Goal: Task Accomplishment & Management: Manage account settings

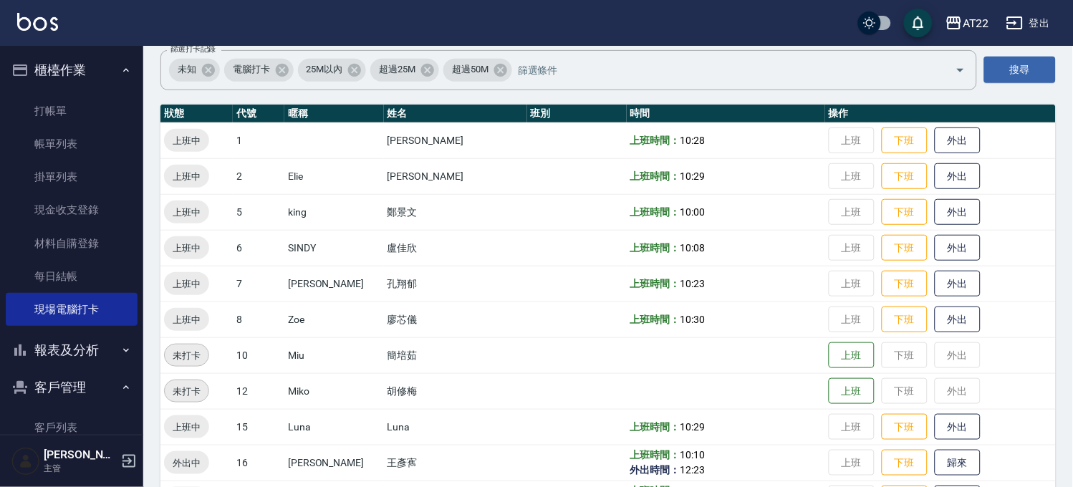
scroll to position [108, 0]
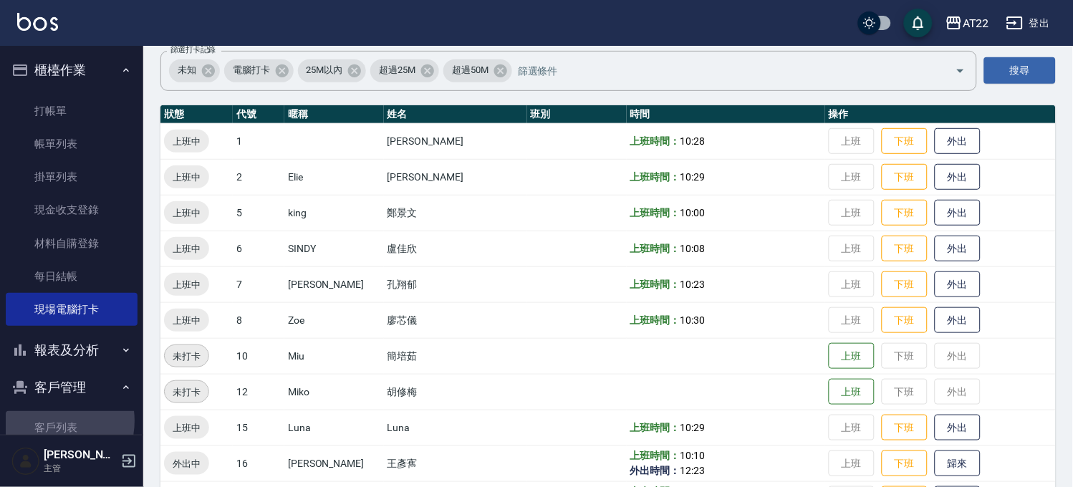
drag, startPoint x: 52, startPoint y: 421, endPoint x: 61, endPoint y: 390, distance: 32.2
click at [52, 421] on link "客戶列表" at bounding box center [72, 427] width 132 height 33
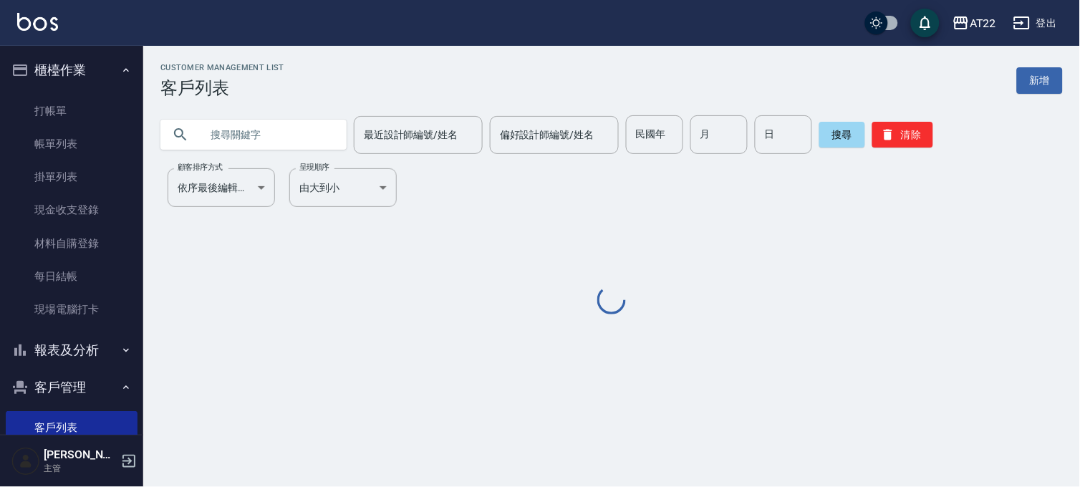
click at [246, 122] on input "text" at bounding box center [267, 134] width 135 height 39
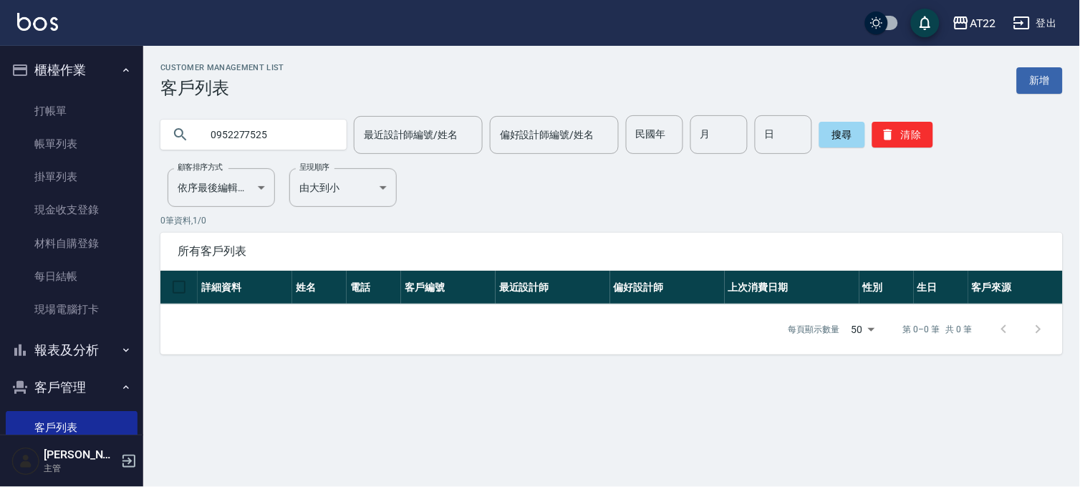
drag, startPoint x: 277, startPoint y: 140, endPoint x: 209, endPoint y: 125, distance: 69.8
click at [213, 127] on input "0952277525" at bounding box center [267, 134] width 135 height 39
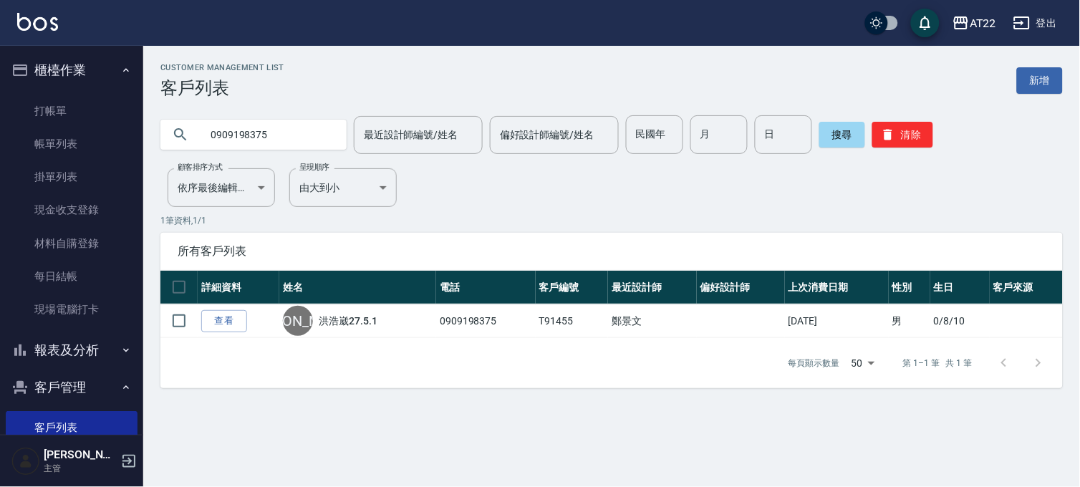
drag, startPoint x: 267, startPoint y: 133, endPoint x: 222, endPoint y: 142, distance: 45.9
click at [222, 142] on input "0909198375" at bounding box center [267, 134] width 135 height 39
click at [828, 134] on button "搜尋" at bounding box center [842, 135] width 46 height 26
click at [229, 122] on input "0972250982" at bounding box center [267, 134] width 135 height 39
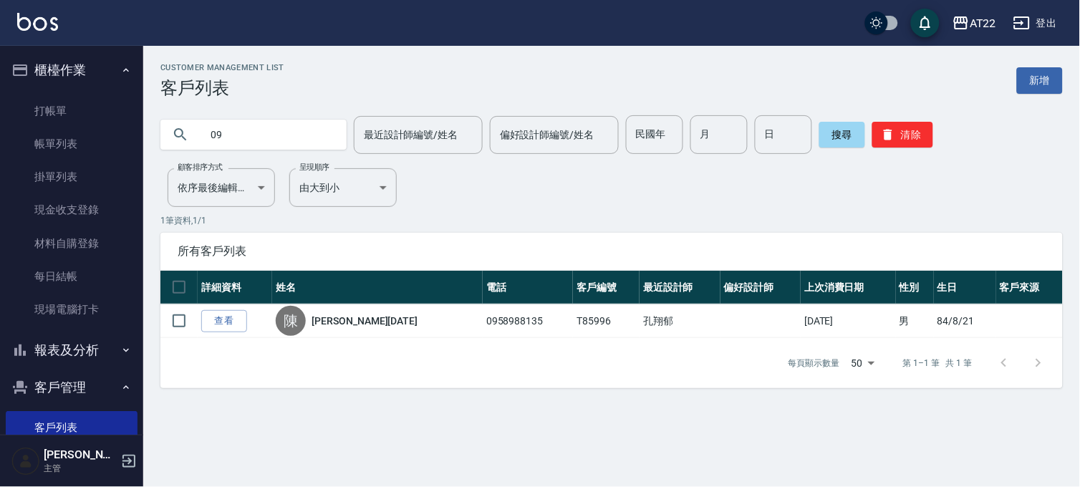
type input "0"
type input "0932454777"
click at [844, 131] on button "搜尋" at bounding box center [842, 135] width 46 height 26
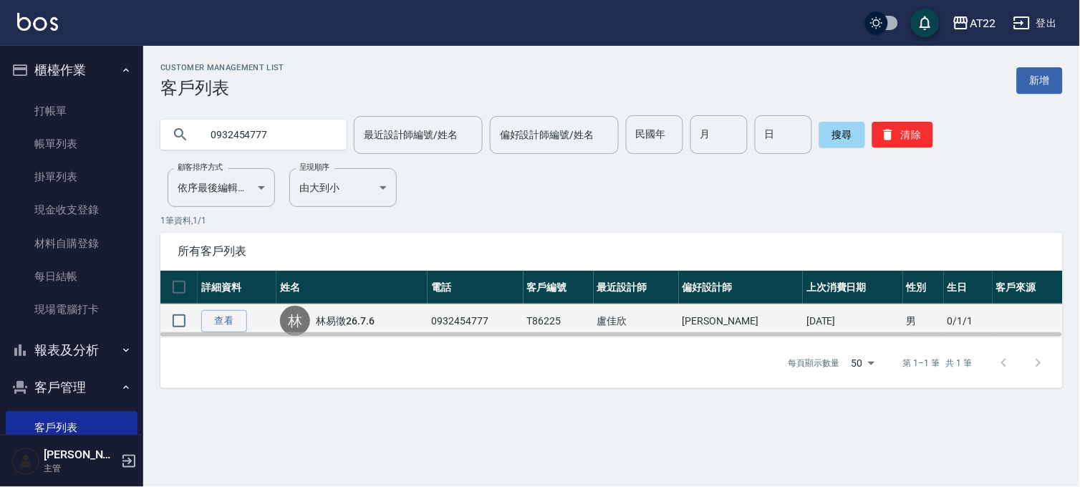
click at [566, 319] on td "T86225" at bounding box center [558, 321] width 70 height 34
click at [216, 319] on link "查看" at bounding box center [224, 321] width 46 height 22
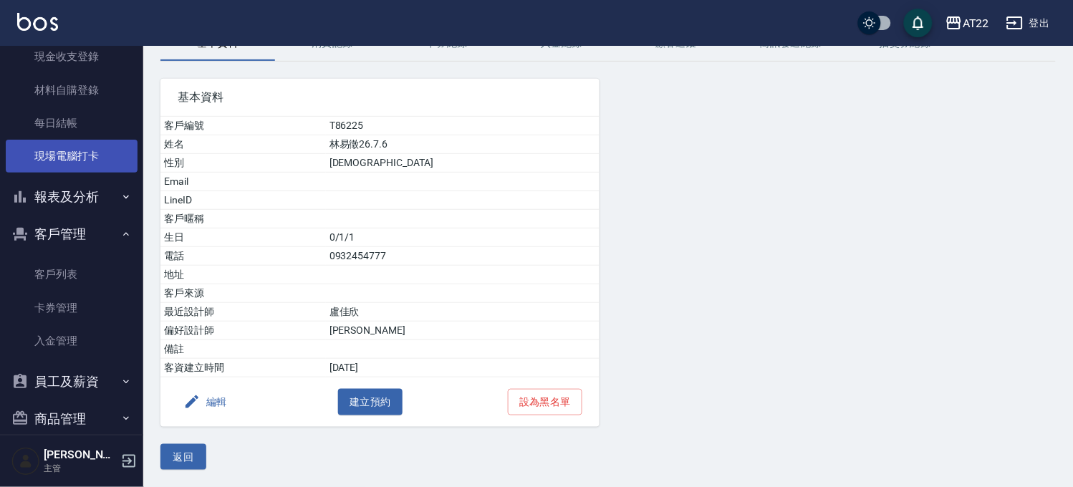
scroll to position [209, 0]
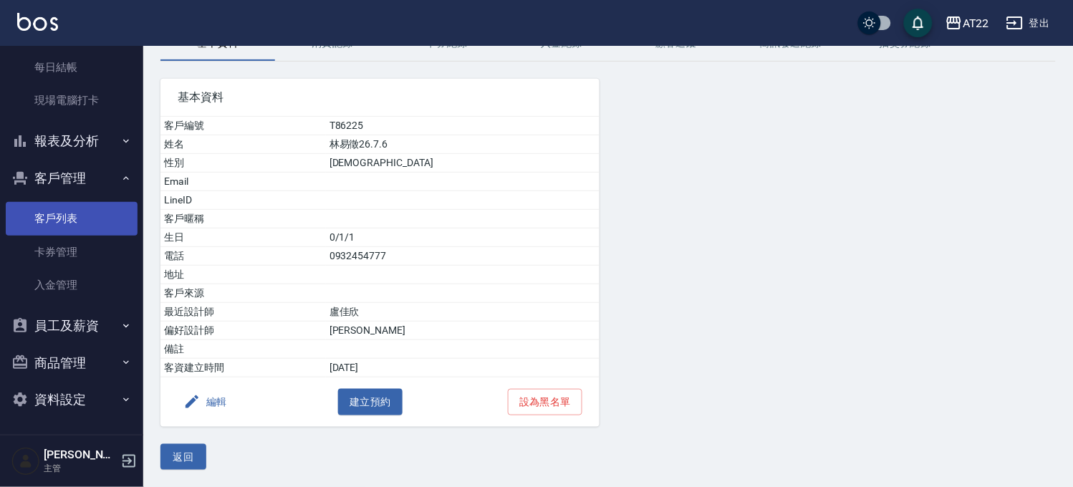
click at [73, 213] on link "客戶列表" at bounding box center [72, 218] width 132 height 33
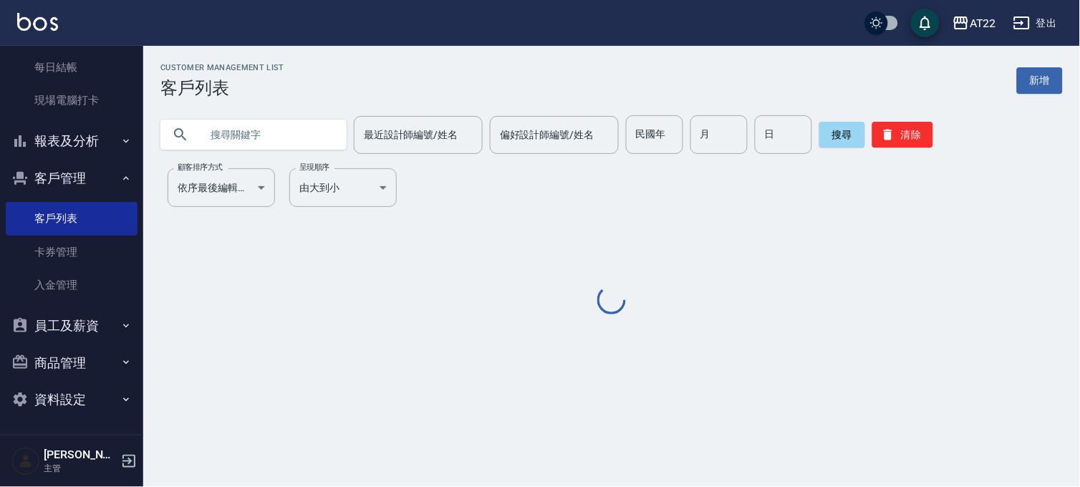
click at [231, 133] on input "text" at bounding box center [267, 134] width 135 height 39
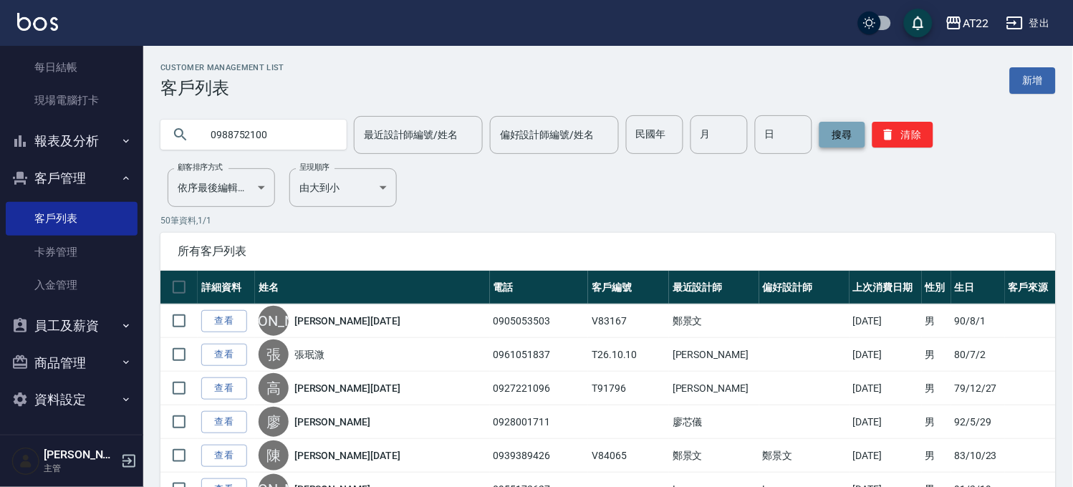
type input "0988752100"
click at [833, 140] on button "搜尋" at bounding box center [842, 135] width 46 height 26
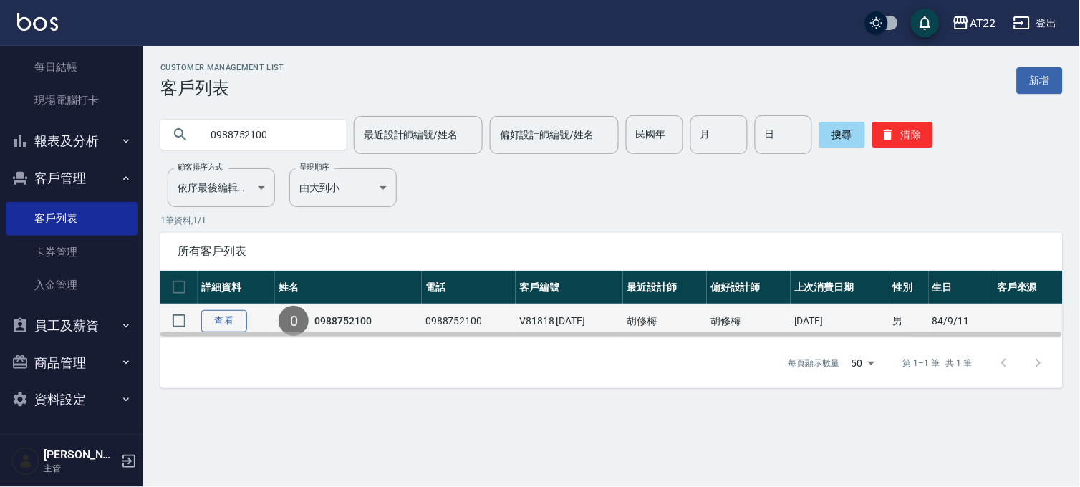
click at [226, 324] on link "查看" at bounding box center [224, 321] width 46 height 22
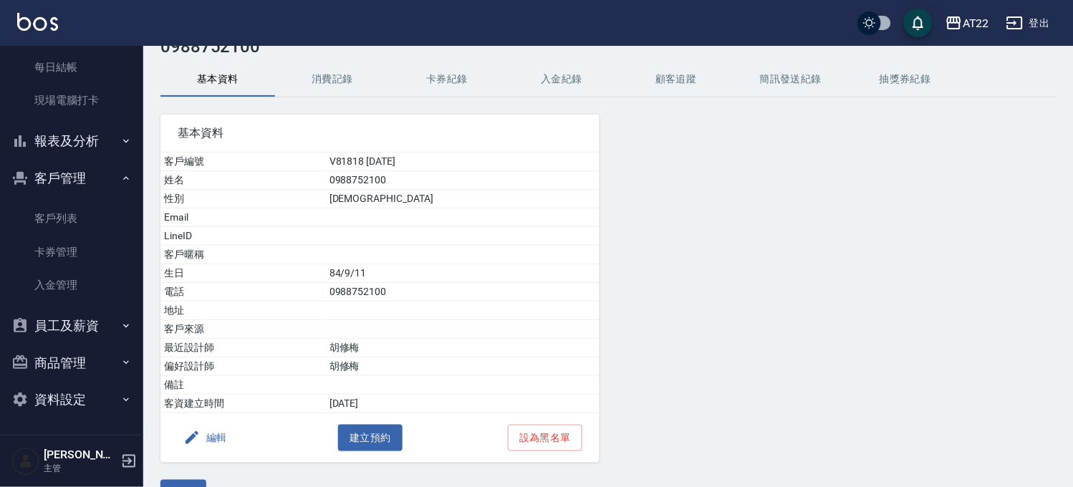
scroll to position [79, 0]
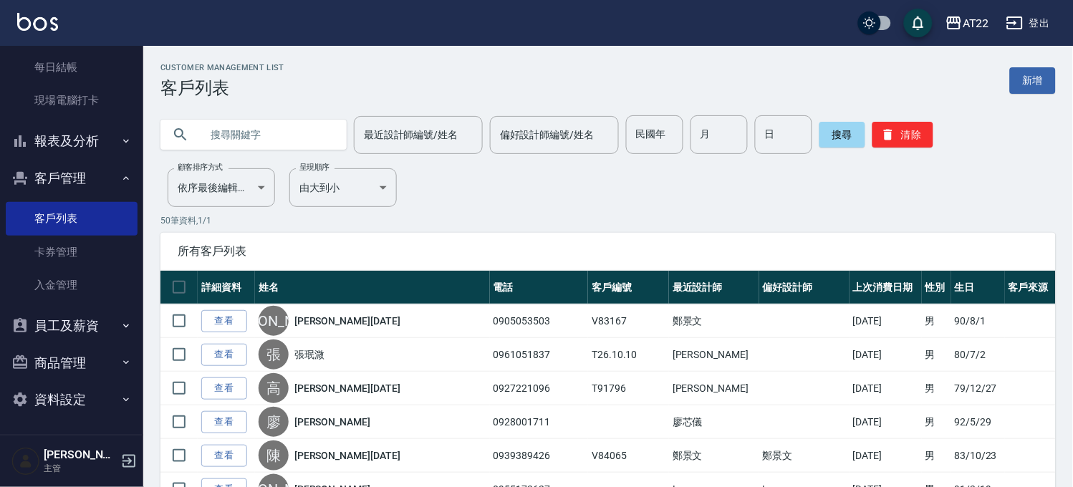
click at [238, 146] on input "text" at bounding box center [267, 134] width 135 height 39
click at [844, 124] on button "搜尋" at bounding box center [842, 135] width 46 height 26
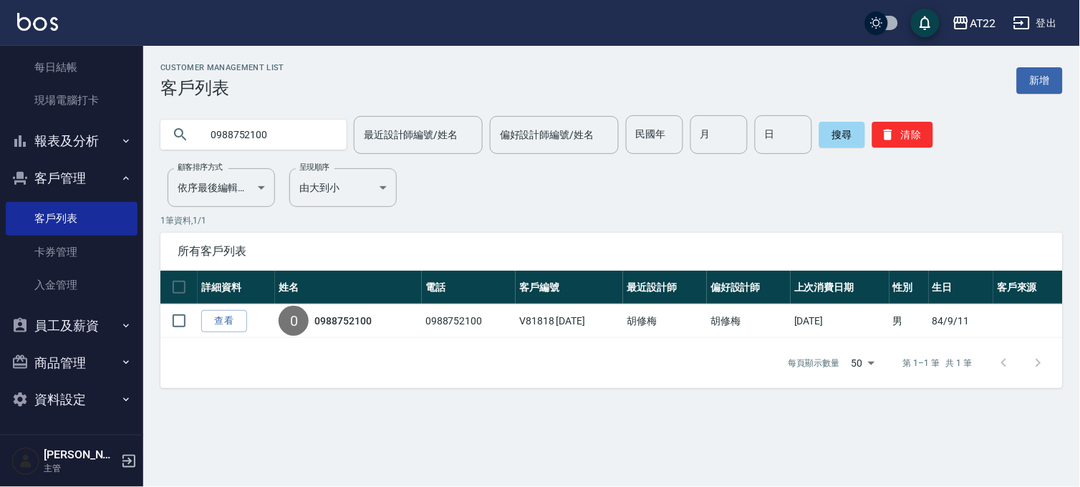
click at [273, 137] on input "0988752100" at bounding box center [267, 134] width 135 height 39
type input "0"
type input "0963095958"
click at [831, 120] on div "搜尋 清除" at bounding box center [876, 134] width 114 height 39
click at [833, 130] on button "搜尋" at bounding box center [842, 135] width 46 height 26
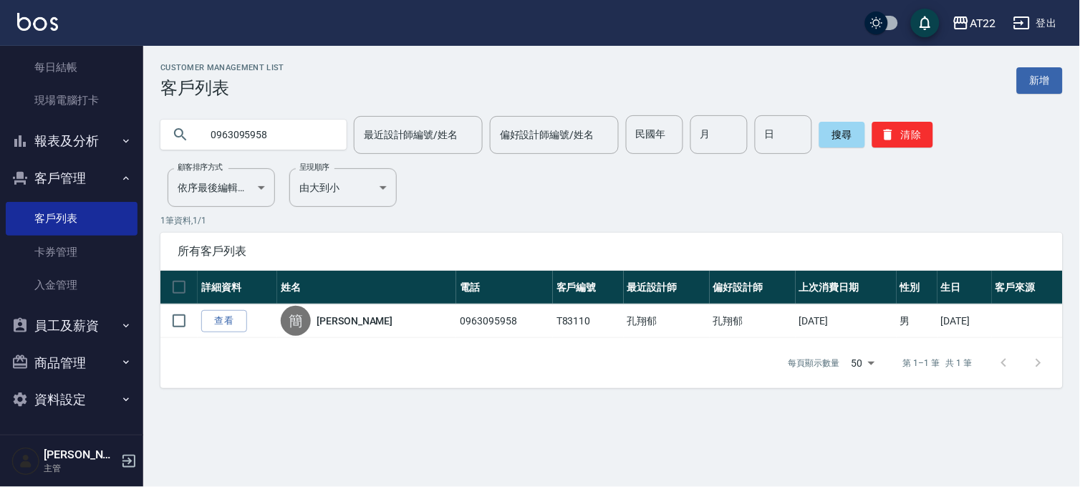
click at [216, 322] on link "查看" at bounding box center [224, 321] width 46 height 22
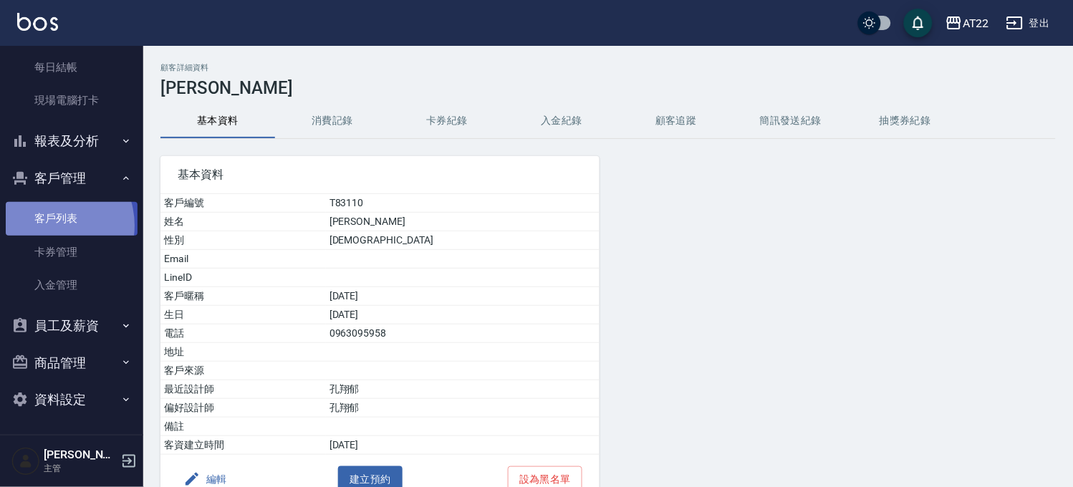
drag, startPoint x: 47, startPoint y: 226, endPoint x: 115, endPoint y: 206, distance: 71.4
click at [47, 226] on link "客戶列表" at bounding box center [72, 218] width 132 height 33
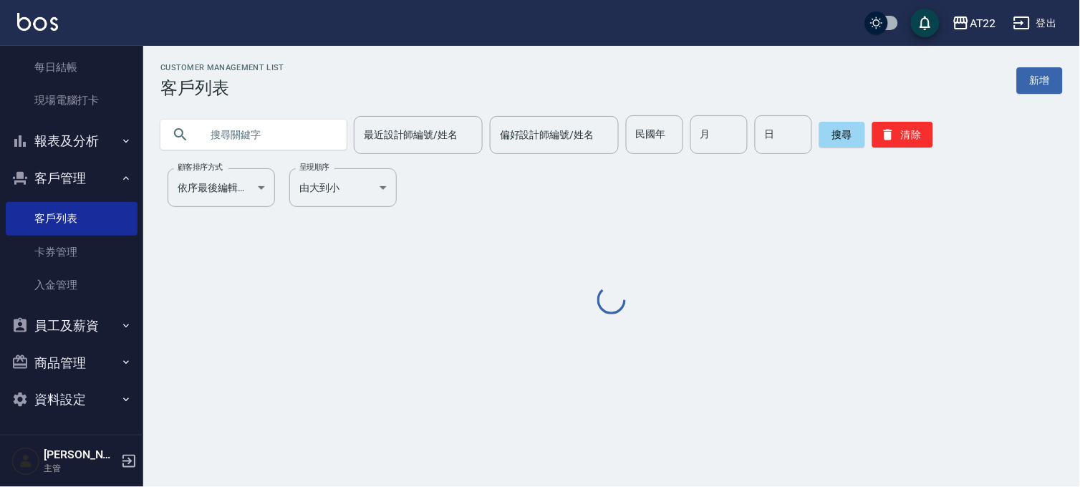
click at [263, 148] on input "text" at bounding box center [267, 134] width 135 height 39
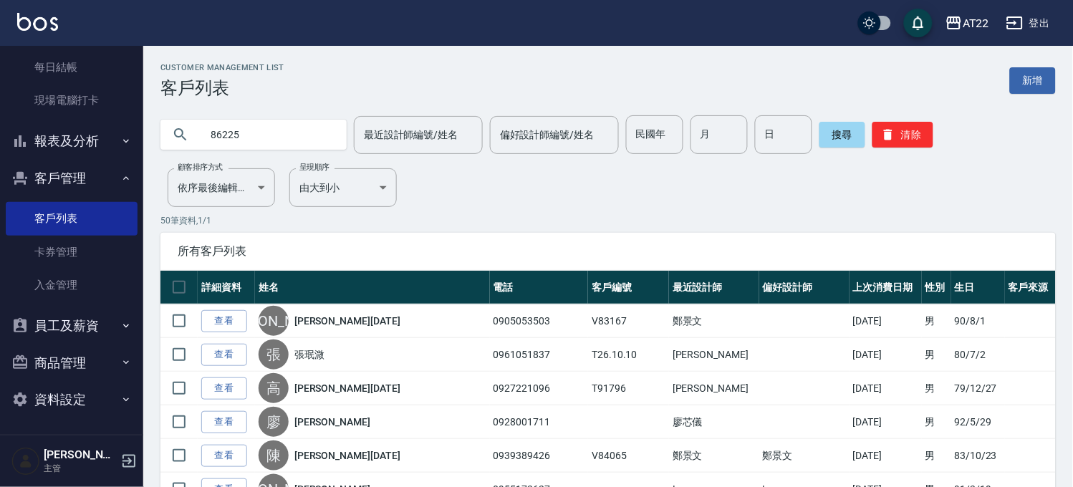
type input "86225"
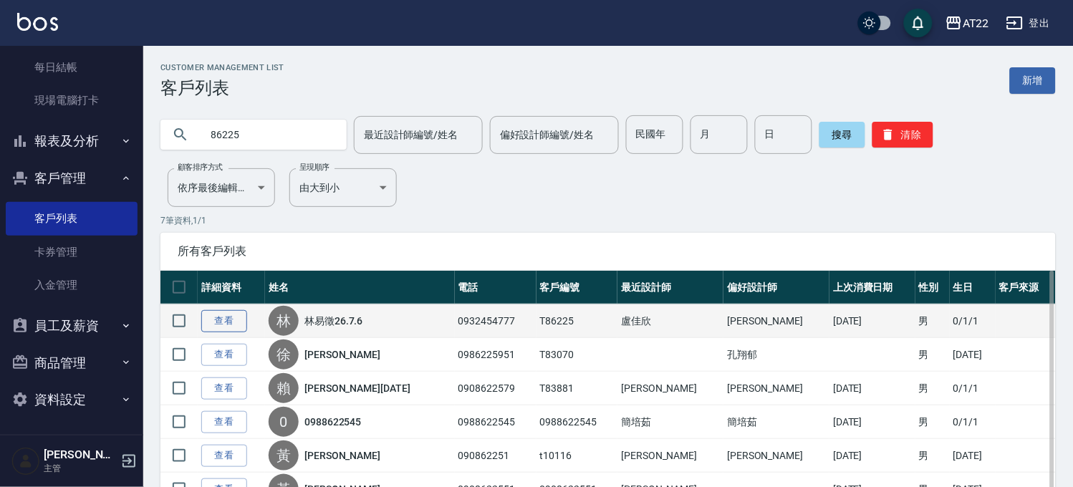
click at [240, 315] on link "查看" at bounding box center [224, 321] width 46 height 22
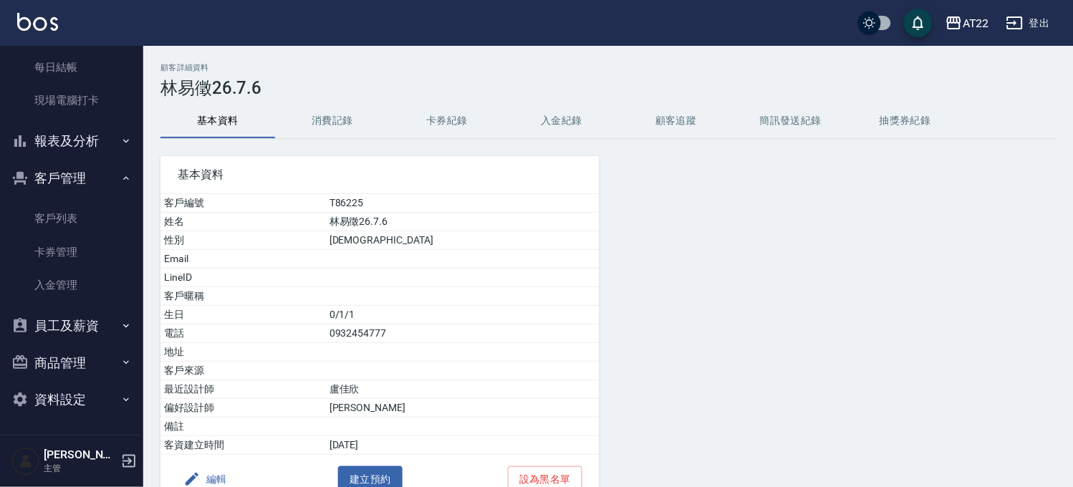
click at [327, 120] on button "消費記錄" at bounding box center [332, 121] width 115 height 34
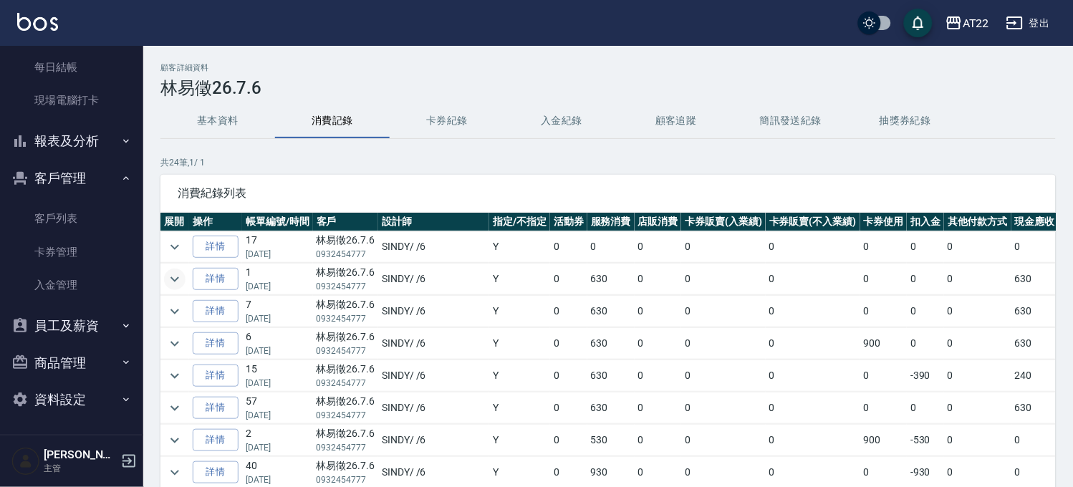
click at [174, 271] on icon "expand row" at bounding box center [174, 279] width 17 height 17
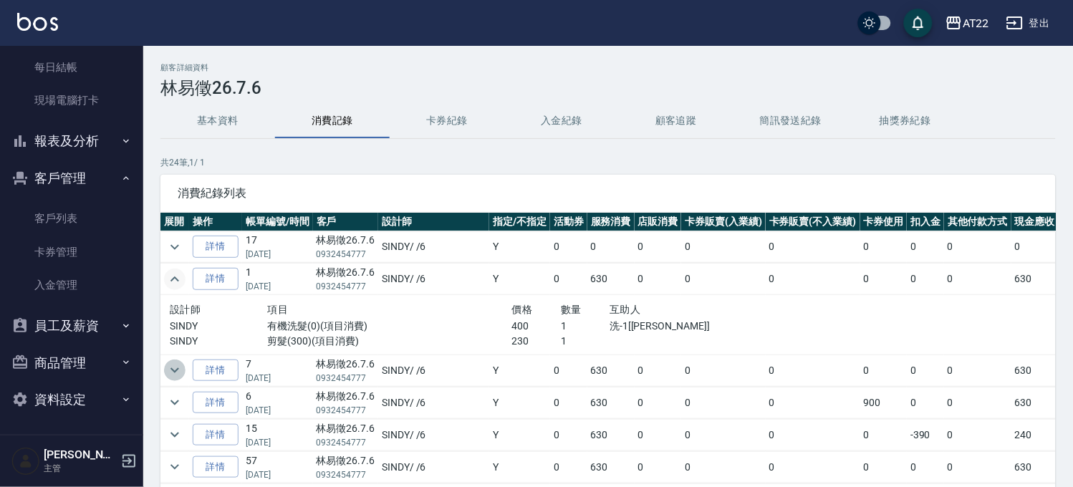
click at [170, 365] on icon "expand row" at bounding box center [174, 370] width 17 height 17
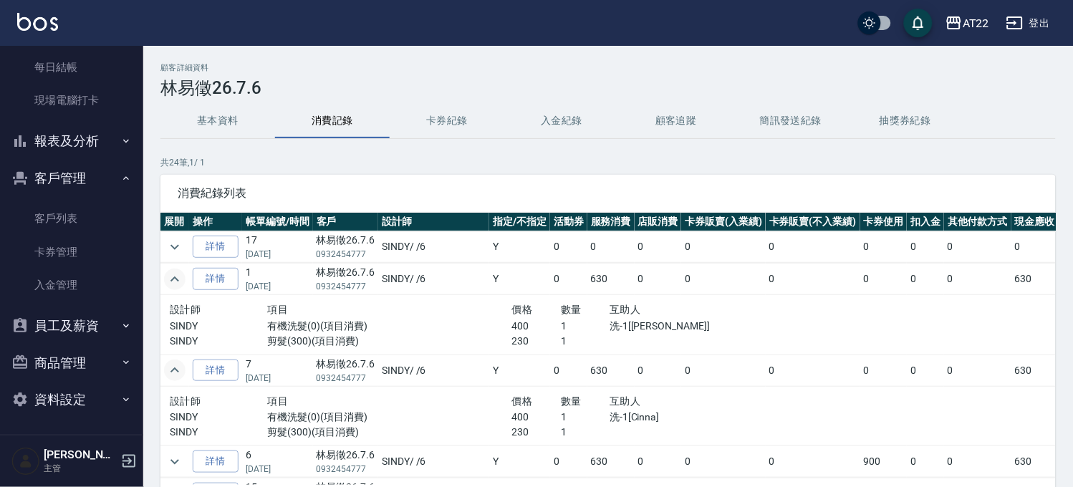
scroll to position [159, 0]
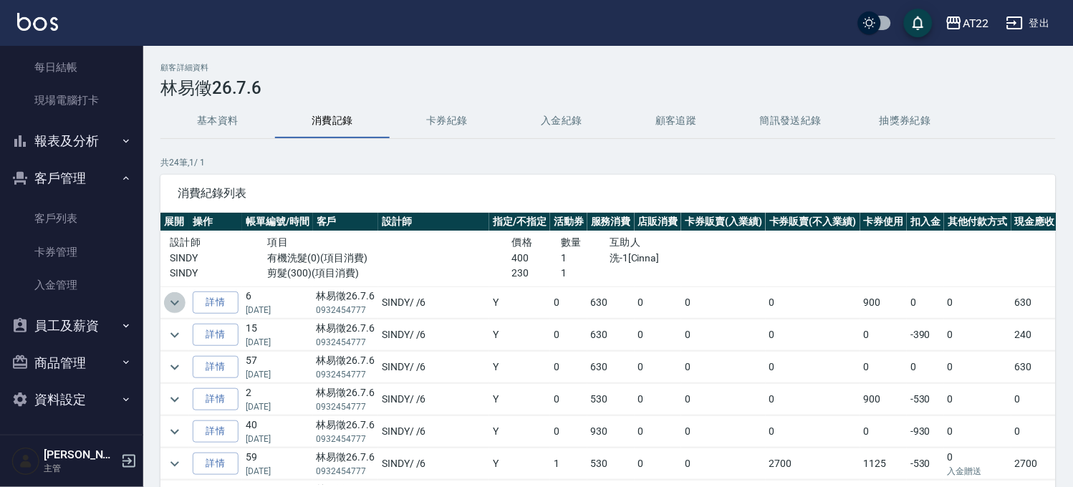
click at [168, 306] on icon "expand row" at bounding box center [174, 302] width 17 height 17
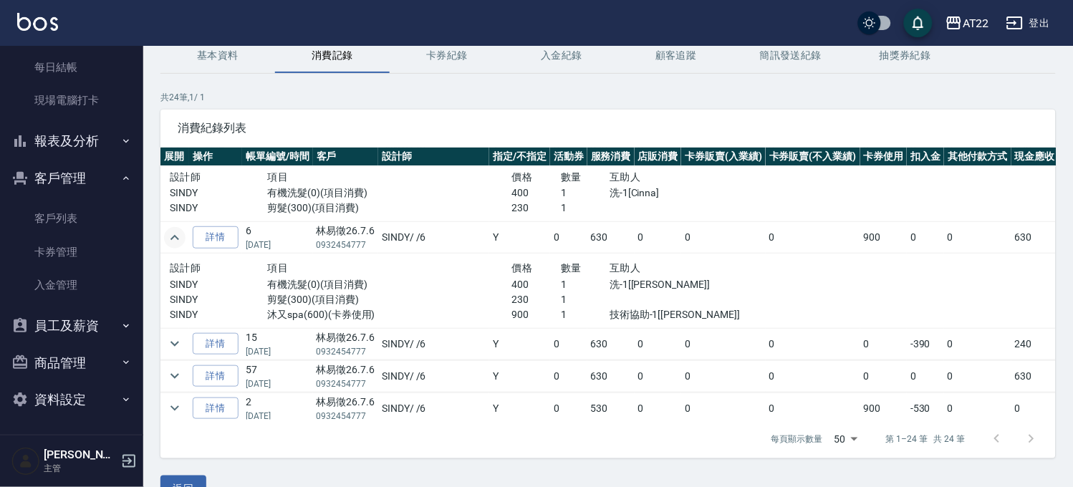
scroll to position [62, 0]
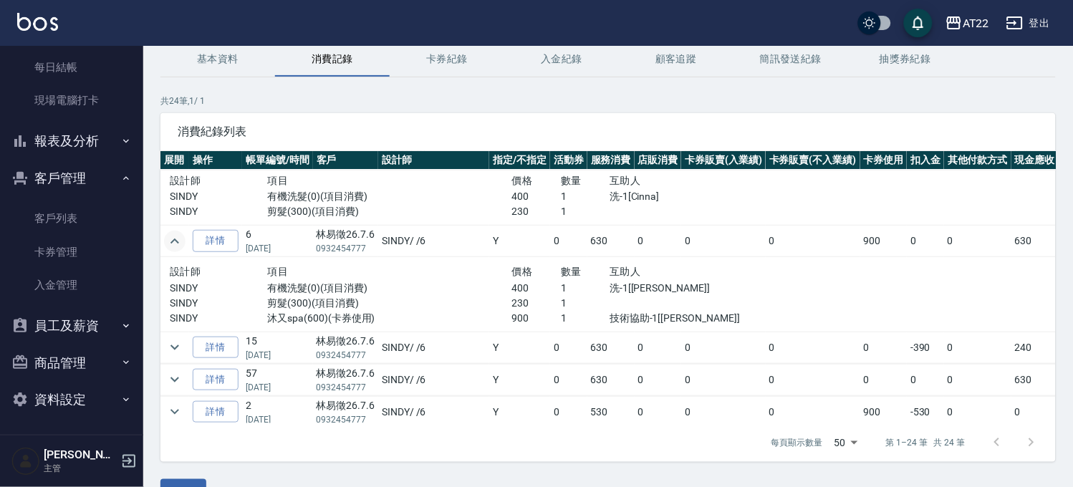
click at [173, 246] on icon "expand row" at bounding box center [174, 241] width 17 height 17
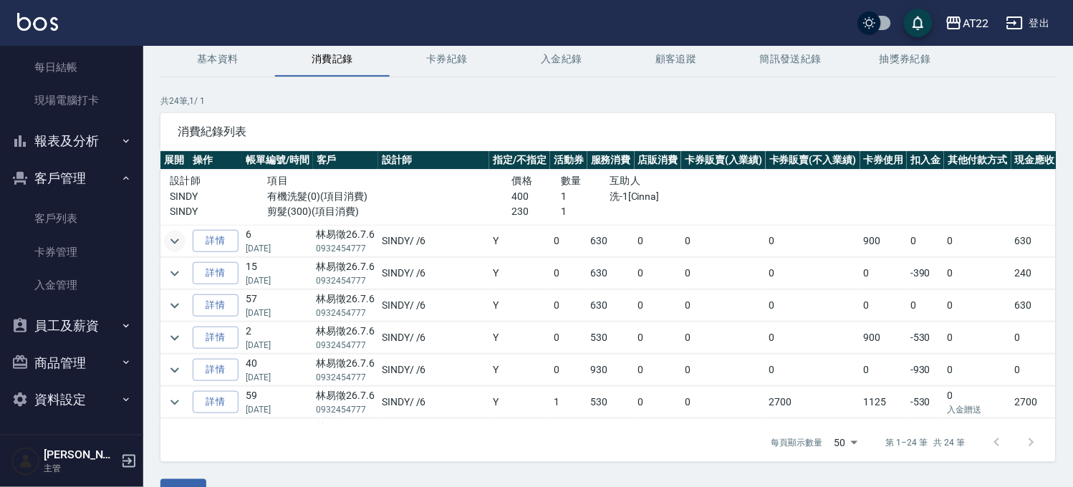
scroll to position [0, 0]
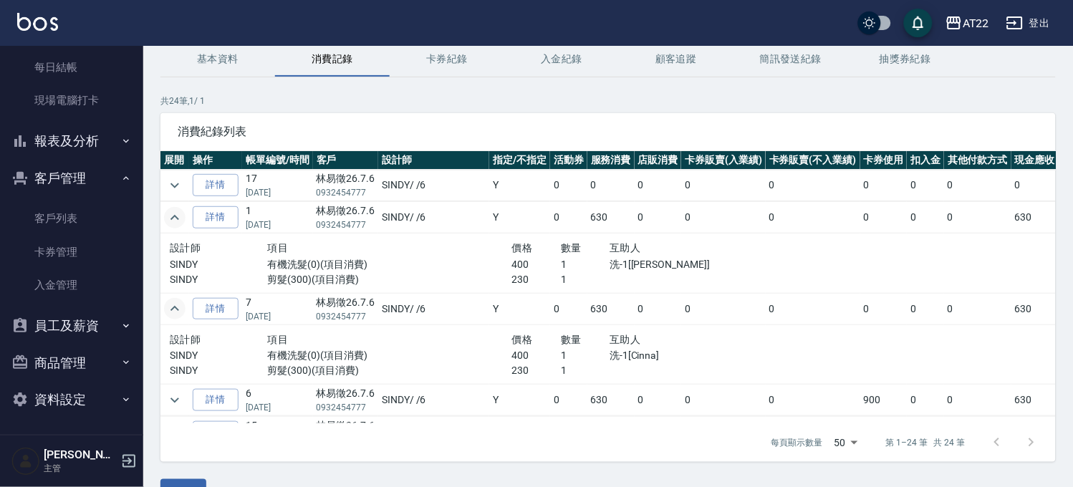
click at [178, 222] on icon "expand row" at bounding box center [174, 217] width 17 height 17
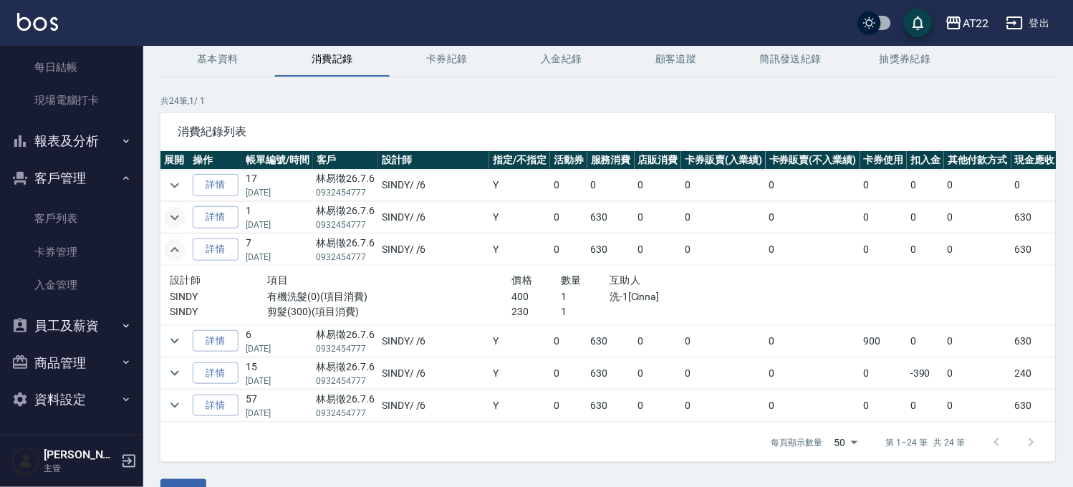
click at [175, 254] on icon "expand row" at bounding box center [174, 249] width 17 height 17
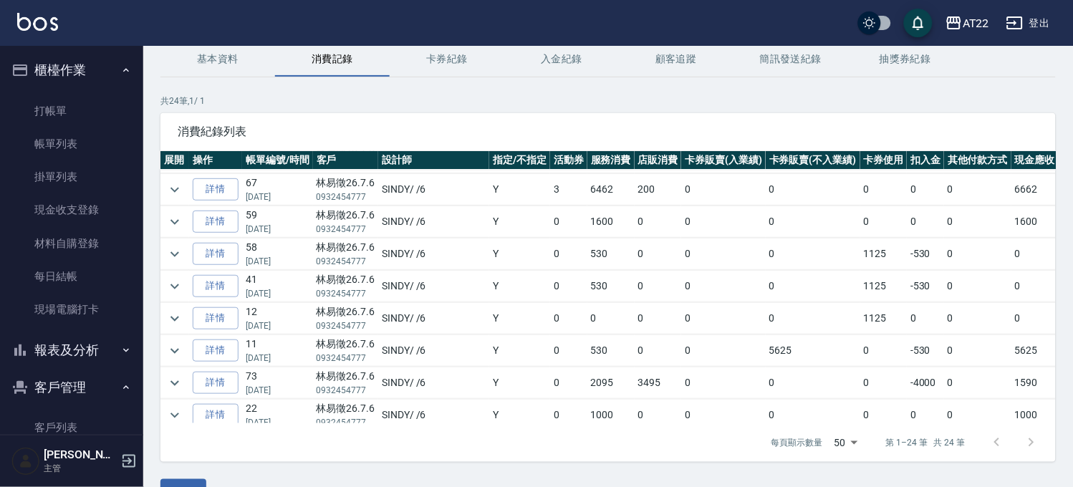
click at [91, 68] on button "櫃檯作業" at bounding box center [72, 70] width 132 height 37
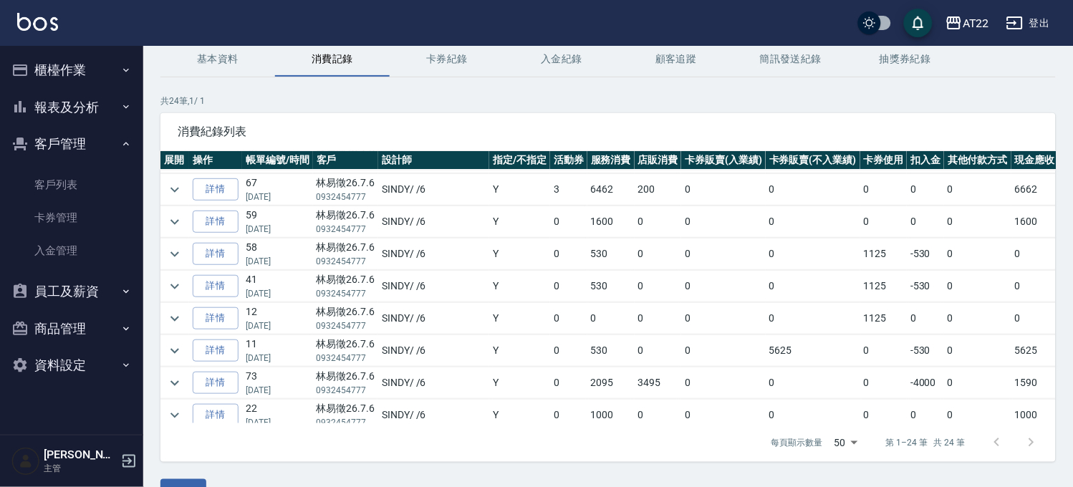
click at [84, 102] on button "報表及分析" at bounding box center [72, 107] width 132 height 37
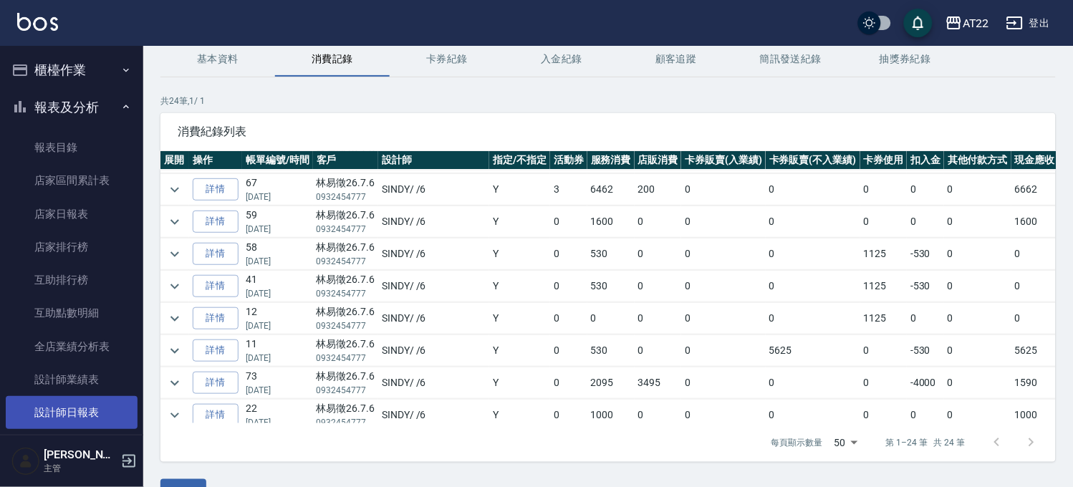
click at [82, 404] on link "設計師日報表" at bounding box center [72, 412] width 132 height 33
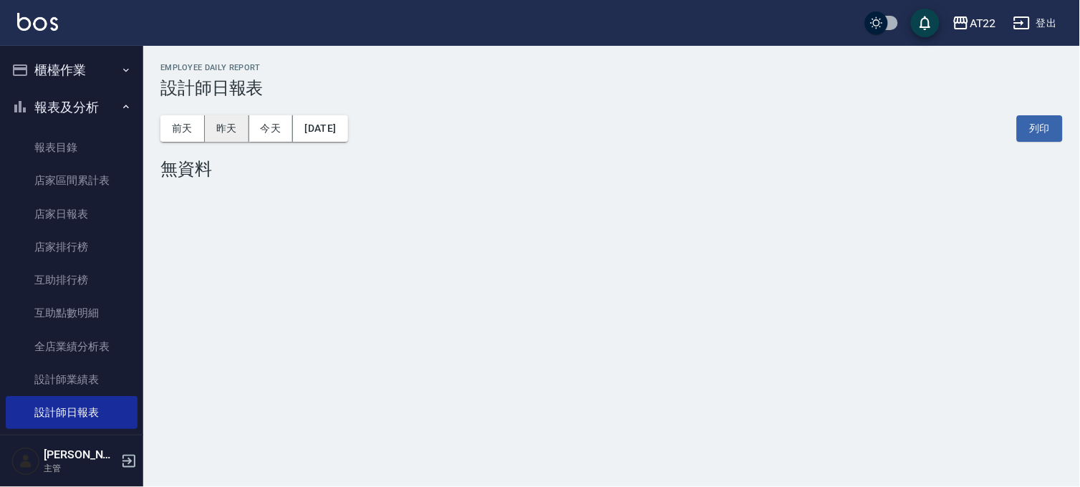
click at [246, 119] on button "昨天" at bounding box center [227, 128] width 44 height 26
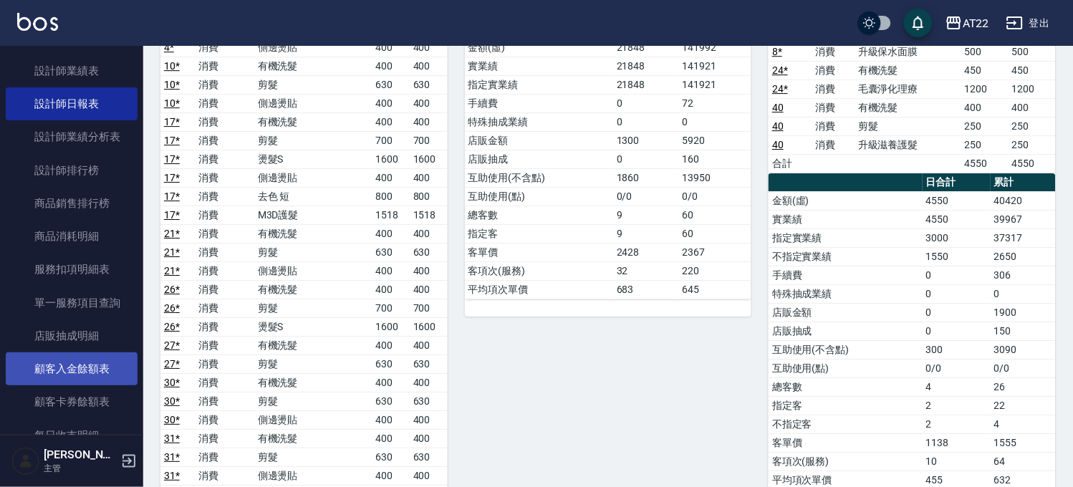
scroll to position [238, 0]
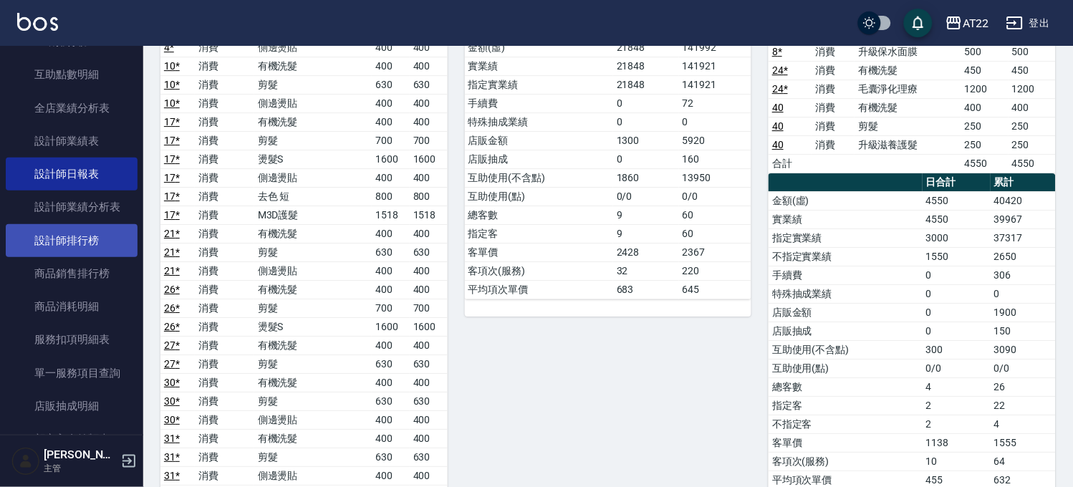
click at [103, 244] on link "設計師排行榜" at bounding box center [72, 240] width 132 height 33
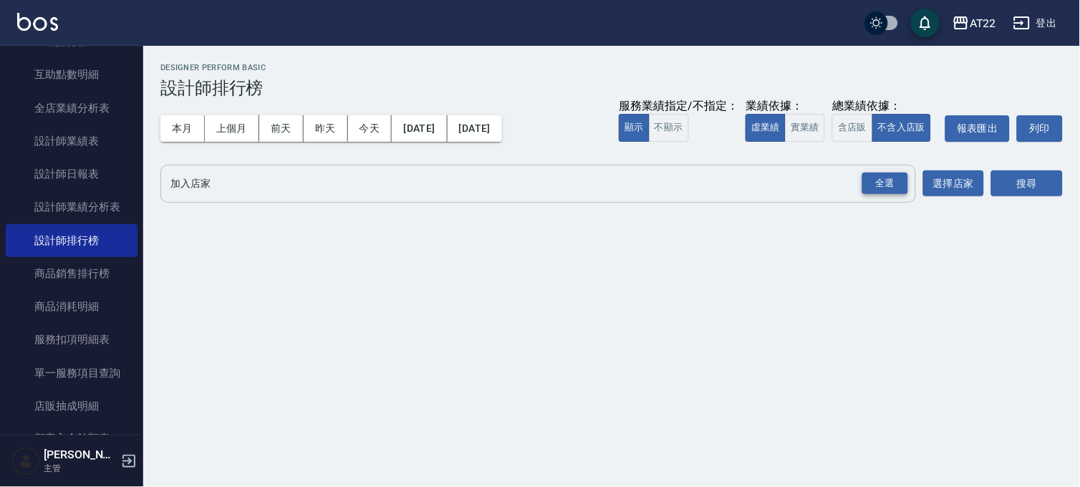
click at [886, 183] on div "全選" at bounding box center [885, 184] width 46 height 22
click at [1031, 176] on button "搜尋" at bounding box center [1027, 184] width 72 height 26
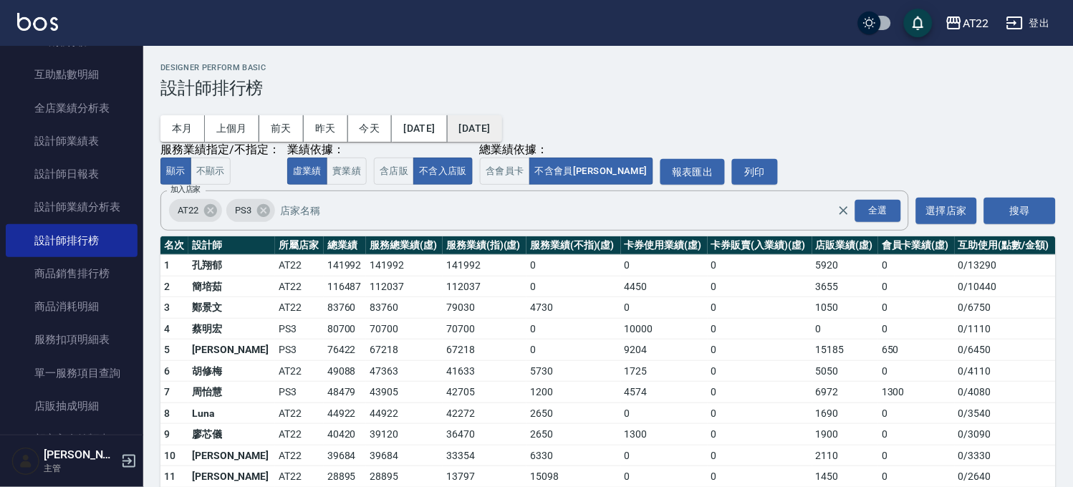
click at [502, 129] on button "[DATE]" at bounding box center [475, 128] width 54 height 26
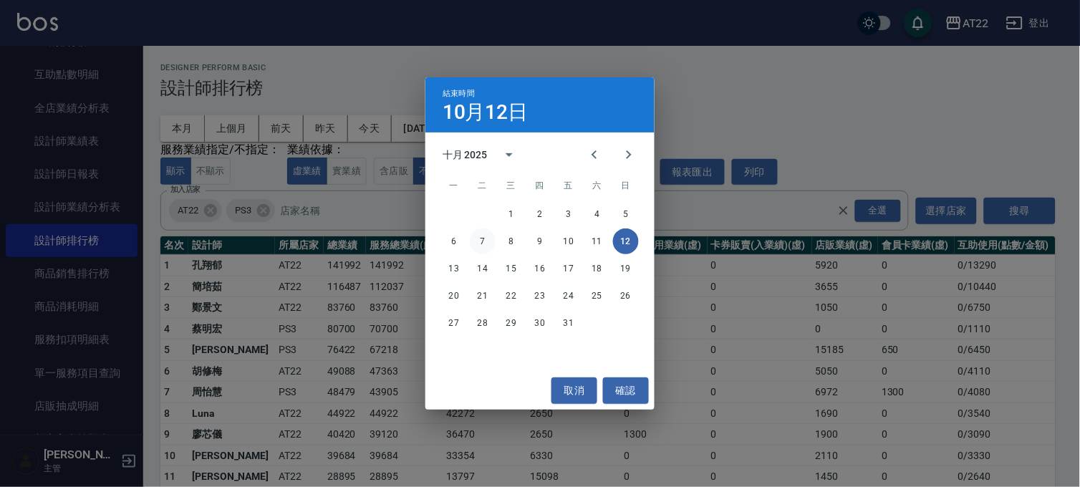
click at [492, 235] on button "7" at bounding box center [483, 241] width 26 height 26
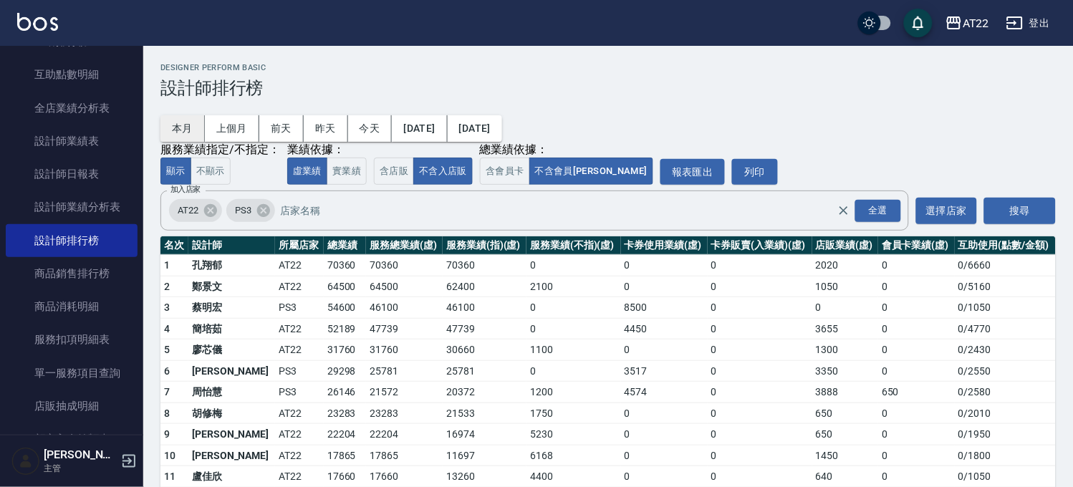
click at [189, 123] on button "本月" at bounding box center [182, 128] width 44 height 26
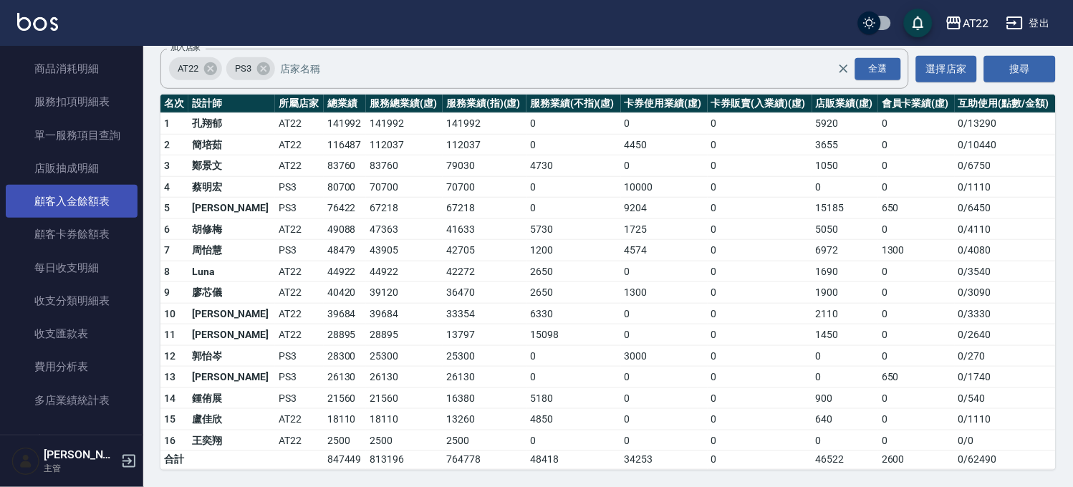
scroll to position [716, 0]
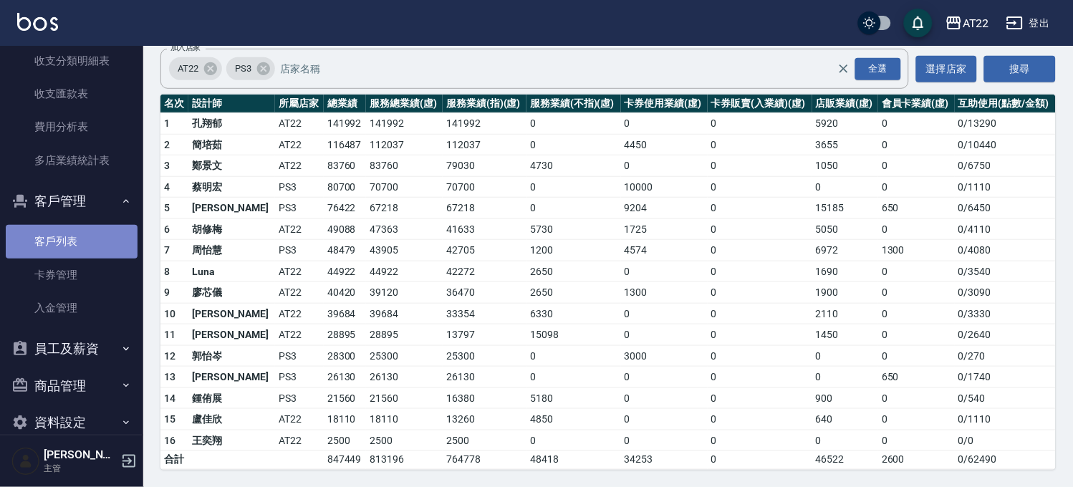
click at [108, 236] on link "客戶列表" at bounding box center [72, 241] width 132 height 33
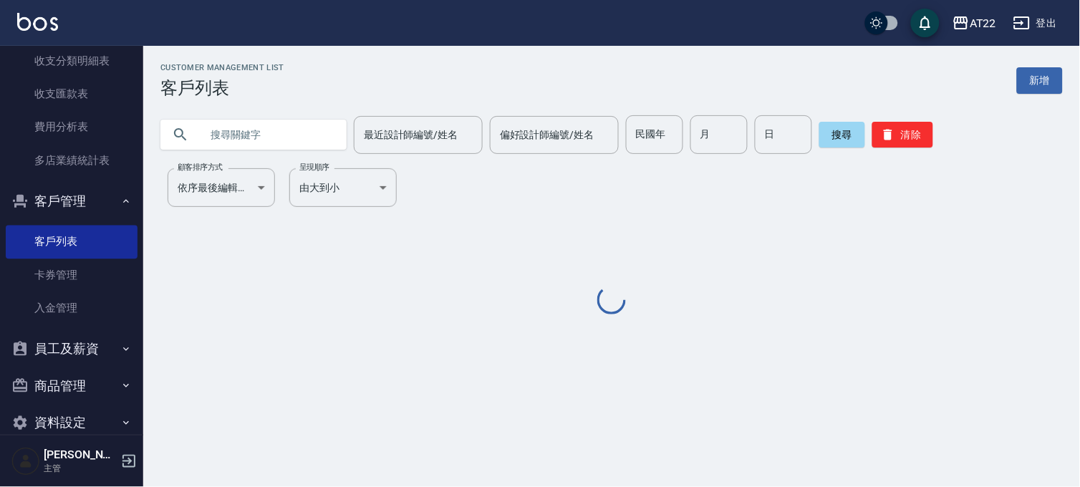
click at [290, 117] on input "text" at bounding box center [267, 134] width 135 height 39
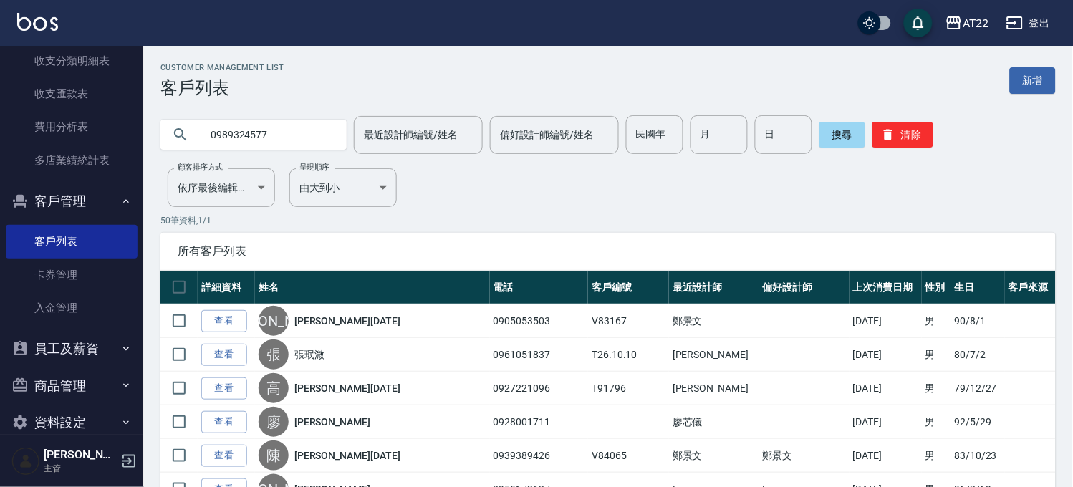
type input "0989324577"
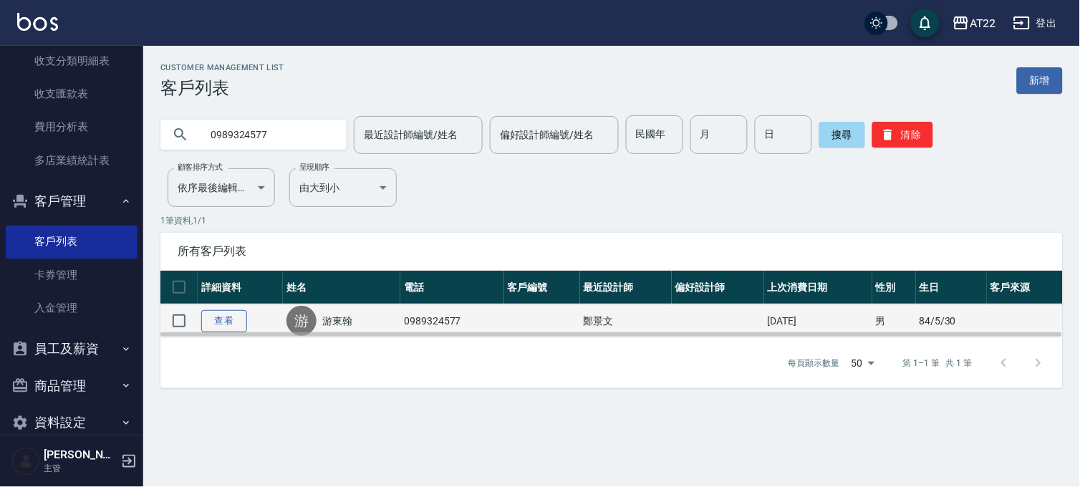
click at [220, 323] on link "查看" at bounding box center [224, 321] width 46 height 22
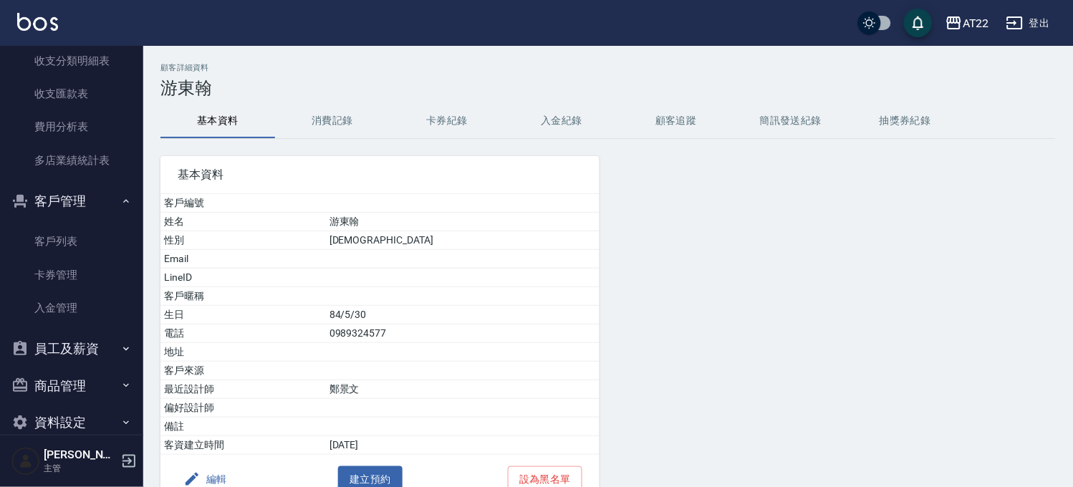
click at [325, 129] on button "消費記錄" at bounding box center [332, 121] width 115 height 34
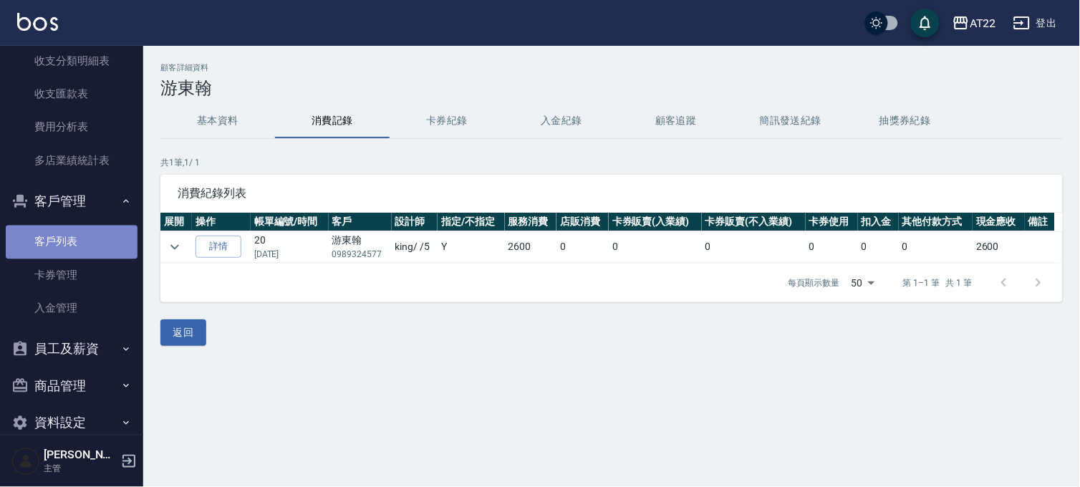
click at [73, 228] on link "客戶列表" at bounding box center [72, 241] width 132 height 33
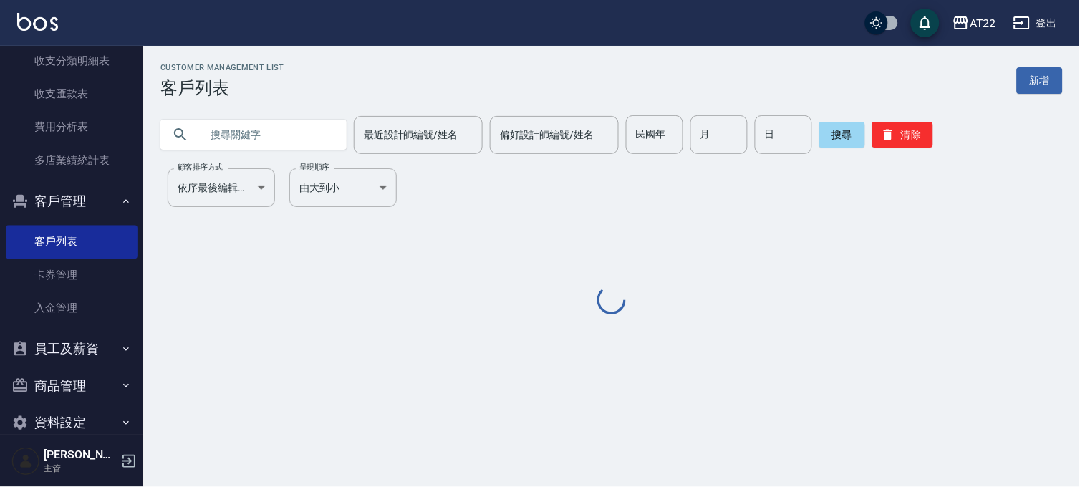
click at [225, 148] on input "text" at bounding box center [267, 134] width 135 height 39
type input "1"
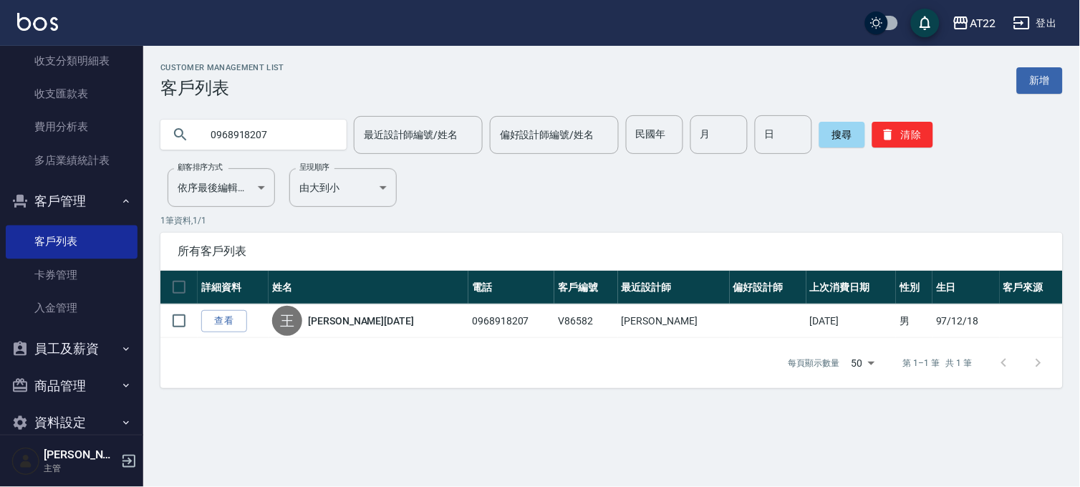
click at [251, 119] on input "0968918207" at bounding box center [267, 134] width 135 height 39
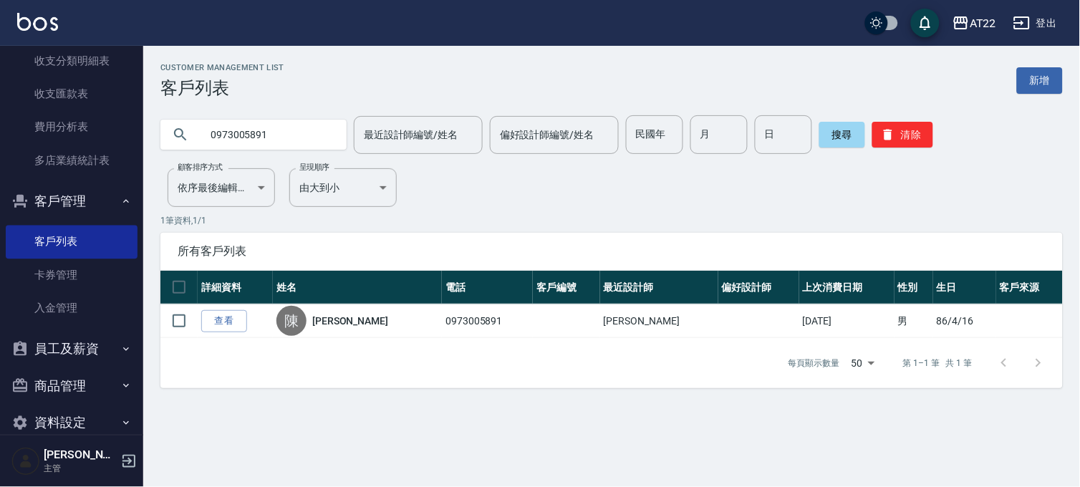
click at [246, 140] on input "0973005891" at bounding box center [267, 134] width 135 height 39
click at [246, 139] on input "0973005891" at bounding box center [267, 134] width 135 height 39
type input "0968918207"
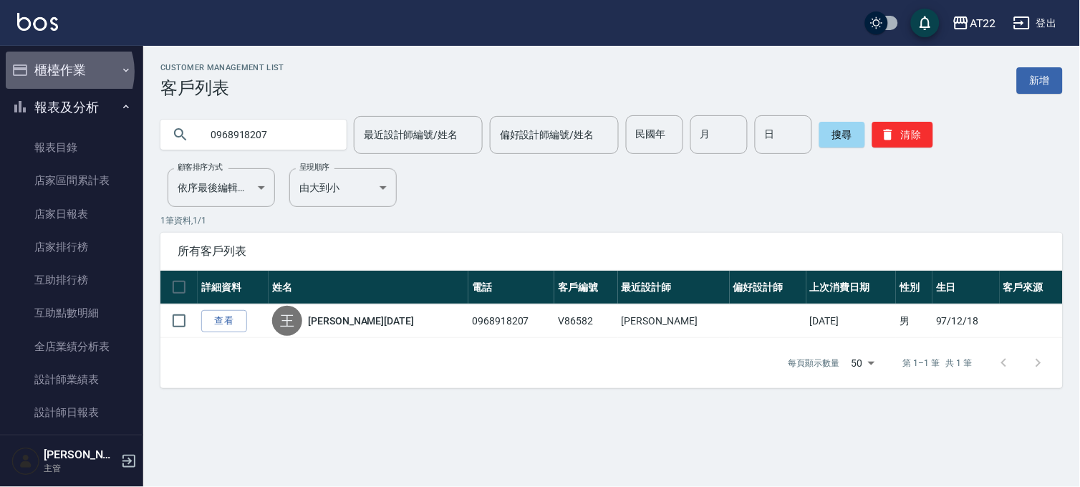
click at [67, 72] on button "櫃檯作業" at bounding box center [72, 70] width 132 height 37
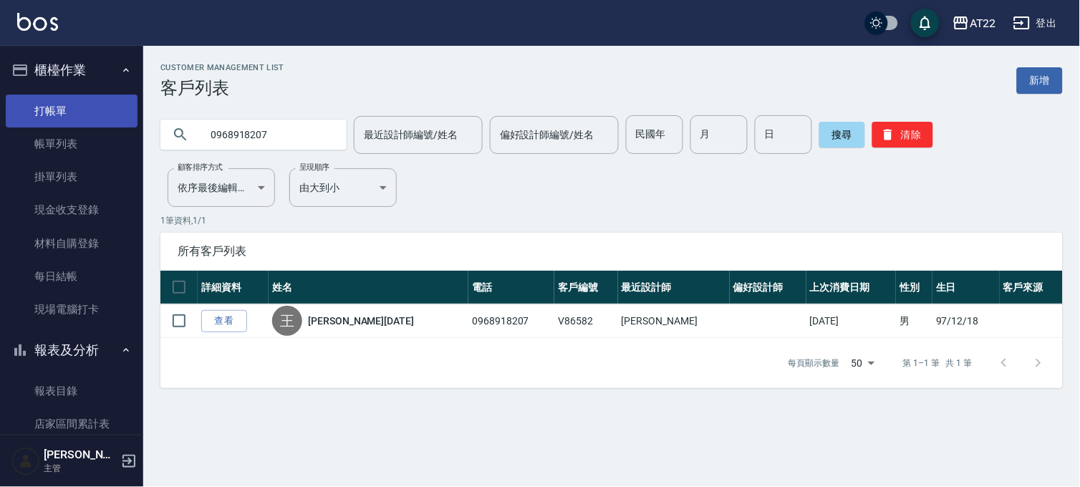
click at [70, 100] on link "打帳單" at bounding box center [72, 111] width 132 height 33
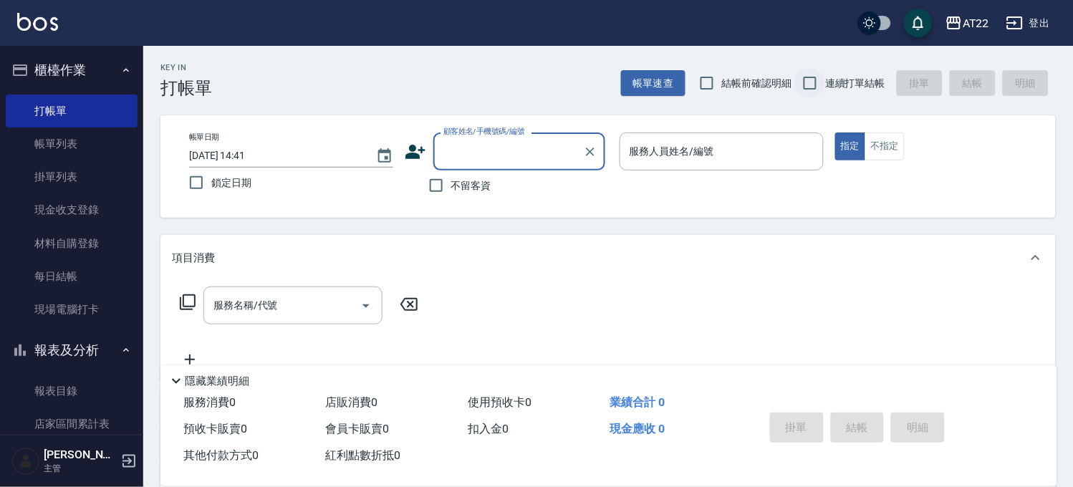
click at [811, 80] on input "連續打單結帳" at bounding box center [810, 83] width 30 height 30
checkbox input "true"
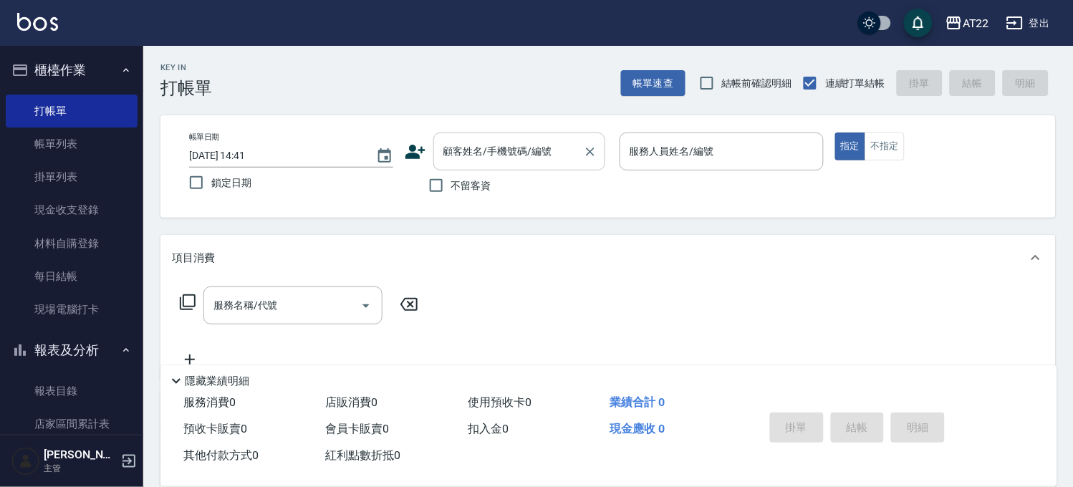
click at [546, 145] on input "顧客姓名/手機號碼/編號" at bounding box center [508, 151] width 137 height 25
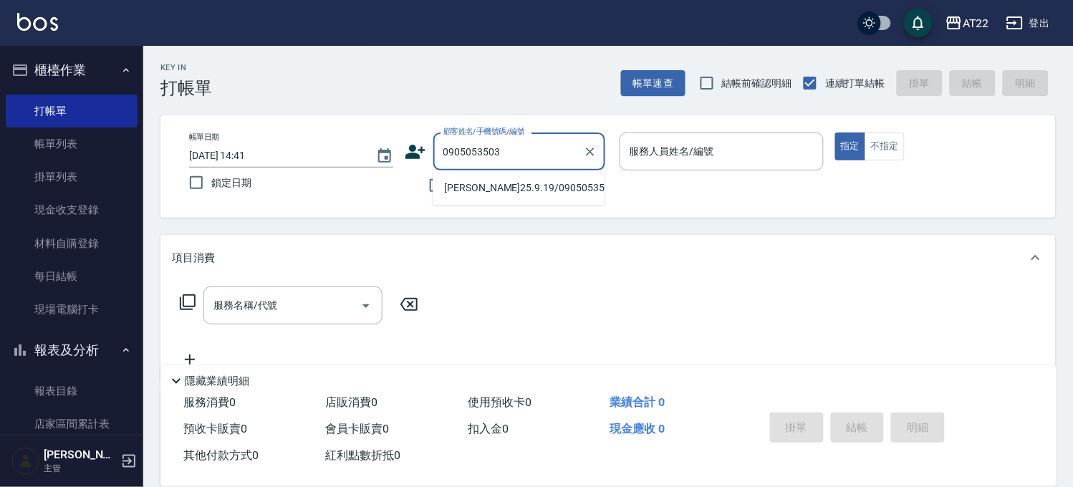
click at [551, 180] on li "李嚞25.9.19/0905053503/V83167" at bounding box center [518, 188] width 172 height 24
type input "李嚞25.9.19/0905053503/V83167"
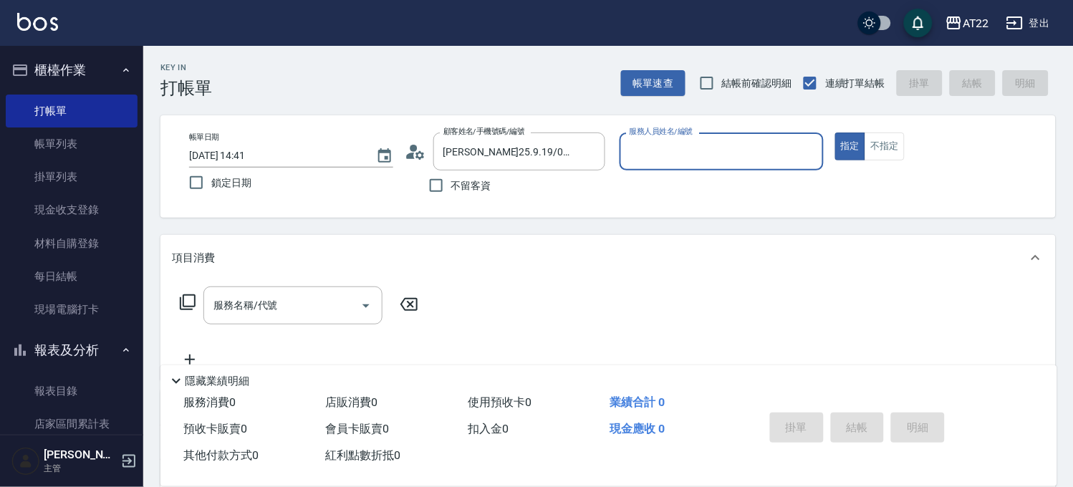
click at [412, 154] on icon at bounding box center [410, 156] width 9 height 6
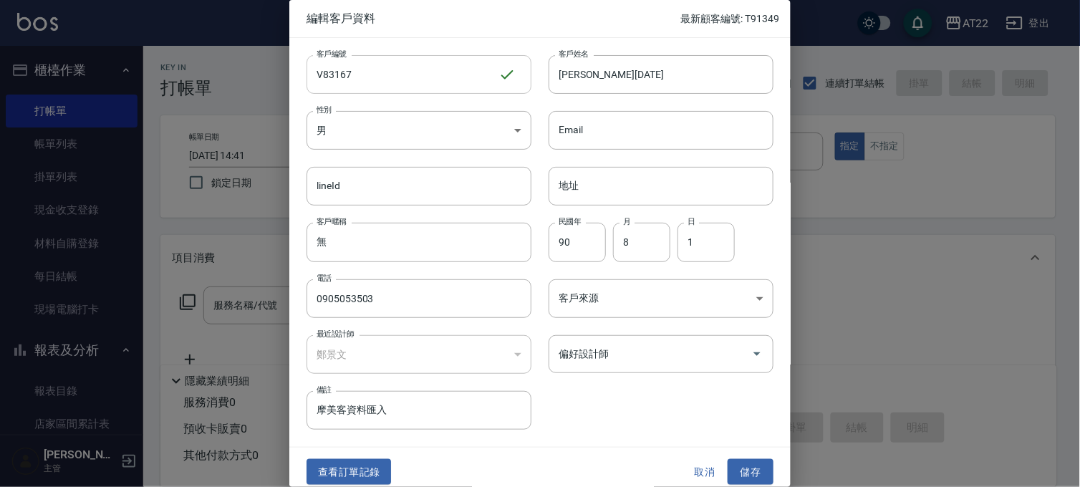
click at [455, 69] on input "V83167" at bounding box center [402, 74] width 192 height 39
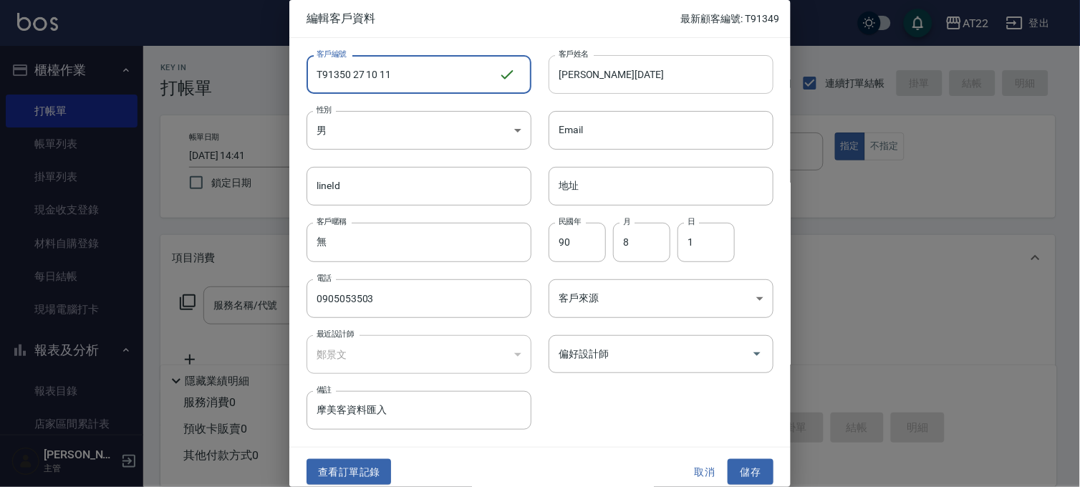
type input "T91350 27 10 11"
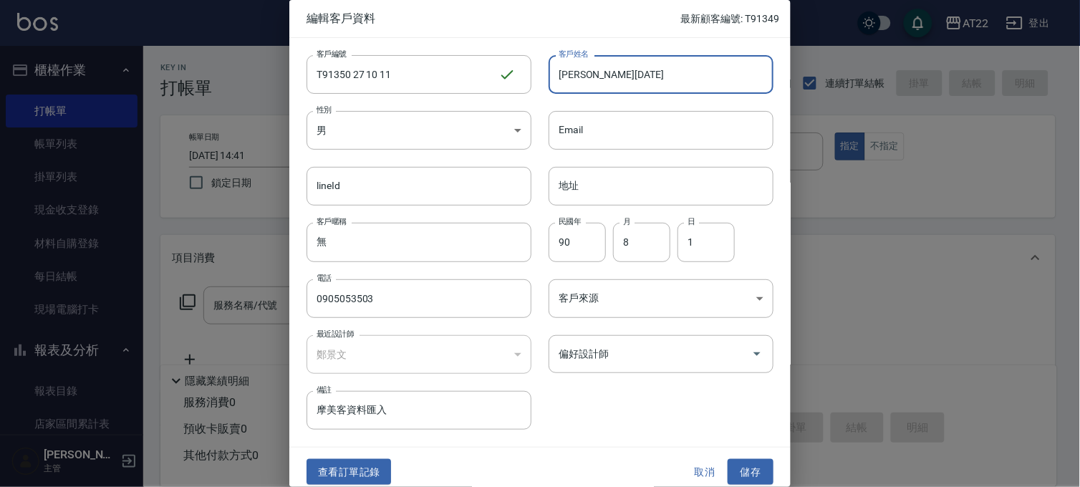
click at [620, 75] on input "李嚞25.9.19" at bounding box center [660, 74] width 225 height 39
type input "李嚞"
click at [718, 463] on button "取消" at bounding box center [705, 472] width 46 height 26
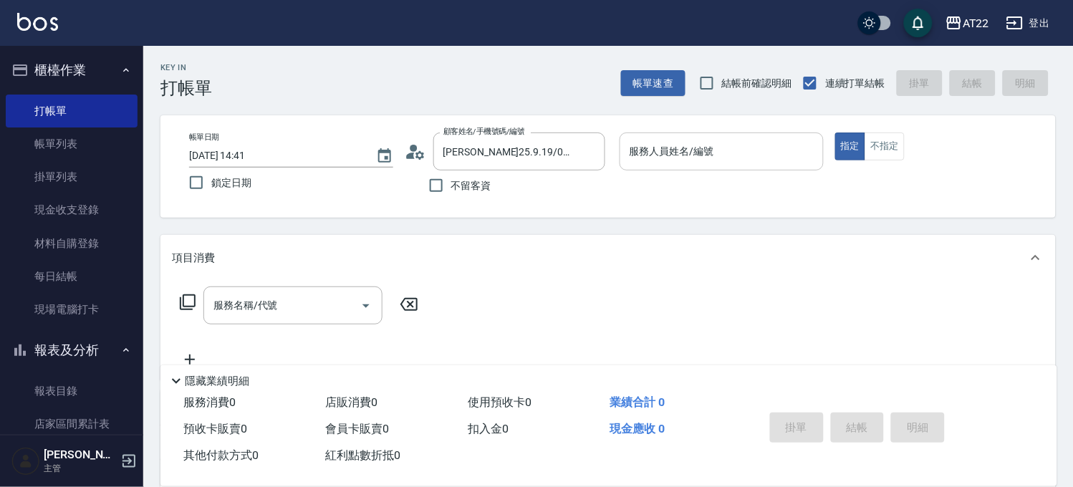
click at [715, 165] on div "服務人員姓名/編號" at bounding box center [721, 151] width 204 height 38
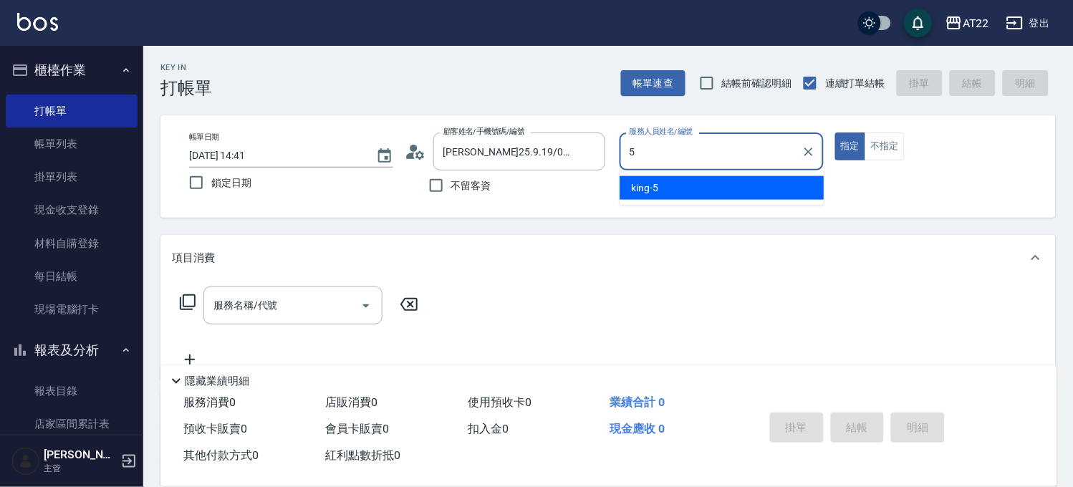
type input "king-5"
type button "true"
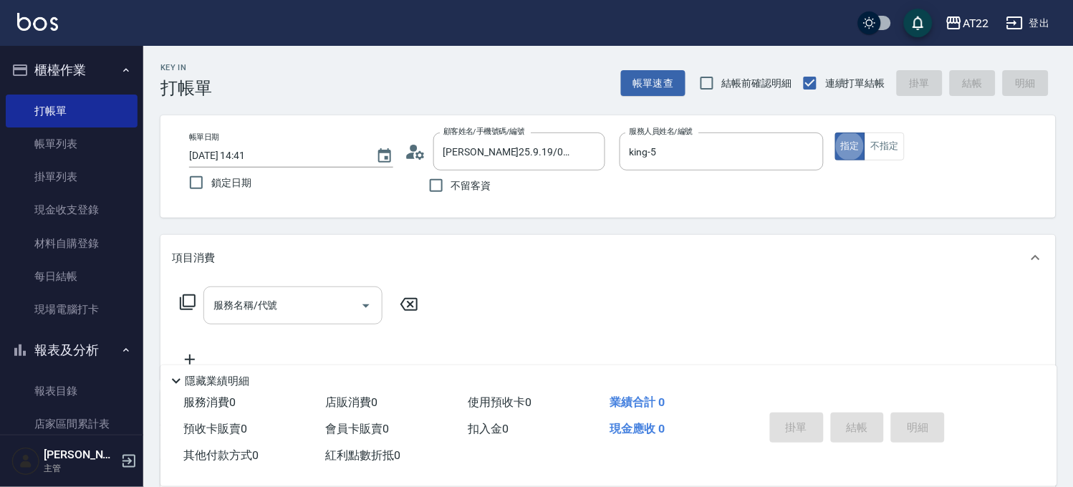
click at [274, 323] on div "服務名稱/代號" at bounding box center [292, 305] width 179 height 38
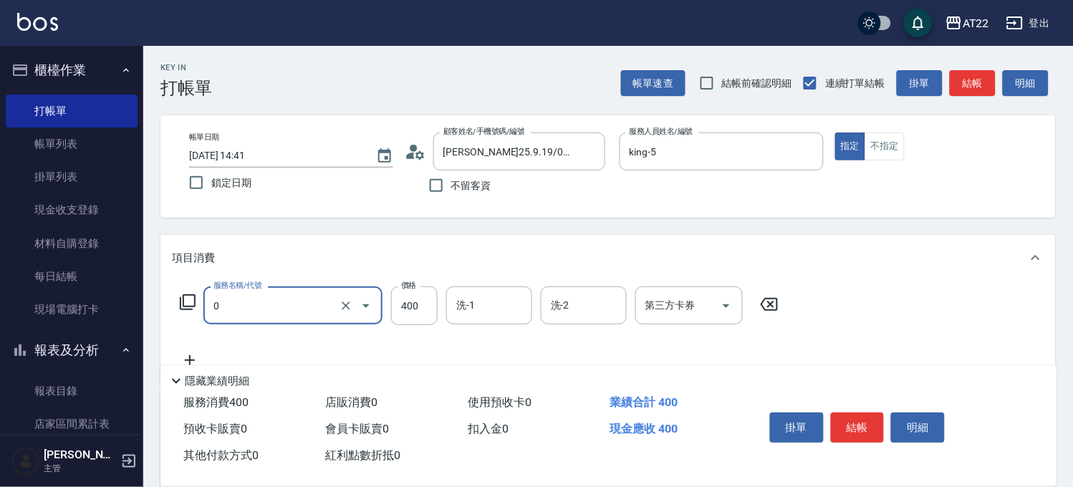
type input "有機洗髮(0)"
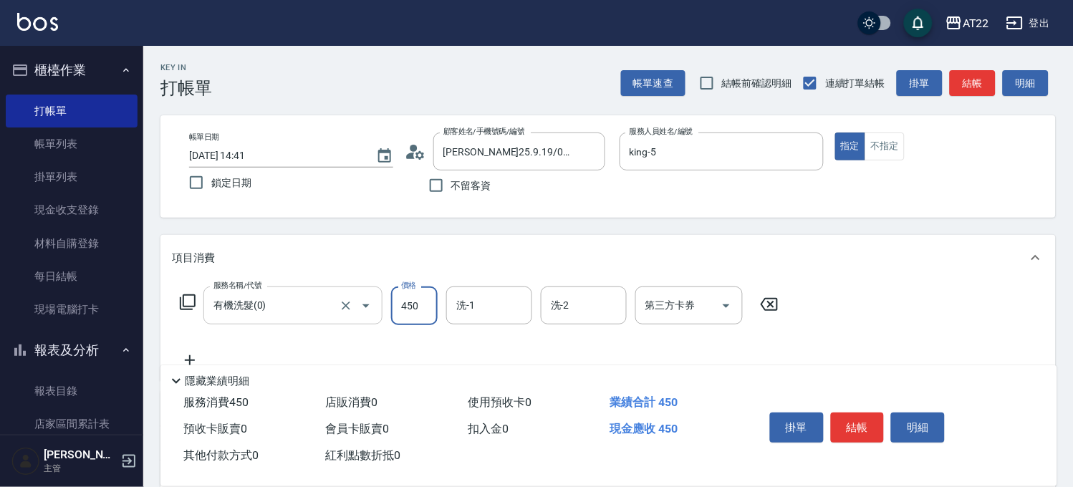
type input "450"
click at [587, 151] on icon "Clear" at bounding box center [590, 152] width 14 height 14
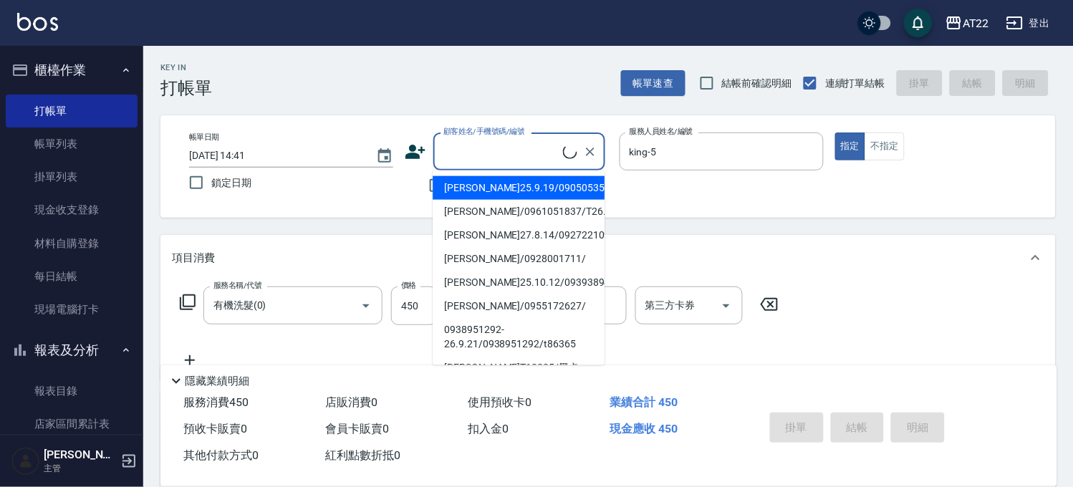
click at [480, 143] on input "顧客姓名/手機號碼/編號" at bounding box center [501, 151] width 123 height 25
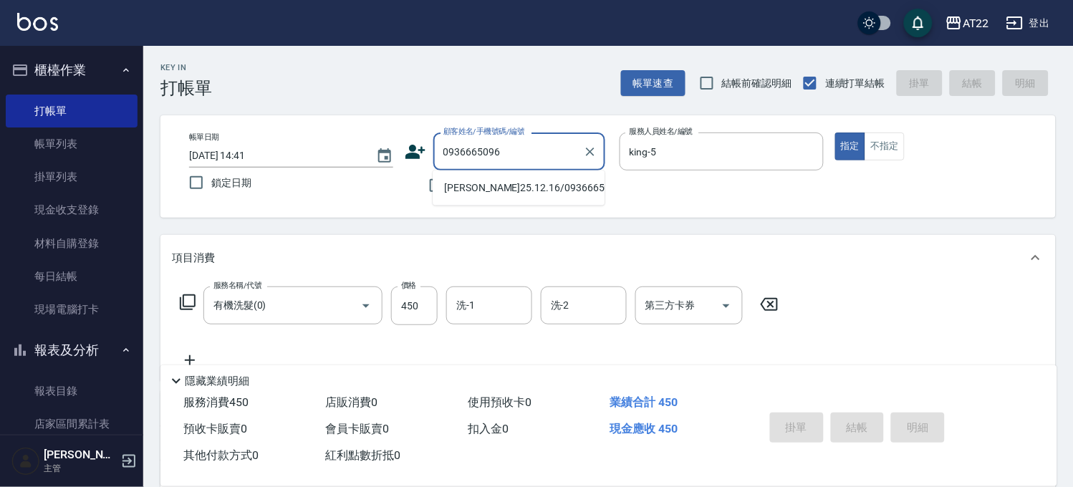
click at [511, 188] on li "孫家元25.12.16/0936665096/V84110" at bounding box center [518, 188] width 172 height 24
type input "孫家元25.12.16/0936665096/V84110"
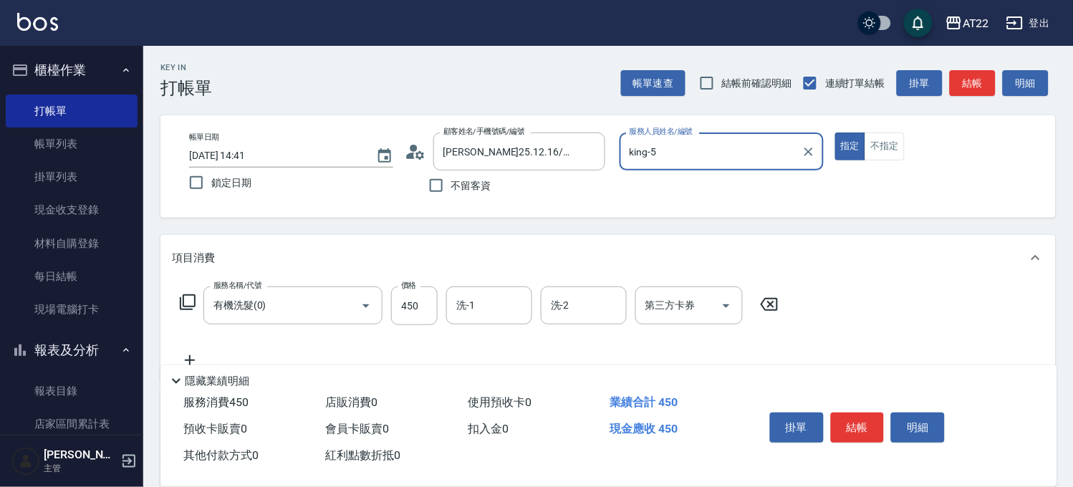
click at [749, 154] on input "king-5" at bounding box center [711, 151] width 170 height 25
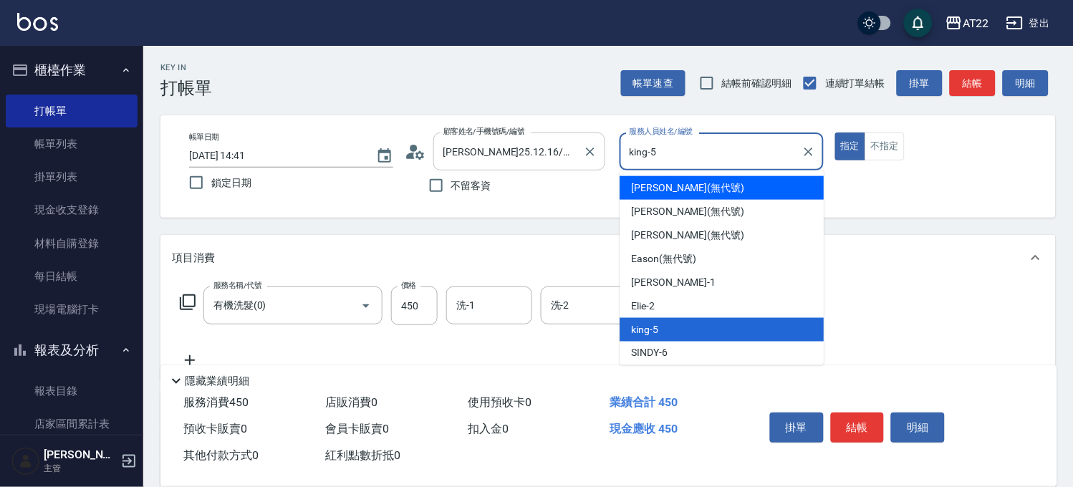
click at [555, 148] on input "孫家元25.12.16/0936665096/V84110" at bounding box center [508, 151] width 137 height 25
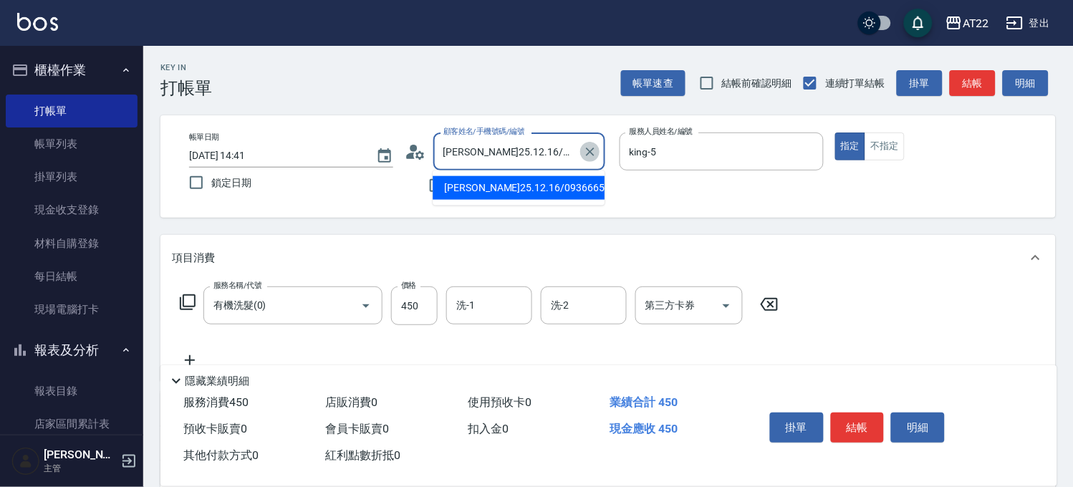
click at [586, 153] on icon "Clear" at bounding box center [590, 152] width 14 height 14
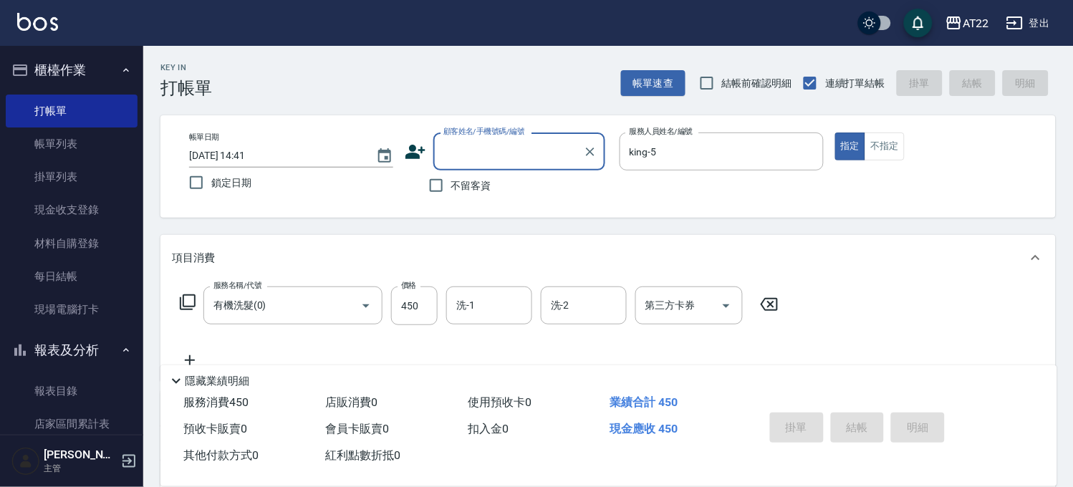
click at [517, 162] on input "顧客姓名/手機號碼/編號" at bounding box center [508, 151] width 137 height 25
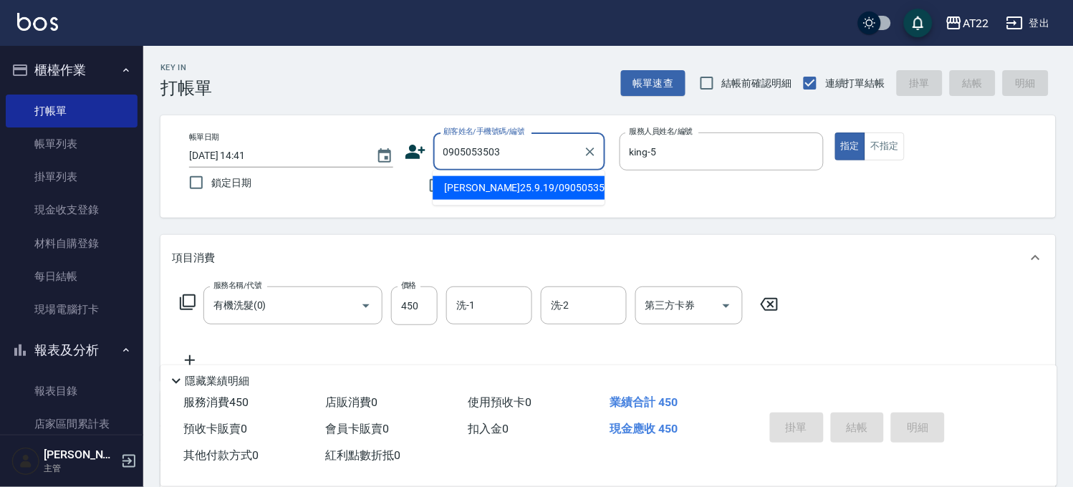
click at [525, 188] on li "李嚞25.9.19/0905053503/V83167" at bounding box center [518, 188] width 172 height 24
type input "李嚞25.9.19/0905053503/V83167"
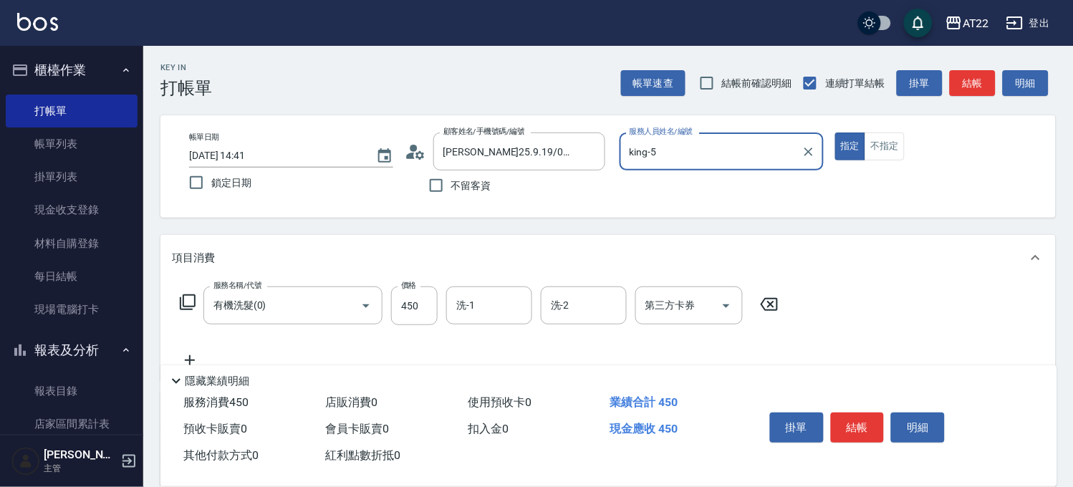
click at [188, 357] on icon at bounding box center [190, 360] width 36 height 17
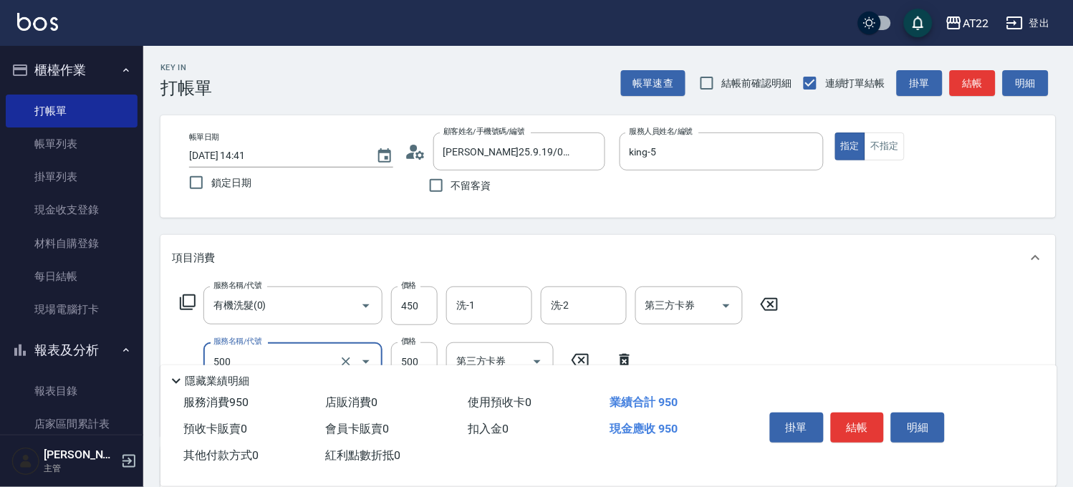
type input "剪髮(500)"
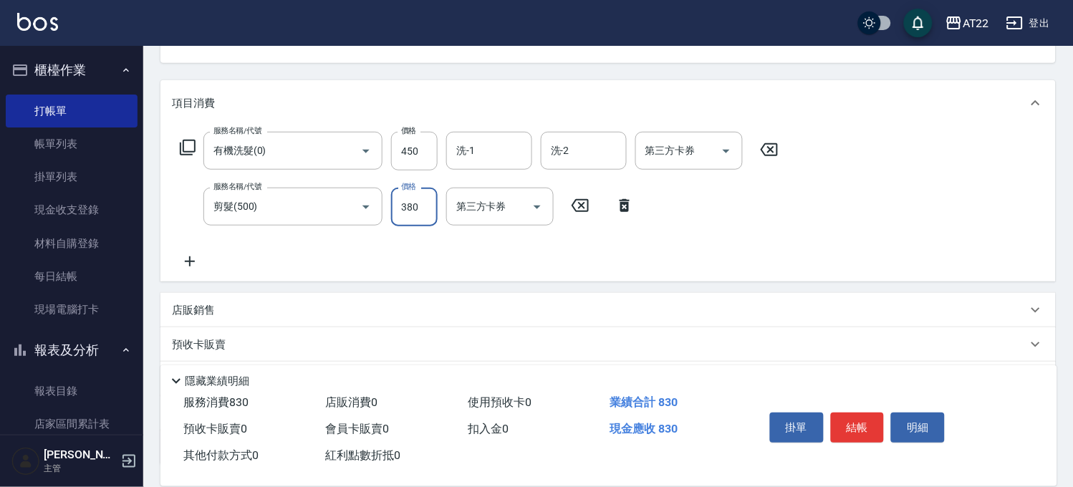
scroll to position [159, 0]
type input "380"
click at [190, 253] on icon at bounding box center [190, 256] width 36 height 17
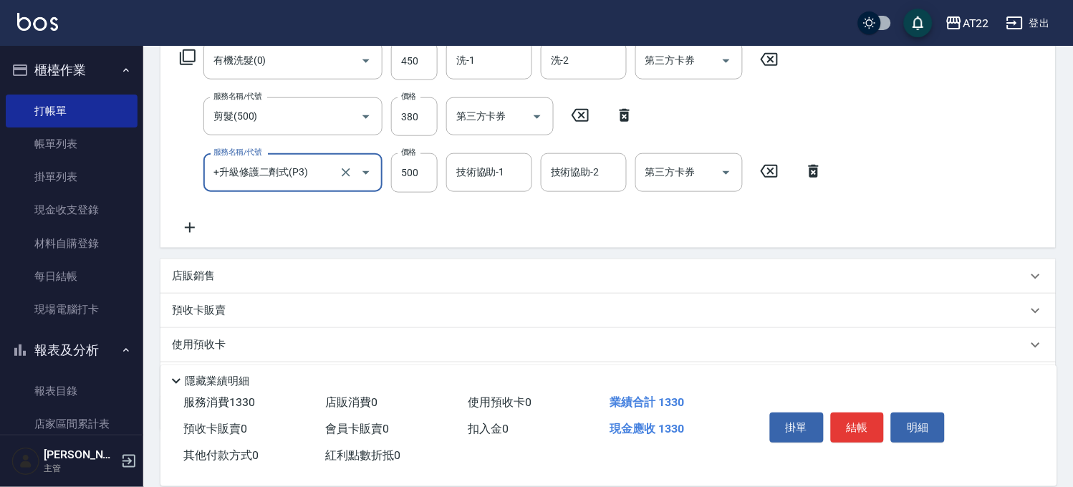
scroll to position [324, 0]
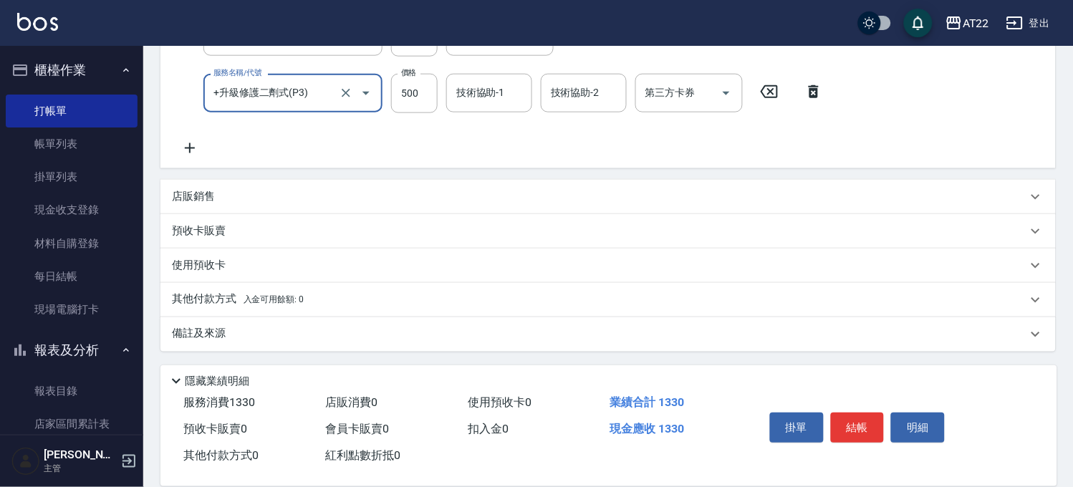
type input "+升級修護二劑式(P3)"
click at [201, 190] on p "店販銷售" at bounding box center [193, 196] width 43 height 15
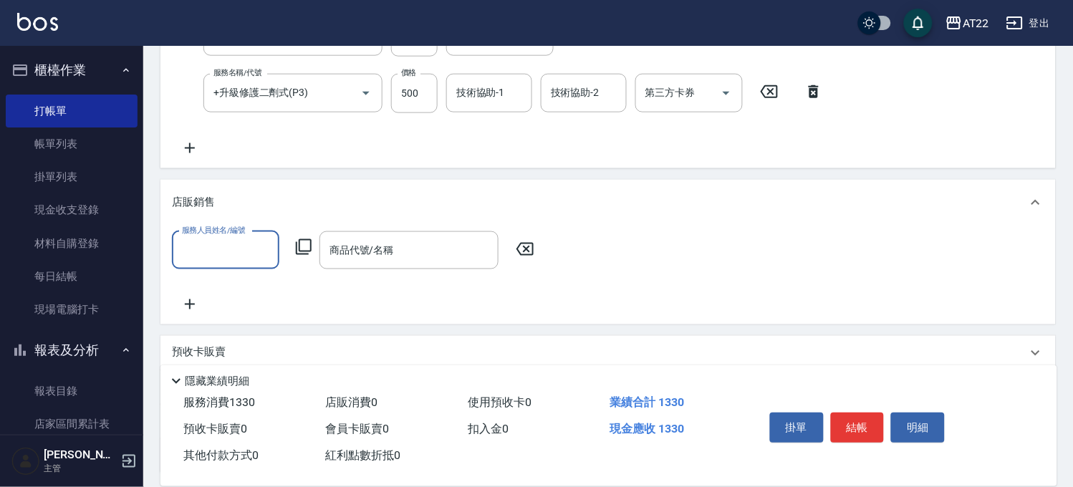
scroll to position [0, 0]
type input "king-5"
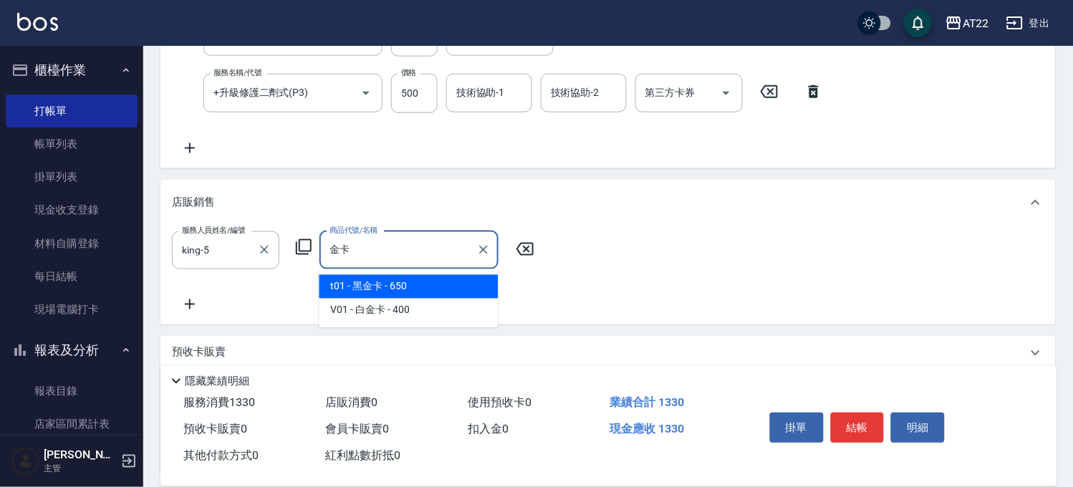
type input "黑金卡"
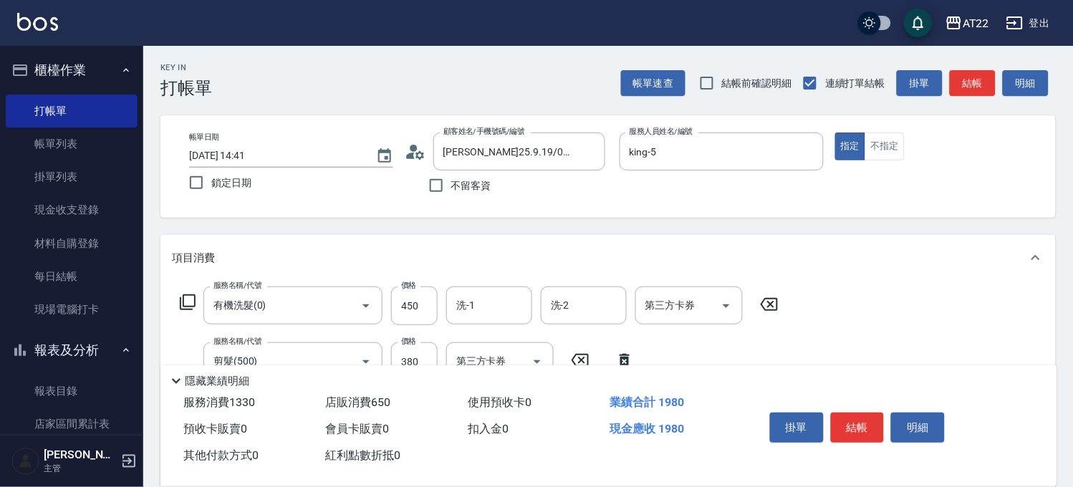
click at [422, 154] on icon at bounding box center [419, 154] width 9 height 9
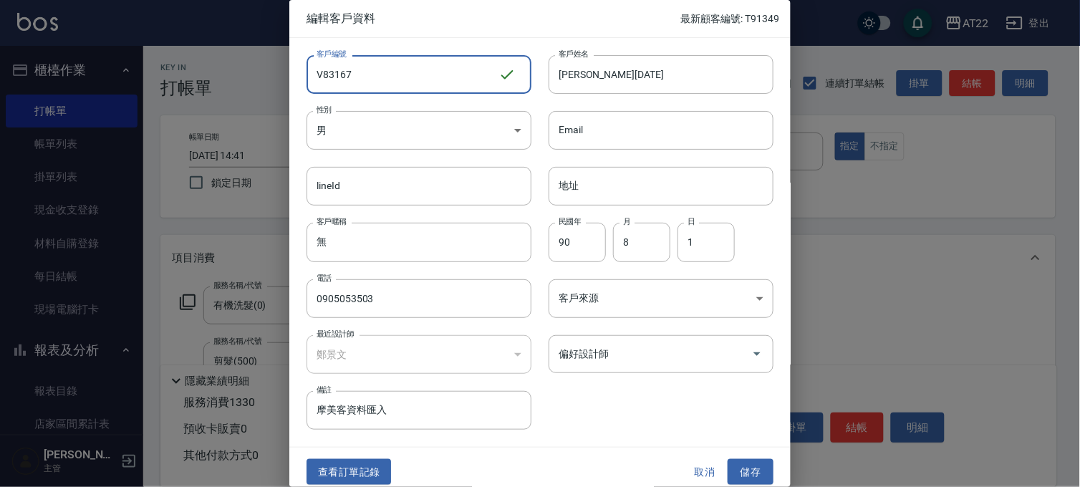
click at [398, 69] on input "V83167" at bounding box center [402, 74] width 192 height 39
type input "t"
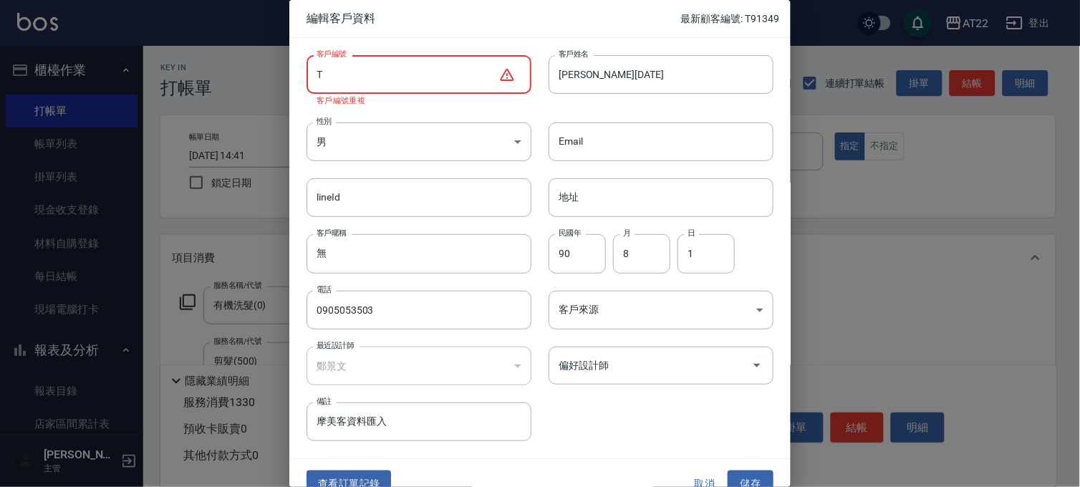
type input "T91350 27 10 11"
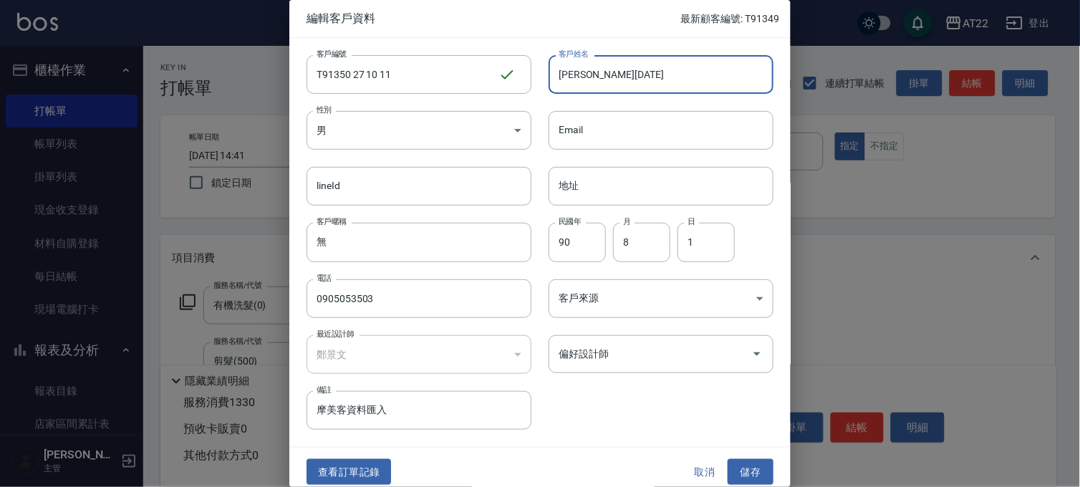
click at [613, 82] on input "李嚞25.9.19" at bounding box center [660, 74] width 225 height 39
type input "李嚞"
click at [734, 463] on button "儲存" at bounding box center [751, 472] width 46 height 26
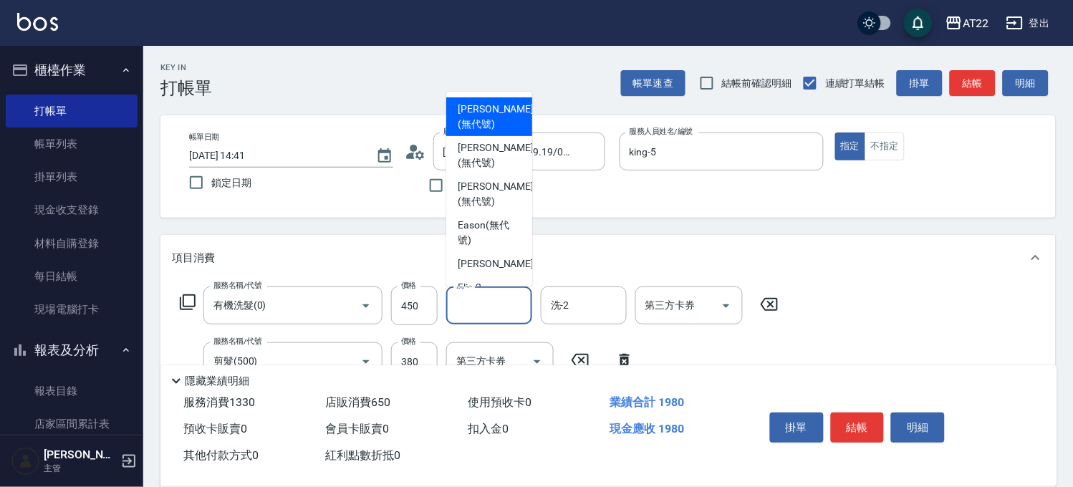
click at [496, 293] on input "洗-1" at bounding box center [489, 305] width 73 height 25
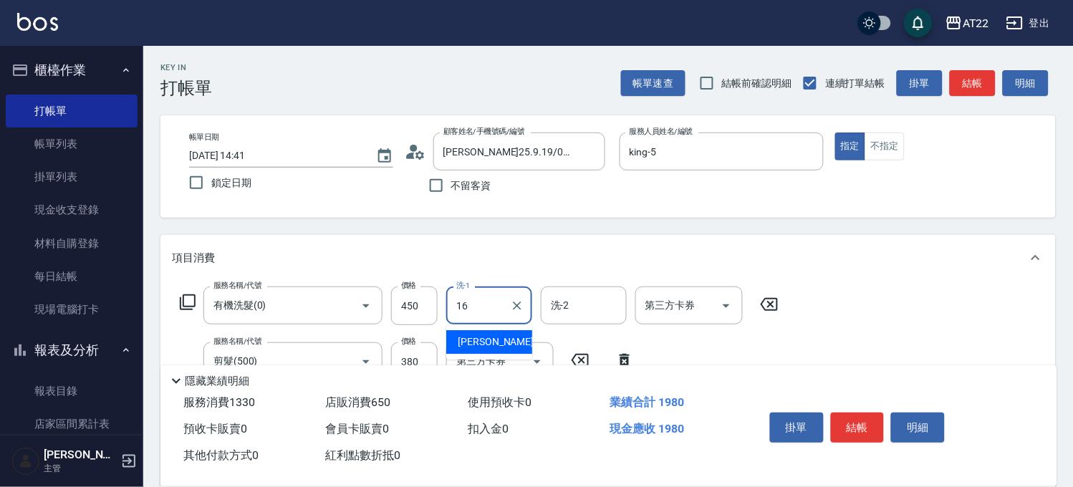
type input "Joe-16"
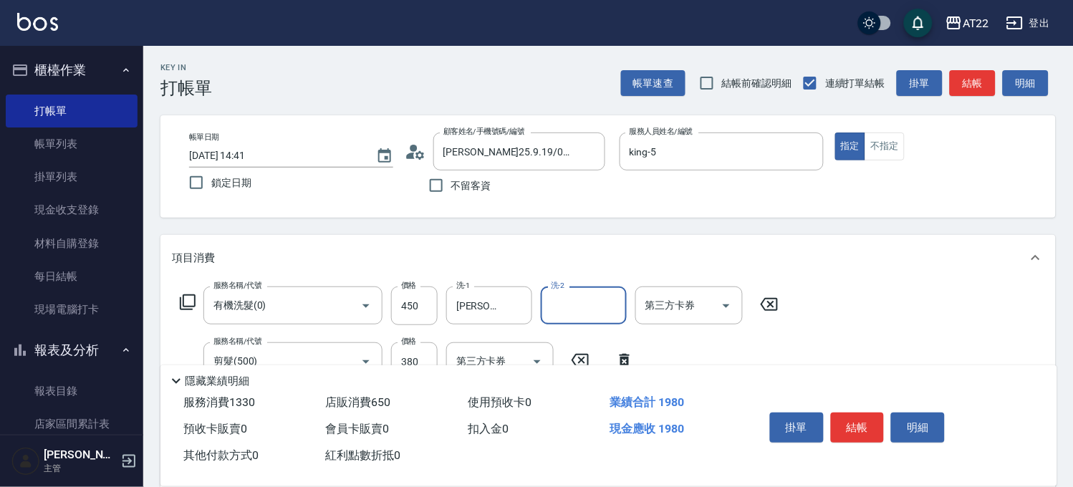
scroll to position [159, 0]
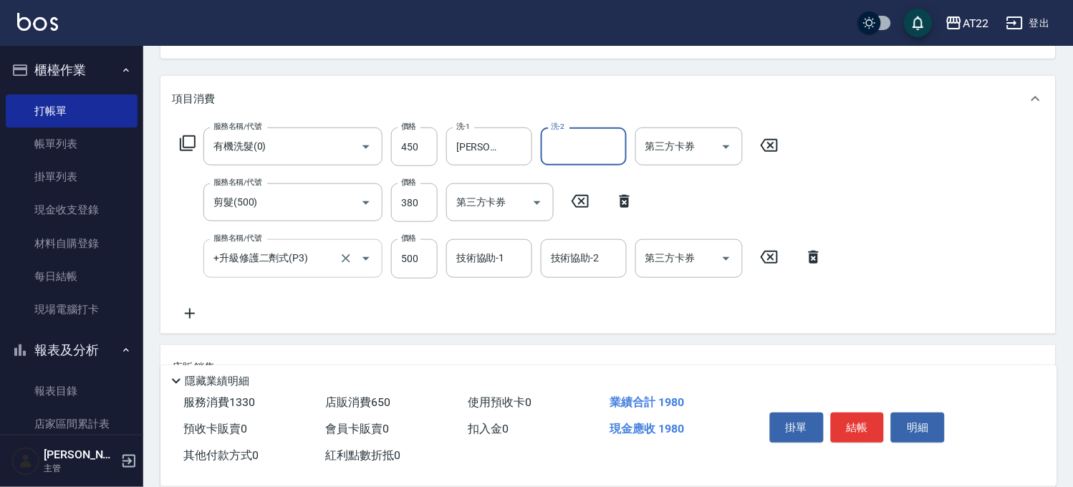
click at [301, 261] on input "+升級修護二劑式(P3)" at bounding box center [273, 258] width 126 height 25
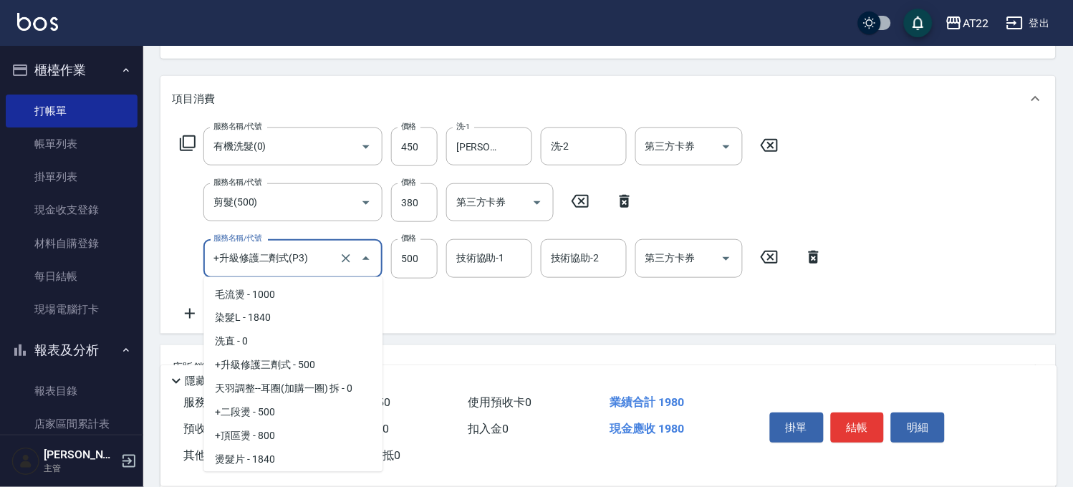
click at [301, 261] on input "+升級修護二劑式(P3)" at bounding box center [273, 258] width 126 height 25
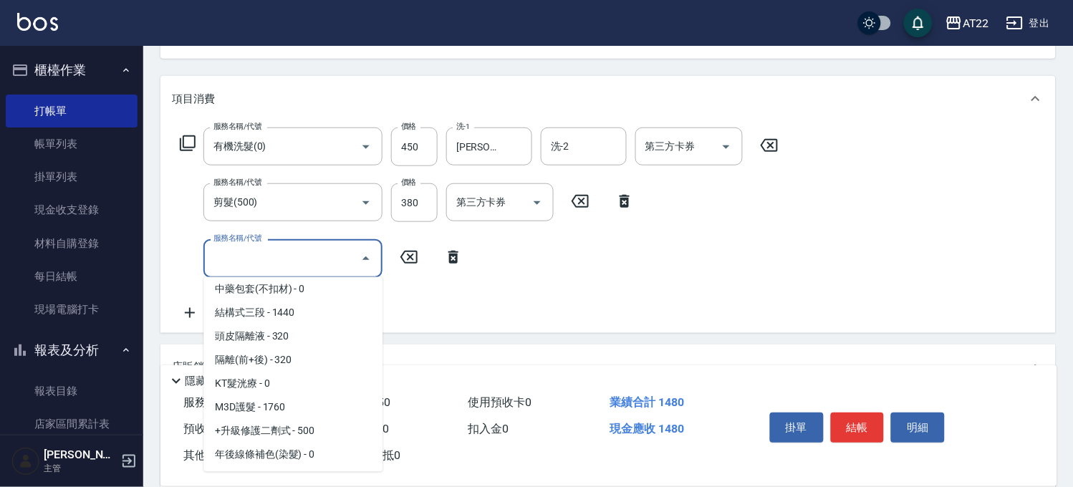
scroll to position [0, 0]
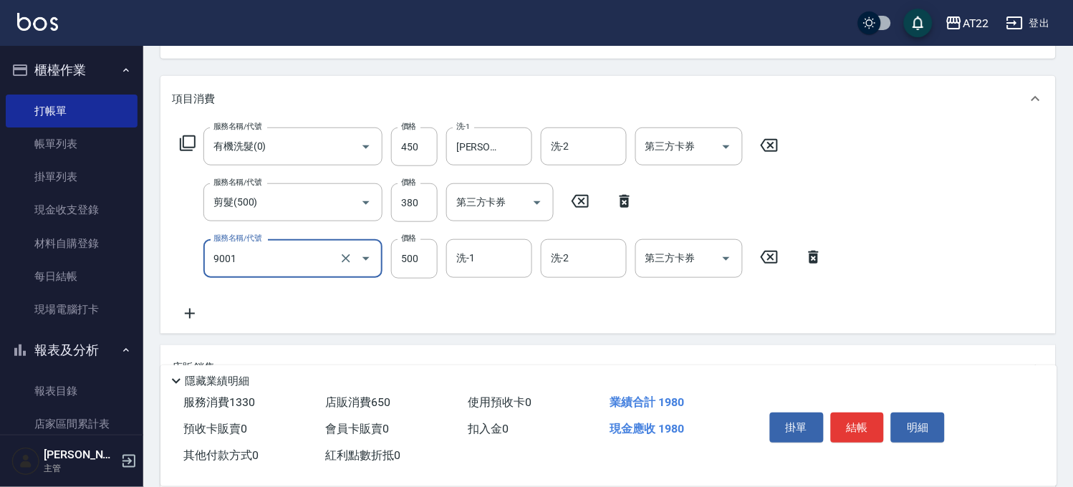
type input "升級保水面膜(9001)"
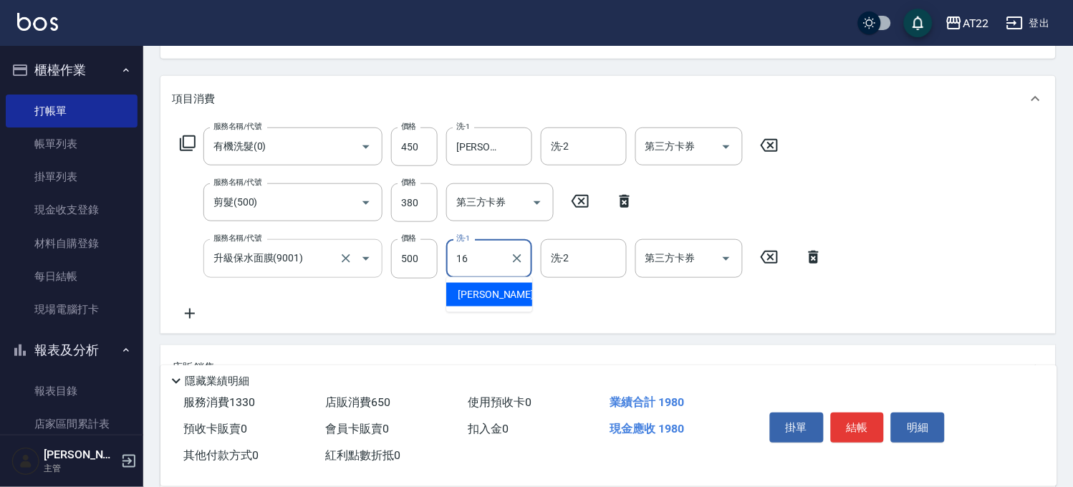
type input "Joe-16"
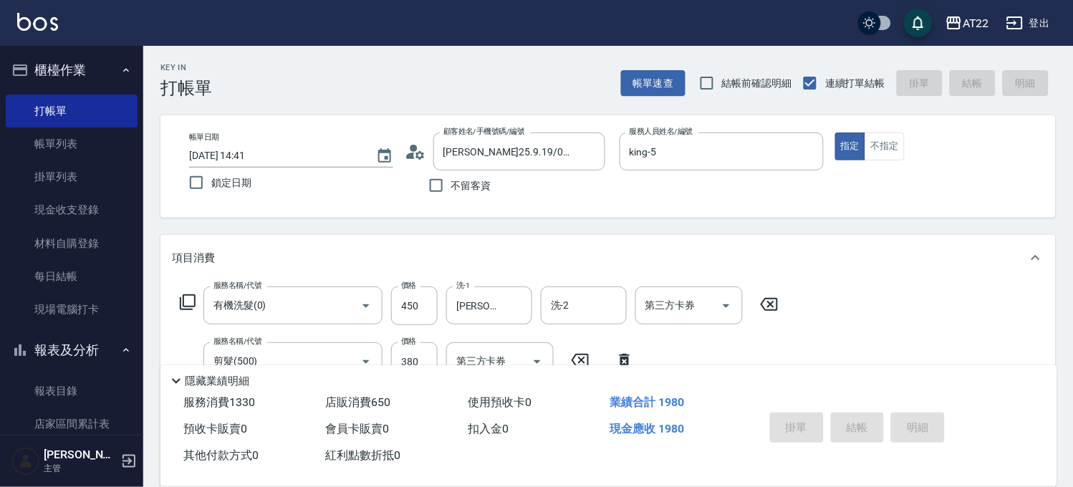
type input "2025/10/12 14:44"
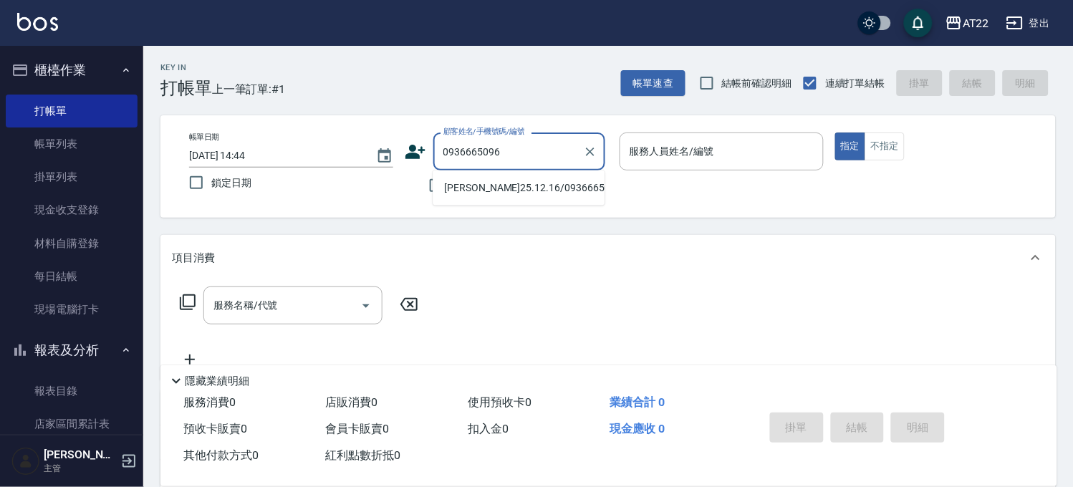
type input "孫家元25.12.16/0936665096/V84110"
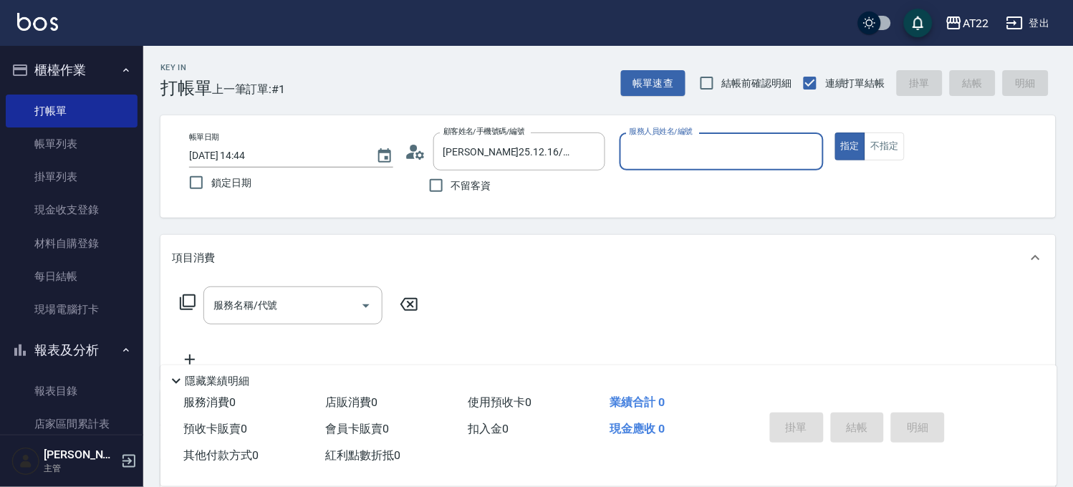
type input "king-5"
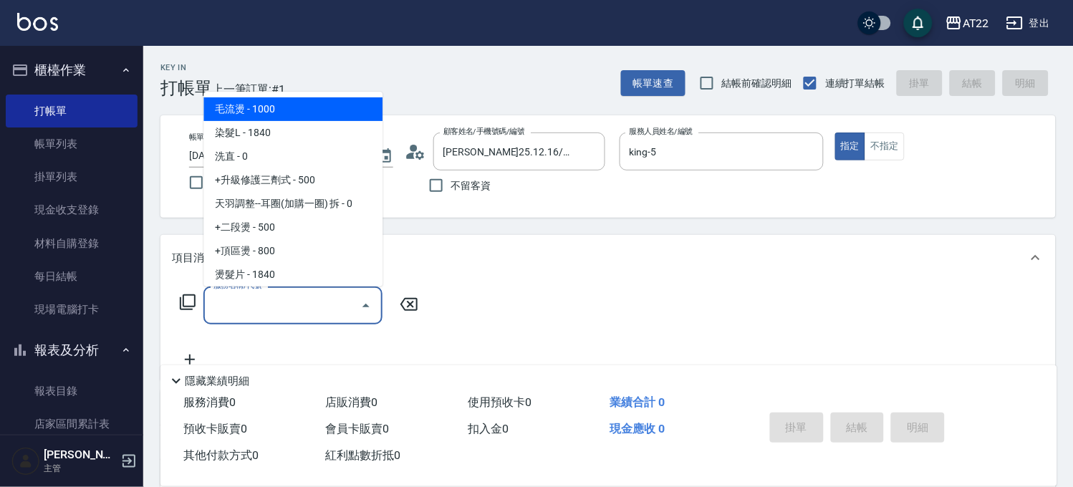
click at [294, 309] on input "服務名稱/代號" at bounding box center [282, 305] width 145 height 25
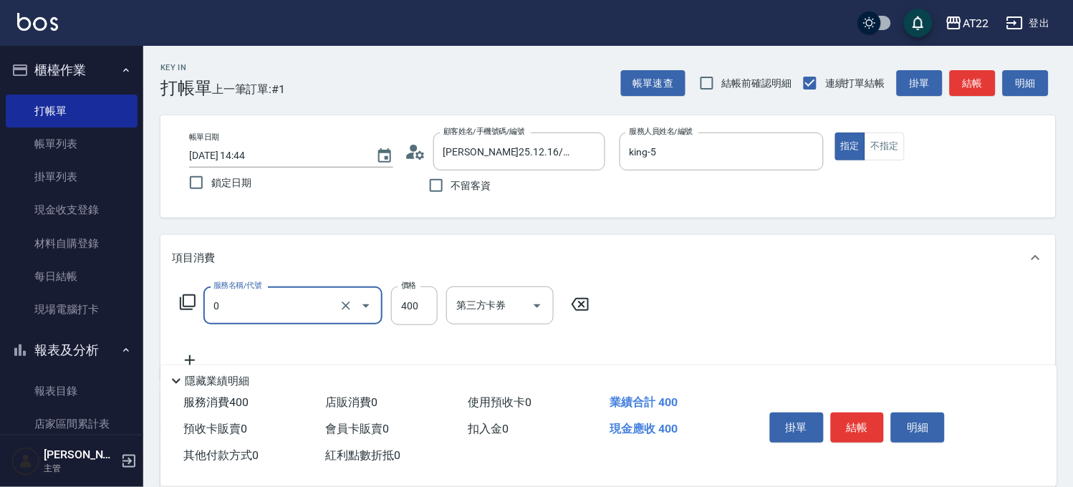
type input "有機洗髮(0)"
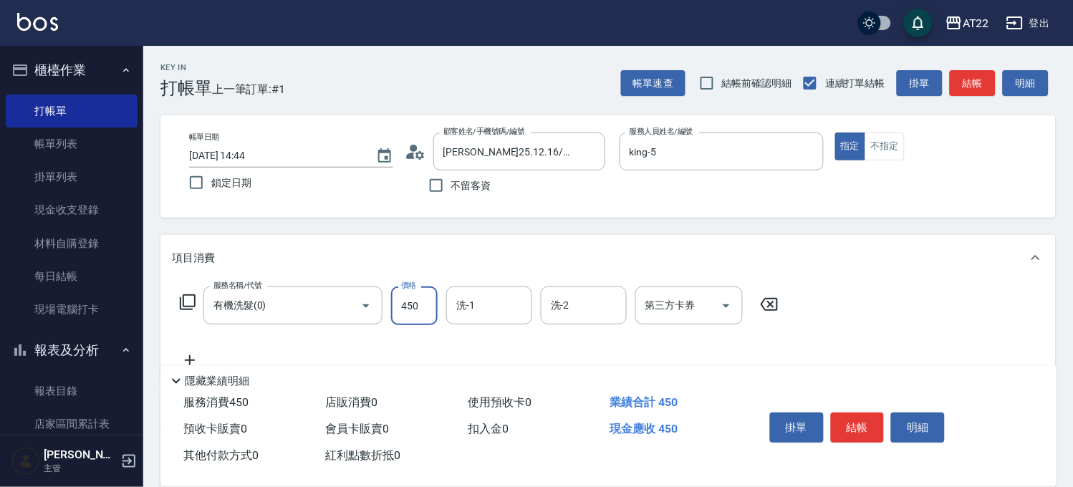
type input "450"
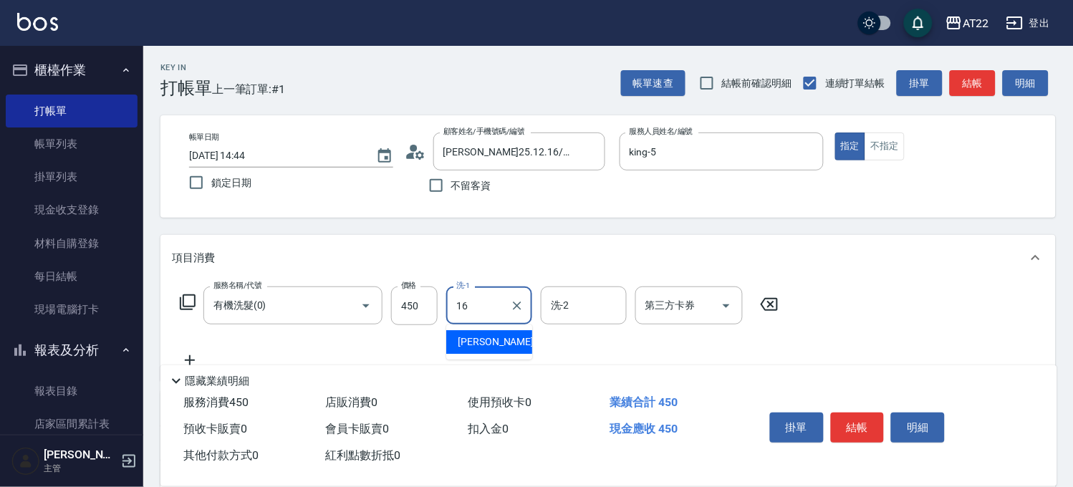
type input "Joe-16"
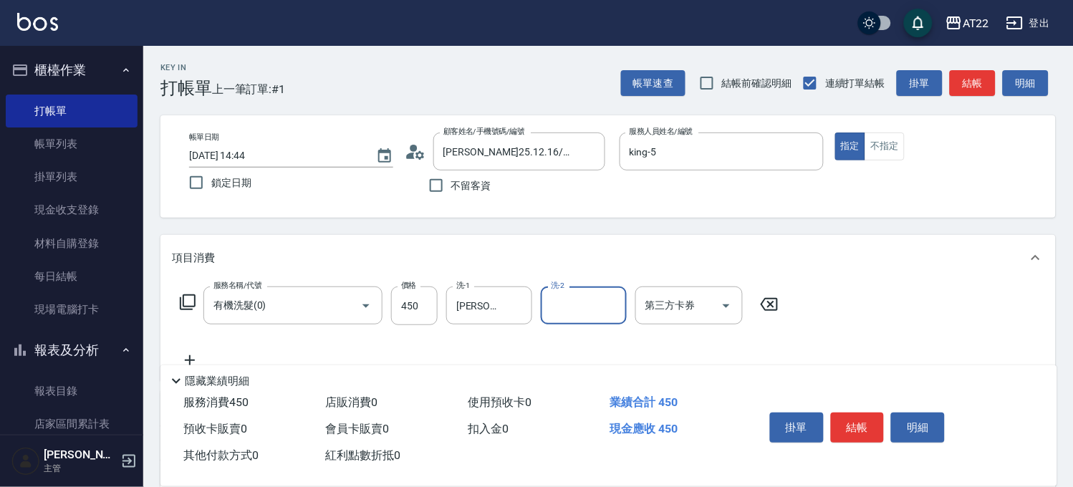
click at [188, 354] on icon at bounding box center [190, 360] width 36 height 17
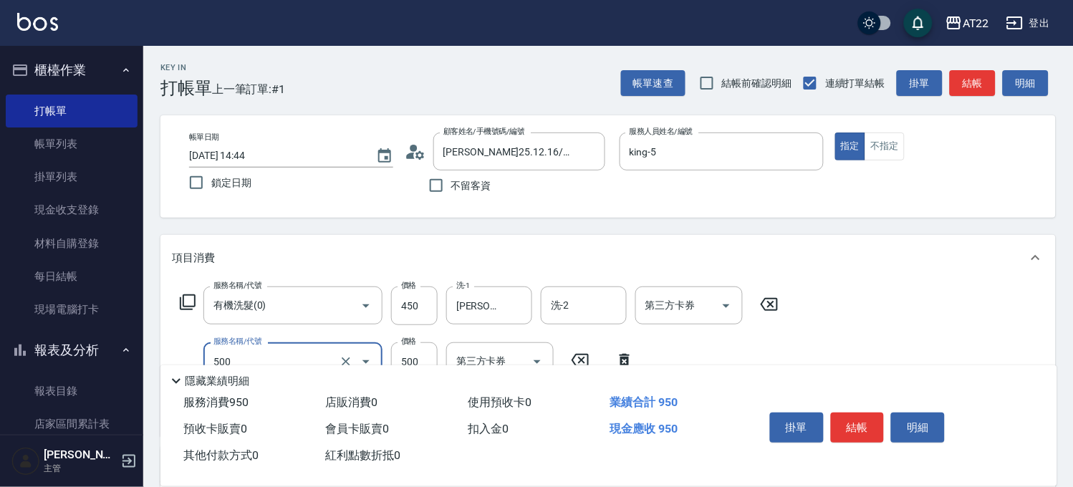
type input "剪髮(500)"
type input "400"
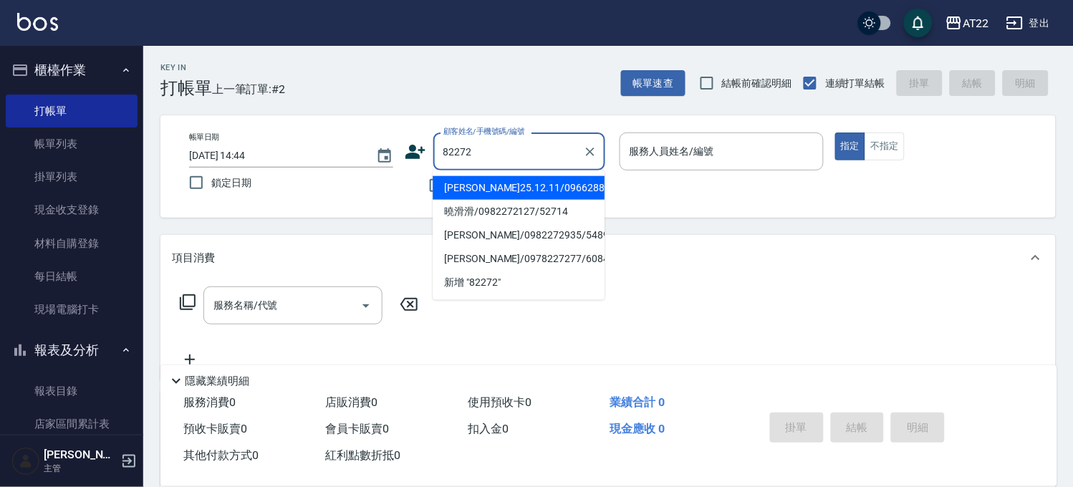
click at [591, 187] on li "范閔翔25.12.11/0966288917/V82272" at bounding box center [518, 188] width 172 height 24
type input "范閔翔25.12.11/0966288917/V82272"
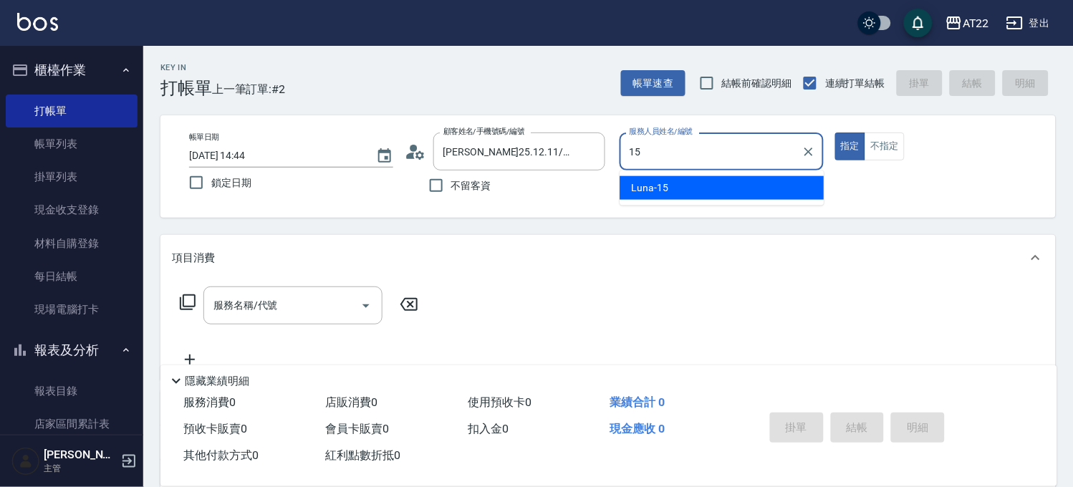
type input "Luna-15"
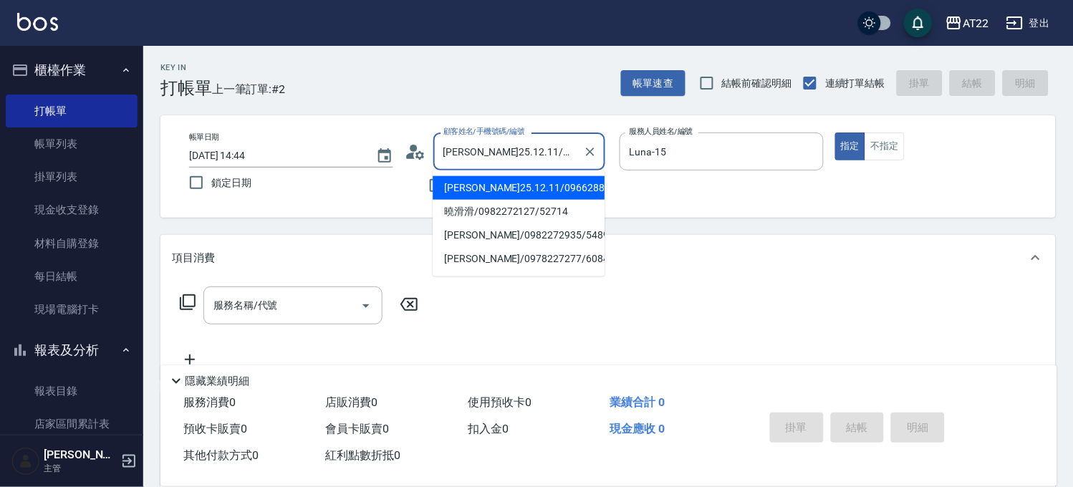
click at [462, 156] on input "范閔翔25.12.11/0966288917/V82272" at bounding box center [508, 151] width 137 height 25
click at [296, 291] on div "服務名稱/代號" at bounding box center [292, 305] width 179 height 38
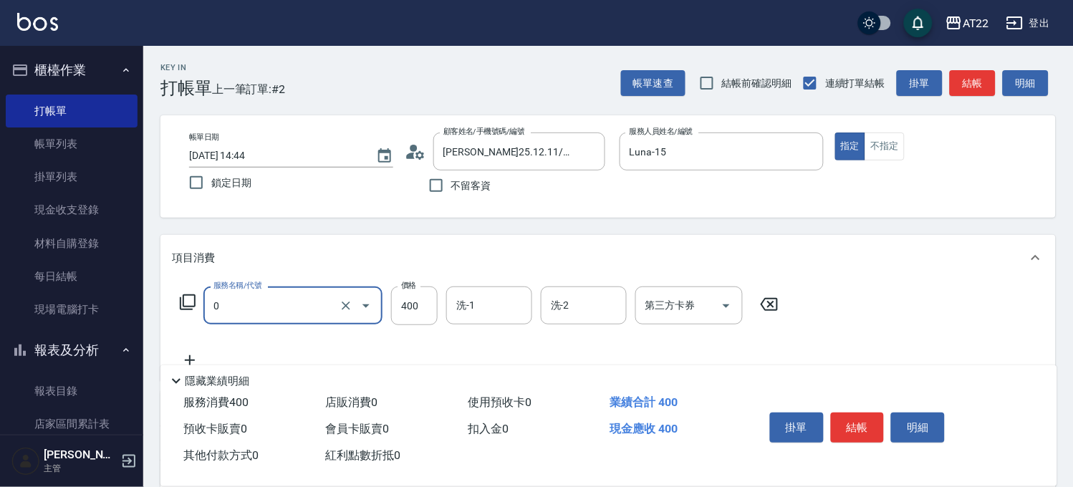
type input "有機洗髮(0)"
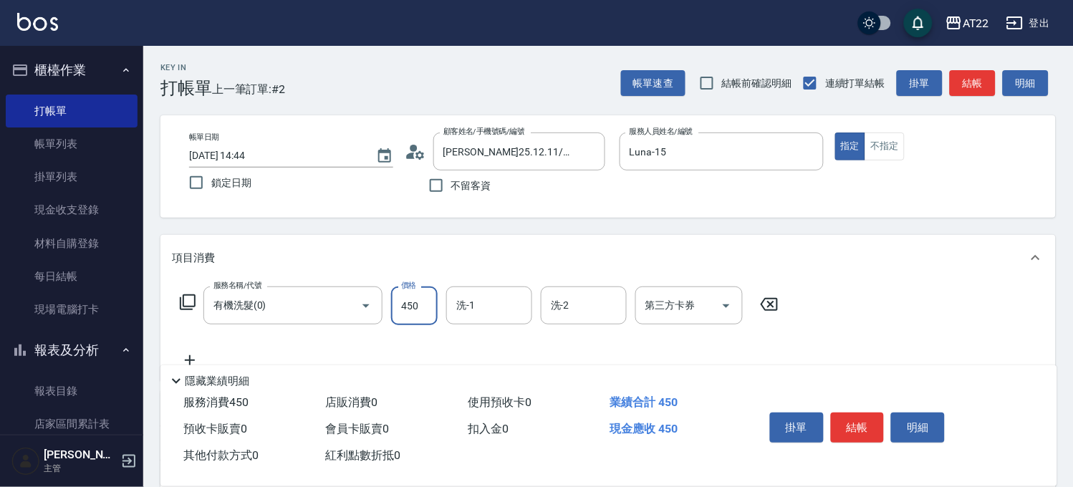
type input "450"
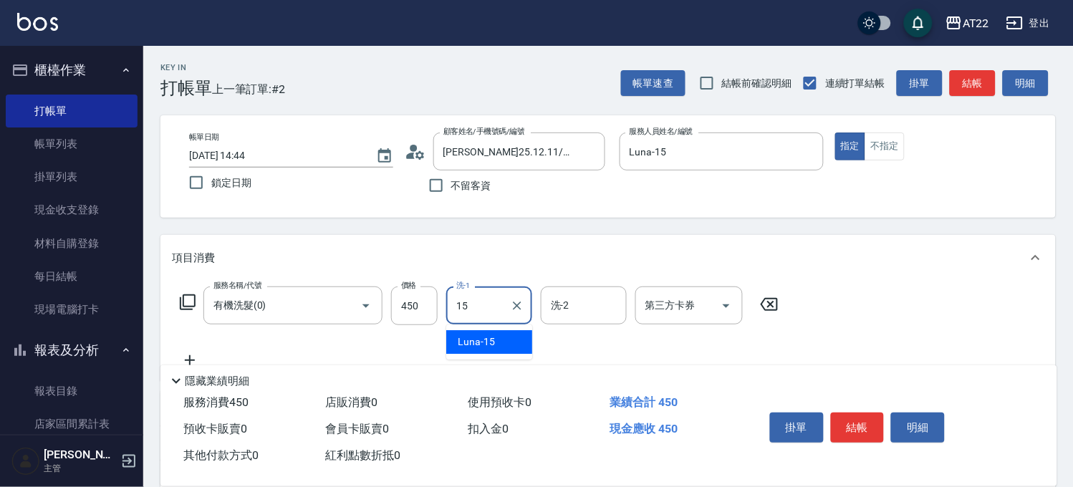
type input "Luna-15"
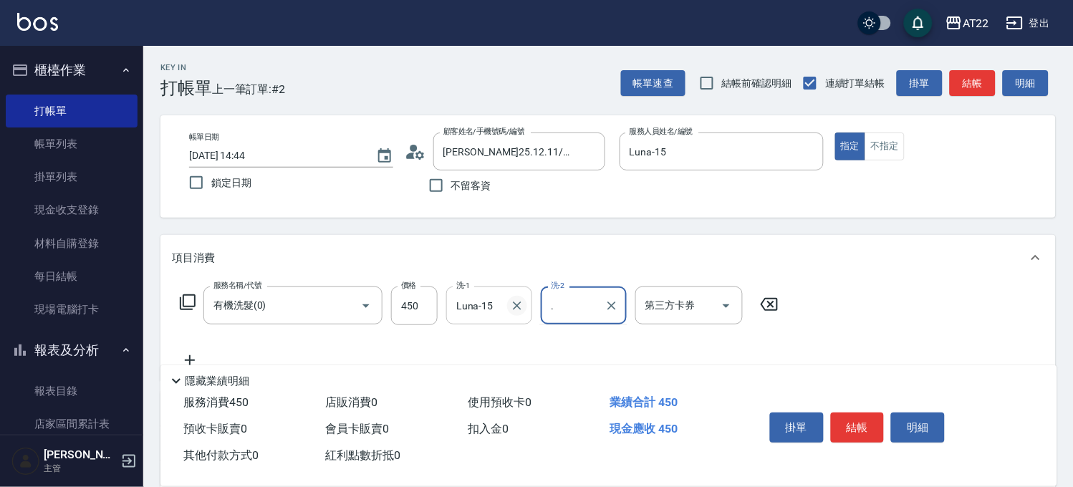
click at [518, 310] on icon "Clear" at bounding box center [517, 306] width 14 height 14
type input "."
click at [189, 357] on icon at bounding box center [190, 360] width 10 height 10
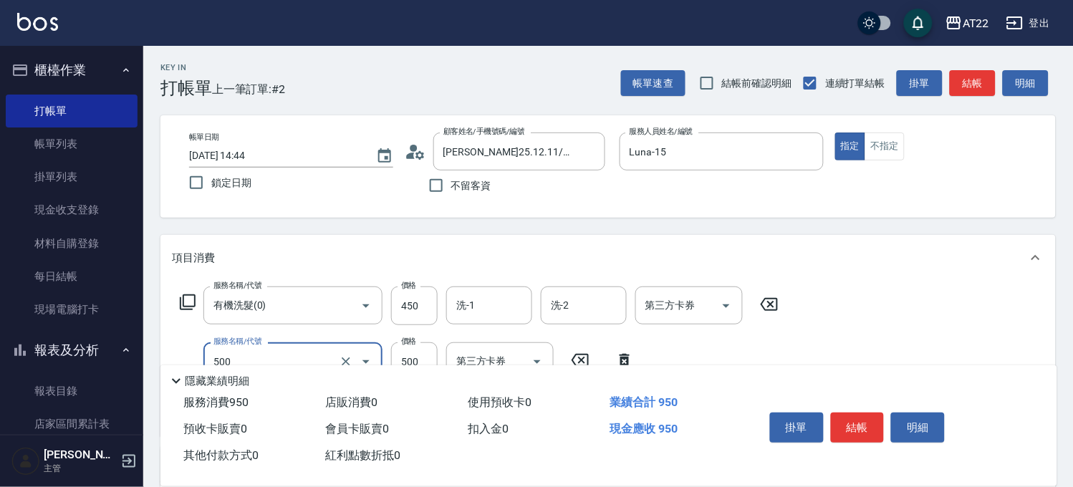
type input "剪髮(500)"
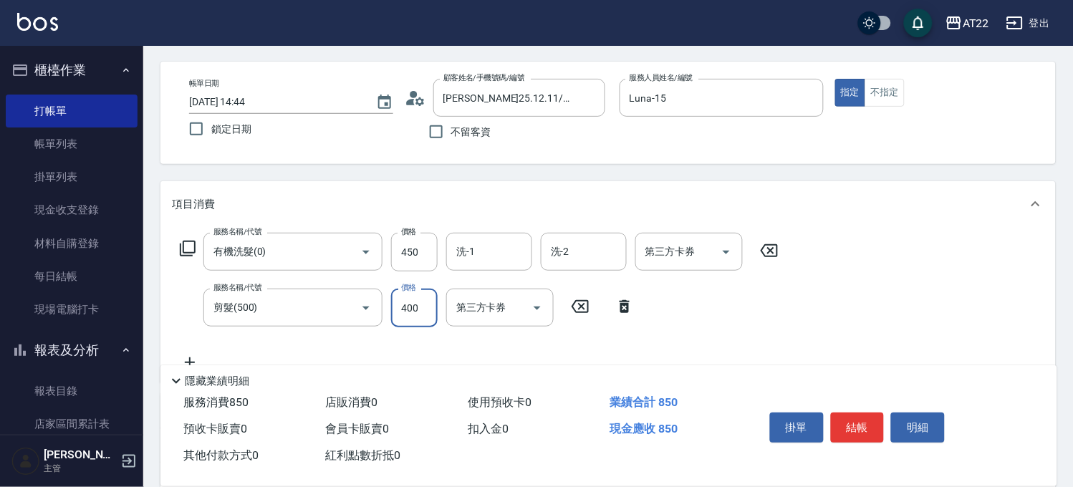
scroll to position [79, 0]
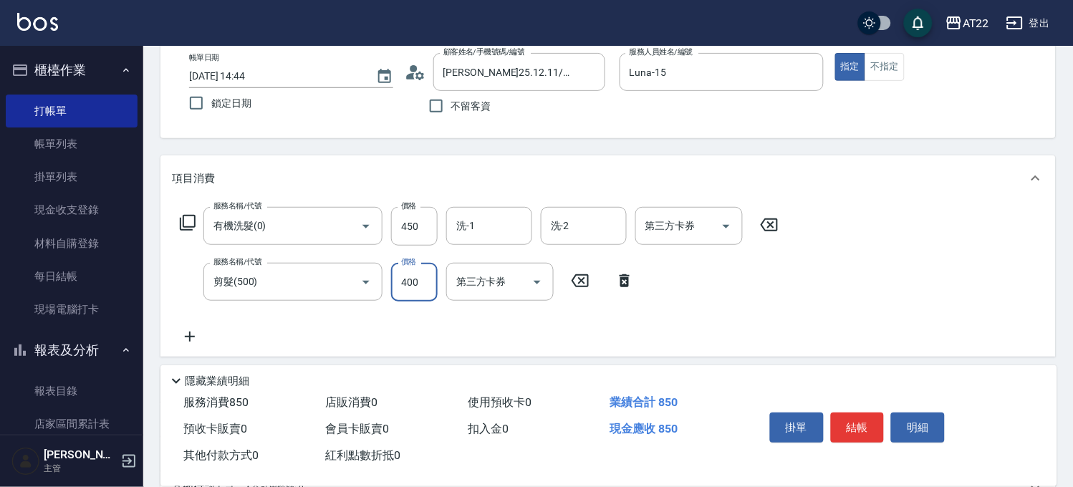
type input "400"
click at [185, 328] on icon at bounding box center [190, 336] width 36 height 17
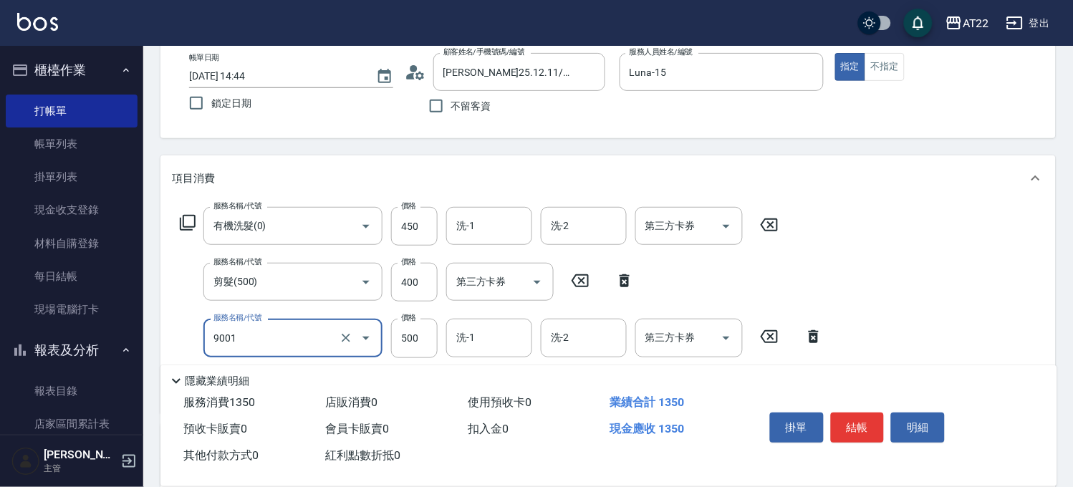
type input "升級保水面膜(9001)"
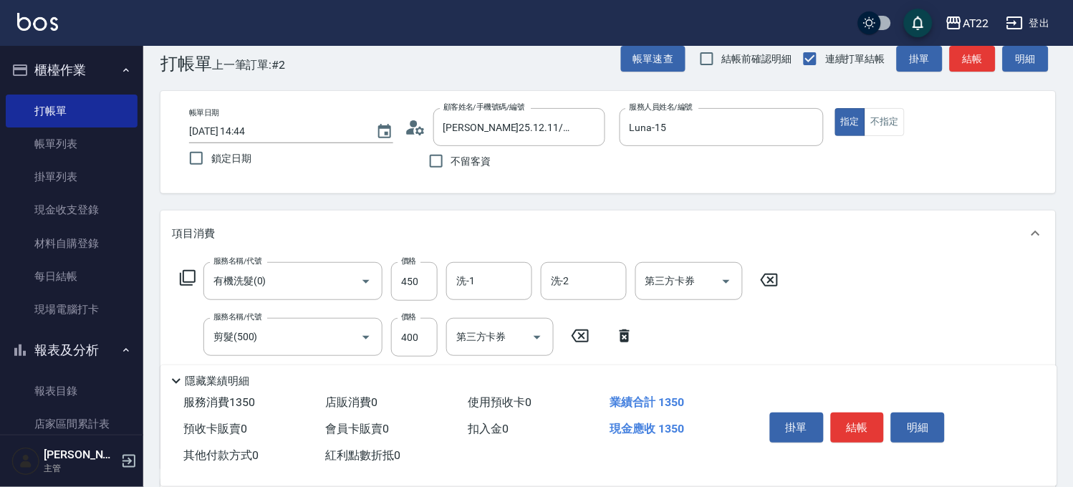
scroll to position [0, 0]
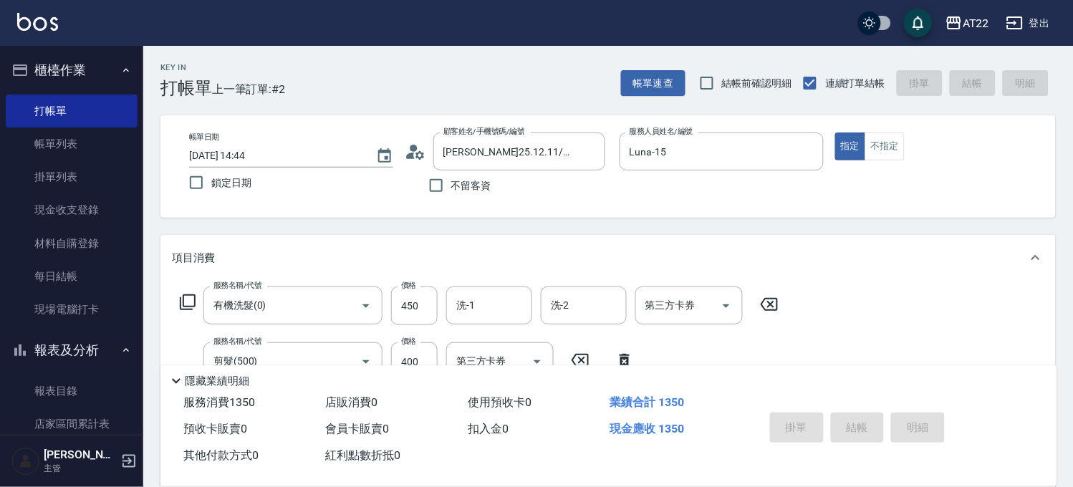
type input "2025/10/12 14:45"
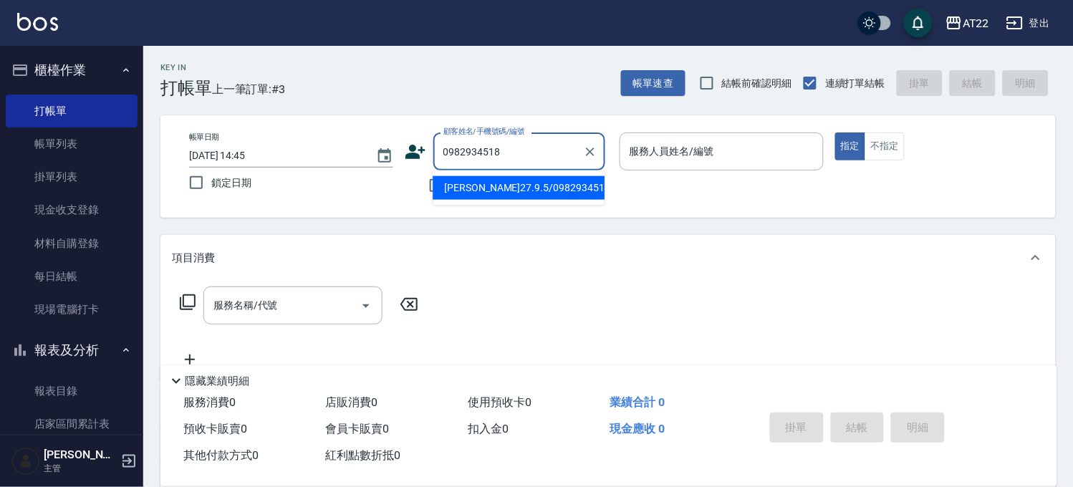
type input "施勝瑋27.9.5/0982934518/T91574"
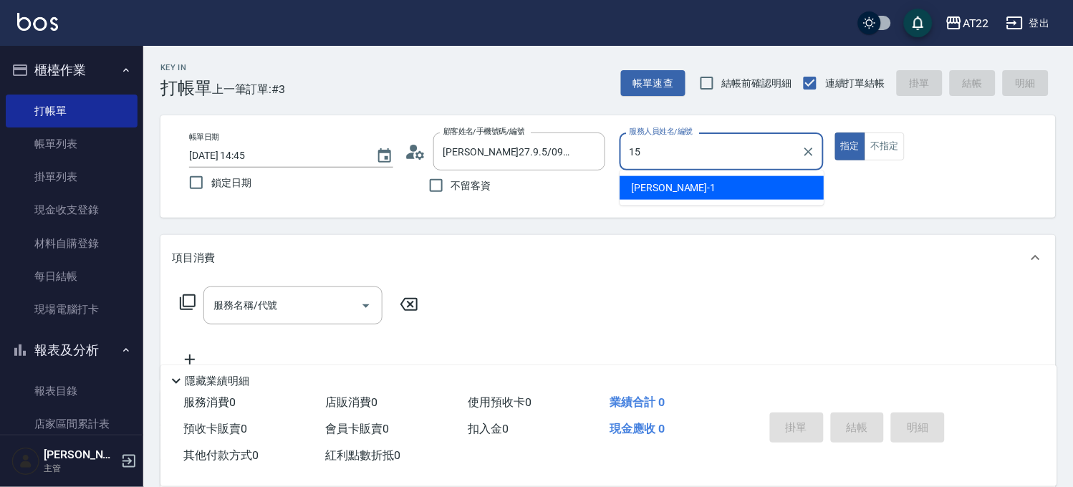
type input "Luna-15"
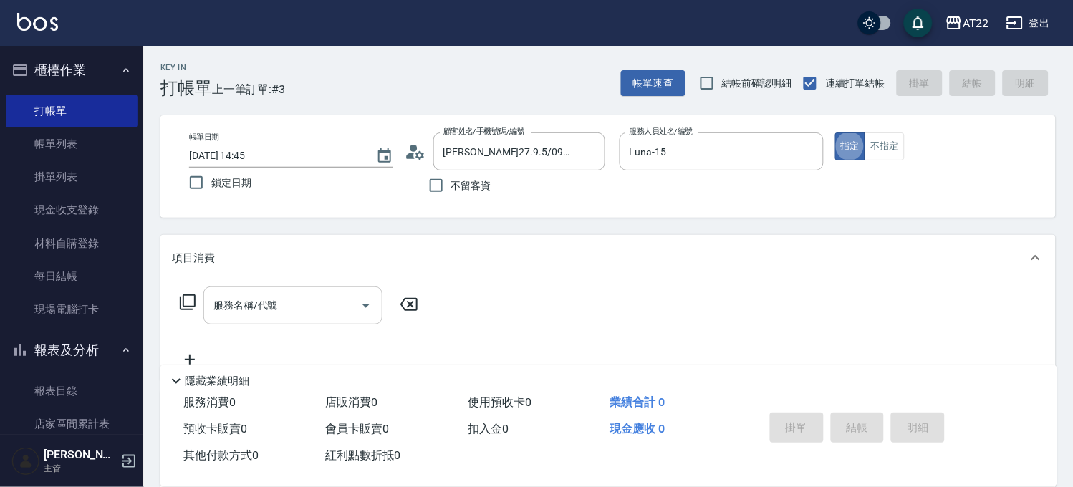
click at [328, 294] on input "服務名稱/代號" at bounding box center [282, 305] width 145 height 25
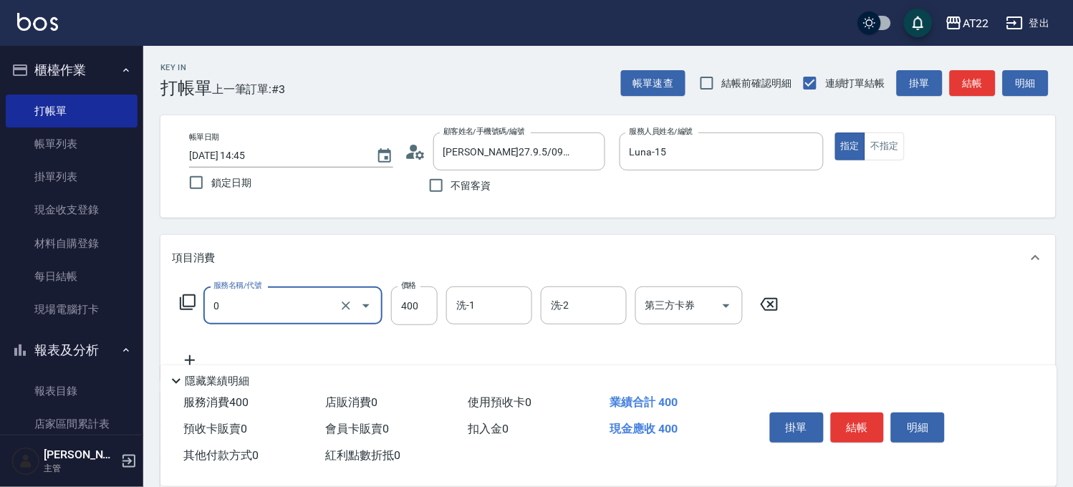
type input "有機洗髮(0)"
click at [418, 153] on icon at bounding box center [419, 154] width 9 height 9
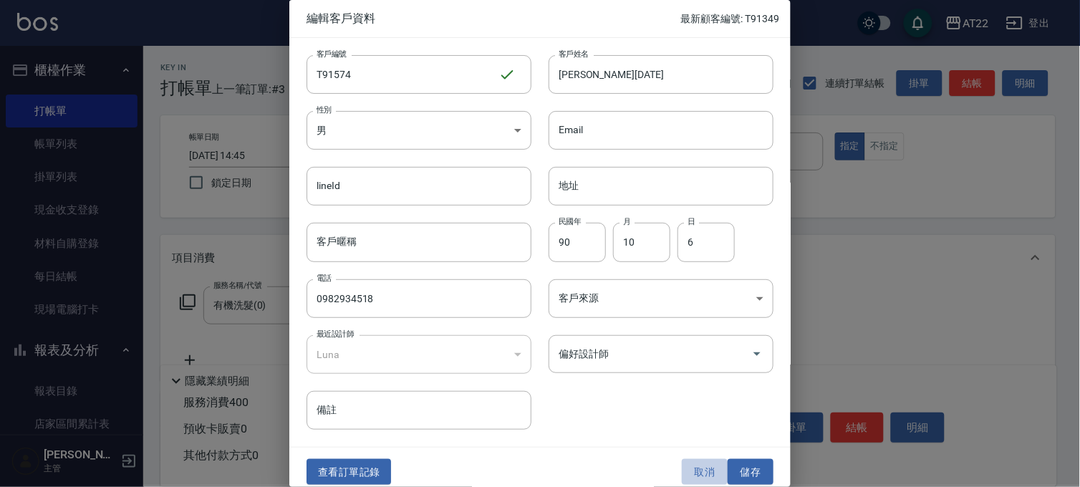
click at [692, 461] on button "取消" at bounding box center [705, 472] width 46 height 26
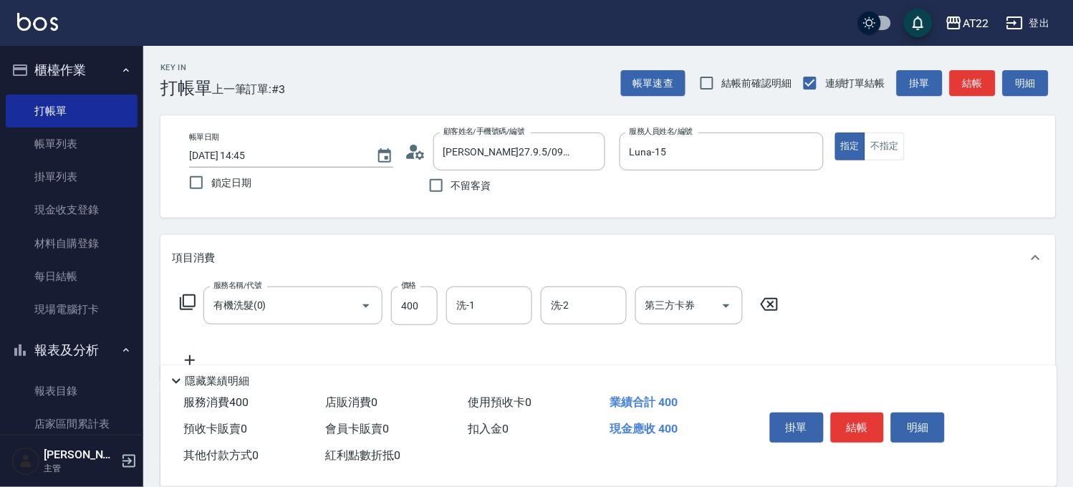
click at [420, 155] on icon at bounding box center [415, 151] width 21 height 21
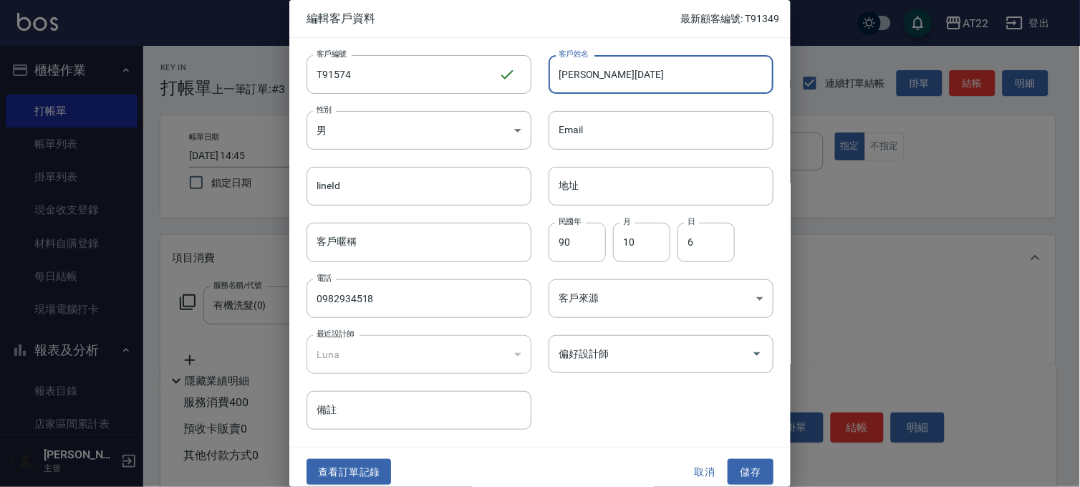
drag, startPoint x: 594, startPoint y: 75, endPoint x: 614, endPoint y: 79, distance: 20.5
click at [614, 79] on input "施勝瑋27.9.5" at bounding box center [660, 74] width 225 height 39
type input "施勝瑋"
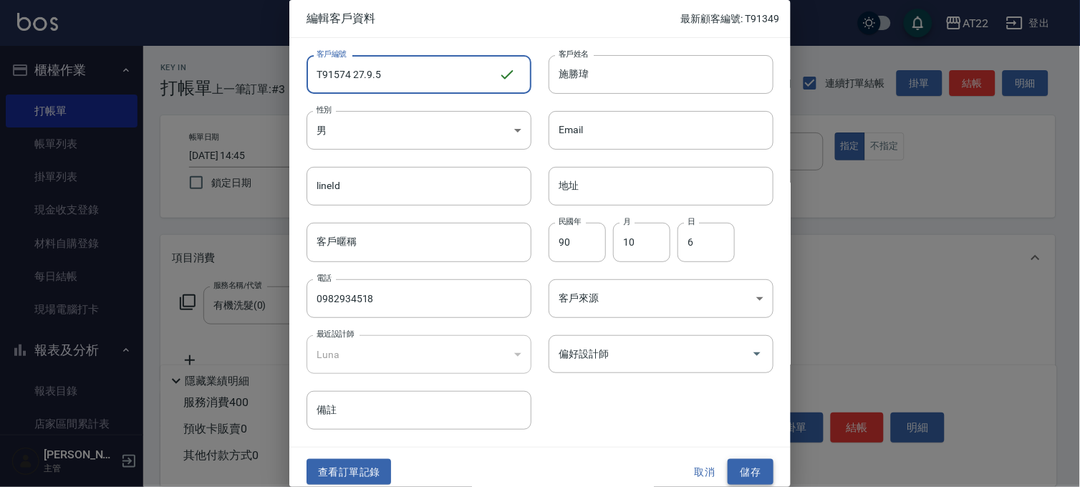
type input "T91574 27.9.5"
click at [730, 464] on button "儲存" at bounding box center [751, 472] width 46 height 26
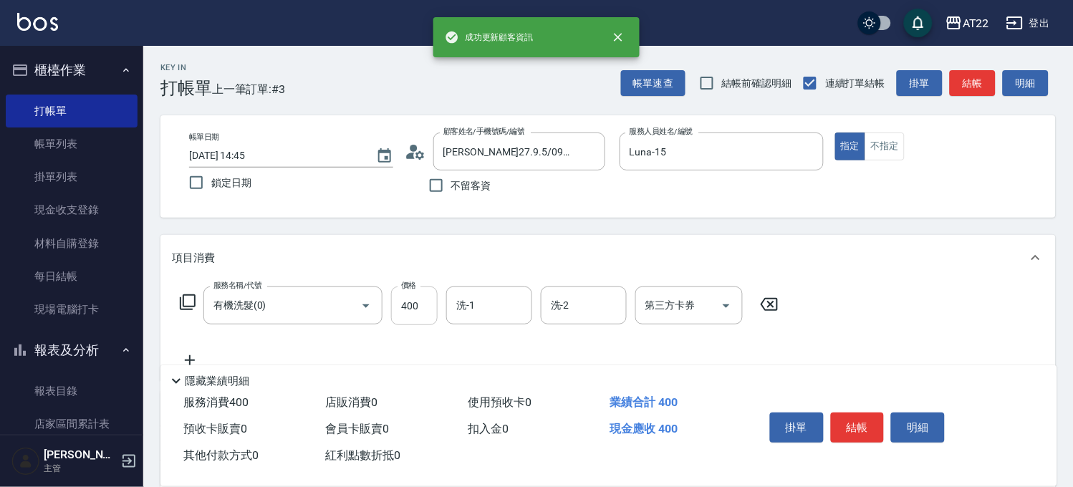
click at [420, 309] on input "400" at bounding box center [414, 305] width 47 height 39
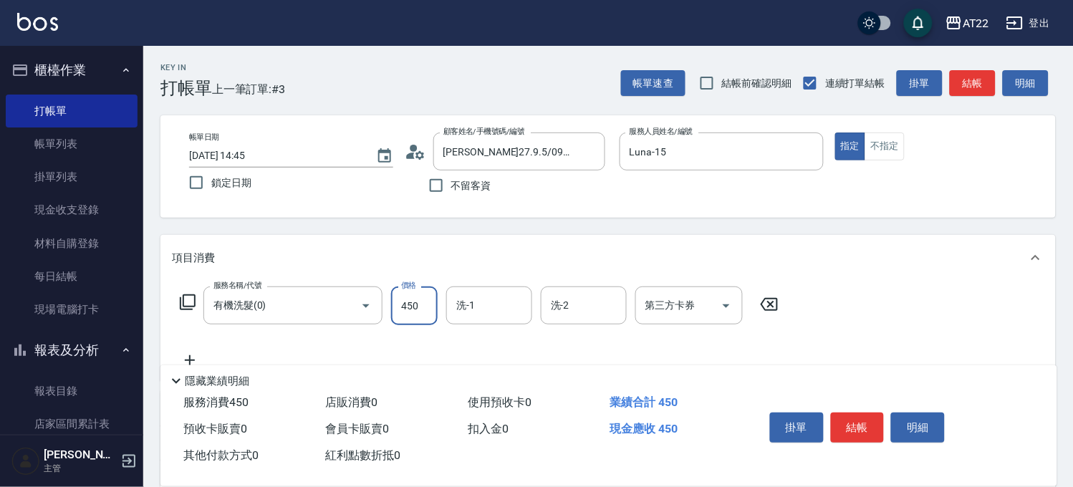
type input "450"
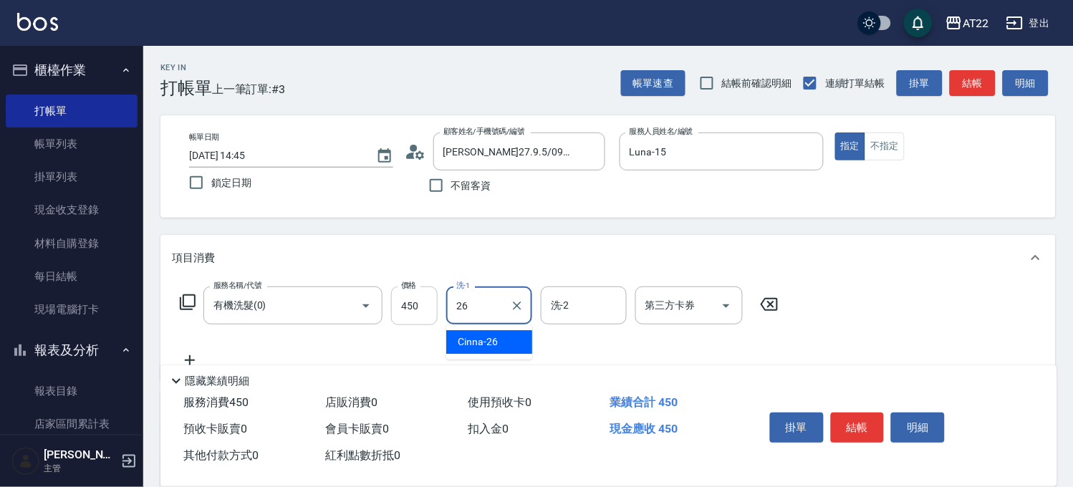
type input "Cinna-26"
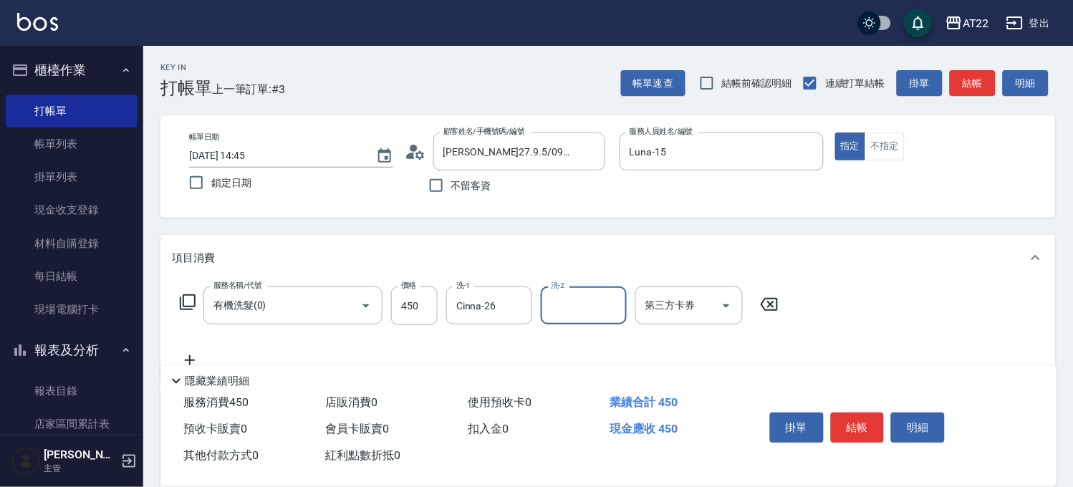
click at [193, 356] on icon at bounding box center [190, 360] width 36 height 17
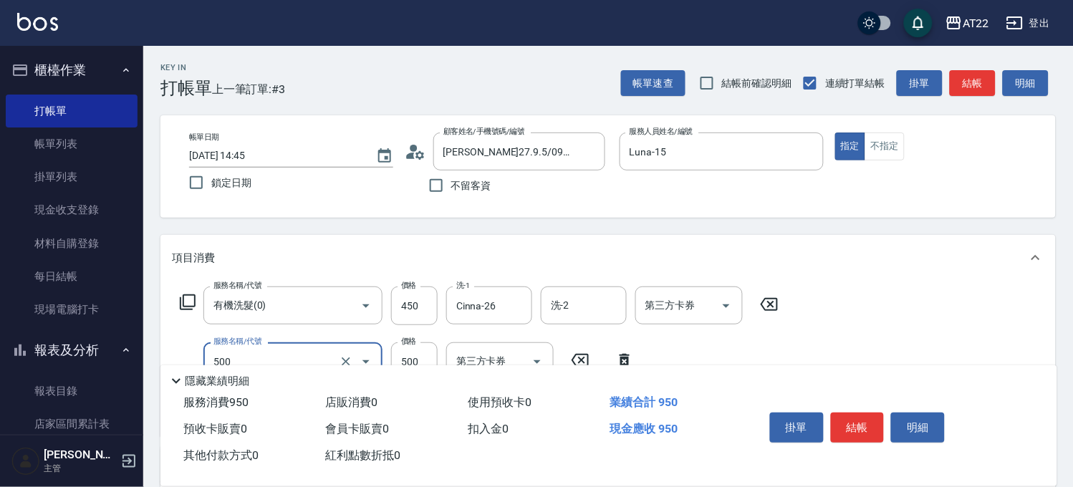
type input "剪髮(500)"
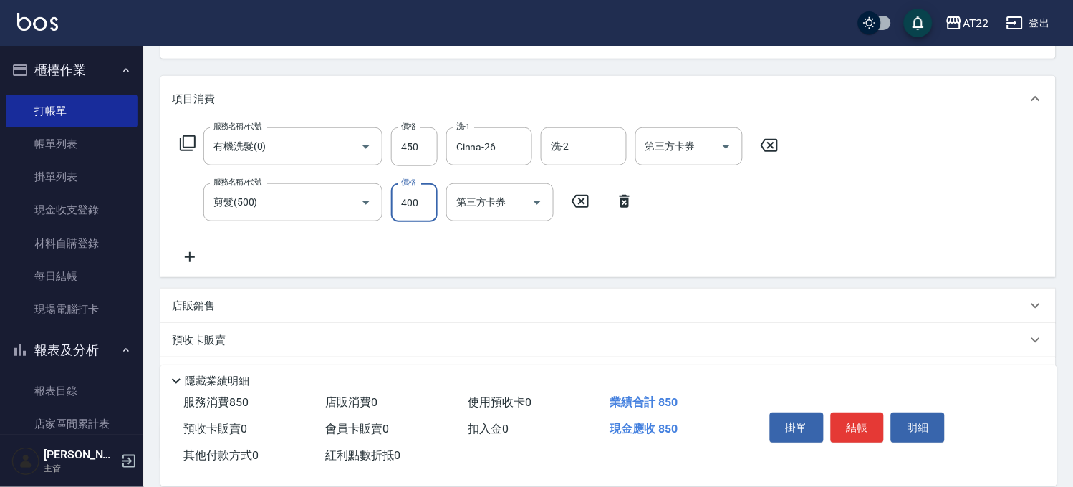
click at [182, 252] on icon at bounding box center [190, 256] width 36 height 17
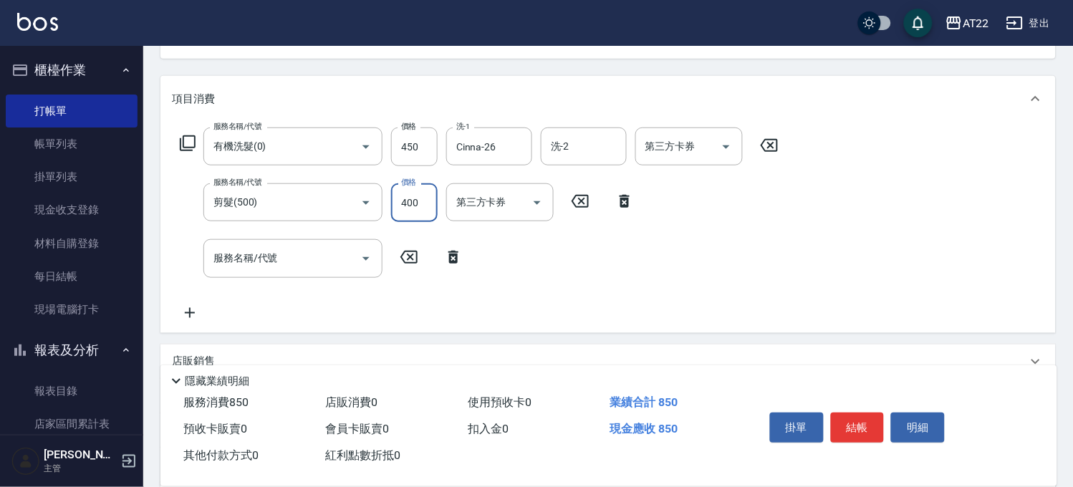
click at [405, 200] on input "400" at bounding box center [414, 202] width 47 height 39
type input "380"
click at [281, 256] on input "服務名稱/代號" at bounding box center [282, 258] width 145 height 25
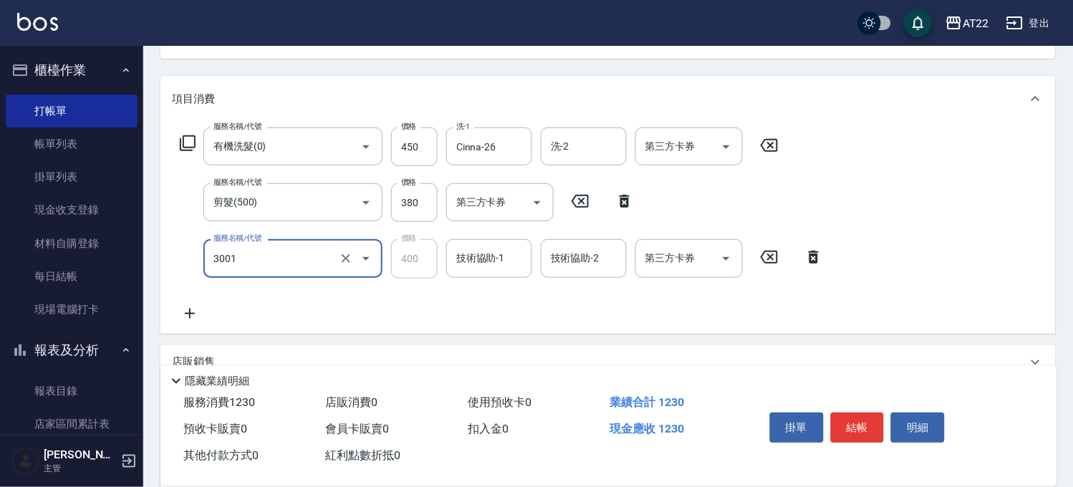
type input "側邊燙貼(3001)"
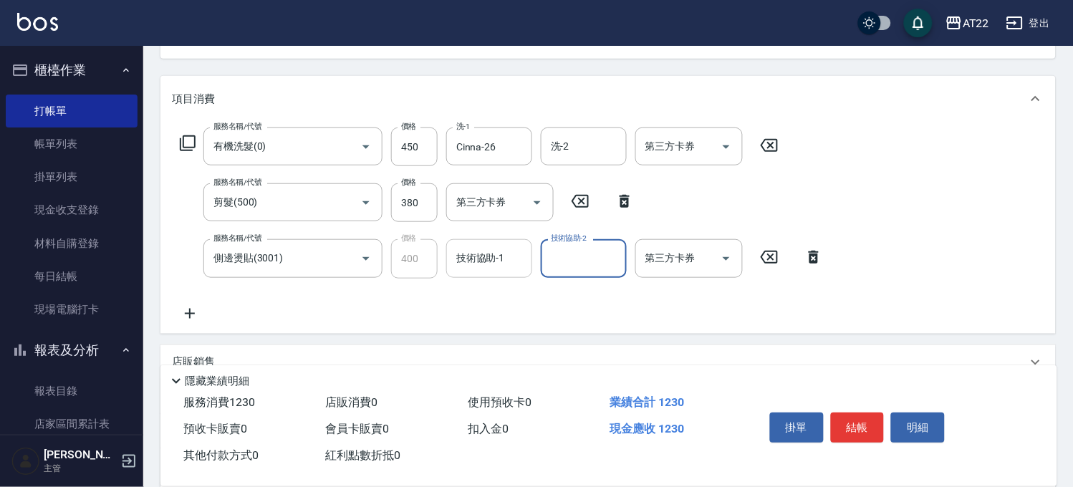
click at [481, 258] on input "技術協助-1" at bounding box center [489, 258] width 73 height 25
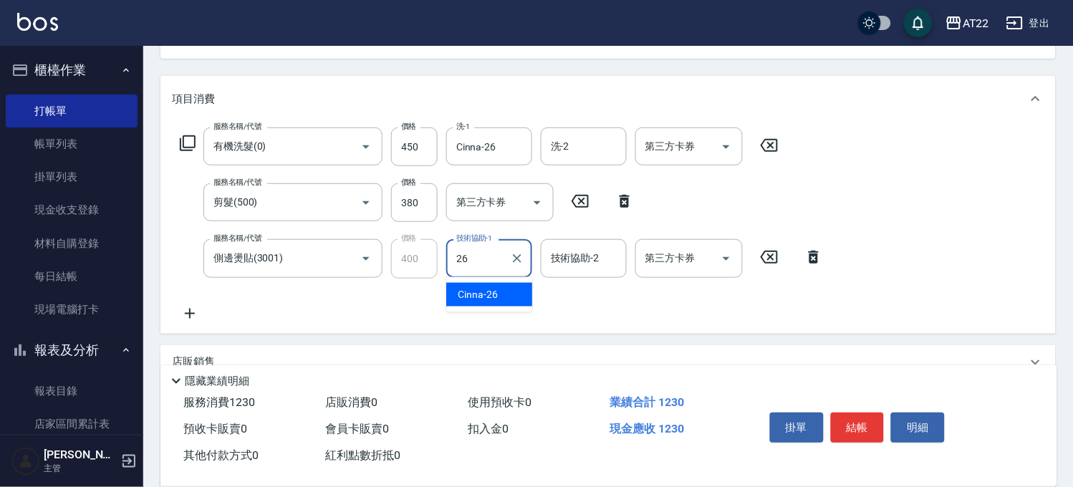
type input "Cinna-26"
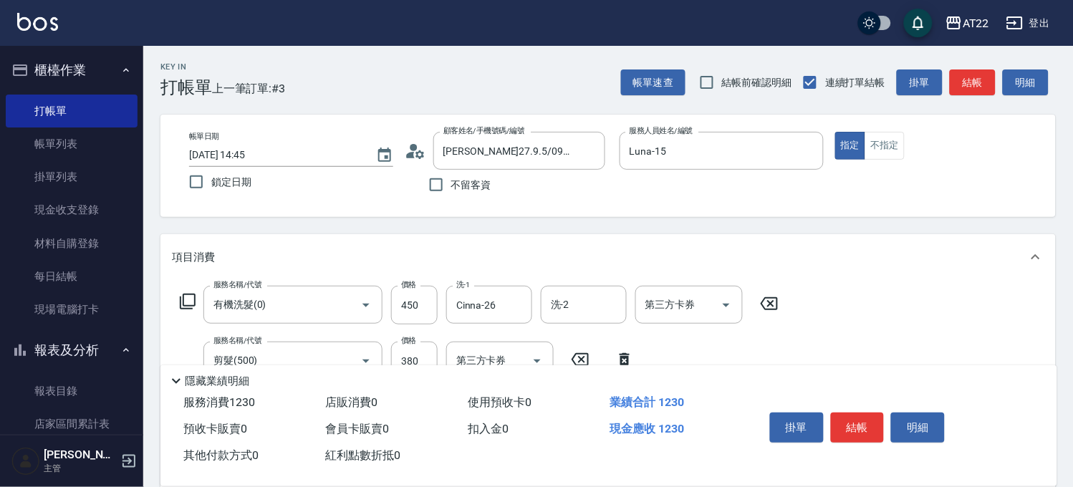
scroll to position [0, 0]
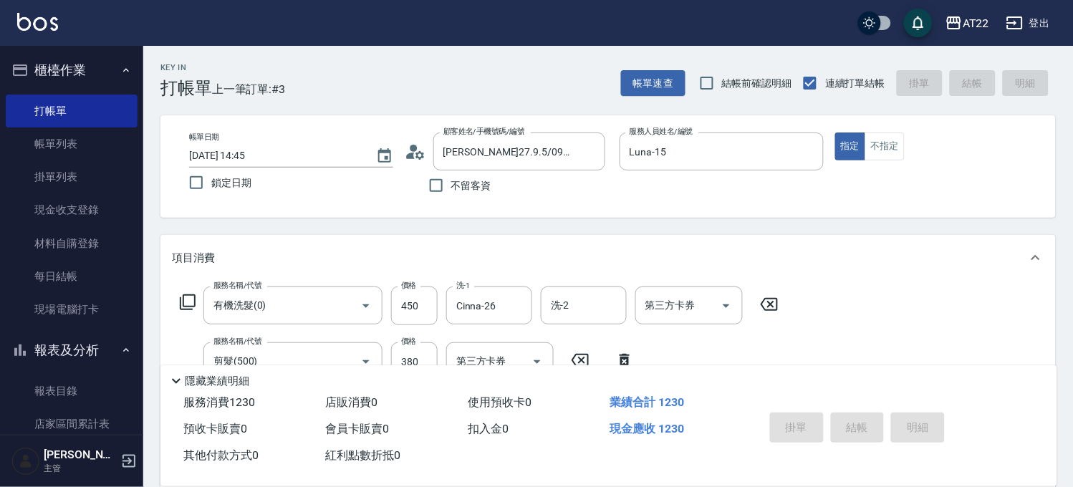
type input "2025/10/12 14:46"
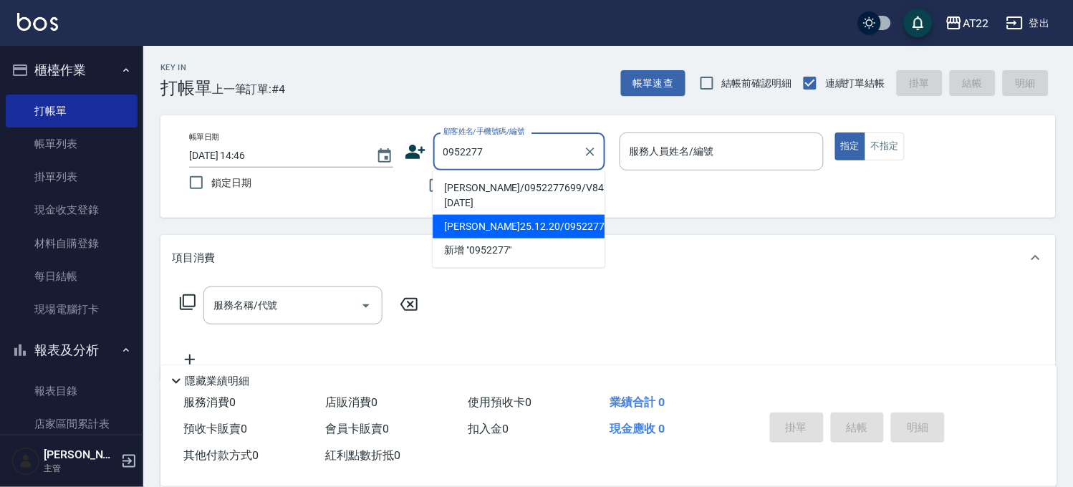
type input "0952277"
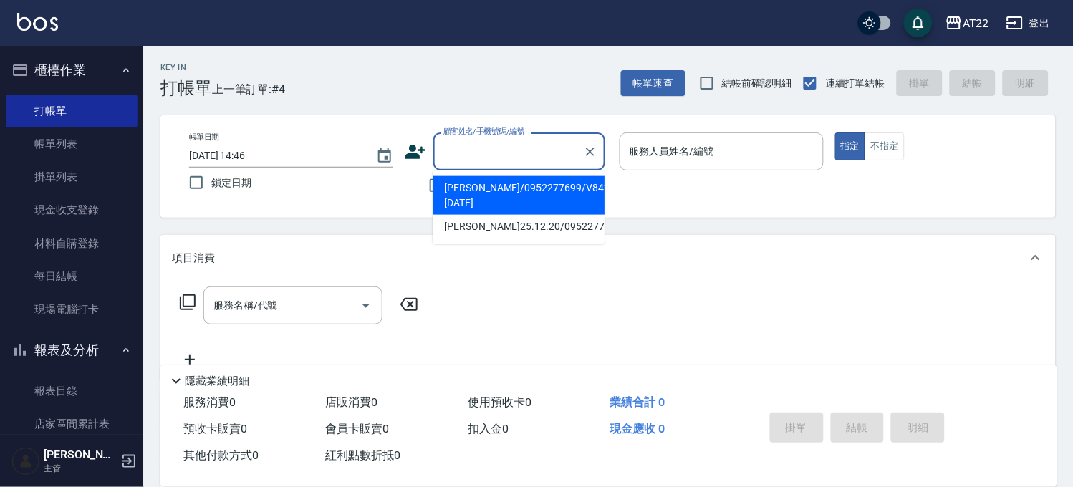
click at [468, 147] on input "顧客姓名/手機號碼/編號" at bounding box center [508, 151] width 137 height 25
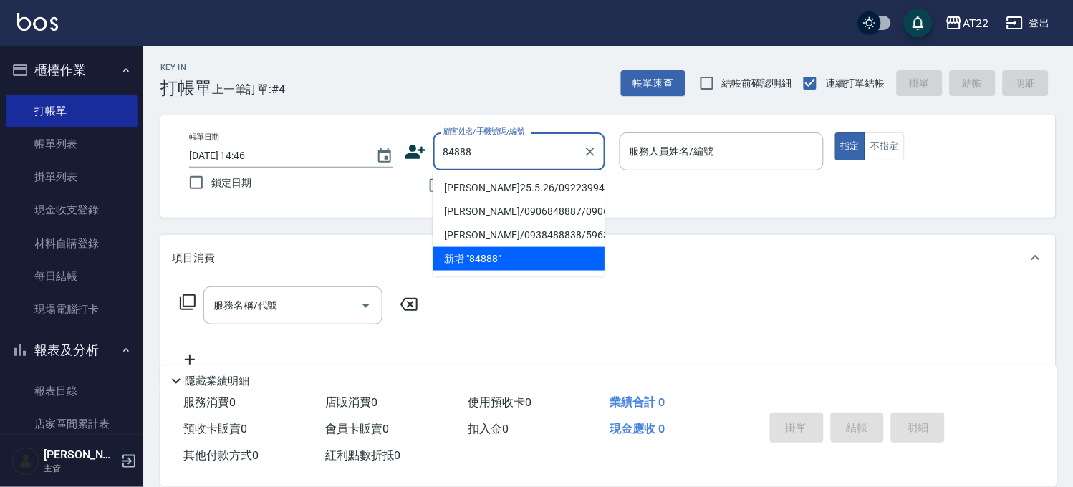
click at [584, 198] on li "謝采蓉25.5.26/0922399468/T84888" at bounding box center [518, 188] width 172 height 24
type input "謝采蓉25.5.26/0922399468/T84888"
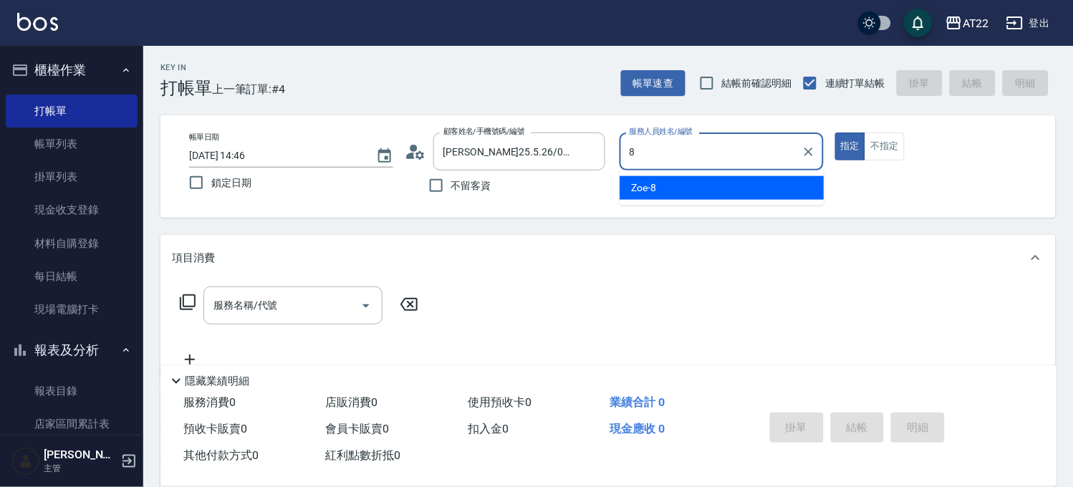
type input "Zoe-8"
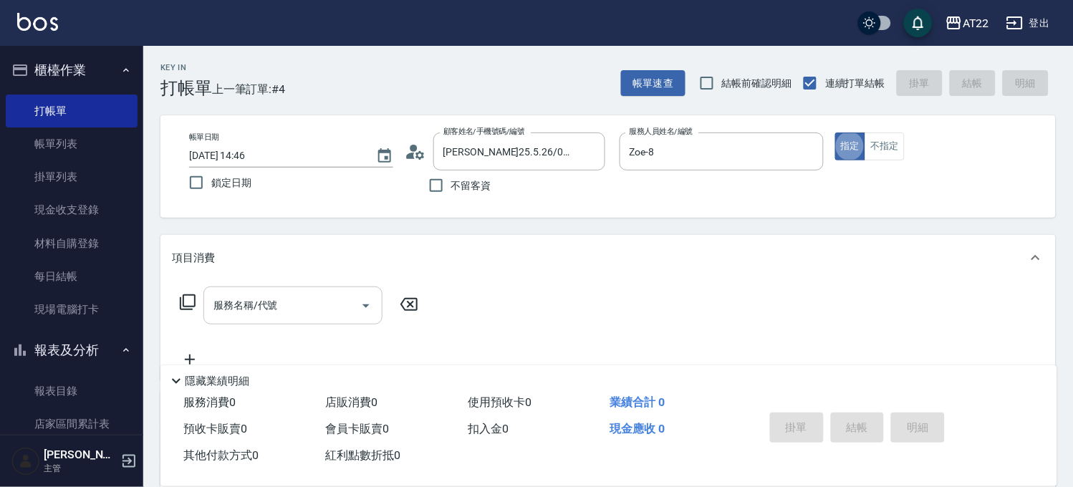
click at [269, 293] on input "服務名稱/代號" at bounding box center [282, 305] width 145 height 25
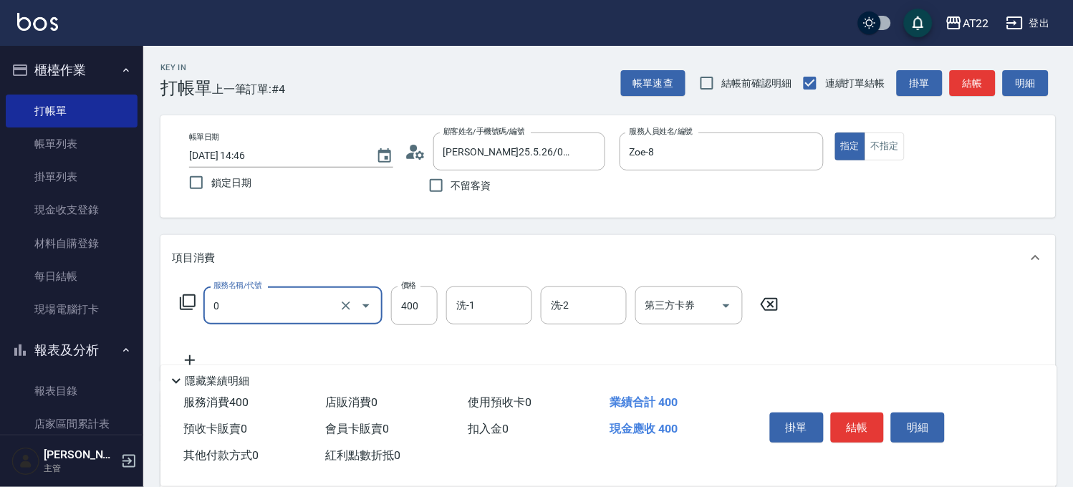
type input "有機洗髮(0)"
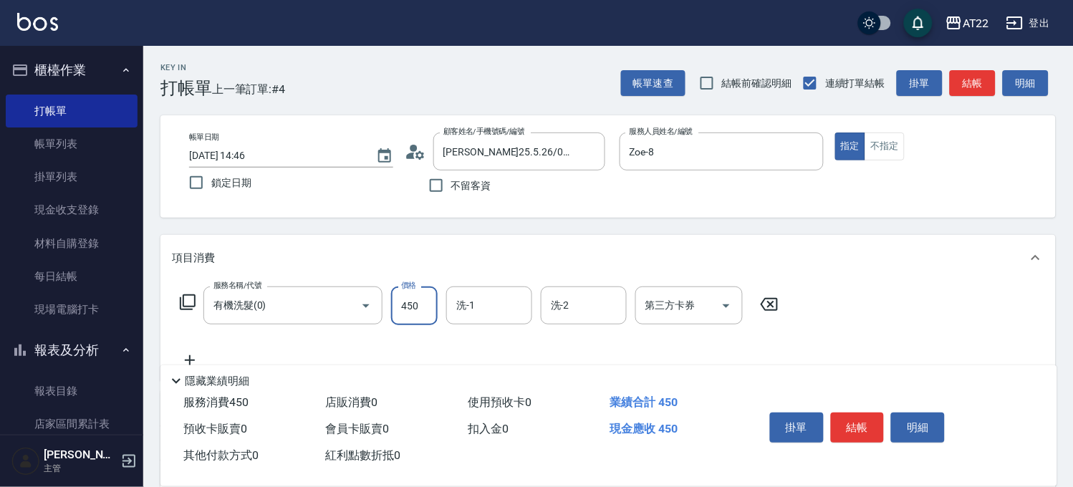
type input "450"
click at [192, 352] on icon at bounding box center [190, 360] width 36 height 17
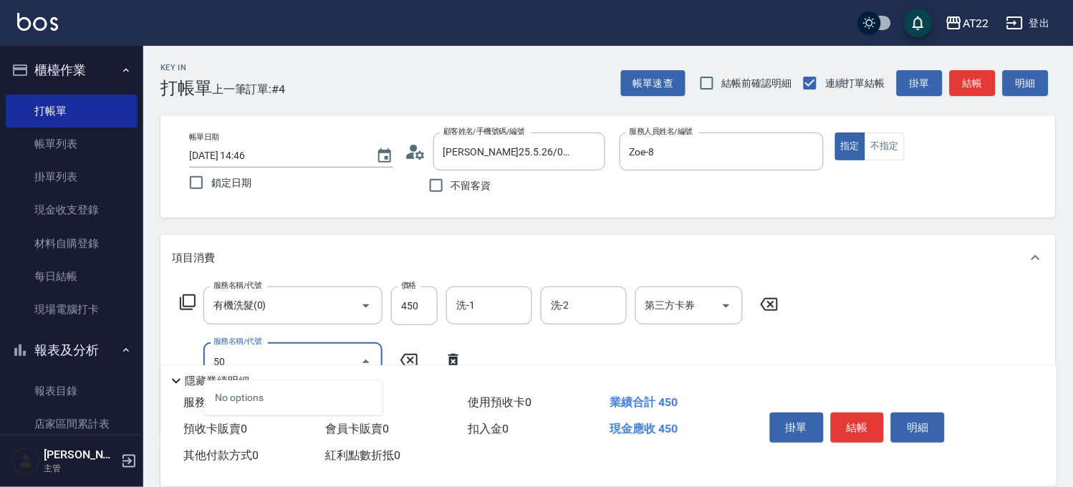
type input "5"
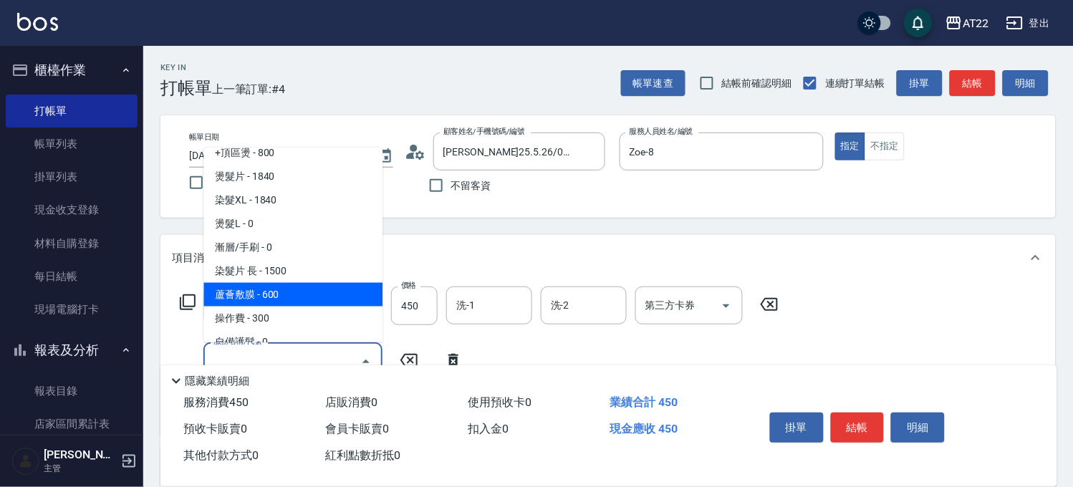
scroll to position [159, 0]
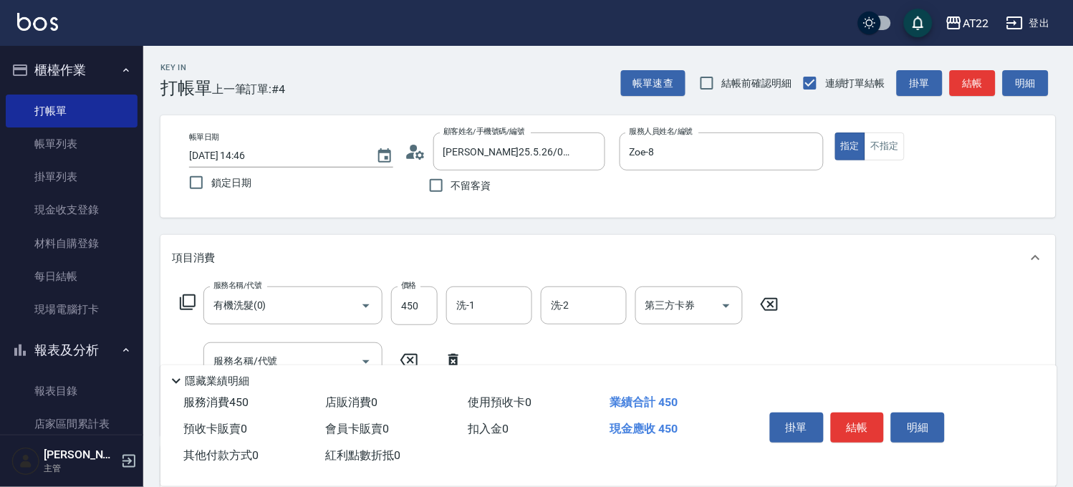
click at [453, 354] on icon at bounding box center [453, 360] width 10 height 13
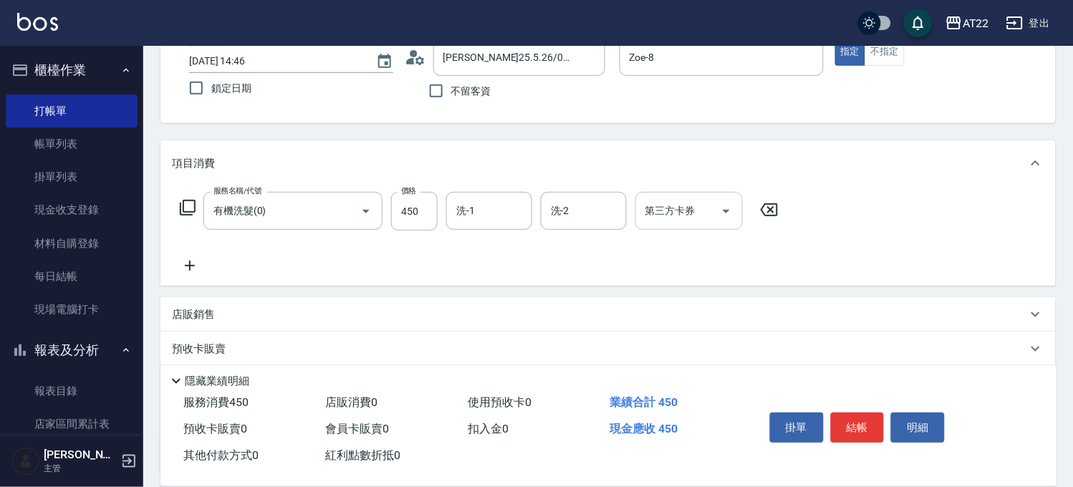
scroll to position [216, 0]
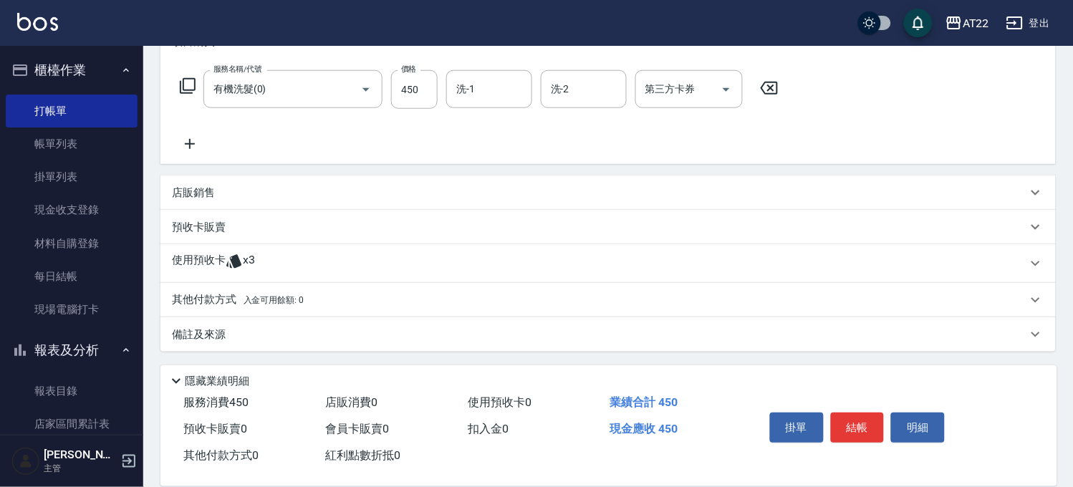
click at [248, 253] on span "x3" at bounding box center [249, 263] width 12 height 21
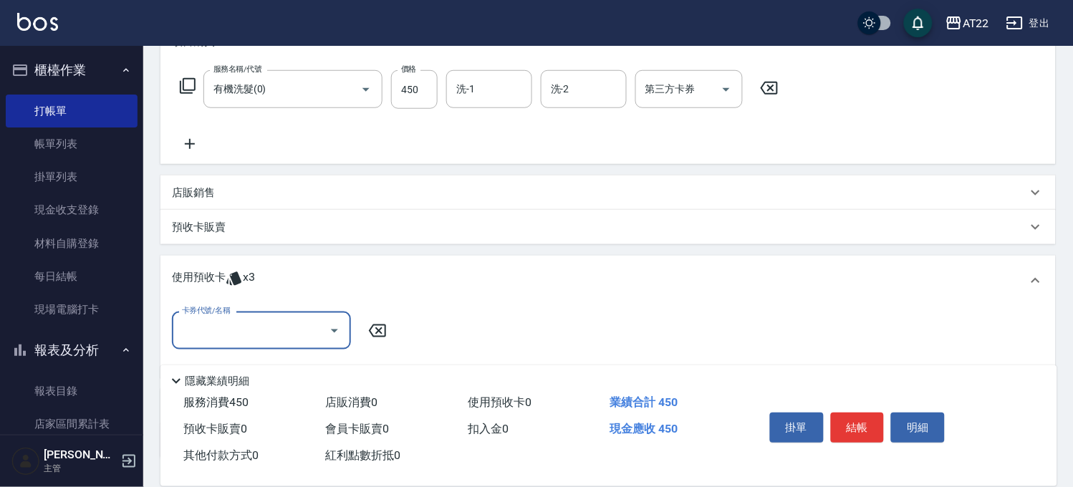
scroll to position [0, 0]
click at [232, 321] on input "卡券代號/名稱" at bounding box center [250, 330] width 145 height 25
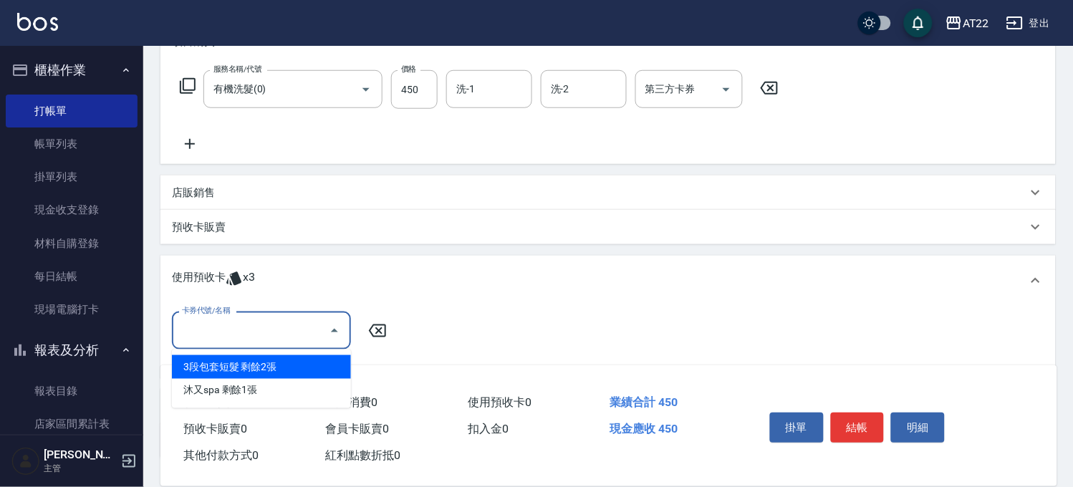
click at [232, 359] on div "3段包套短髮 剩餘2張" at bounding box center [261, 367] width 179 height 24
type input "3段包套短髮"
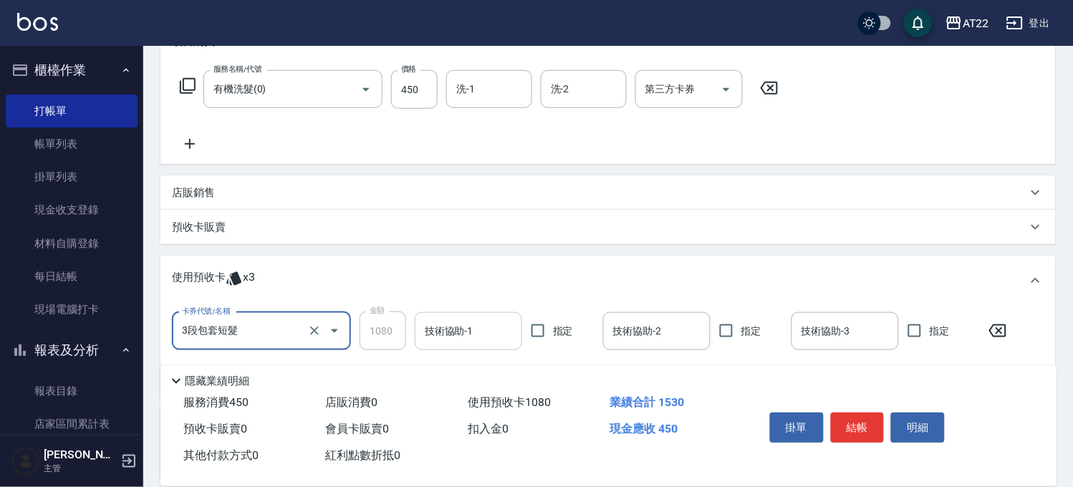
click at [494, 335] on input "技術協助-1" at bounding box center [468, 331] width 95 height 25
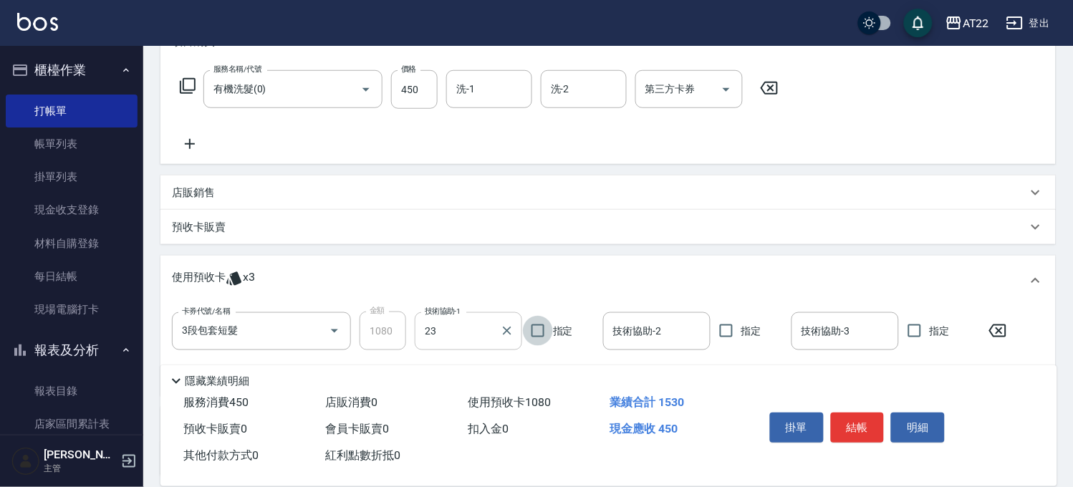
type input "Yuri-23"
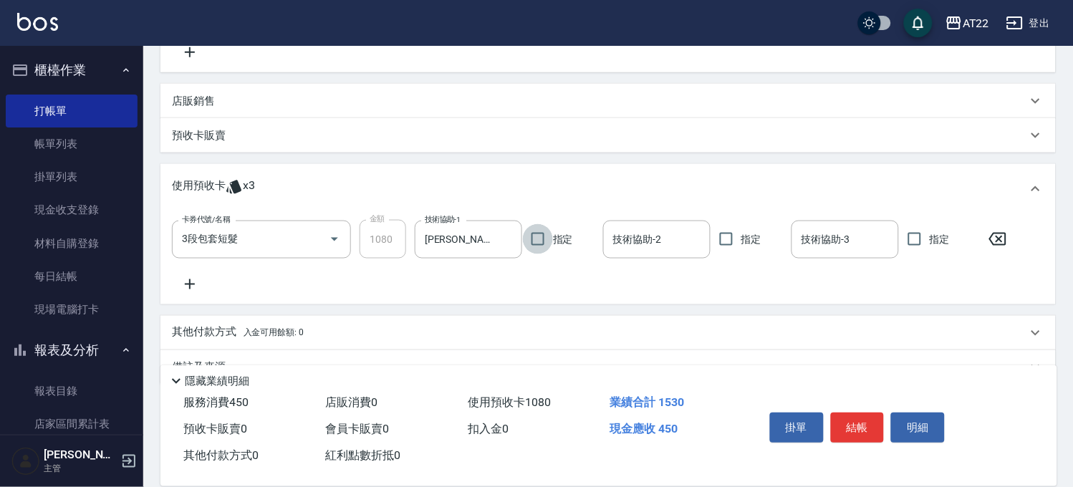
scroll to position [341, 0]
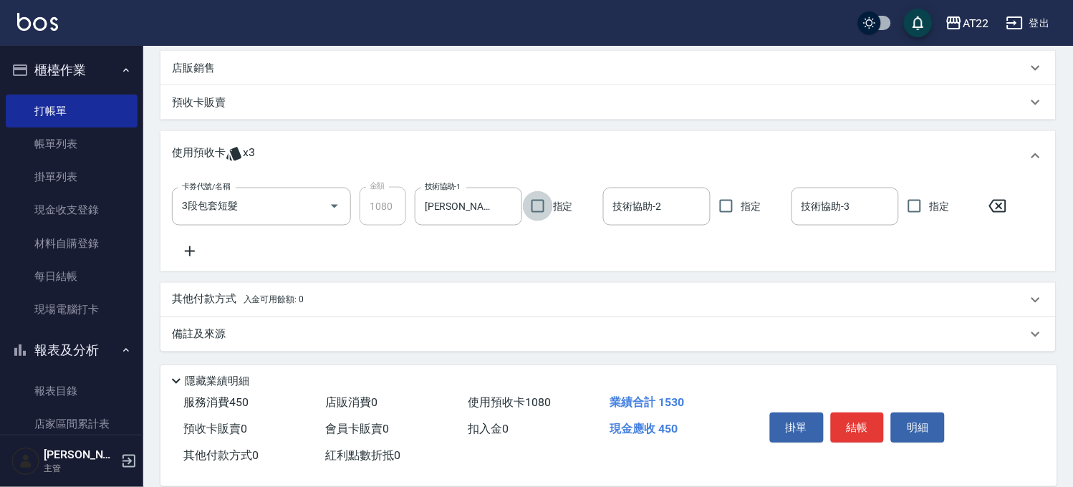
click at [201, 248] on icon at bounding box center [190, 251] width 36 height 17
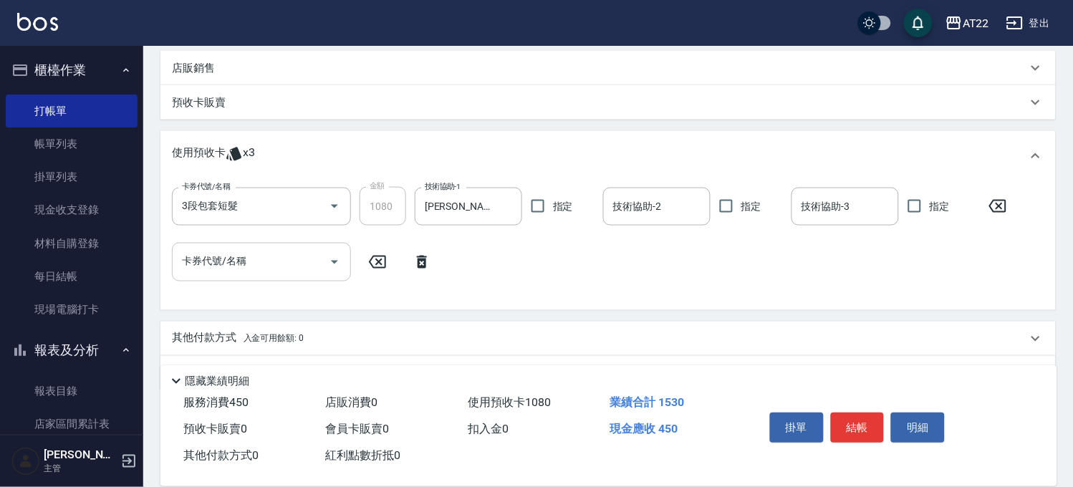
click at [218, 272] on input "卡券代號/名稱" at bounding box center [250, 261] width 145 height 25
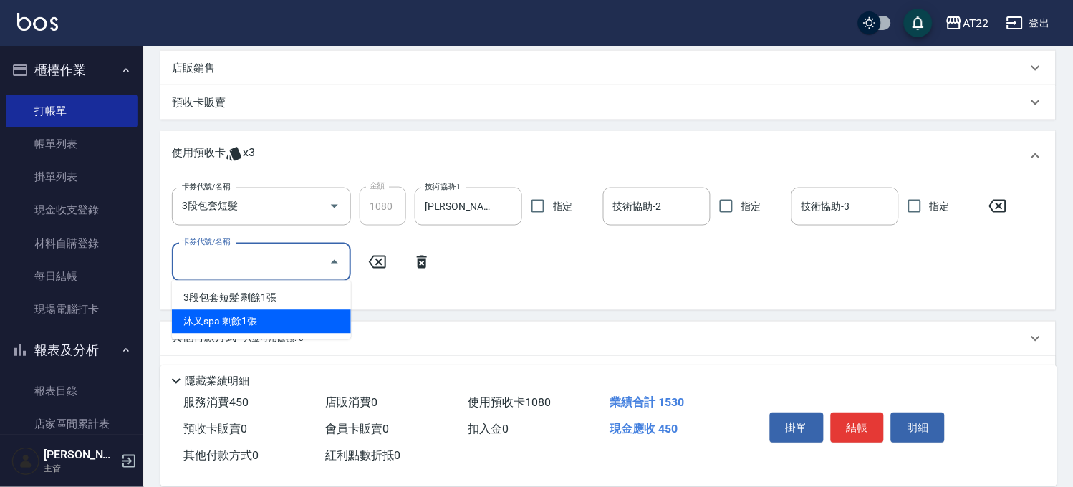
click at [229, 311] on div "沐又spa 剩餘1張" at bounding box center [261, 322] width 179 height 24
type input "沐又spa"
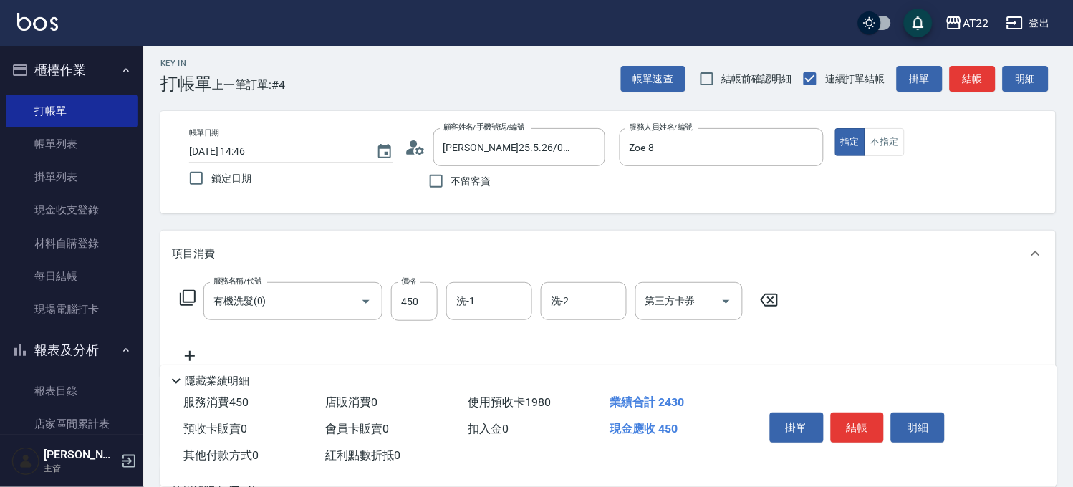
scroll to position [0, 0]
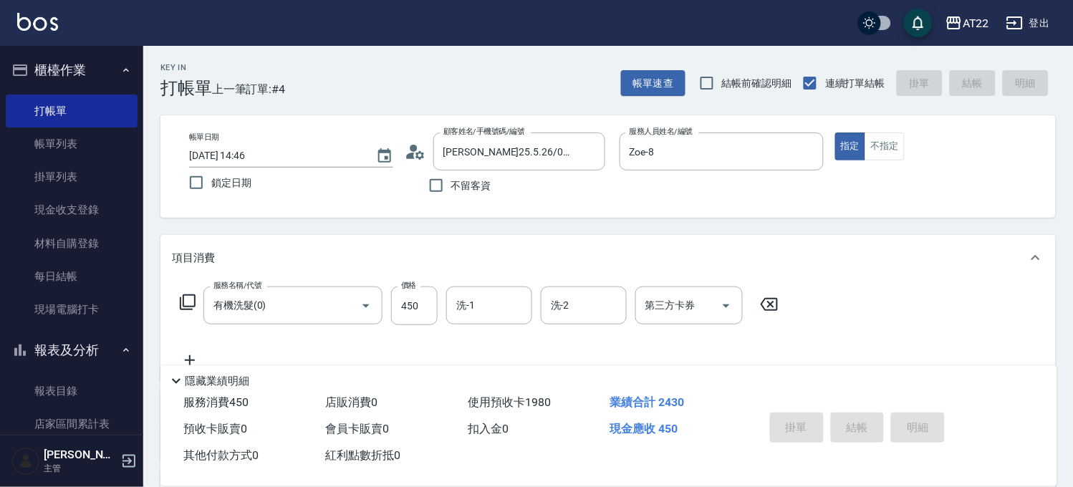
type input "2025/10/12 15:05"
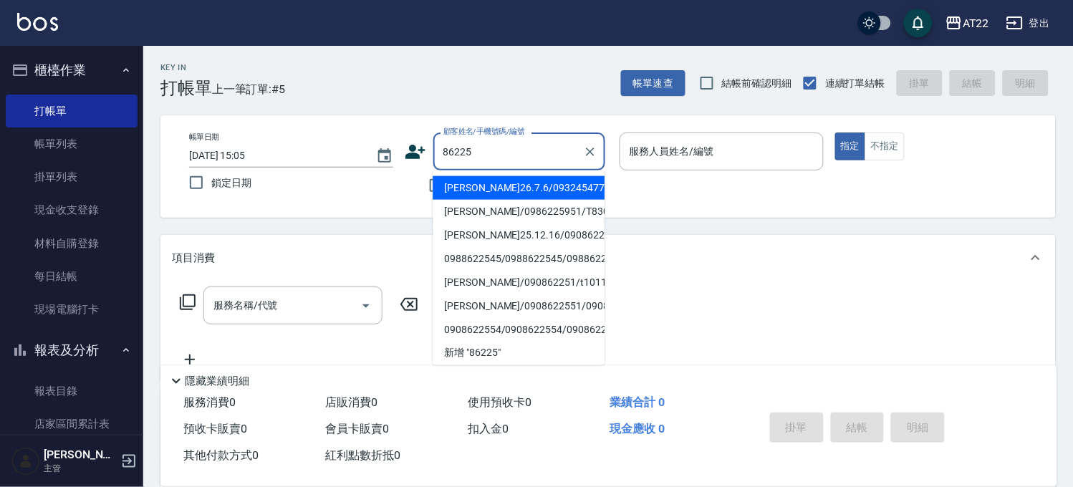
click at [534, 192] on li "林易徵26.7.6/0932454777/T86225" at bounding box center [518, 188] width 172 height 24
type input "林易徵26.7.6/0932454777/T86225"
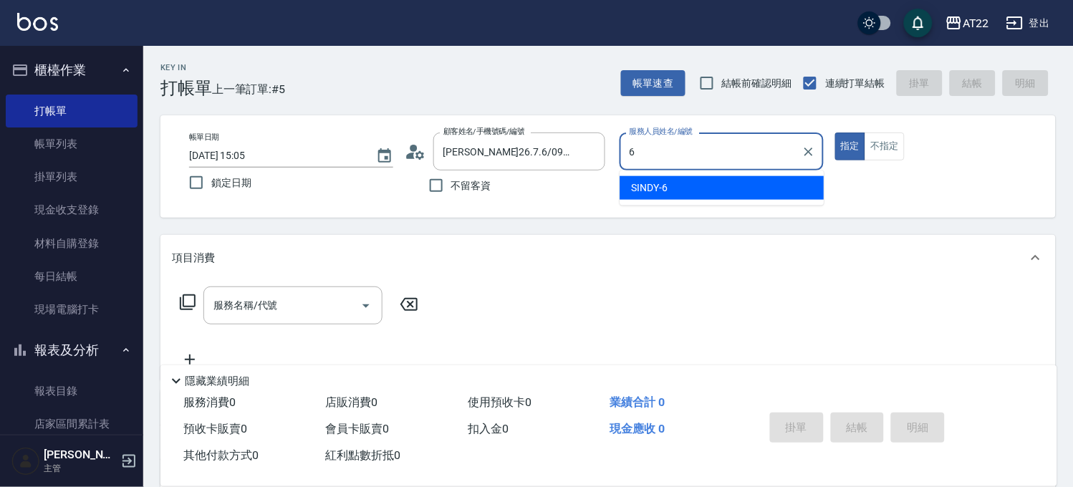
type input "SINDY-6"
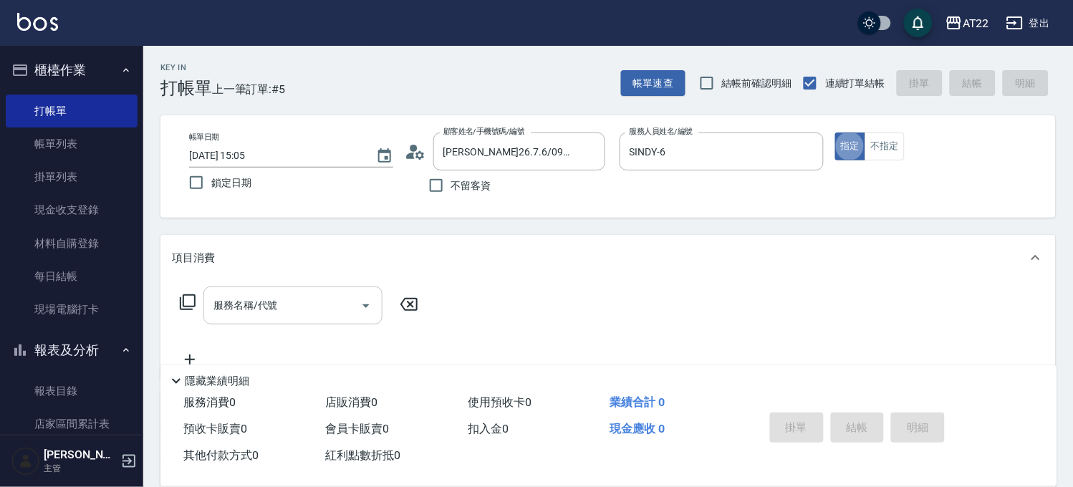
click at [245, 294] on div "服務名稱/代號 服務名稱/代號" at bounding box center [292, 305] width 179 height 38
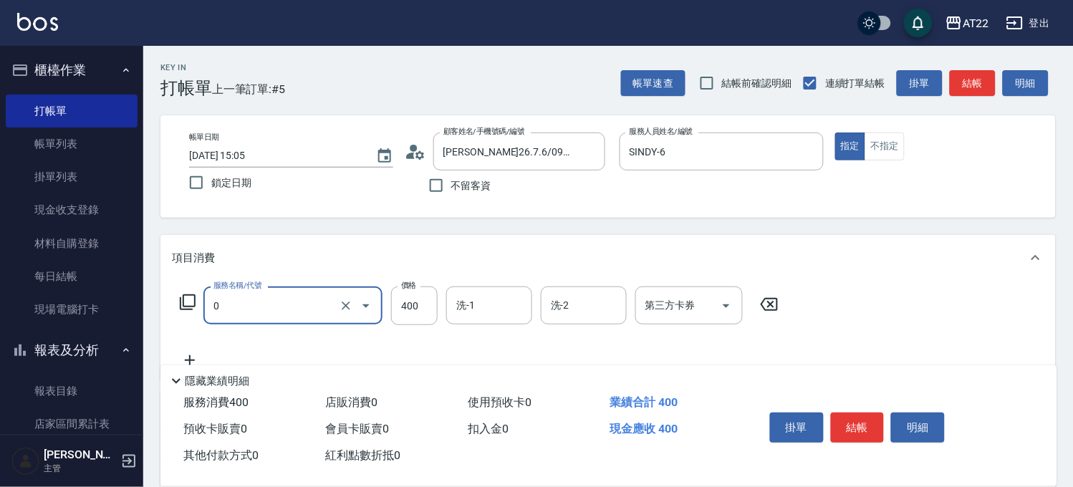
type input "有機洗髮(0)"
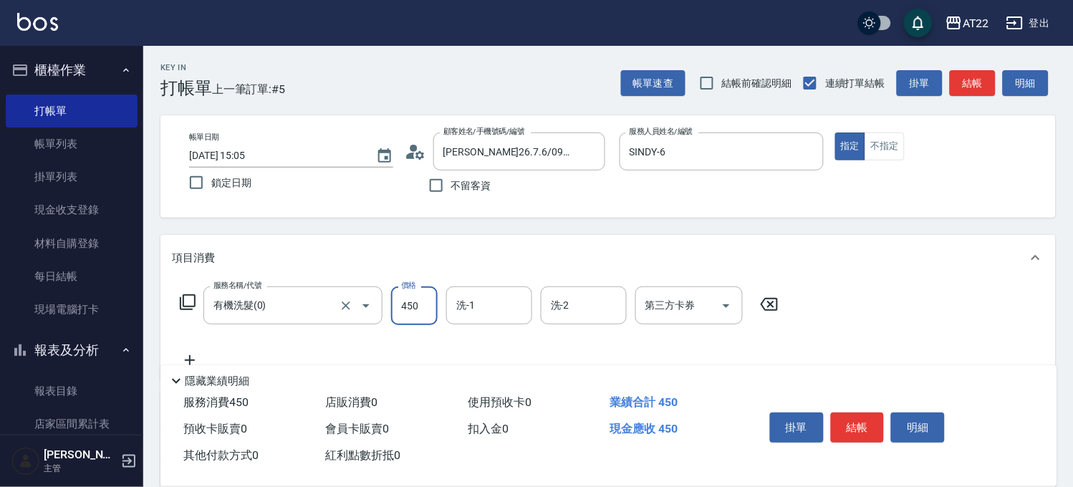
type input "450"
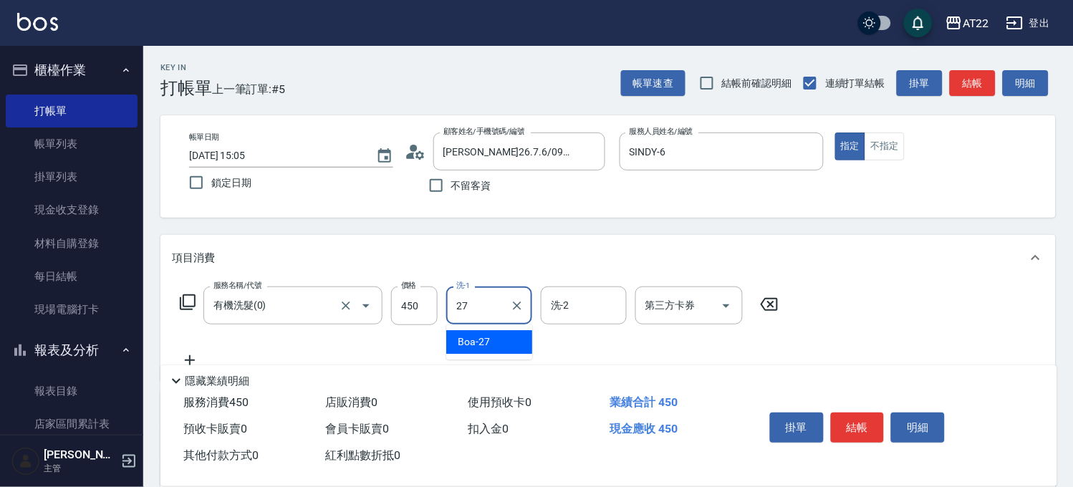
type input "Boa-27"
click at [187, 352] on icon at bounding box center [190, 360] width 36 height 17
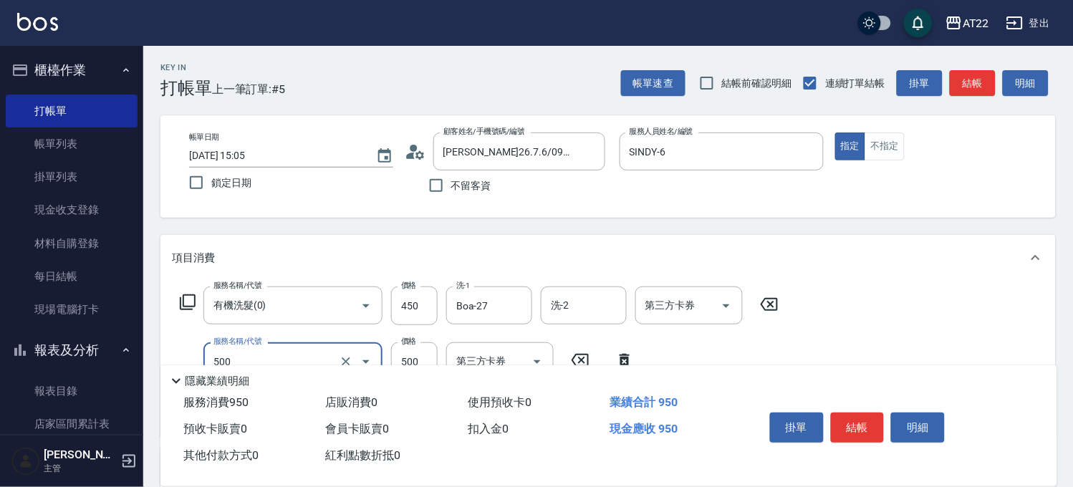
type input "剪髮(500)"
type input "180"
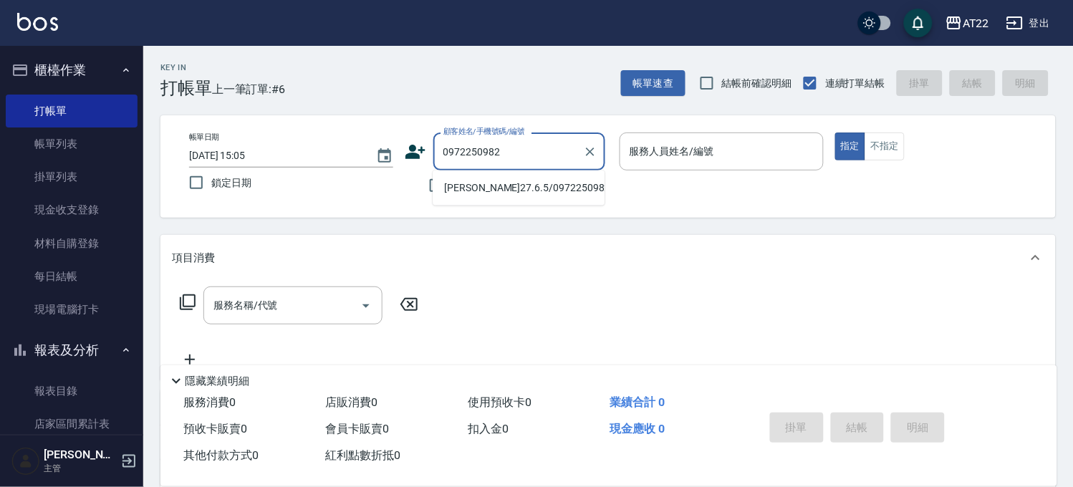
click at [561, 193] on li "何孟彥27.6.5/0972250982/T91243" at bounding box center [518, 188] width 172 height 24
type input "何孟彥27.6.5/0972250982/T91243"
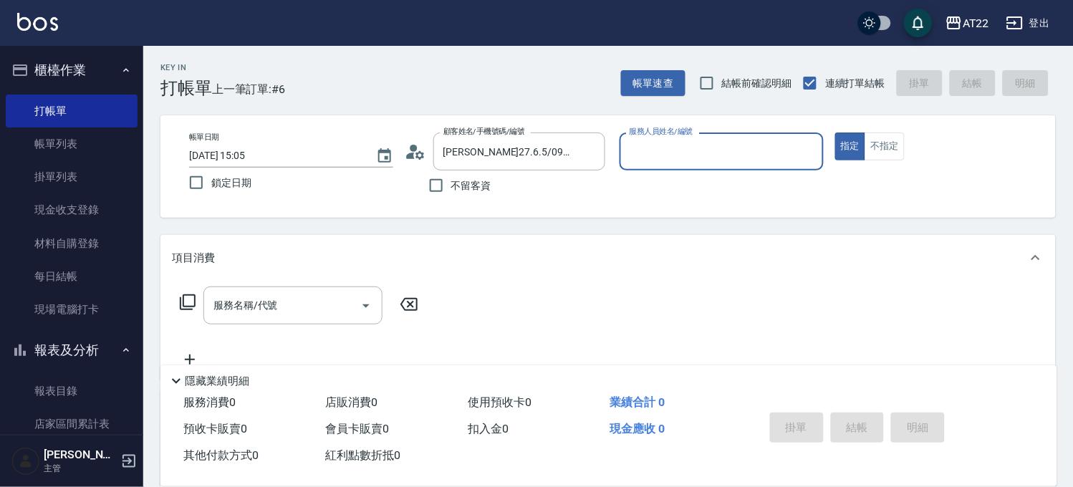
type input "Allen-7"
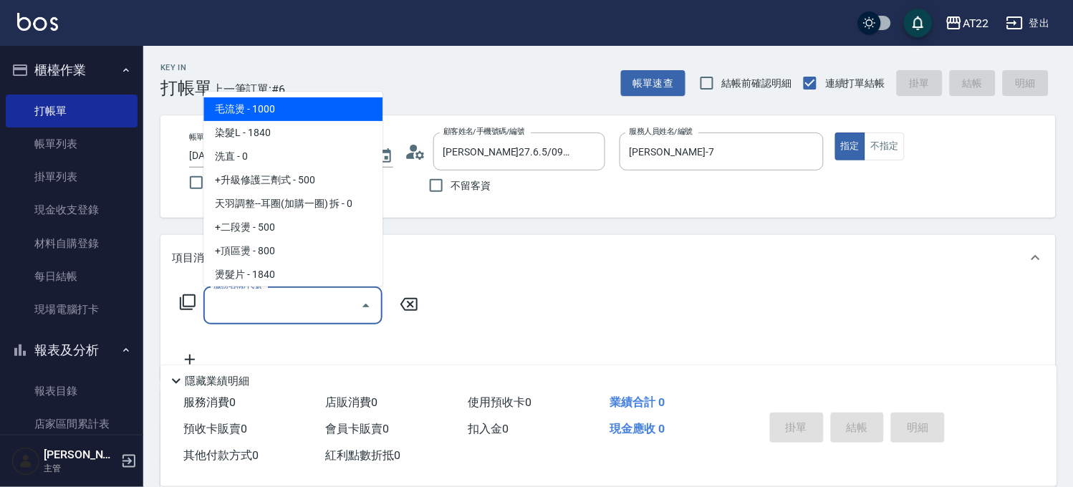
click at [309, 302] on input "服務名稱/代號" at bounding box center [282, 305] width 145 height 25
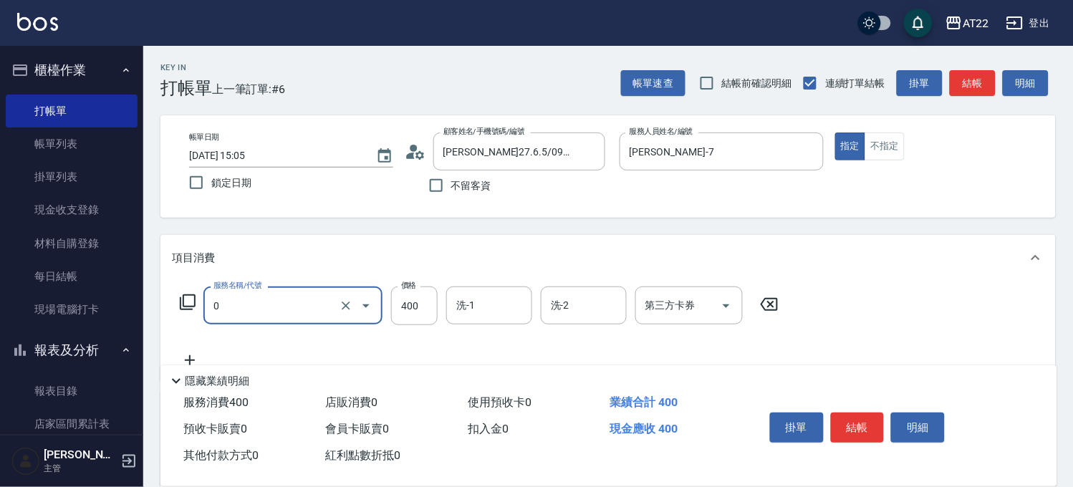
type input "有機洗髮(0)"
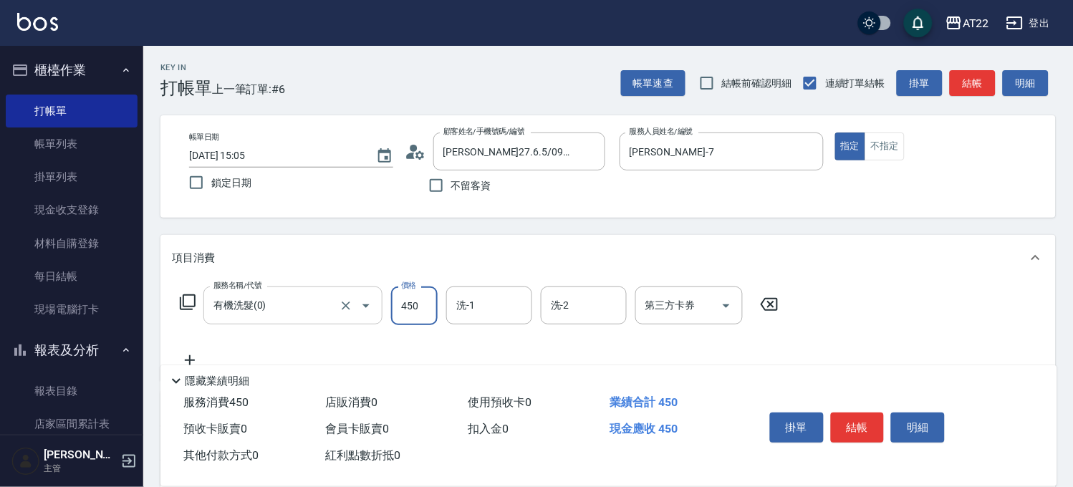
type input "450"
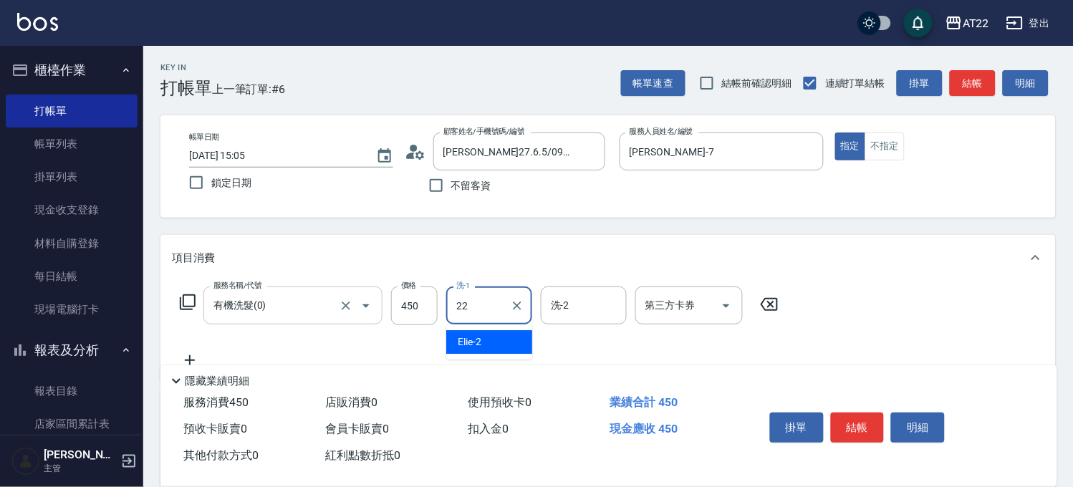
type input "Cherry-22"
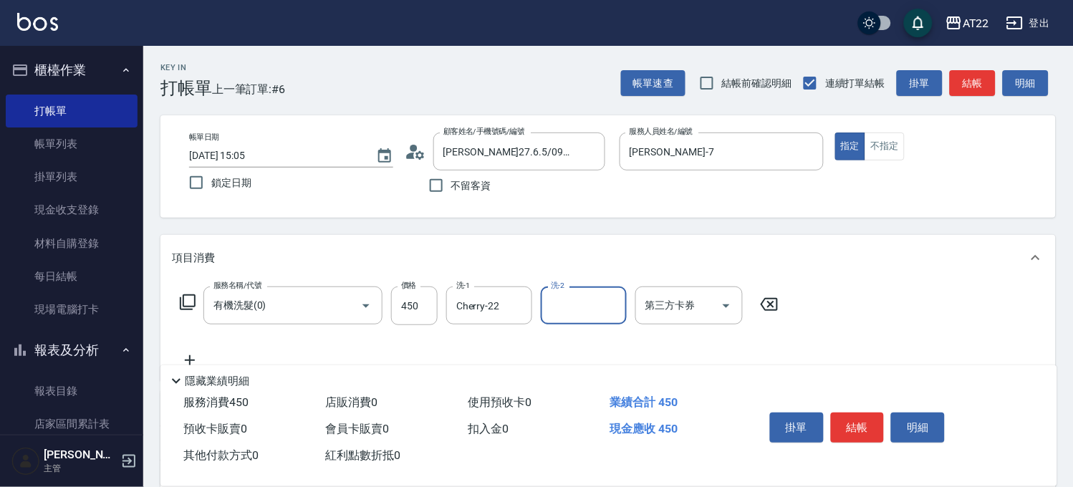
click at [195, 352] on icon at bounding box center [190, 360] width 36 height 17
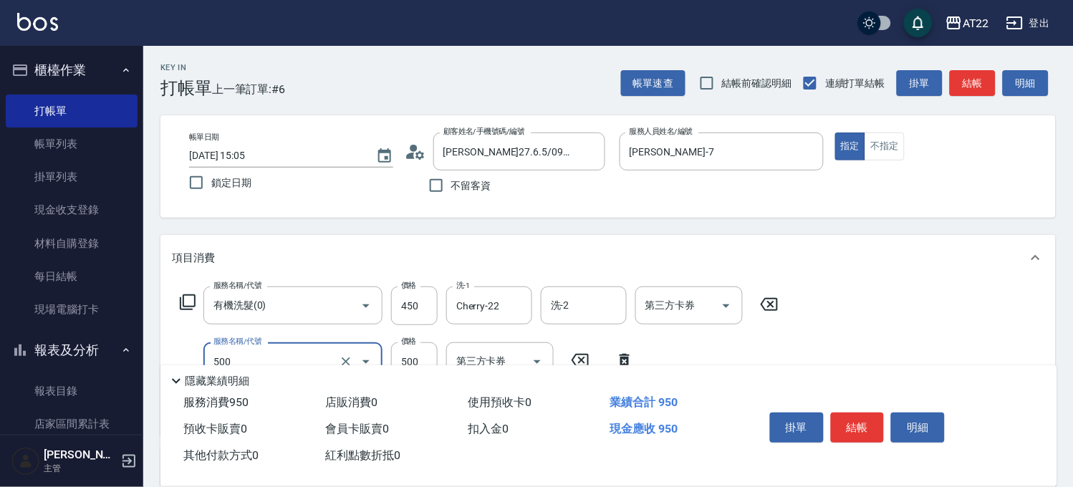
type input "剪髮(500)"
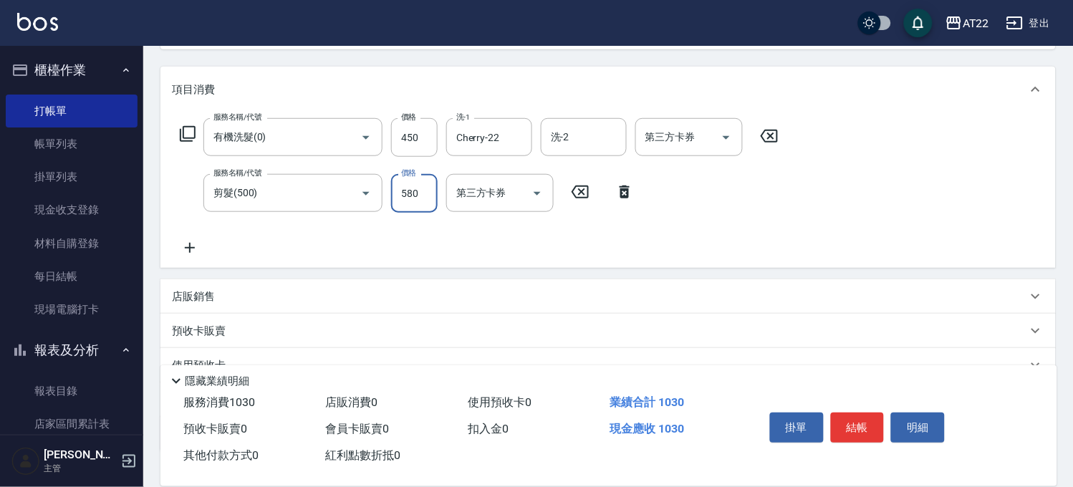
scroll to position [238, 0]
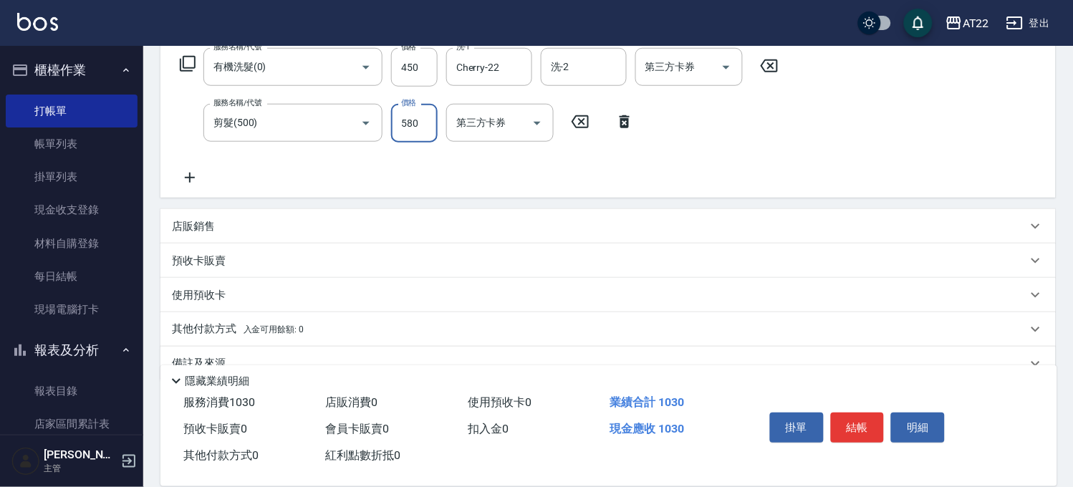
type input "580"
click at [191, 176] on icon at bounding box center [190, 177] width 36 height 17
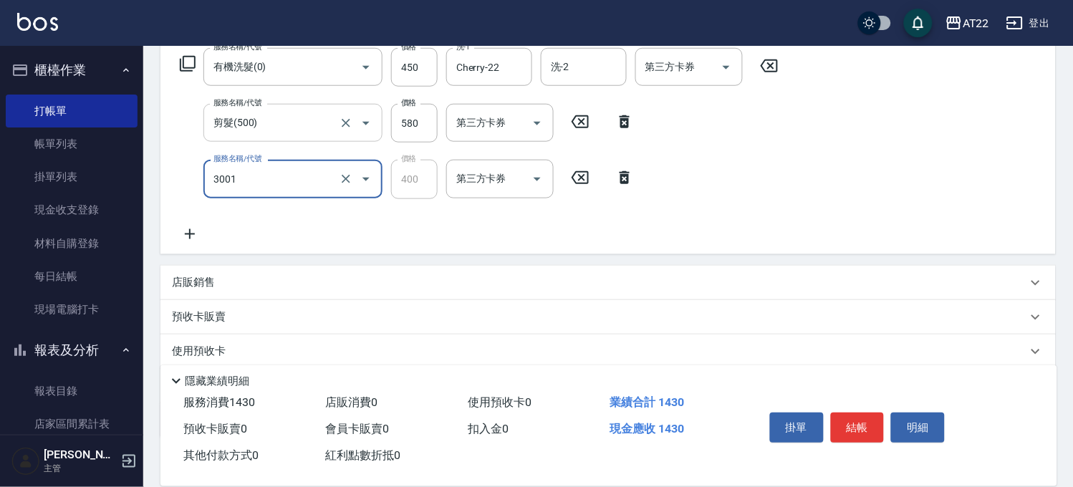
type input "側邊燙貼(3001)"
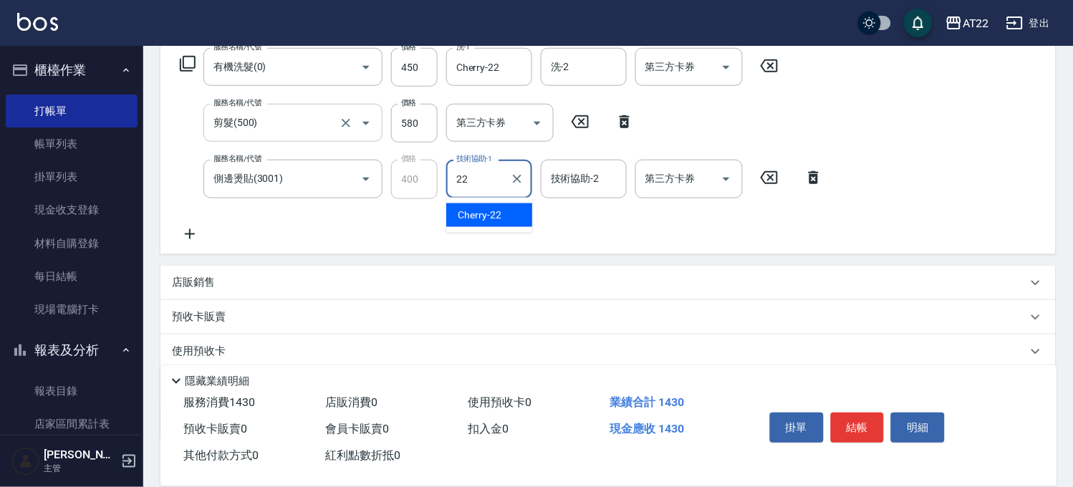
type input "Cherry-22"
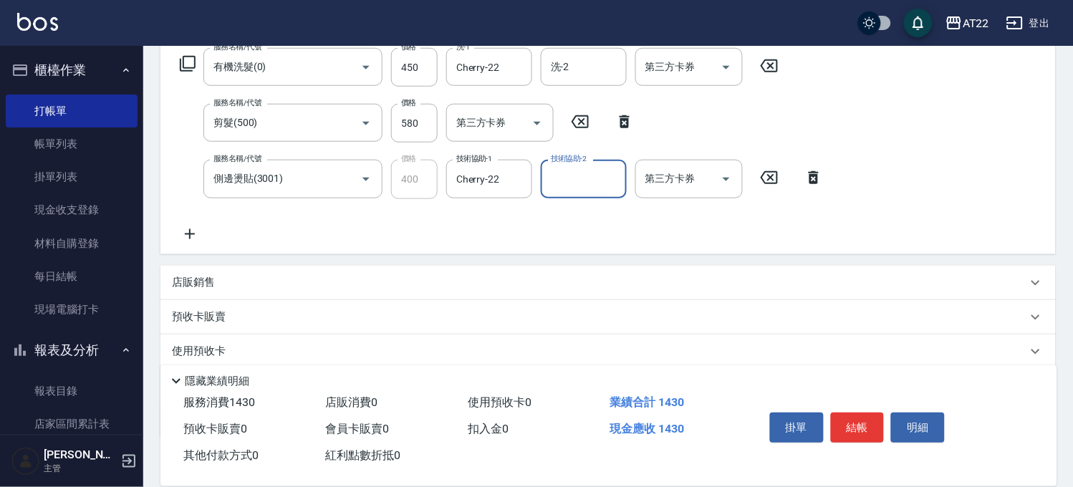
click at [194, 231] on icon at bounding box center [190, 234] width 36 height 17
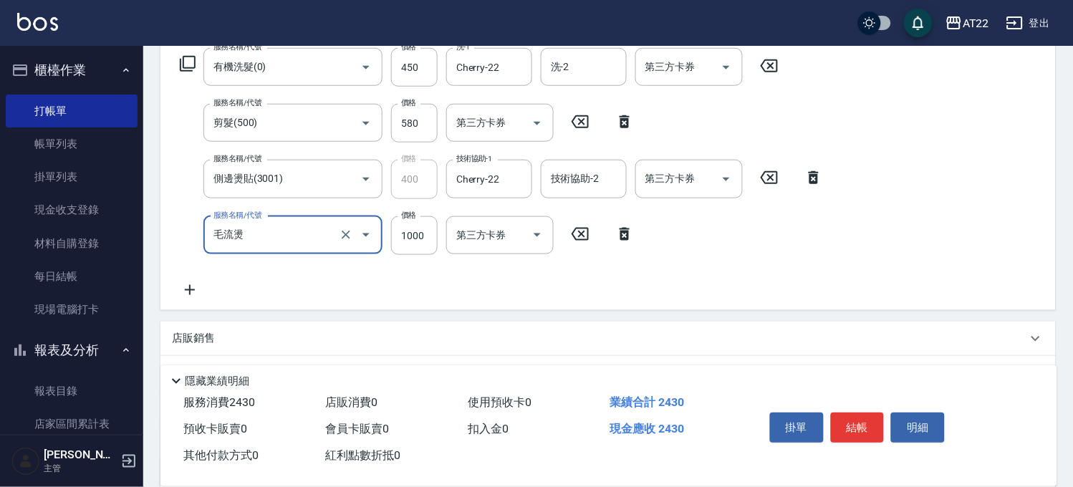
type input "毛流燙"
type input "600"
click at [195, 287] on icon at bounding box center [190, 289] width 36 height 17
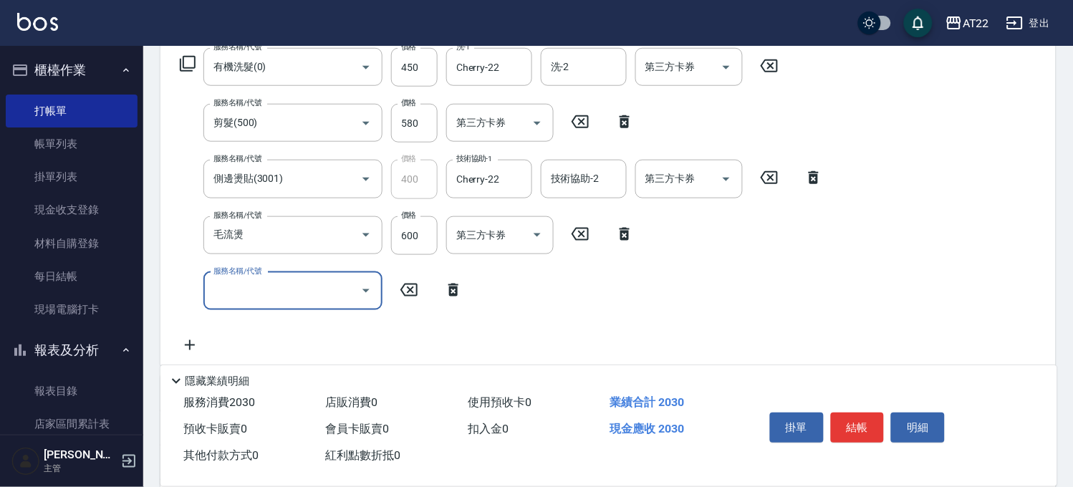
type input "ㄇ"
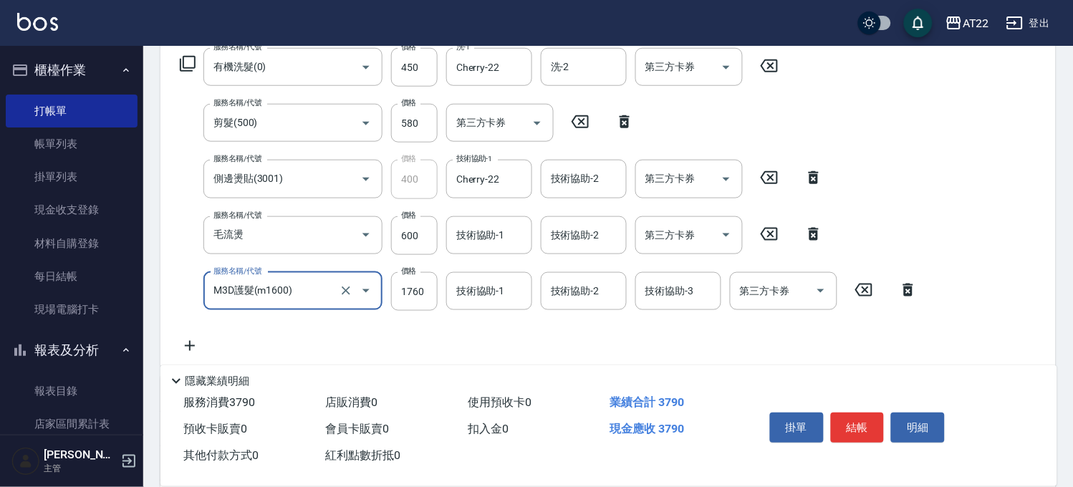
type input "M3D護髮(m1600)"
type input "1518"
click at [475, 282] on div "技術協助-1 技術協助-1" at bounding box center [489, 291] width 86 height 38
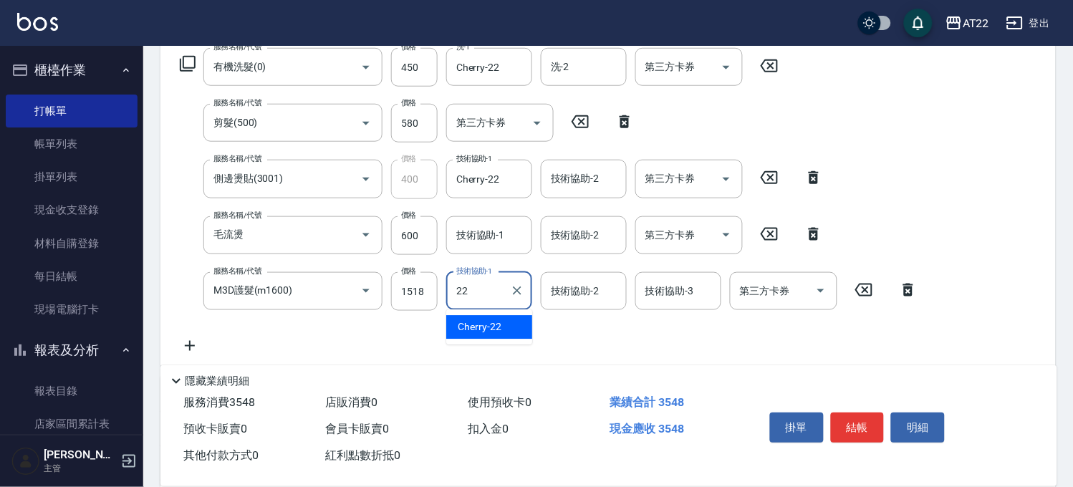
type input "Cherry-22"
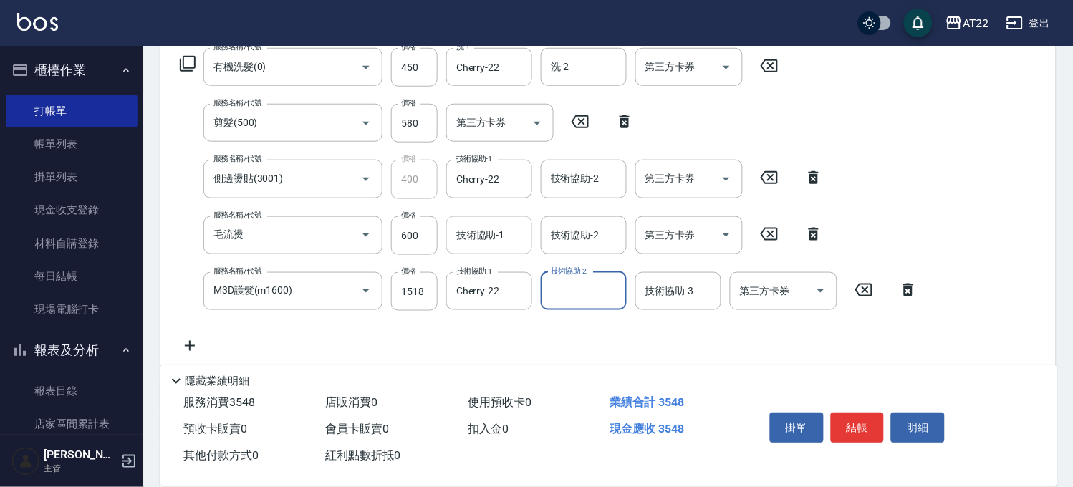
click at [487, 236] on input "技術協助-1" at bounding box center [489, 235] width 73 height 25
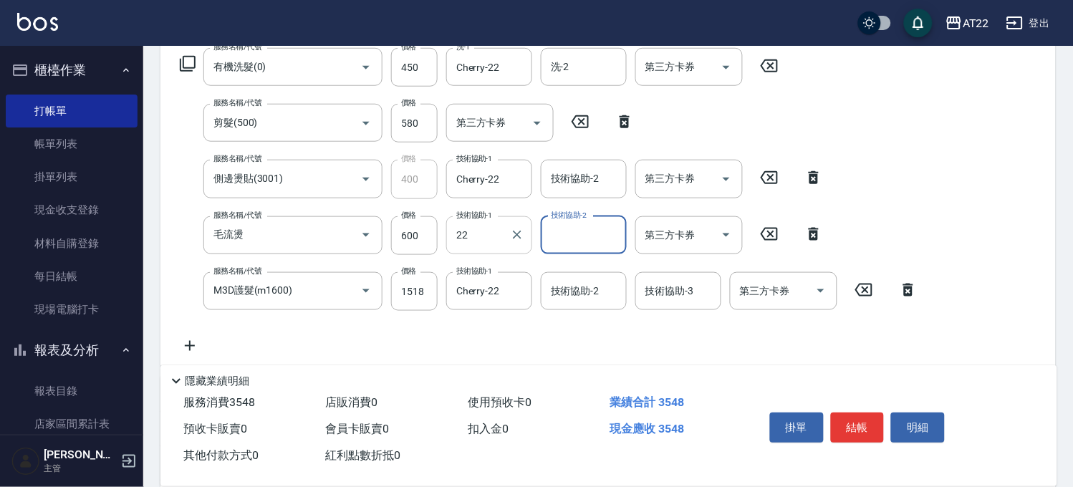
type input "Cherry-22"
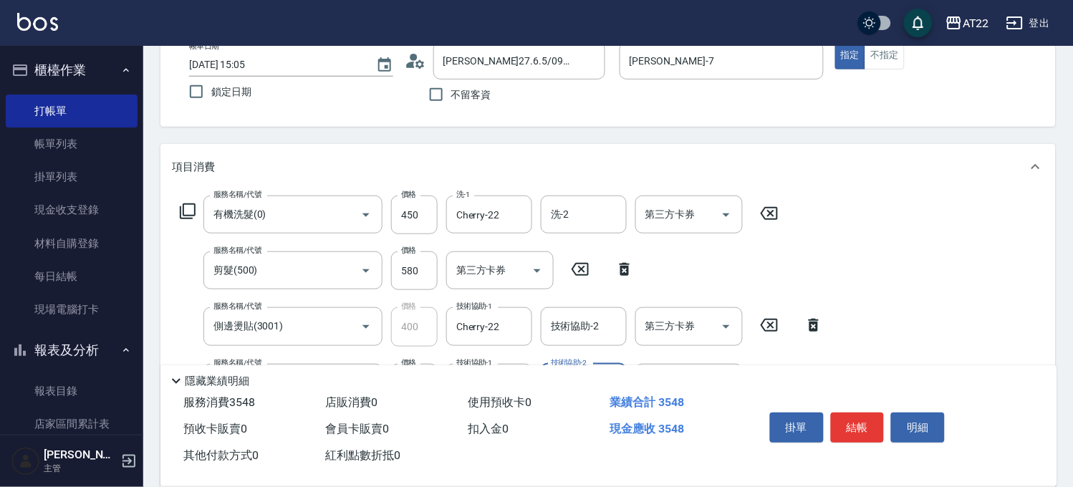
scroll to position [0, 0]
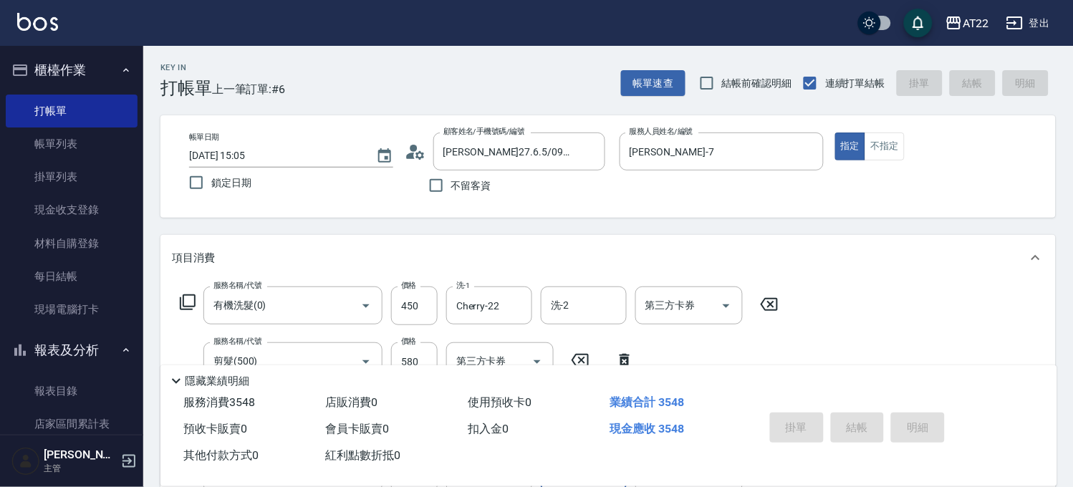
type input "2025/10/12 15:07"
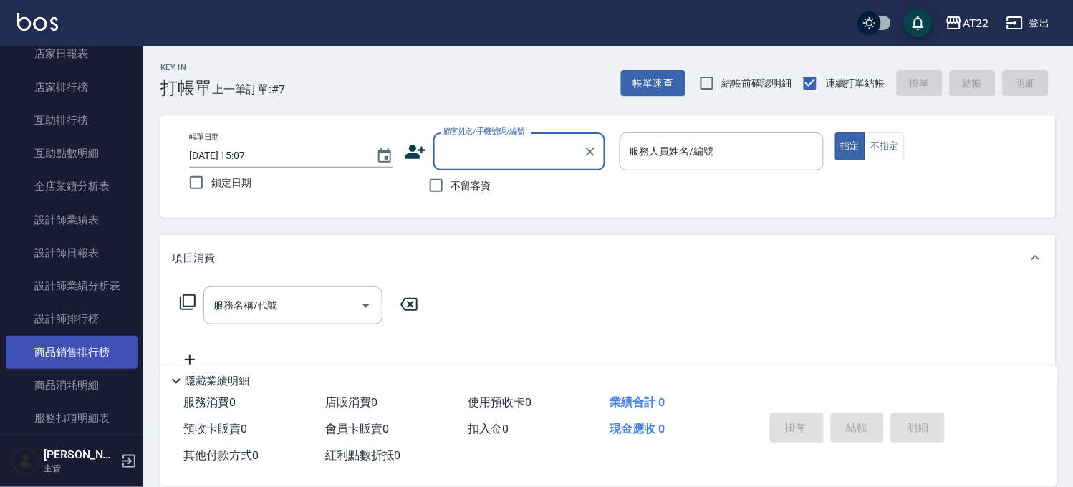
scroll to position [159, 0]
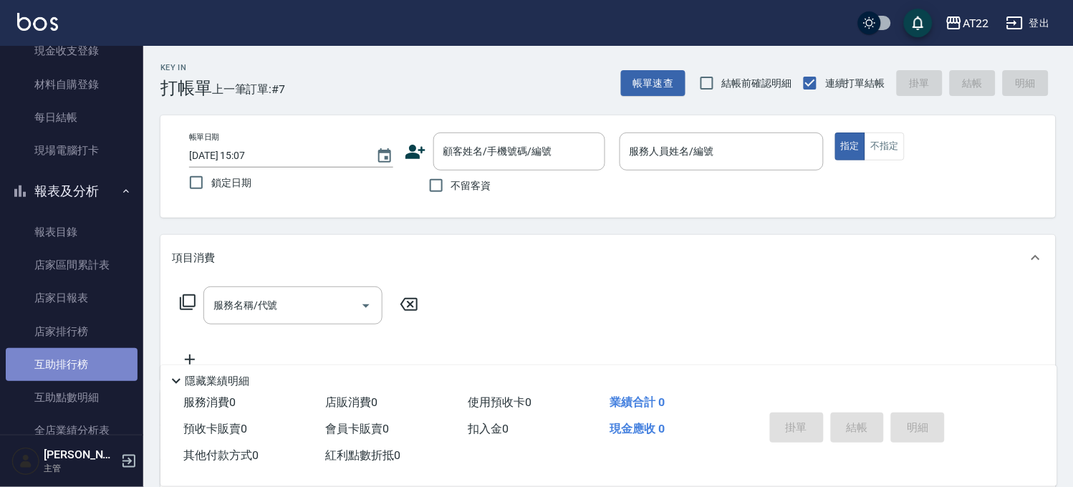
click at [107, 371] on link "互助排行榜" at bounding box center [72, 364] width 132 height 33
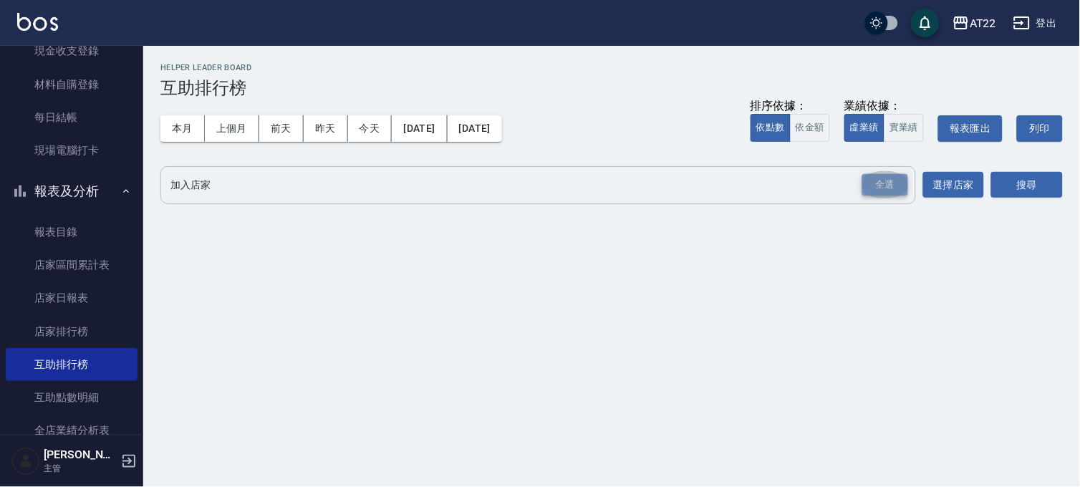
click at [904, 183] on div "全選" at bounding box center [885, 185] width 46 height 22
click at [996, 186] on button "搜尋" at bounding box center [1027, 186] width 72 height 26
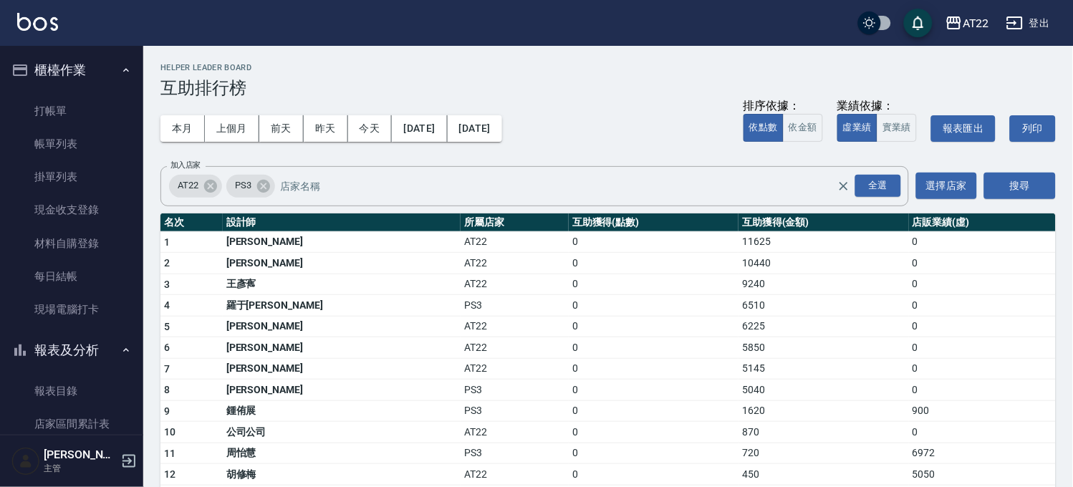
click at [101, 342] on button "報表及分析" at bounding box center [72, 350] width 132 height 37
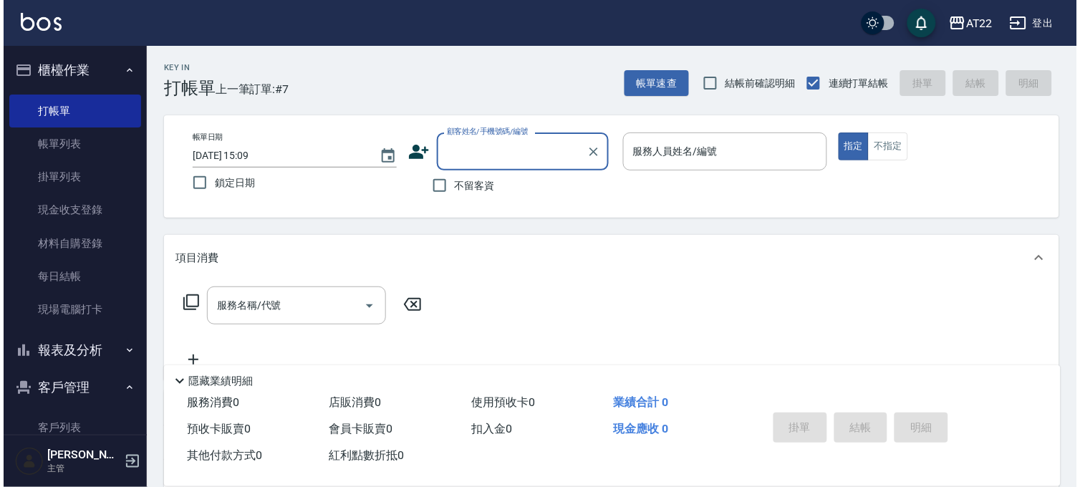
scroll to position [209, 0]
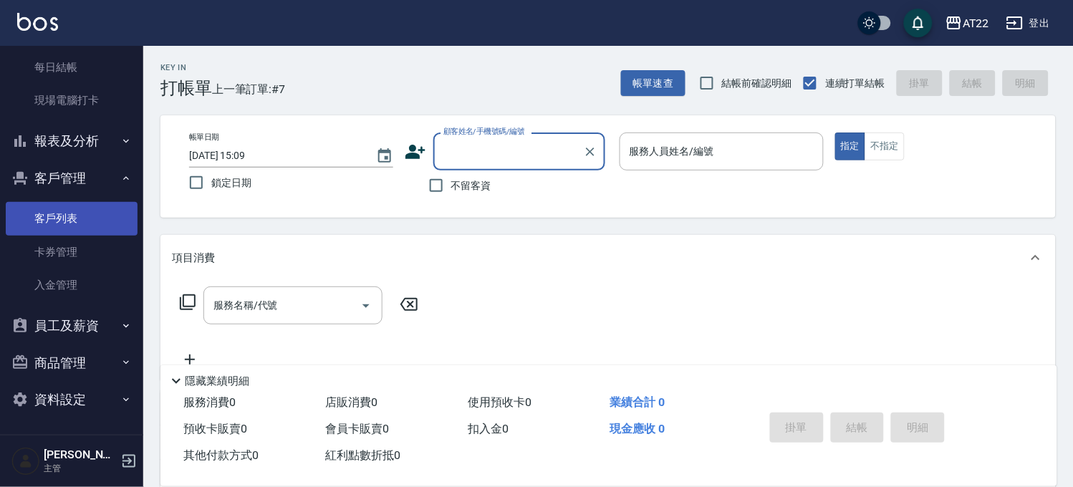
click at [108, 216] on link "客戶列表" at bounding box center [72, 218] width 132 height 33
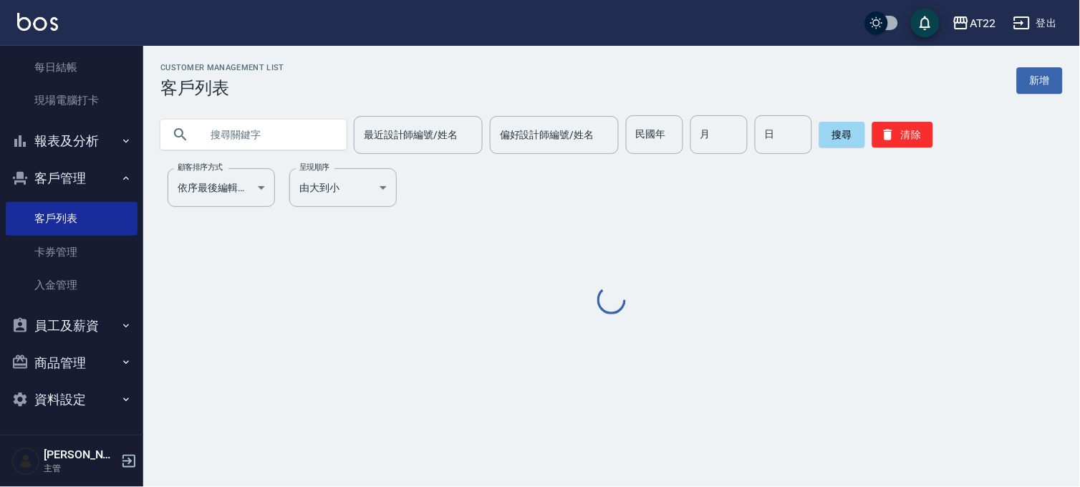
click at [312, 134] on input "text" at bounding box center [267, 134] width 135 height 39
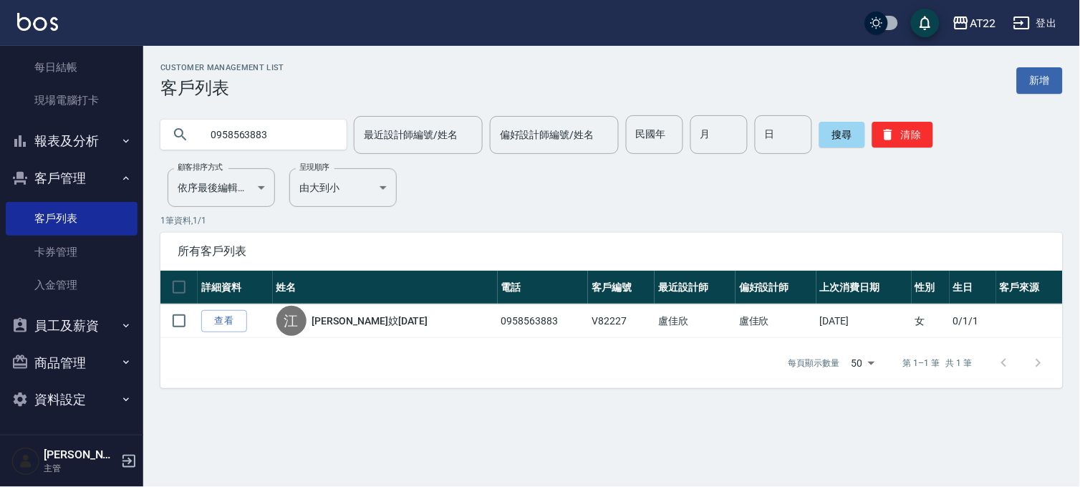
click at [249, 120] on input "0958563883" at bounding box center [267, 134] width 135 height 39
type input "0963067222"
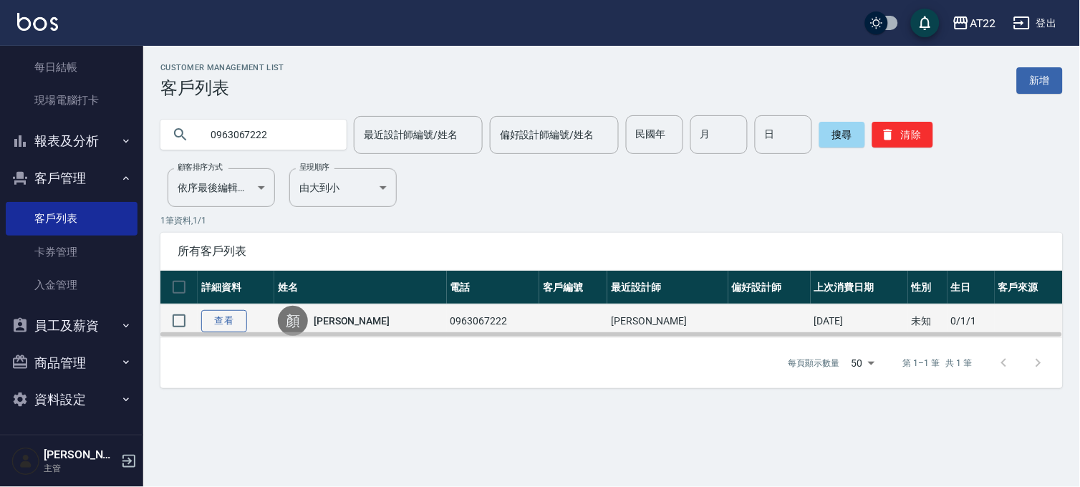
click at [224, 317] on link "查看" at bounding box center [224, 321] width 46 height 22
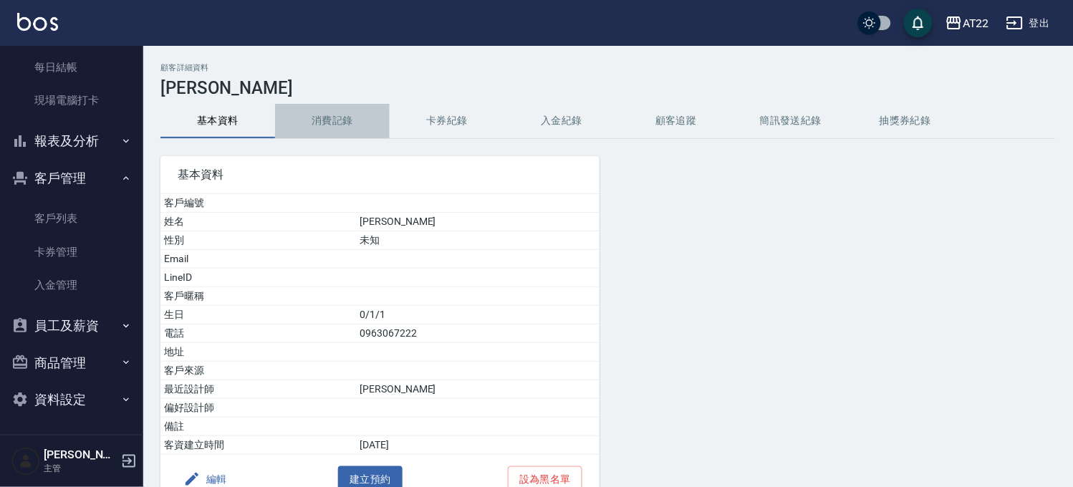
click at [339, 119] on button "消費記錄" at bounding box center [332, 121] width 115 height 34
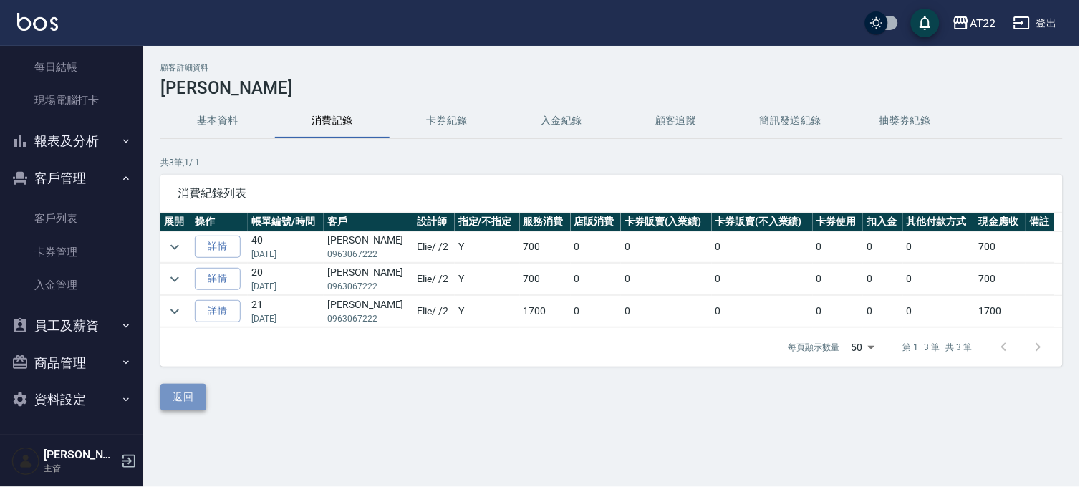
click at [196, 399] on button "返回" at bounding box center [183, 397] width 46 height 26
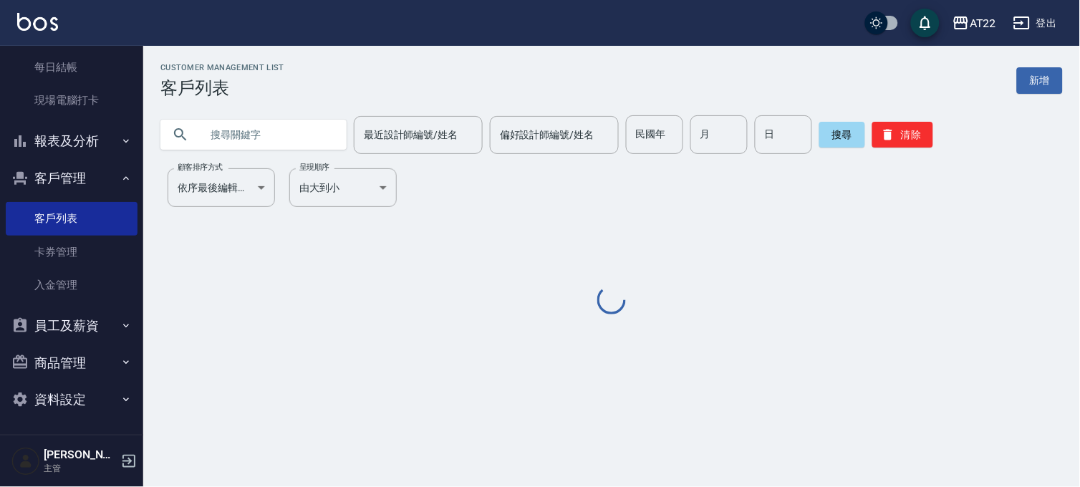
click at [253, 132] on input "text" at bounding box center [267, 134] width 135 height 39
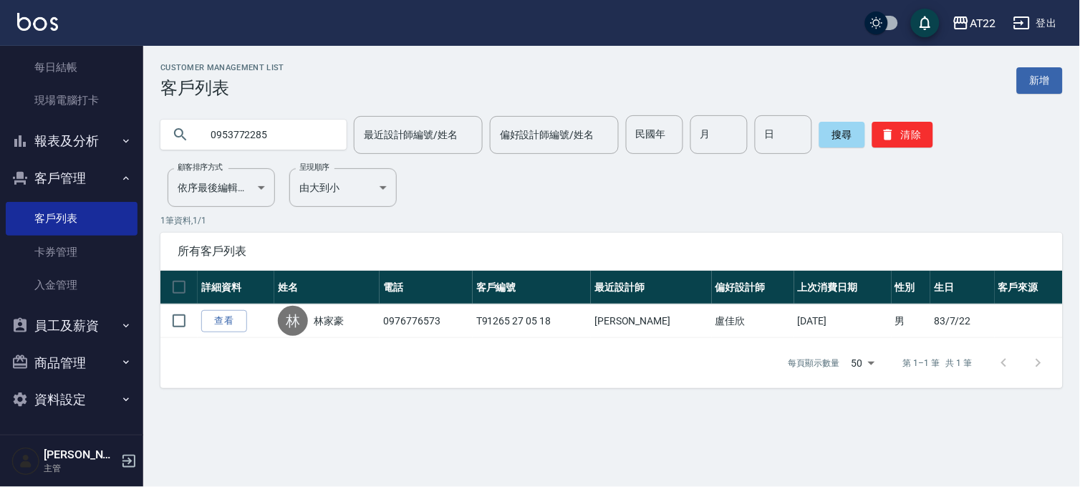
type input "0953772285"
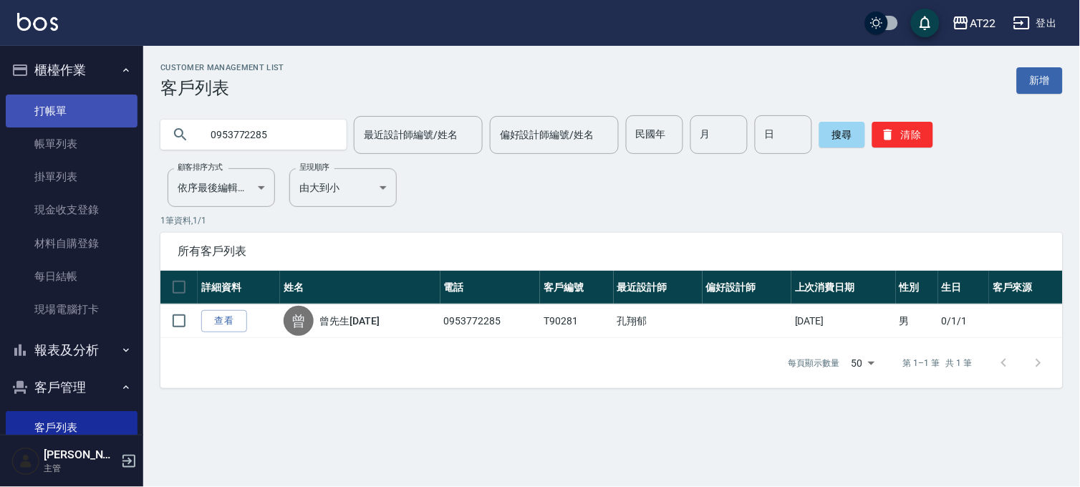
drag, startPoint x: 37, startPoint y: 102, endPoint x: 74, endPoint y: 102, distance: 38.0
click at [37, 102] on link "打帳單" at bounding box center [72, 111] width 132 height 33
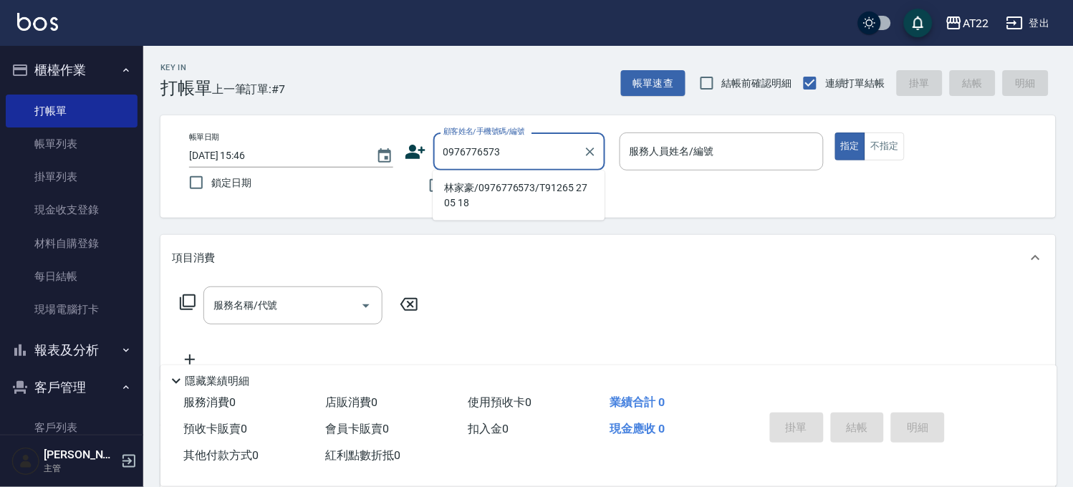
type input "林家豪/0976776573/T91265 27 05 18"
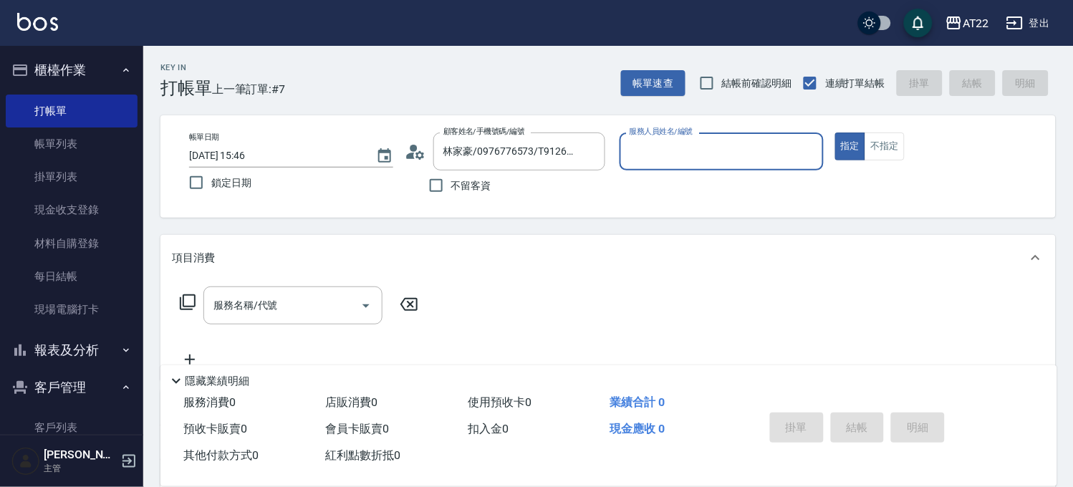
type input "SINDY-6"
click at [283, 283] on div "服務名稱/代號 服務名稱/代號" at bounding box center [607, 330] width 895 height 99
click at [277, 320] on div "服務名稱/代號" at bounding box center [292, 305] width 179 height 38
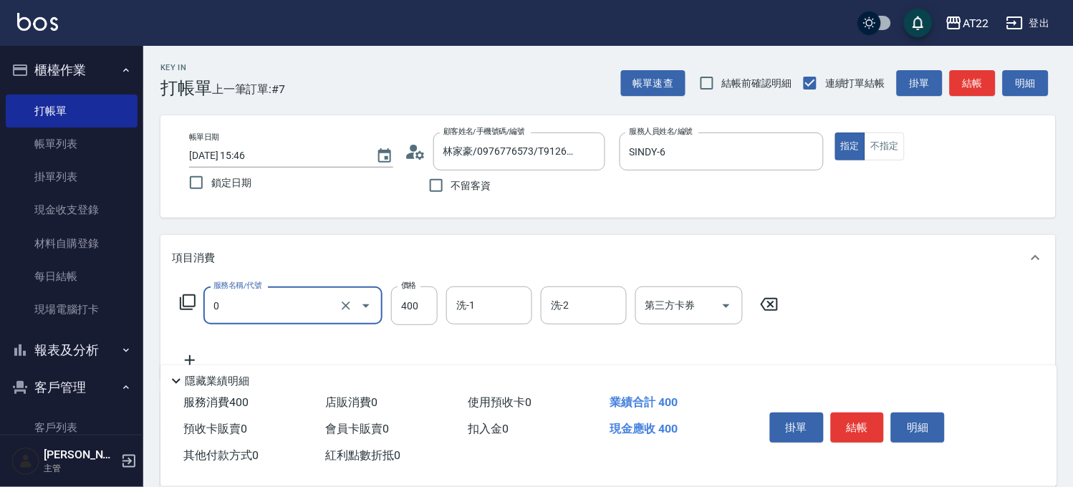
type input "有機洗髮(0)"
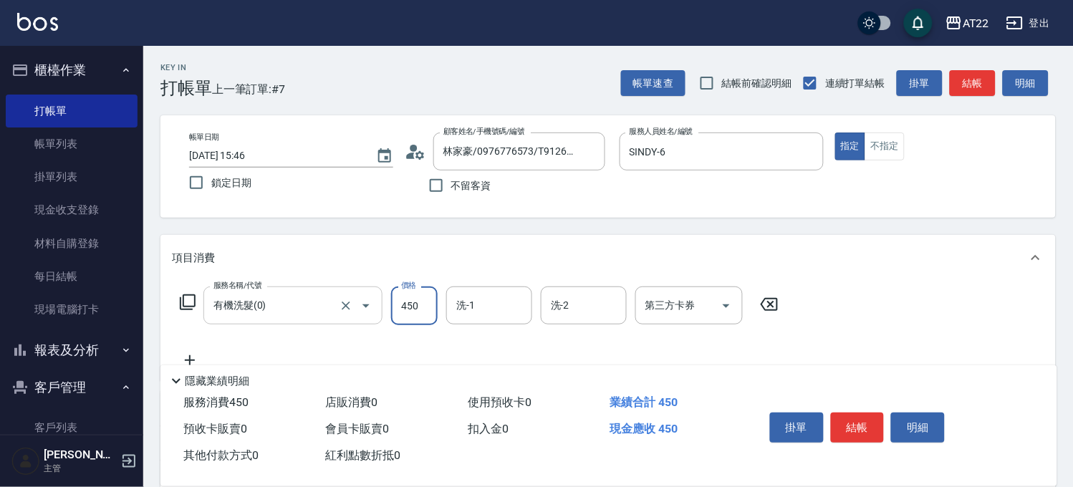
type input "450"
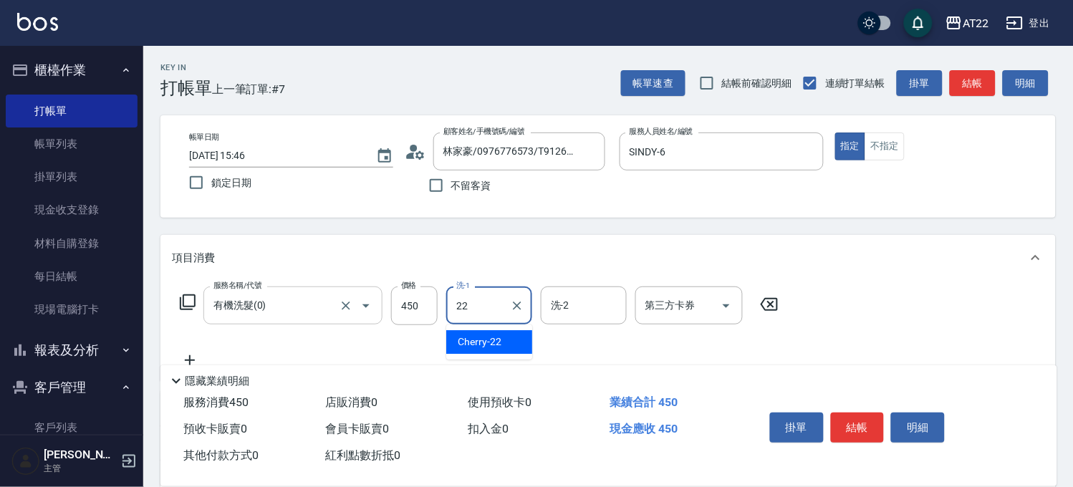
type input "Cherry-22"
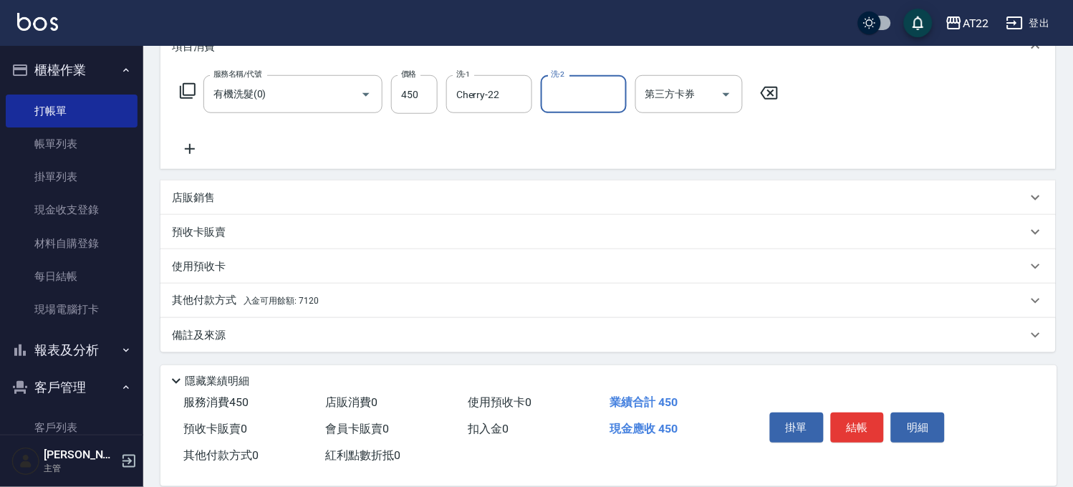
scroll to position [212, 0]
click at [210, 303] on p "其他付款方式 入金可用餘額: 7120" at bounding box center [245, 300] width 147 height 16
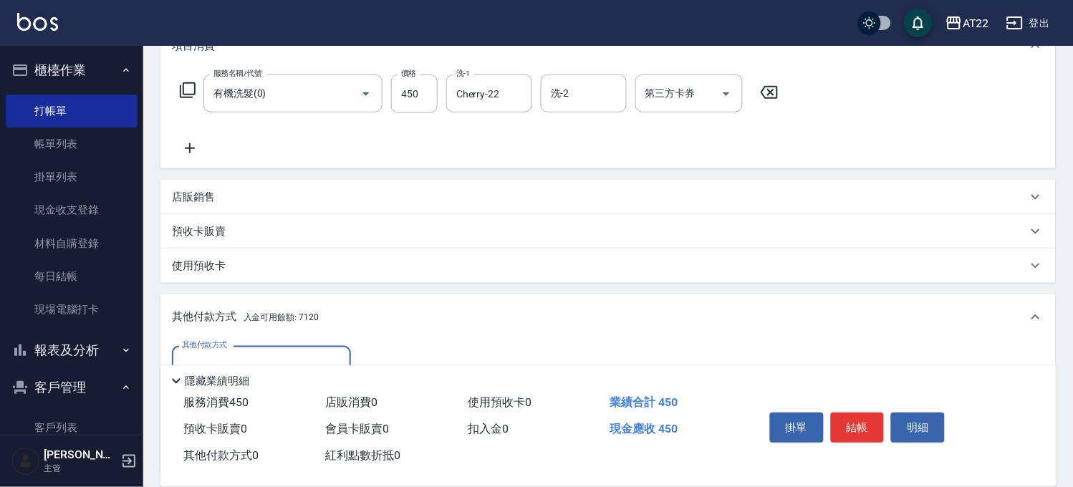
scroll to position [0, 0]
click at [216, 339] on label "其他付款方式" at bounding box center [204, 344] width 45 height 11
click at [216, 352] on input "其他付款方式" at bounding box center [261, 364] width 166 height 25
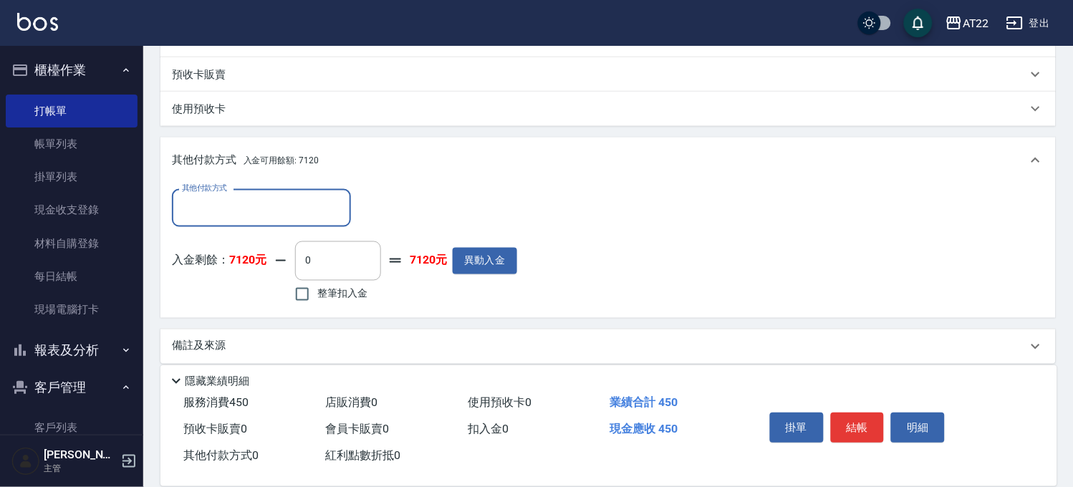
scroll to position [371, 0]
click at [251, 191] on div "其他付款方式" at bounding box center [261, 206] width 179 height 38
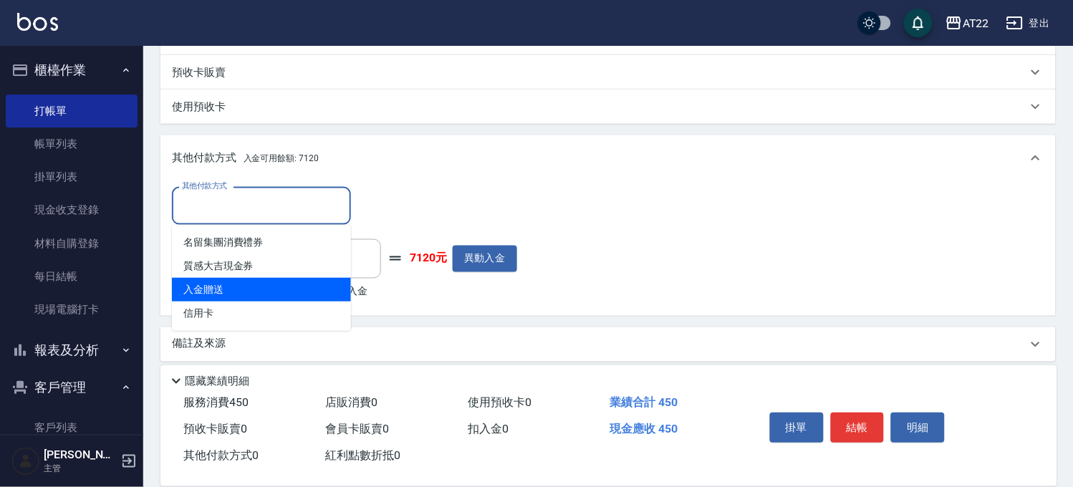
click at [385, 296] on div "入金剩餘： 7120元 0 ​ 整筆扣入金 7120元 異動入金" at bounding box center [344, 271] width 345 height 64
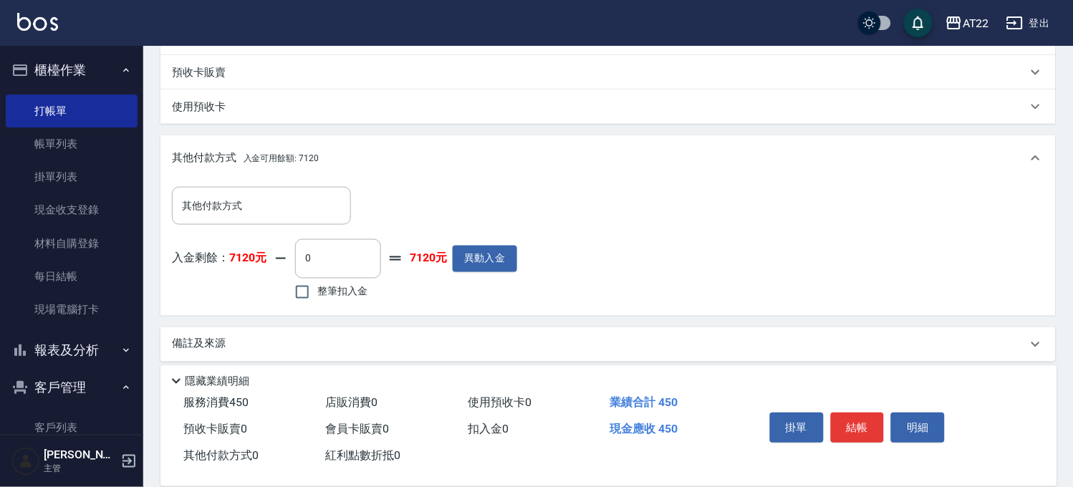
click at [352, 284] on span "整筆扣入金" at bounding box center [342, 291] width 50 height 15
click at [317, 284] on input "整筆扣入金" at bounding box center [302, 292] width 30 height 30
checkbox input "true"
type input "450"
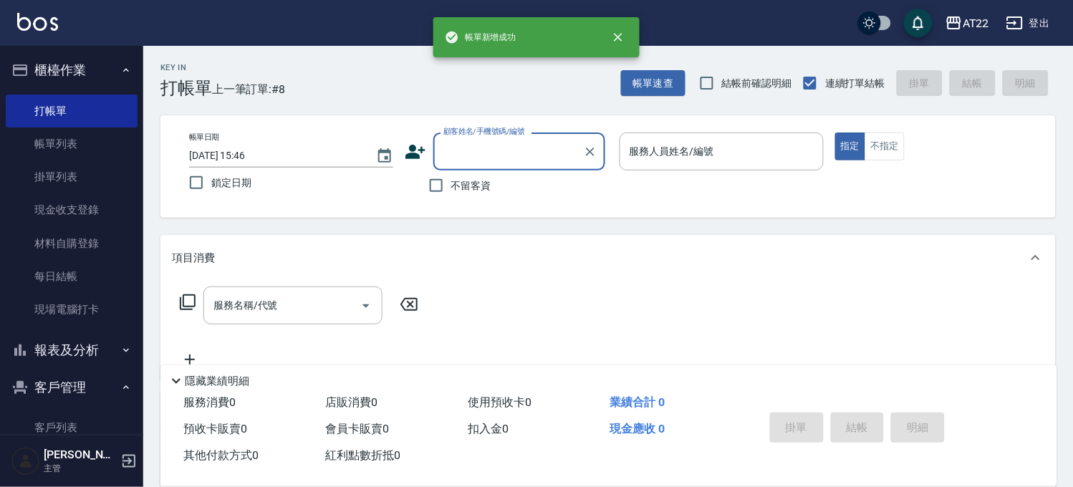
scroll to position [0, 0]
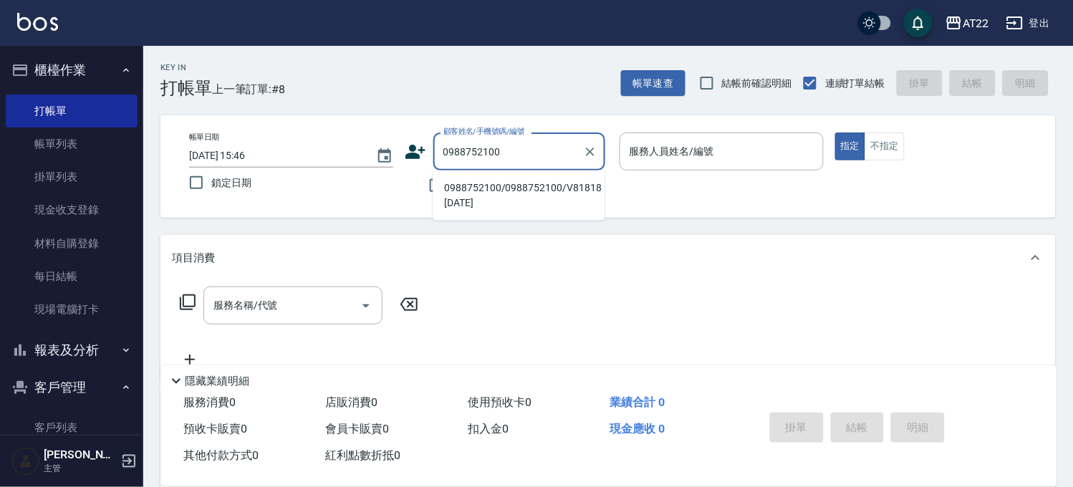
click at [514, 187] on li "0988752100/0988752100/V81818 26.11.05" at bounding box center [518, 195] width 172 height 39
type input "0988752100/0988752100/V81818 26.11.05"
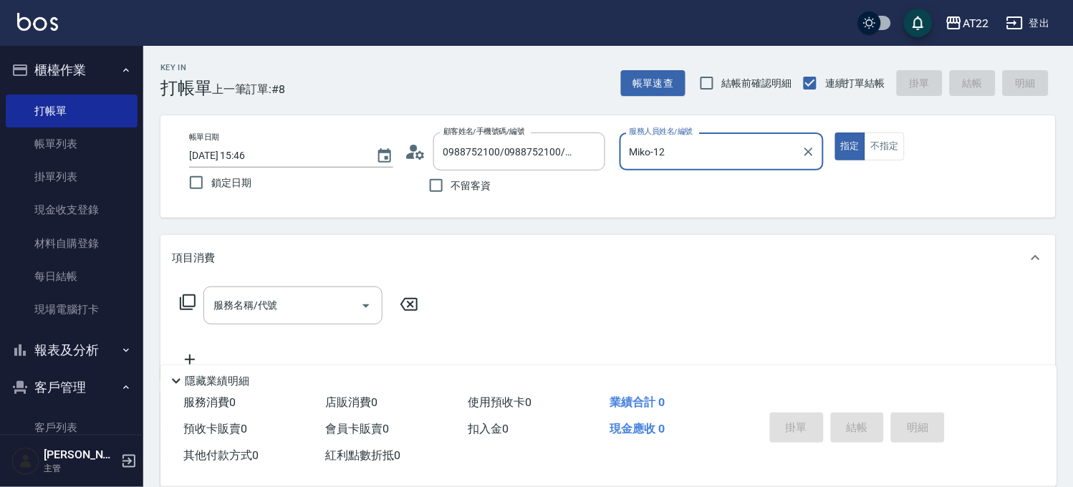
click at [687, 152] on input "Miko-12" at bounding box center [711, 151] width 170 height 25
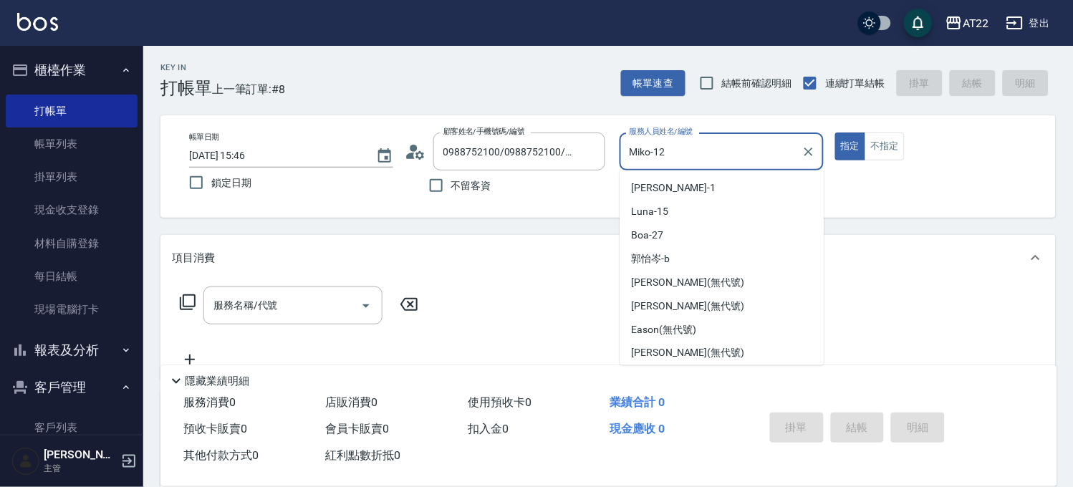
scroll to position [141, 0]
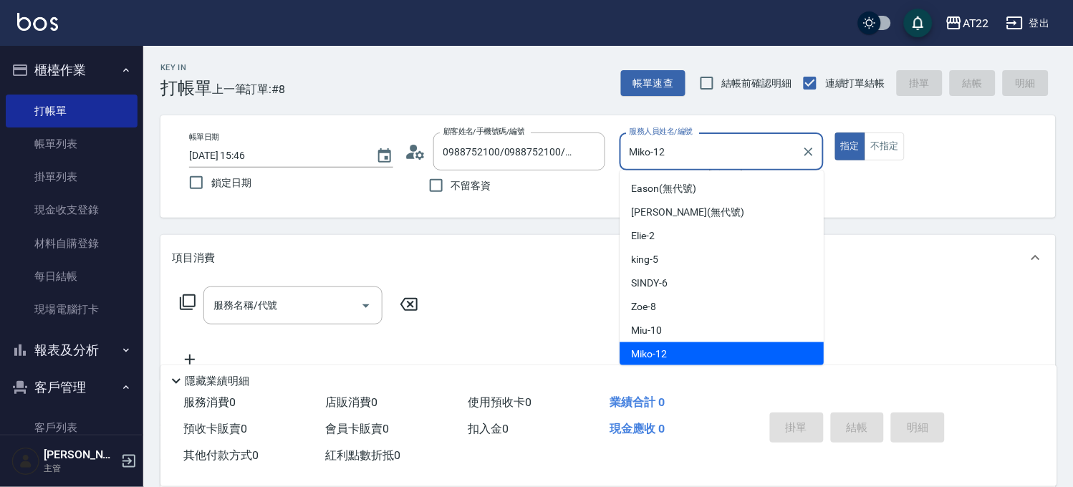
click at [687, 152] on input "Miko-12" at bounding box center [711, 151] width 170 height 25
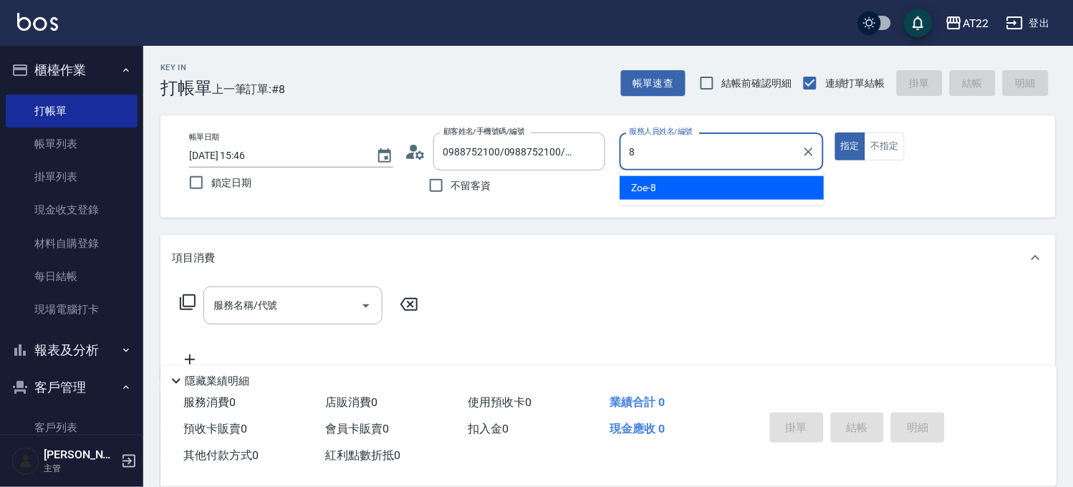
type input "Zoe-8"
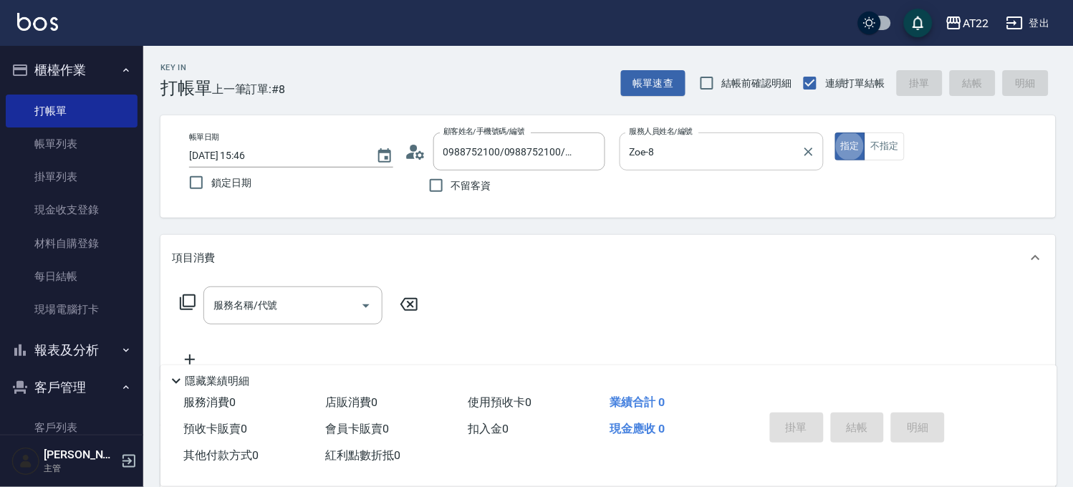
type button "true"
click at [311, 291] on div "服務名稱/代號" at bounding box center [292, 305] width 179 height 38
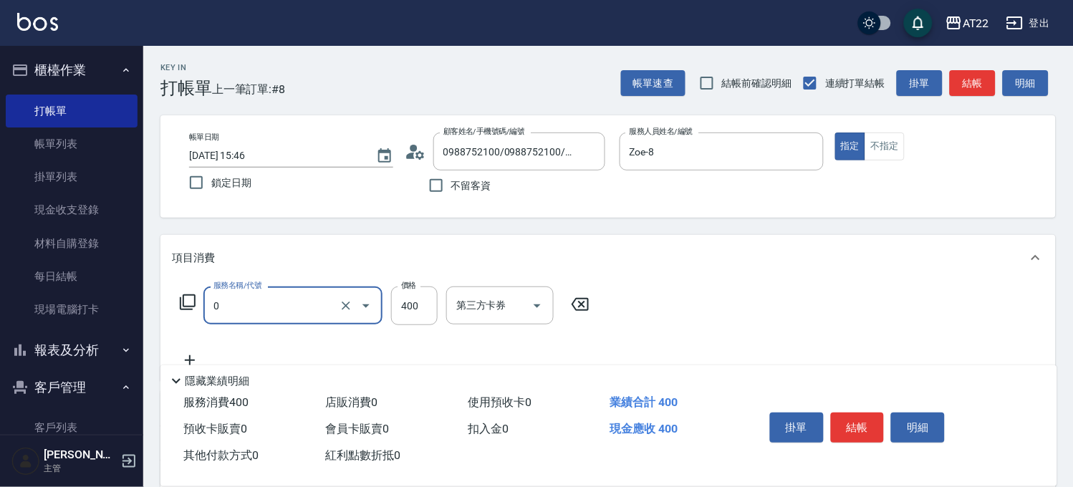
type input "有機洗髮(0)"
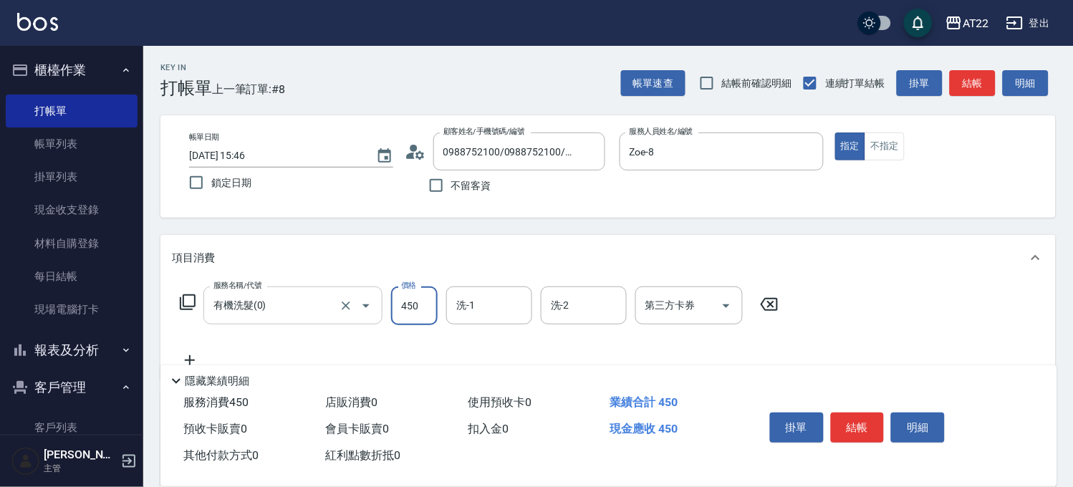
type input "450"
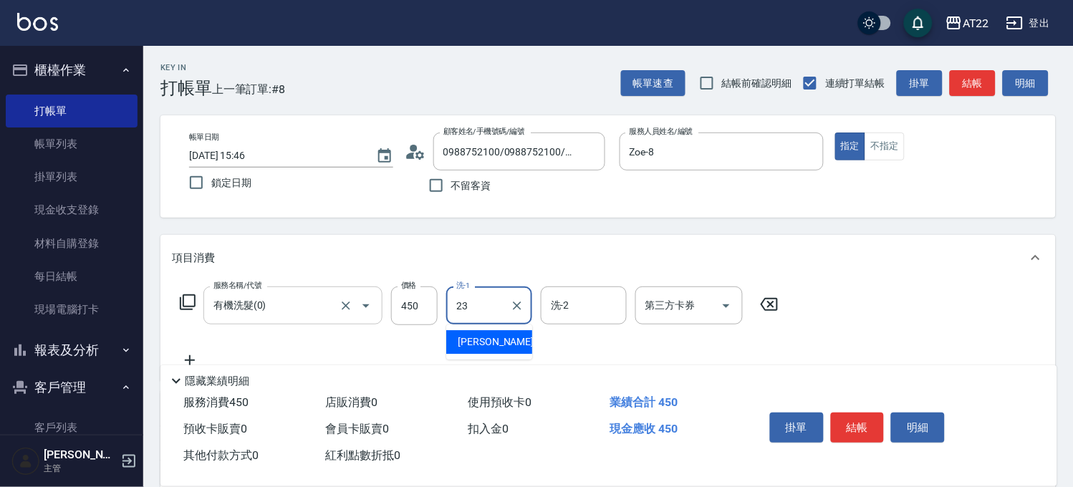
type input "Yuri-23"
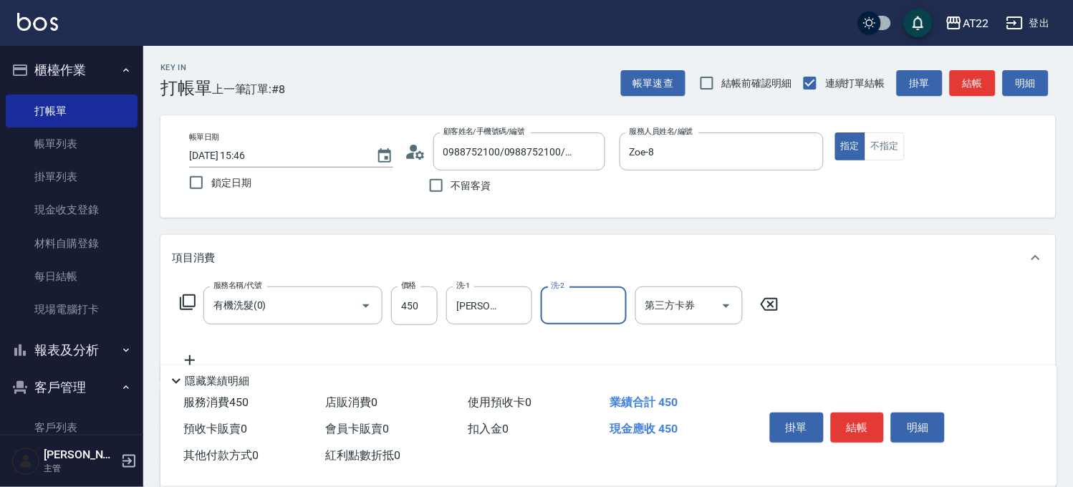
click at [187, 352] on icon at bounding box center [190, 360] width 36 height 17
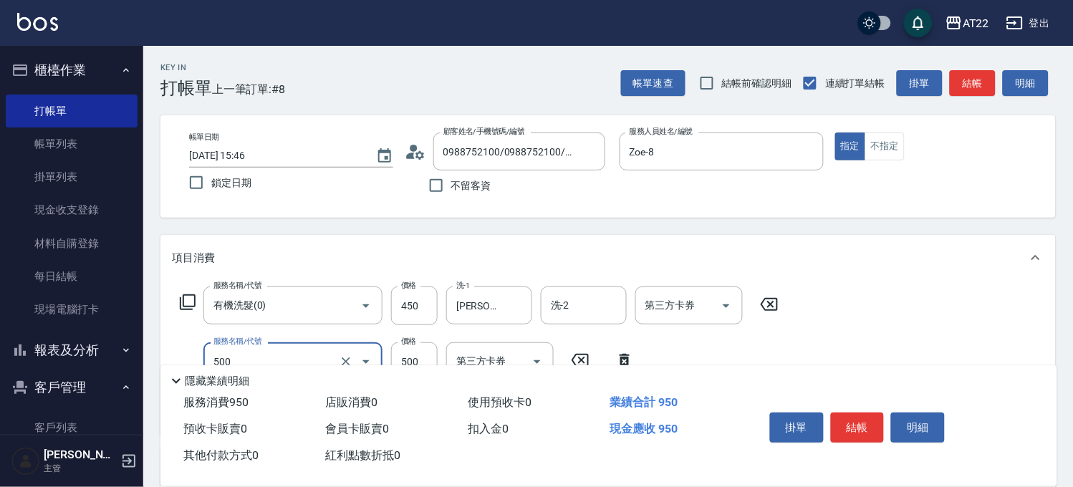
type input "剪髮(500)"
type input "400"
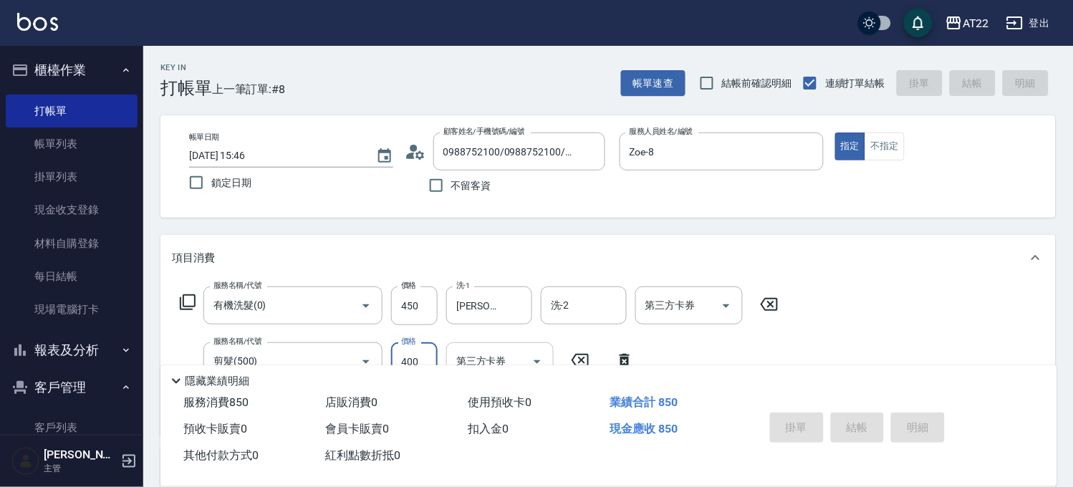
type input "2025/10/12 15:47"
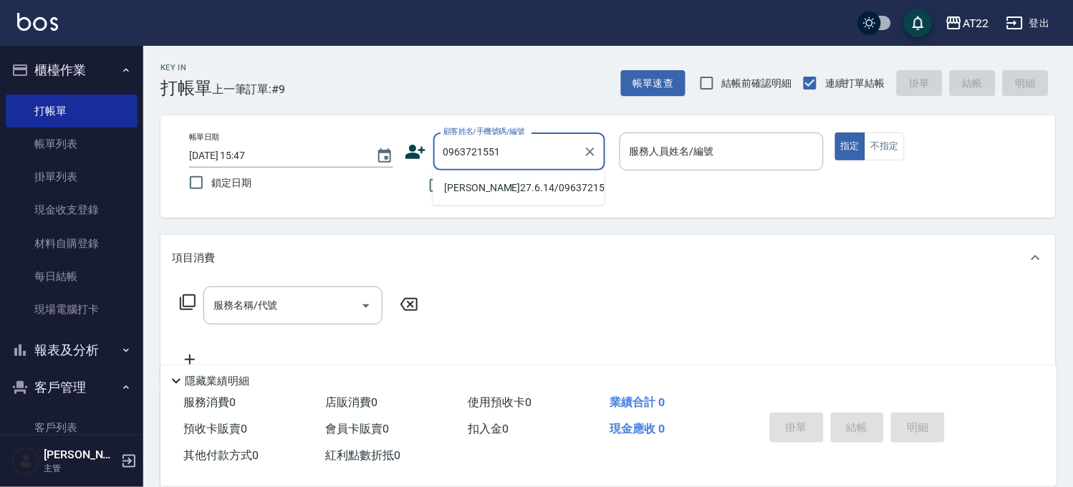
click at [490, 176] on li "鄭智文27.6.14/0963721551/T9752" at bounding box center [518, 188] width 172 height 24
type input "鄭智文27.6.14/0963721551/T9752"
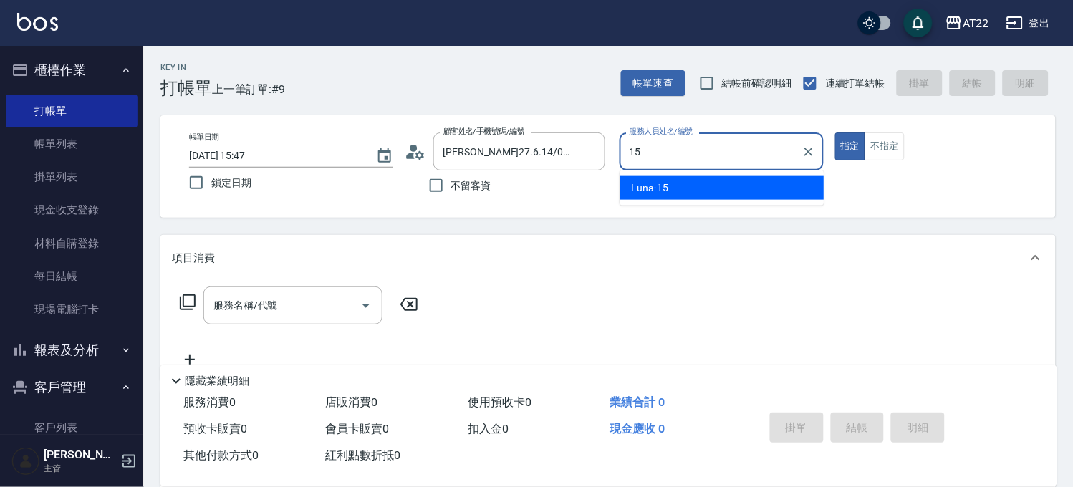
type input "Luna-15"
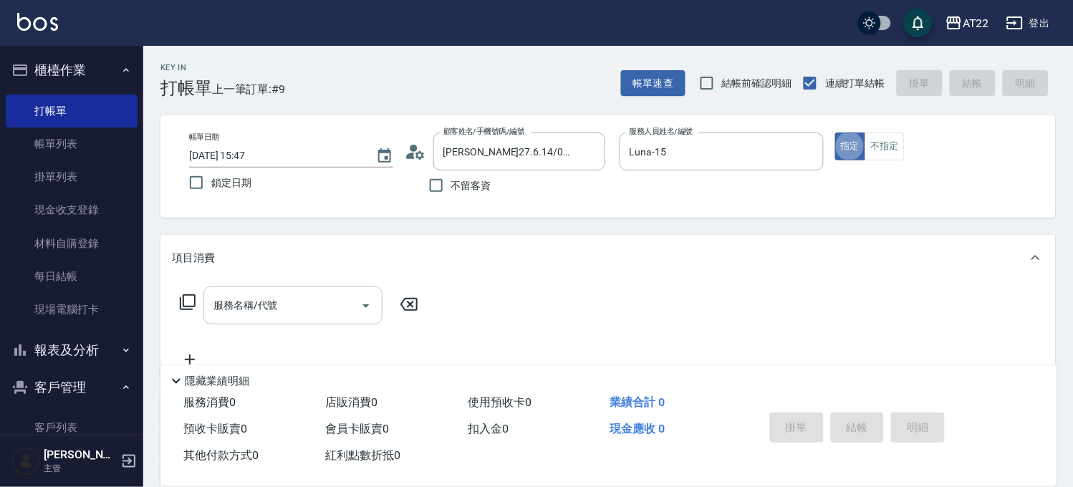
click at [280, 304] on input "服務名稱/代號" at bounding box center [282, 305] width 145 height 25
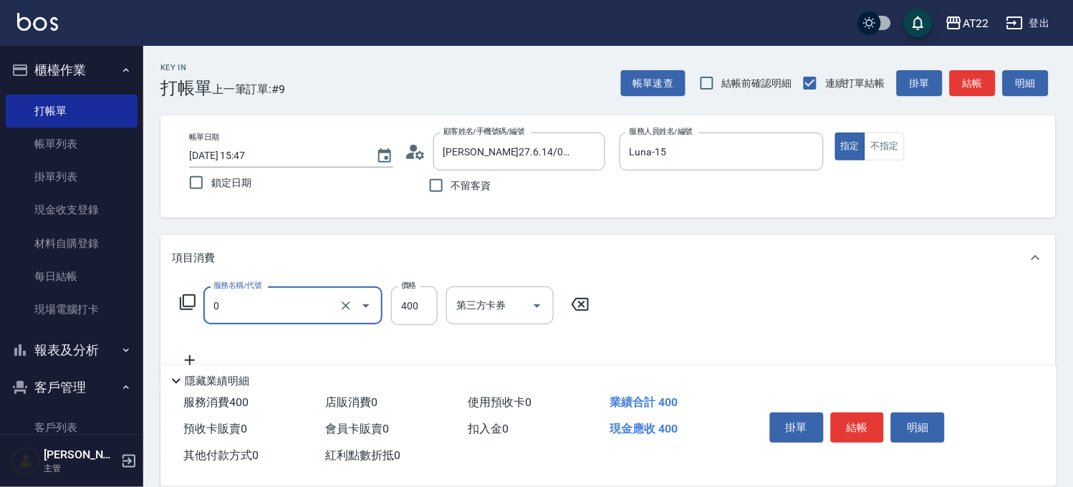
type input "有機洗髮(0)"
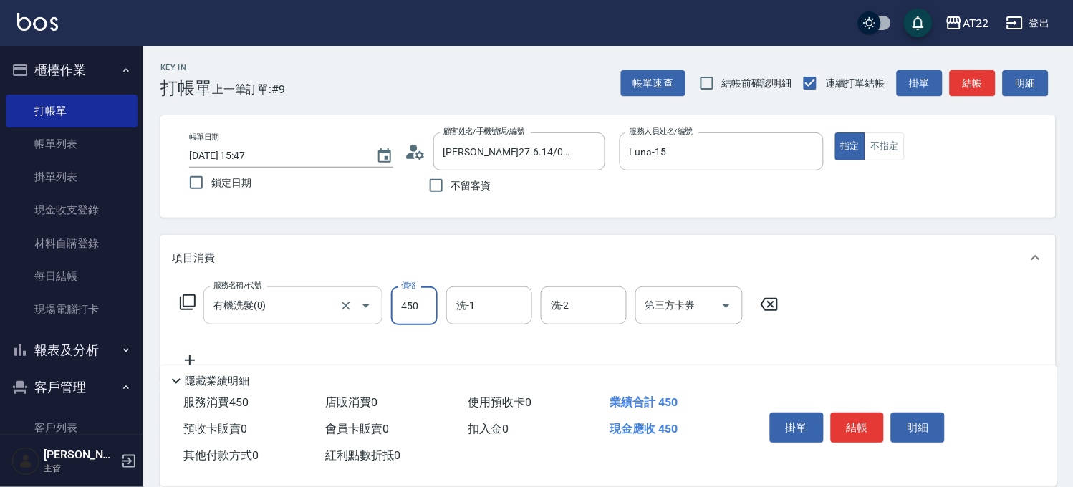
type input "450"
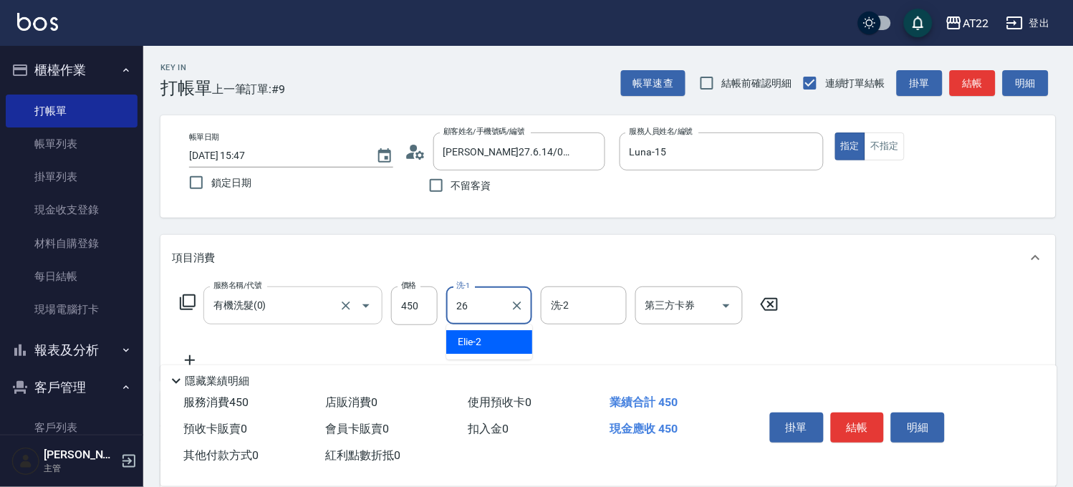
type input "Cinna-26"
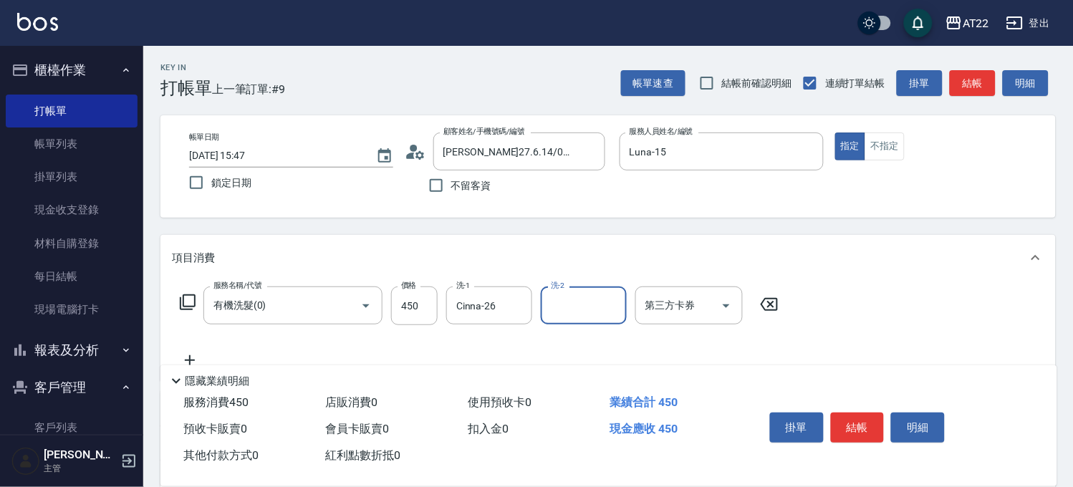
click at [197, 355] on icon at bounding box center [190, 360] width 36 height 17
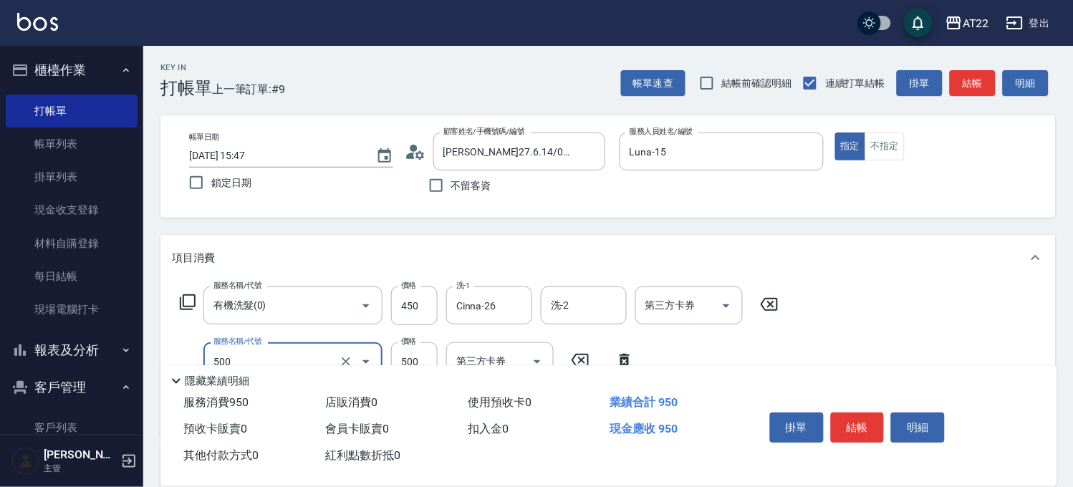
type input "剪髮(500)"
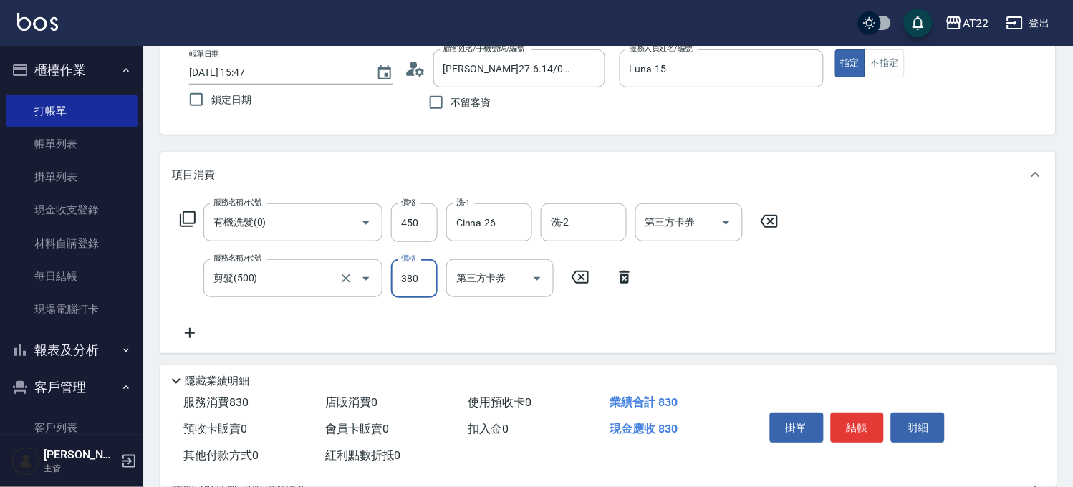
scroll to position [159, 0]
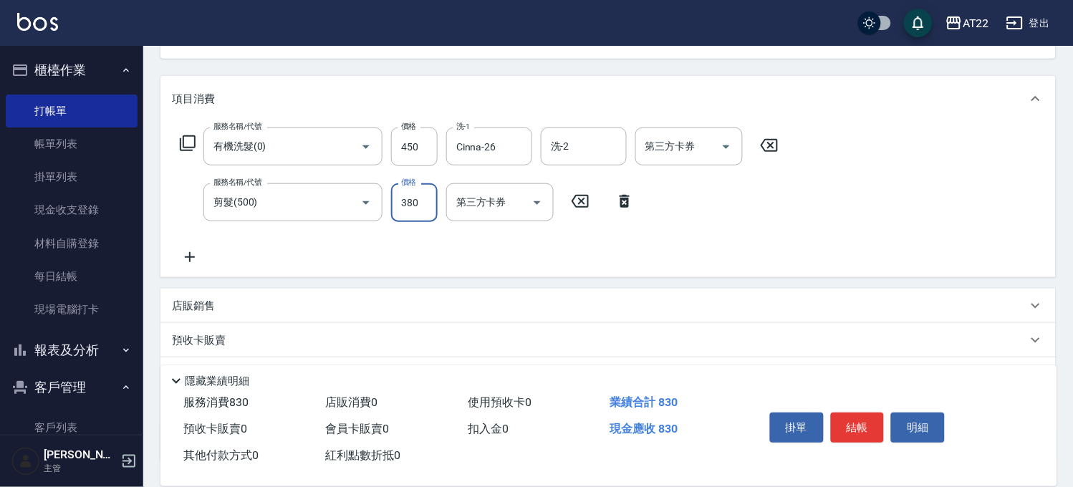
type input "380"
click at [184, 258] on icon at bounding box center [190, 256] width 36 height 17
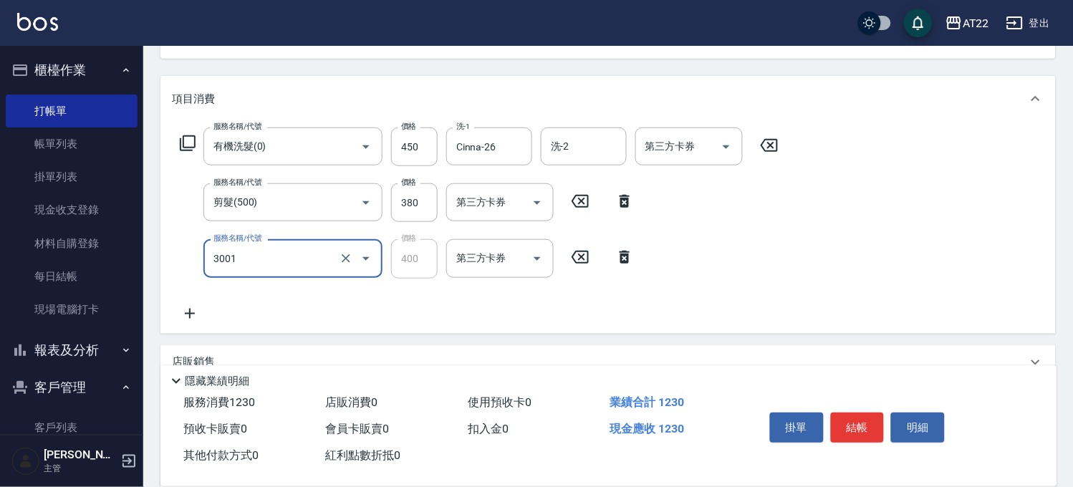
type input "側邊燙貼(3001)"
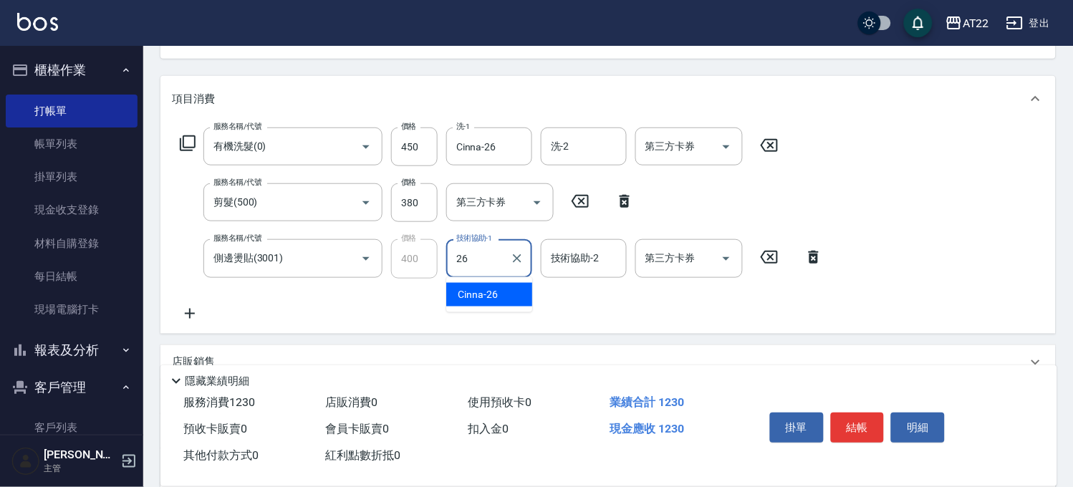
type input "Cinna-26"
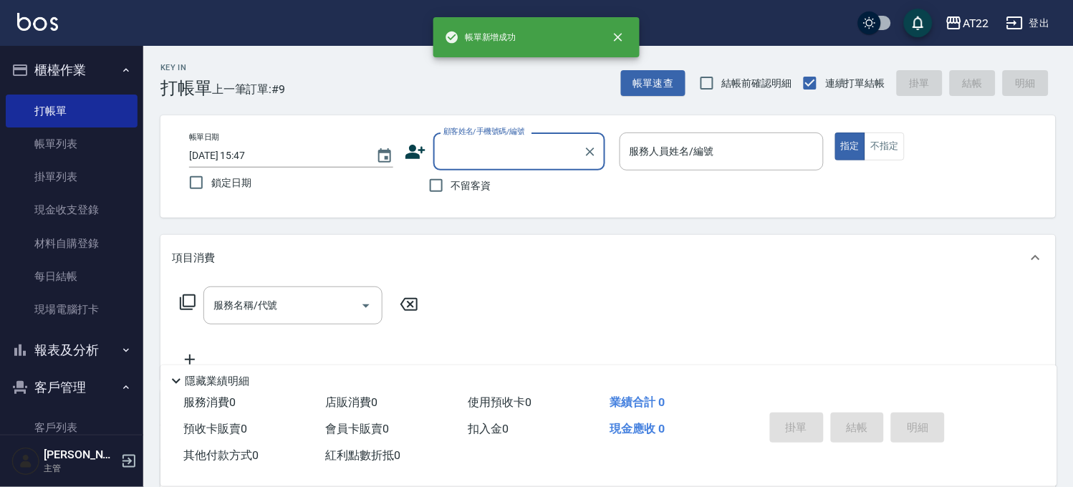
scroll to position [0, 0]
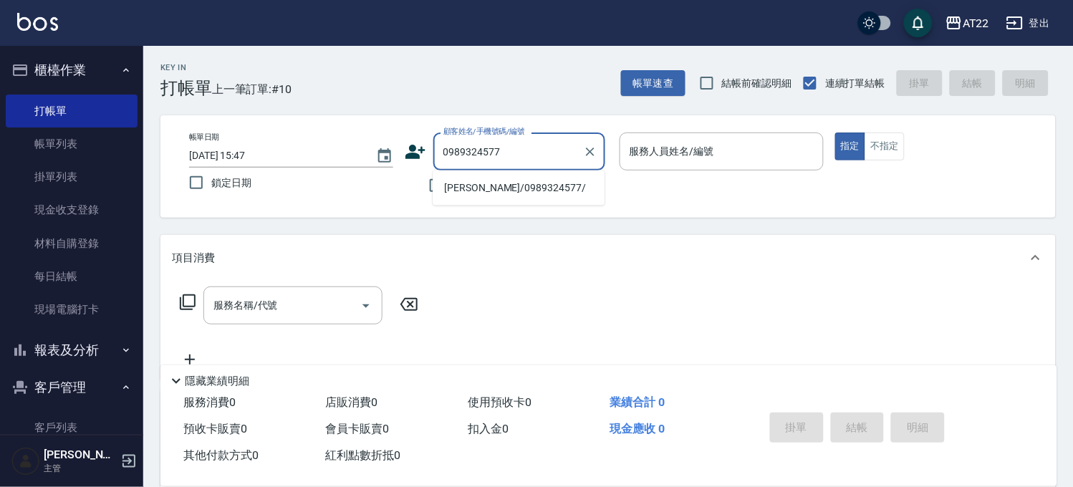
click at [526, 188] on li "游東翰/0989324577/" at bounding box center [518, 188] width 172 height 24
type input "游東翰/0989324577/"
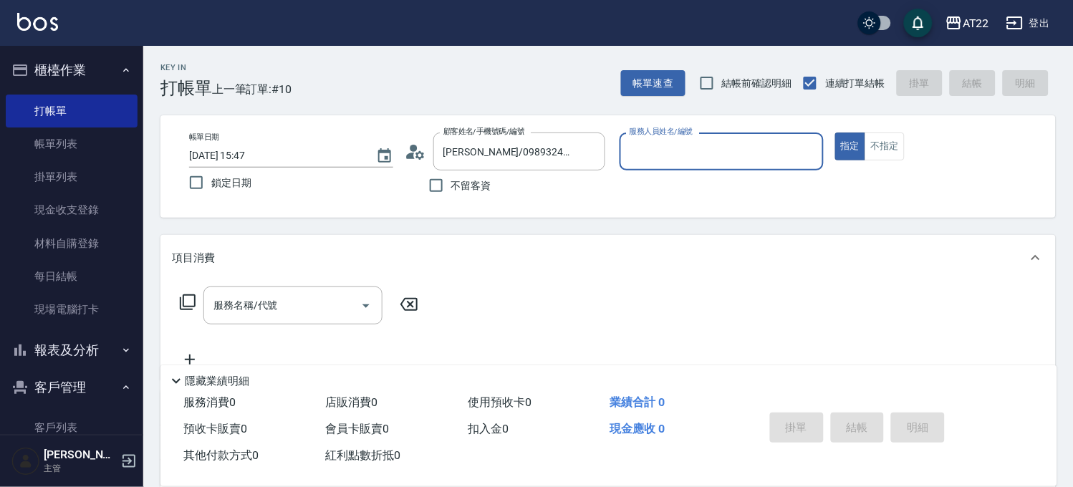
type input "2"
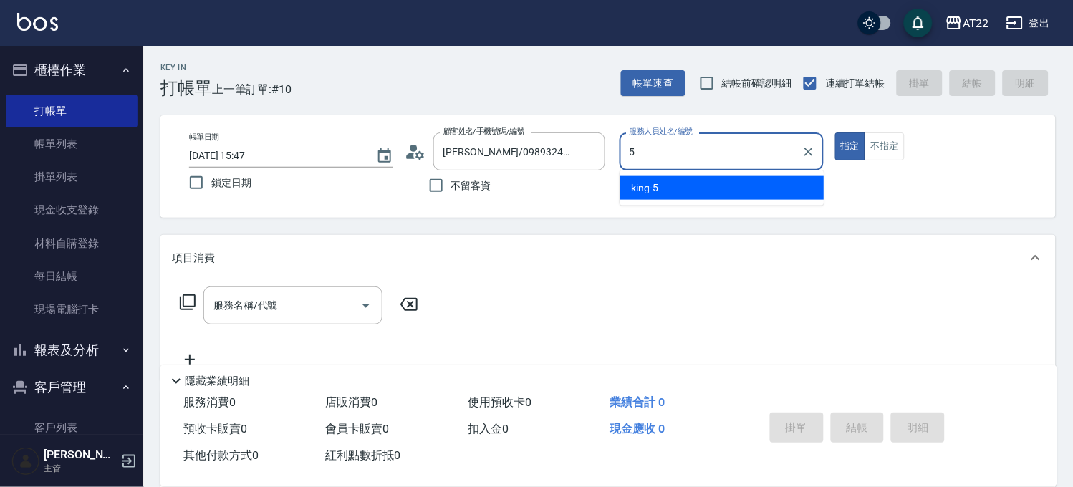
type input "king-5"
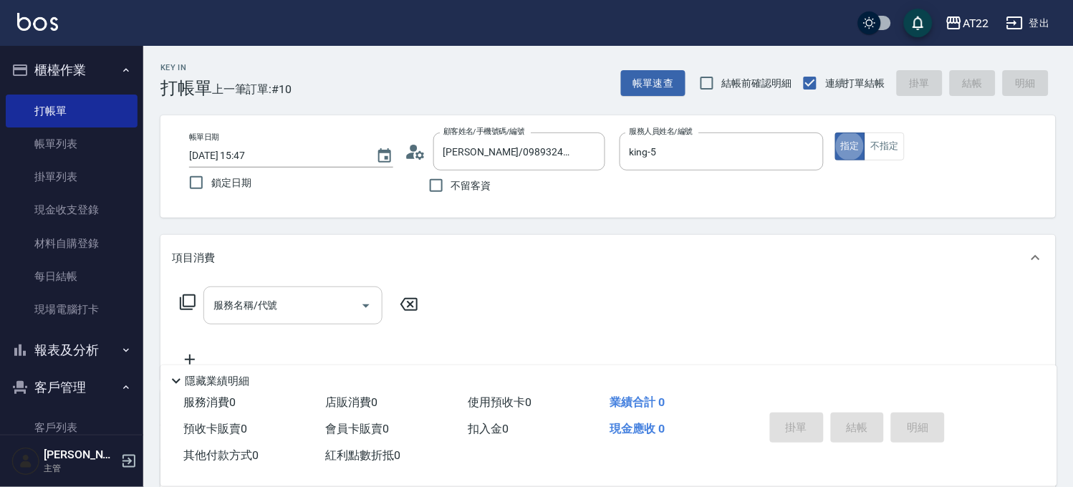
click at [325, 291] on div "服務名稱/代號" at bounding box center [292, 305] width 179 height 38
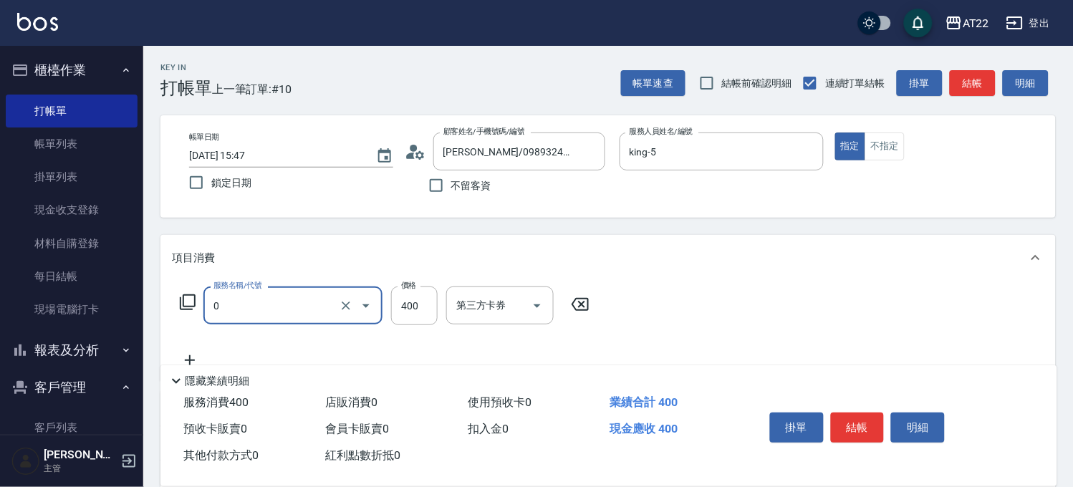
type input "有機洗髮(0)"
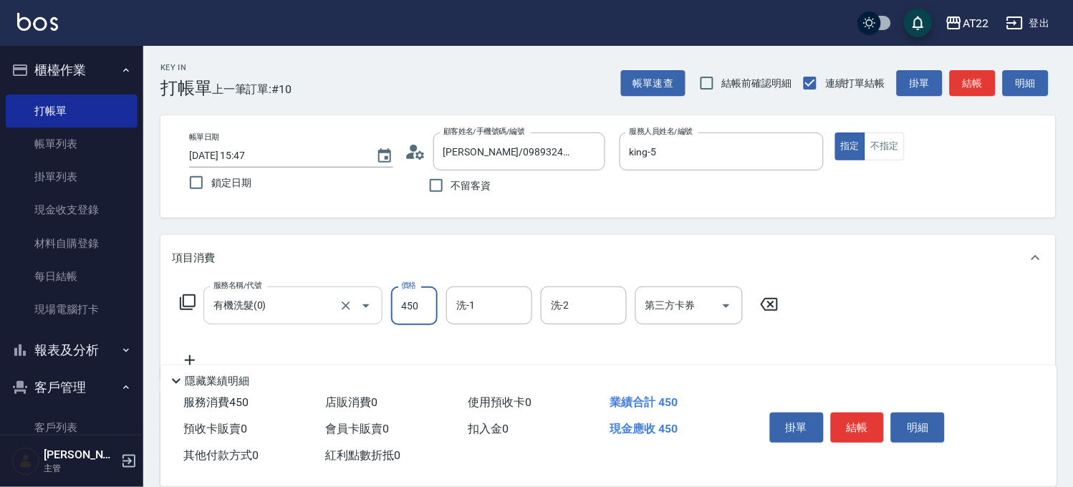
type input "450"
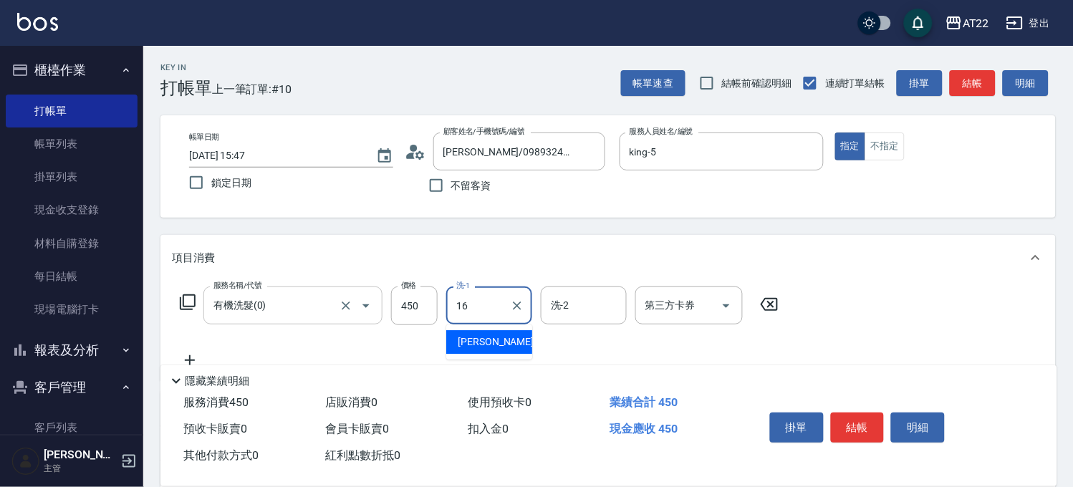
type input "Joe-16"
click at [198, 358] on icon at bounding box center [190, 360] width 36 height 17
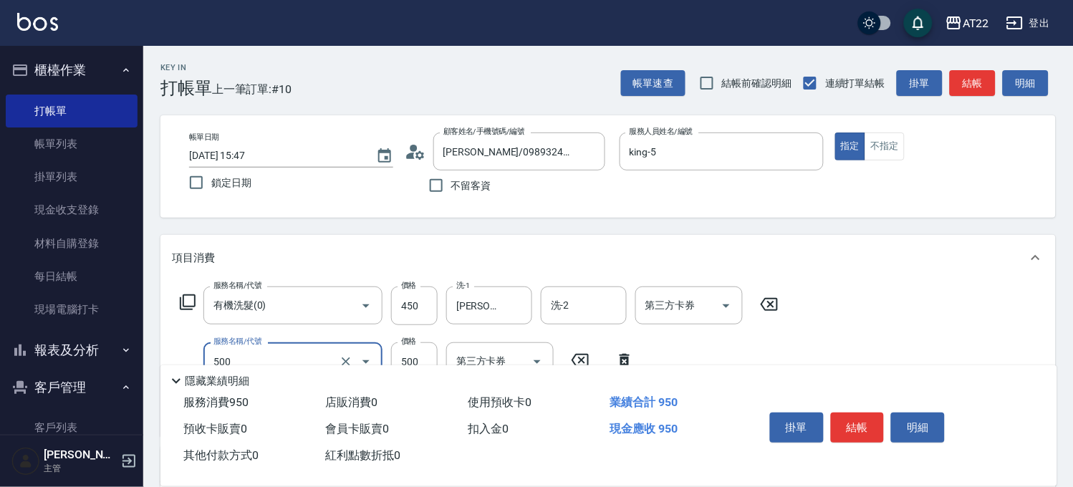
type input "剪髮(500)"
type input "450"
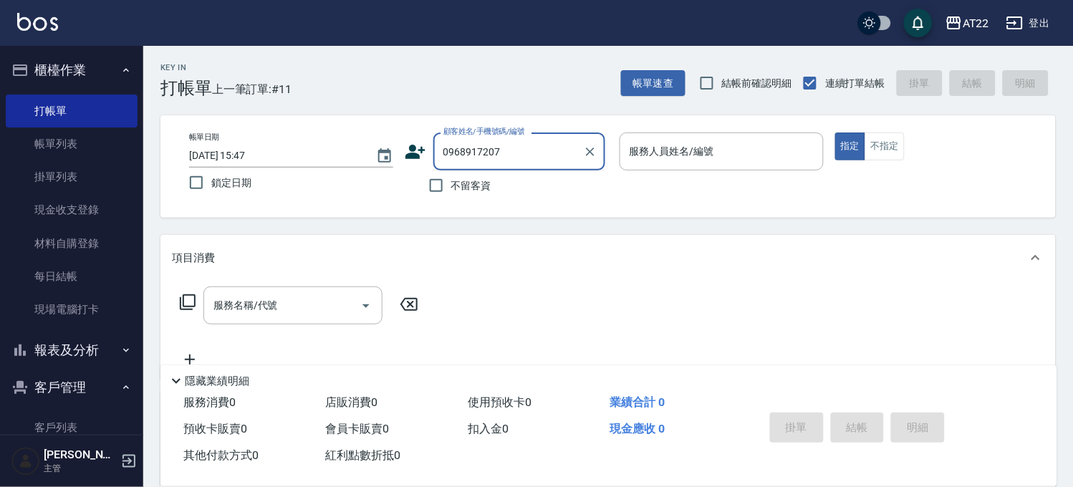
click at [524, 160] on input "0968917207" at bounding box center [508, 151] width 137 height 25
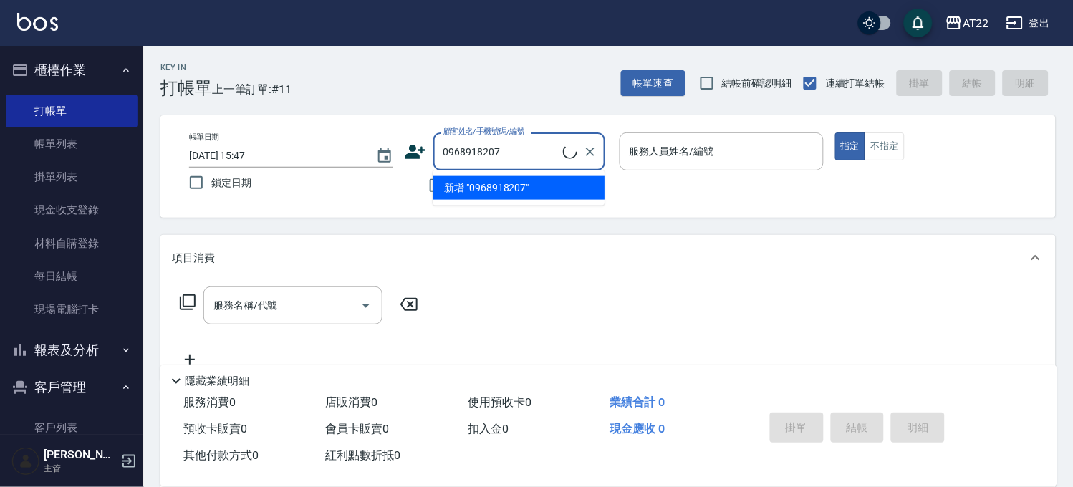
click at [546, 150] on input "0968918207" at bounding box center [501, 151] width 123 height 25
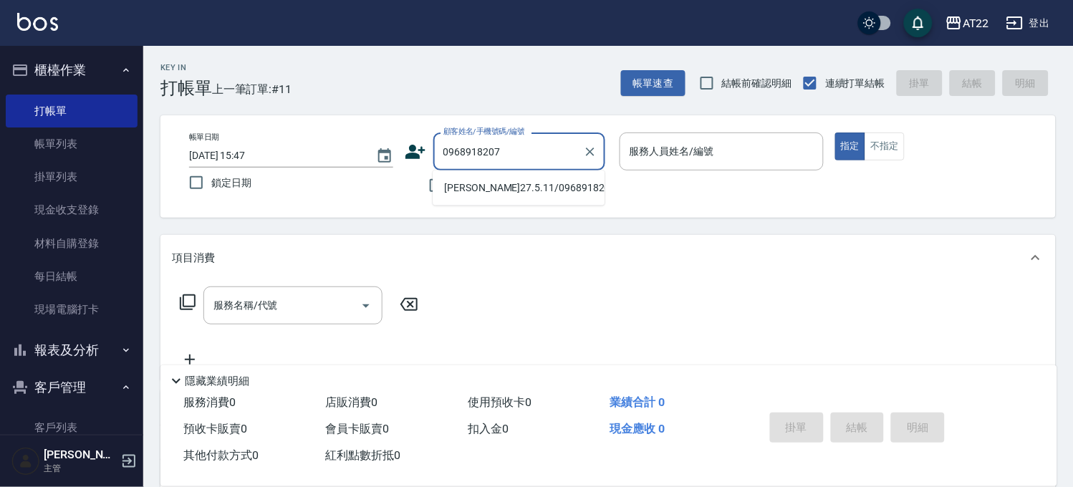
click at [519, 193] on li "王崇瀚27.5.11/0968918207/V86582" at bounding box center [518, 188] width 172 height 24
type input "王崇瀚27.5.11/0968918207/V86582"
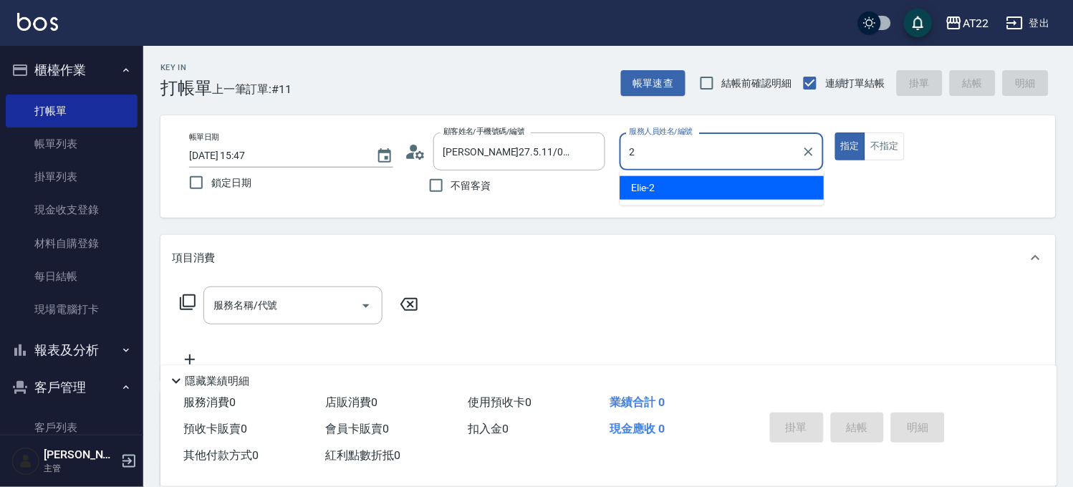
type input "Elie-2"
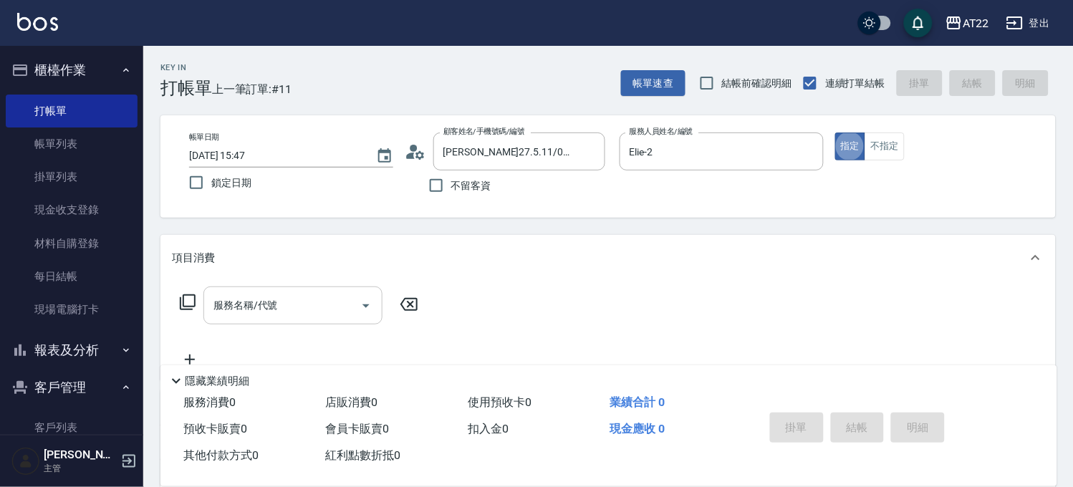
click at [303, 291] on div "服務名稱/代號" at bounding box center [292, 305] width 179 height 38
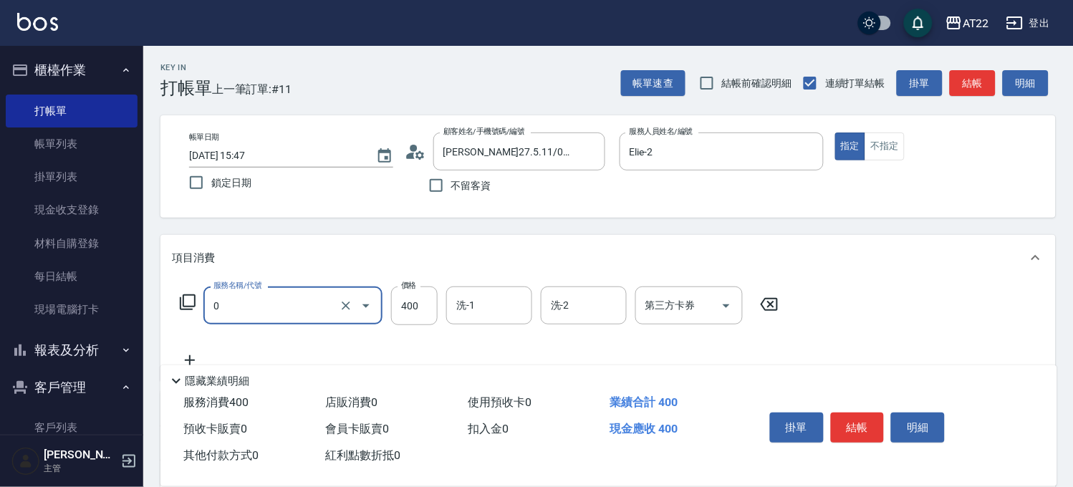
type input "有機洗髮(0)"
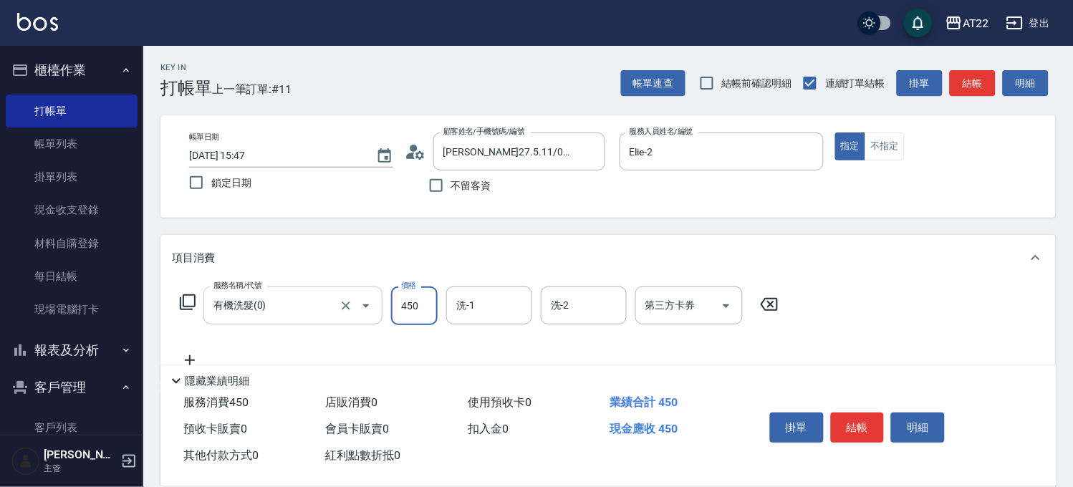
type input "450"
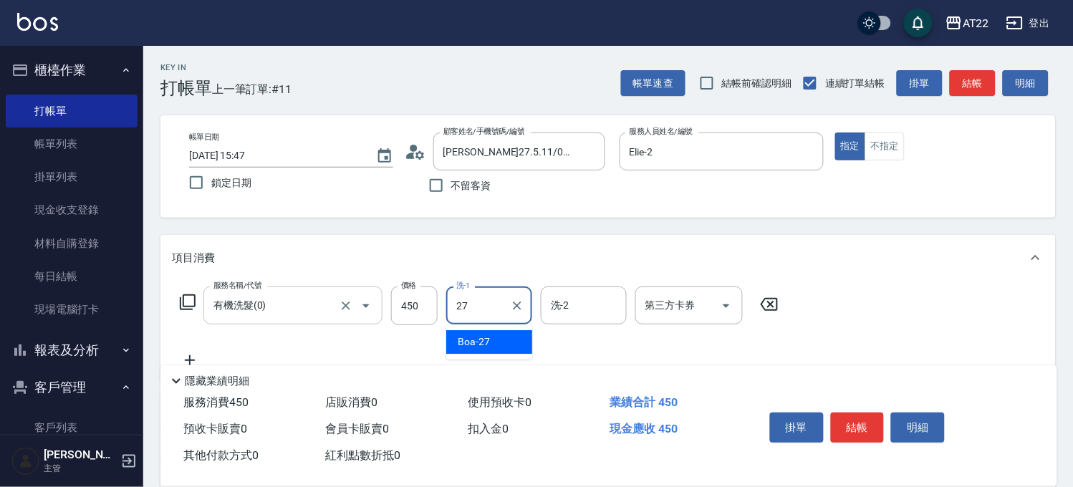
type input "Boa-27"
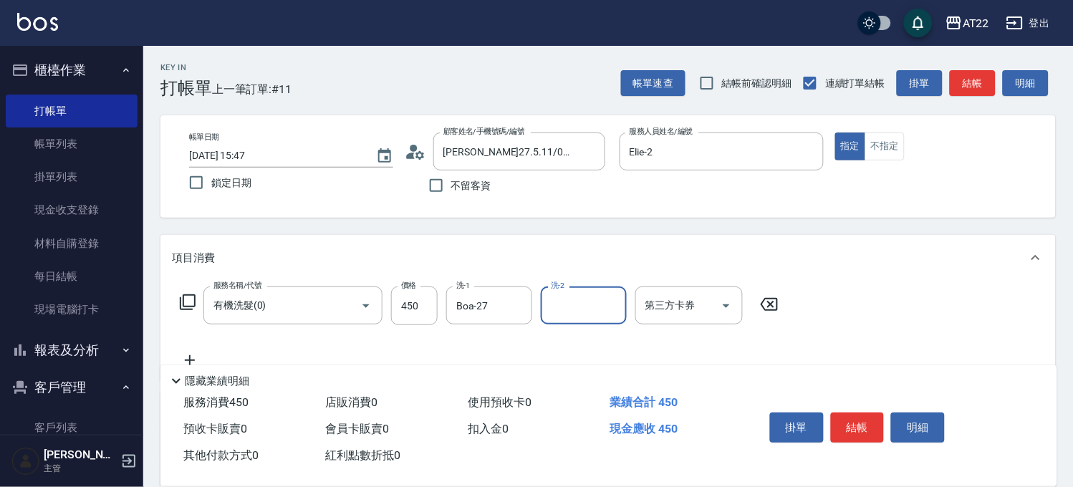
click at [193, 353] on icon at bounding box center [190, 360] width 36 height 17
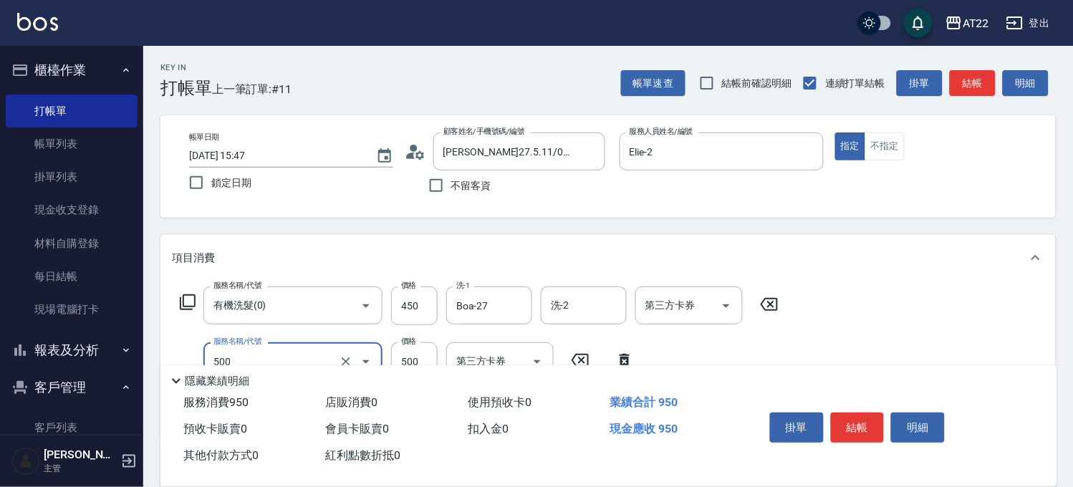
type input "剪髮(500)"
type input "200"
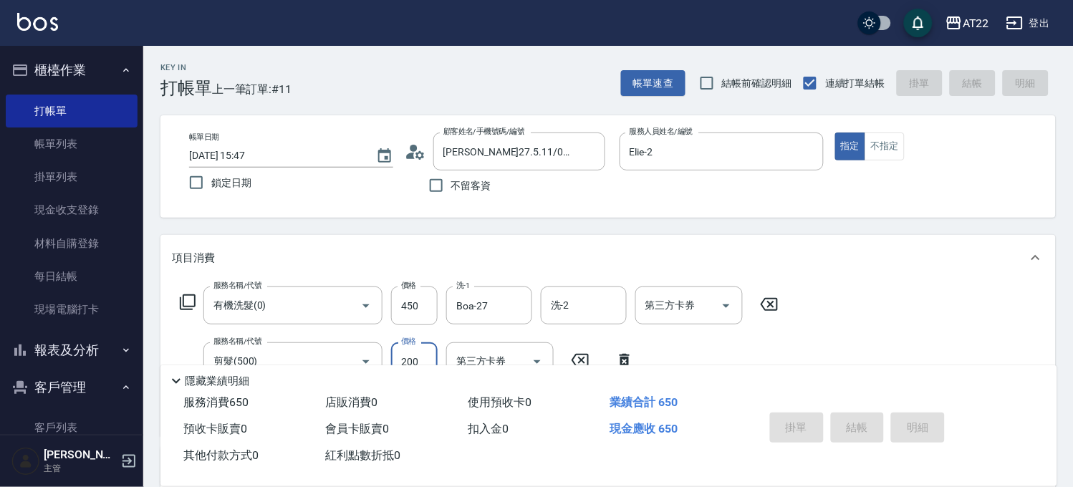
type input "2025/10/12 15:48"
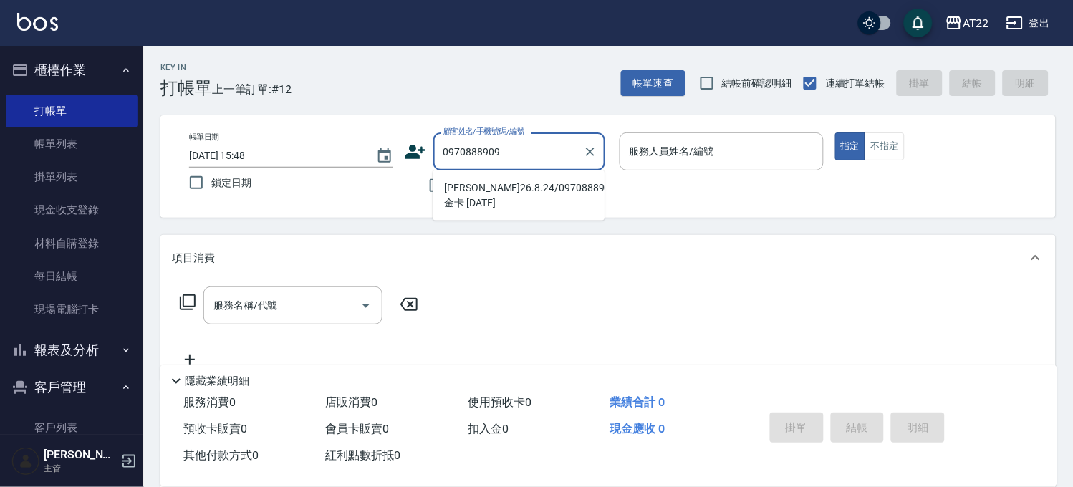
click at [526, 193] on li "王瀅瑄26.8.24/0970888909/金卡 2026.08.24" at bounding box center [518, 195] width 172 height 39
type input "王瀅瑄26.8.24/0970888909/金卡 2026.08.24"
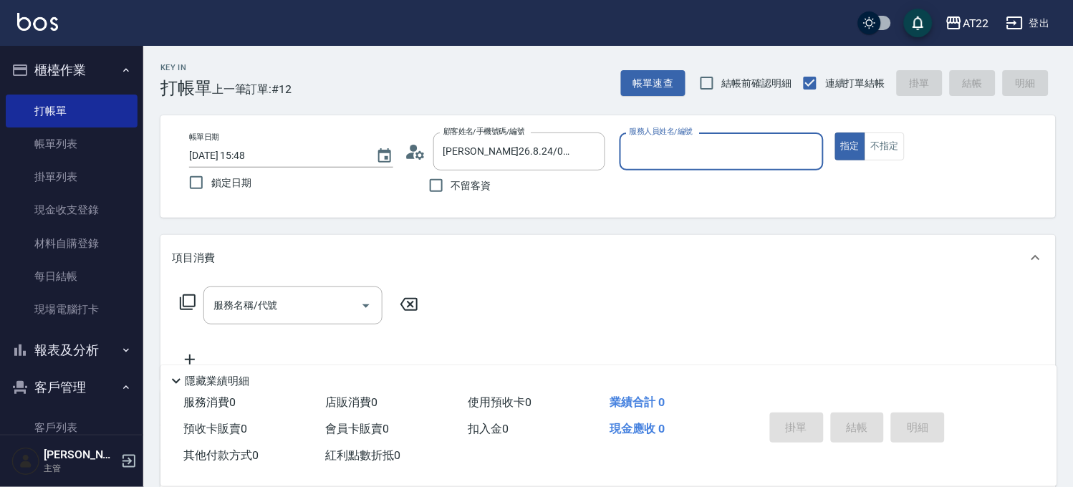
type input "SINDY-6"
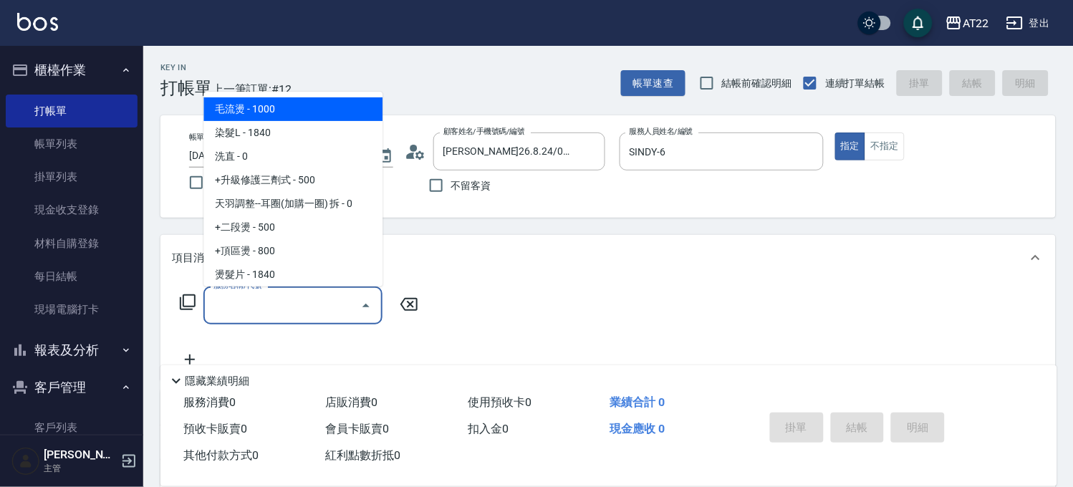
click at [315, 296] on input "服務名稱/代號" at bounding box center [282, 305] width 145 height 25
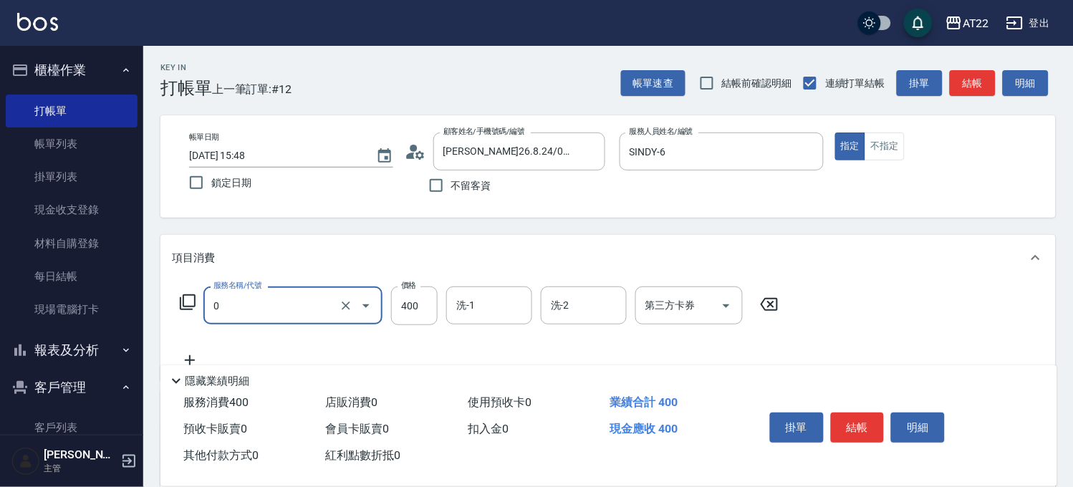
type input "有機洗髮(0)"
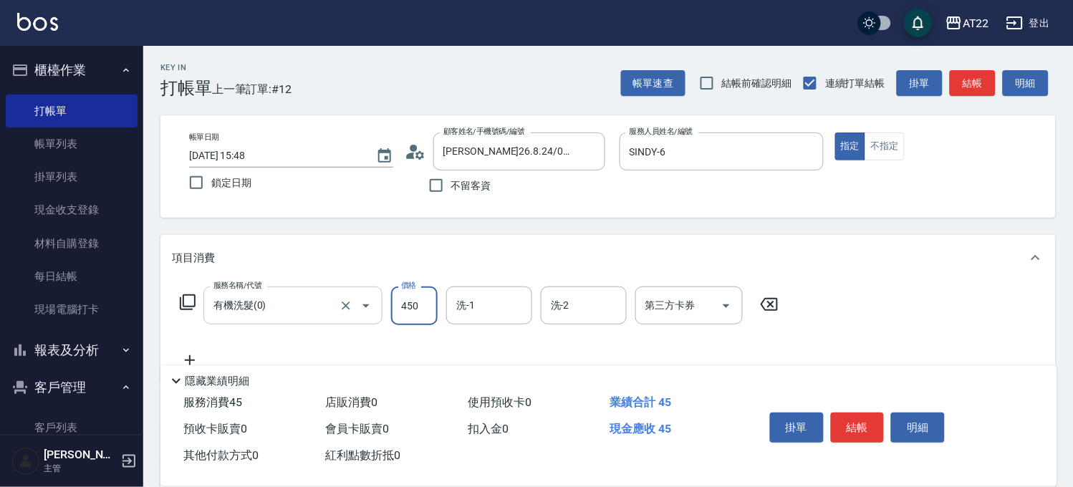
type input "450"
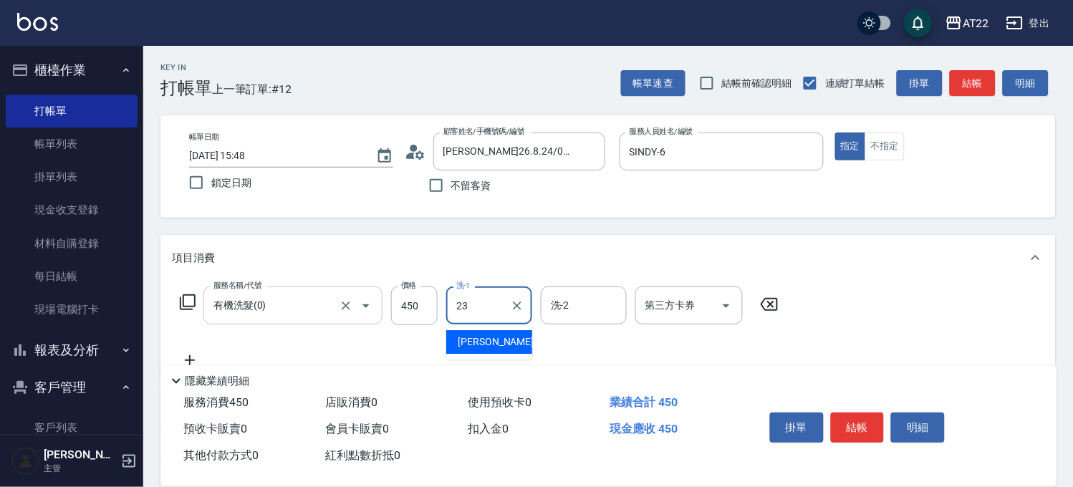
type input "Yuri-23"
click at [192, 354] on icon at bounding box center [190, 360] width 36 height 17
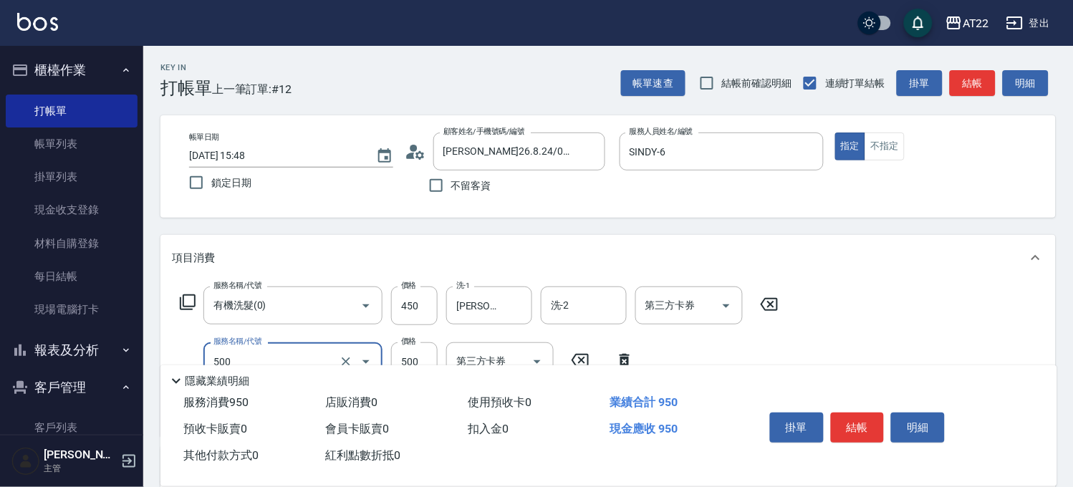
type input "剪髮(500)"
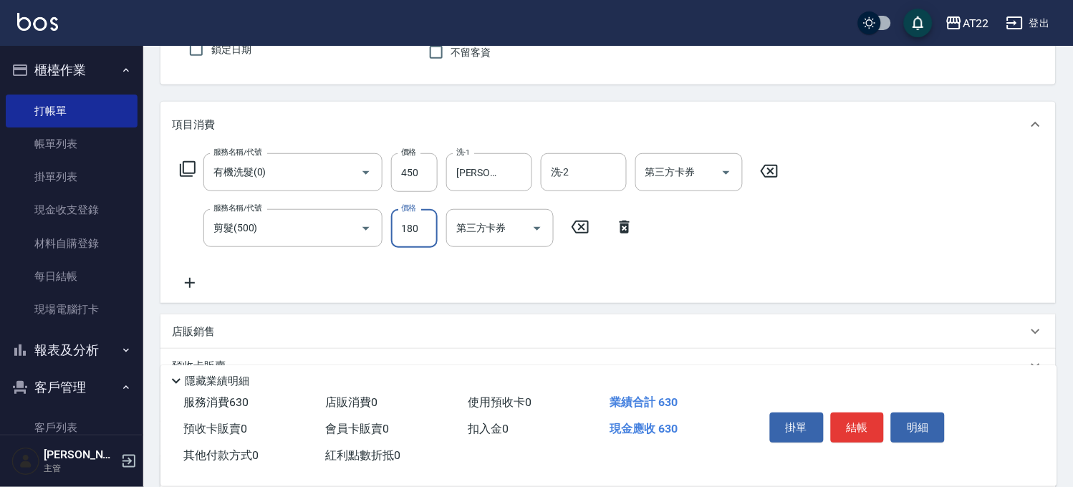
scroll to position [238, 0]
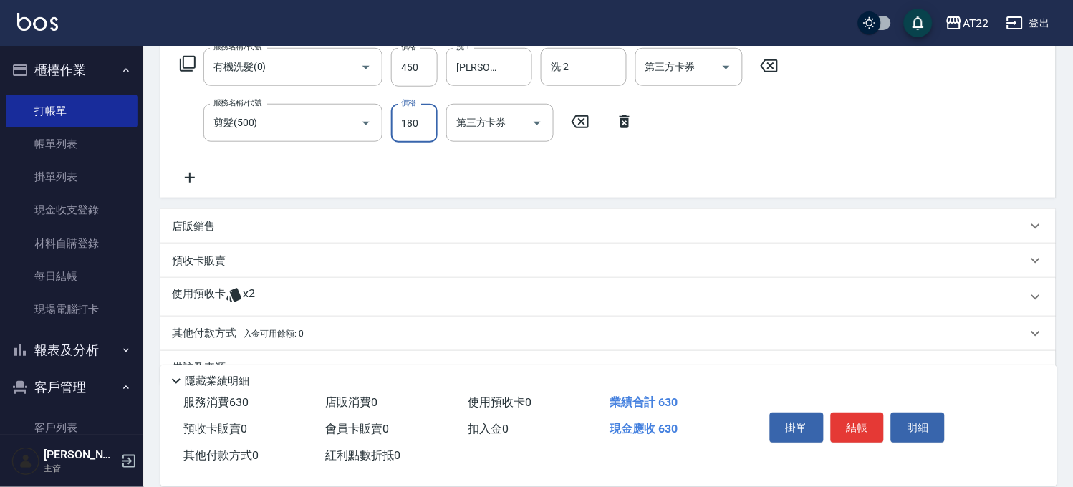
type input "180"
click at [193, 175] on icon at bounding box center [190, 177] width 36 height 17
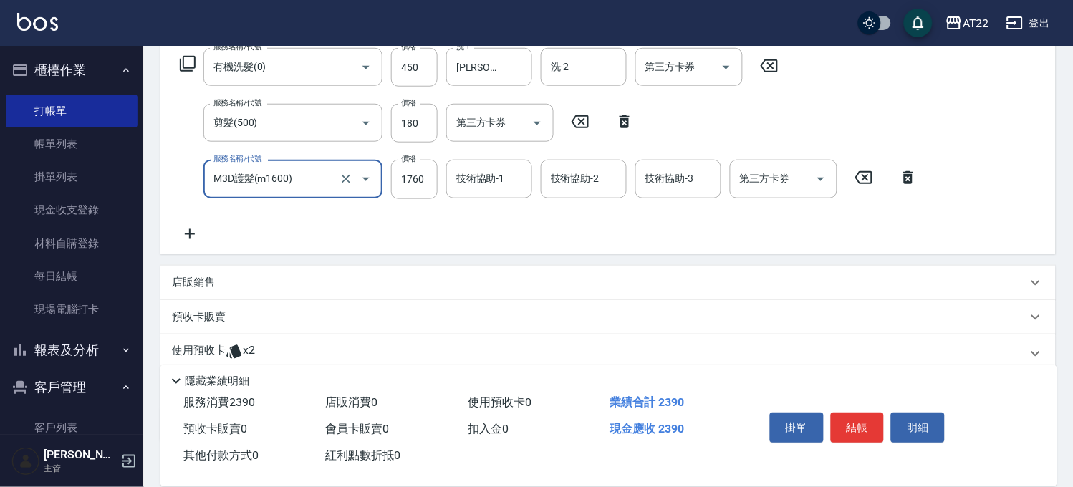
type input "M3D護髮(m1600)"
type input "2208"
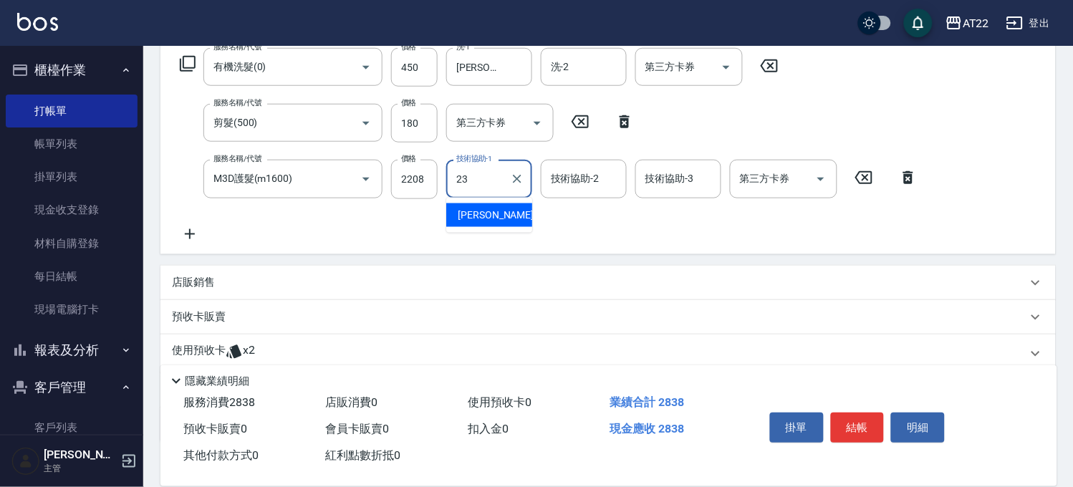
type input "Yuri-23"
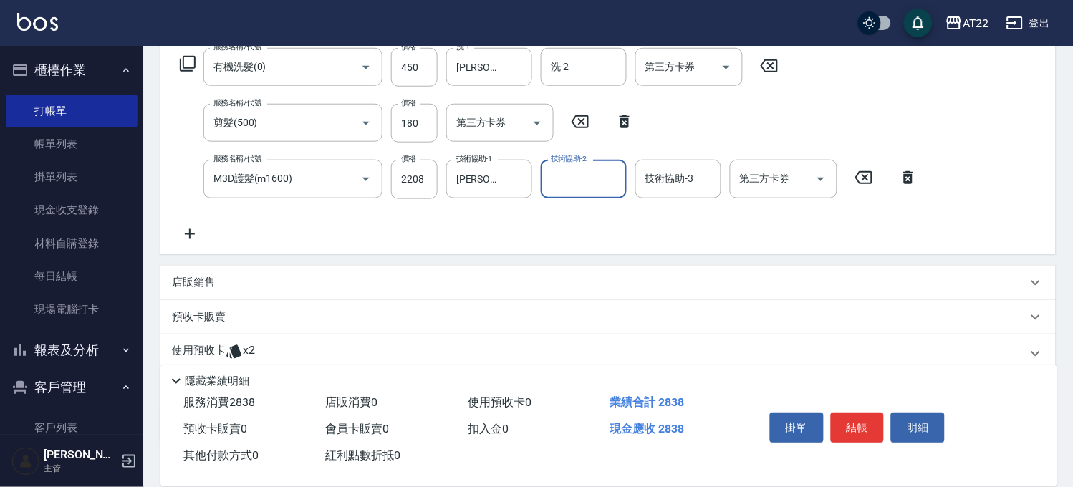
click at [205, 355] on p "使用預收卡" at bounding box center [199, 353] width 54 height 21
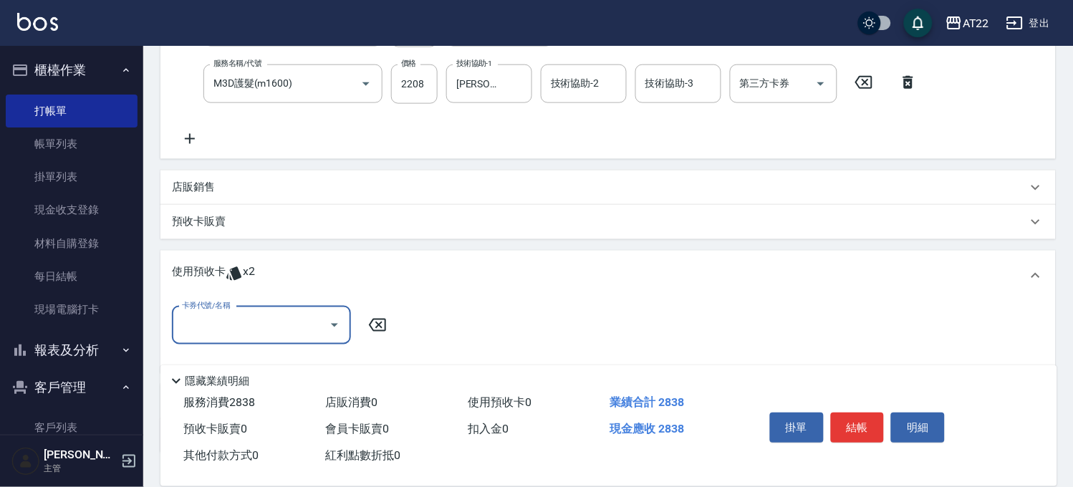
scroll to position [435, 0]
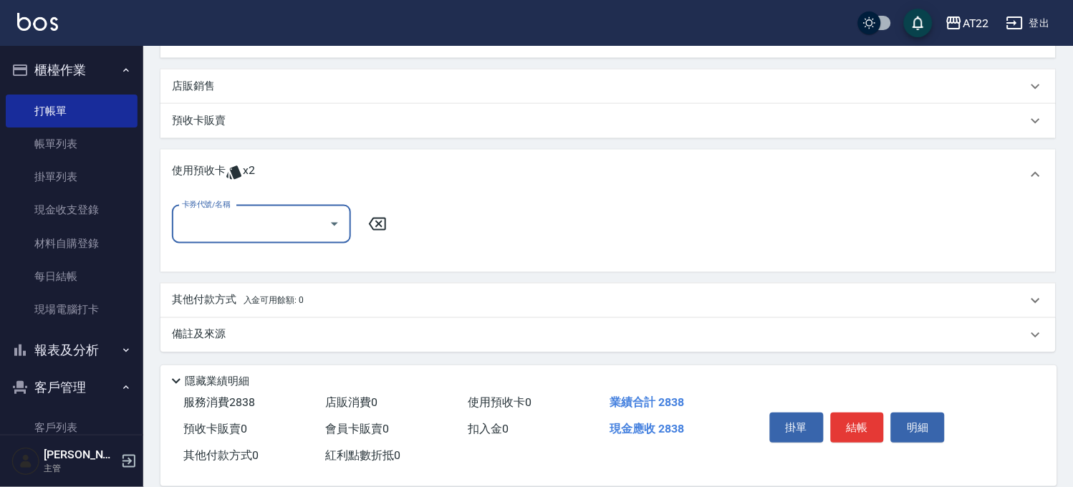
click at [278, 238] on div "卡券代號/名稱" at bounding box center [261, 225] width 179 height 38
click at [274, 255] on div "2024.8月卡碧兒包套3次 剩餘2張" at bounding box center [261, 260] width 179 height 24
type input "2024.8月卡碧兒包套3次"
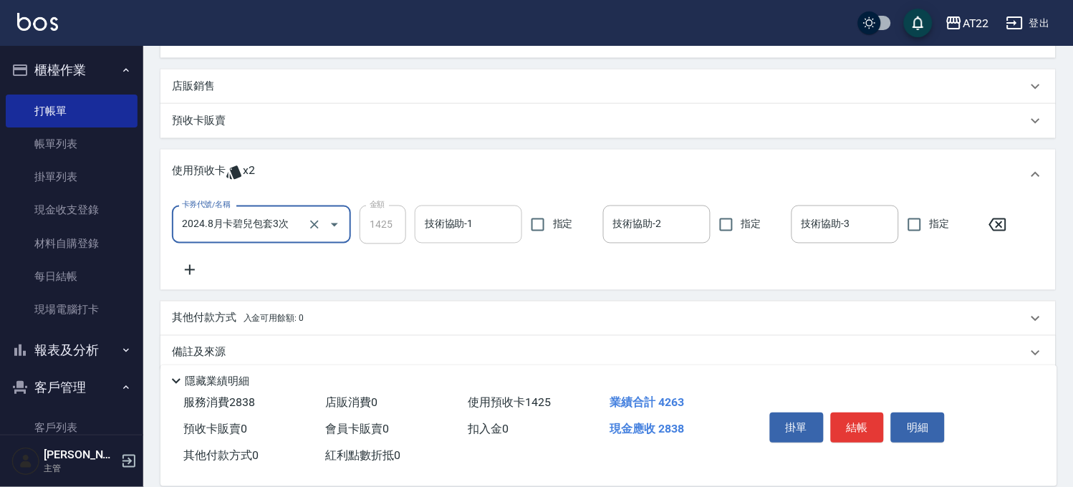
click at [424, 213] on div "技術協助-1 技術協助-1" at bounding box center [468, 225] width 107 height 38
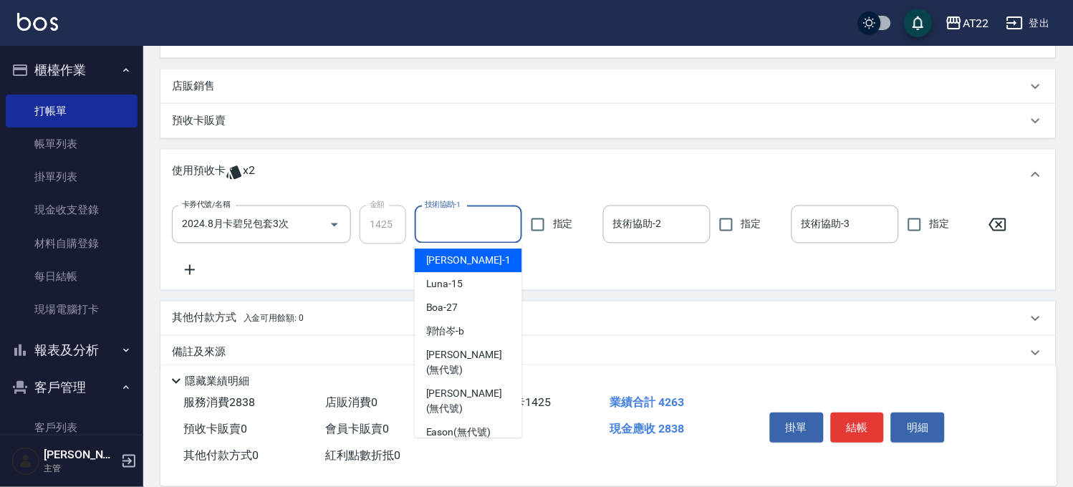
click at [208, 111] on div "預收卡販賣" at bounding box center [607, 121] width 895 height 34
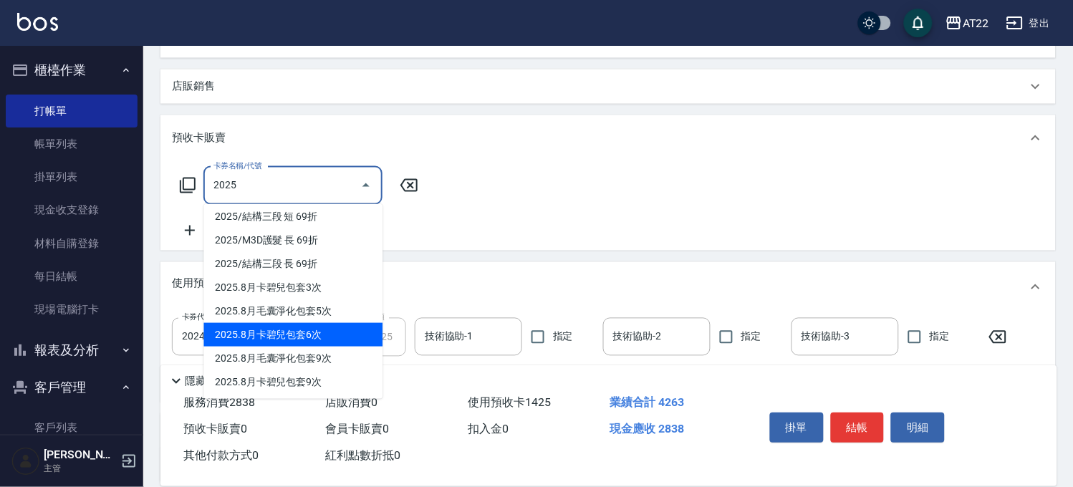
scroll to position [162, 0]
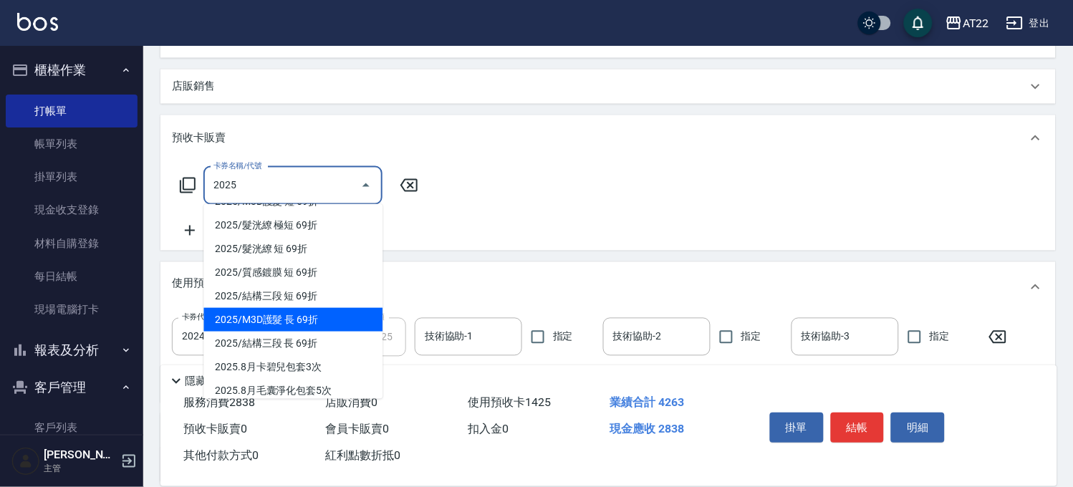
click at [326, 324] on span "2025/M3D護髮 長 69折" at bounding box center [292, 320] width 179 height 24
type input "2025/M3D護髮 長 69折"
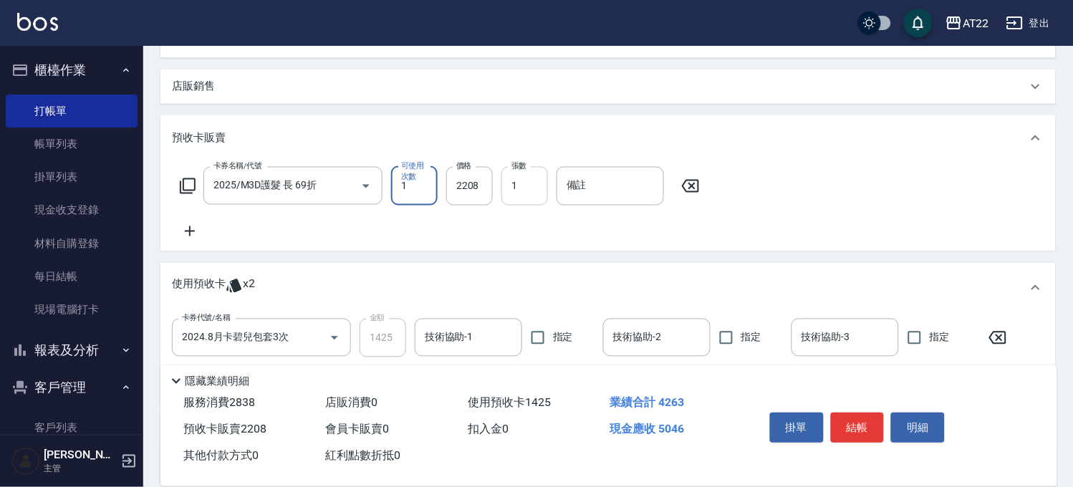
click at [511, 185] on input "1" at bounding box center [524, 186] width 47 height 39
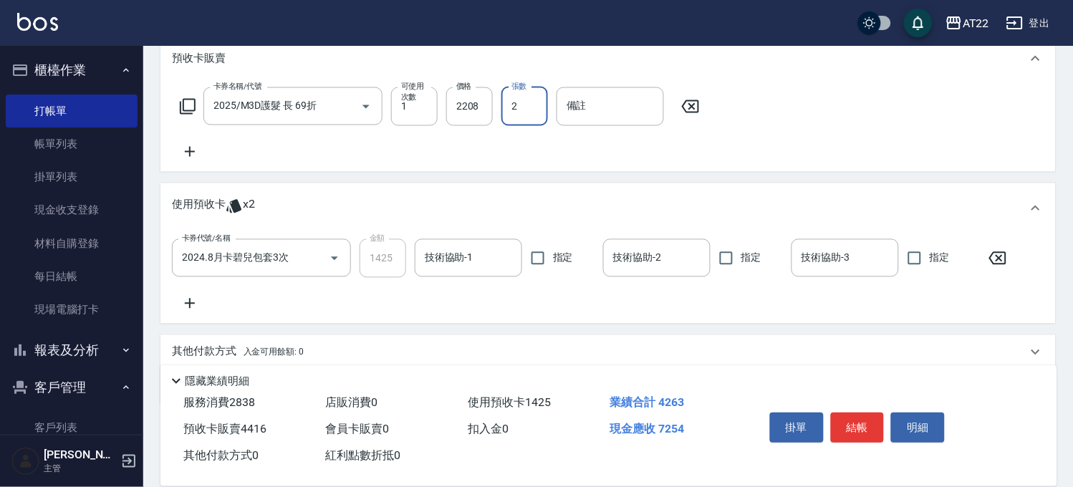
scroll to position [566, 0]
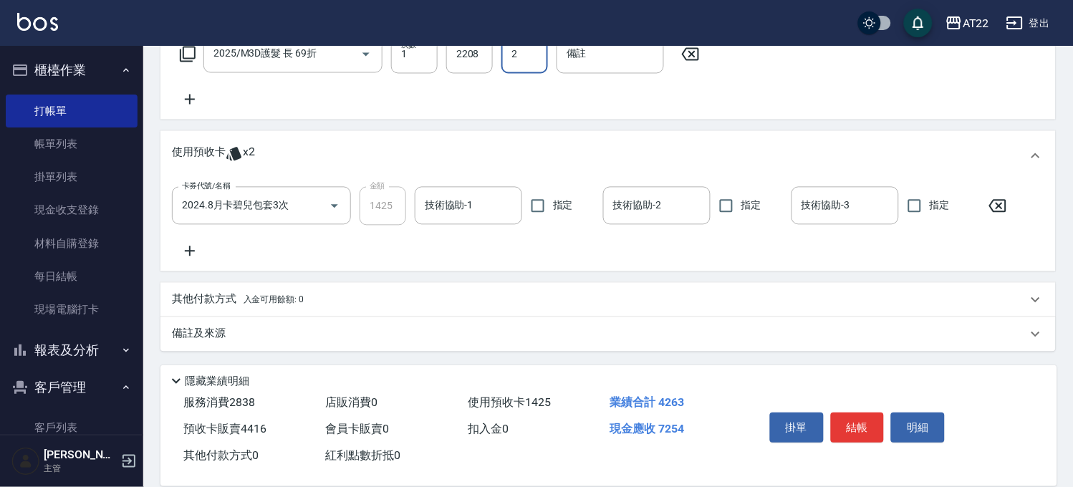
type input "2"
click at [213, 309] on div "其他付款方式 入金可用餘額: 0" at bounding box center [607, 300] width 895 height 34
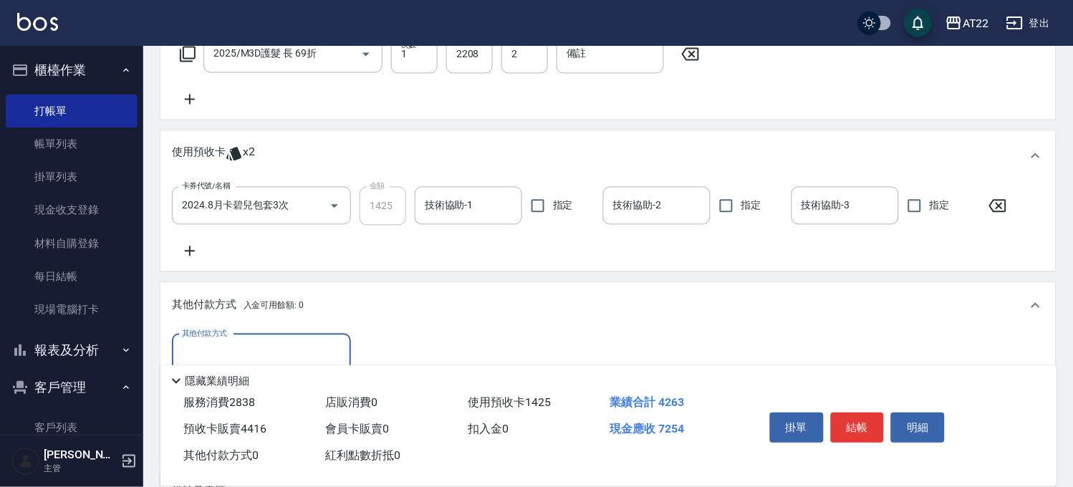
scroll to position [0, 0]
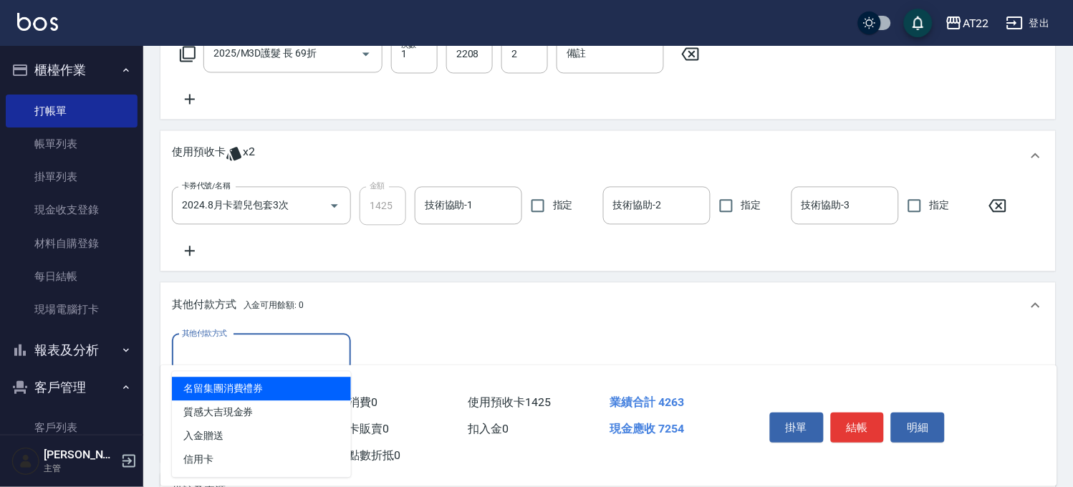
click at [230, 352] on input "其他付款方式" at bounding box center [261, 353] width 166 height 25
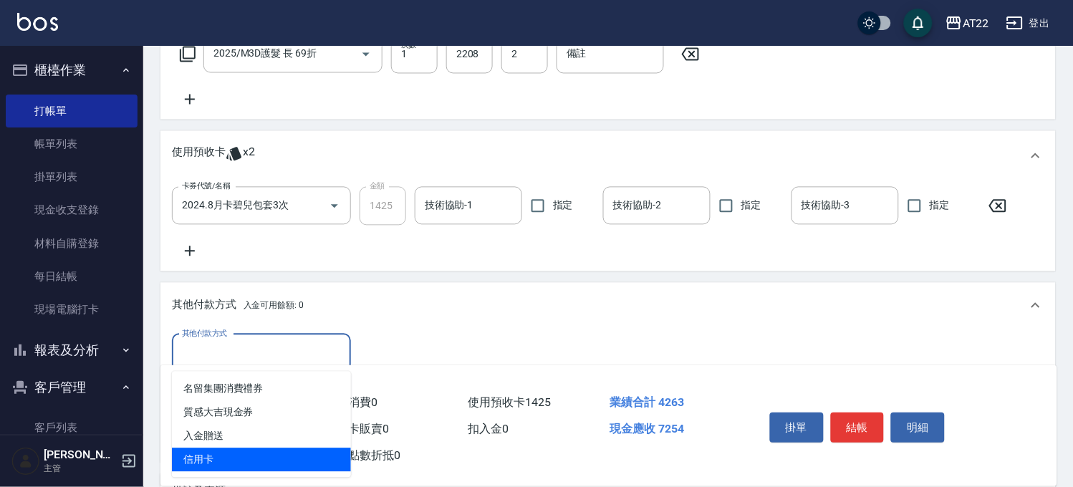
click at [231, 460] on span "信用卡" at bounding box center [261, 460] width 179 height 24
type input "信用卡"
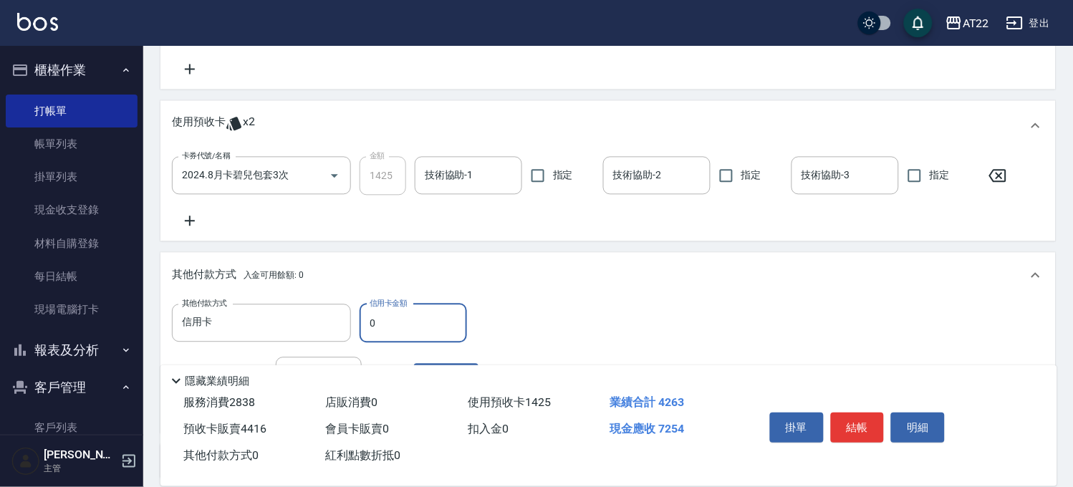
scroll to position [724, 0]
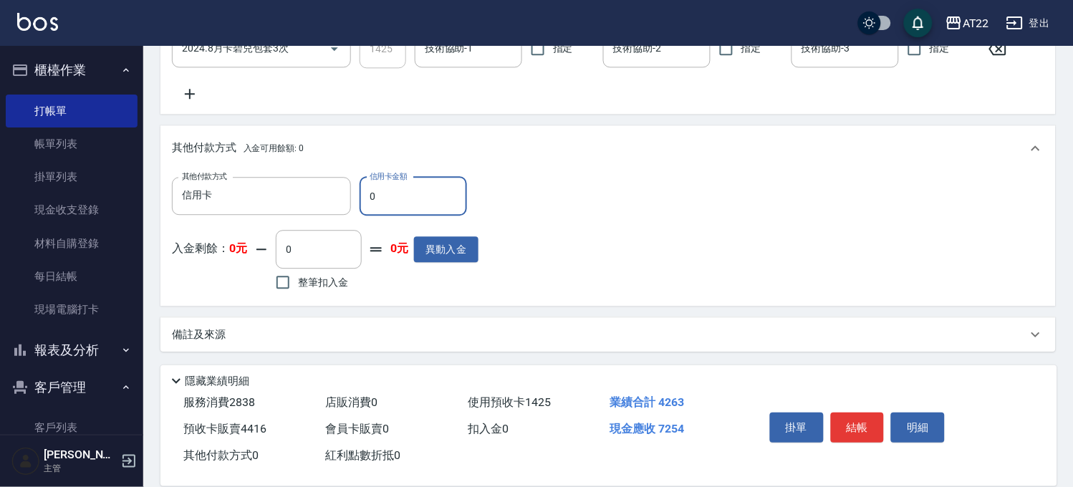
click at [419, 180] on input "0" at bounding box center [412, 196] width 107 height 39
type input "7254"
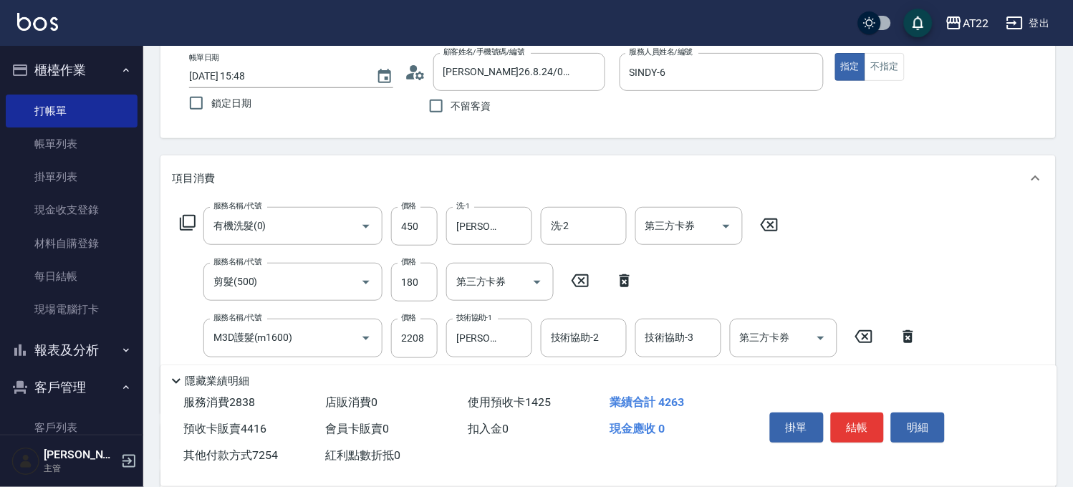
scroll to position [0, 0]
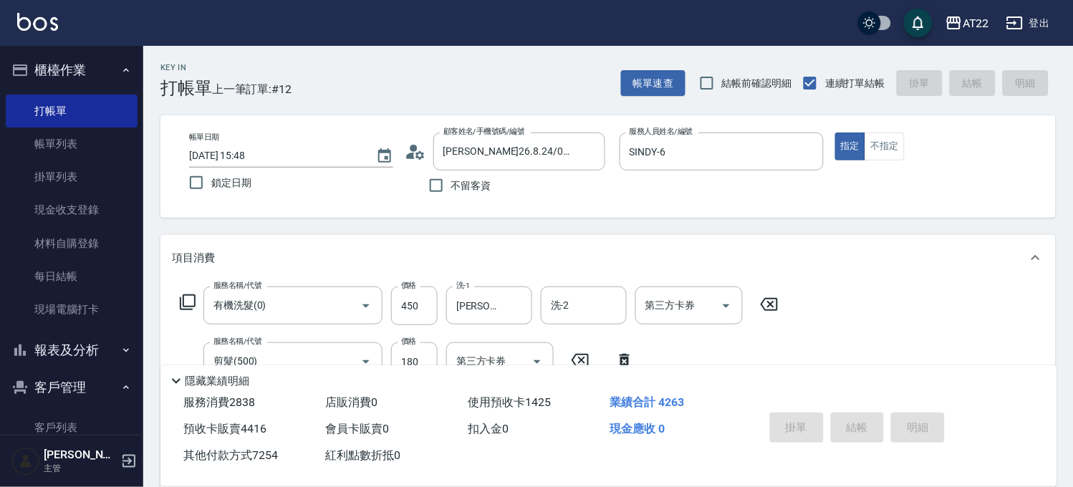
type input "2025/10/12 15:49"
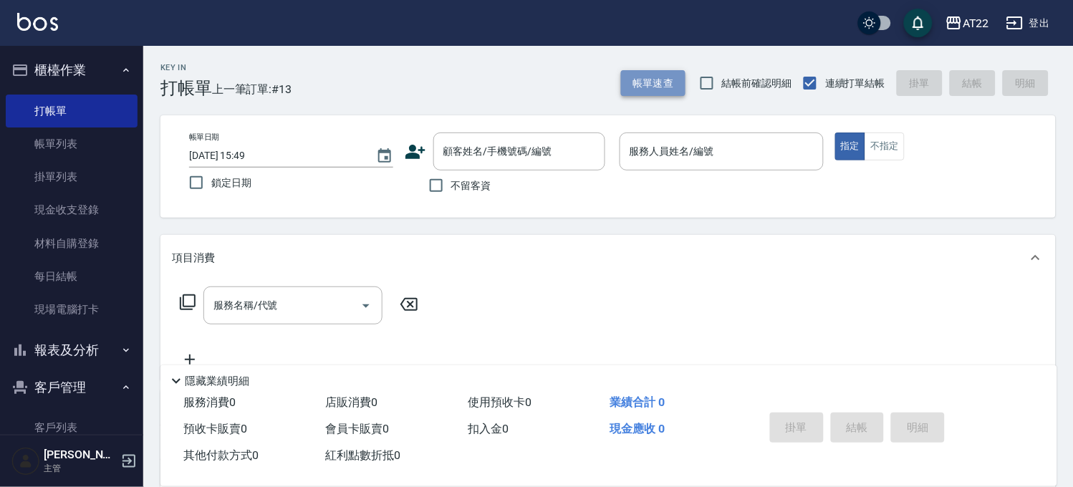
click at [670, 79] on button "帳單速查" at bounding box center [653, 83] width 64 height 26
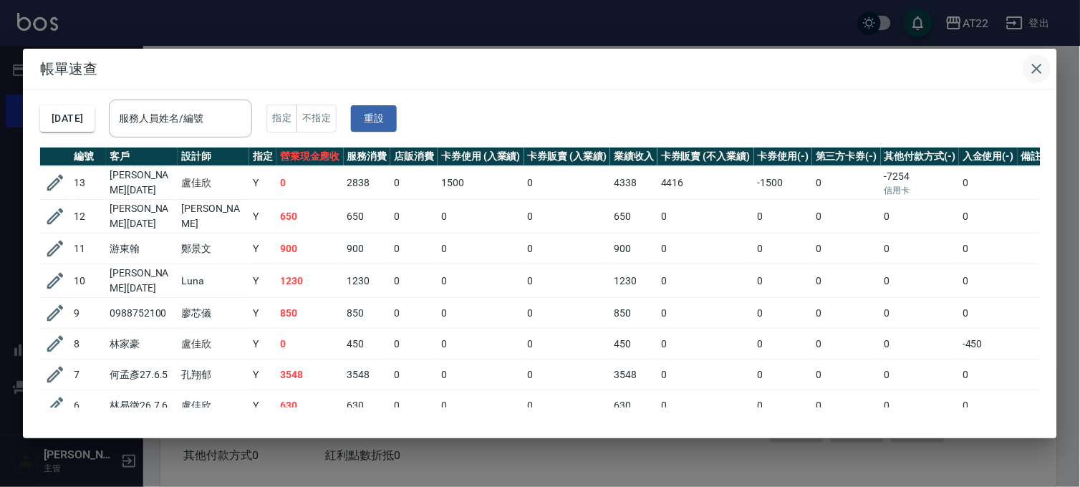
click at [1034, 62] on icon "button" at bounding box center [1036, 68] width 17 height 17
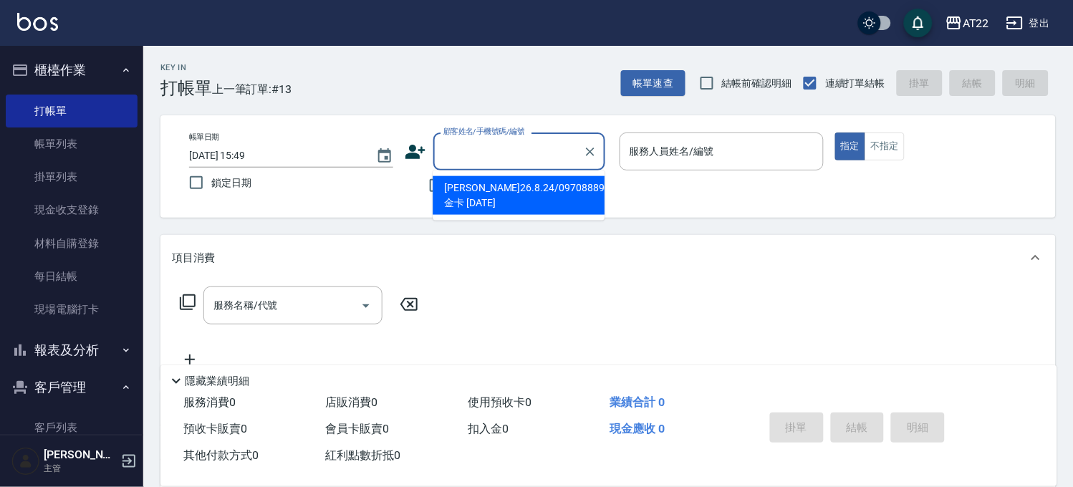
click at [445, 153] on input "顧客姓名/手機號碼/編號" at bounding box center [508, 151] width 137 height 25
type input "1"
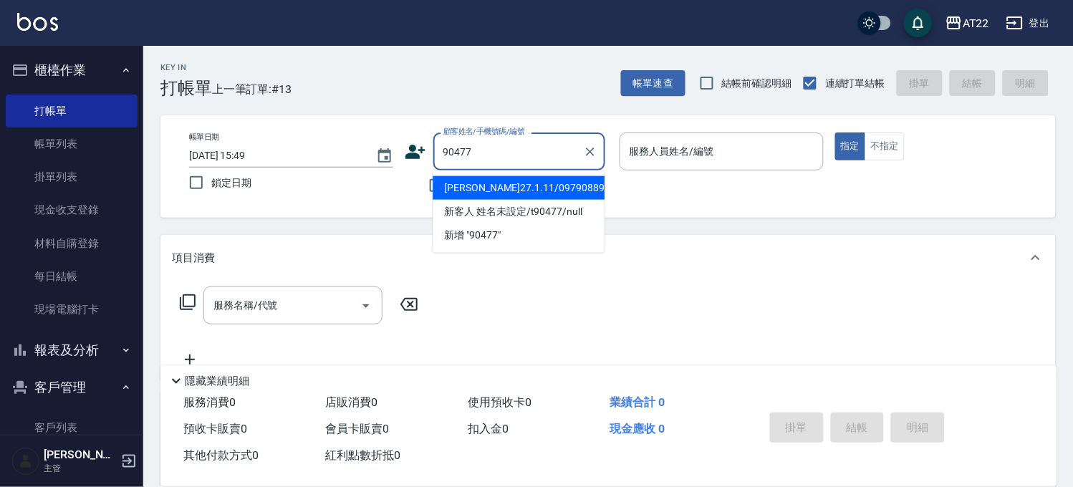
click at [571, 191] on li "潘正心27.1.11/0979088921/T90477" at bounding box center [518, 188] width 172 height 24
type input "潘正心27.1.11/0979088921/T90477"
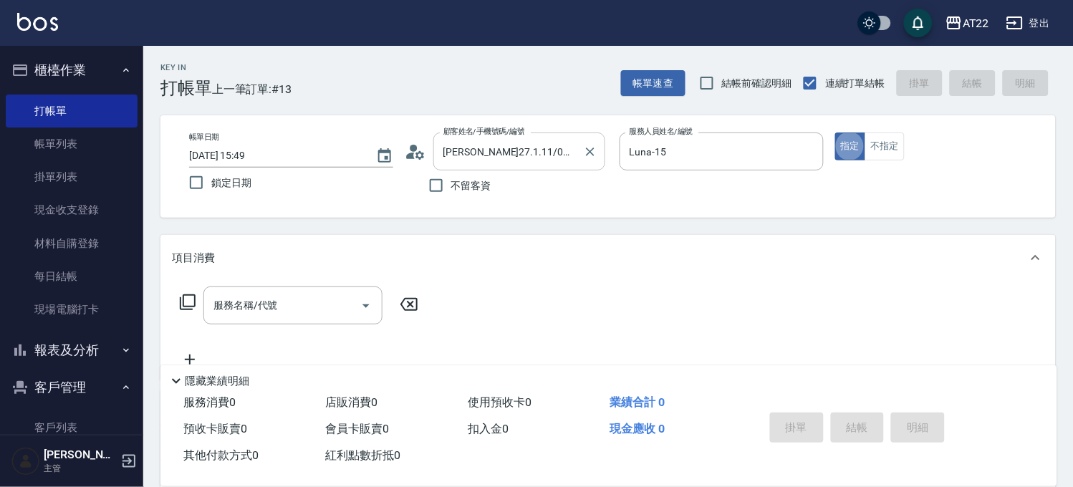
click at [524, 140] on input "潘正心27.1.11/0979088921/T90477" at bounding box center [508, 151] width 137 height 25
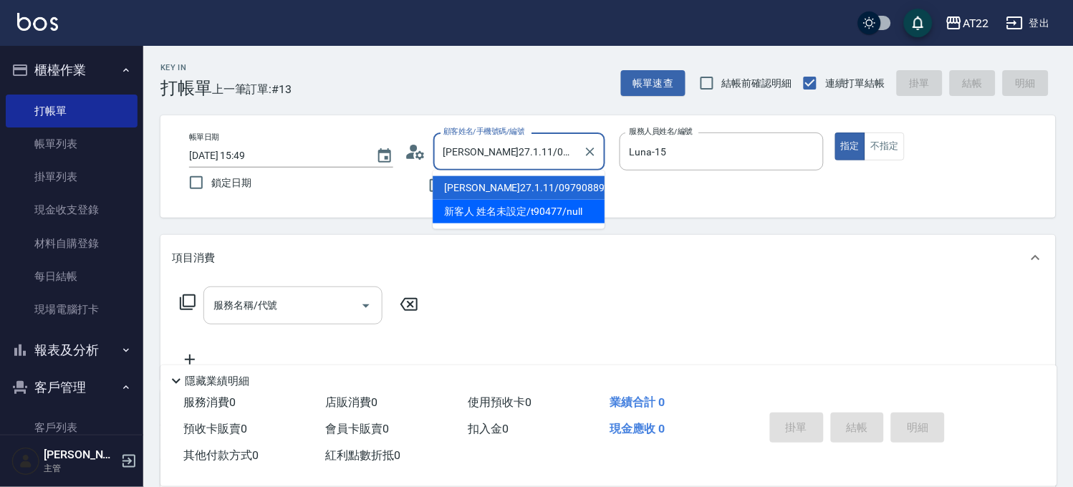
click at [352, 299] on input "服務名稱/代號" at bounding box center [282, 305] width 145 height 25
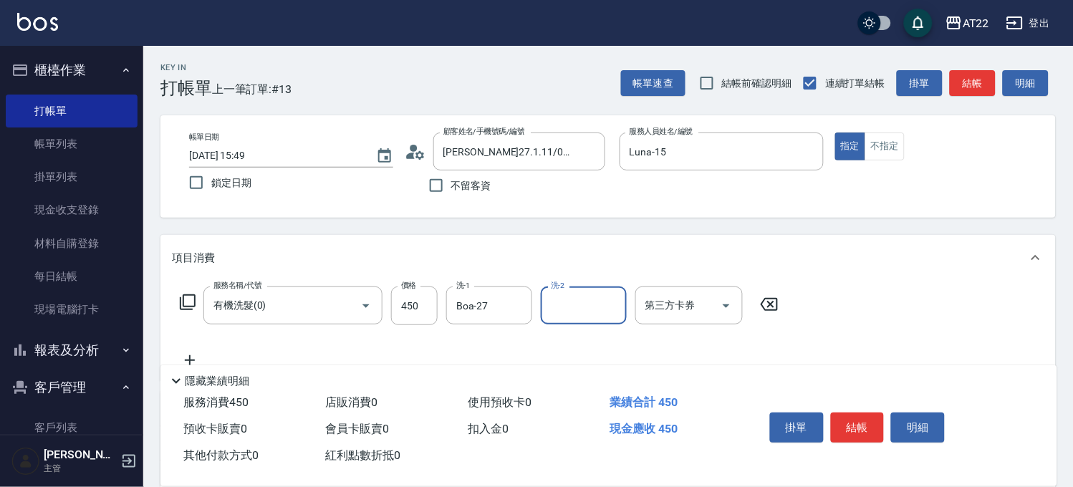
click at [194, 356] on icon at bounding box center [190, 360] width 36 height 17
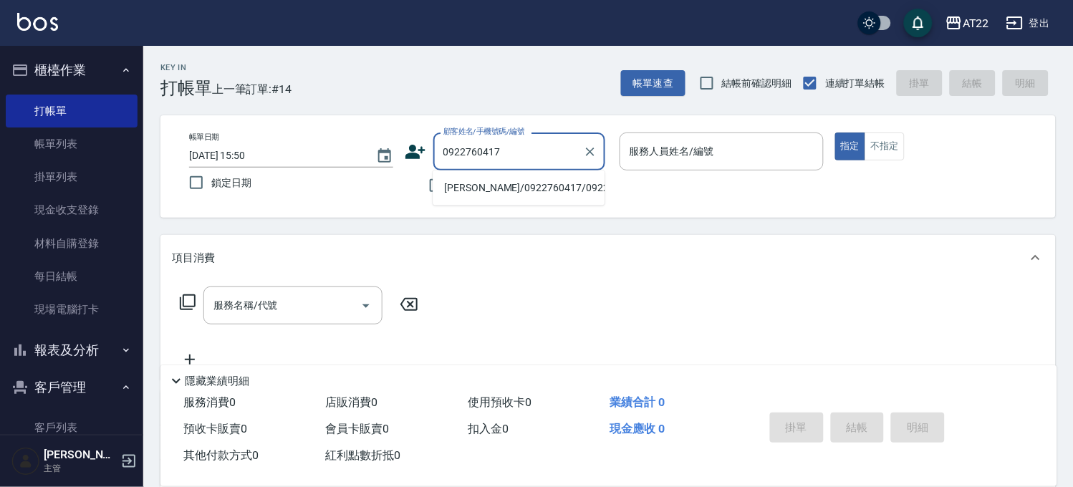
click at [536, 198] on li "彭詩雲/0922760417/0922760417" at bounding box center [518, 188] width 172 height 24
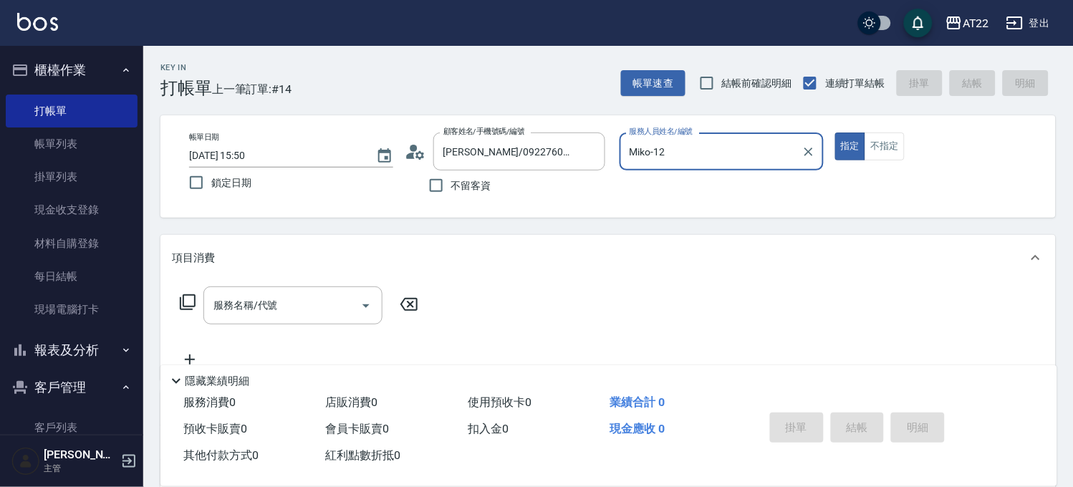
click at [643, 149] on input "Miko-12" at bounding box center [711, 151] width 170 height 25
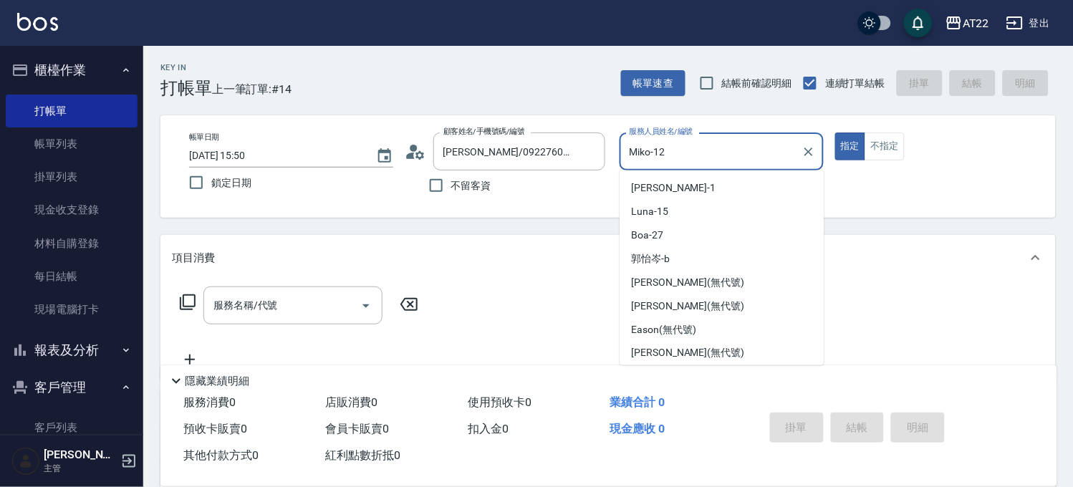
click at [643, 149] on input "Miko-12" at bounding box center [711, 151] width 170 height 25
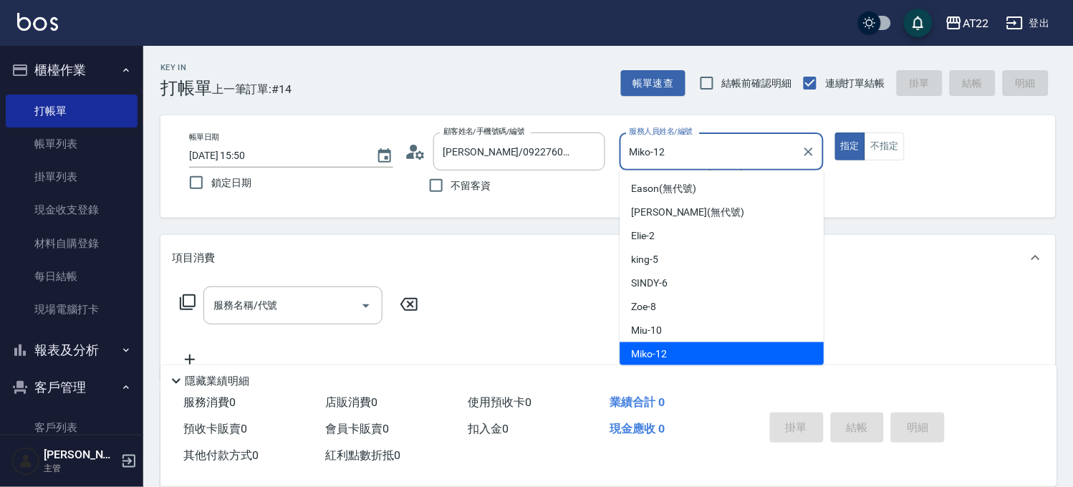
click at [643, 149] on input "Miko-12" at bounding box center [711, 151] width 170 height 25
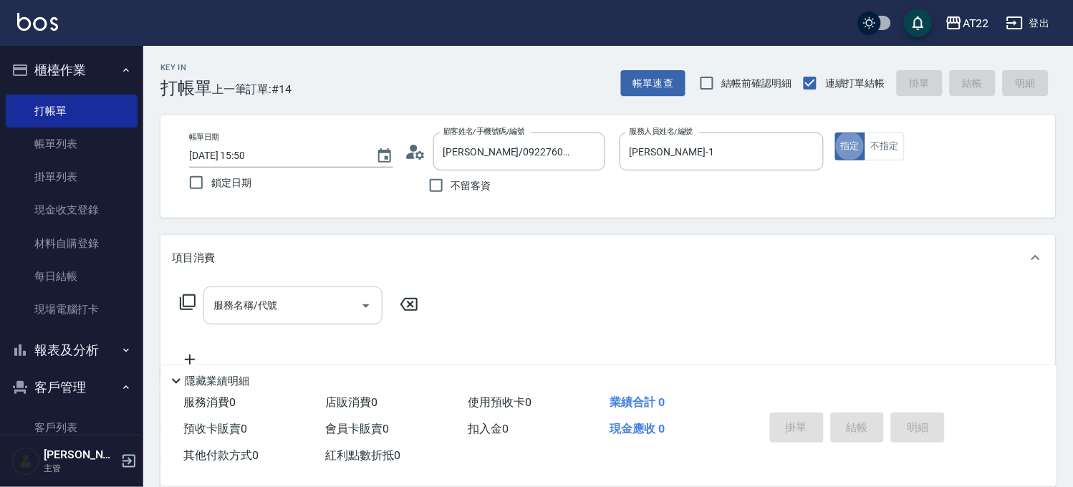
click at [259, 297] on input "服務名稱/代號" at bounding box center [282, 305] width 145 height 25
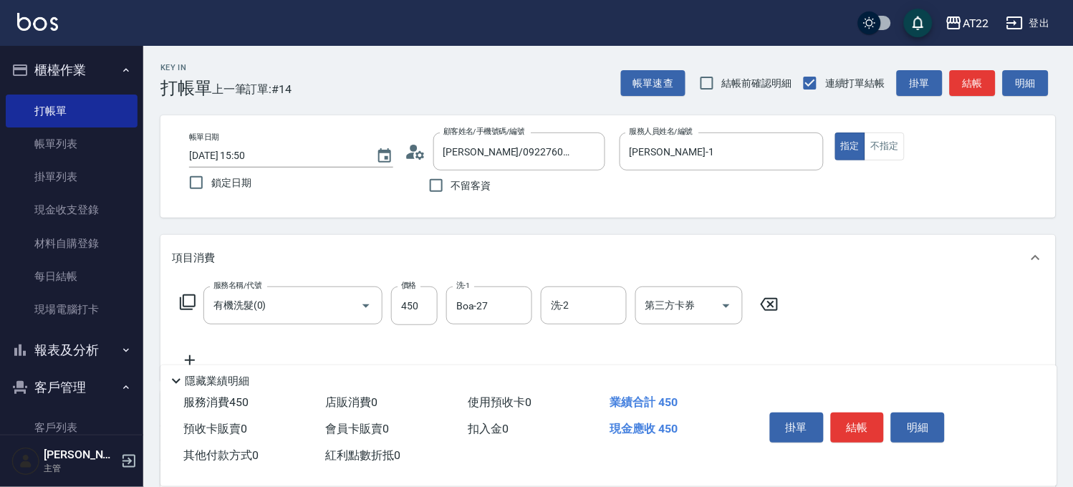
click at [184, 354] on icon at bounding box center [190, 360] width 36 height 17
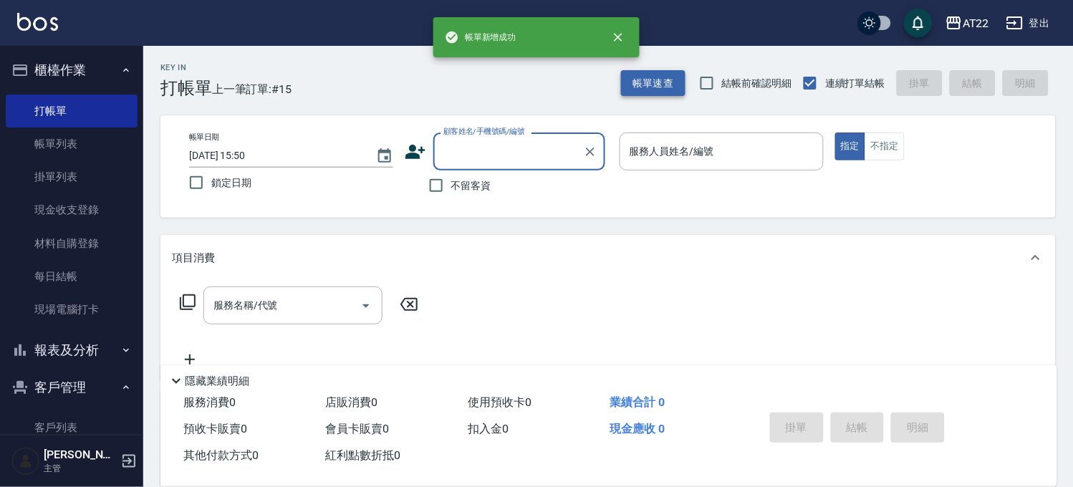
click at [666, 80] on button "帳單速查" at bounding box center [653, 83] width 64 height 26
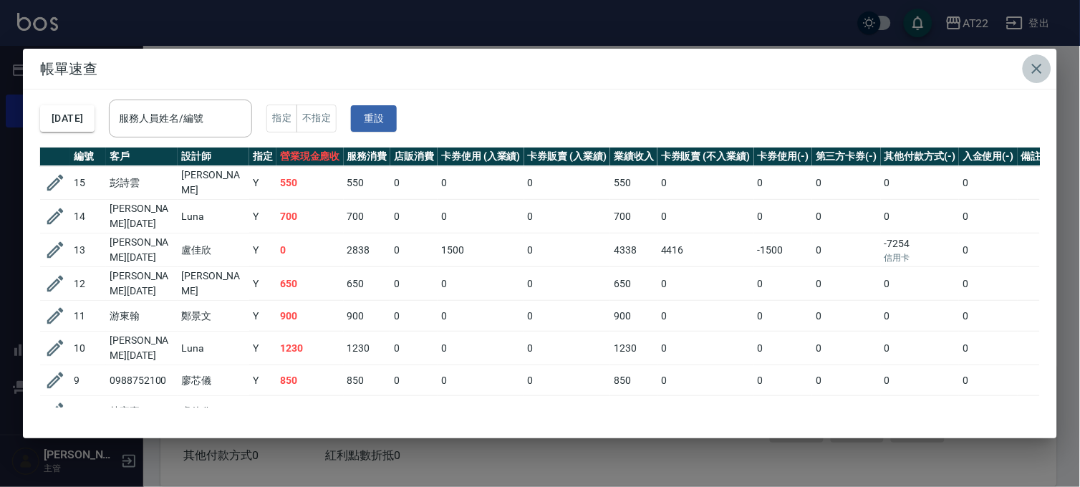
click at [1030, 73] on icon "button" at bounding box center [1036, 68] width 17 height 17
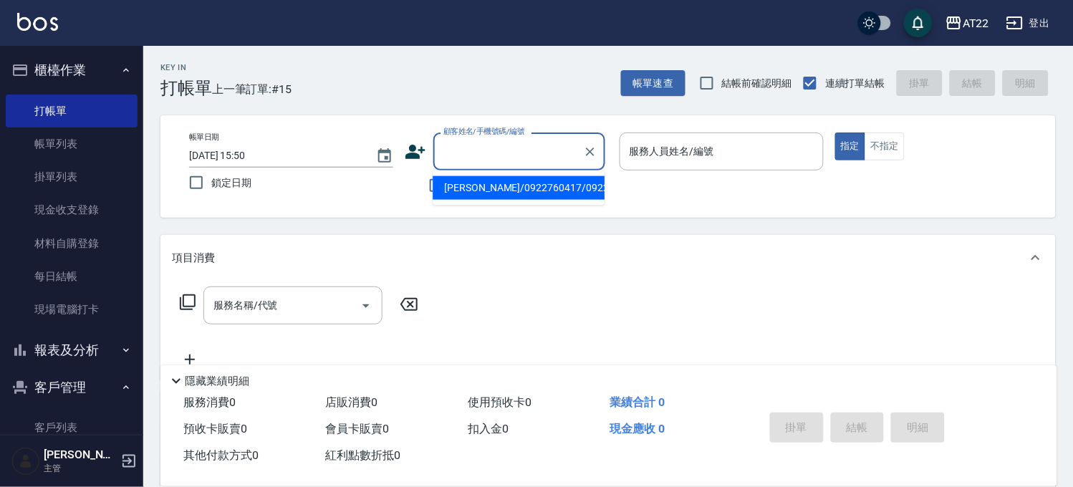
click at [507, 150] on input "顧客姓名/手機號碼/編號" at bounding box center [508, 151] width 137 height 25
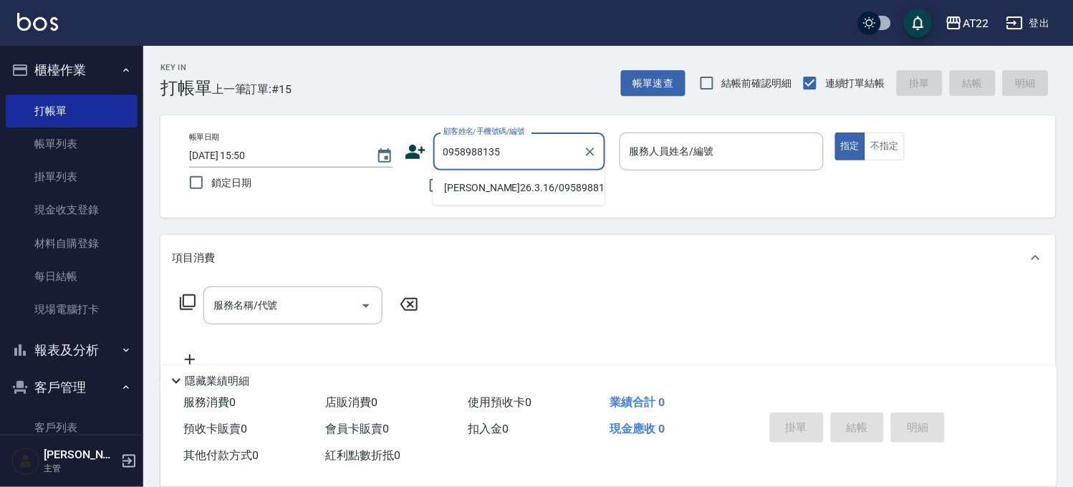
click at [532, 200] on li "陳奕任26.3.16/0958988135/T85996" at bounding box center [518, 188] width 172 height 24
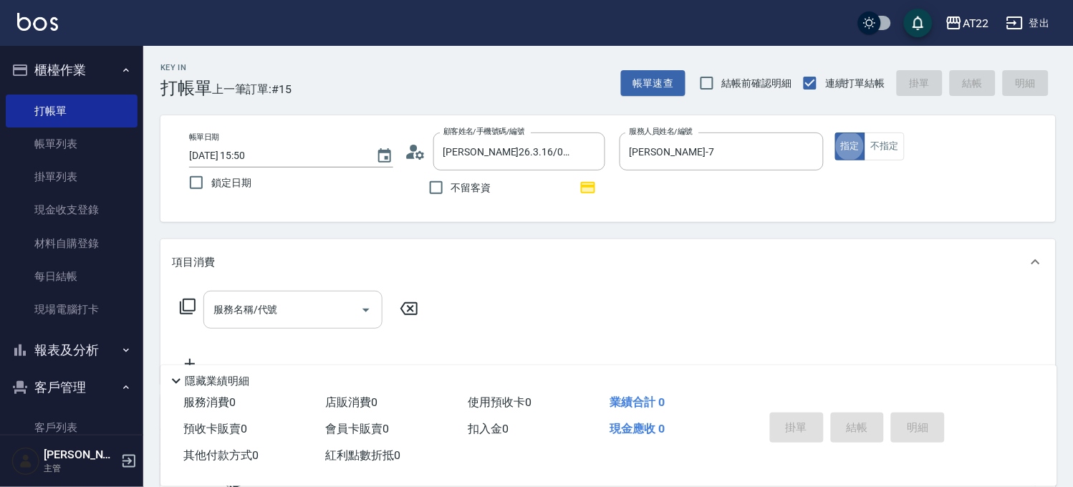
click at [323, 291] on div "服務名稱/代號" at bounding box center [292, 310] width 179 height 38
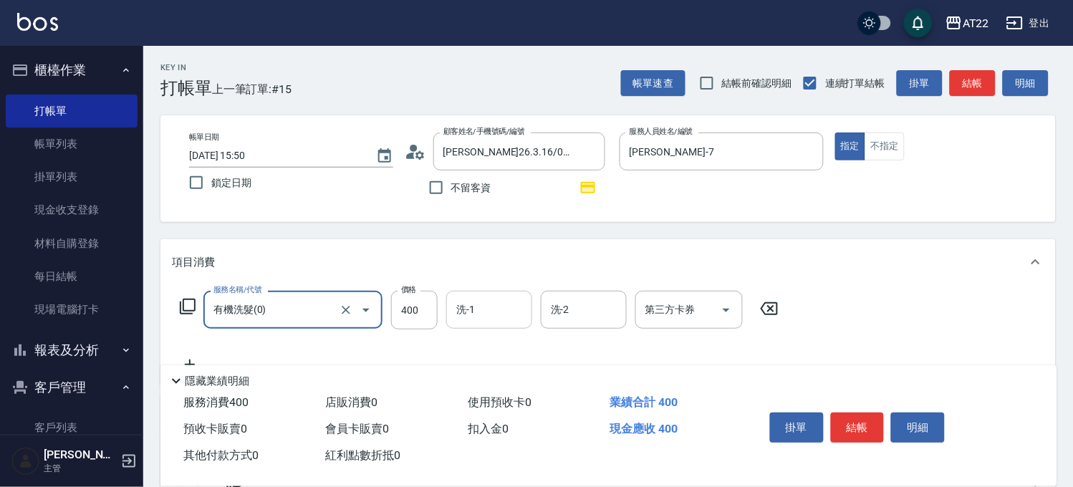
click at [483, 296] on div "洗-1" at bounding box center [489, 310] width 86 height 38
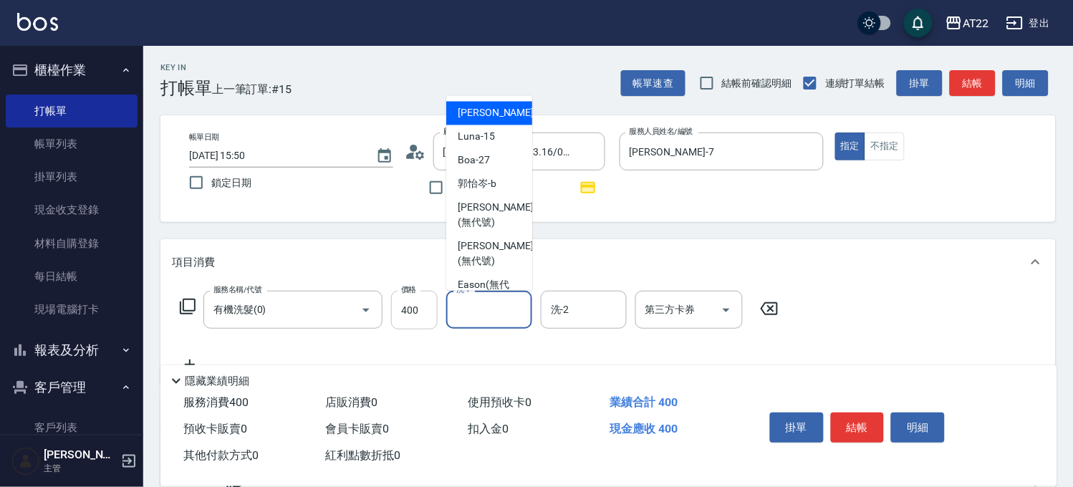
click at [434, 302] on input "400" at bounding box center [414, 310] width 47 height 39
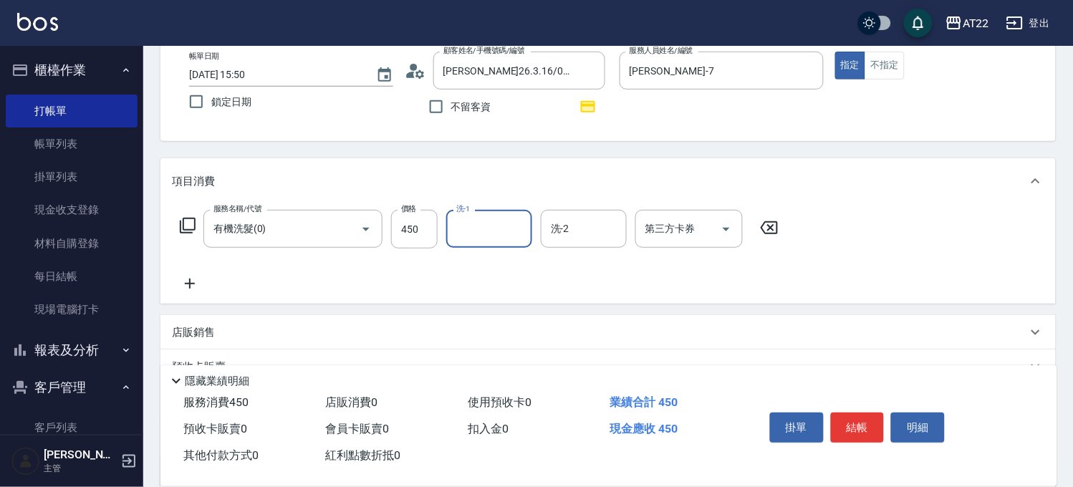
scroll to position [221, 0]
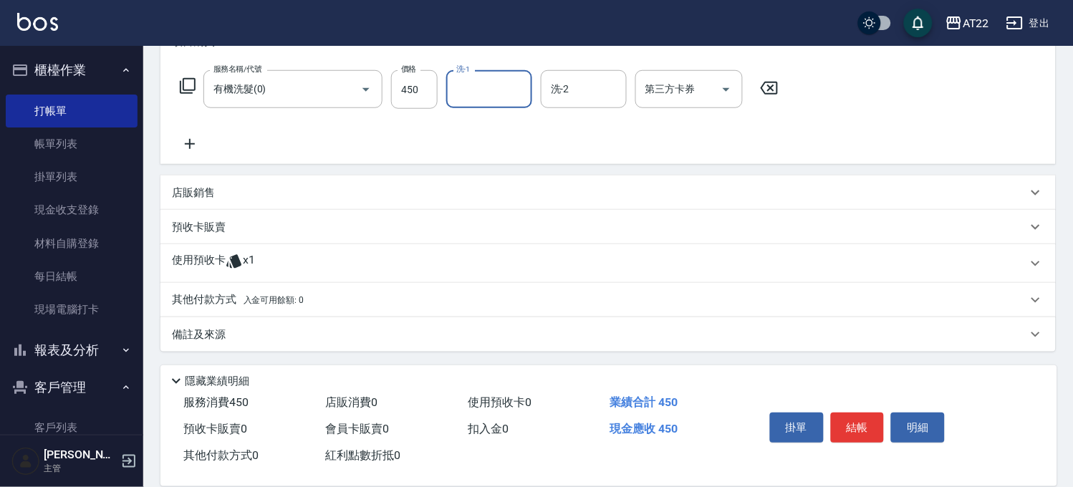
click at [190, 147] on icon at bounding box center [190, 144] width 10 height 10
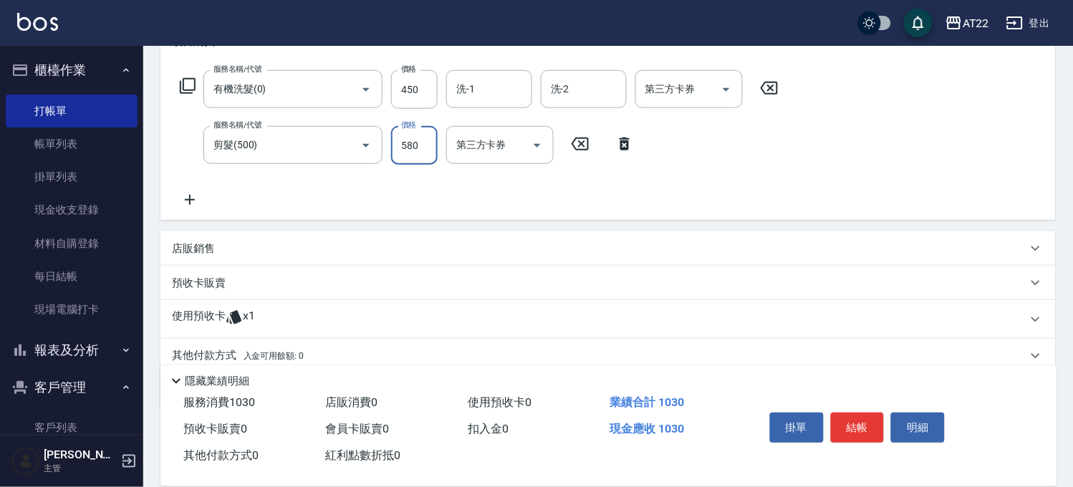
click at [183, 209] on div "服務名稱/代號 有機洗髮(0) 服務名稱/代號 價格 450 價格 洗-1 洗-1 洗-2 洗-2 第三方卡券 第三方卡券 服務名稱/代號 剪髮(500) 服…" at bounding box center [607, 141] width 895 height 155
click at [191, 204] on icon at bounding box center [190, 199] width 36 height 17
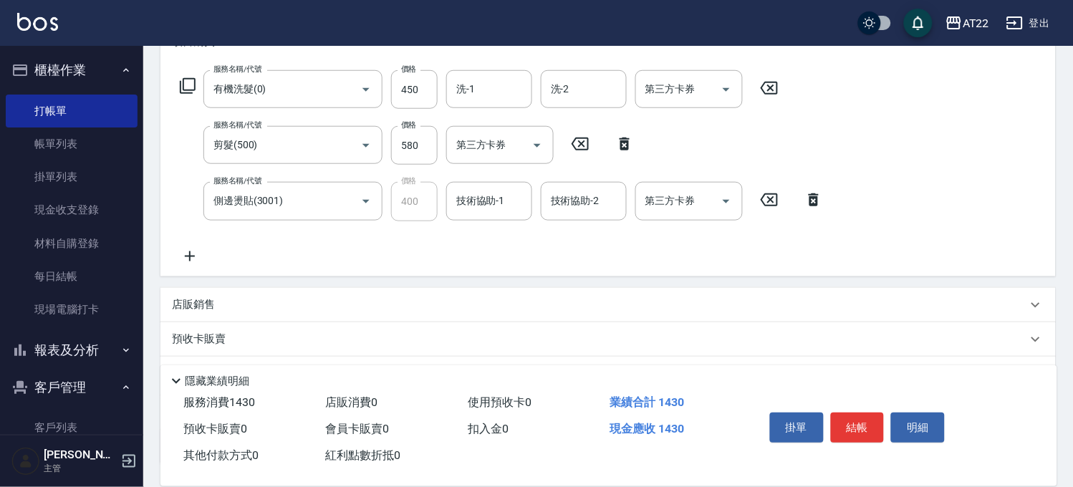
click at [189, 252] on icon at bounding box center [190, 256] width 36 height 17
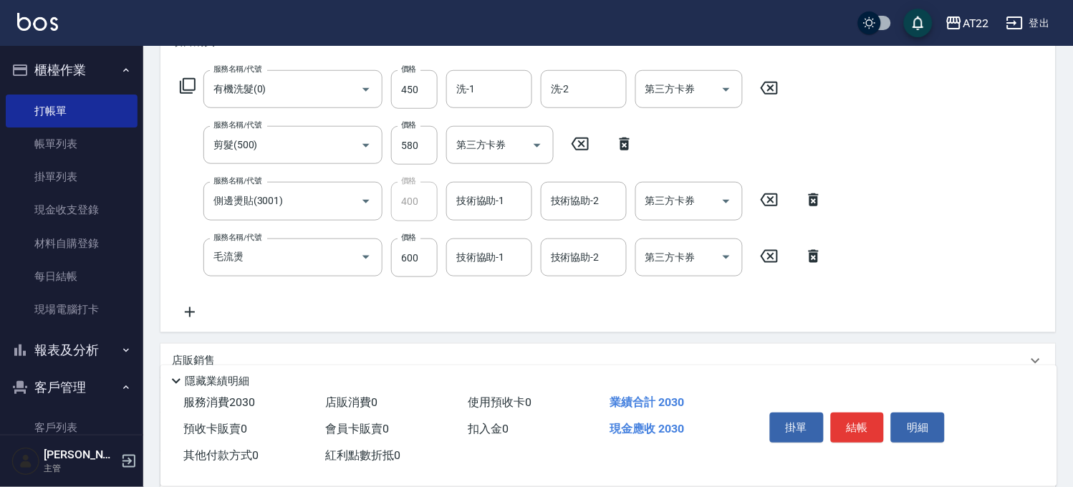
click at [194, 308] on icon at bounding box center [190, 312] width 36 height 17
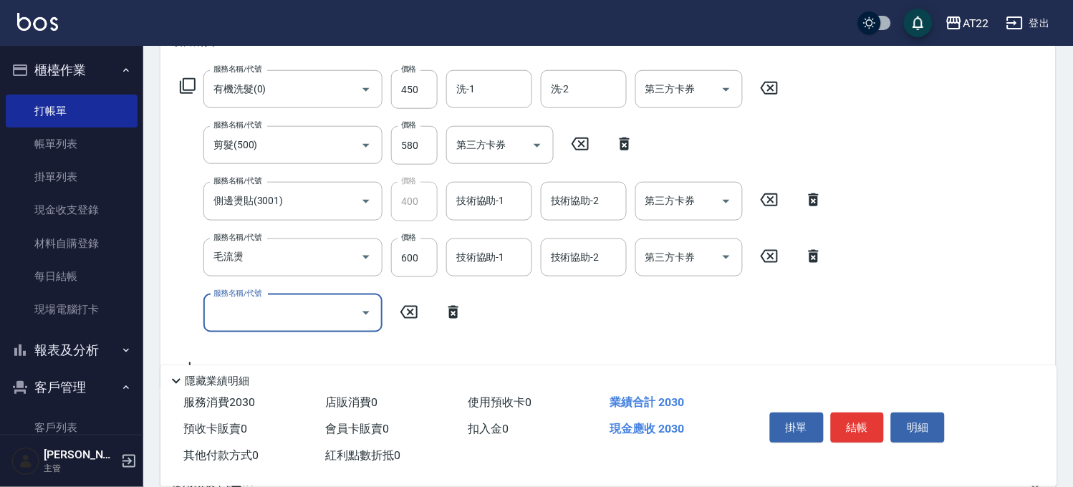
click at [461, 316] on icon at bounding box center [453, 312] width 36 height 17
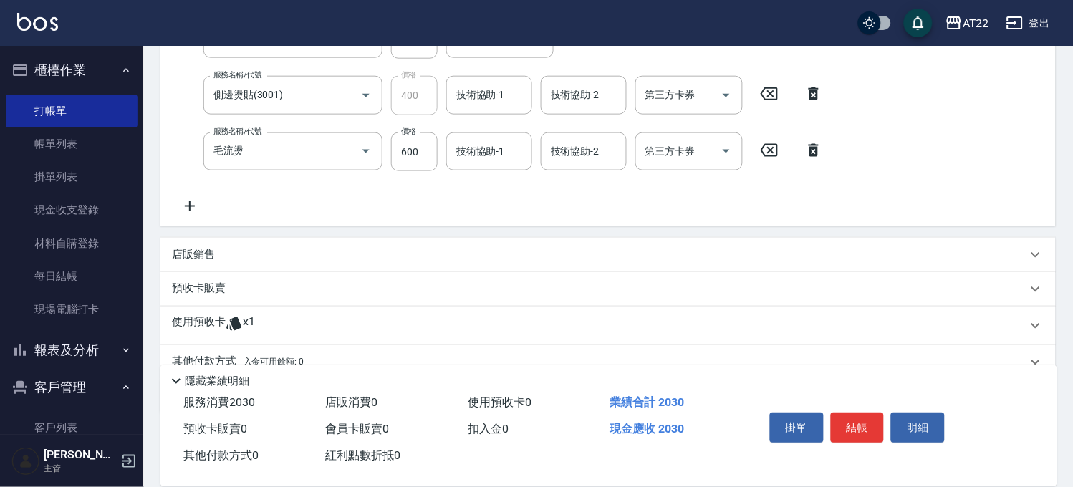
scroll to position [389, 0]
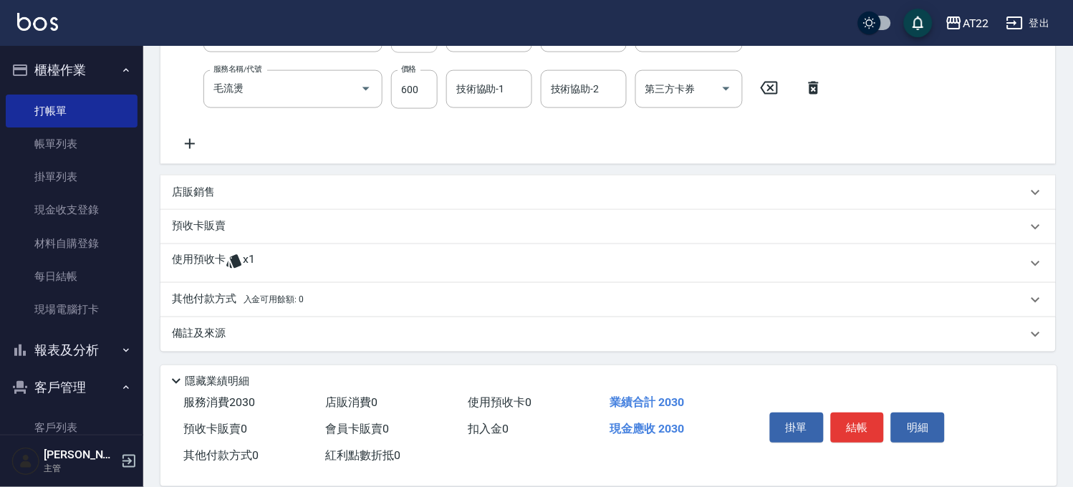
click at [274, 263] on div "使用預收卡 x1" at bounding box center [599, 263] width 855 height 21
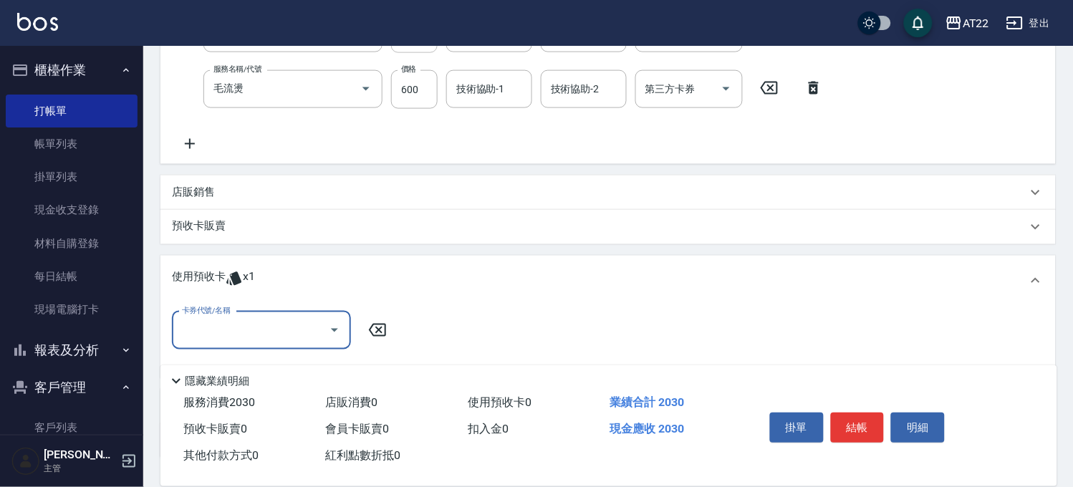
scroll to position [0, 0]
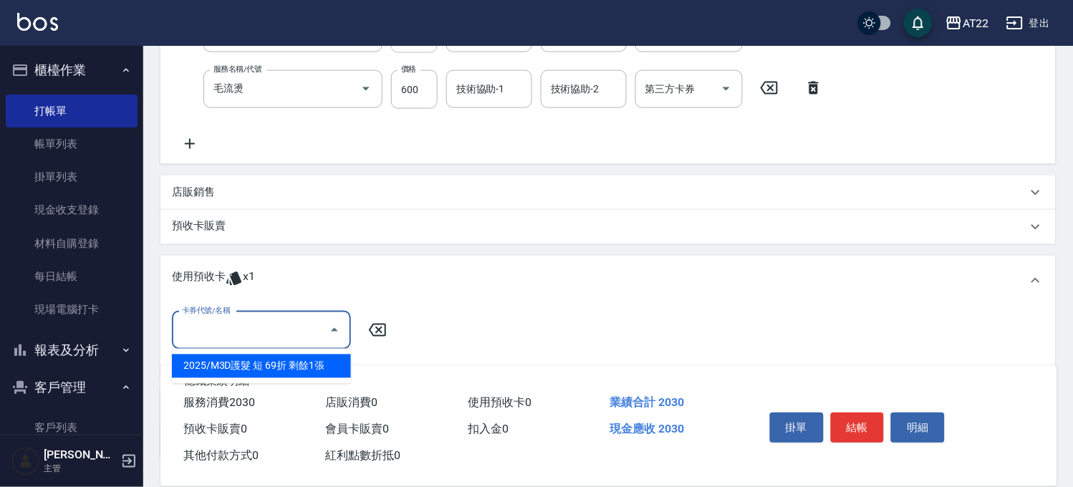
click at [246, 318] on input "卡券代號/名稱" at bounding box center [250, 330] width 145 height 25
click at [261, 362] on div "2025/M3D護髮 短 69折 剩餘1張" at bounding box center [261, 366] width 179 height 24
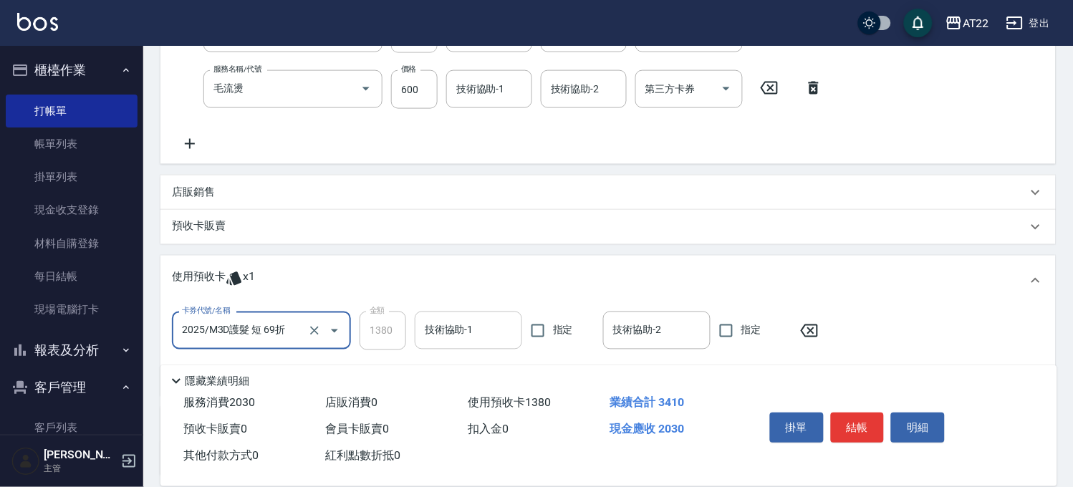
click at [480, 323] on input "技術協助-1" at bounding box center [468, 330] width 95 height 25
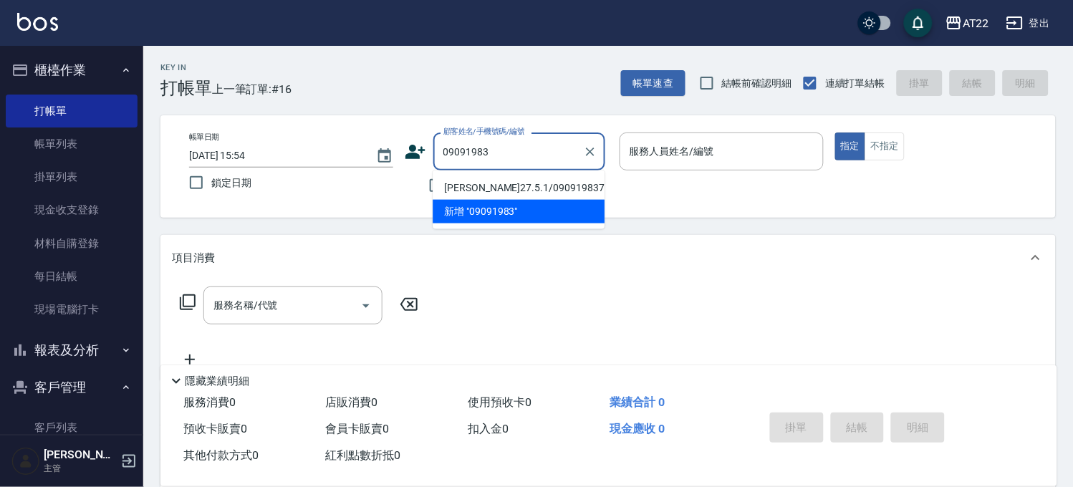
click at [589, 193] on li "洪浩崴27.5.1/0909198375/T91455" at bounding box center [518, 188] width 172 height 24
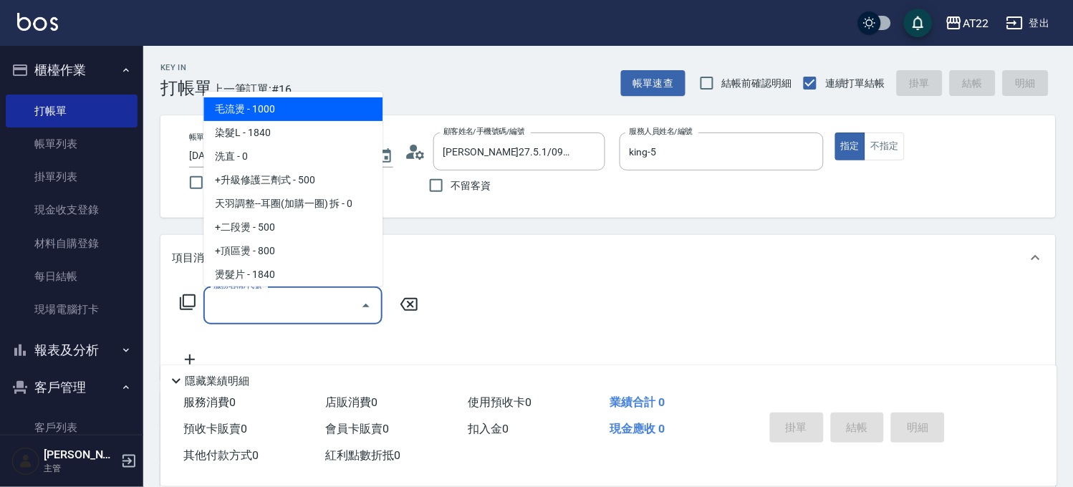
click at [334, 305] on input "服務名稱/代號" at bounding box center [282, 305] width 145 height 25
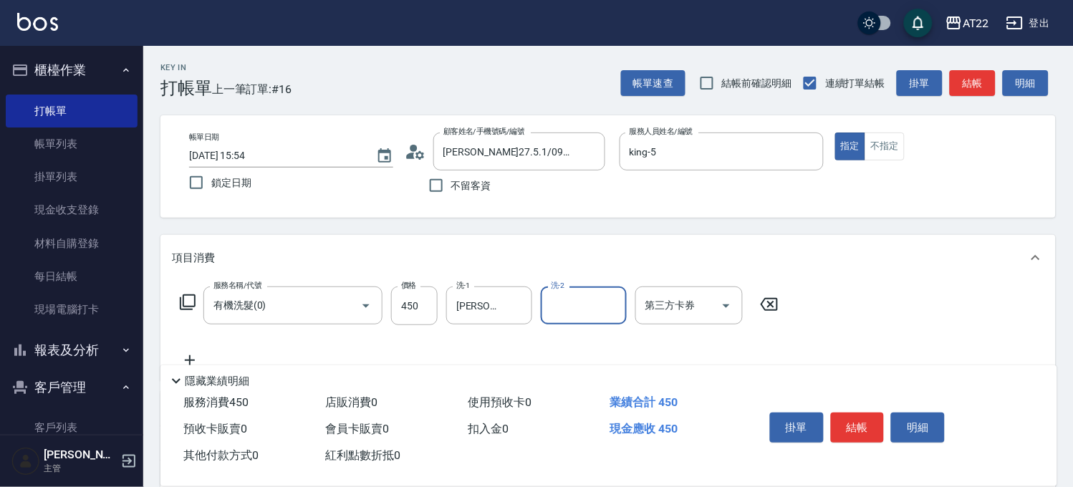
click at [184, 354] on icon at bounding box center [190, 360] width 36 height 17
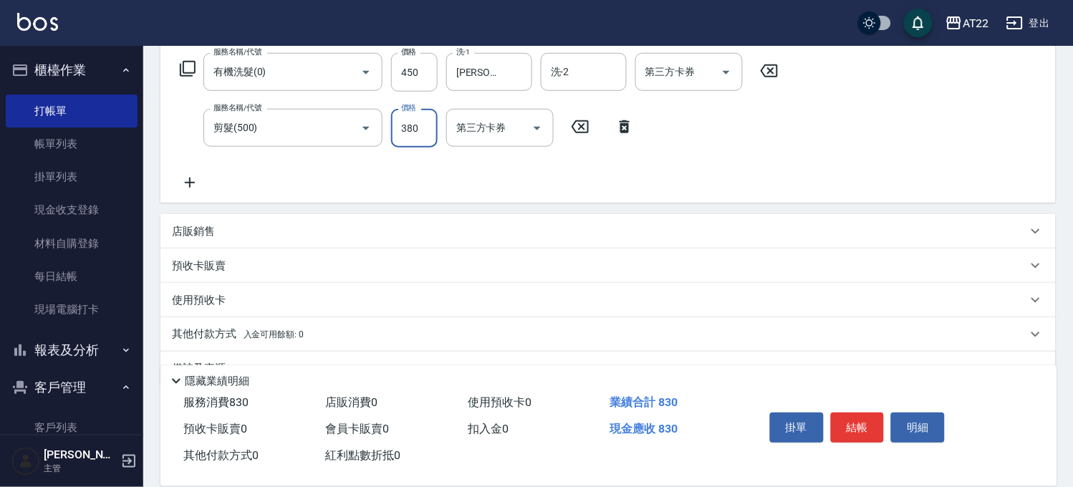
scroll to position [238, 0]
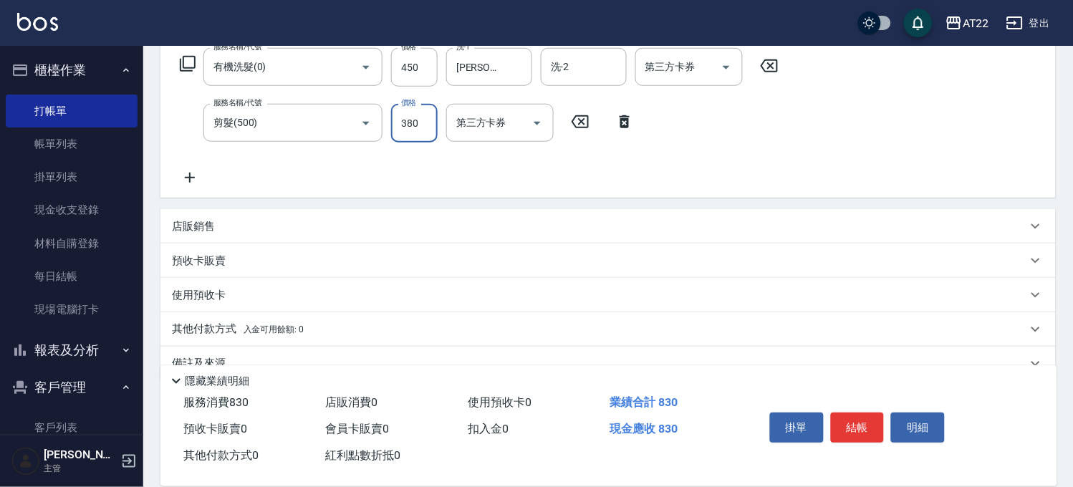
click at [196, 173] on icon at bounding box center [190, 177] width 36 height 17
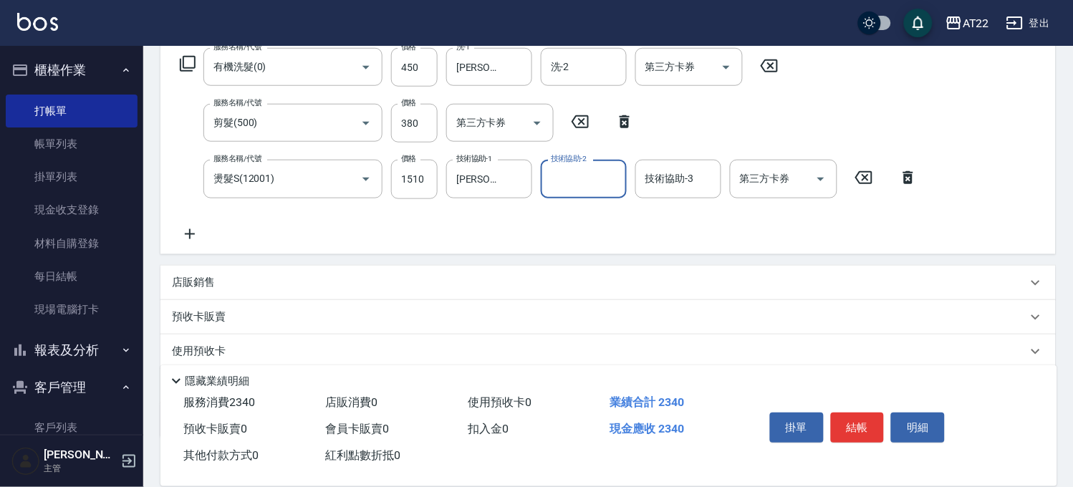
click at [196, 228] on icon at bounding box center [190, 234] width 36 height 17
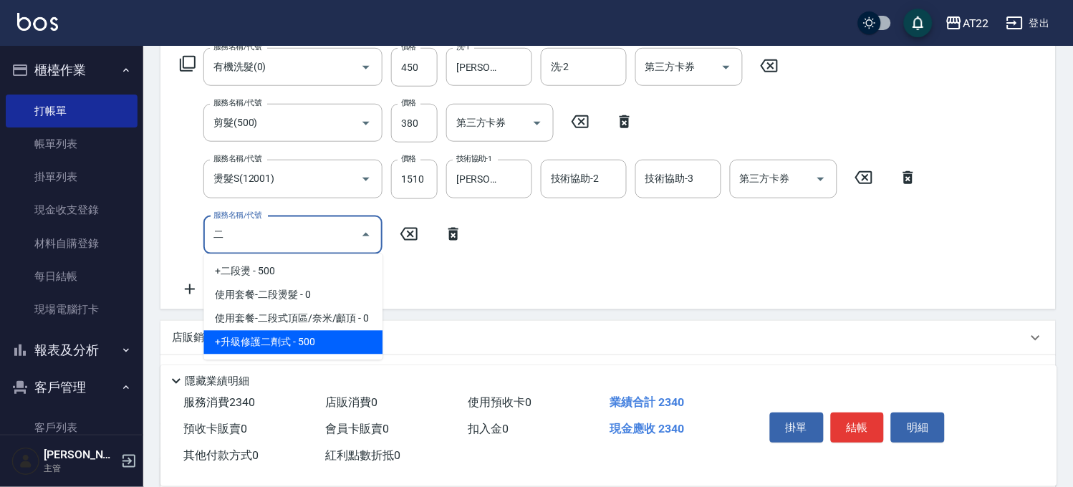
click at [311, 339] on span "+升級修護二劑式 - 500" at bounding box center [292, 343] width 179 height 24
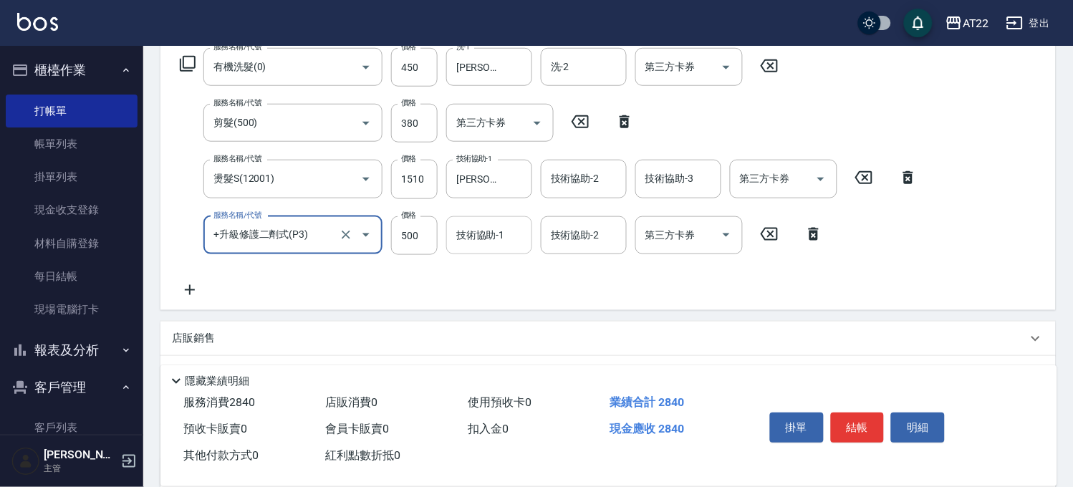
click at [471, 243] on input "技術協助-1" at bounding box center [489, 235] width 73 height 25
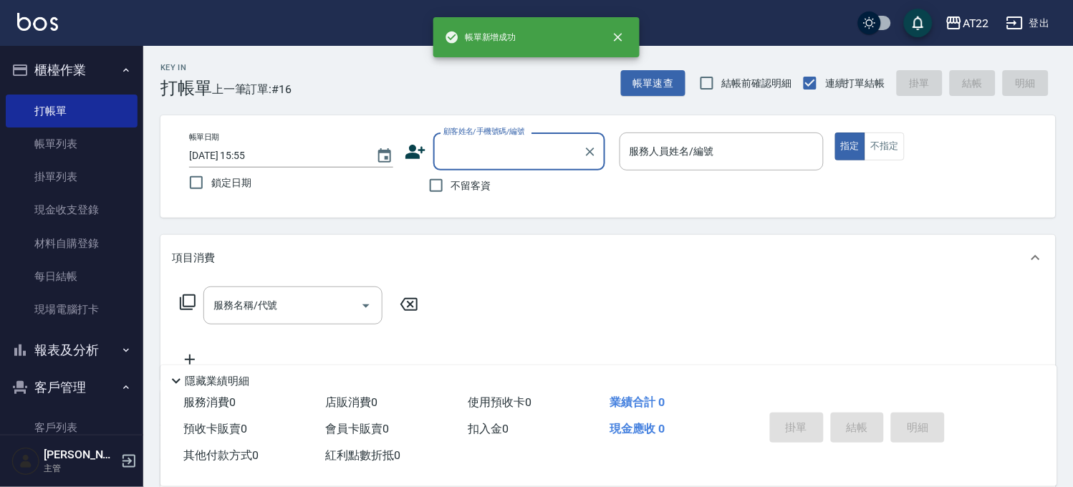
scroll to position [0, 0]
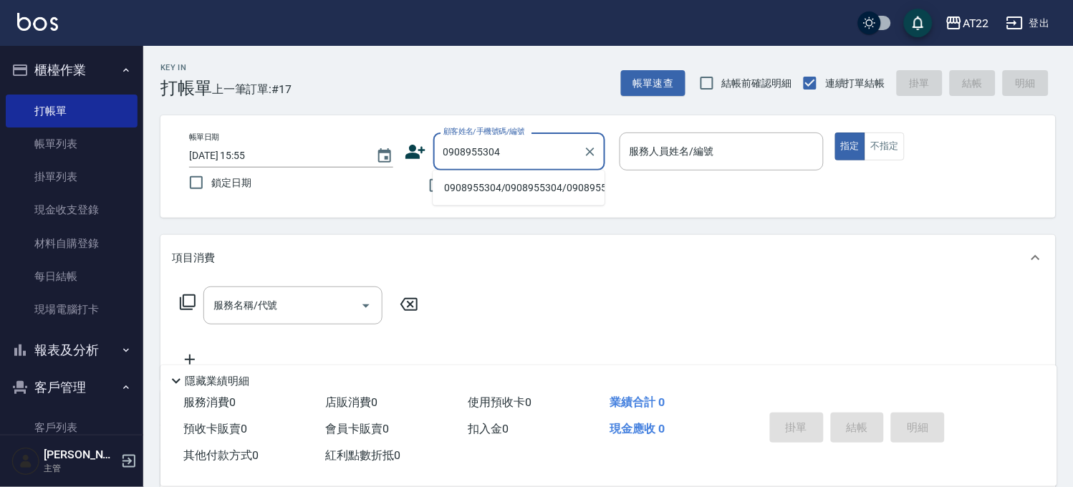
click at [513, 189] on li "0908955304/0908955304/0908955304" at bounding box center [518, 188] width 172 height 24
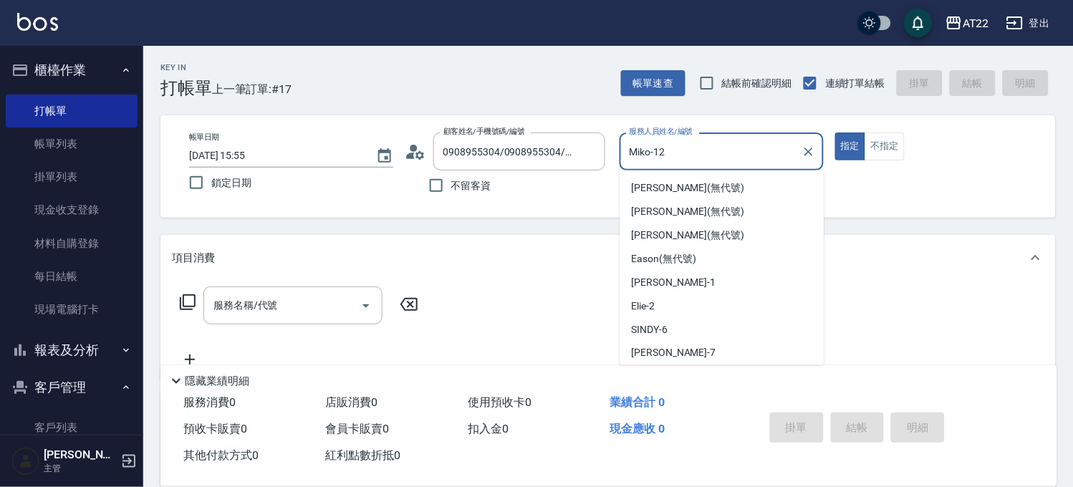
click at [702, 160] on input "Miko-12" at bounding box center [711, 151] width 170 height 25
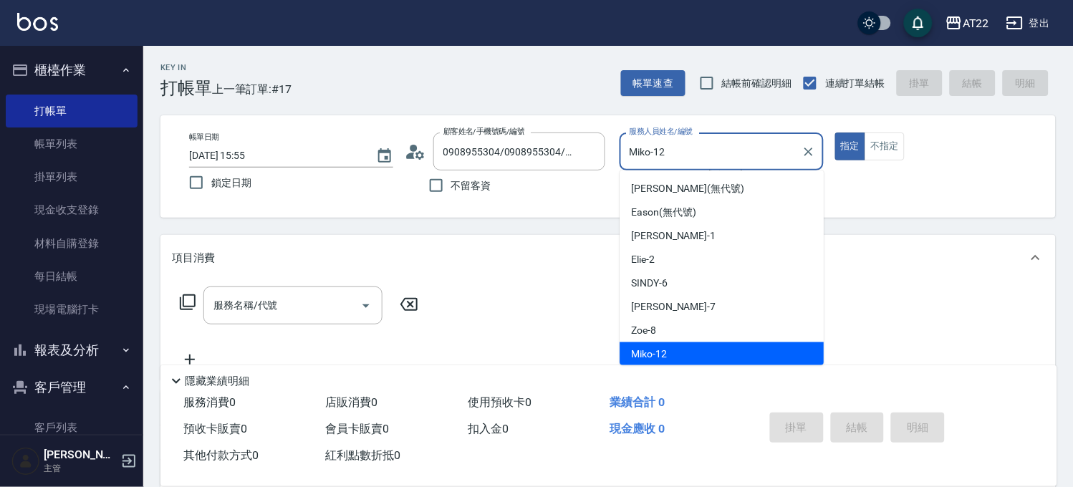
click at [702, 160] on input "Miko-12" at bounding box center [711, 151] width 170 height 25
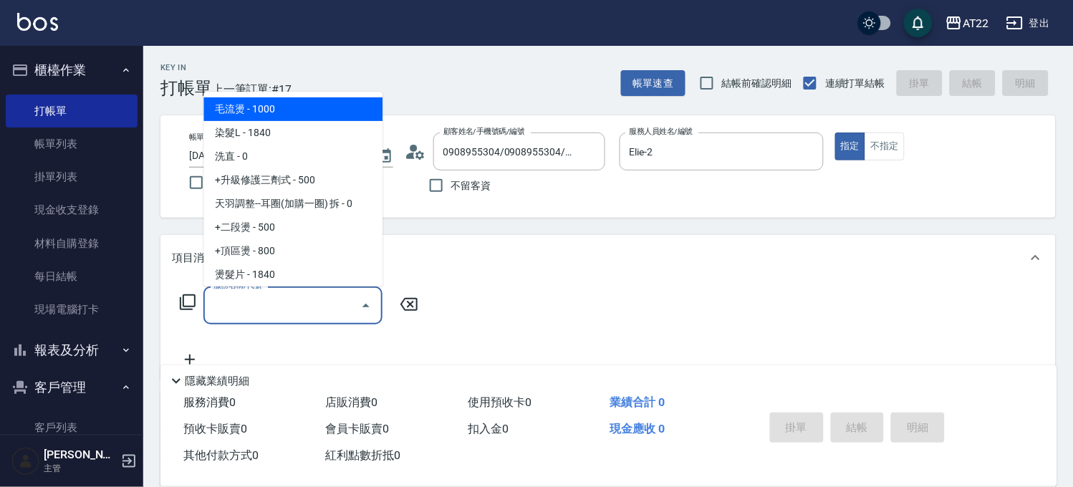
click at [316, 299] on input "服務名稱/代號" at bounding box center [282, 305] width 145 height 25
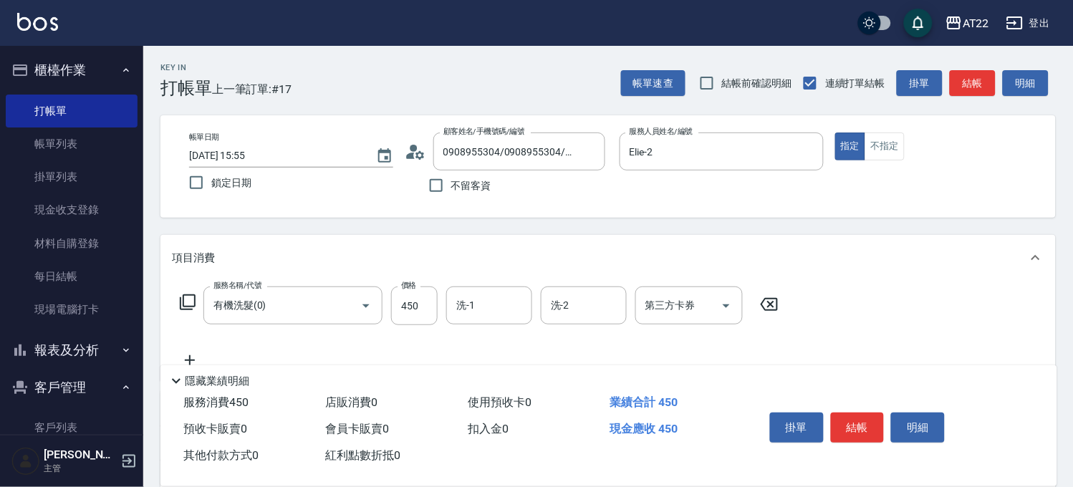
click at [196, 355] on icon at bounding box center [190, 360] width 36 height 17
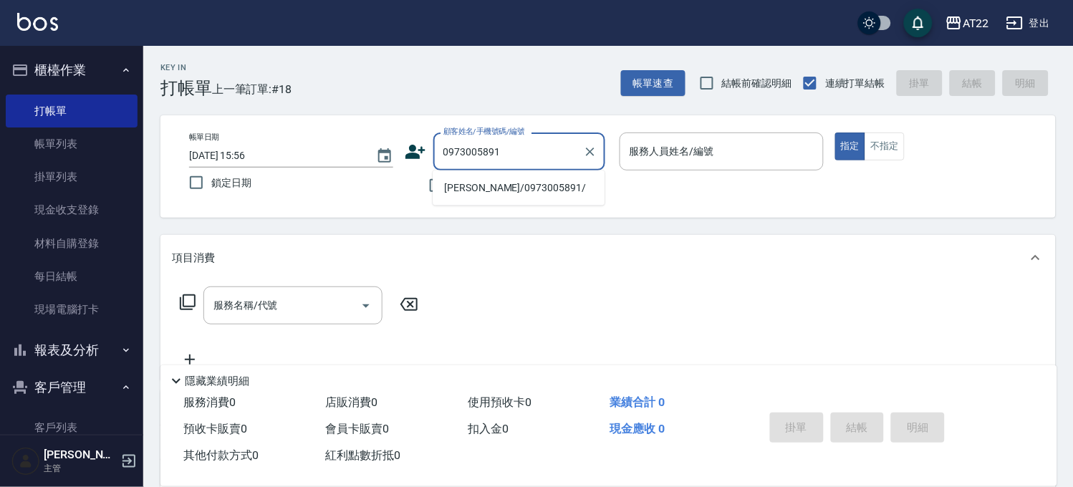
click at [520, 187] on li "陳先生/0973005891/" at bounding box center [518, 188] width 172 height 24
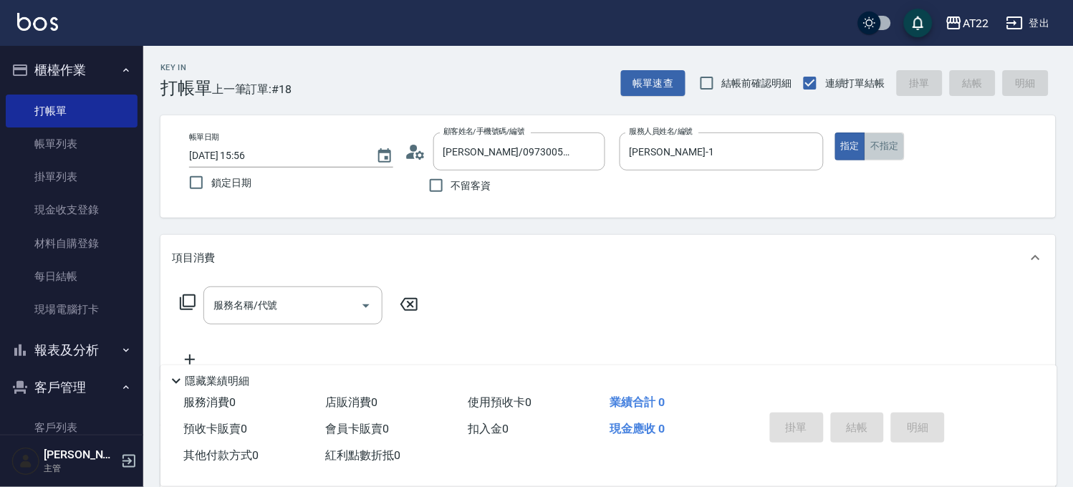
click at [882, 148] on button "不指定" at bounding box center [884, 146] width 40 height 28
click at [313, 288] on div "服務名稱/代號" at bounding box center [292, 305] width 179 height 38
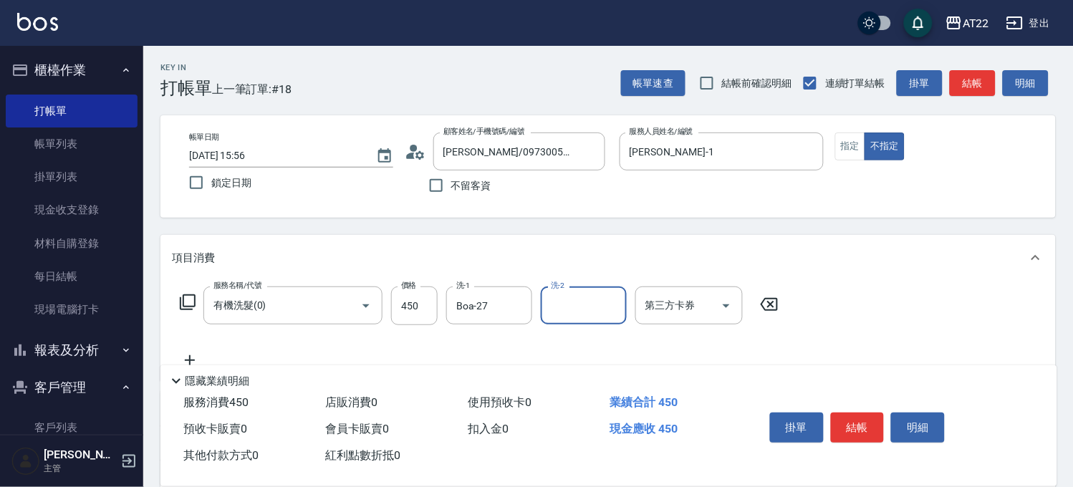
click at [196, 357] on icon at bounding box center [190, 360] width 36 height 17
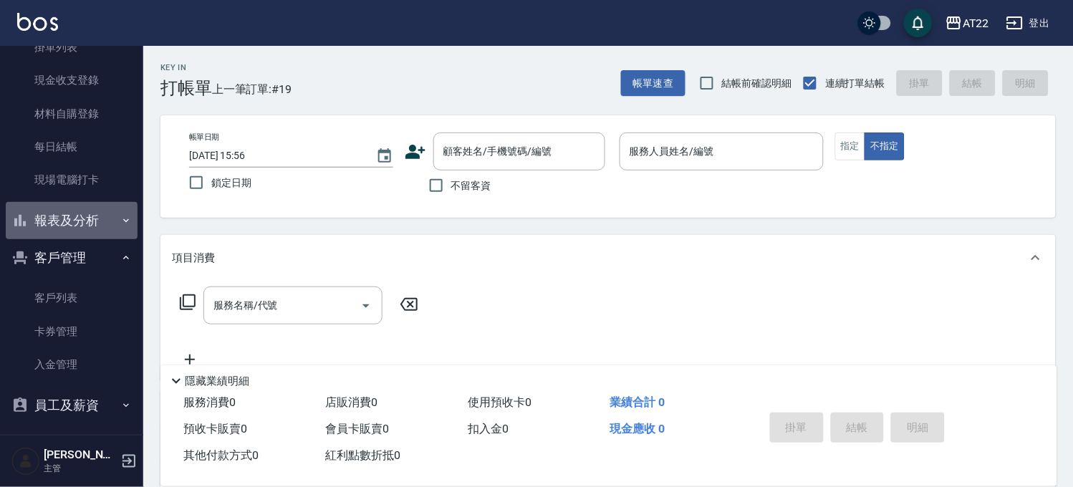
click at [92, 226] on button "報表及分析" at bounding box center [72, 220] width 132 height 37
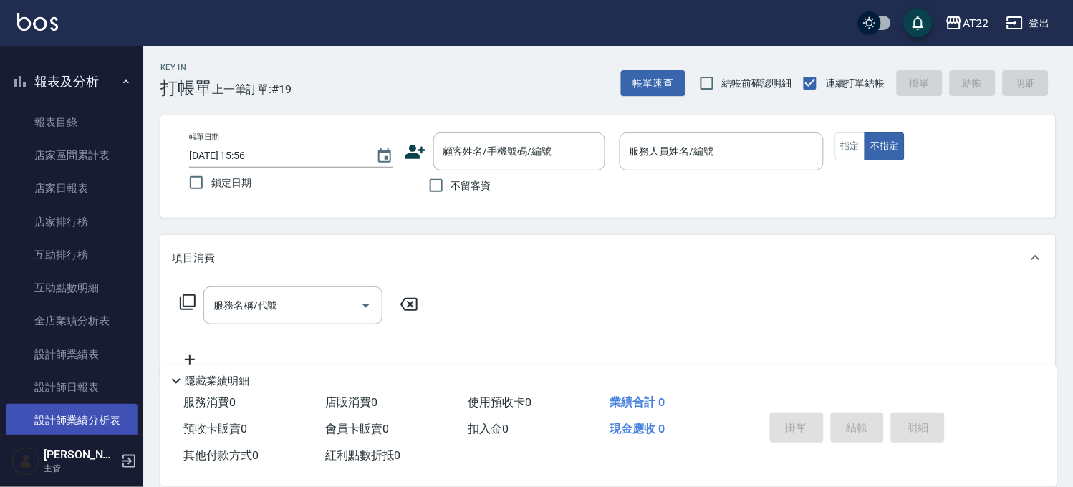
scroll to position [448, 0]
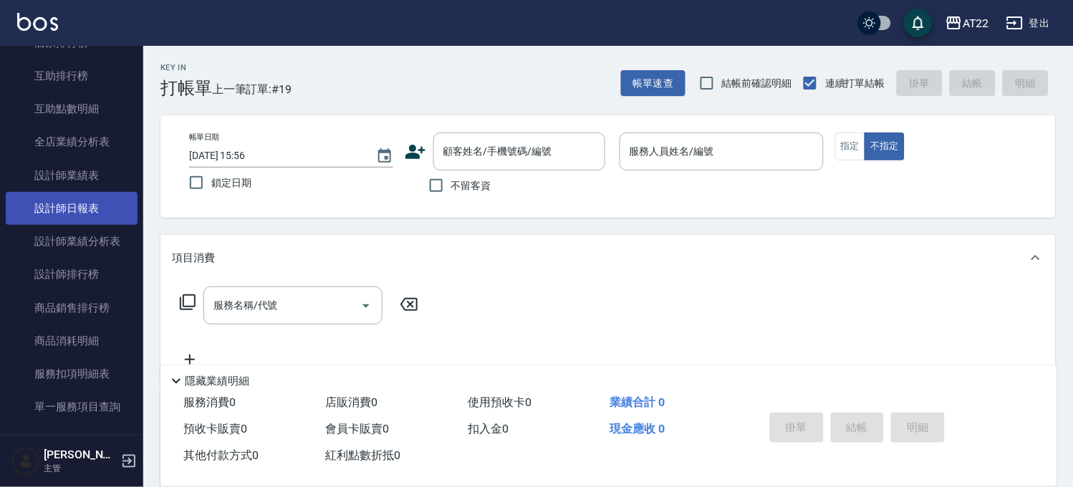
click at [97, 206] on link "設計師日報表" at bounding box center [72, 208] width 132 height 33
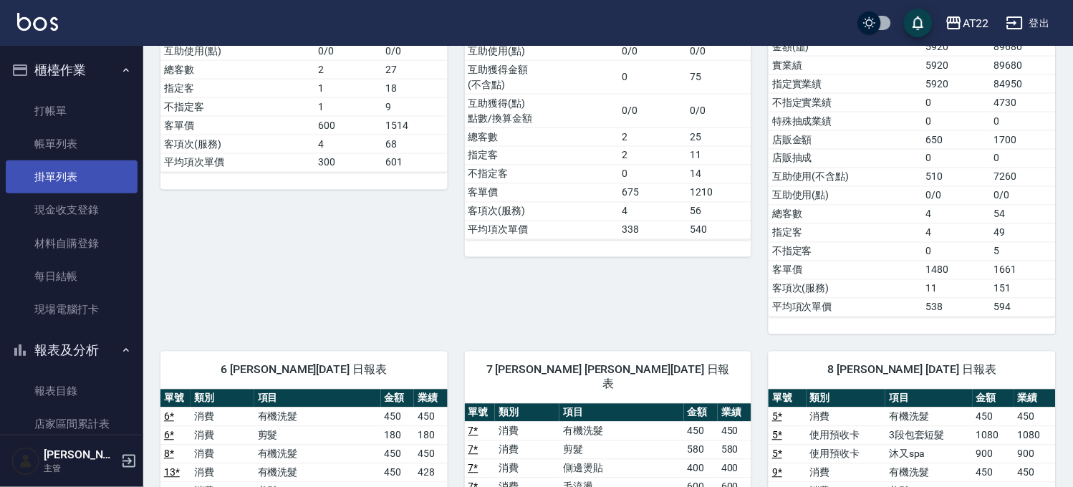
scroll to position [318, 0]
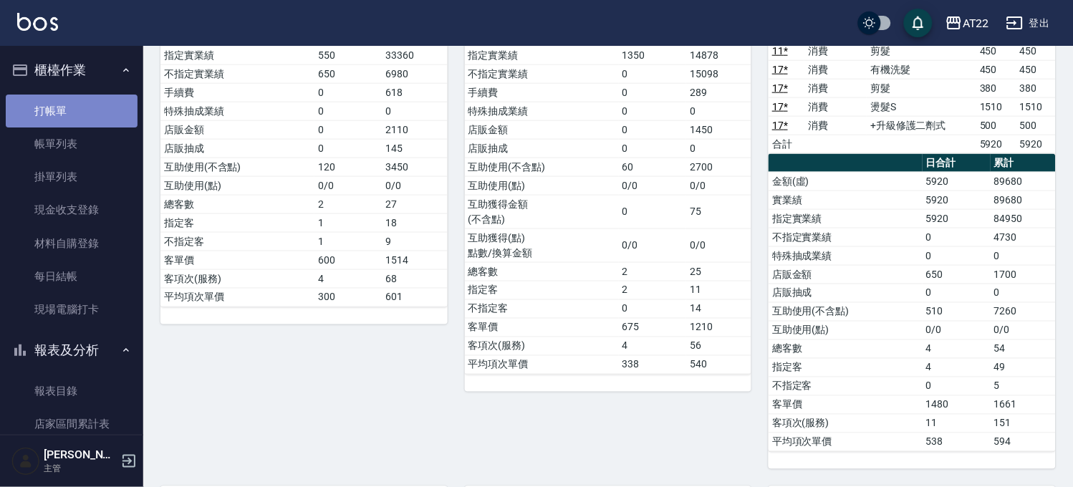
click at [82, 112] on link "打帳單" at bounding box center [72, 111] width 132 height 33
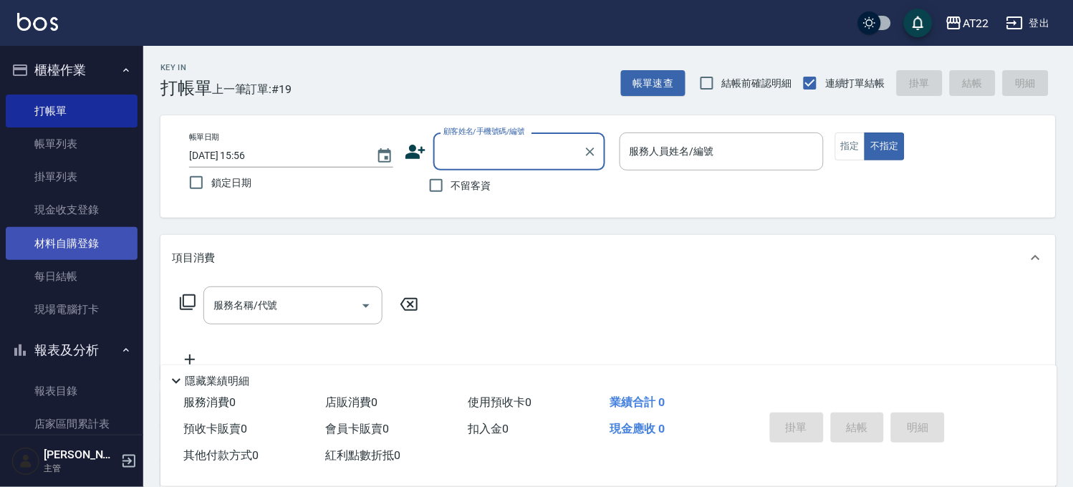
click at [93, 247] on link "材料自購登錄" at bounding box center [72, 243] width 132 height 33
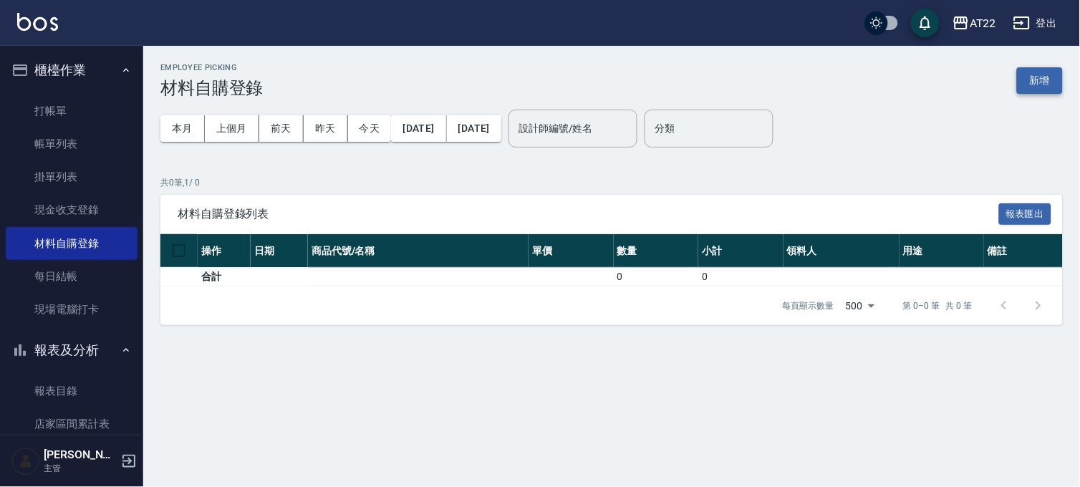
click at [1044, 80] on button "新增" at bounding box center [1040, 80] width 46 height 26
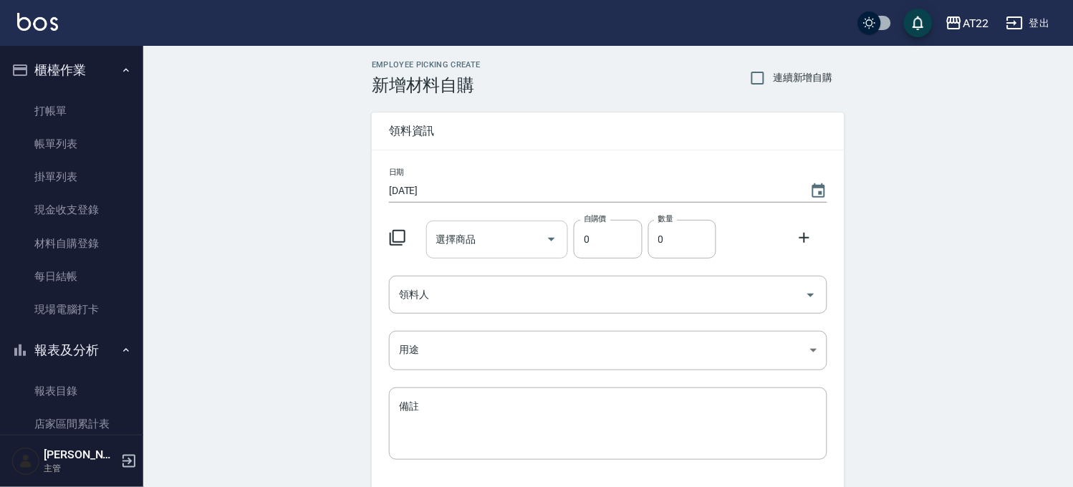
click at [454, 228] on input "選擇商品" at bounding box center [486, 239] width 108 height 25
click at [513, 253] on div "橘水水 選擇商品" at bounding box center [497, 240] width 142 height 38
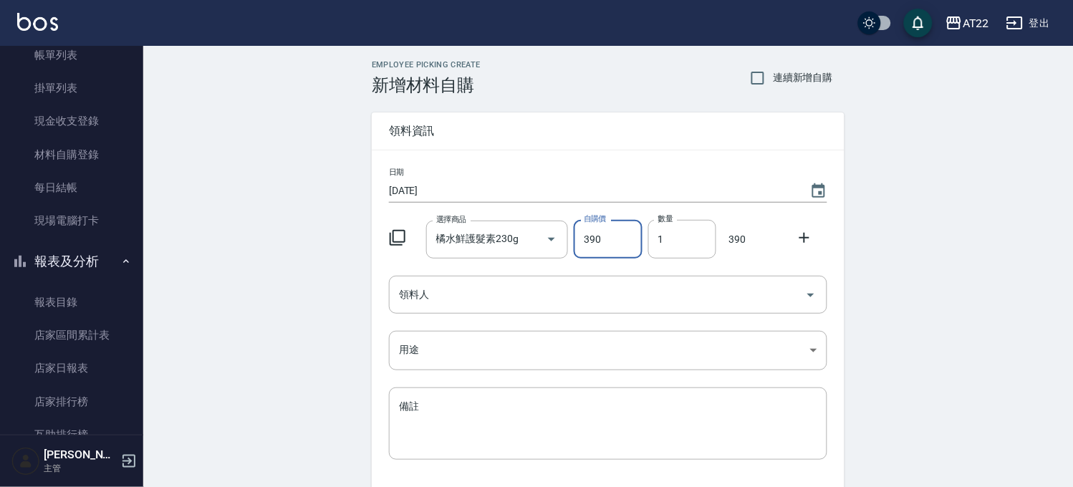
scroll to position [159, 0]
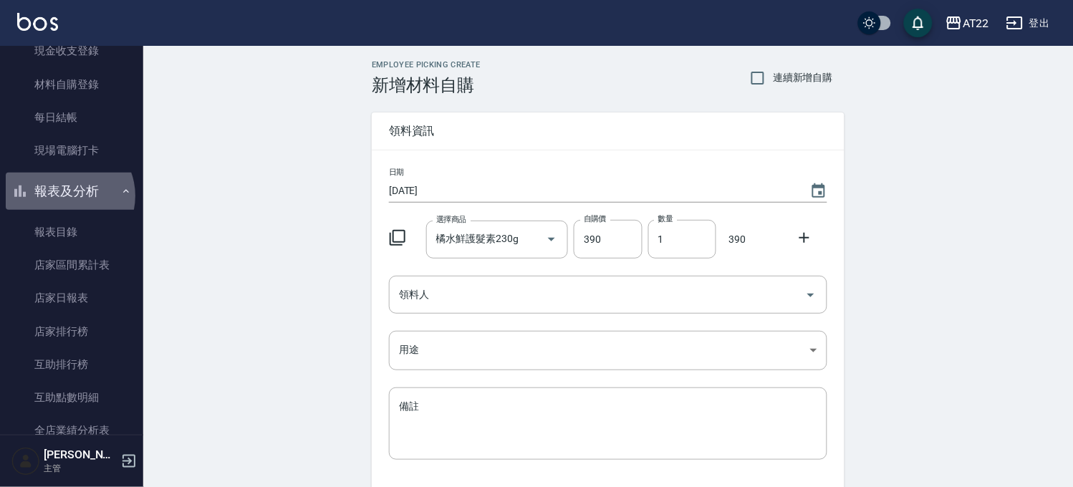
click at [65, 195] on button "報表及分析" at bounding box center [72, 191] width 132 height 37
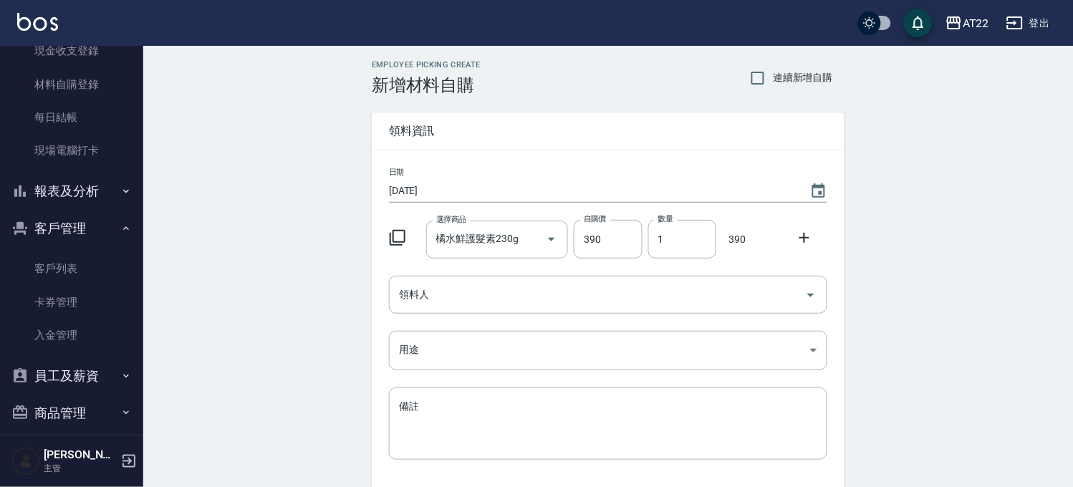
drag, startPoint x: 74, startPoint y: 196, endPoint x: 68, endPoint y: 240, distance: 44.2
click at [74, 196] on button "報表及分析" at bounding box center [72, 191] width 132 height 37
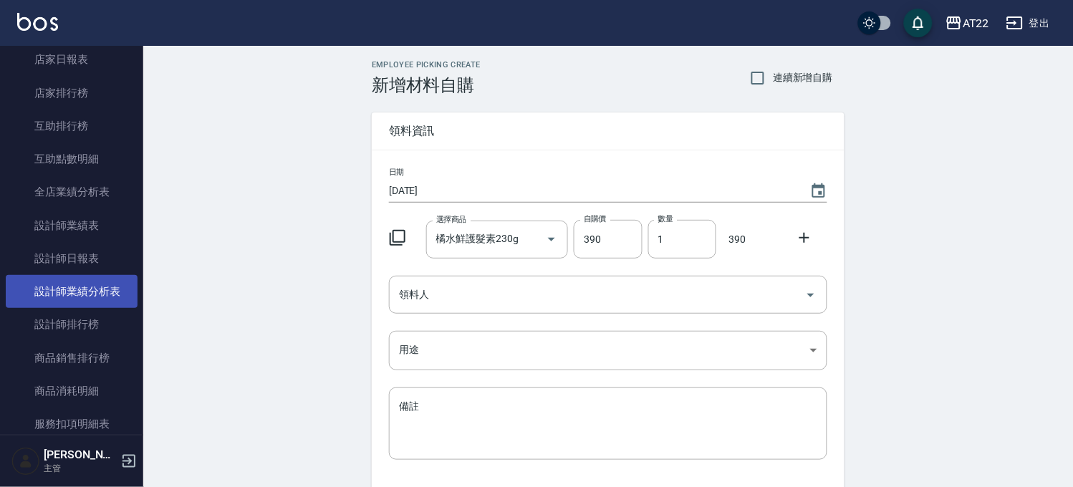
scroll to position [636, 0]
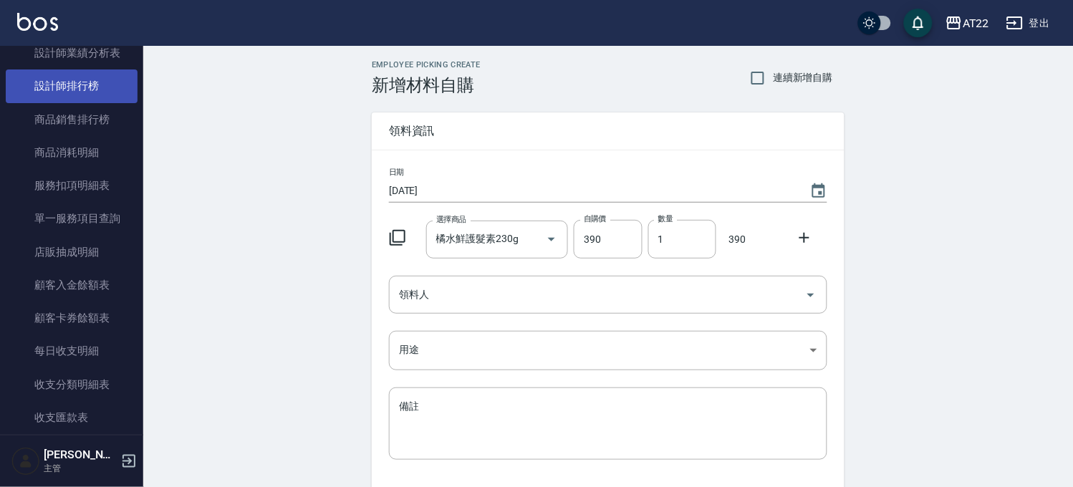
click at [83, 95] on link "設計師排行榜" at bounding box center [72, 85] width 132 height 33
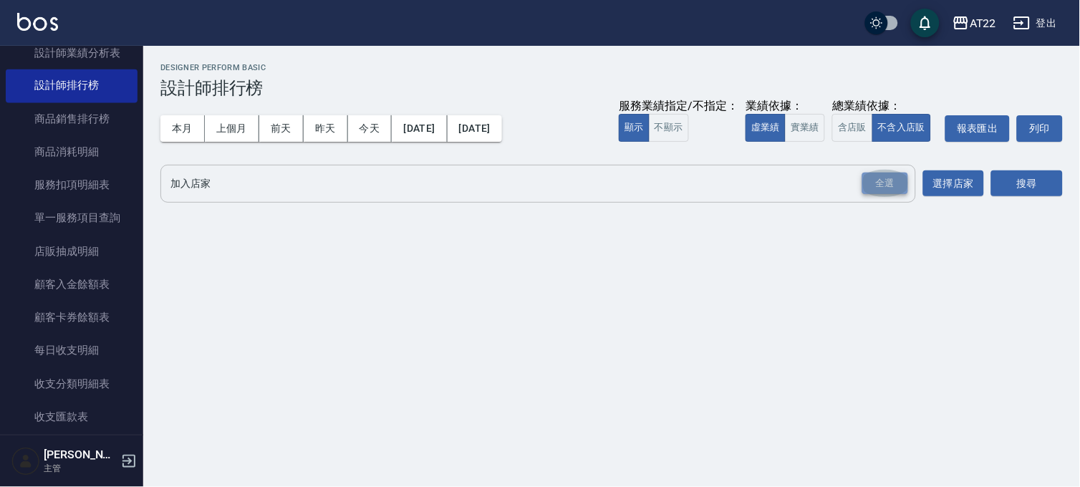
click at [869, 178] on div "全選" at bounding box center [885, 184] width 46 height 22
click at [1005, 180] on button "搜尋" at bounding box center [1027, 184] width 72 height 26
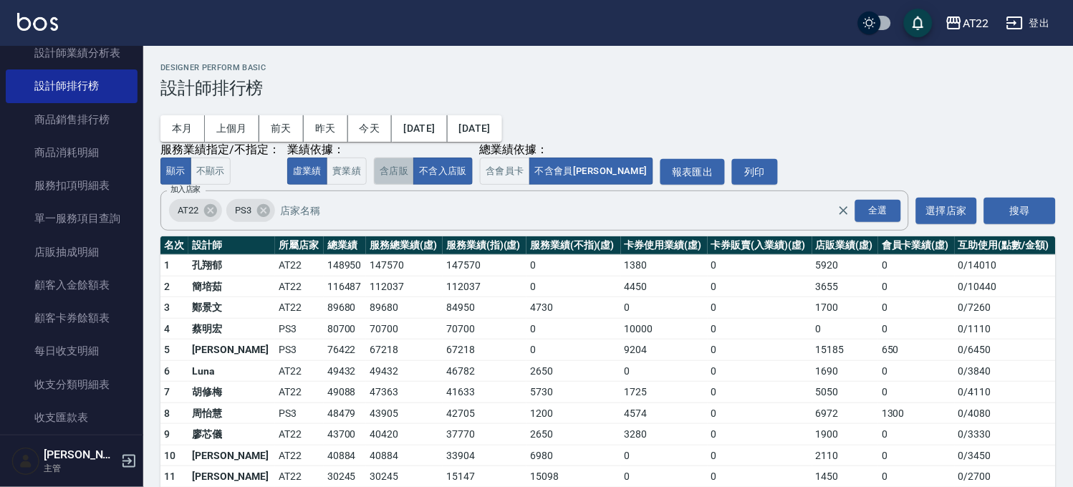
click at [404, 178] on button "含店販" at bounding box center [394, 172] width 40 height 28
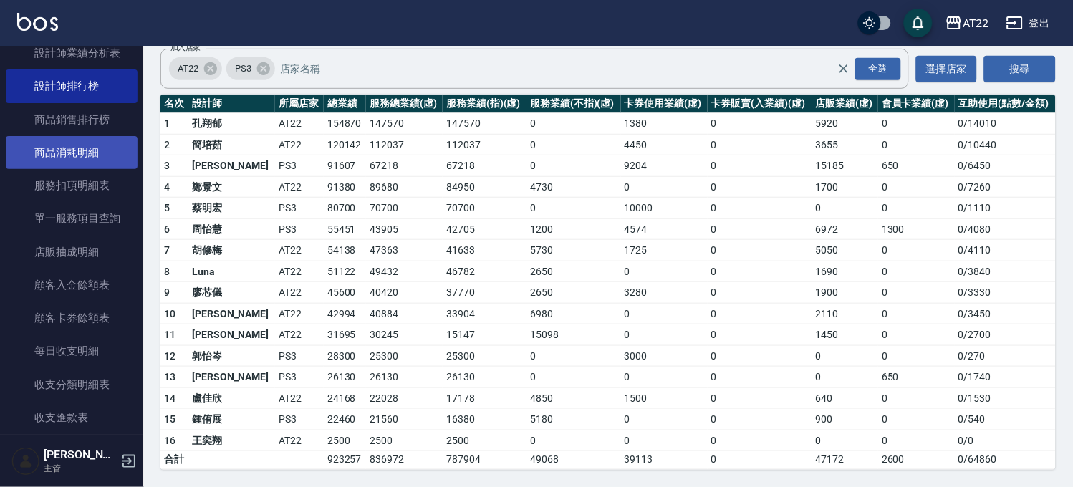
scroll to position [477, 0]
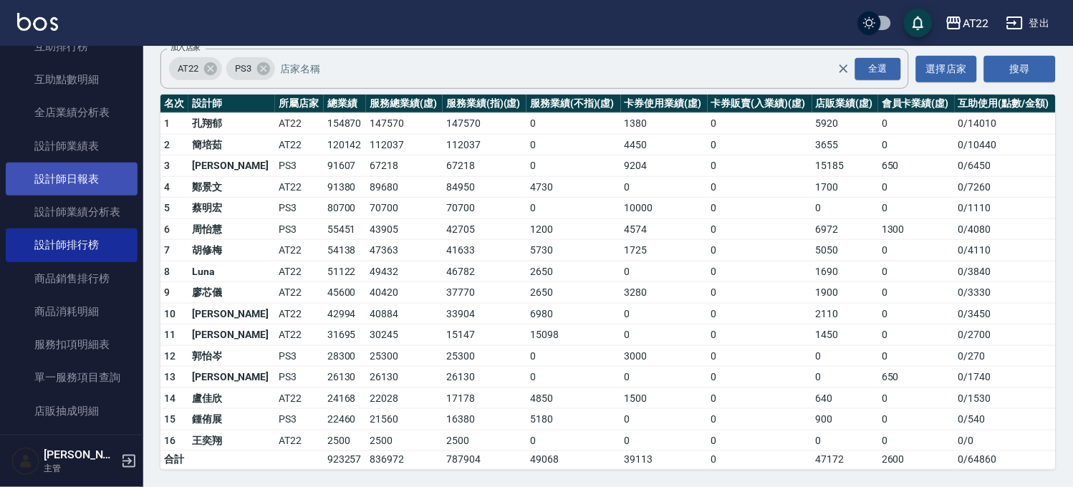
click at [95, 177] on link "設計師日報表" at bounding box center [72, 179] width 132 height 33
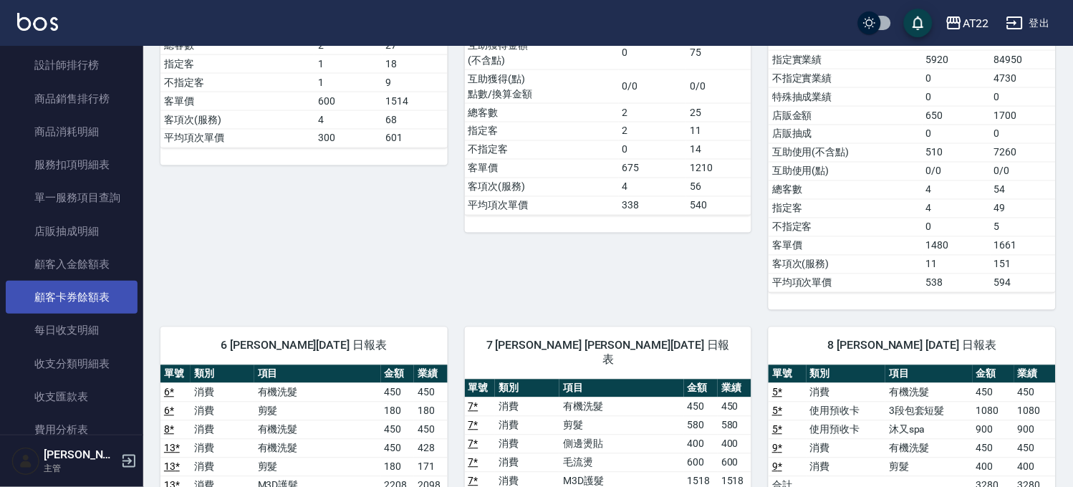
scroll to position [477, 0]
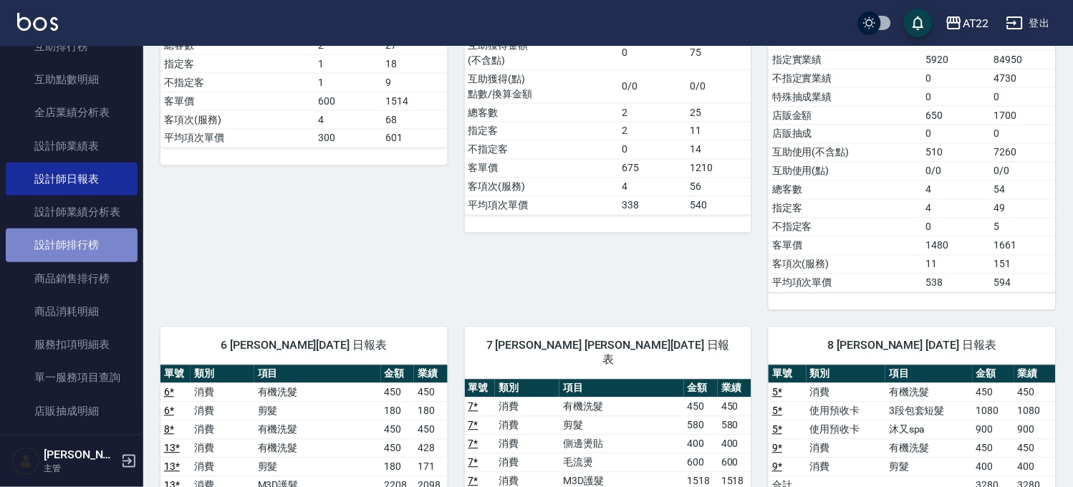
click at [95, 256] on link "設計師排行榜" at bounding box center [72, 244] width 132 height 33
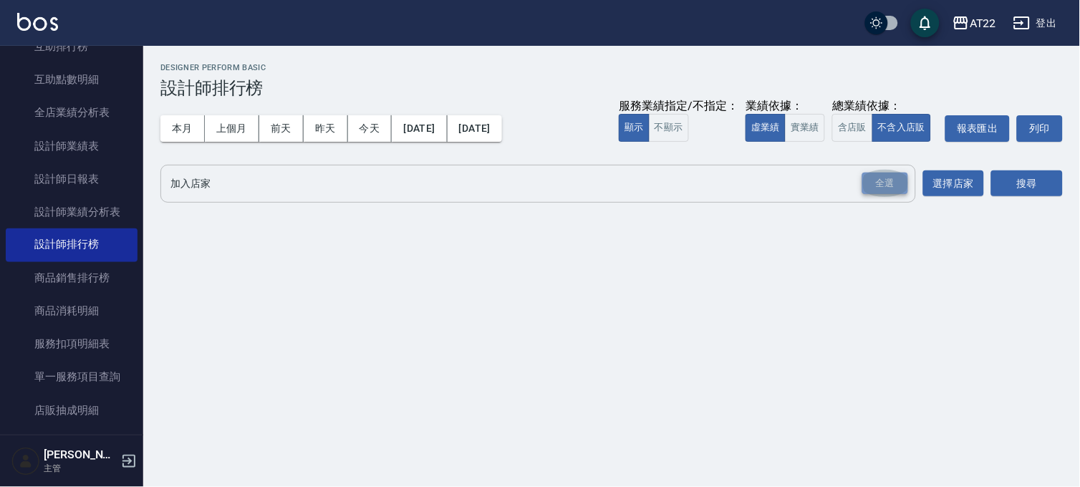
click at [897, 188] on div "全選" at bounding box center [885, 184] width 46 height 22
click at [1006, 182] on button "搜尋" at bounding box center [1027, 184] width 72 height 26
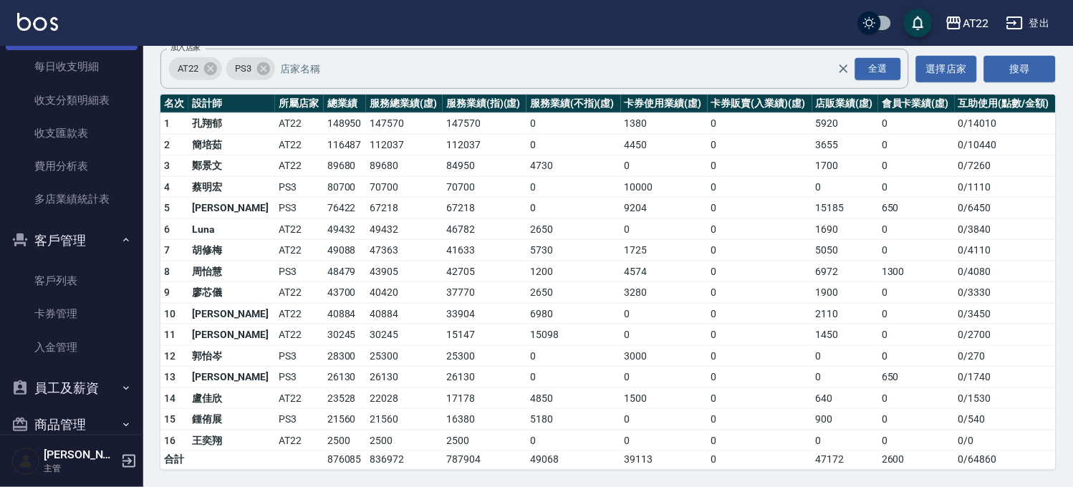
scroll to position [955, 0]
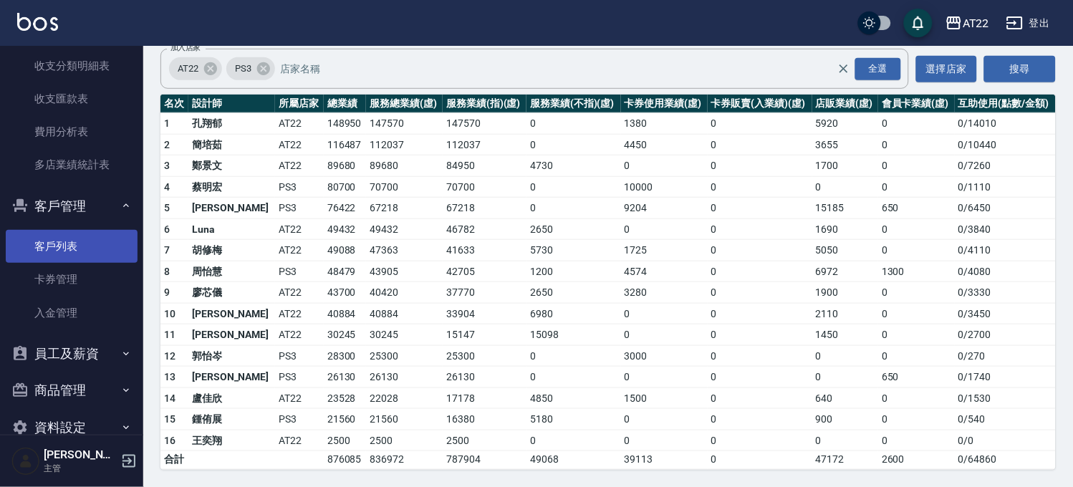
click at [84, 246] on link "客戶列表" at bounding box center [72, 246] width 132 height 33
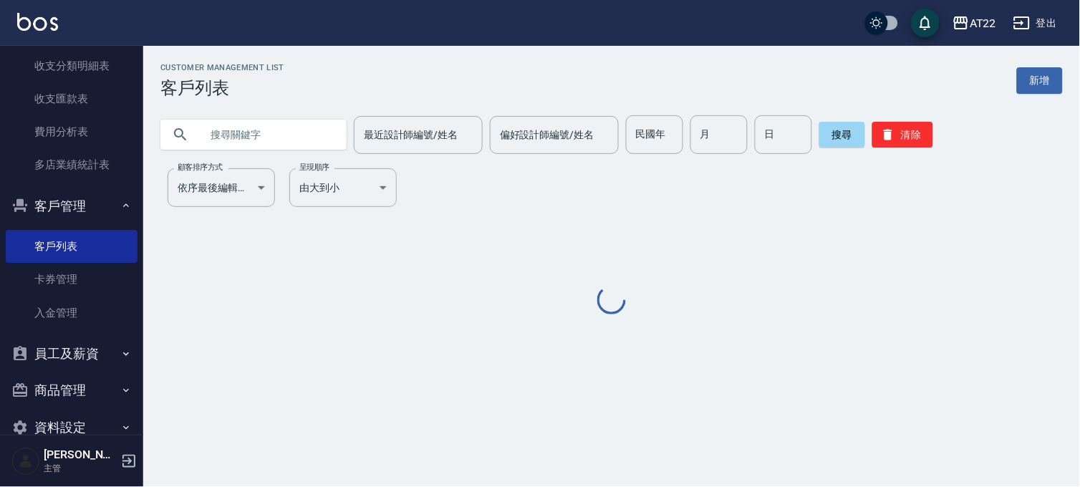
click at [254, 127] on input "text" at bounding box center [267, 134] width 135 height 39
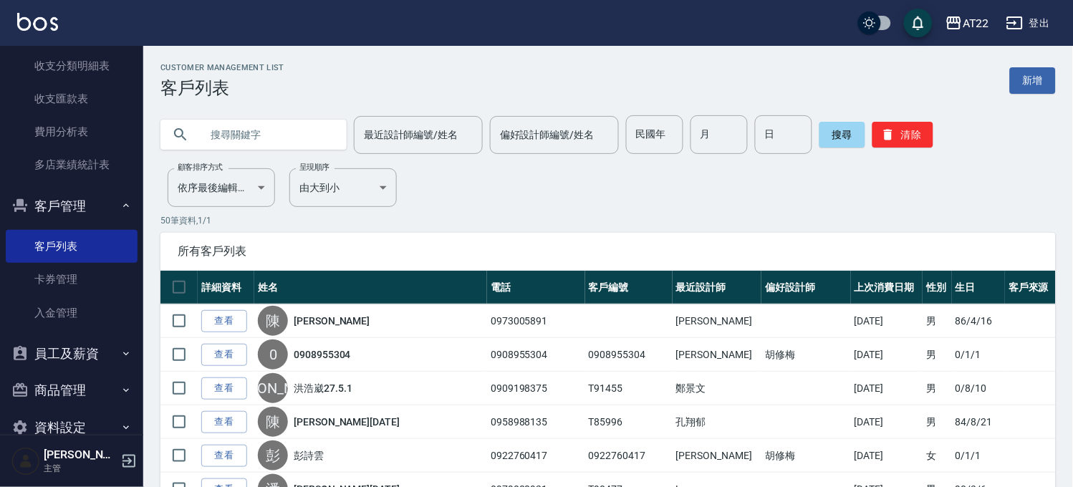
click at [254, 127] on input "text" at bounding box center [267, 134] width 135 height 39
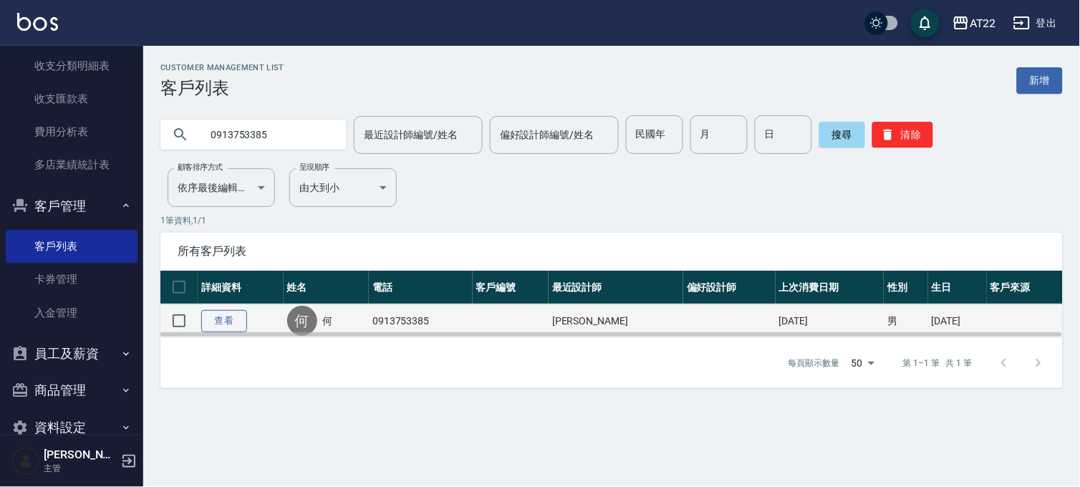
click at [209, 318] on link "查看" at bounding box center [224, 321] width 46 height 22
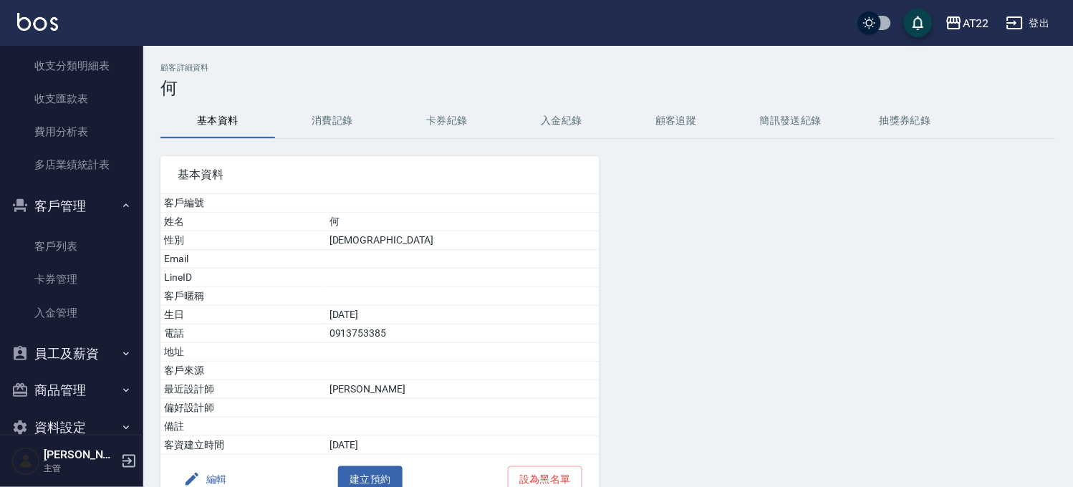
click at [327, 120] on button "消費記錄" at bounding box center [332, 121] width 115 height 34
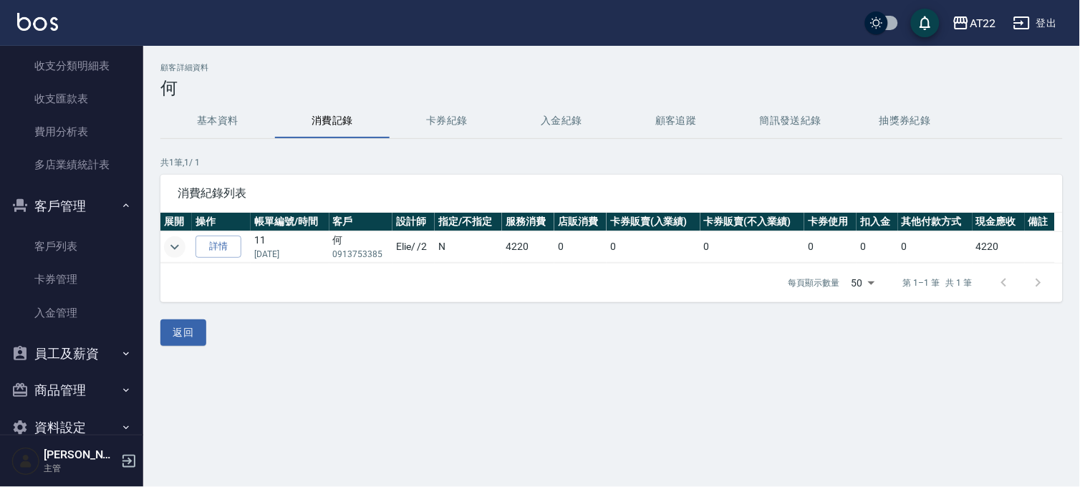
click at [180, 248] on icon "expand row" at bounding box center [174, 246] width 17 height 17
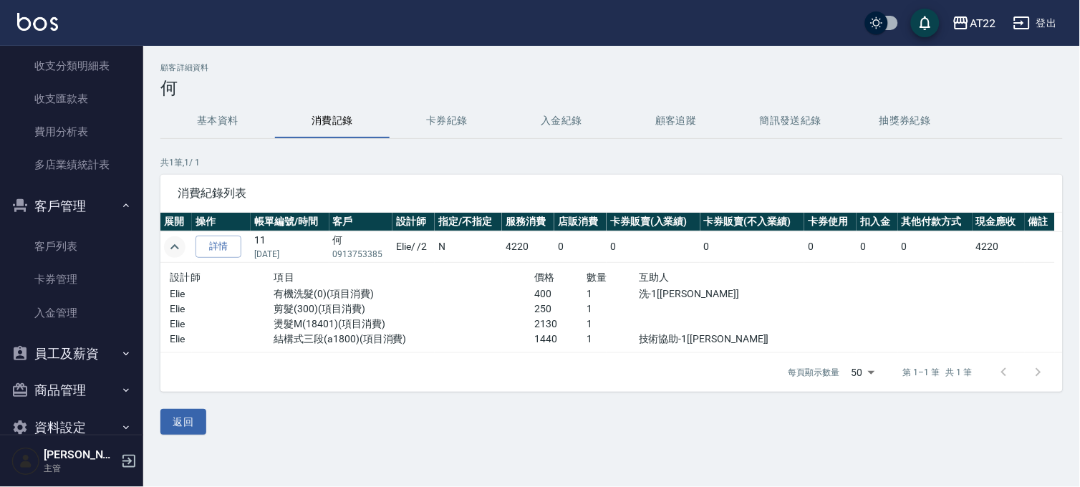
click at [190, 129] on button "基本資料" at bounding box center [217, 121] width 115 height 34
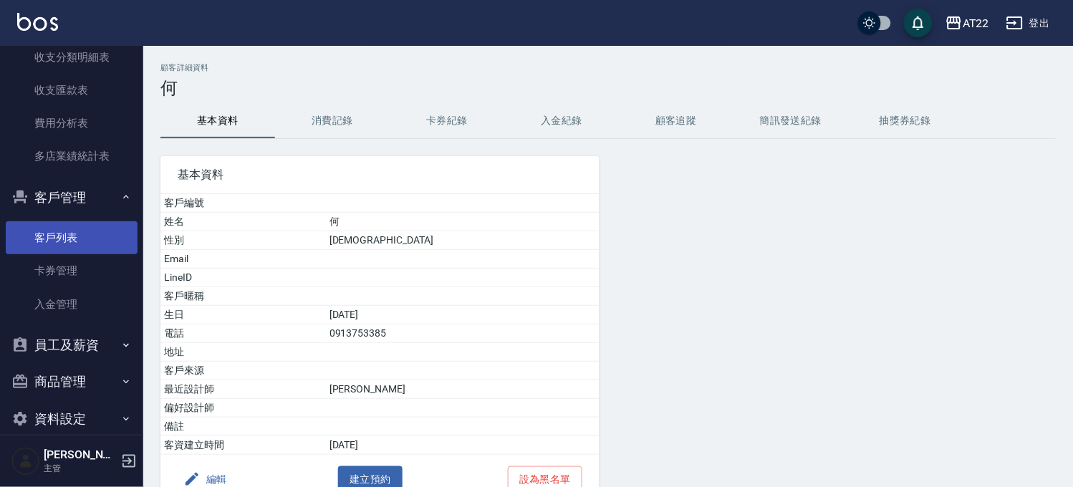
scroll to position [982, 0]
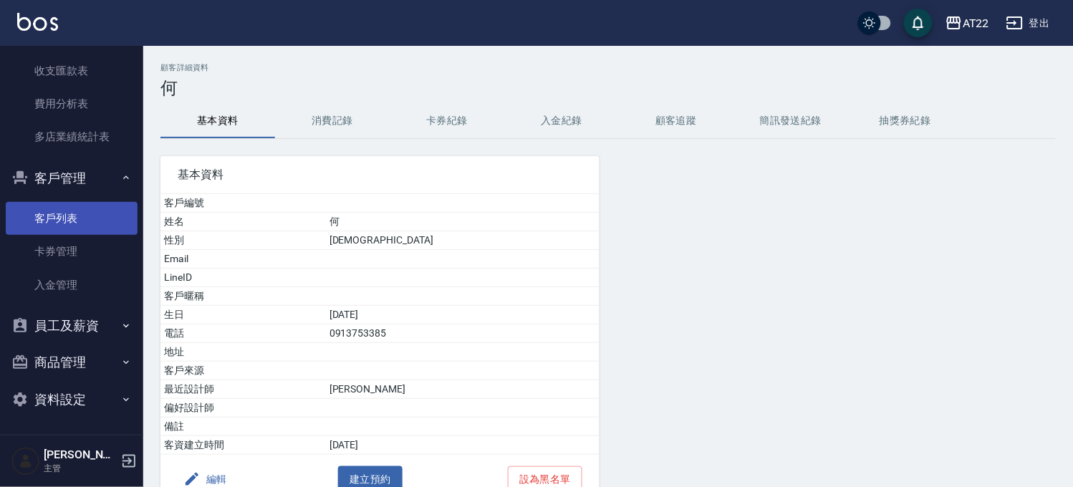
click at [82, 212] on link "客戶列表" at bounding box center [72, 218] width 132 height 33
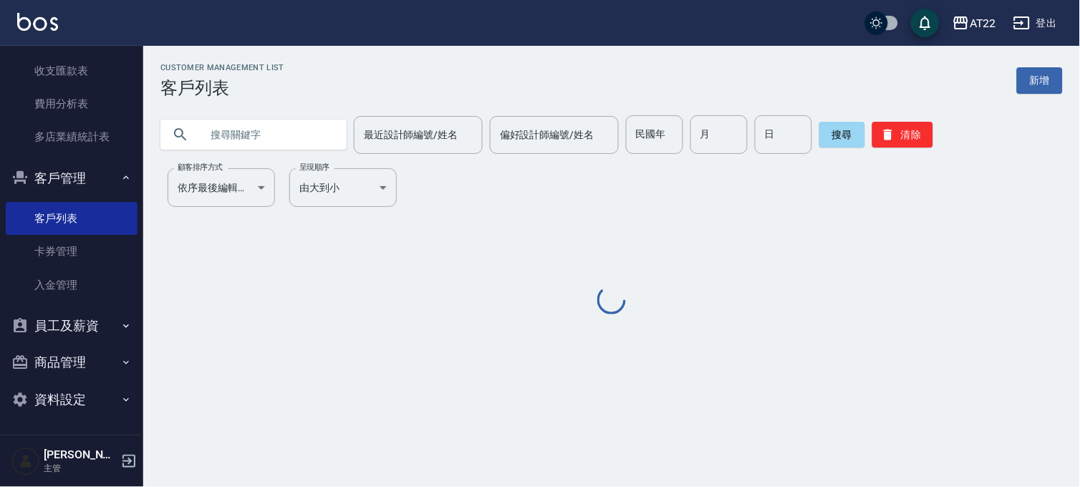
click at [223, 136] on input "text" at bounding box center [267, 134] width 135 height 39
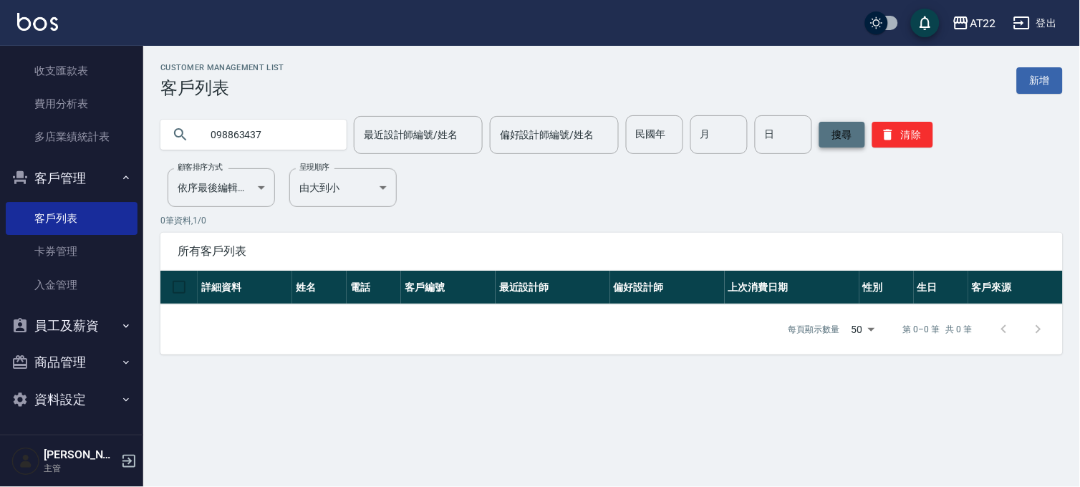
click at [849, 125] on button "搜尋" at bounding box center [842, 135] width 46 height 26
click at [241, 137] on input "098863437" at bounding box center [267, 134] width 135 height 39
click at [841, 127] on button "搜尋" at bounding box center [842, 135] width 46 height 26
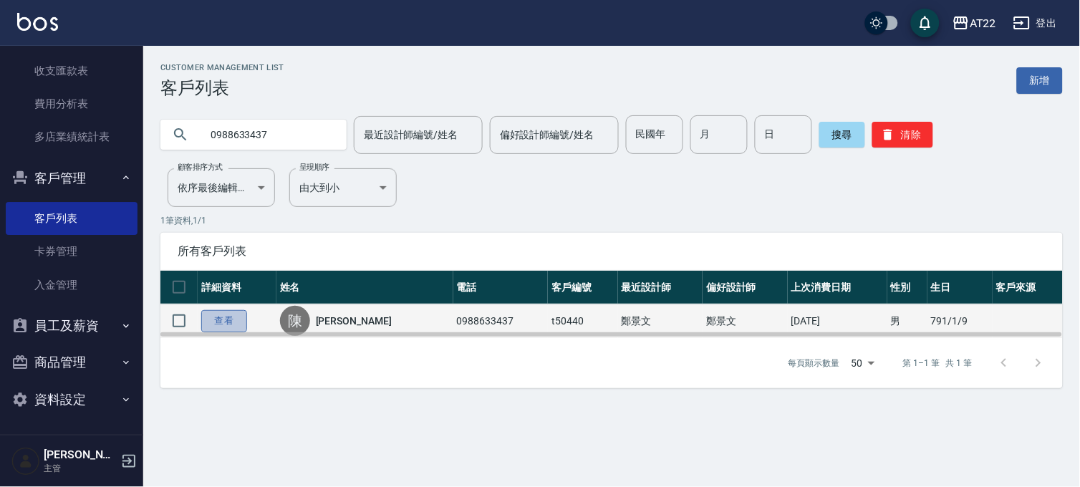
click at [238, 316] on link "查看" at bounding box center [224, 321] width 46 height 22
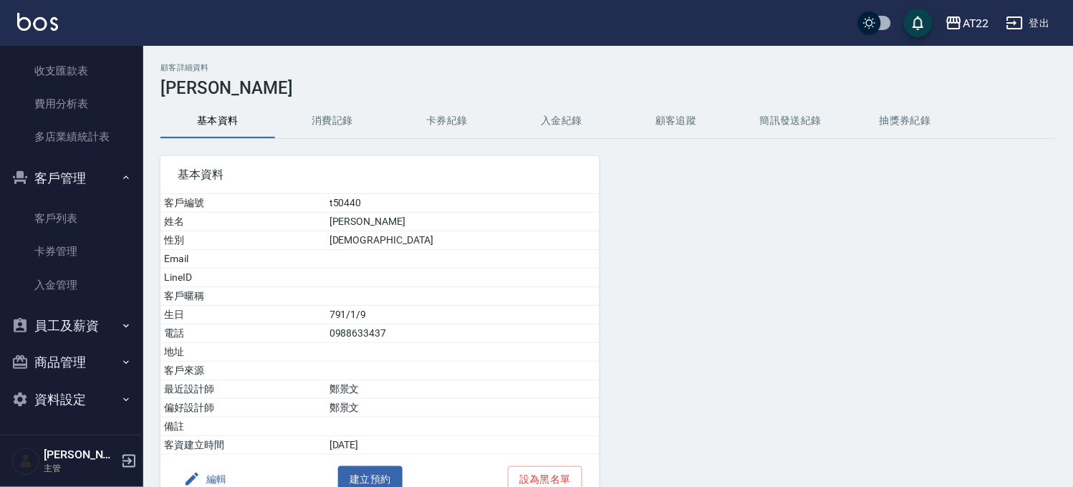
click at [546, 130] on button "入金紀錄" at bounding box center [561, 121] width 115 height 34
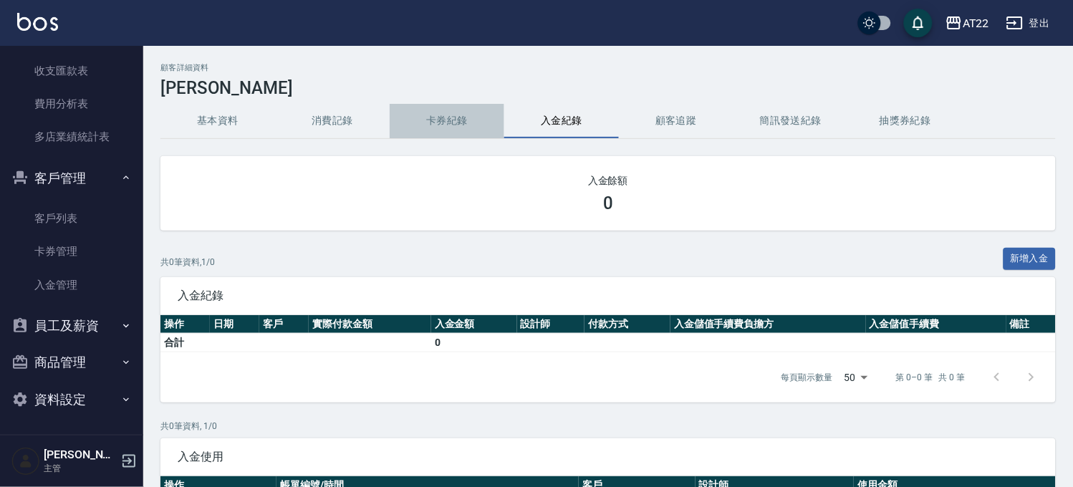
click at [465, 117] on button "卡券紀錄" at bounding box center [447, 121] width 115 height 34
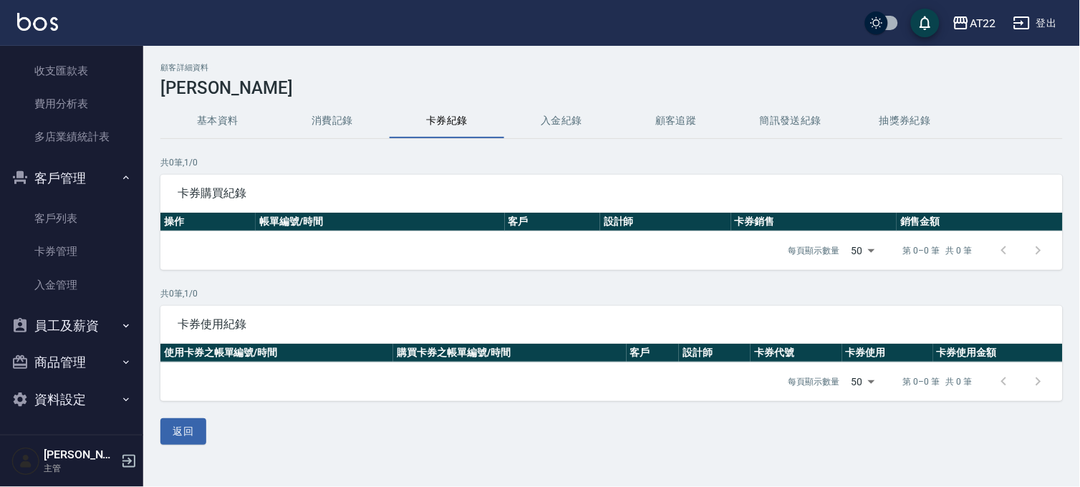
click at [354, 118] on button "消費記錄" at bounding box center [332, 121] width 115 height 34
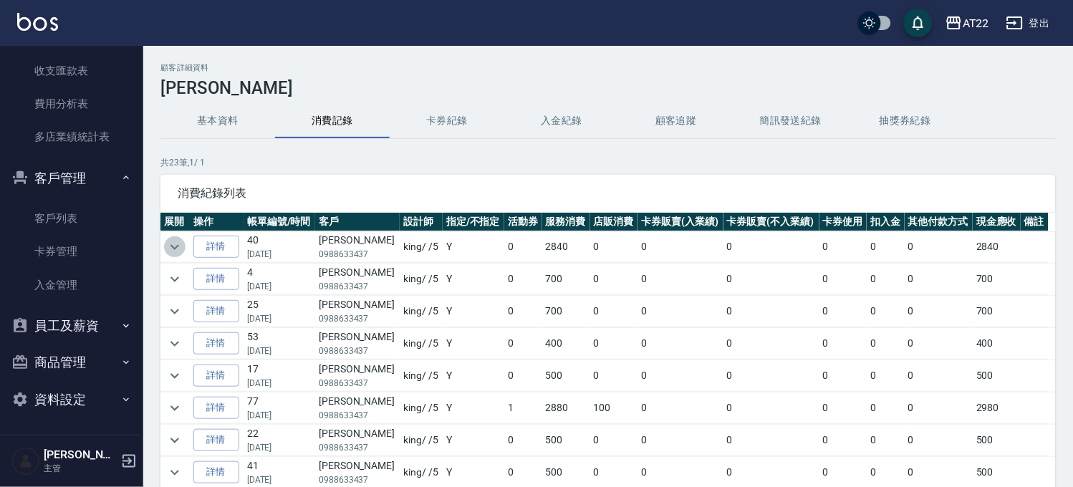
click at [175, 242] on icon "expand row" at bounding box center [174, 246] width 17 height 17
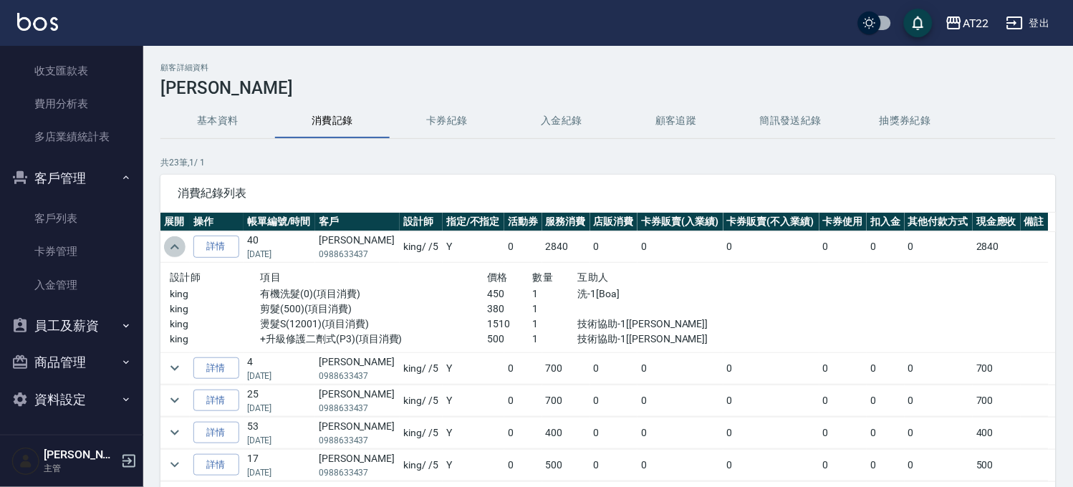
click at [174, 246] on icon "expand row" at bounding box center [174, 246] width 9 height 5
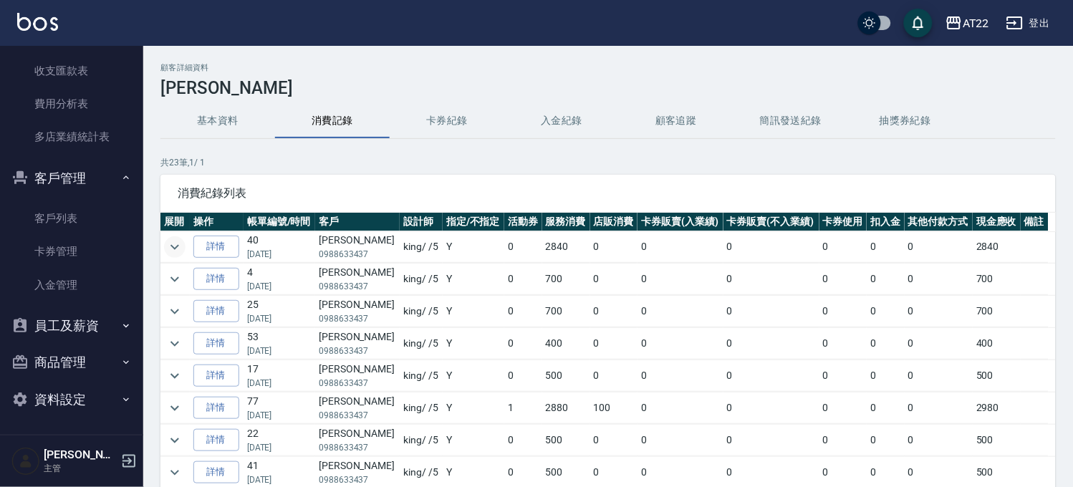
click at [233, 120] on button "基本資料" at bounding box center [217, 121] width 115 height 34
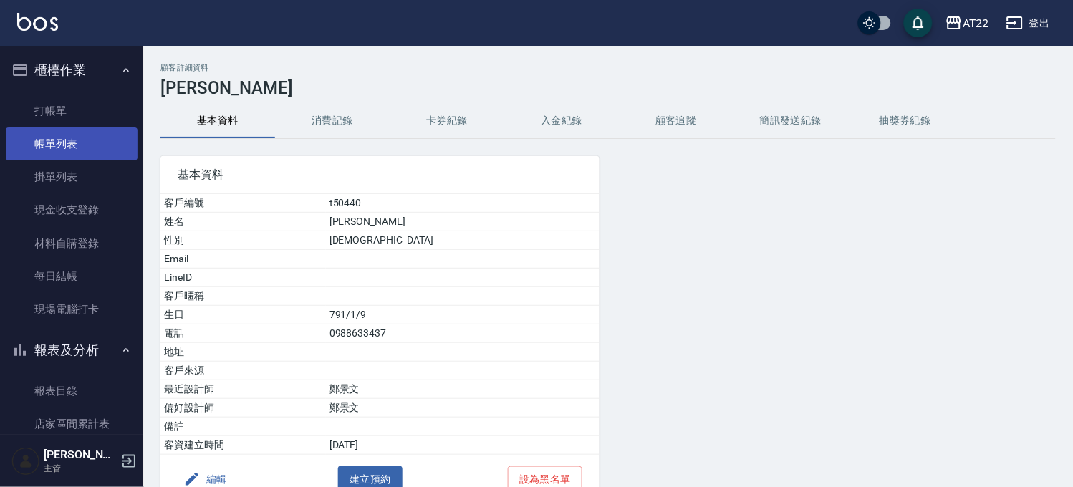
click at [110, 153] on link "帳單列表" at bounding box center [72, 143] width 132 height 33
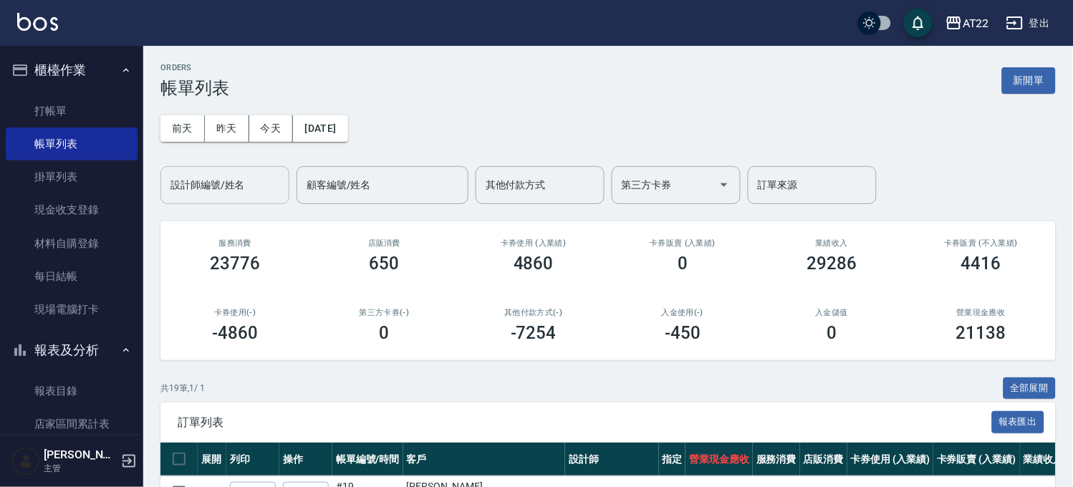
click at [192, 179] on div "設計師編號/姓名 設計師編號/姓名" at bounding box center [224, 185] width 129 height 38
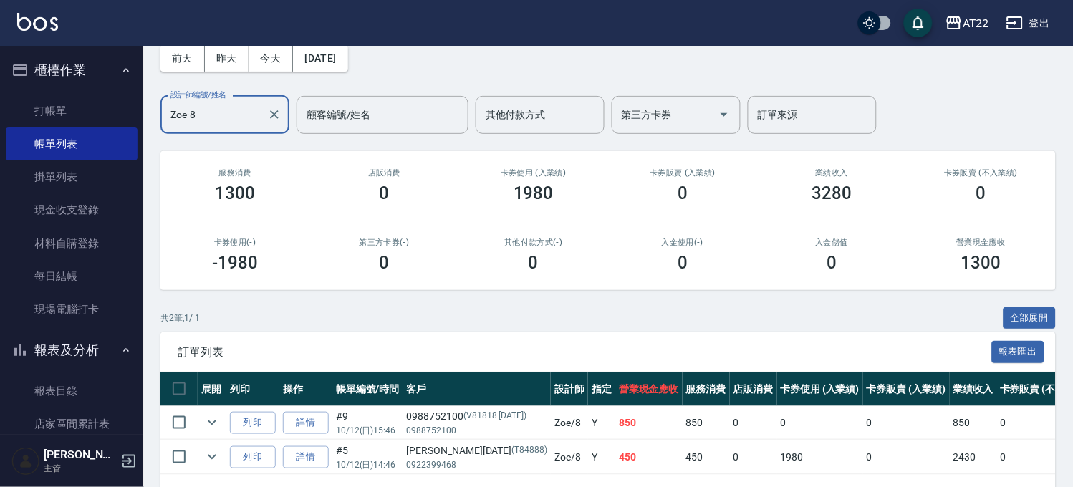
scroll to position [126, 0]
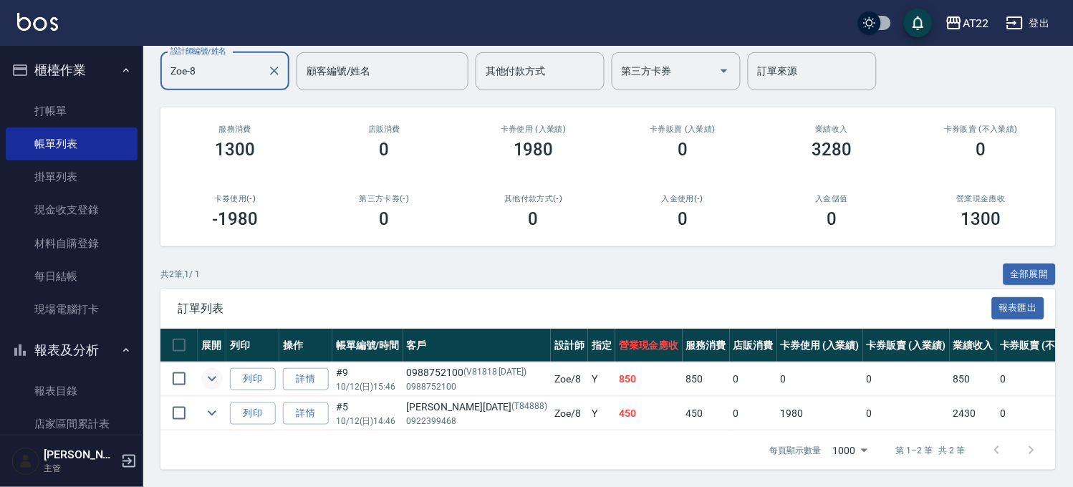
click at [208, 370] on icon "expand row" at bounding box center [211, 378] width 17 height 17
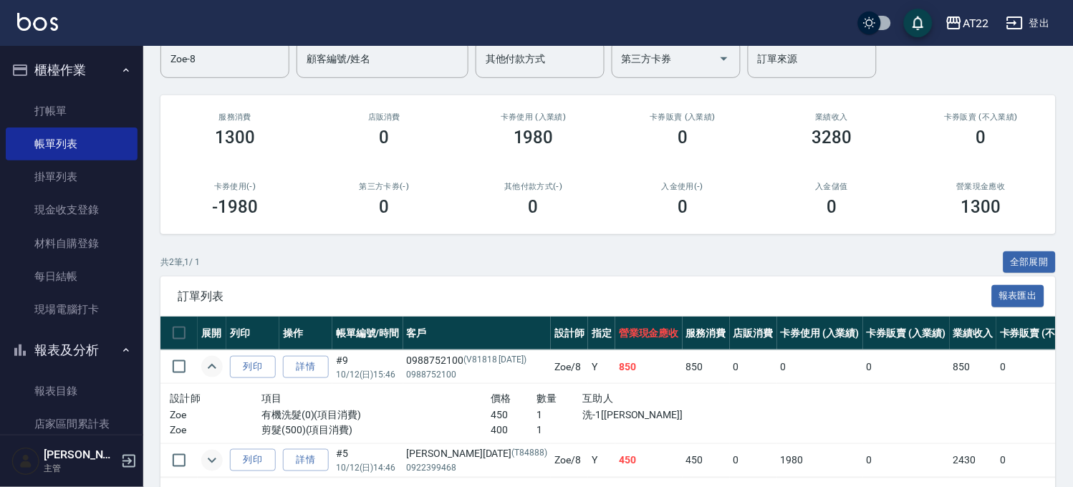
click at [212, 456] on icon "expand row" at bounding box center [211, 460] width 17 height 17
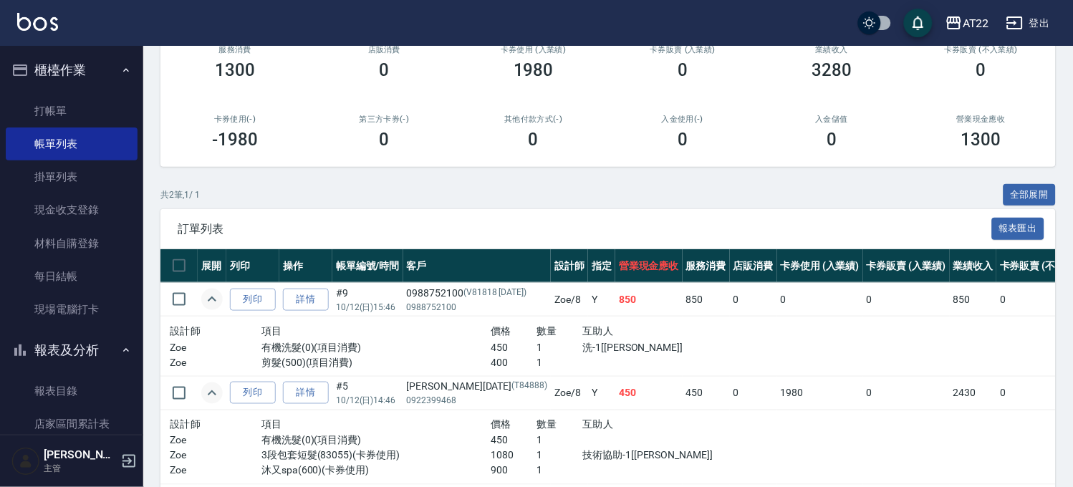
scroll to position [259, 0]
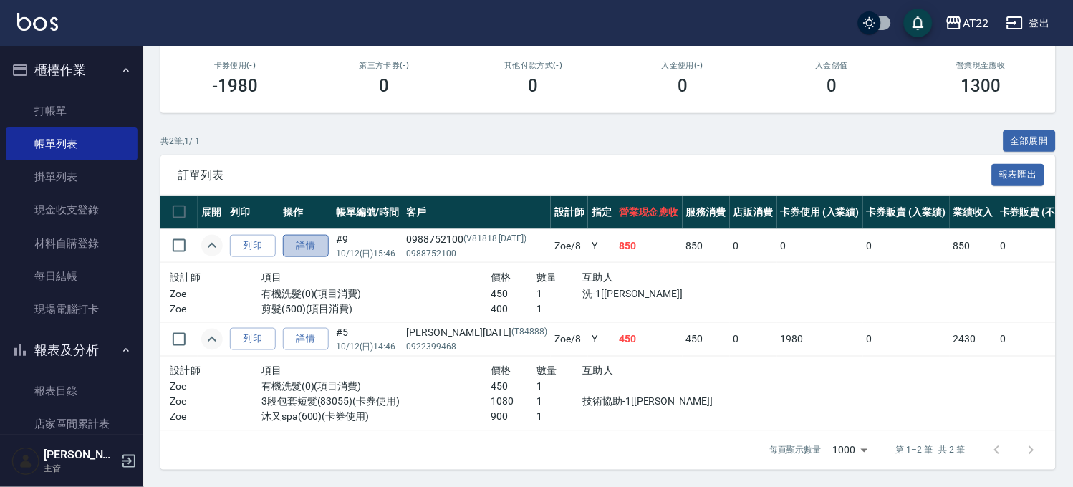
click at [311, 235] on link "詳情" at bounding box center [306, 246] width 46 height 22
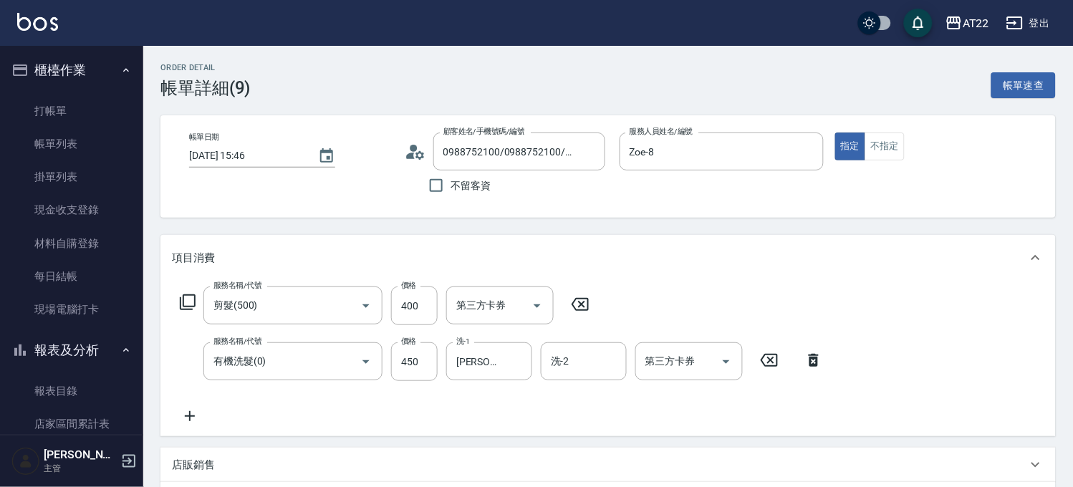
click at [535, 363] on form "洗-1 Yuri-23 洗-1" at bounding box center [493, 361] width 95 height 38
click at [518, 355] on icon "Clear" at bounding box center [517, 361] width 14 height 14
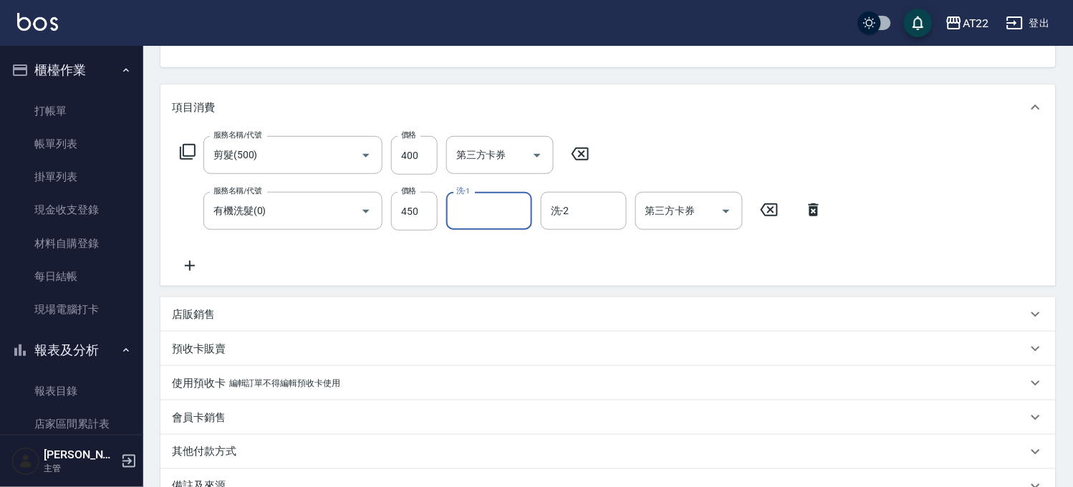
scroll to position [319, 0]
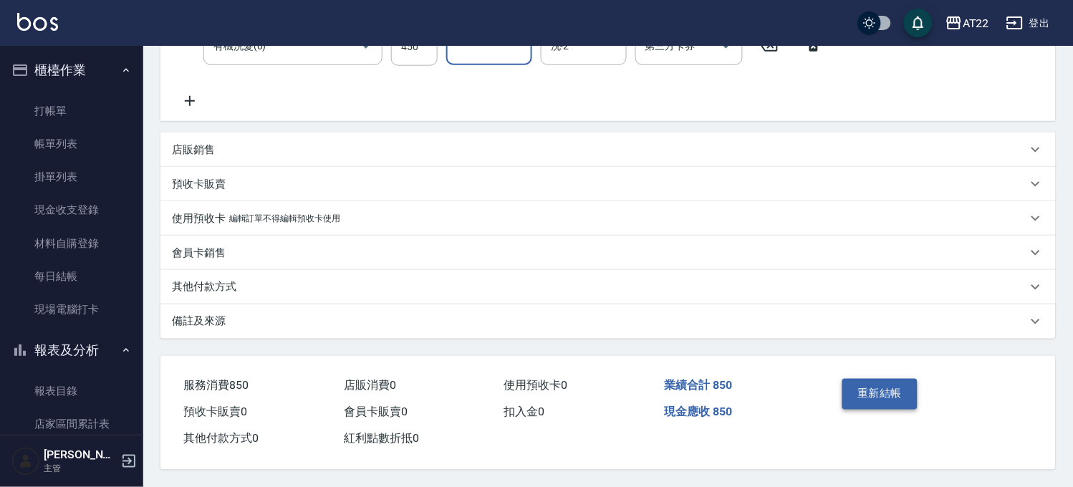
click at [854, 383] on button "重新結帳" at bounding box center [880, 394] width 76 height 30
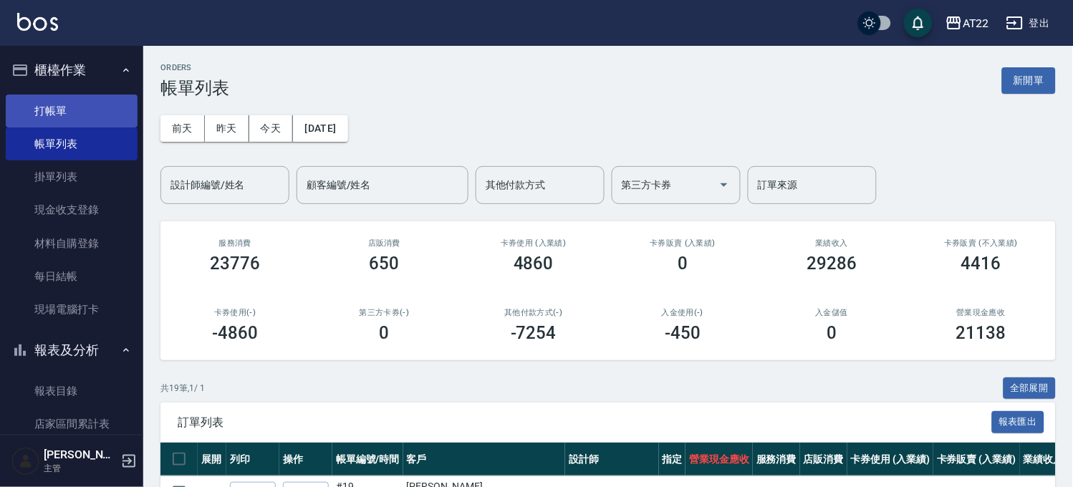
click at [80, 103] on link "打帳單" at bounding box center [72, 111] width 132 height 33
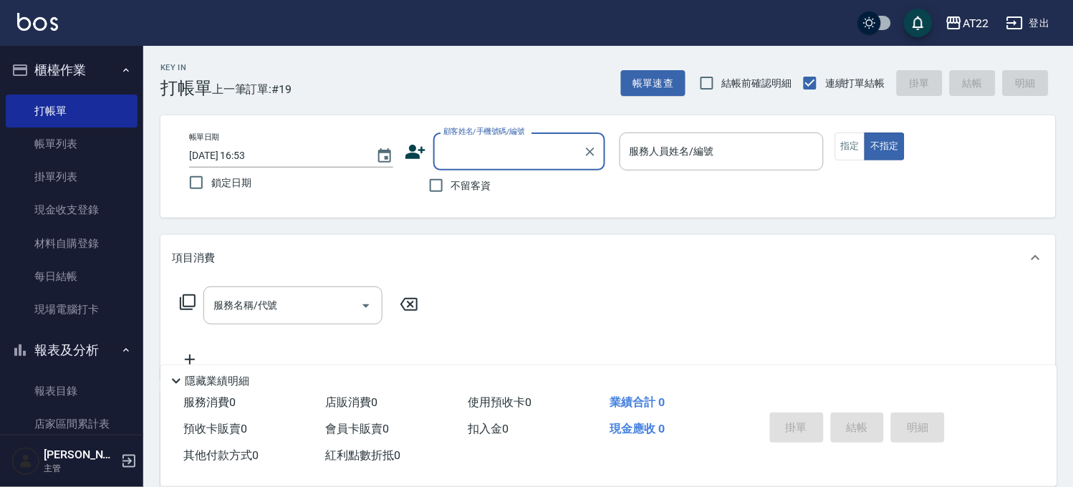
click at [90, 72] on button "櫃檯作業" at bounding box center [72, 70] width 132 height 37
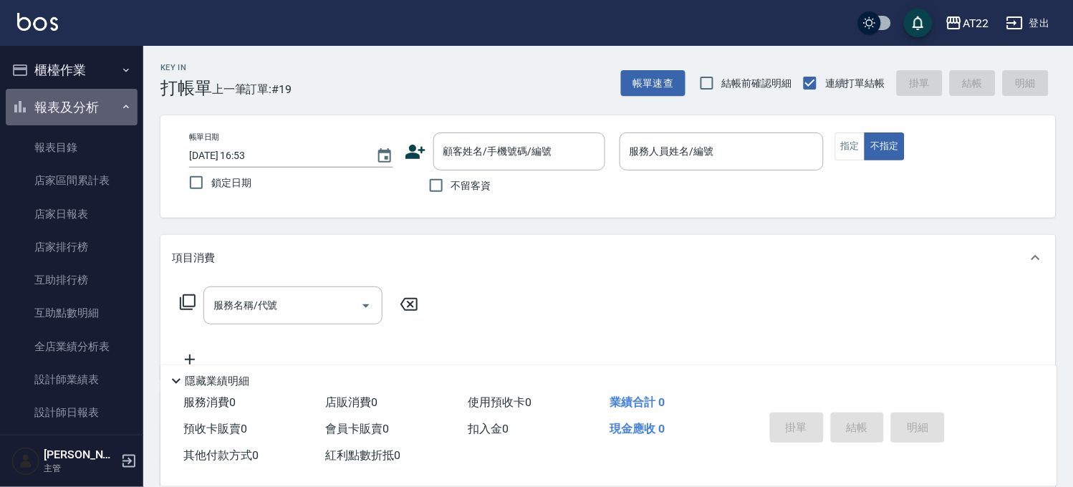
click at [105, 109] on button "報表及分析" at bounding box center [72, 107] width 132 height 37
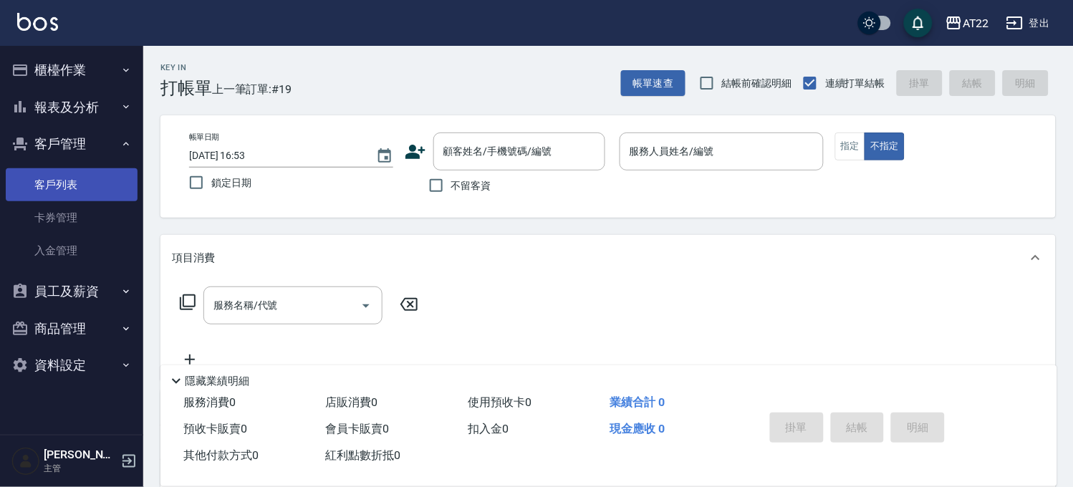
click at [87, 177] on link "客戶列表" at bounding box center [72, 184] width 132 height 33
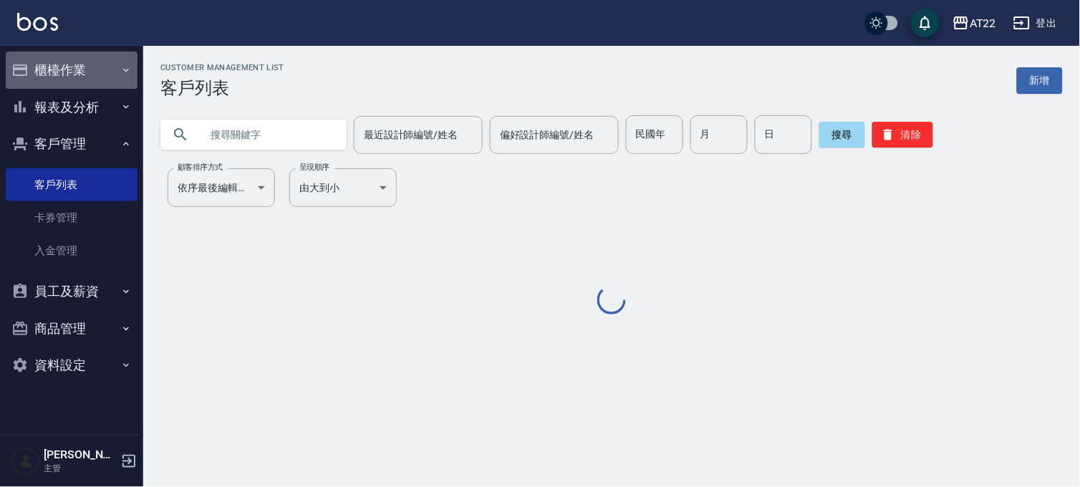
click at [102, 68] on button "櫃檯作業" at bounding box center [72, 70] width 132 height 37
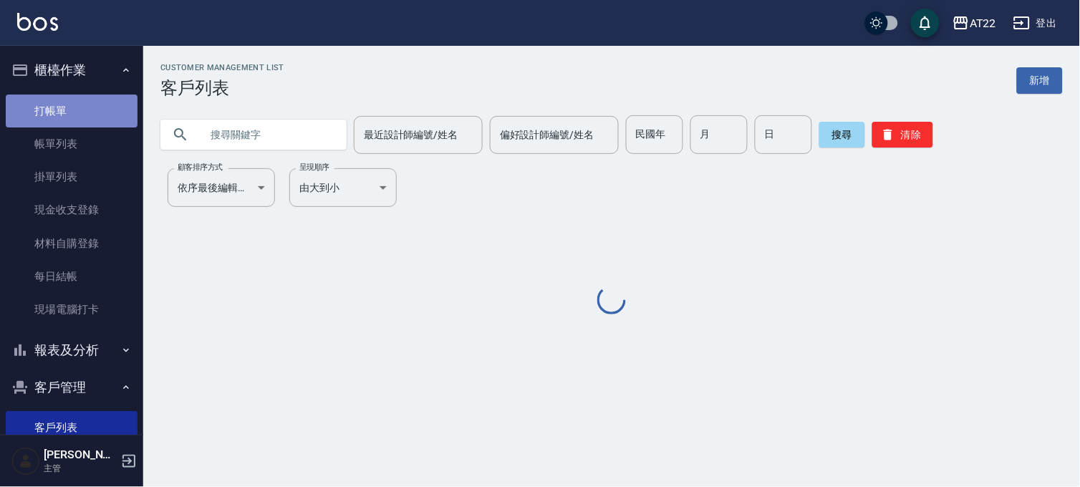
click at [92, 107] on link "打帳單" at bounding box center [72, 111] width 132 height 33
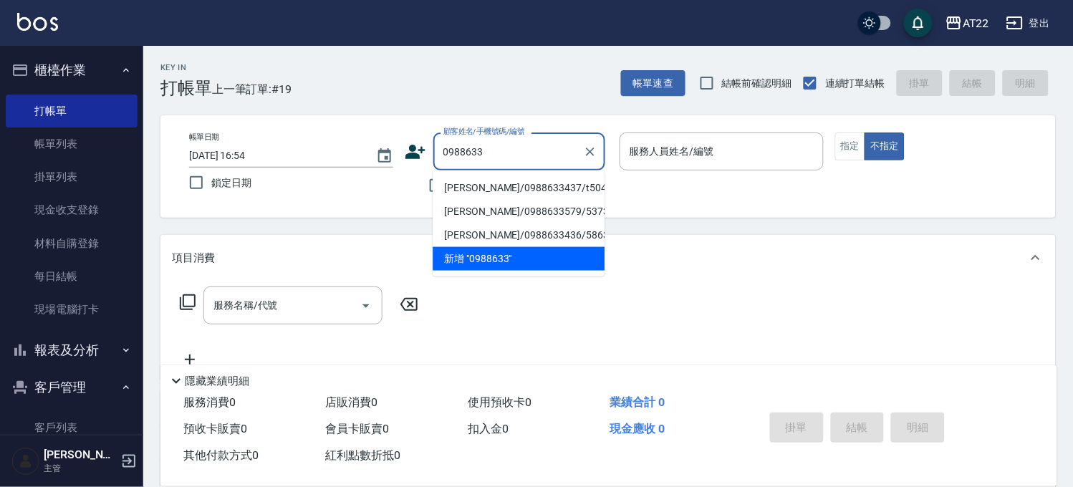
drag, startPoint x: 554, startPoint y: 185, endPoint x: 584, endPoint y: 187, distance: 30.2
click at [554, 185] on li "陳振榆/0988633437/t50440" at bounding box center [518, 188] width 172 height 24
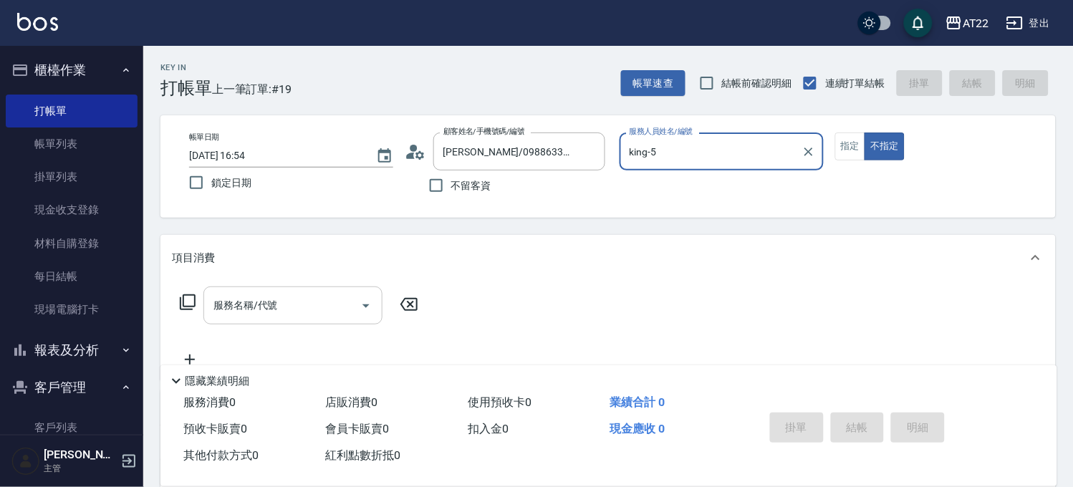
click at [297, 318] on div "服務名稱/代號" at bounding box center [292, 305] width 179 height 38
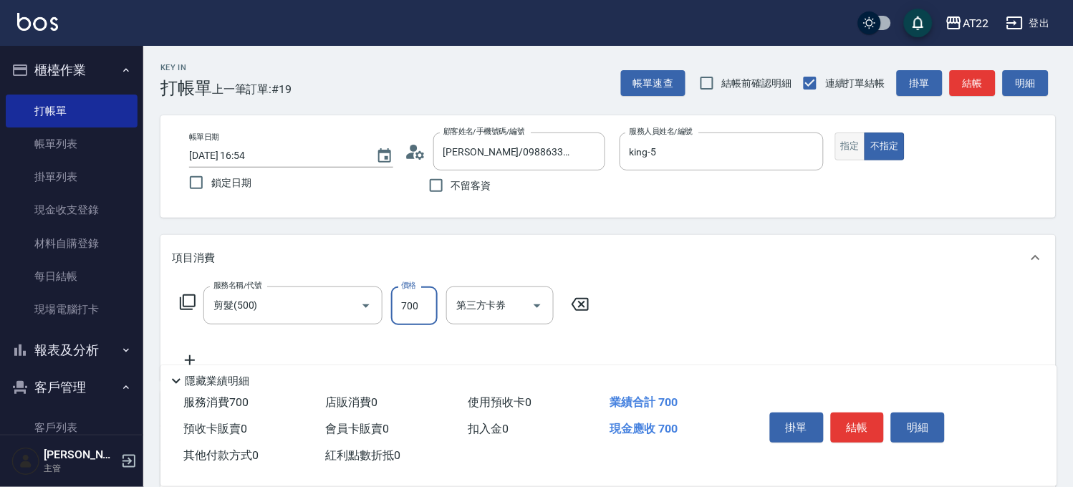
click at [856, 142] on button "指定" at bounding box center [850, 146] width 31 height 28
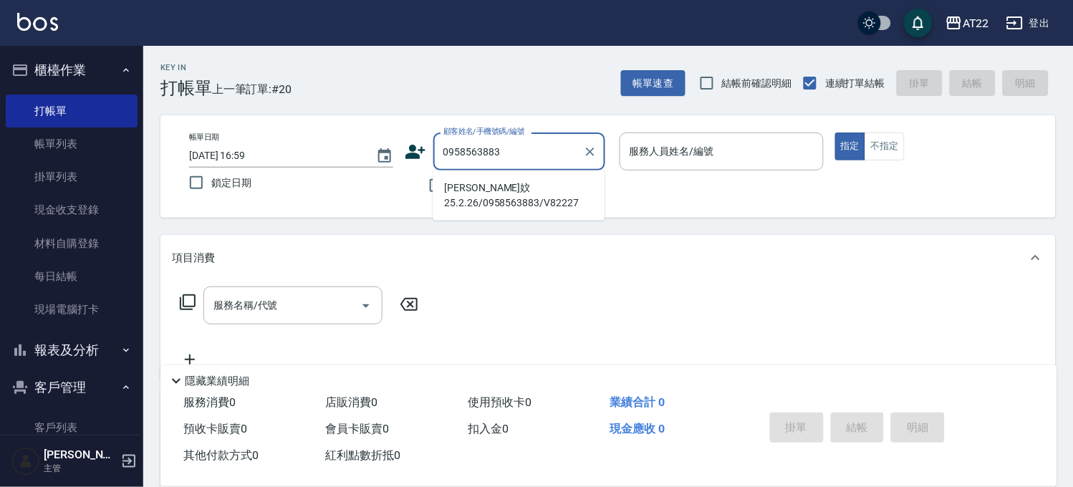
click at [500, 191] on li "江怡妏25.2.26/0958563883/V82227" at bounding box center [518, 195] width 172 height 39
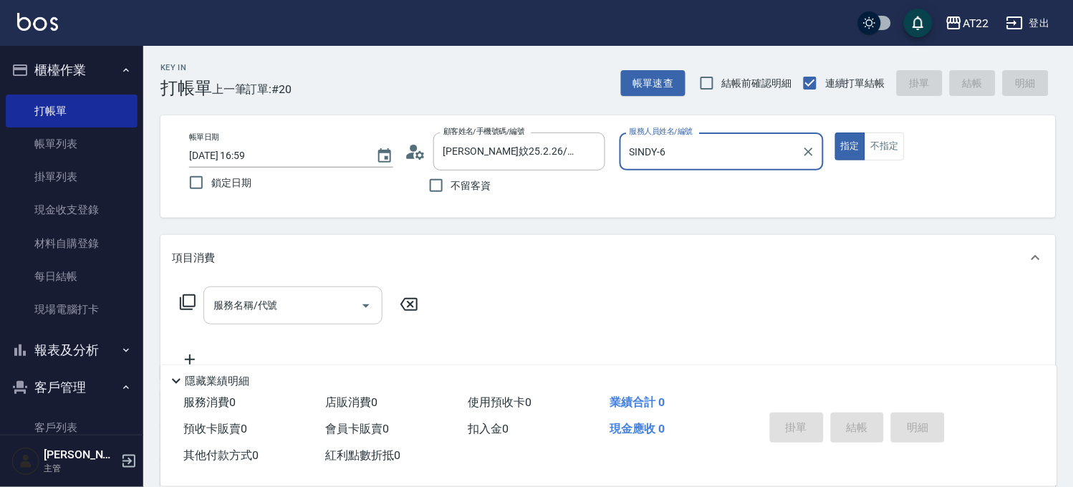
click at [274, 312] on input "服務名稱/代號" at bounding box center [282, 305] width 145 height 25
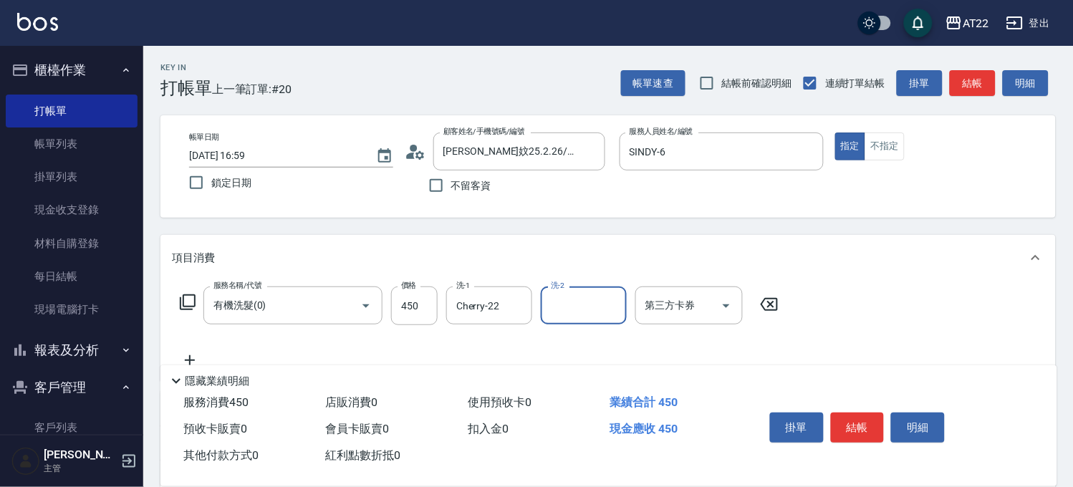
click at [187, 354] on icon at bounding box center [190, 360] width 36 height 17
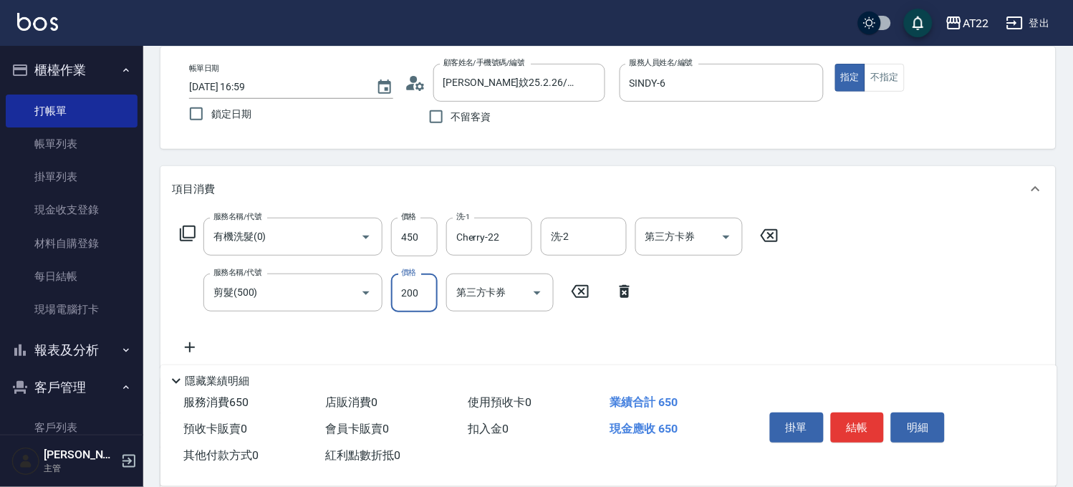
scroll to position [159, 0]
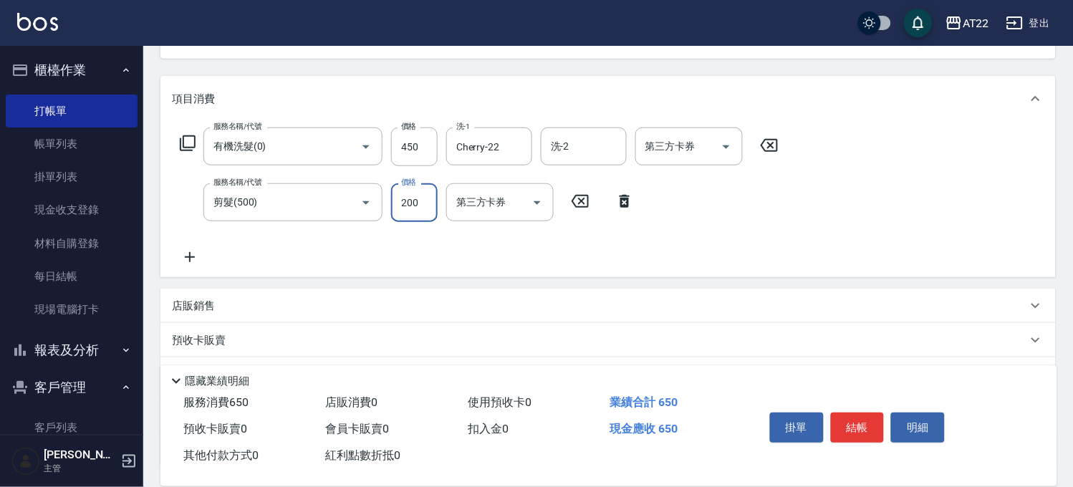
click at [191, 259] on icon at bounding box center [190, 256] width 36 height 17
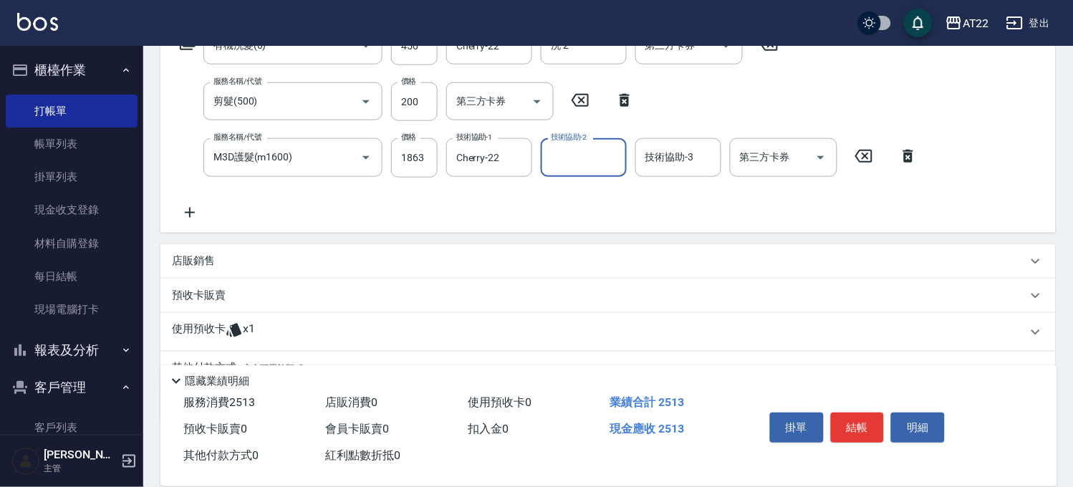
scroll to position [318, 0]
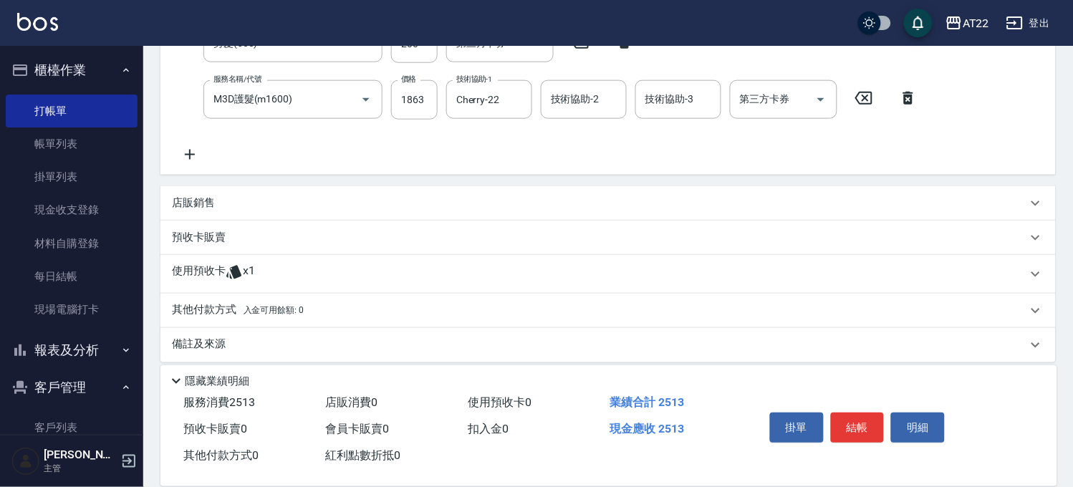
click at [190, 203] on p "店販銷售" at bounding box center [193, 202] width 43 height 15
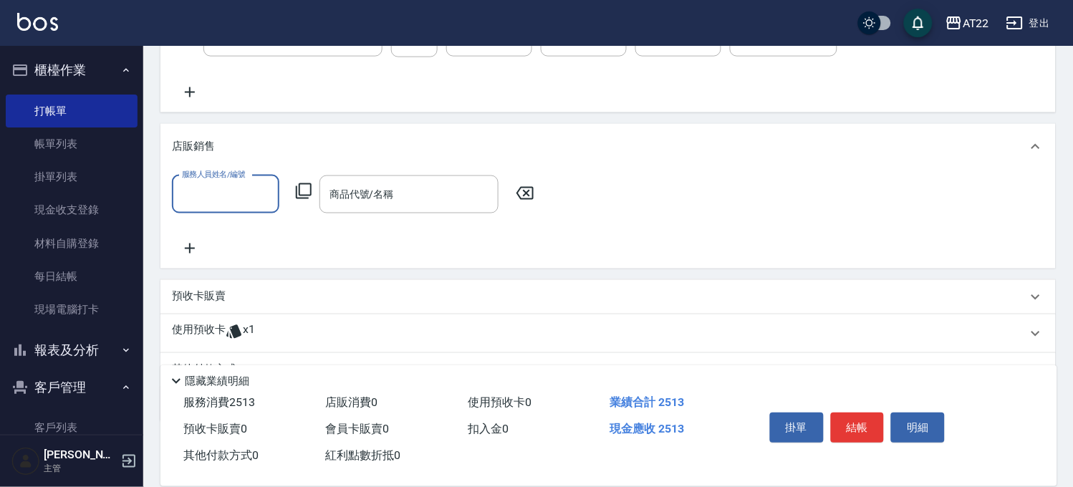
scroll to position [450, 0]
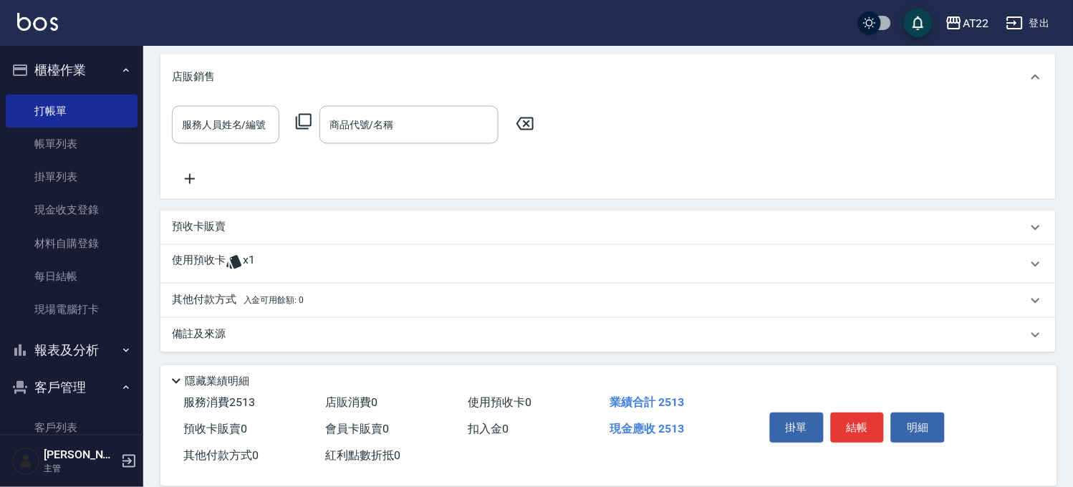
click at [238, 261] on icon at bounding box center [233, 262] width 15 height 14
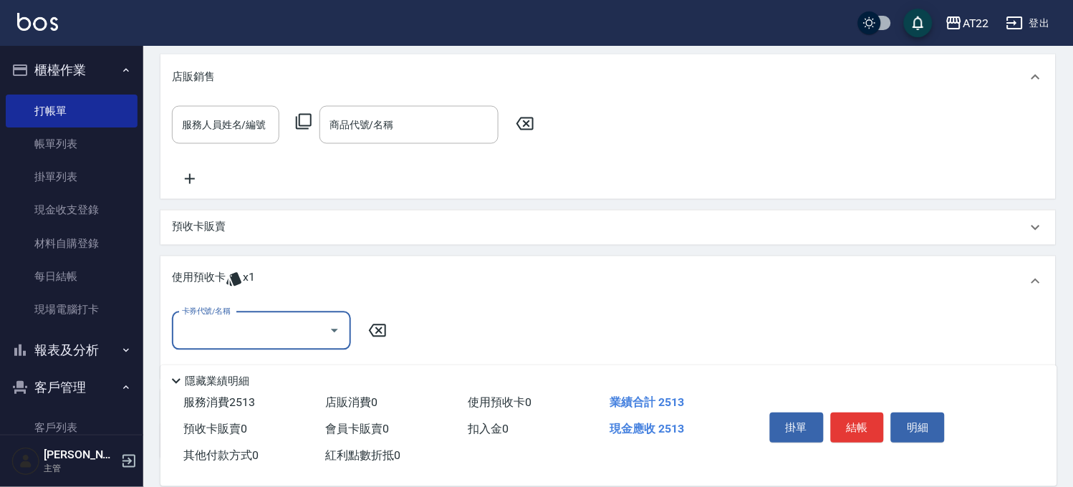
scroll to position [0, 0]
click at [274, 323] on input "卡券代號/名稱" at bounding box center [250, 331] width 145 height 25
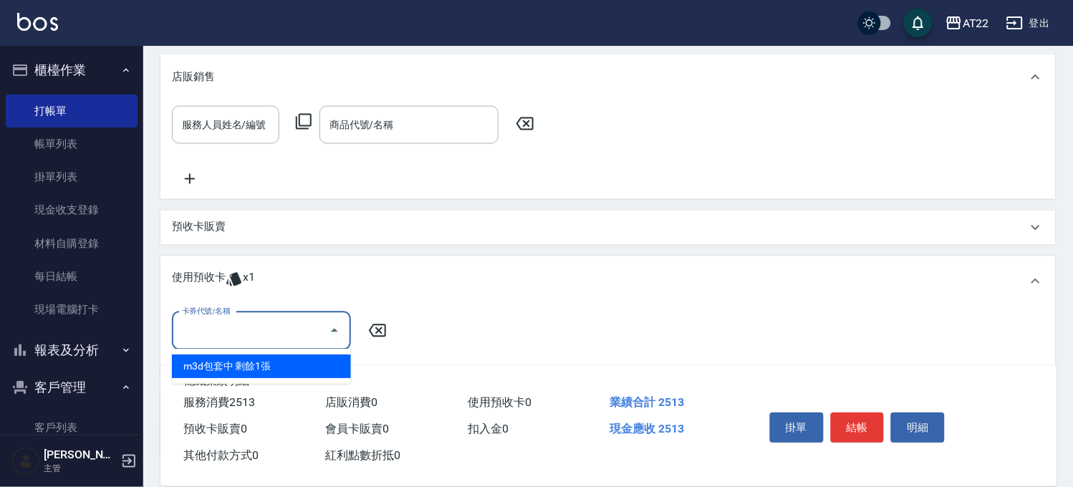
click at [274, 323] on input "卡券代號/名稱" at bounding box center [250, 331] width 145 height 25
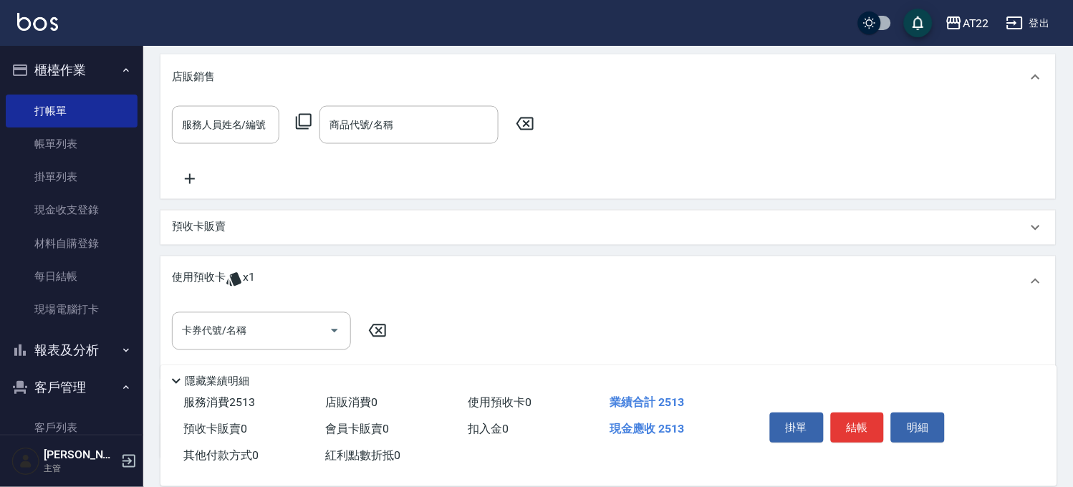
click at [206, 220] on p "預收卡販賣" at bounding box center [199, 227] width 54 height 15
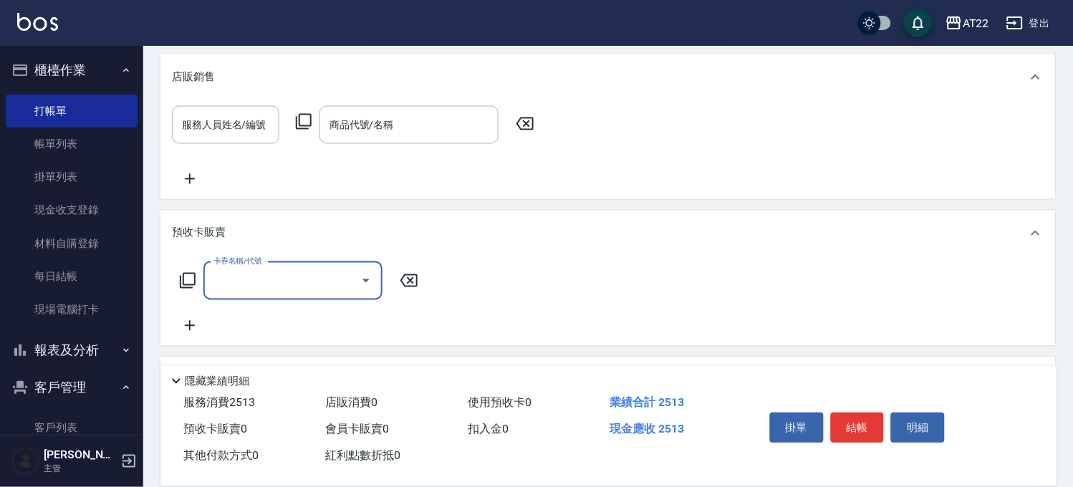
scroll to position [1, 0]
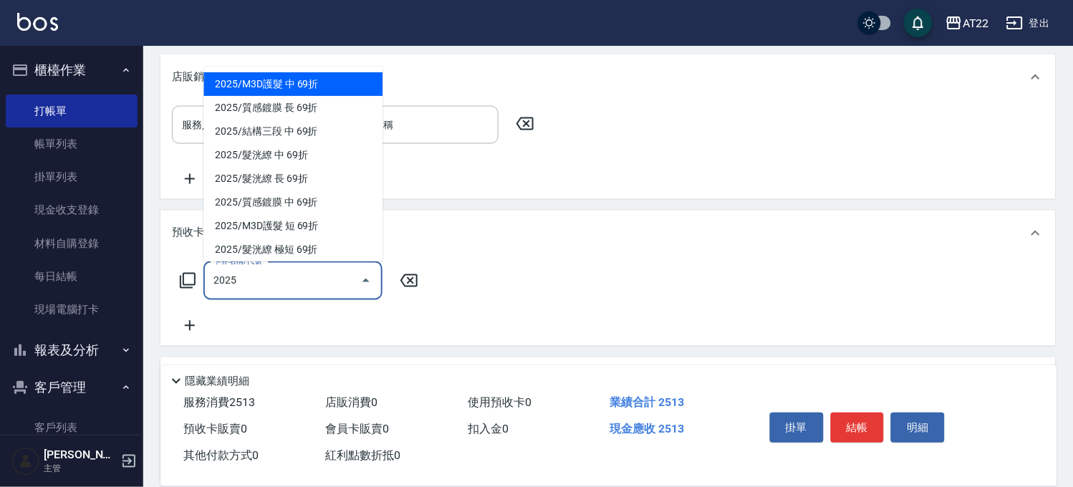
click at [301, 84] on span "2025/M3D護髮 中 69折" at bounding box center [292, 84] width 179 height 24
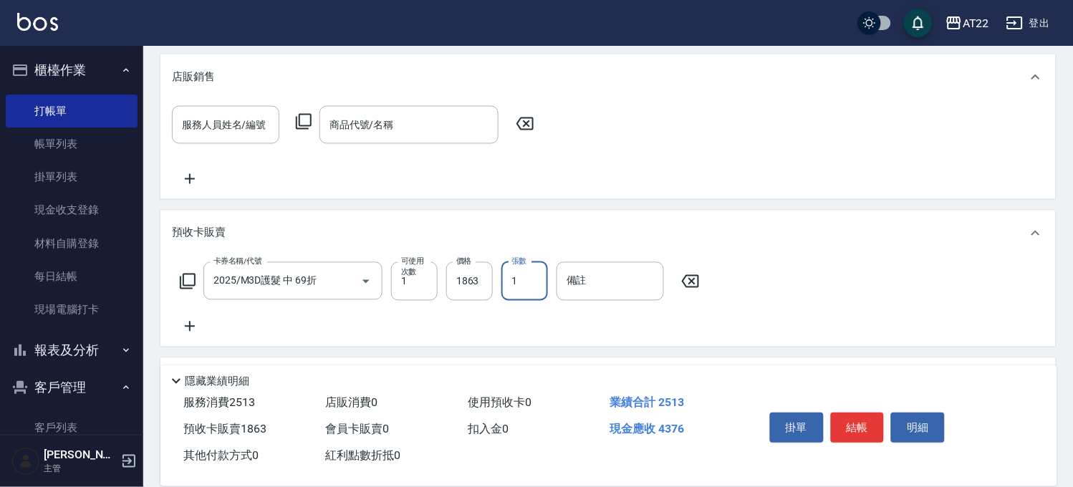
click at [521, 283] on input "1" at bounding box center [524, 281] width 47 height 39
click at [619, 198] on div "項目消費 服務名稱/代號 有機洗髮(0) 服務名稱/代號 價格 450 價格 洗-1 Cherry-22 洗-1 洗-2 洗-2 第三方卡券 第三方卡券 服務…" at bounding box center [607, 172] width 895 height 775
click at [697, 275] on icon at bounding box center [690, 281] width 17 height 13
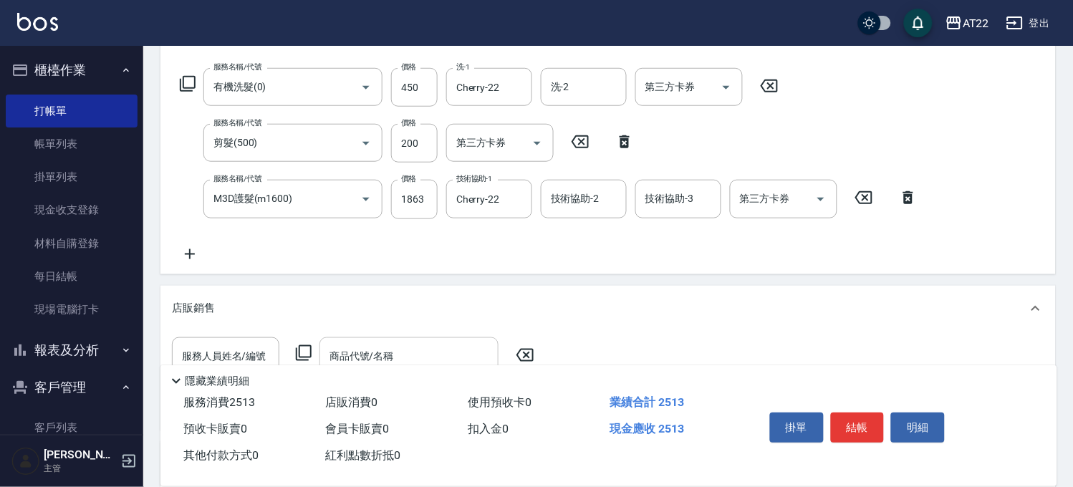
scroll to position [370, 0]
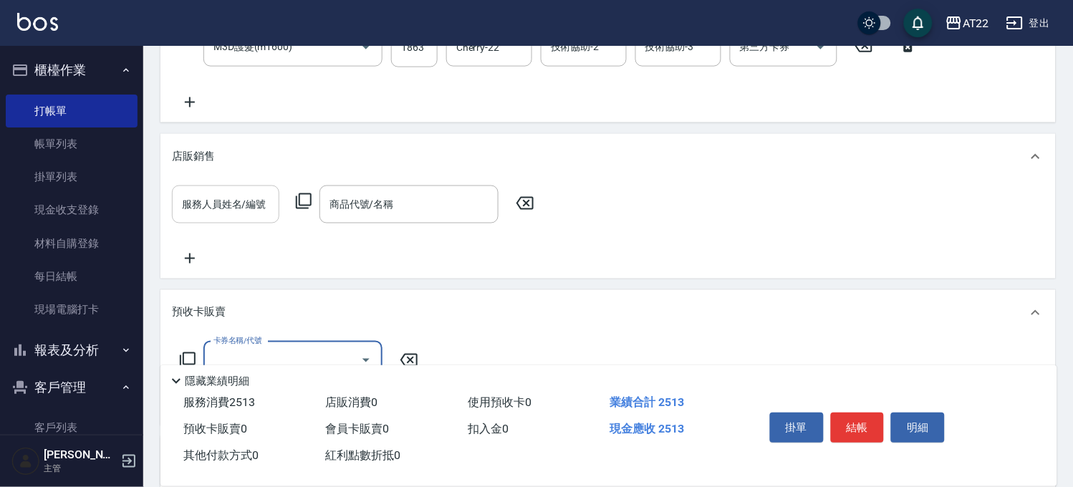
click at [248, 217] on div "服務人員姓名/編號" at bounding box center [225, 204] width 107 height 38
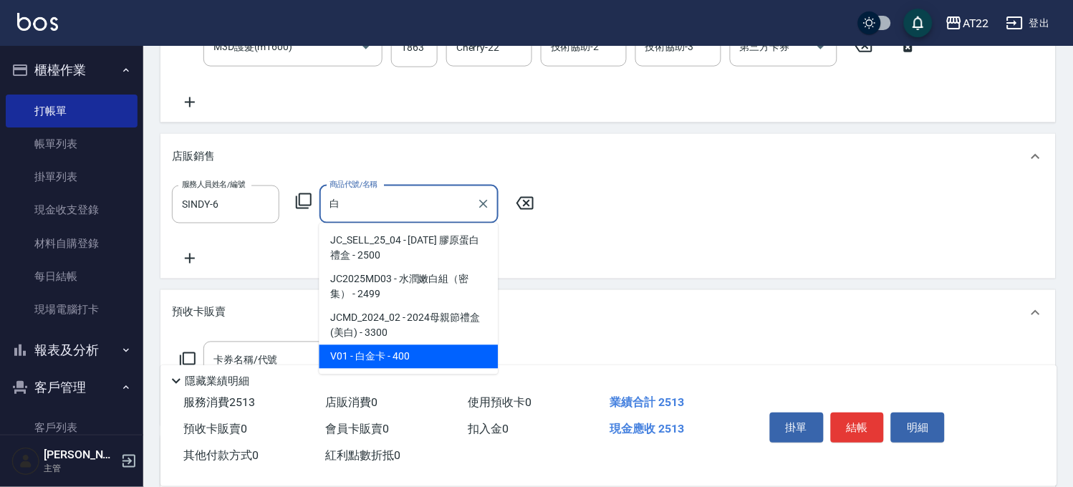
click at [387, 362] on span "V01 - 白金卡 - 400" at bounding box center [408, 357] width 179 height 24
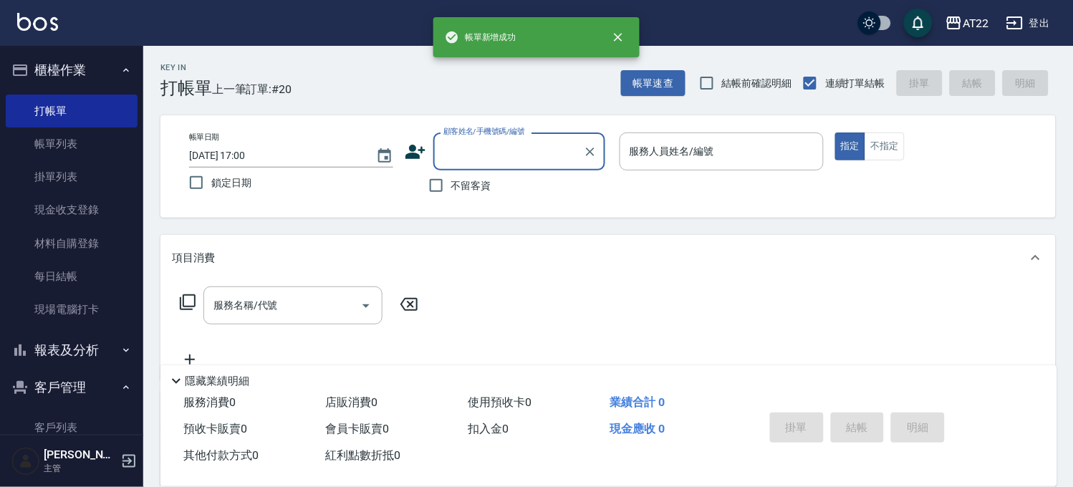
scroll to position [0, 0]
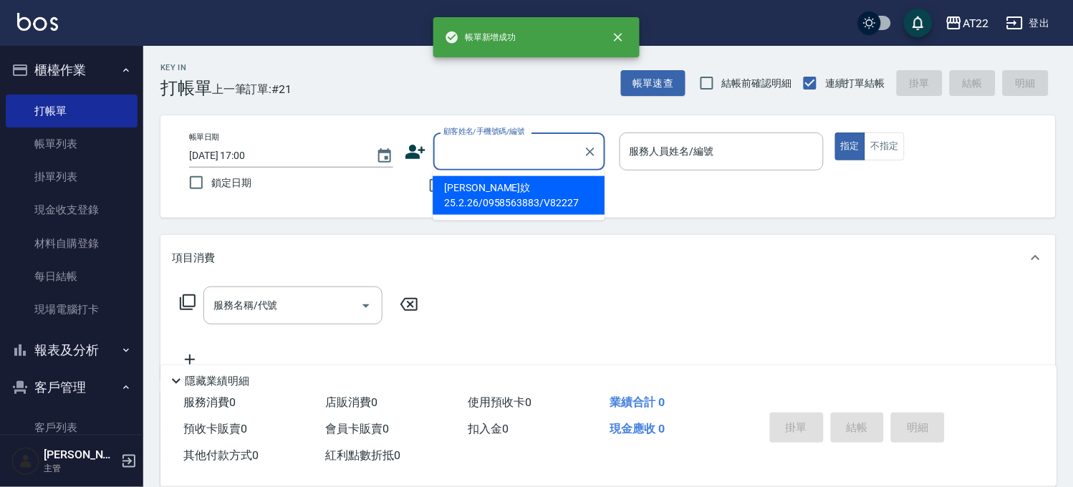
click at [485, 161] on input "顧客姓名/手機號碼/編號" at bounding box center [508, 151] width 137 height 25
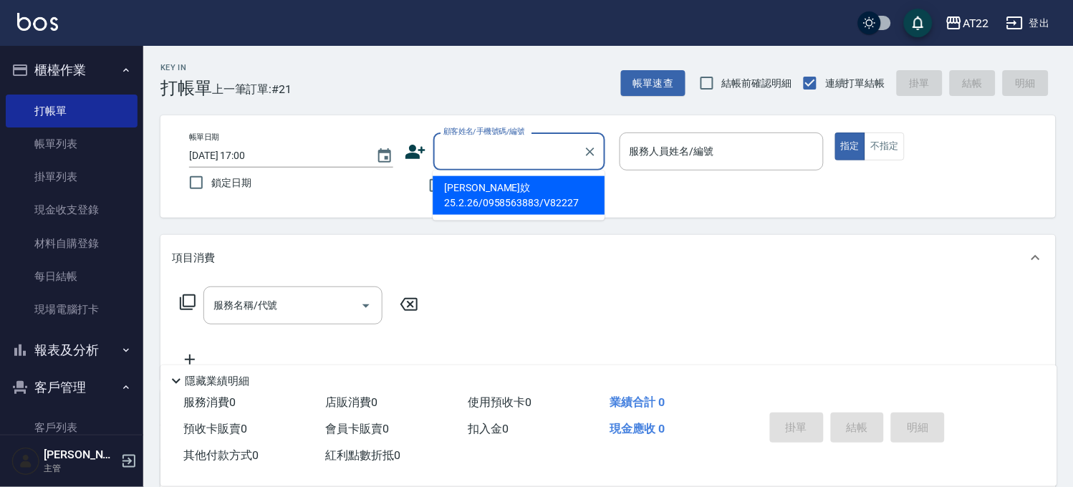
click at [498, 200] on li "江怡妏25.2.26/0958563883/V82227" at bounding box center [518, 195] width 172 height 39
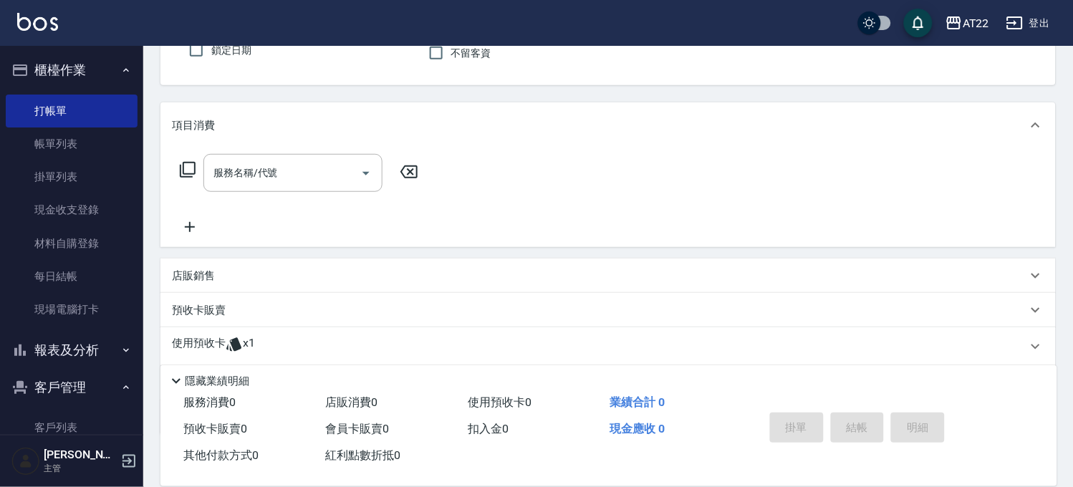
scroll to position [216, 0]
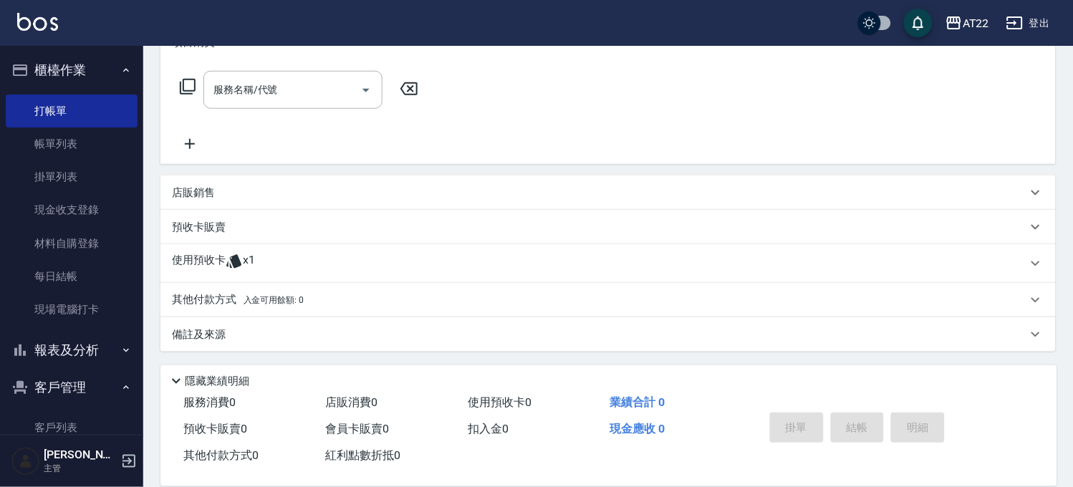
click at [284, 260] on div "使用預收卡 x1" at bounding box center [599, 263] width 855 height 21
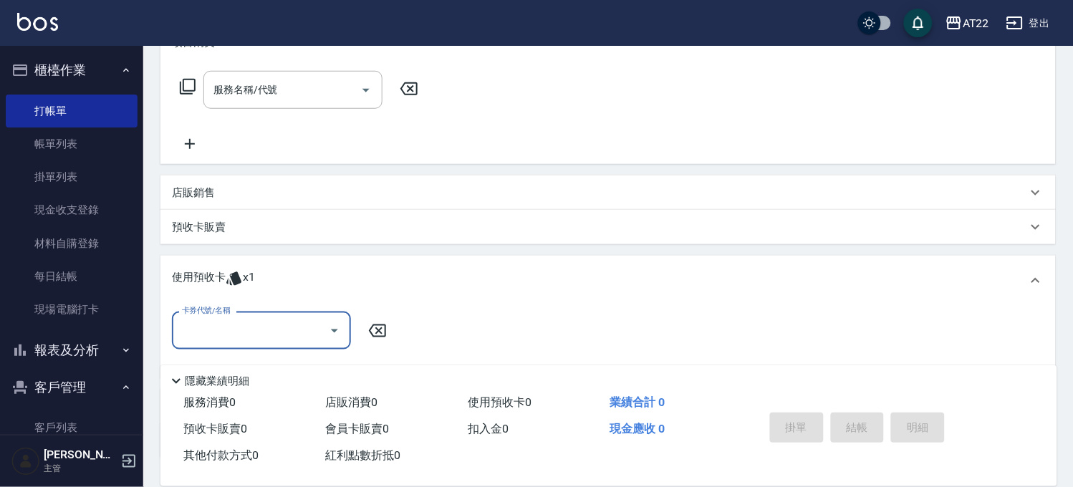
scroll to position [0, 0]
click at [284, 324] on input "卡券代號/名稱" at bounding box center [250, 330] width 145 height 25
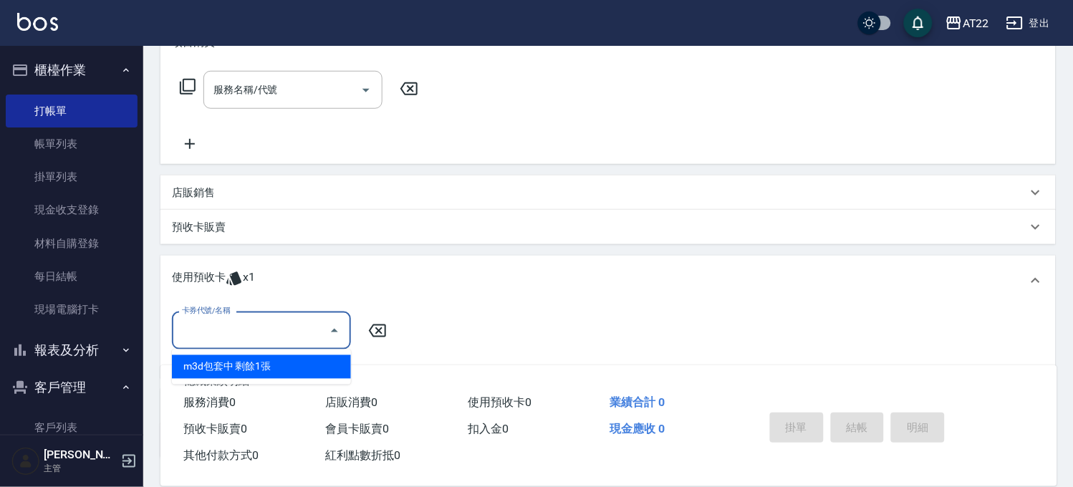
click at [275, 357] on div "m3d包套中 剩餘1張" at bounding box center [261, 367] width 179 height 24
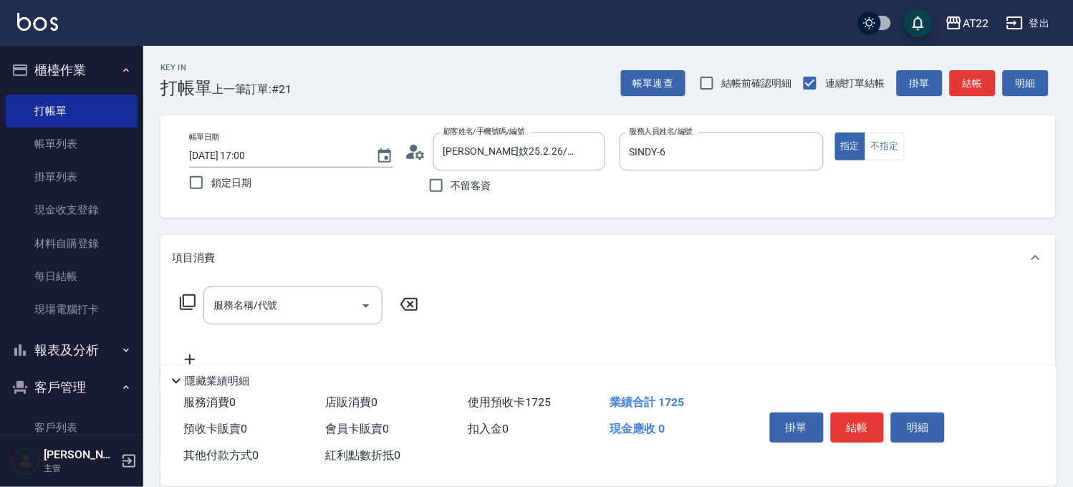
click at [419, 150] on icon at bounding box center [415, 151] width 21 height 21
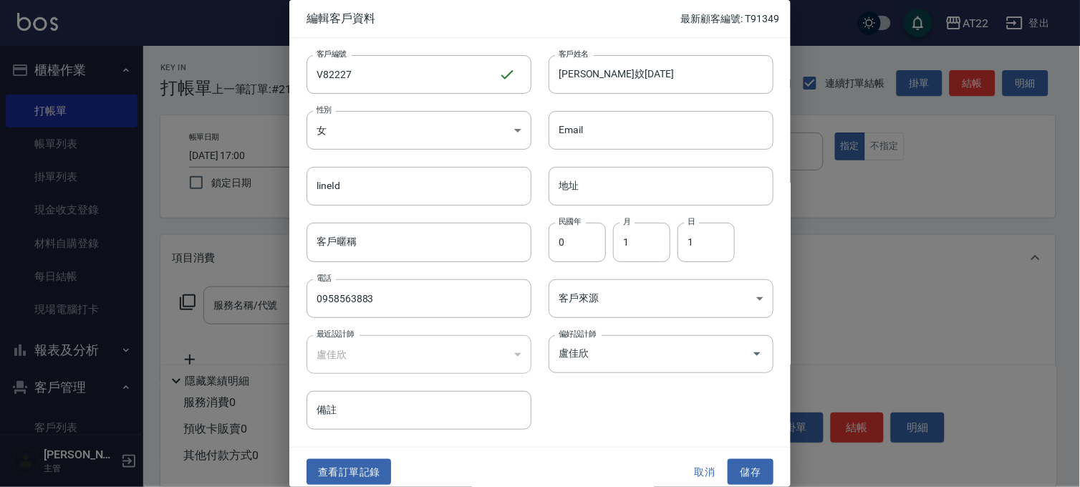
click at [695, 471] on button "取消" at bounding box center [705, 472] width 46 height 26
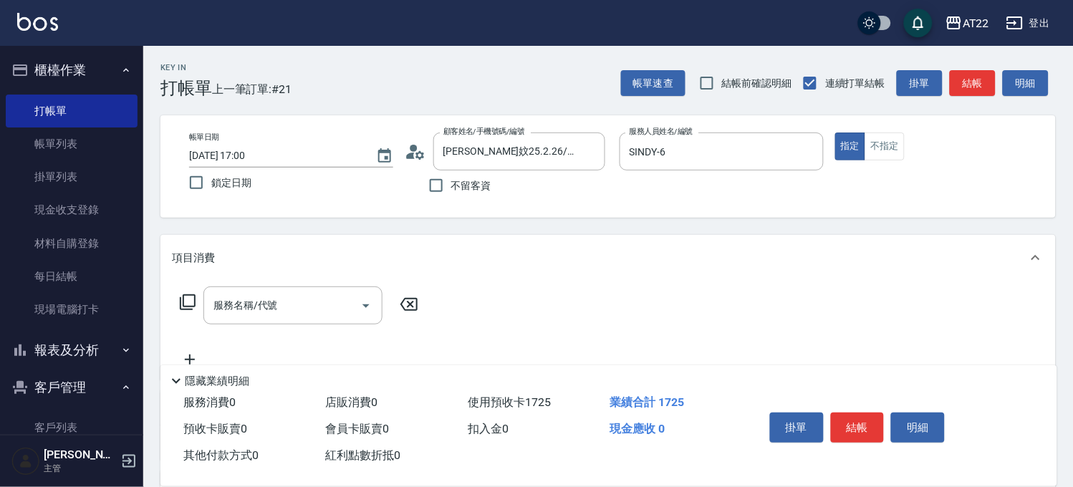
click at [405, 151] on icon at bounding box center [415, 151] width 21 height 21
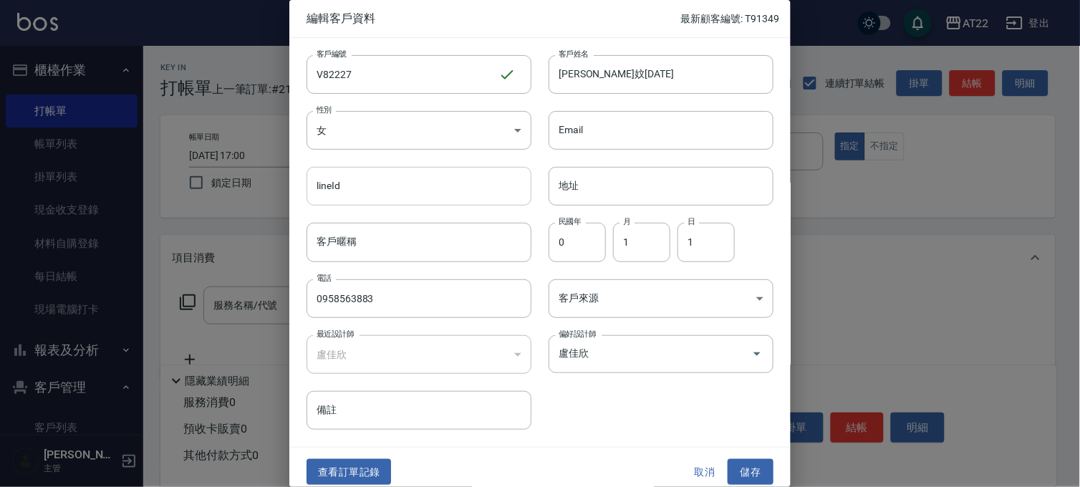
click at [316, 168] on input "lineId" at bounding box center [418, 186] width 225 height 39
drag, startPoint x: 263, startPoint y: 170, endPoint x: 272, endPoint y: 170, distance: 9.3
click at [263, 170] on div at bounding box center [540, 243] width 1080 height 487
click at [220, 173] on div at bounding box center [540, 243] width 1080 height 487
click at [692, 470] on button "取消" at bounding box center [705, 472] width 46 height 26
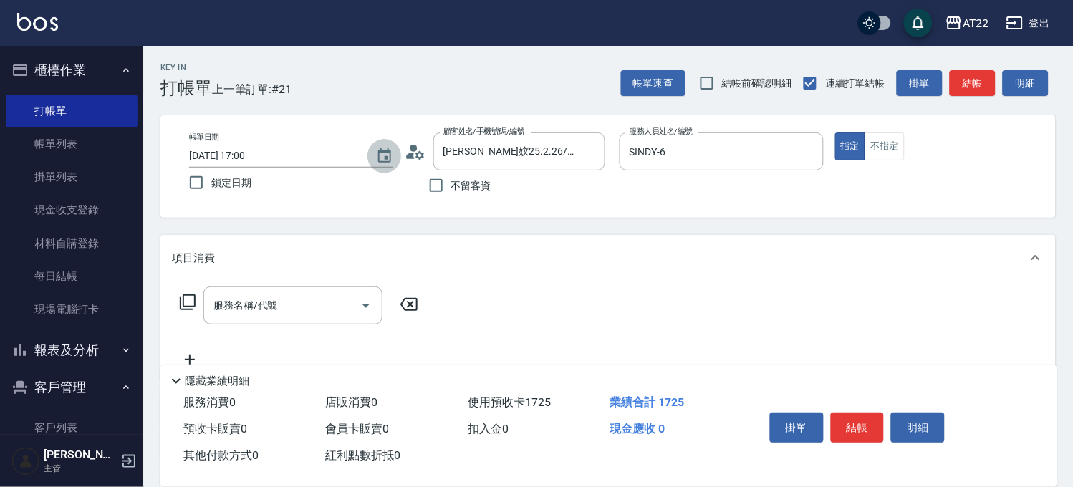
click at [392, 155] on button "Choose date, selected date is 2025-10-12" at bounding box center [384, 156] width 34 height 34
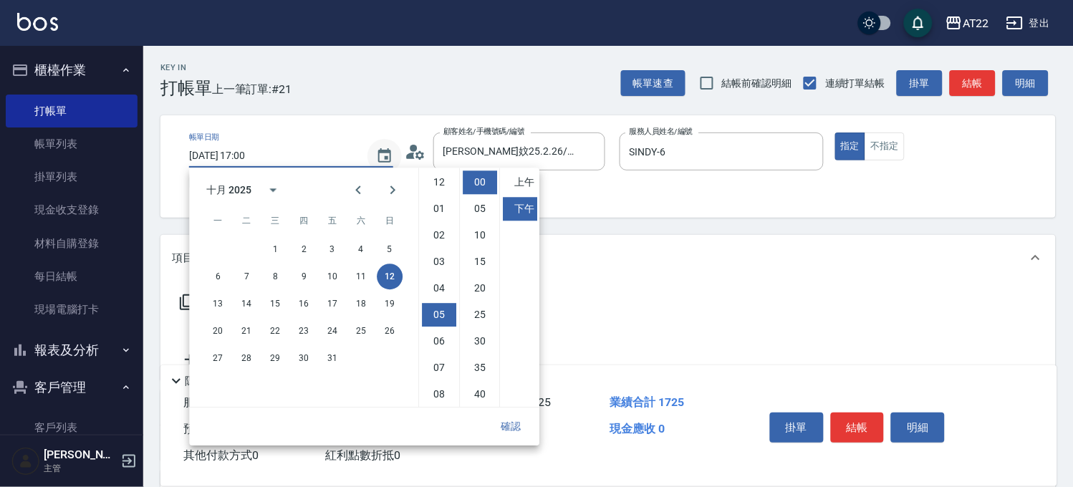
scroll to position [79, 0]
click at [356, 182] on icon "Previous month" at bounding box center [357, 189] width 17 height 17
click at [275, 190] on icon "calendar view is open, switch to year view" at bounding box center [272, 189] width 17 height 17
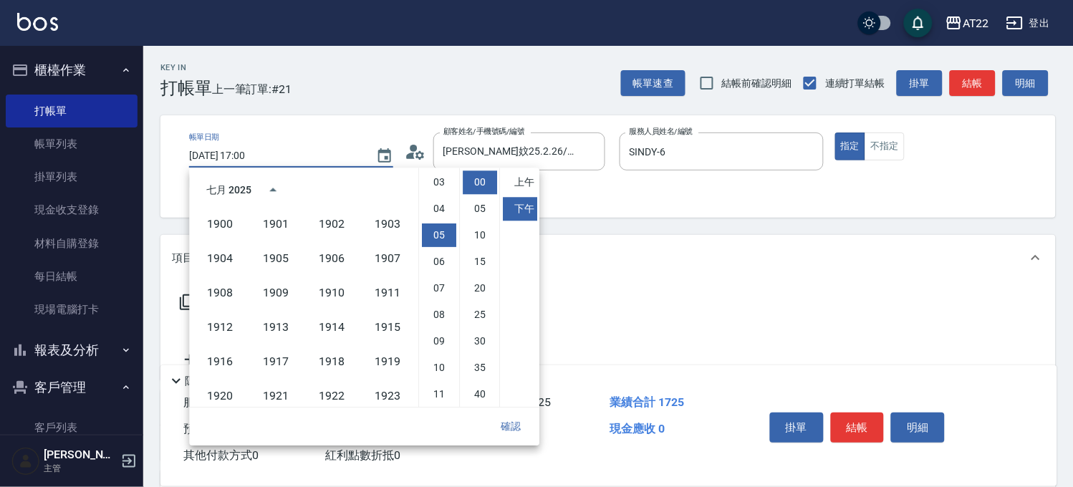
scroll to position [982, 0]
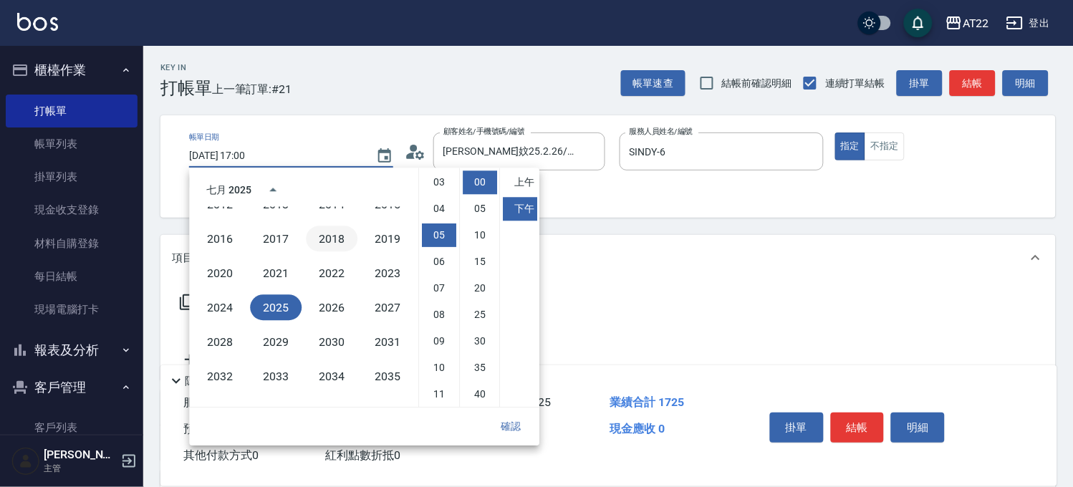
click at [330, 233] on button "2018" at bounding box center [332, 239] width 52 height 26
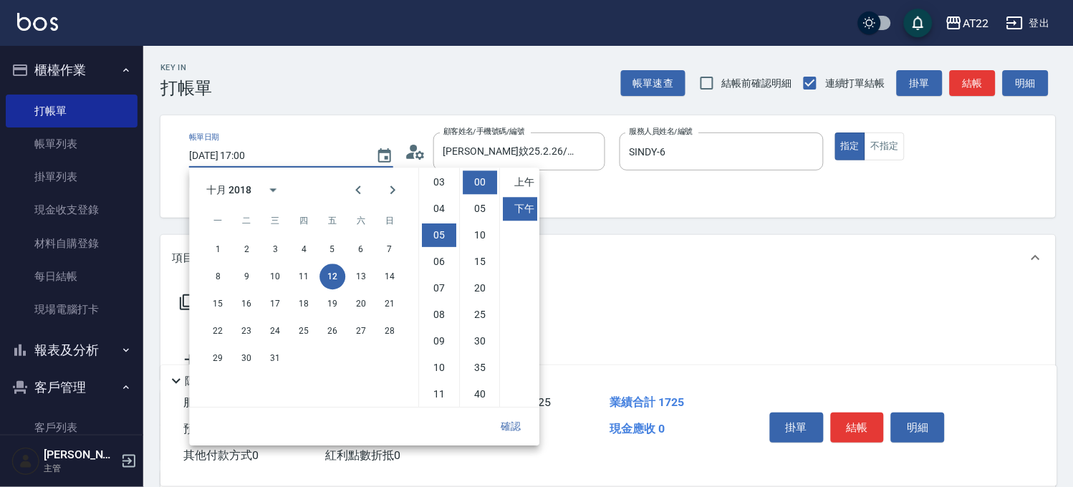
click at [517, 427] on button "確認" at bounding box center [511, 426] width 46 height 26
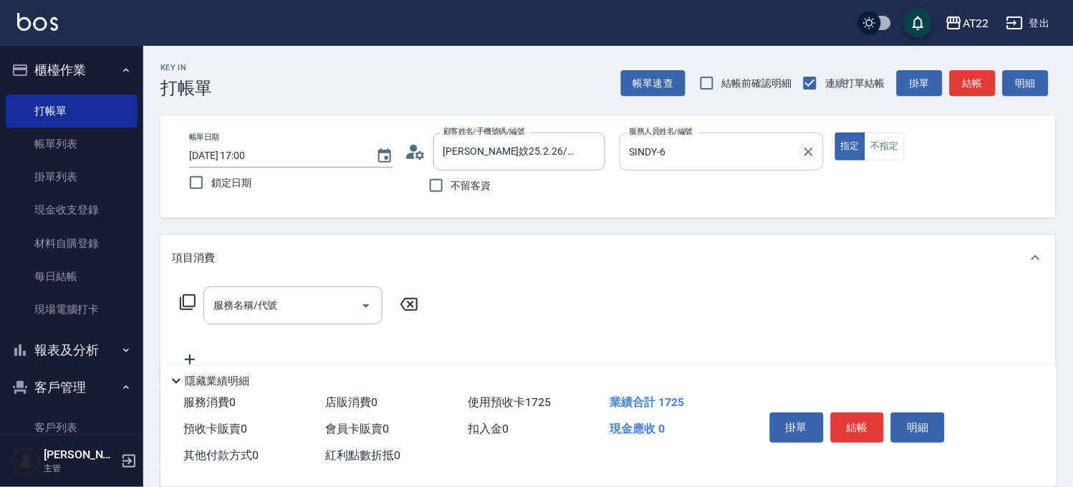
click at [806, 159] on button "Clear" at bounding box center [808, 152] width 20 height 20
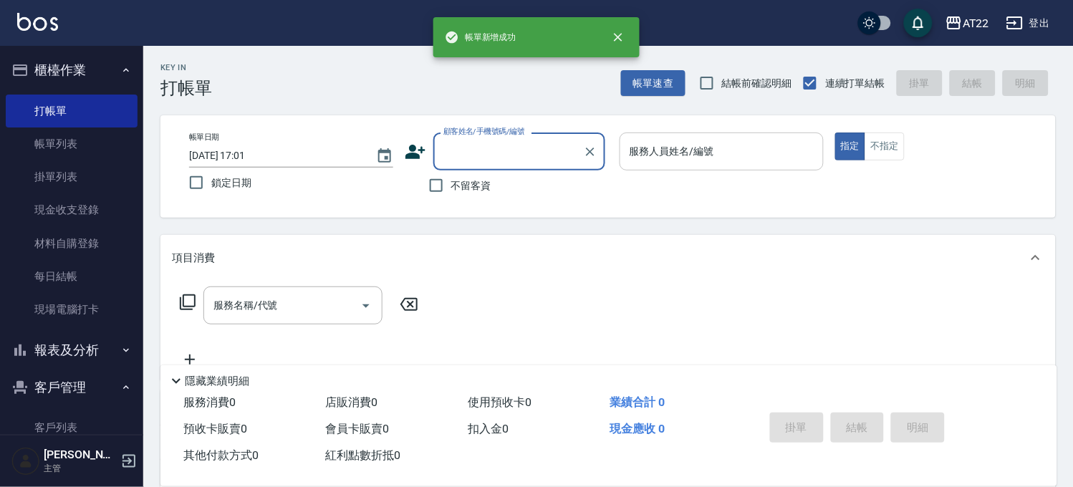
scroll to position [0, 0]
click at [441, 158] on input "顧客姓名/手機號碼/編號" at bounding box center [508, 151] width 137 height 25
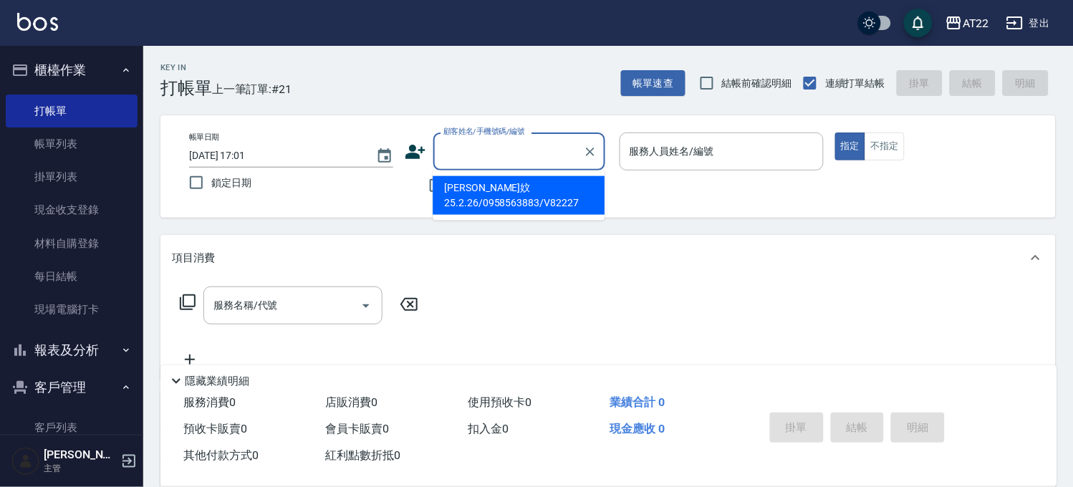
click at [474, 180] on li "江怡妏25.2.26/0958563883/V82227" at bounding box center [518, 195] width 172 height 39
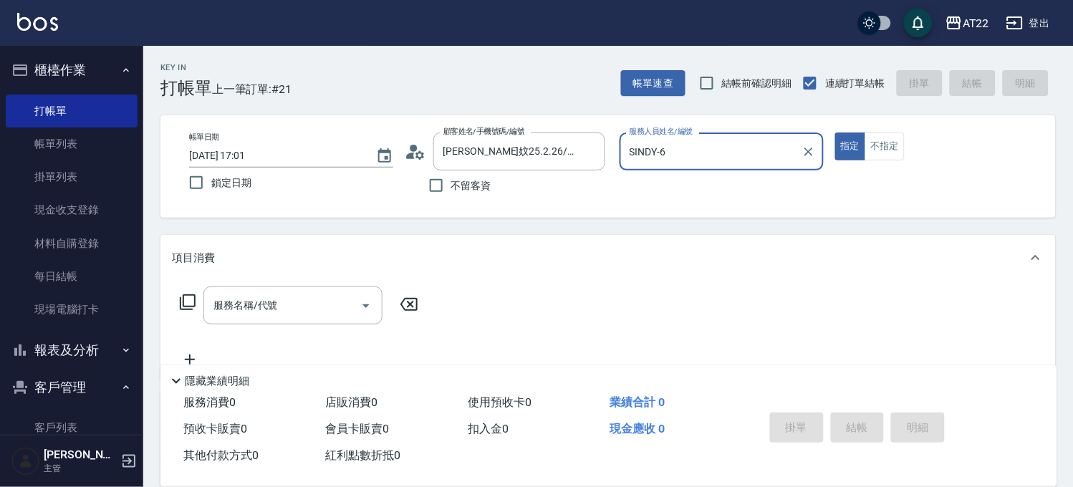
click at [414, 158] on icon at bounding box center [415, 151] width 21 height 21
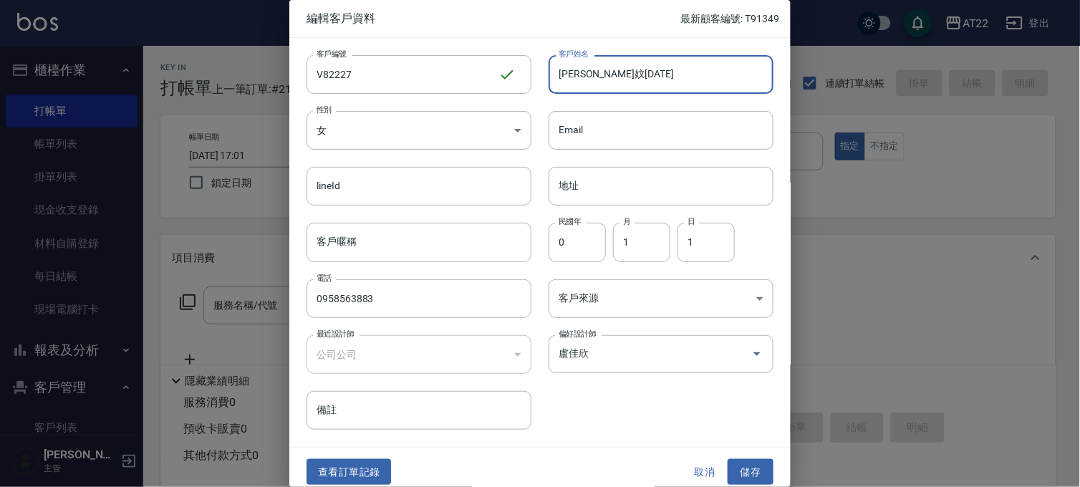
drag, startPoint x: 587, startPoint y: 72, endPoint x: 620, endPoint y: 75, distance: 33.1
click at [620, 75] on input "江怡妏25.2.26" at bounding box center [660, 74] width 225 height 39
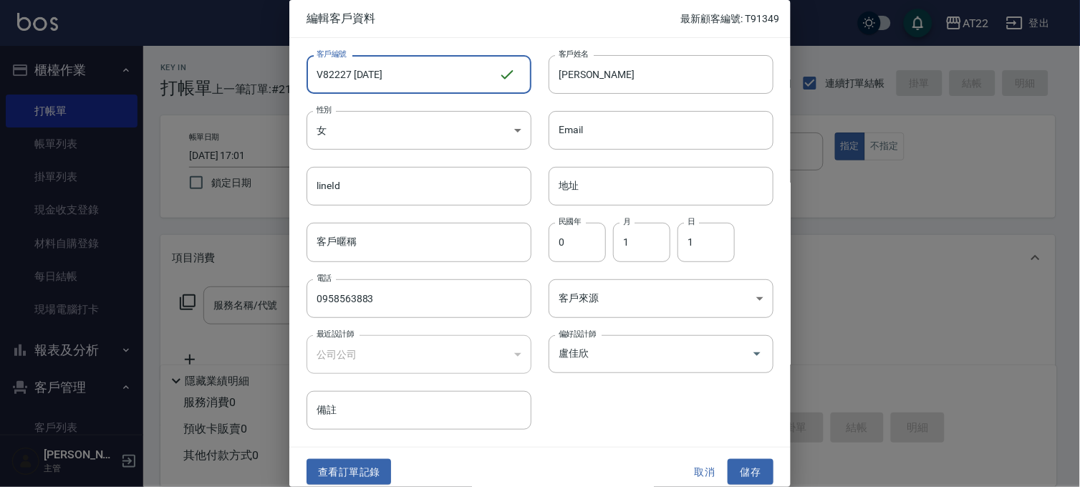
click at [448, 77] on input "V82227 27.2.26" at bounding box center [402, 74] width 192 height 39
click at [755, 468] on button "儲存" at bounding box center [751, 472] width 46 height 26
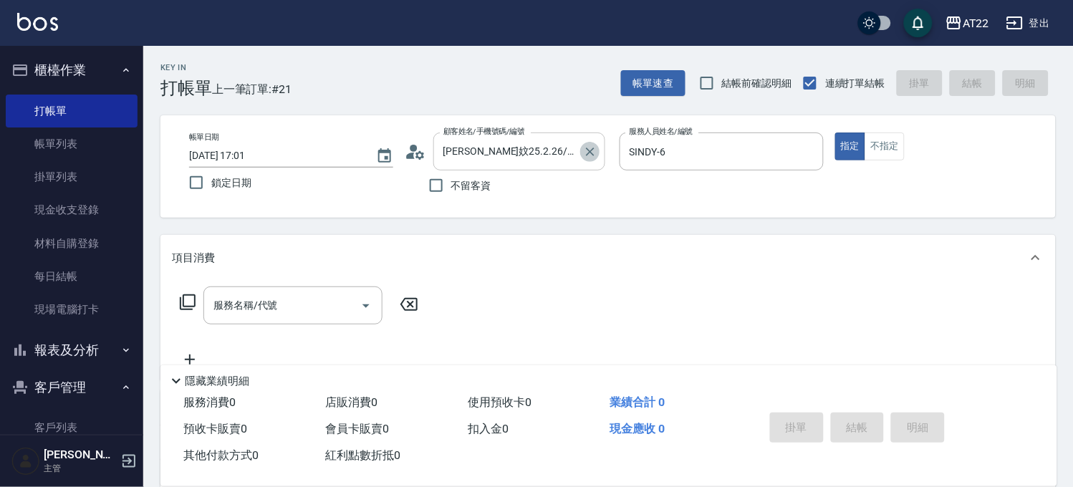
click at [588, 147] on icon "Clear" at bounding box center [590, 152] width 14 height 14
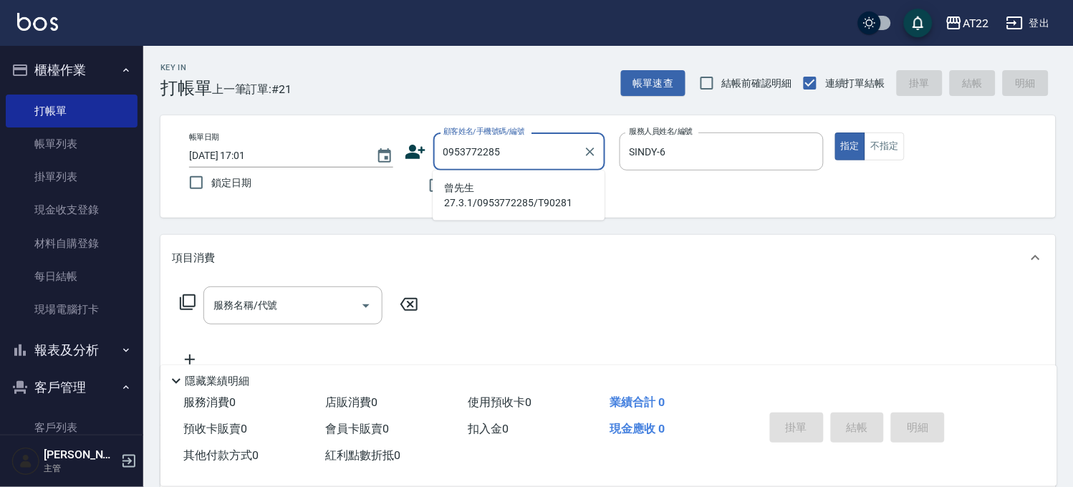
click at [535, 190] on li "曾先生27.3.1/0953772285/T90281" at bounding box center [518, 195] width 172 height 39
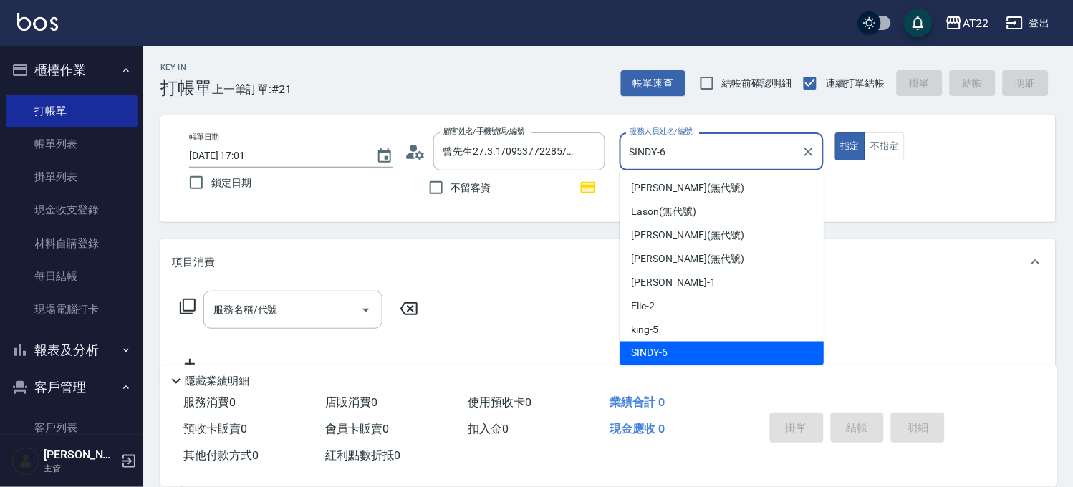
click at [766, 147] on input "SINDY-6" at bounding box center [711, 151] width 170 height 25
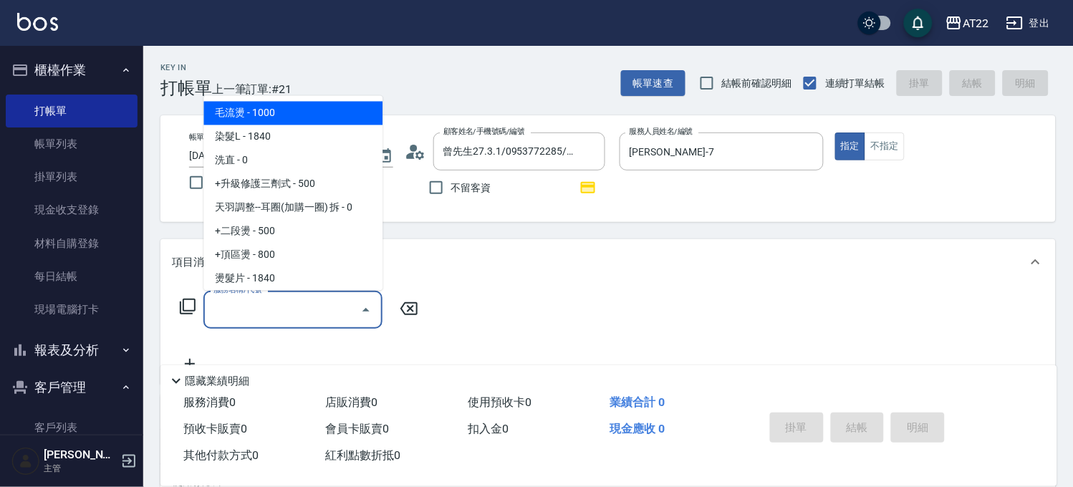
click at [320, 312] on input "服務名稱/代號" at bounding box center [282, 309] width 145 height 25
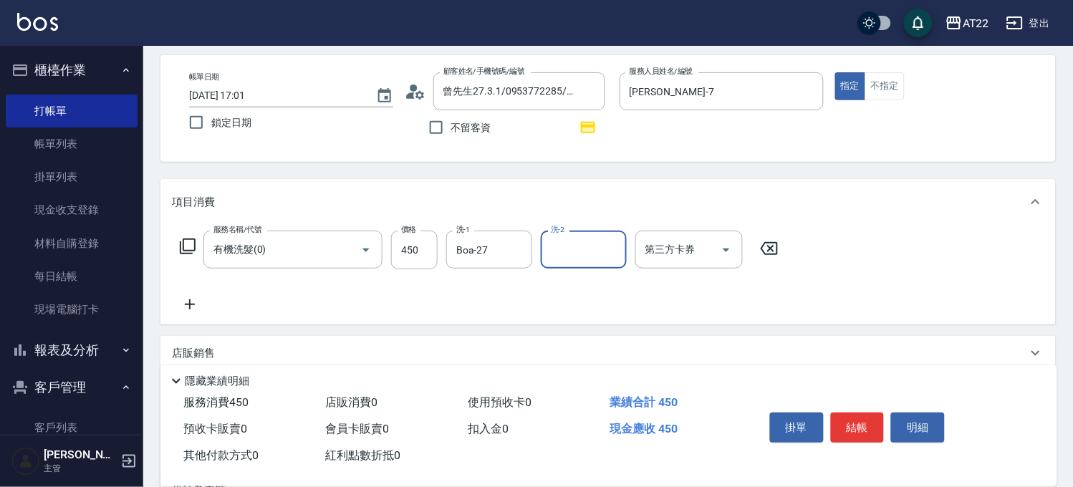
scroll to position [159, 0]
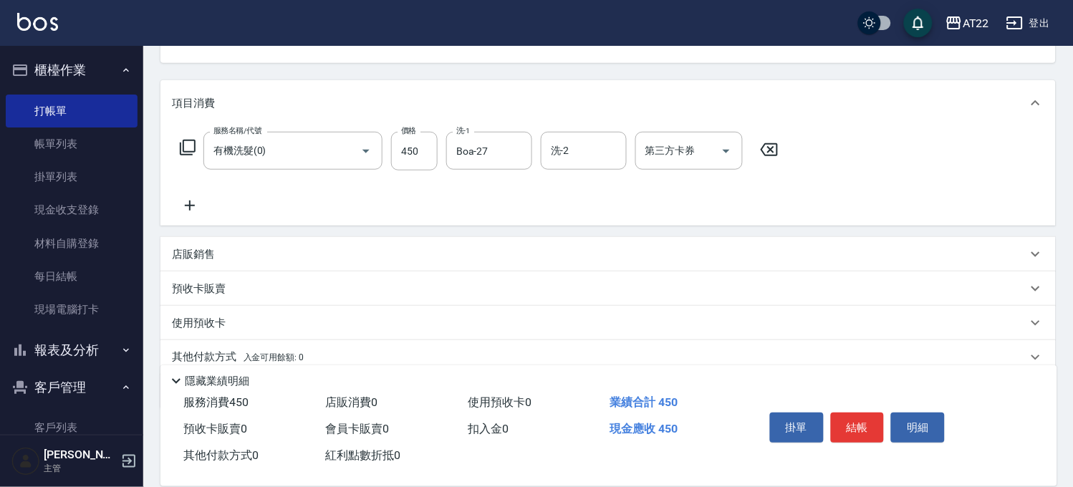
click at [189, 206] on icon at bounding box center [190, 205] width 10 height 10
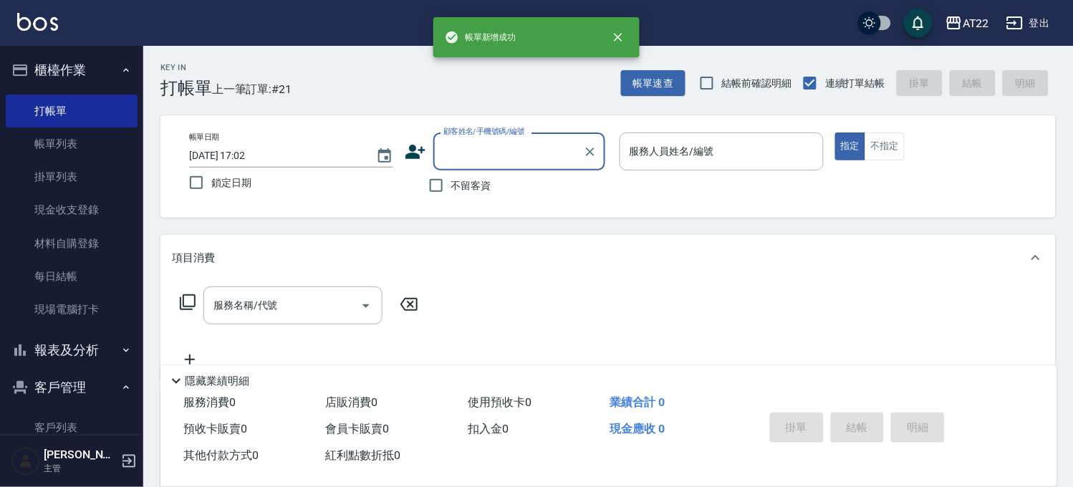
scroll to position [0, 0]
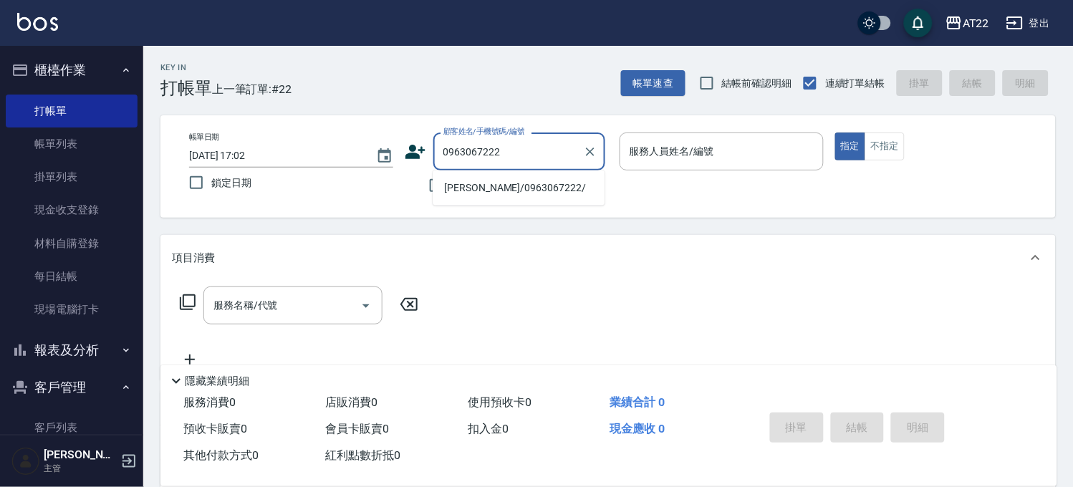
click at [525, 198] on li "顏璐/0963067222/" at bounding box center [518, 188] width 172 height 24
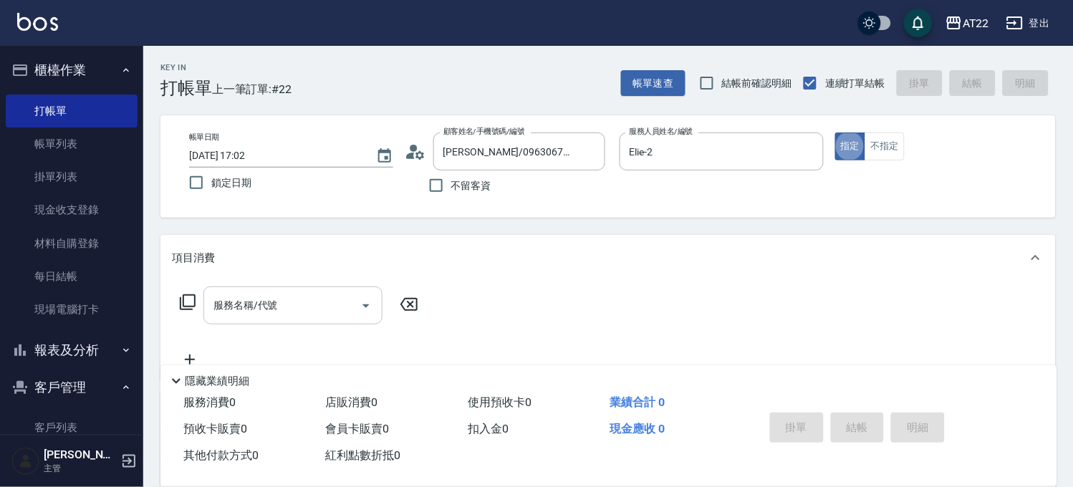
click at [308, 301] on input "服務名稱/代號" at bounding box center [282, 305] width 145 height 25
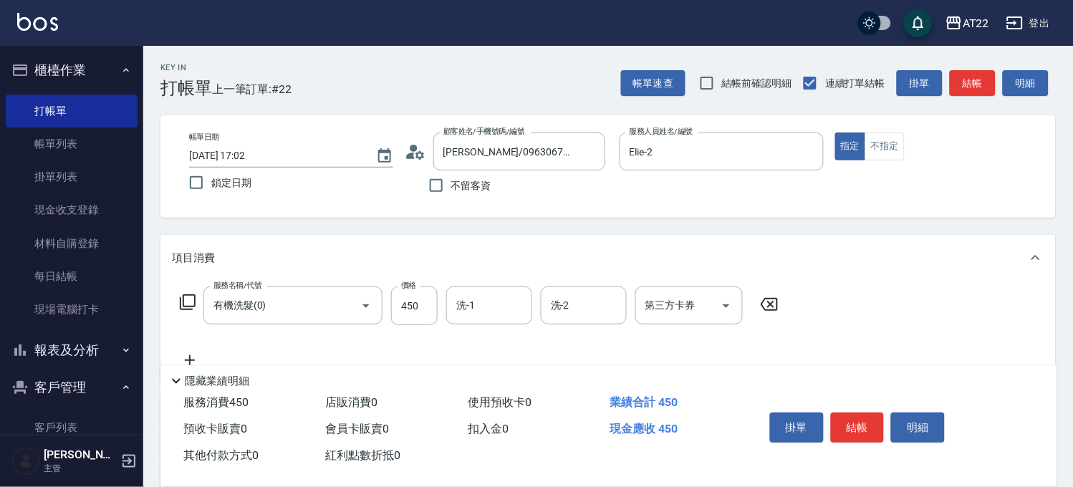
click at [184, 352] on icon at bounding box center [190, 360] width 36 height 17
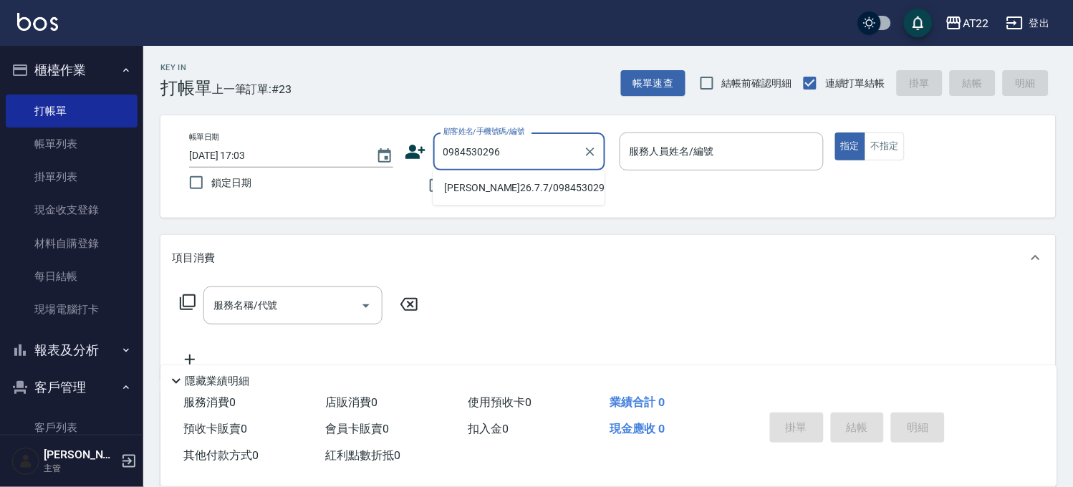
click at [548, 188] on li "林謙宇26.7.7/0984530296/v83061" at bounding box center [518, 188] width 172 height 24
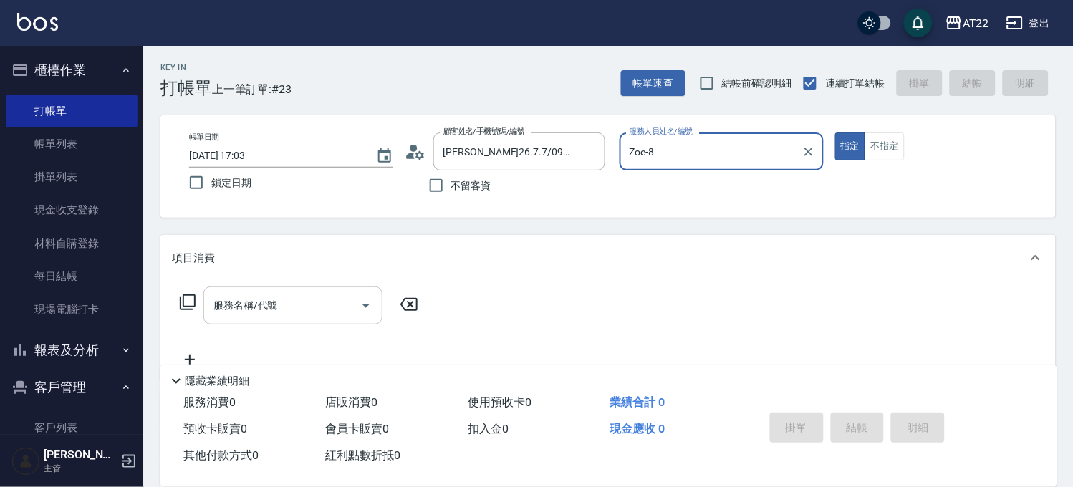
click at [253, 302] on input "服務名稱/代號" at bounding box center [282, 305] width 145 height 25
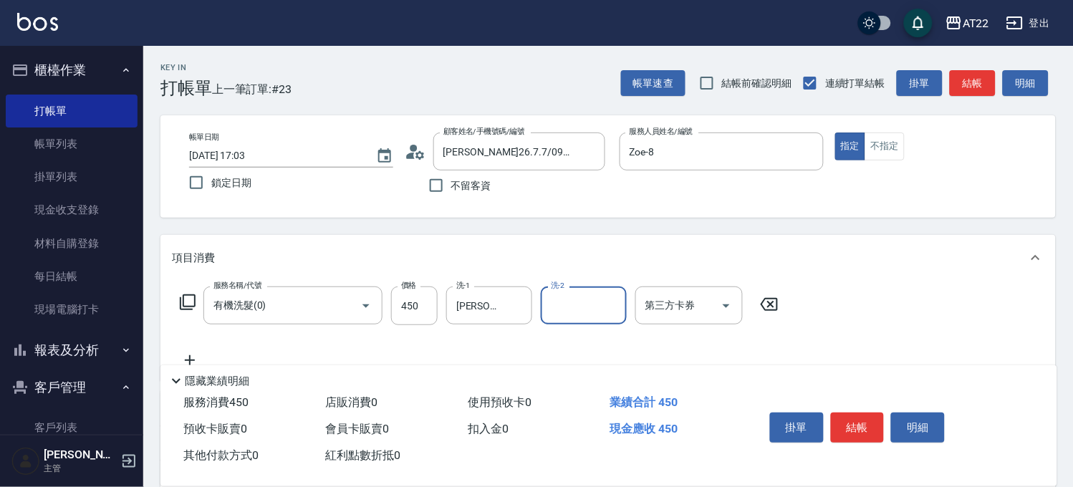
click at [197, 357] on icon at bounding box center [190, 360] width 36 height 17
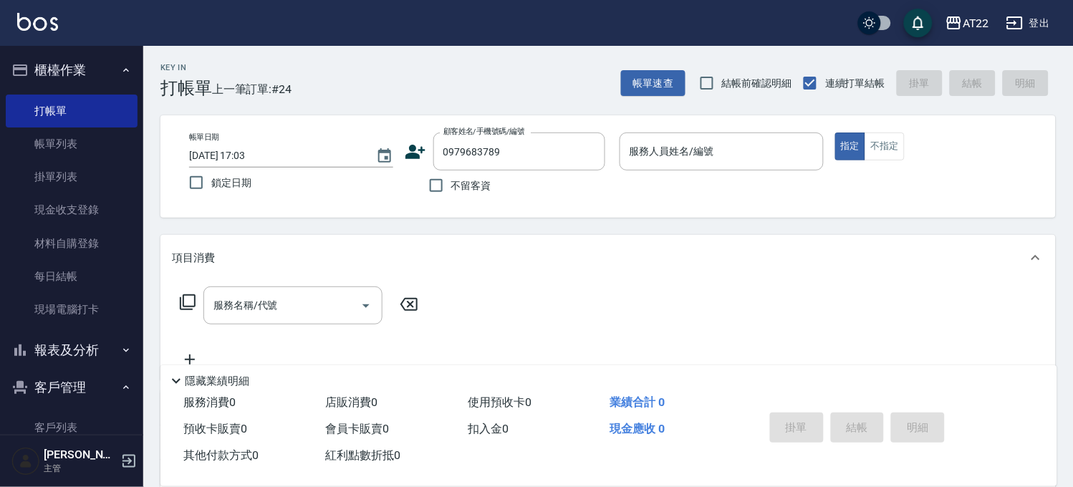
click at [415, 147] on icon at bounding box center [415, 152] width 20 height 14
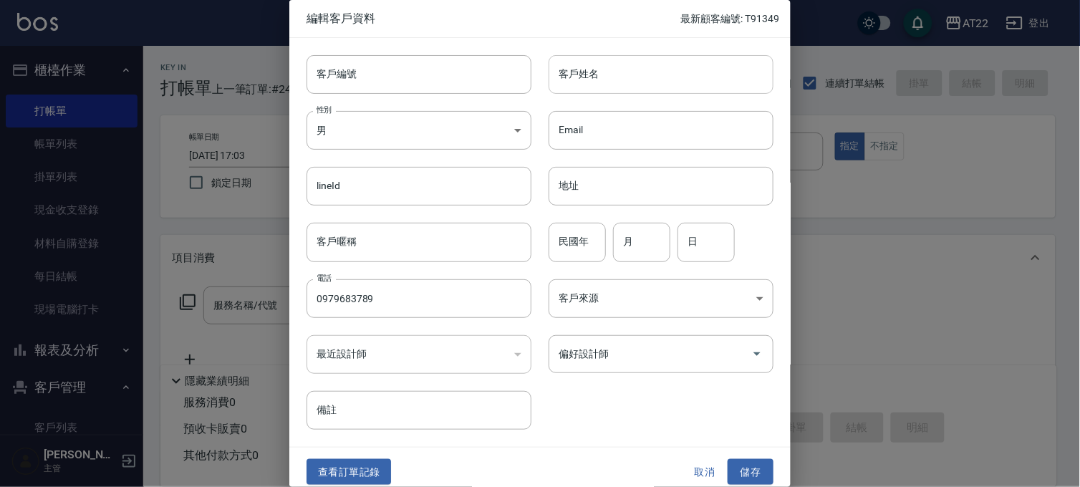
click at [619, 82] on input "客戶姓名" at bounding box center [660, 74] width 225 height 39
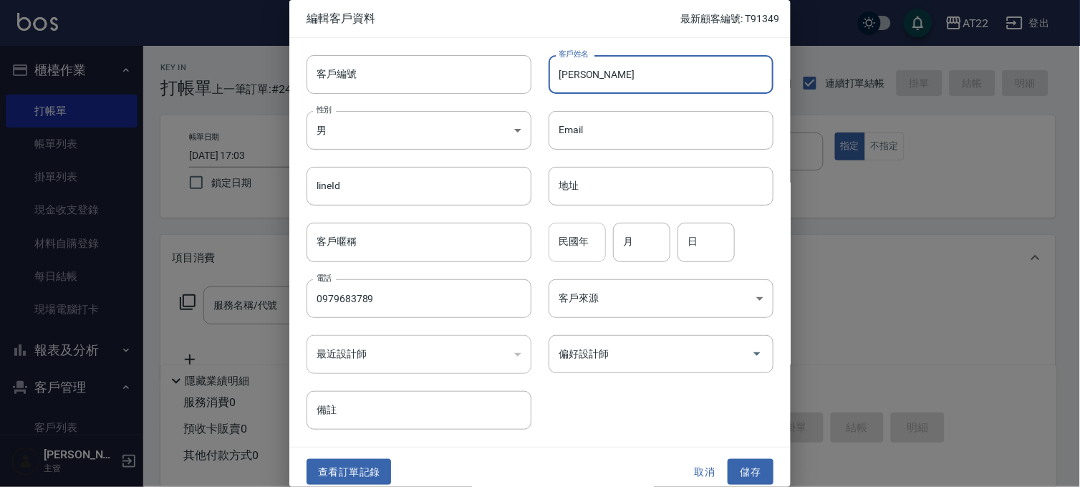
click at [582, 240] on input "民國年" at bounding box center [576, 242] width 57 height 39
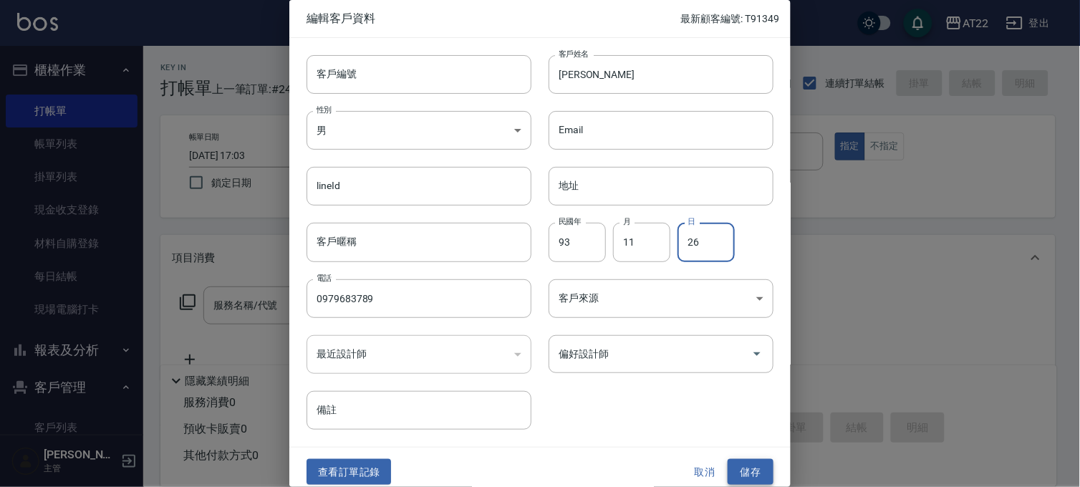
click at [750, 470] on button "儲存" at bounding box center [751, 472] width 46 height 26
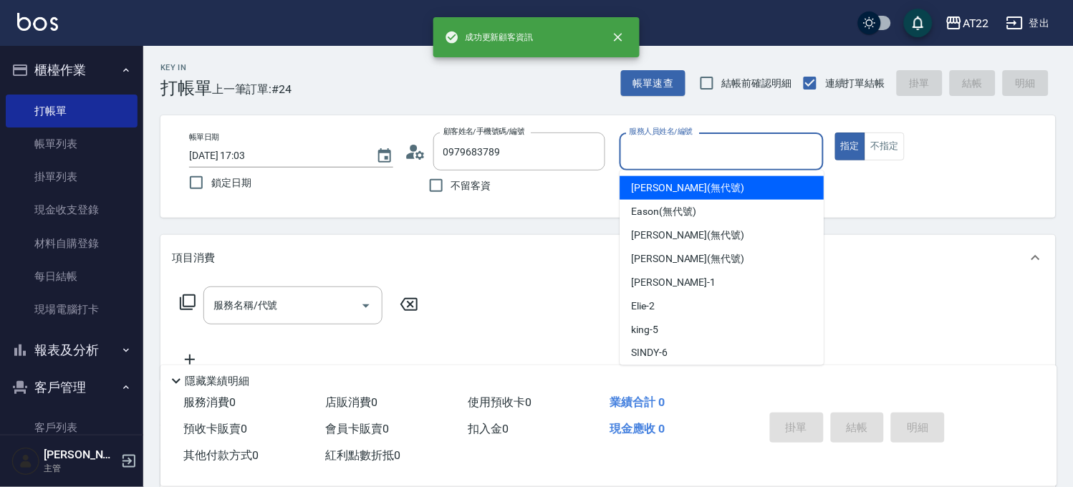
click at [652, 152] on input "服務人員姓名/編號" at bounding box center [721, 151] width 191 height 25
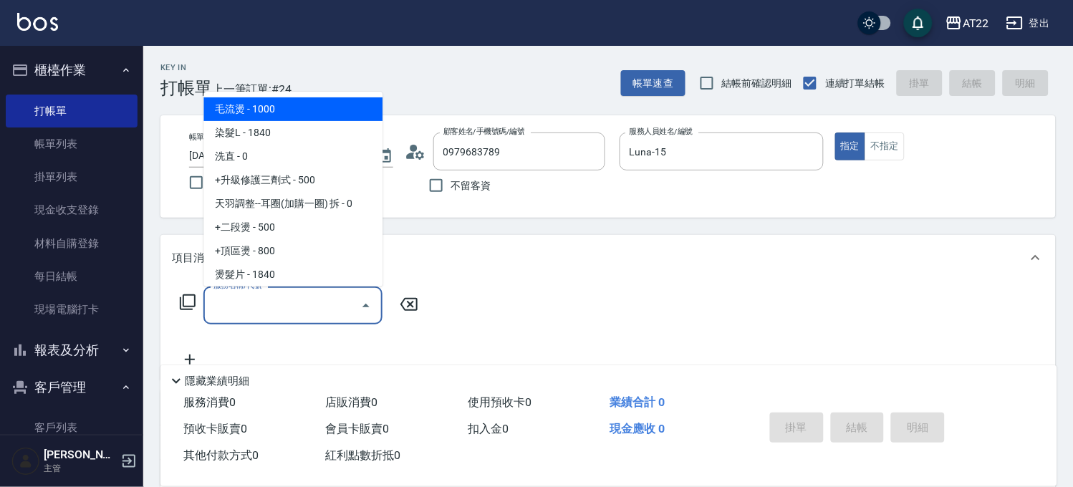
click at [302, 305] on input "服務名稱/代號" at bounding box center [282, 305] width 145 height 25
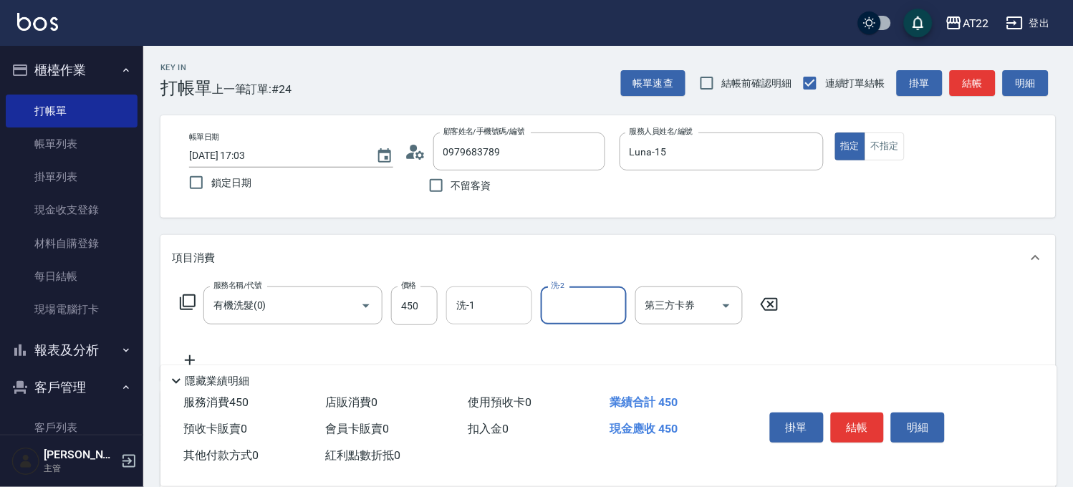
click at [481, 311] on input "洗-1" at bounding box center [489, 305] width 73 height 25
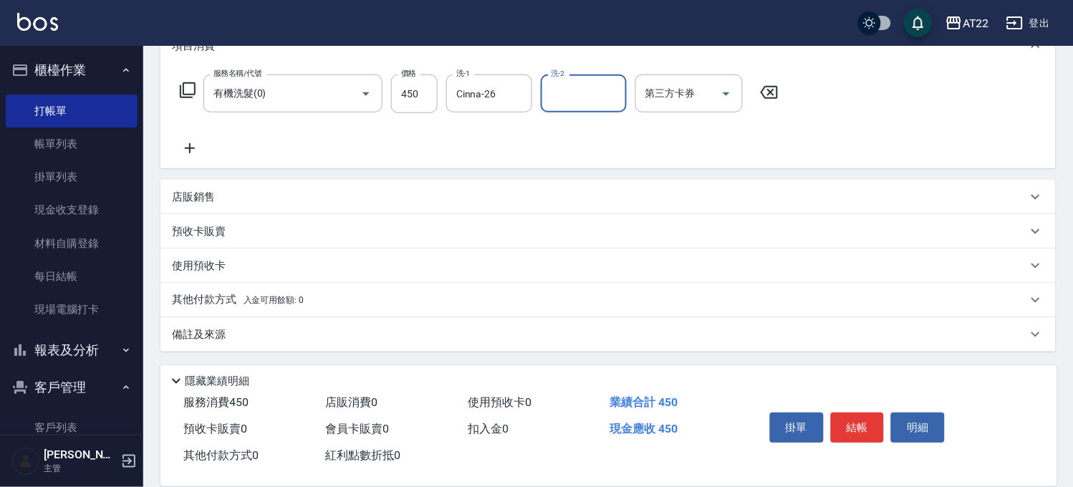
click at [198, 148] on icon at bounding box center [190, 148] width 36 height 17
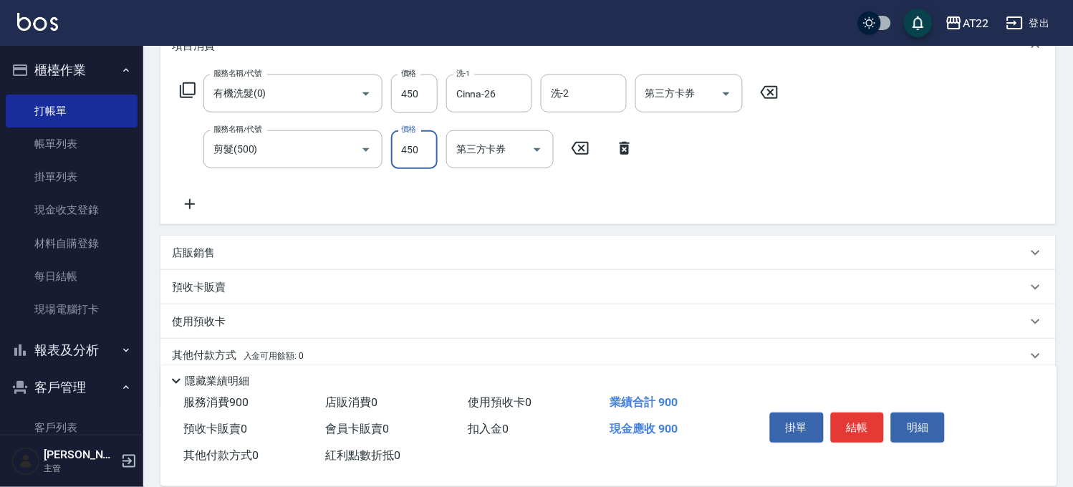
click at [193, 200] on icon at bounding box center [190, 203] width 36 height 17
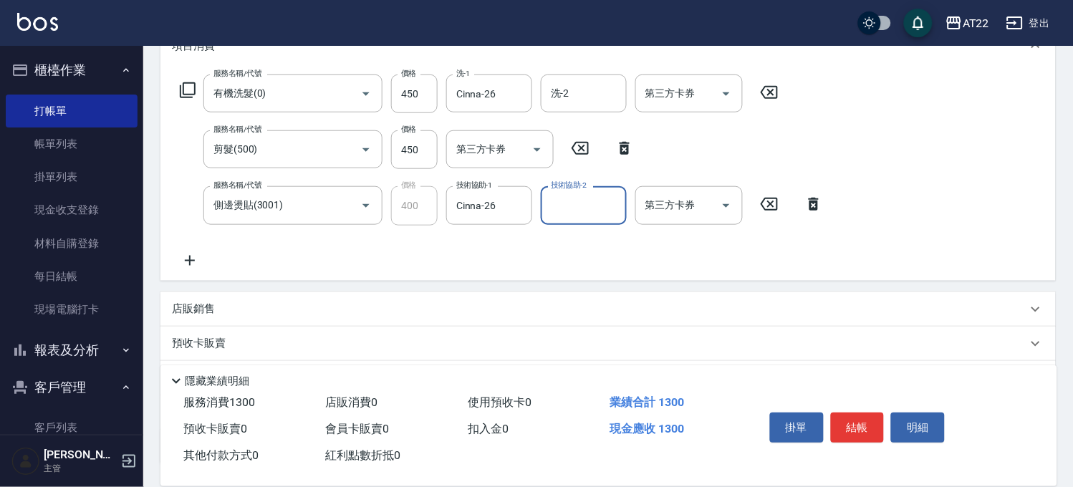
click at [194, 253] on icon at bounding box center [190, 260] width 36 height 17
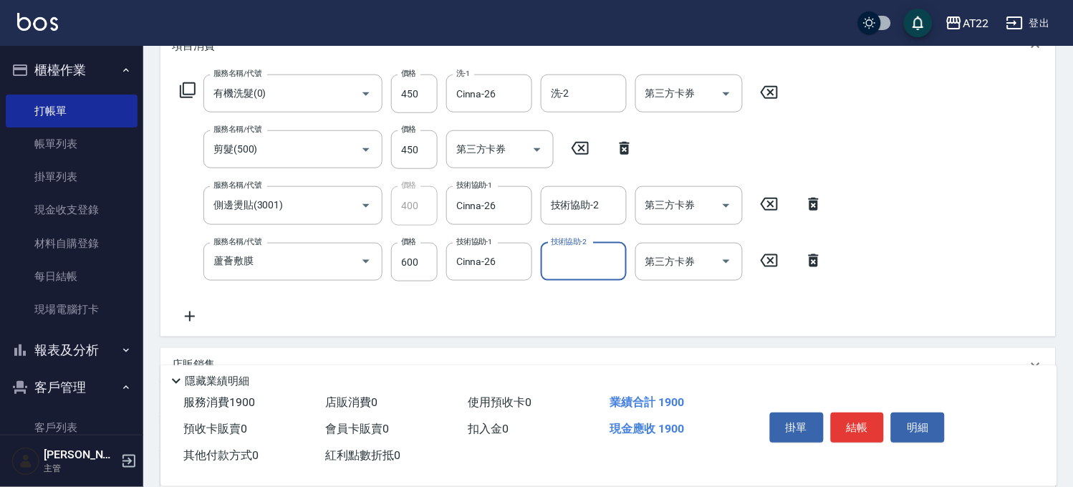
scroll to position [0, 0]
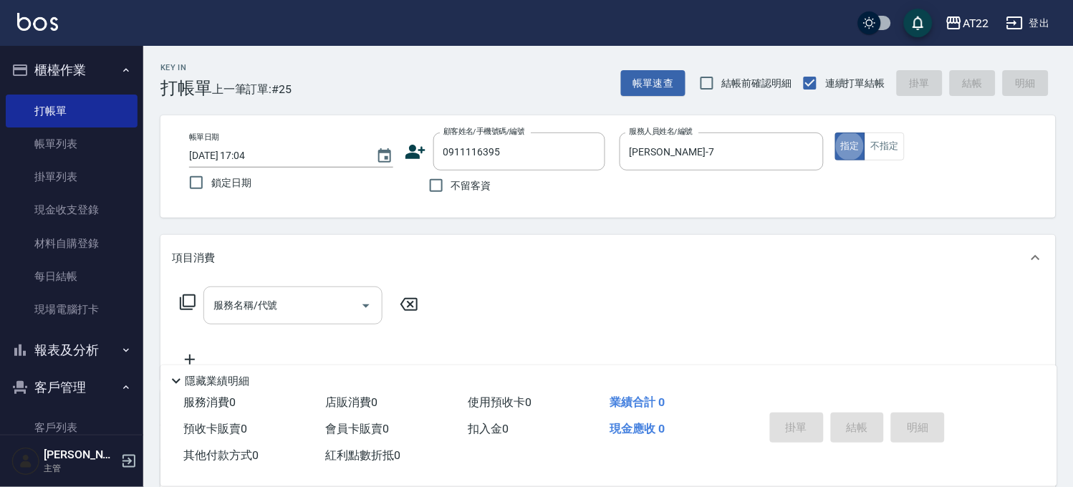
click at [325, 310] on input "服務名稱/代號" at bounding box center [282, 305] width 145 height 25
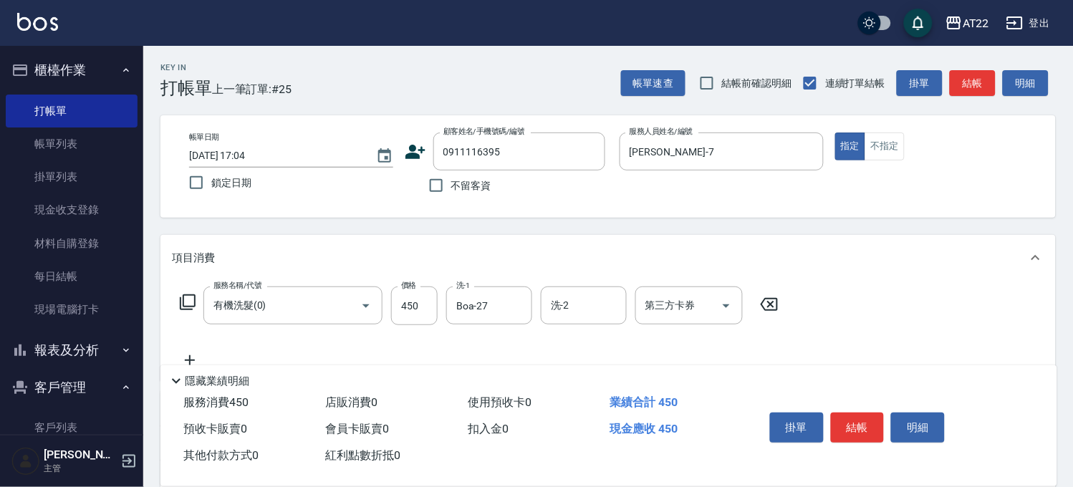
click at [190, 356] on icon at bounding box center [190, 360] width 10 height 10
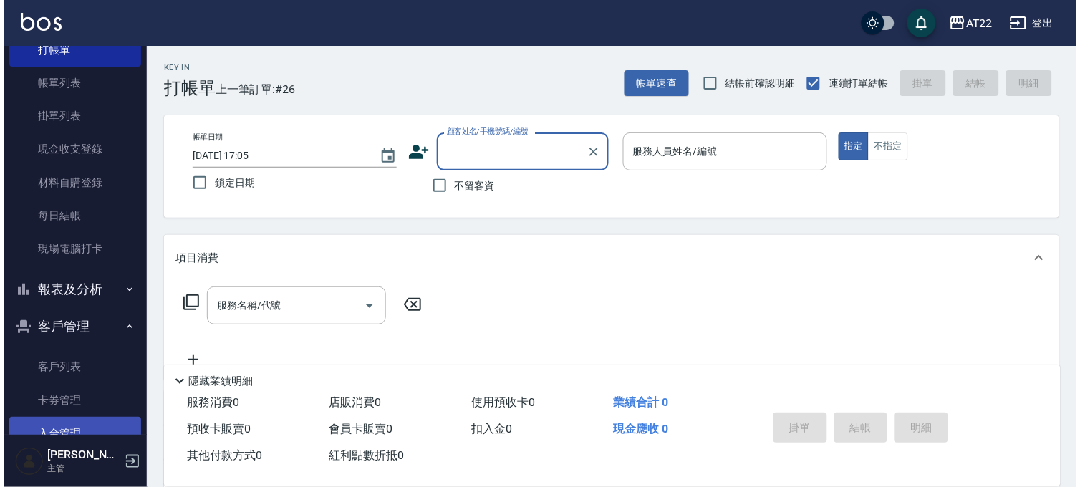
scroll to position [159, 0]
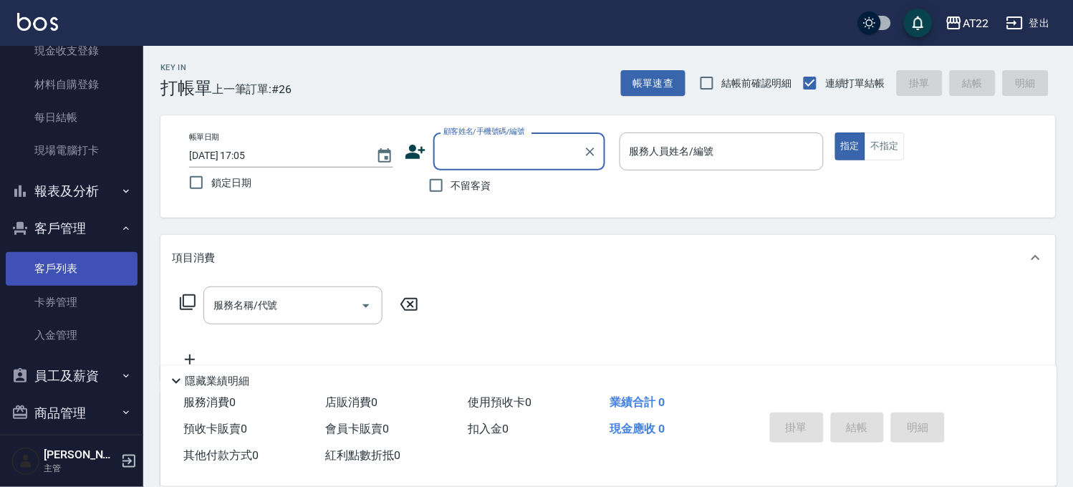
click at [72, 277] on link "客戶列表" at bounding box center [72, 268] width 132 height 33
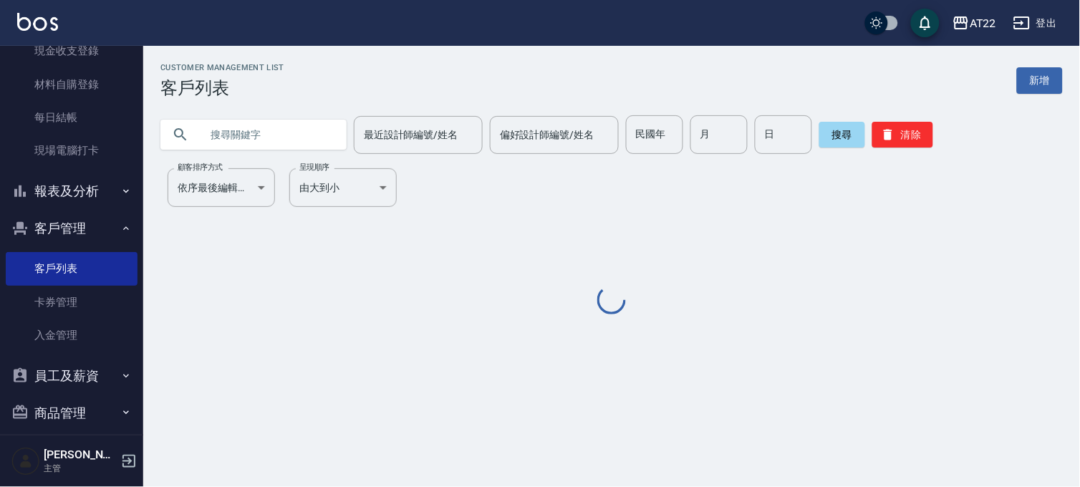
click at [285, 129] on input "text" at bounding box center [267, 134] width 135 height 39
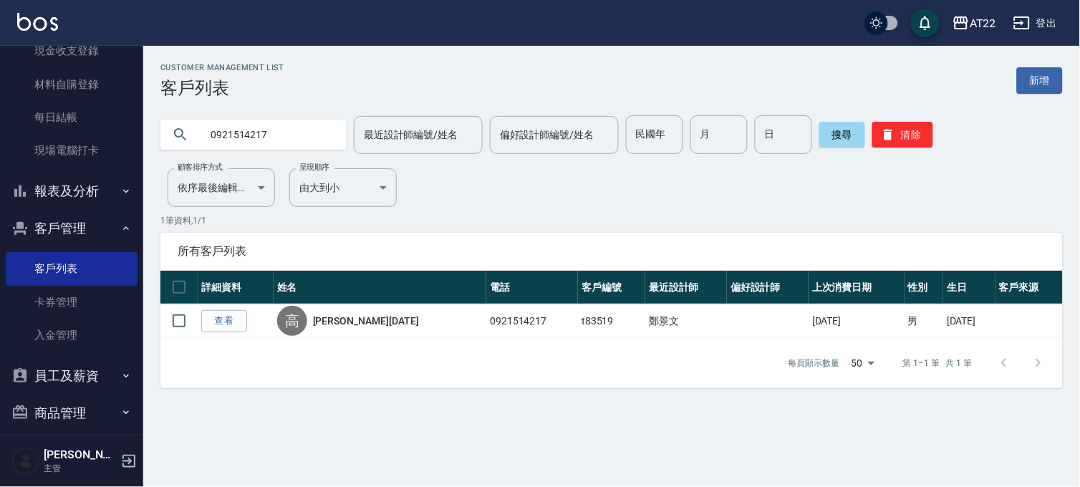
click at [294, 138] on input "0921514217" at bounding box center [267, 134] width 135 height 39
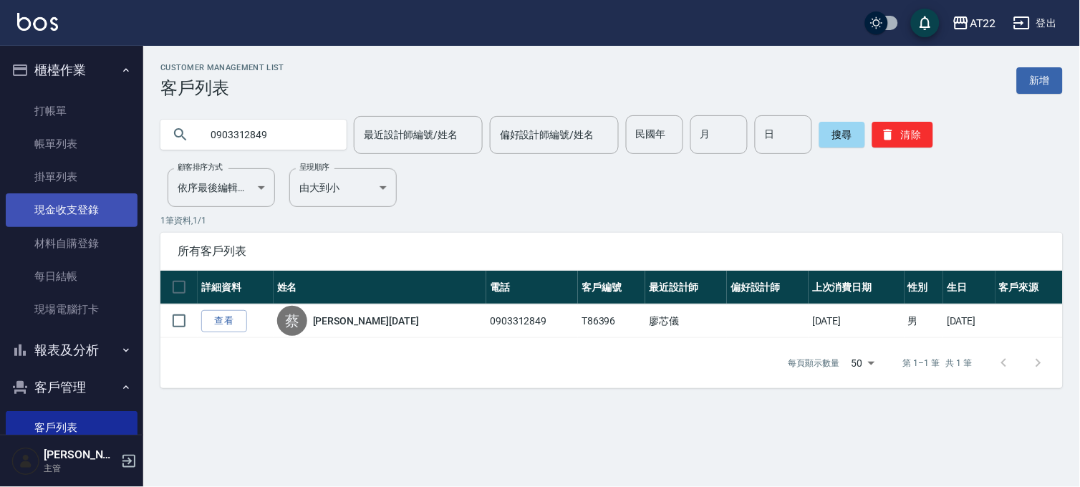
drag, startPoint x: 82, startPoint y: 238, endPoint x: 94, endPoint y: 221, distance: 21.1
click at [82, 238] on link "材料自購登錄" at bounding box center [72, 243] width 132 height 33
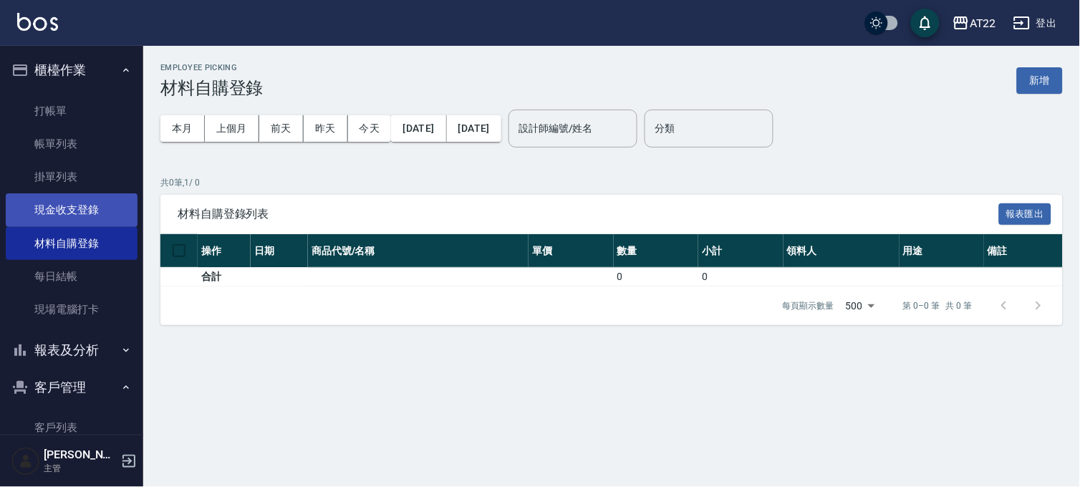
click at [93, 220] on link "現金收支登錄" at bounding box center [72, 209] width 132 height 33
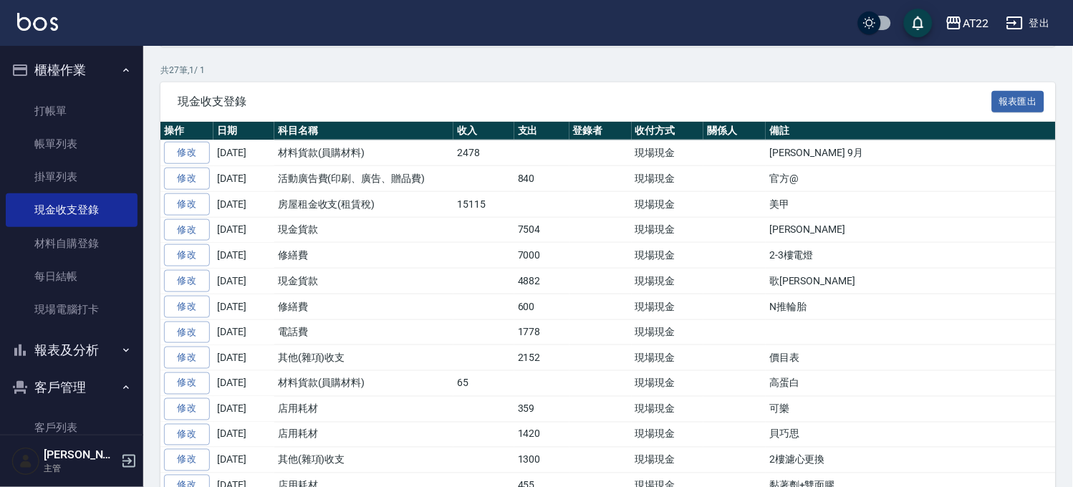
scroll to position [318, 0]
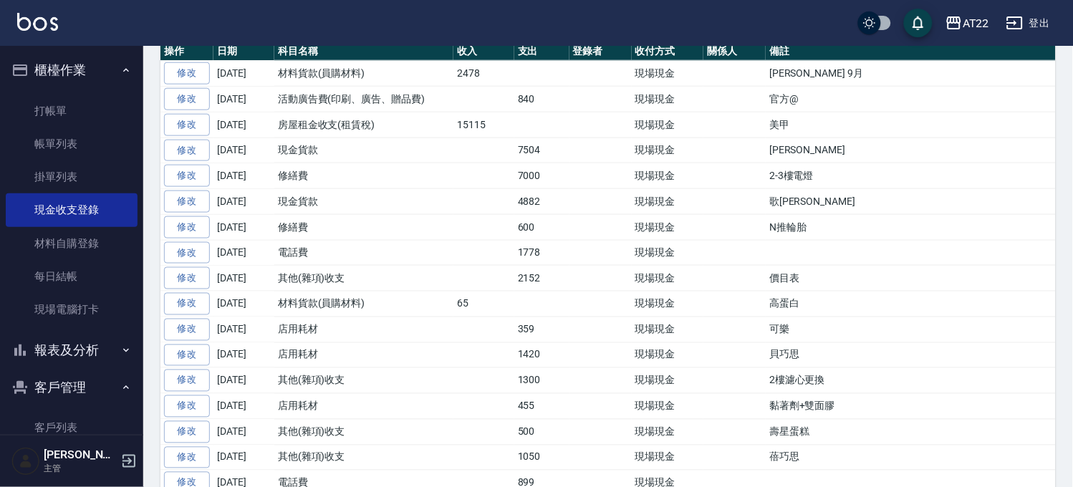
click at [6, 193] on link "現金收支登錄" at bounding box center [72, 209] width 132 height 33
click at [87, 65] on button "櫃檯作業" at bounding box center [72, 70] width 132 height 37
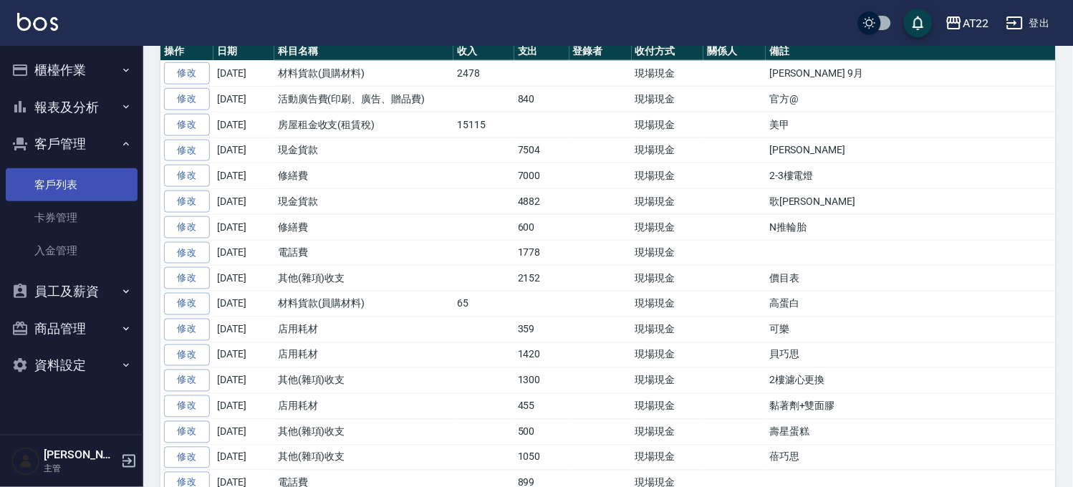
click at [87, 183] on link "客戶列表" at bounding box center [72, 184] width 132 height 33
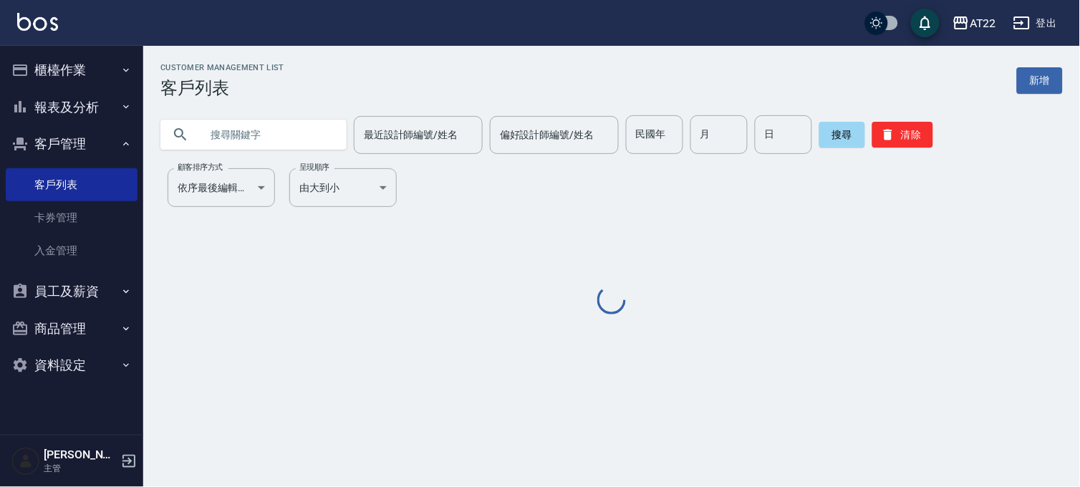
click at [260, 141] on input "text" at bounding box center [267, 134] width 135 height 39
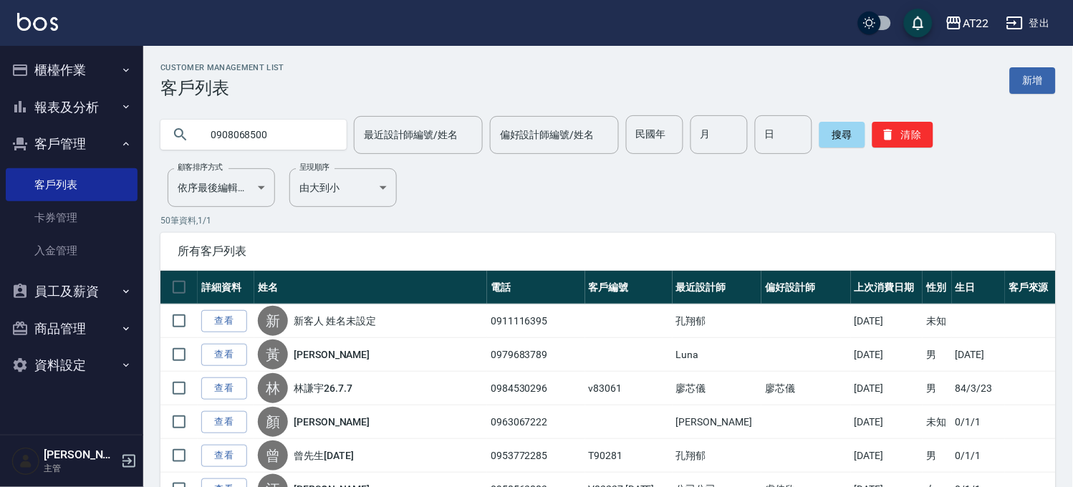
click at [828, 148] on div "搜尋 清除" at bounding box center [876, 134] width 114 height 39
click at [828, 136] on button "搜尋" at bounding box center [842, 135] width 46 height 26
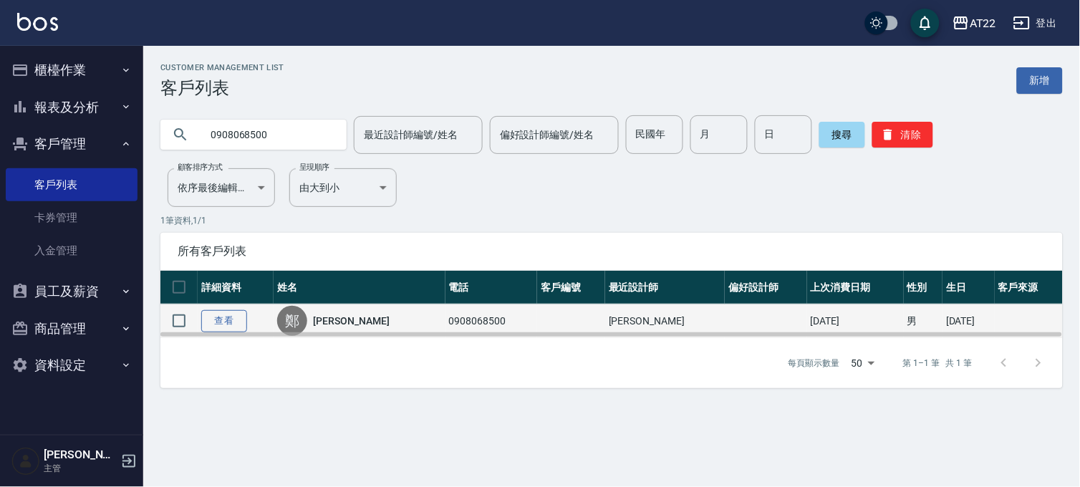
click at [222, 319] on link "查看" at bounding box center [224, 321] width 46 height 22
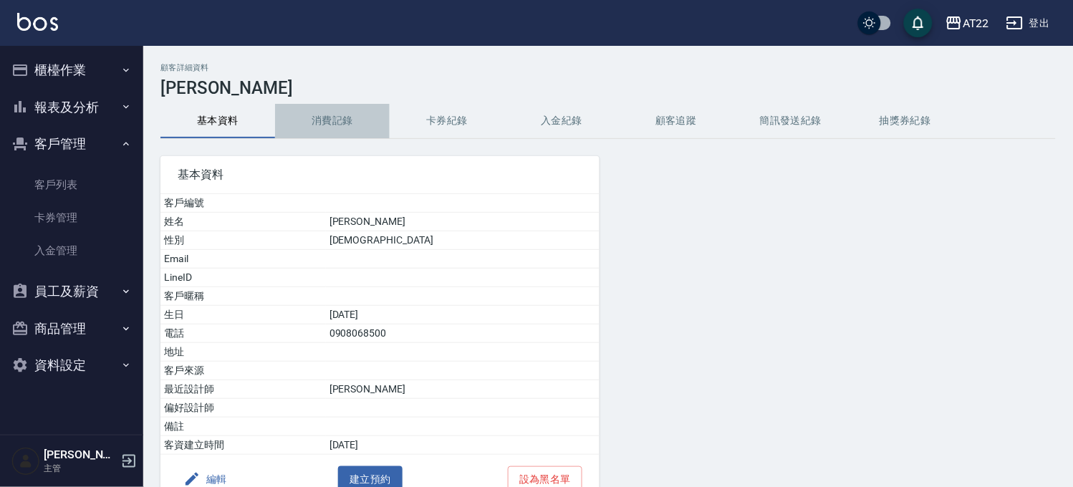
click at [353, 123] on button "消費記錄" at bounding box center [332, 121] width 115 height 34
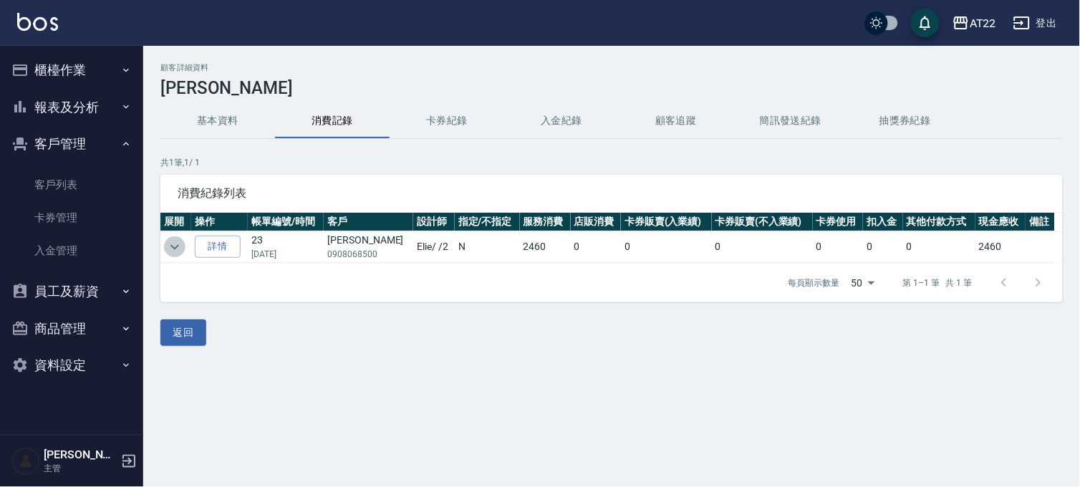
click at [178, 248] on icon "expand row" at bounding box center [174, 246] width 17 height 17
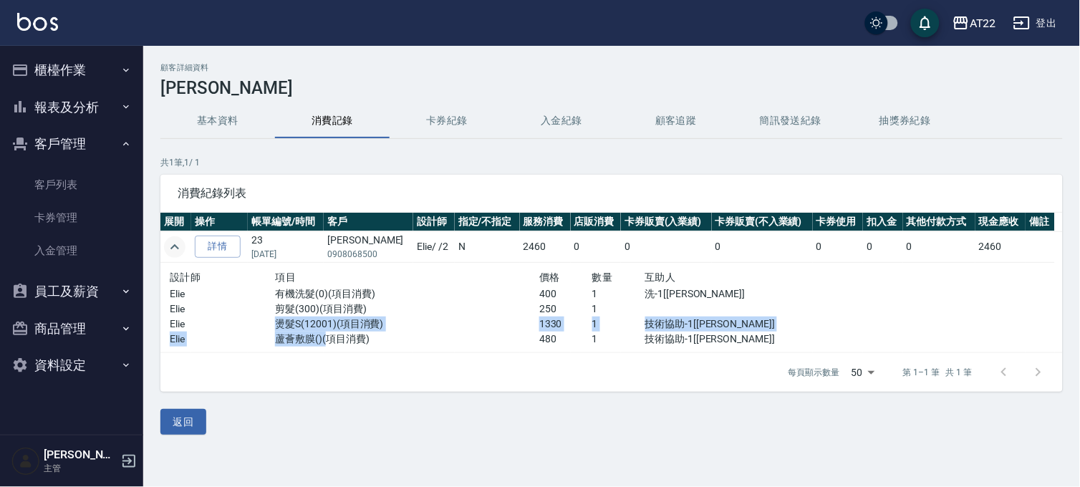
drag, startPoint x: 270, startPoint y: 324, endPoint x: 328, endPoint y: 340, distance: 60.3
click at [328, 340] on div "設計師 項目 價格 數量 互助人 Elie 有機洗髮(0)(項目消費) 400 1 洗-1[恩恩] Elie 剪髮(300)(項目消費) 250 1 Elie…" at bounding box center [487, 308] width 634 height 78
click at [328, 344] on p "蘆薈敷膜()(項目消費)" at bounding box center [407, 339] width 264 height 15
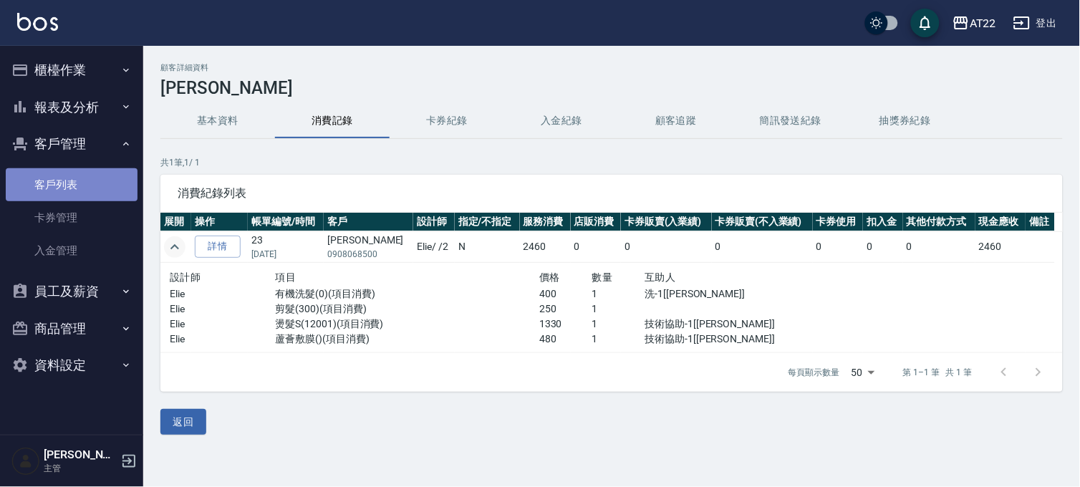
drag, startPoint x: 89, startPoint y: 173, endPoint x: 99, endPoint y: 172, distance: 10.1
click at [89, 173] on link "客戶列表" at bounding box center [72, 184] width 132 height 33
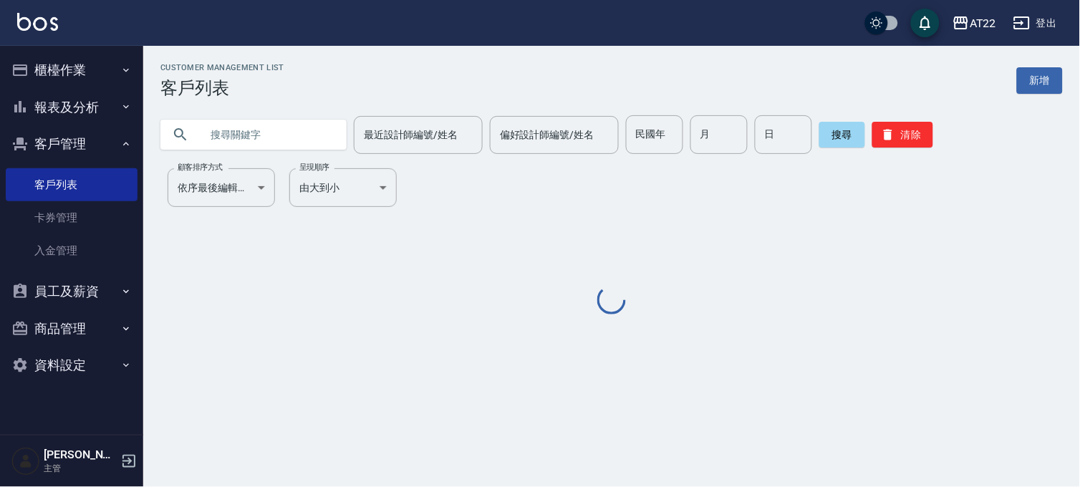
click at [262, 144] on input "text" at bounding box center [267, 134] width 135 height 39
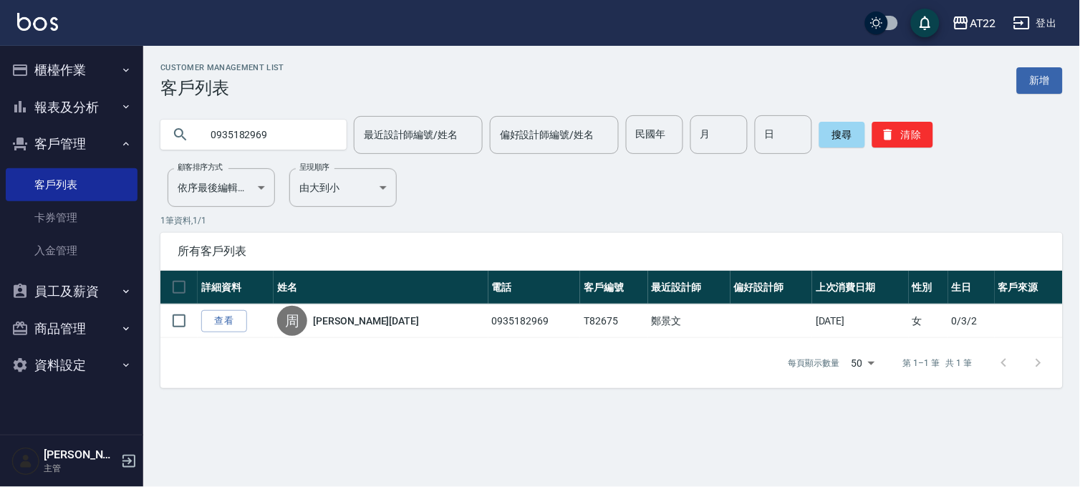
click at [277, 132] on input "0935182969" at bounding box center [267, 134] width 135 height 39
click at [253, 137] on input "09833642983" at bounding box center [267, 134] width 135 height 39
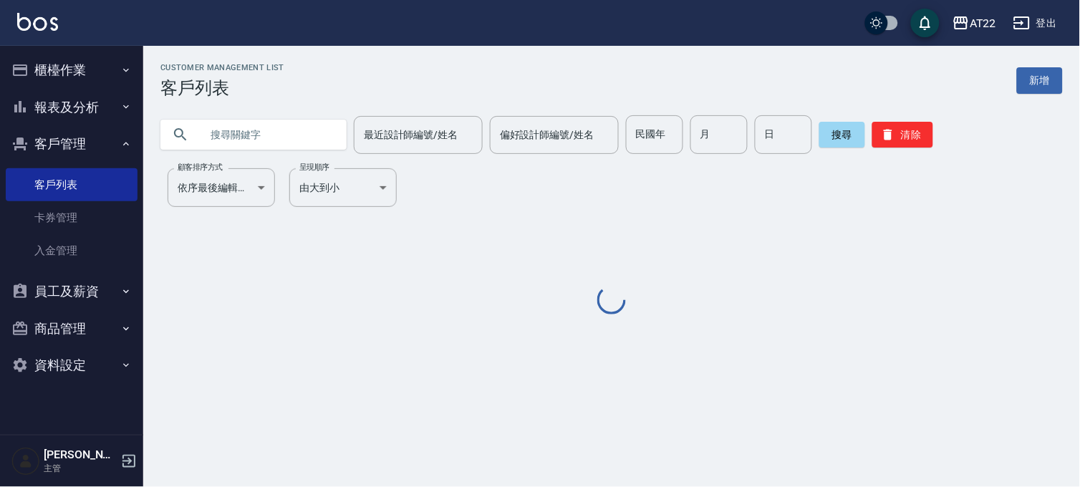
drag, startPoint x: 320, startPoint y: 126, endPoint x: 304, endPoint y: 141, distance: 21.8
click at [304, 141] on input "text" at bounding box center [267, 134] width 135 height 39
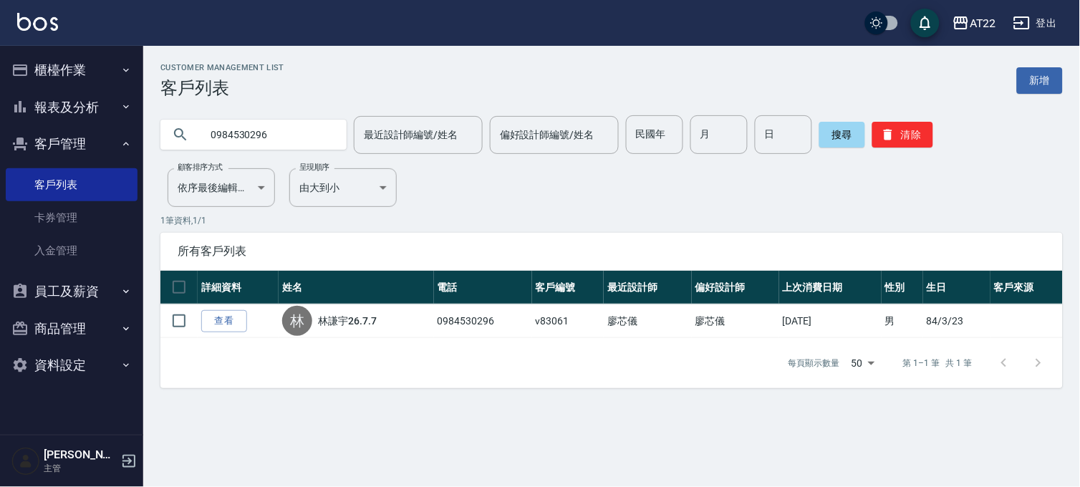
drag, startPoint x: 313, startPoint y: 126, endPoint x: 221, endPoint y: 145, distance: 94.2
click at [221, 145] on input "0984530296" at bounding box center [267, 134] width 135 height 39
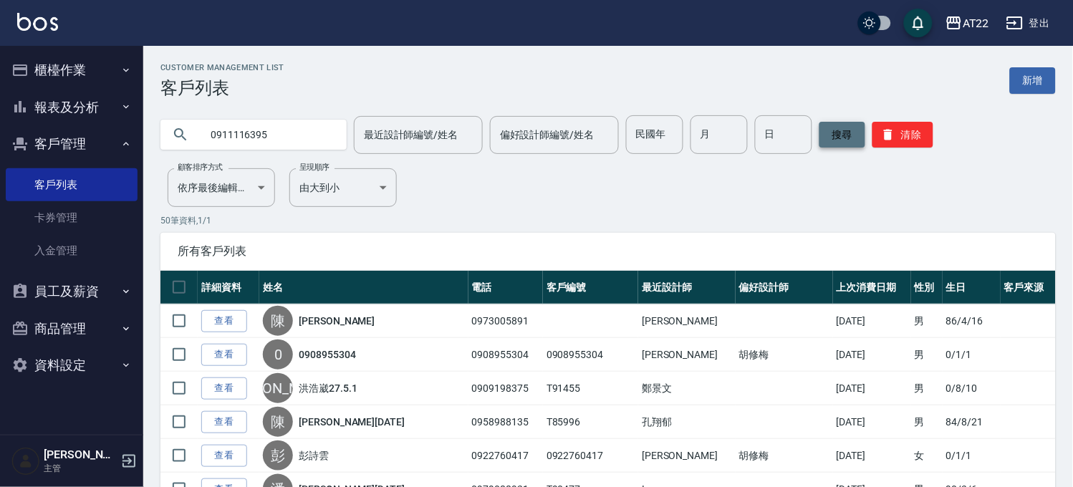
click at [848, 140] on button "搜尋" at bounding box center [842, 135] width 46 height 26
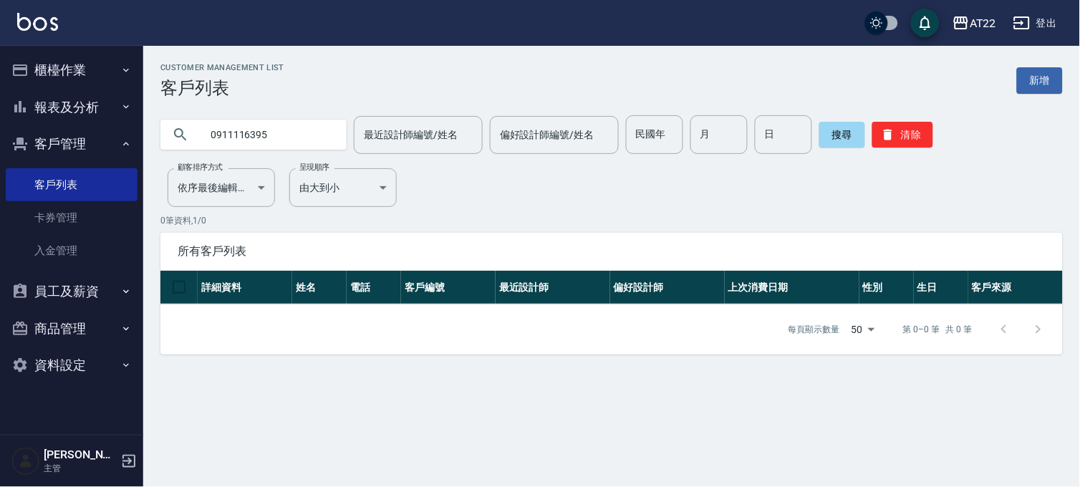
drag, startPoint x: 262, startPoint y: 134, endPoint x: 241, endPoint y: 132, distance: 20.9
click at [241, 132] on input "0911116395" at bounding box center [267, 134] width 135 height 39
click at [279, 132] on input "0911116395" at bounding box center [267, 134] width 135 height 39
drag, startPoint x: 279, startPoint y: 132, endPoint x: 196, endPoint y: 132, distance: 83.1
click at [196, 132] on div "0911116395" at bounding box center [253, 135] width 186 height 30
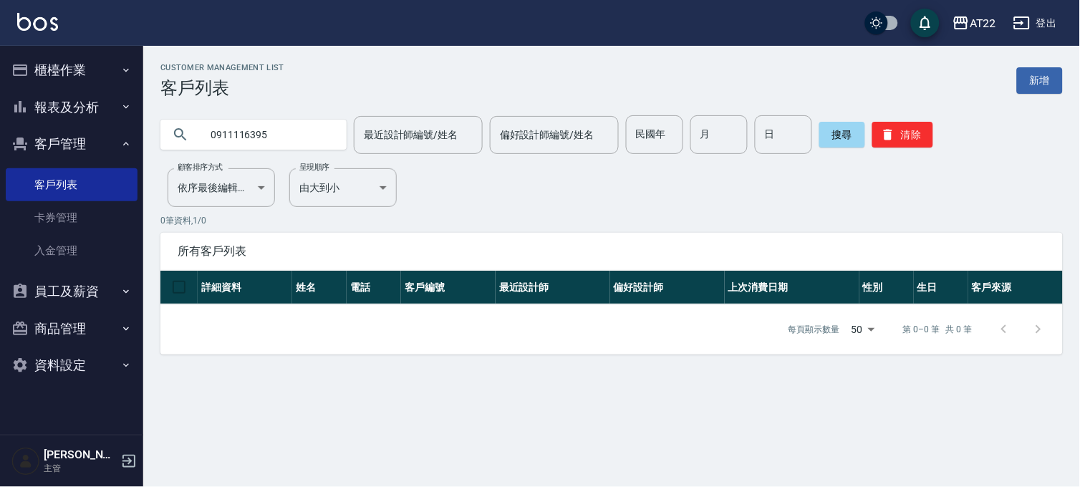
click at [281, 140] on input "0911116395" at bounding box center [267, 134] width 135 height 39
drag, startPoint x: 270, startPoint y: 136, endPoint x: 221, endPoint y: 122, distance: 51.2
click at [221, 122] on input "0911116395" at bounding box center [267, 134] width 135 height 39
type input "0983706298"
click at [836, 137] on button "搜尋" at bounding box center [842, 135] width 46 height 26
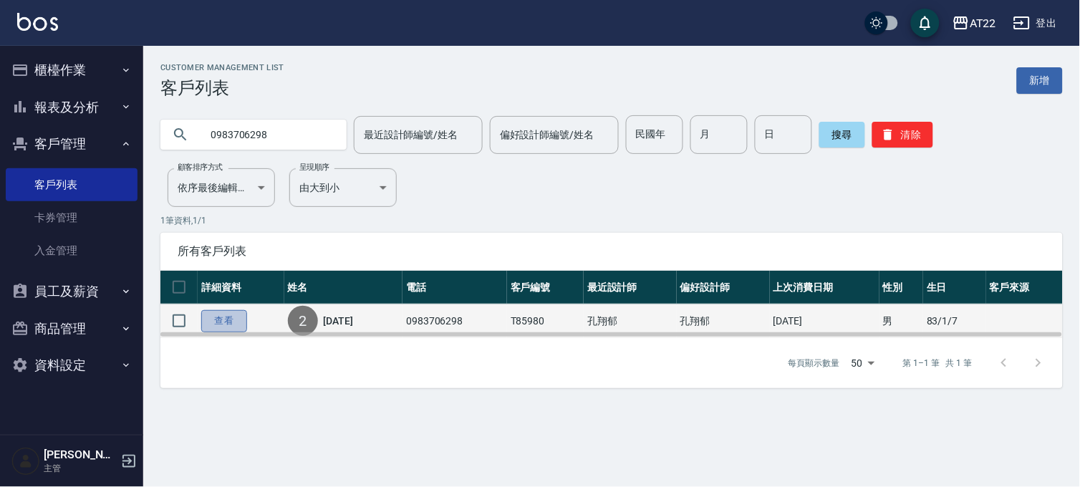
click at [231, 319] on link "查看" at bounding box center [224, 321] width 46 height 22
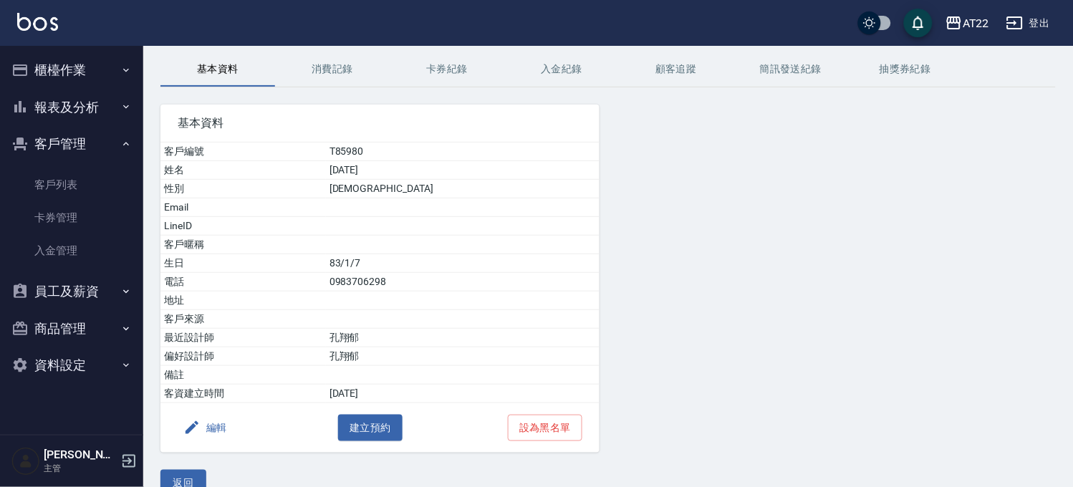
scroll to position [79, 0]
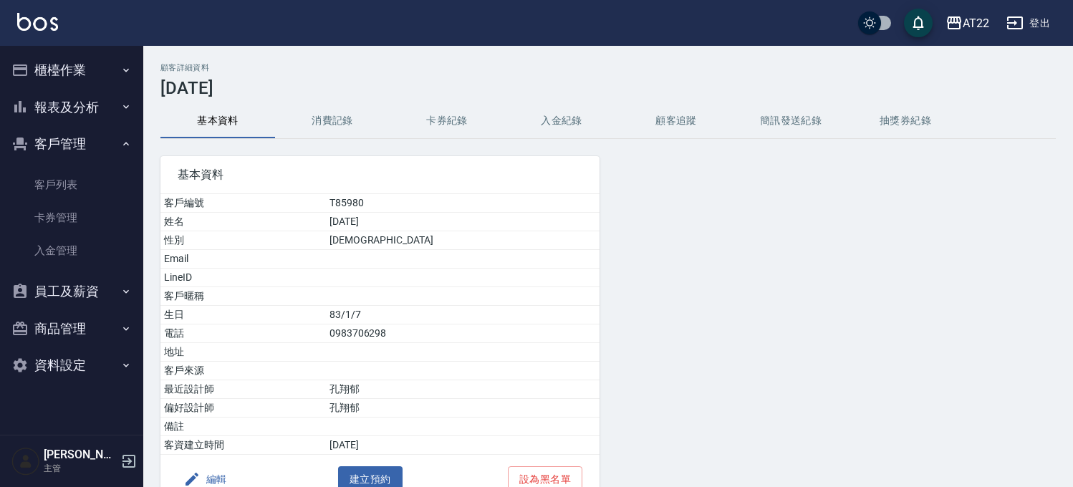
scroll to position [79, 0]
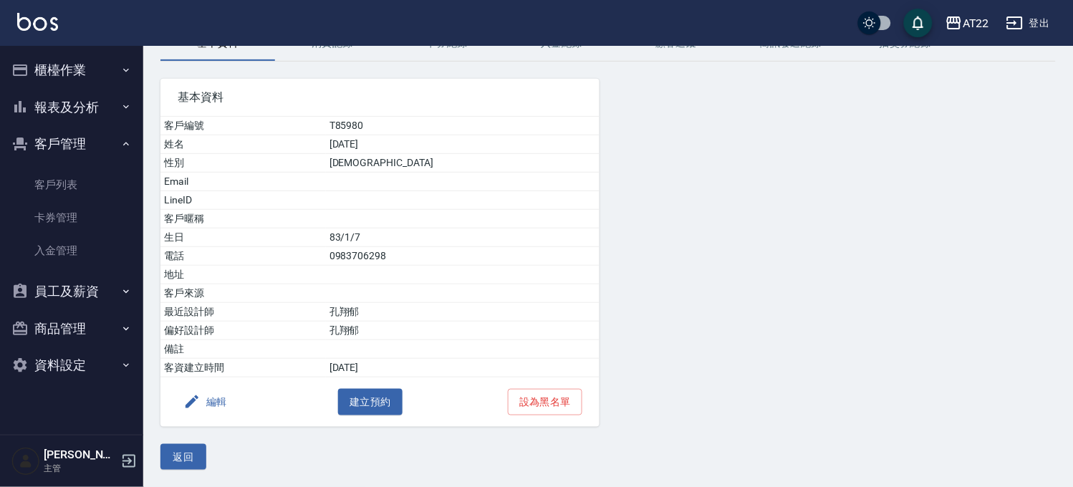
click at [48, 102] on button "報表及分析" at bounding box center [72, 107] width 132 height 37
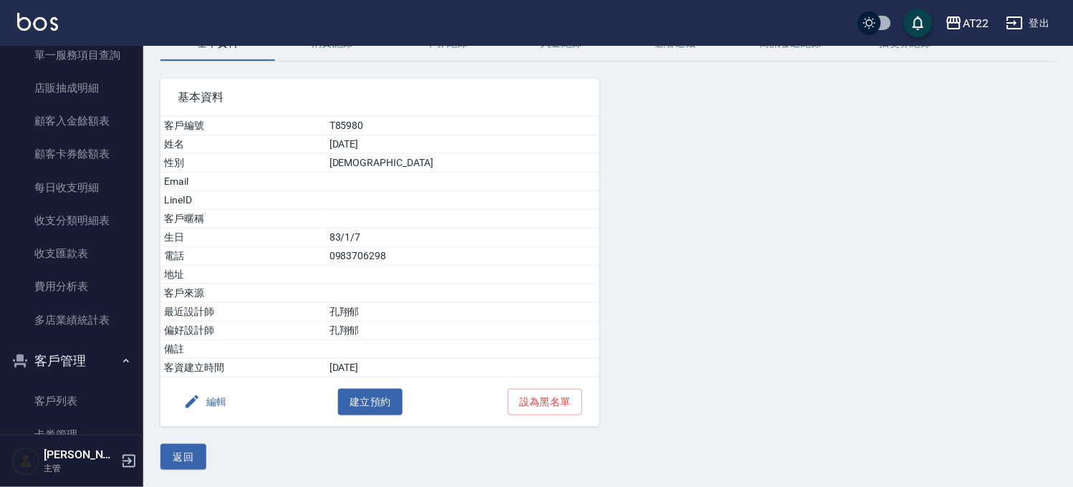
scroll to position [318, 0]
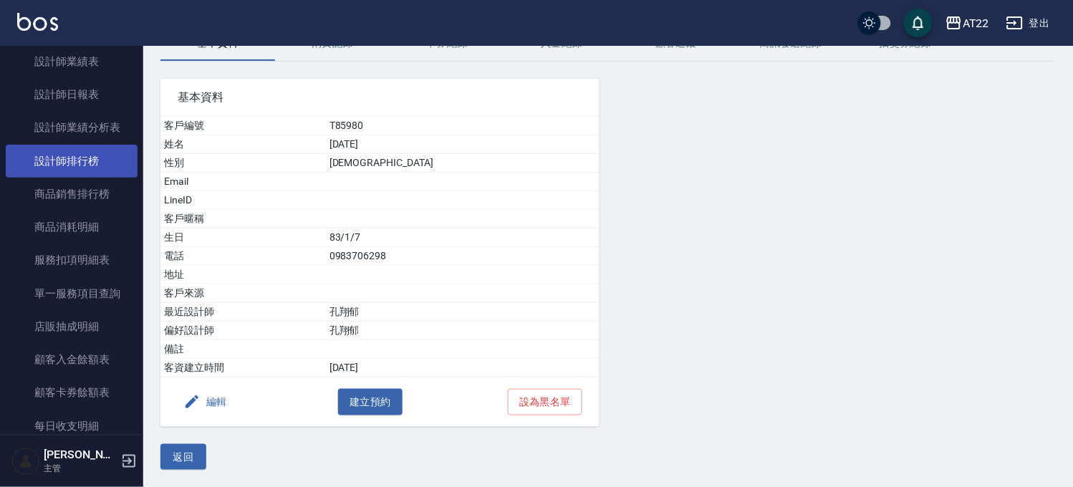
click at [98, 148] on link "設計師排行榜" at bounding box center [72, 161] width 132 height 33
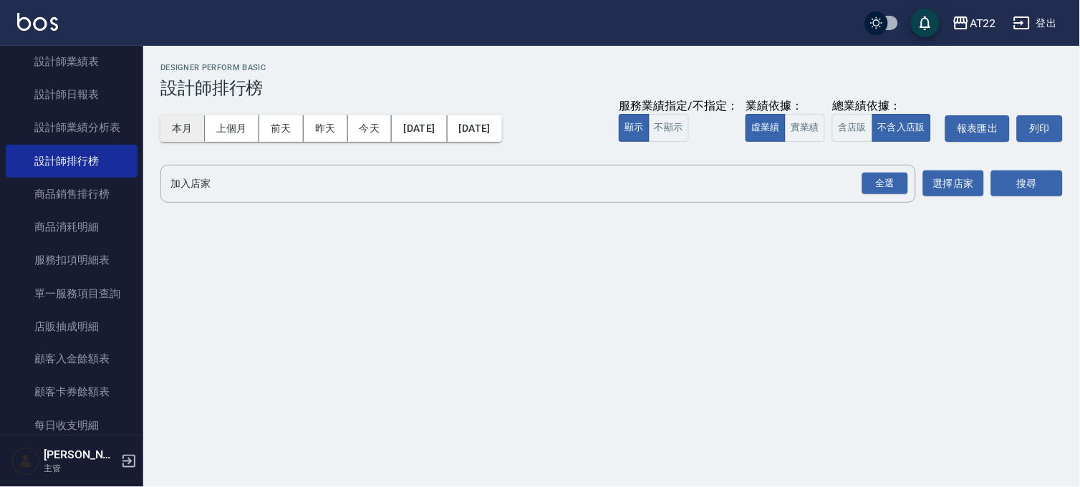
click at [190, 133] on button "本月" at bounding box center [182, 128] width 44 height 26
click at [893, 176] on div "全選" at bounding box center [885, 184] width 46 height 22
click at [1020, 191] on button "搜尋" at bounding box center [1027, 184] width 72 height 26
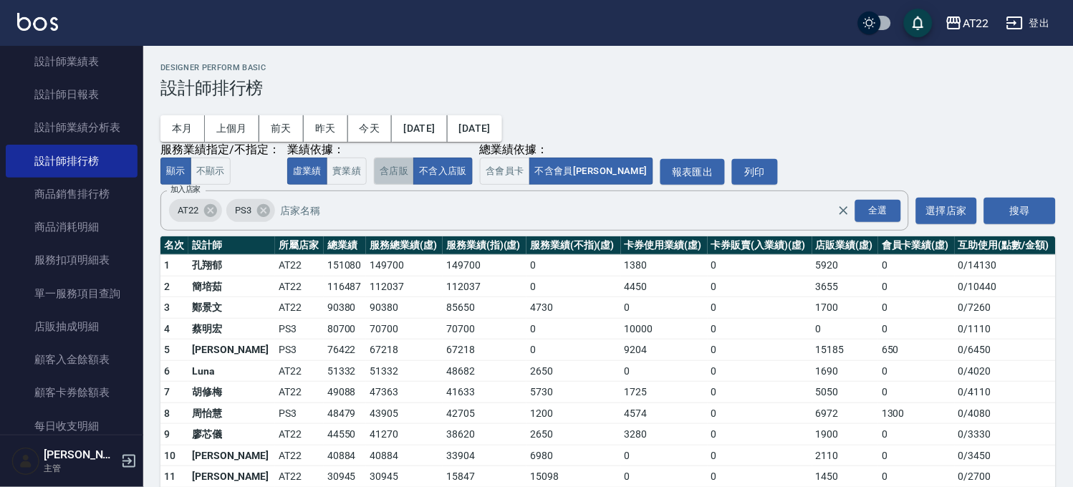
click at [390, 175] on button "含店販" at bounding box center [394, 172] width 40 height 28
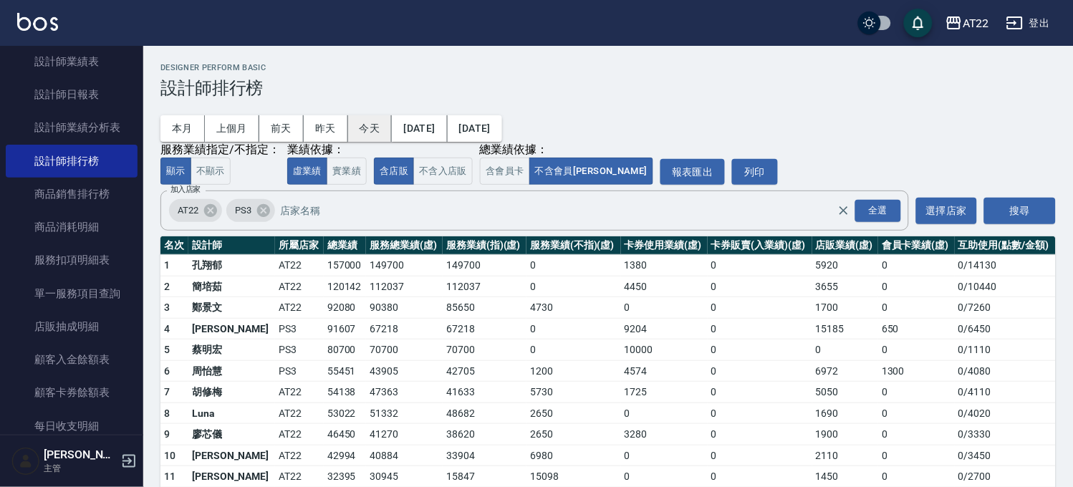
click at [367, 125] on button "今天" at bounding box center [370, 128] width 44 height 26
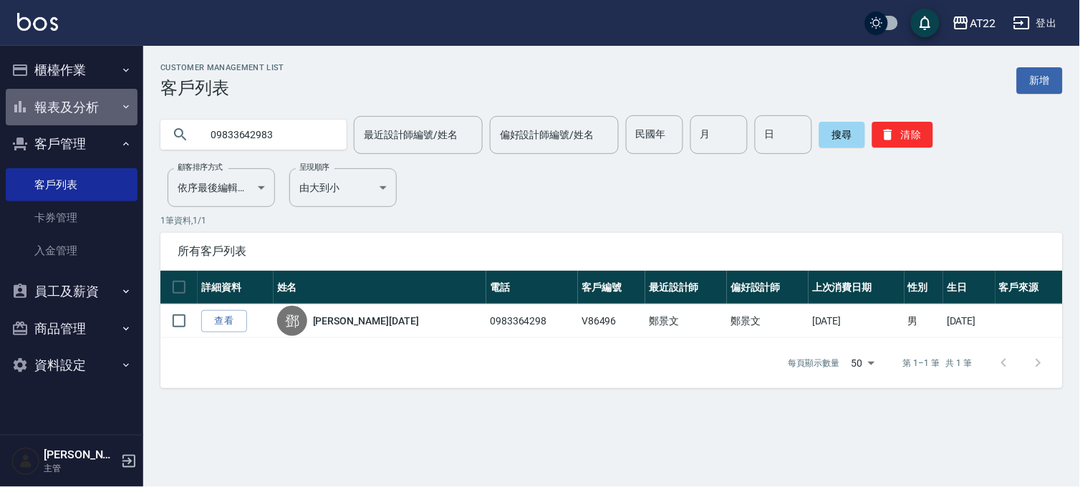
click at [75, 89] on button "報表及分析" at bounding box center [72, 107] width 132 height 37
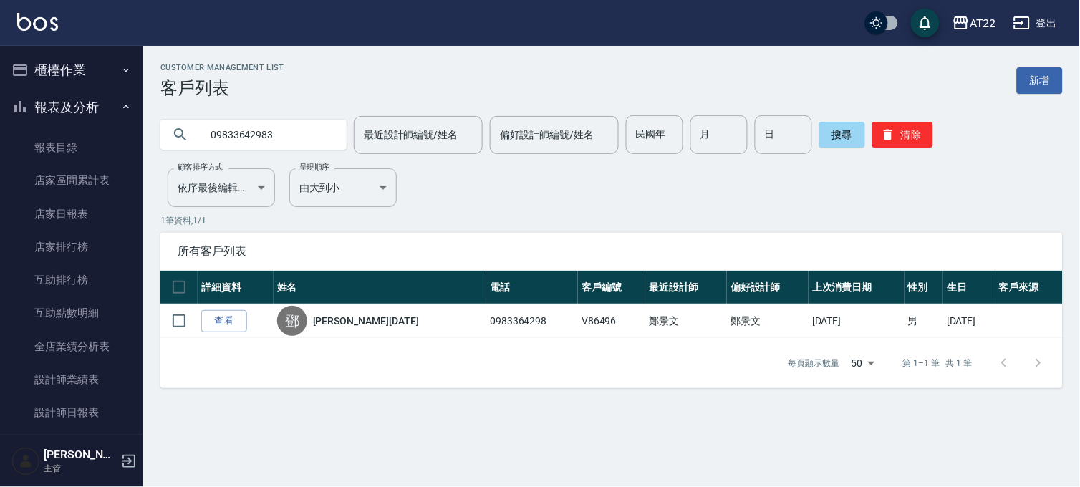
click at [69, 84] on button "櫃檯作業" at bounding box center [72, 70] width 132 height 37
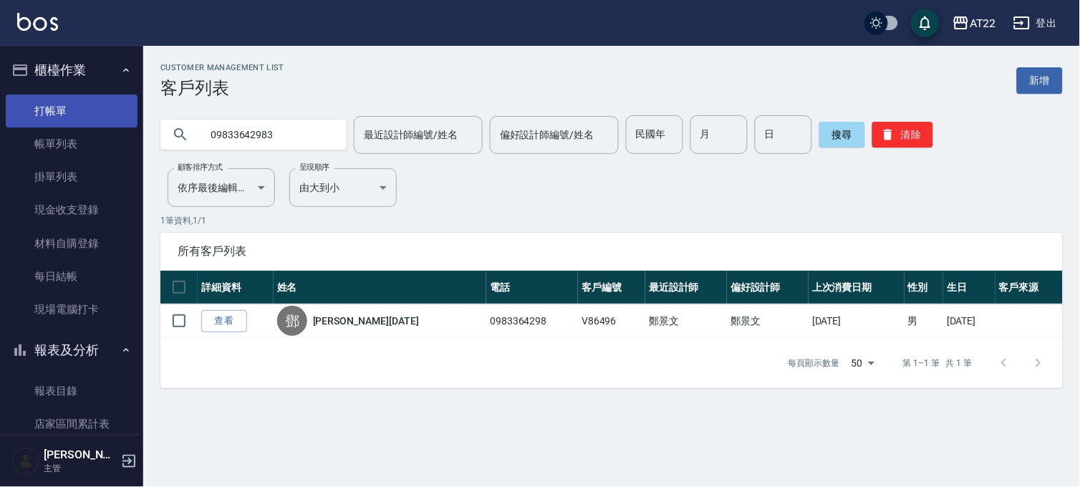
click at [95, 104] on link "打帳單" at bounding box center [72, 111] width 132 height 33
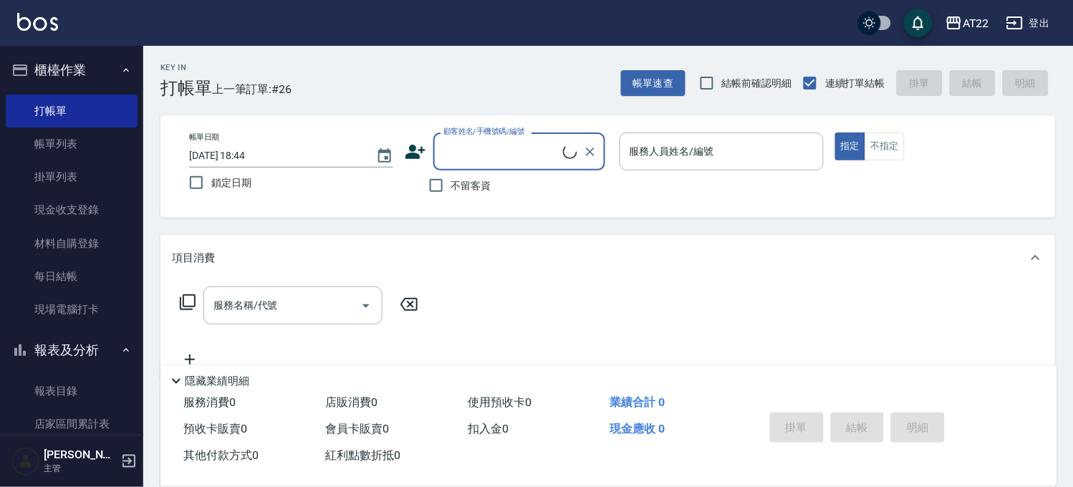
click at [530, 148] on input "顧客姓名/手機號碼/編號" at bounding box center [501, 151] width 123 height 25
click at [525, 190] on li "26.4.18/0983706298/T85980" at bounding box center [518, 188] width 172 height 24
type input "26.4.18/0983706298/T85980"
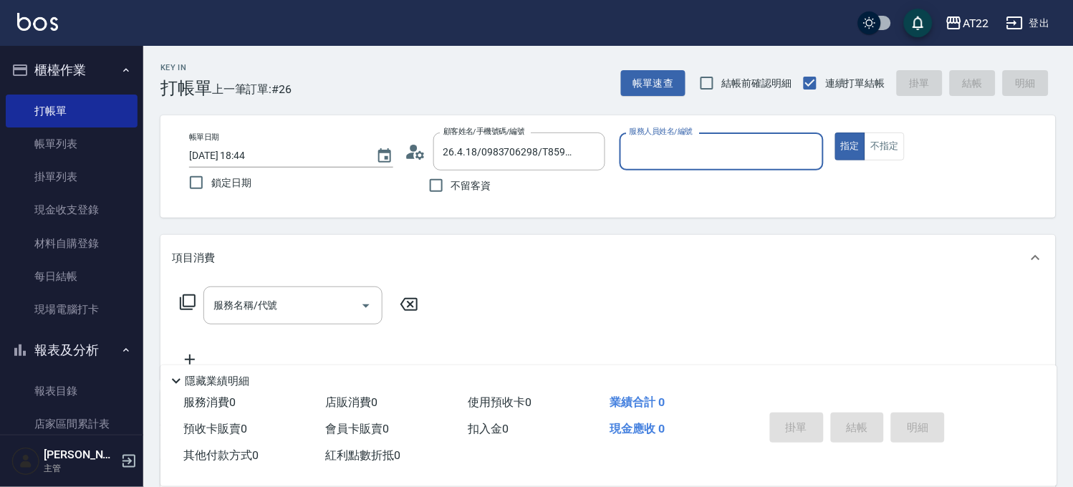
type input "Allen-7"
click at [334, 310] on input "服務名稱/代號" at bounding box center [282, 309] width 145 height 25
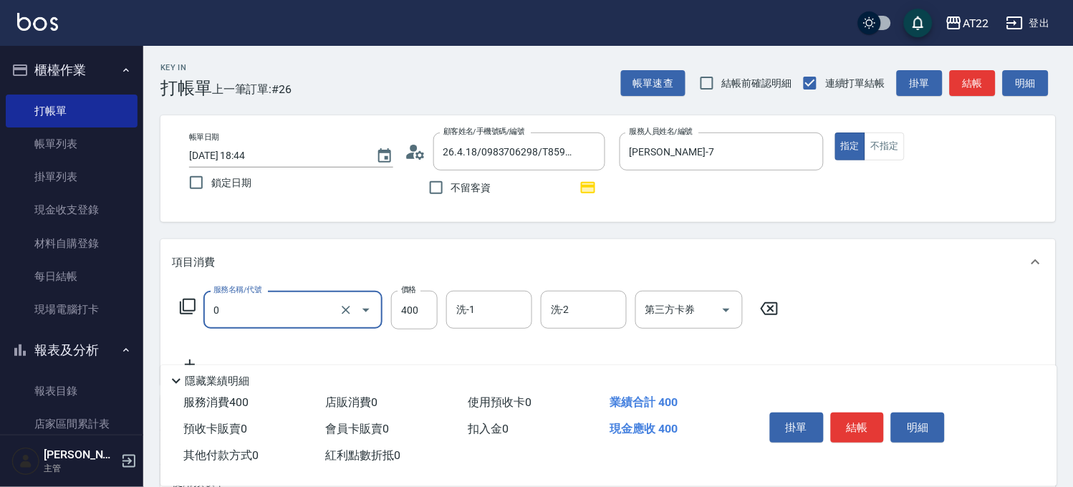
type input "有機洗髮(0)"
type input "450"
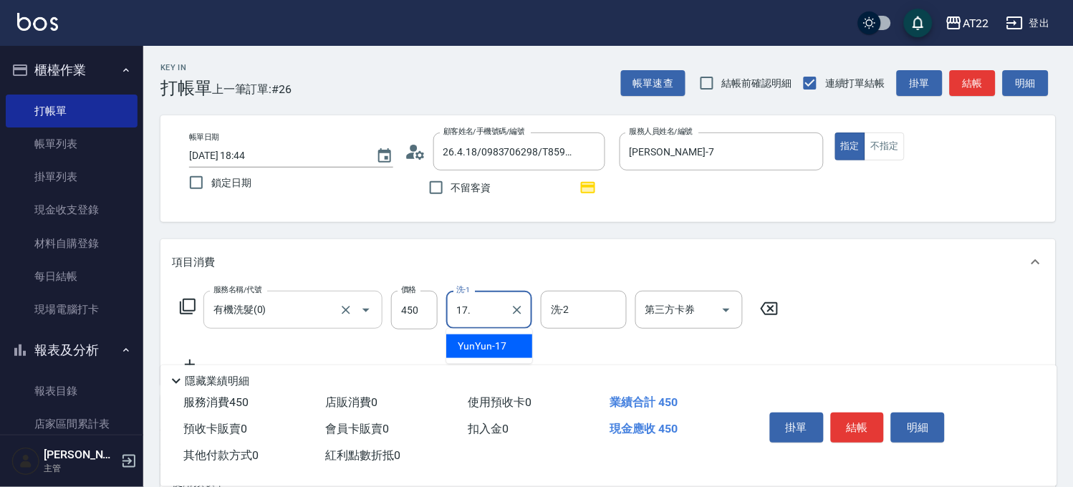
type input "17."
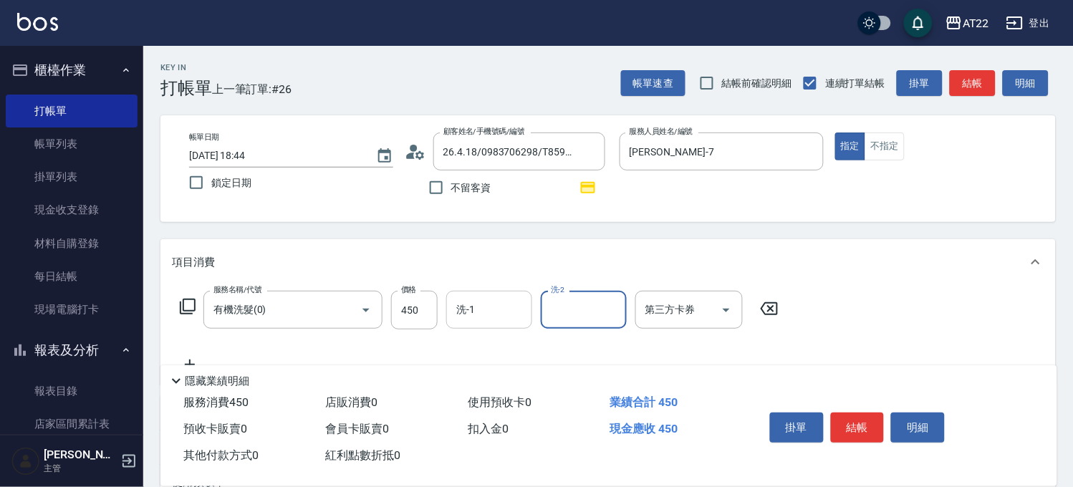
click at [488, 319] on input "洗-1" at bounding box center [489, 309] width 73 height 25
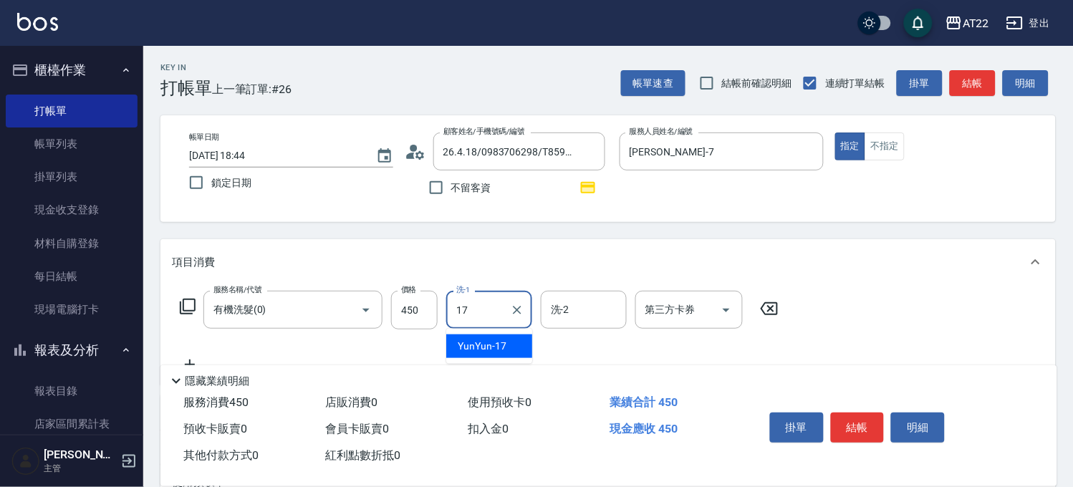
type input "YunYun-17"
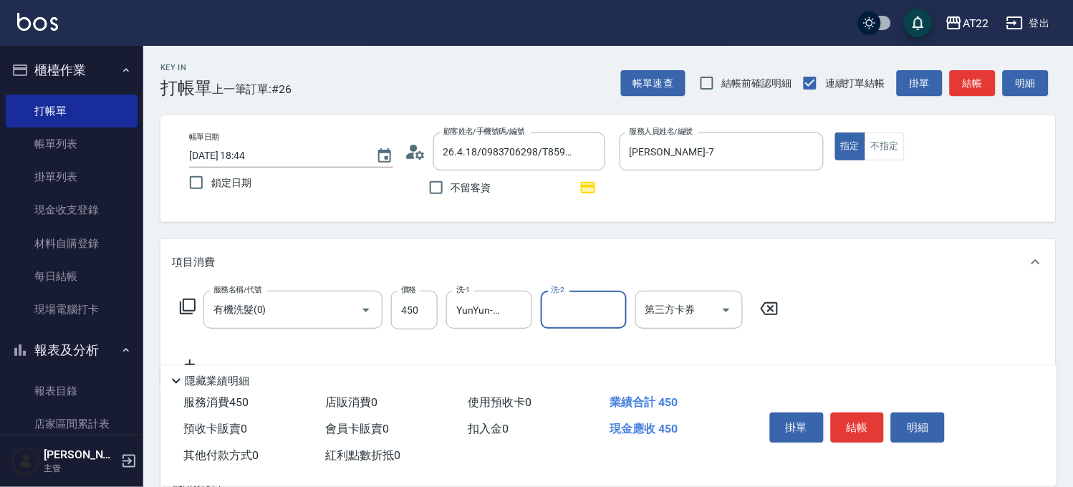
click at [178, 358] on icon at bounding box center [190, 364] width 36 height 17
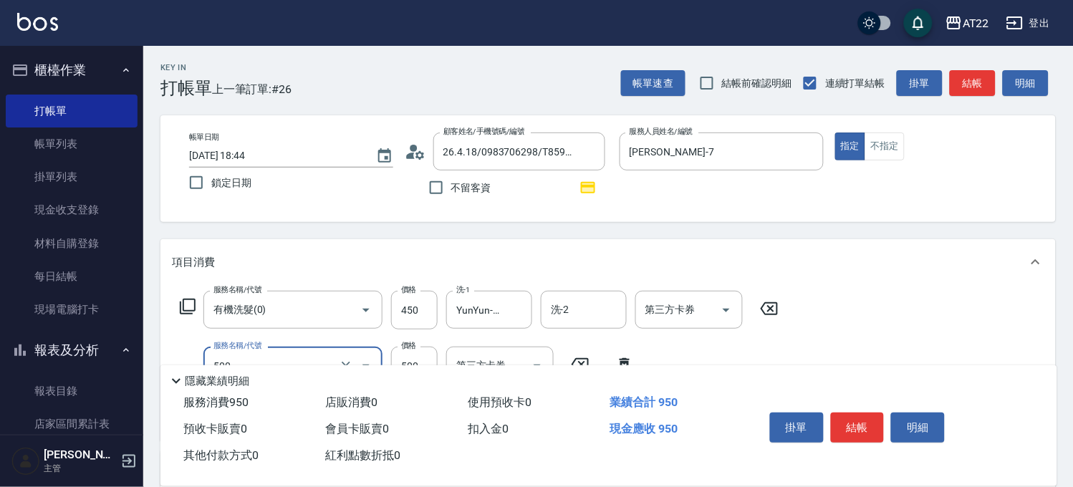
type input "剪髮(500)"
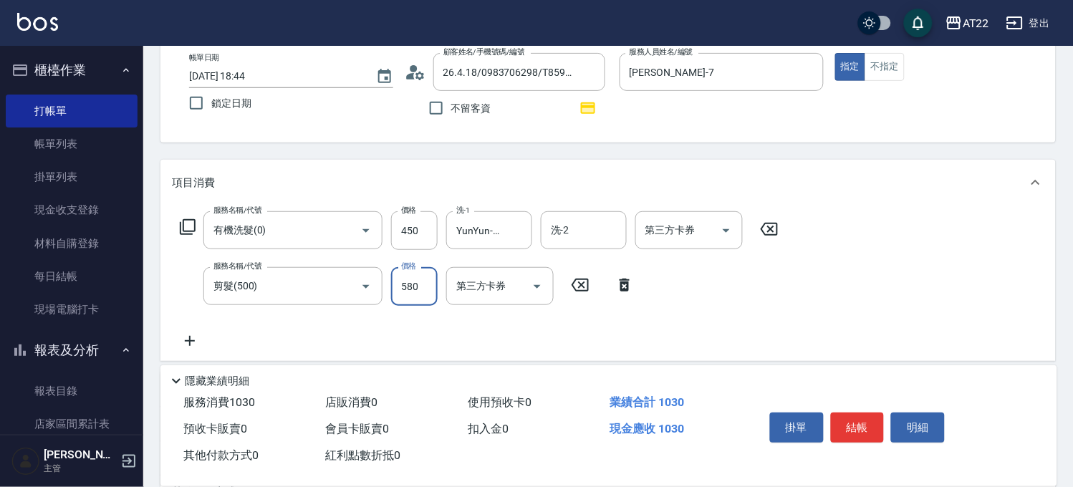
type input "580"
click at [195, 334] on icon at bounding box center [190, 340] width 36 height 17
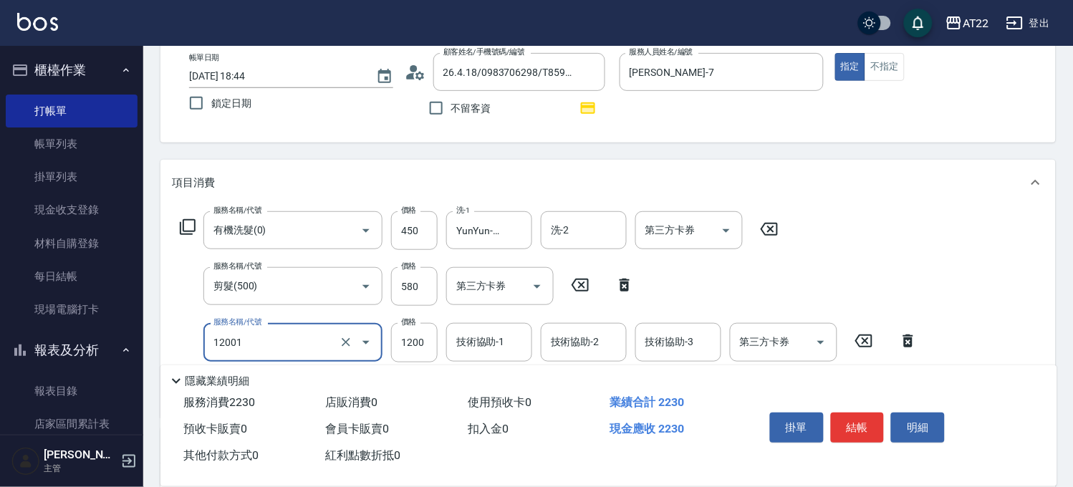
type input "燙髮S(12001)"
type input "1670"
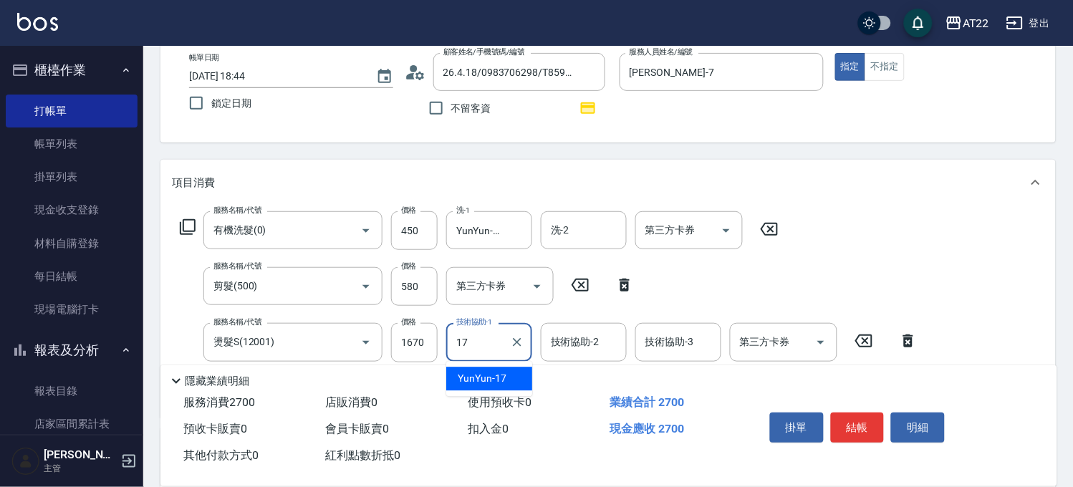
type input "YunYun-17"
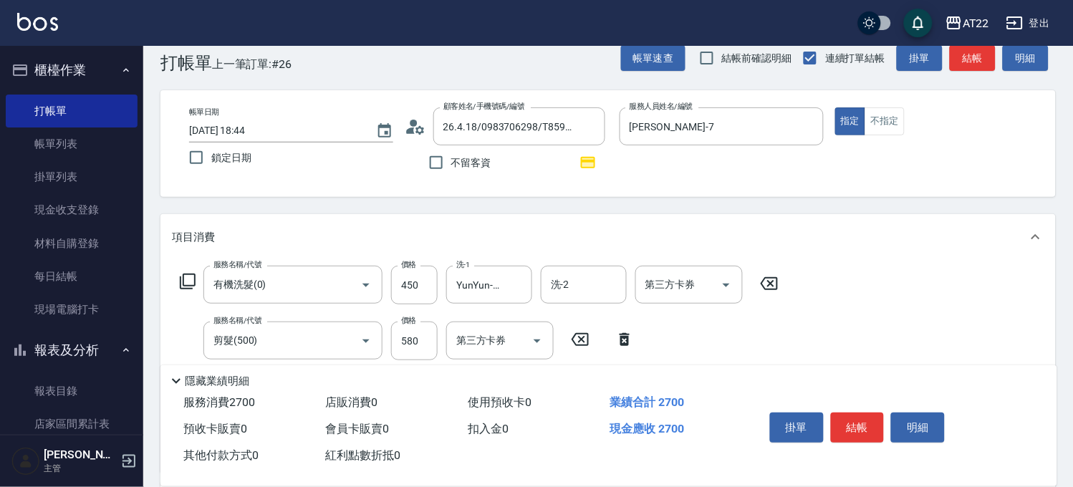
scroll to position [0, 0]
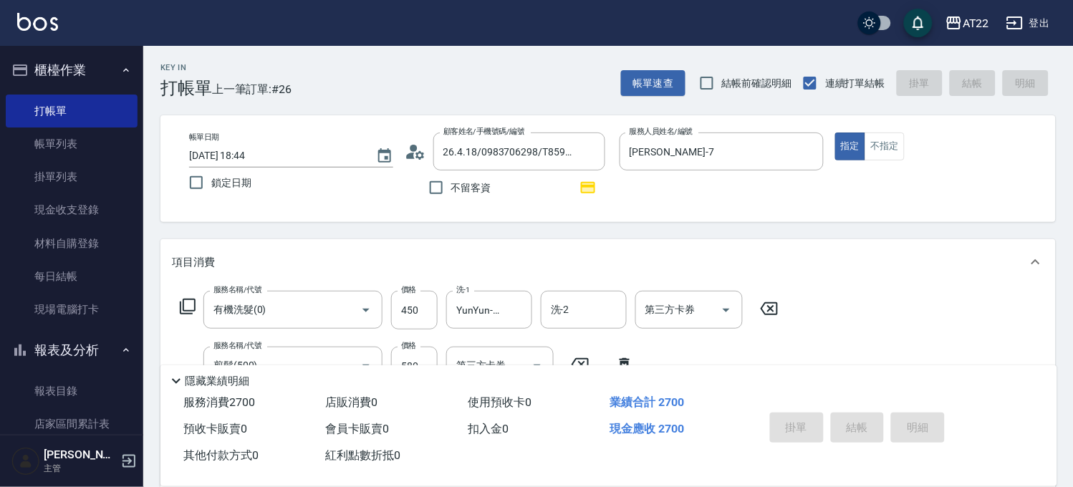
type input "2025/10/12 18:45"
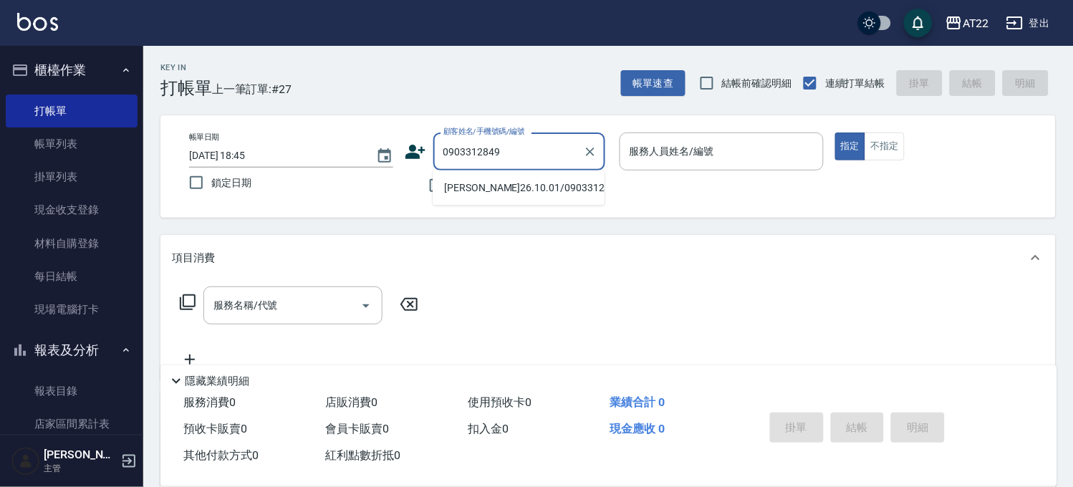
click at [551, 189] on li "蔡承洋26.10.01/0903312849/T86396" at bounding box center [518, 188] width 172 height 24
type input "蔡承洋26.10.01/0903312849/T86396"
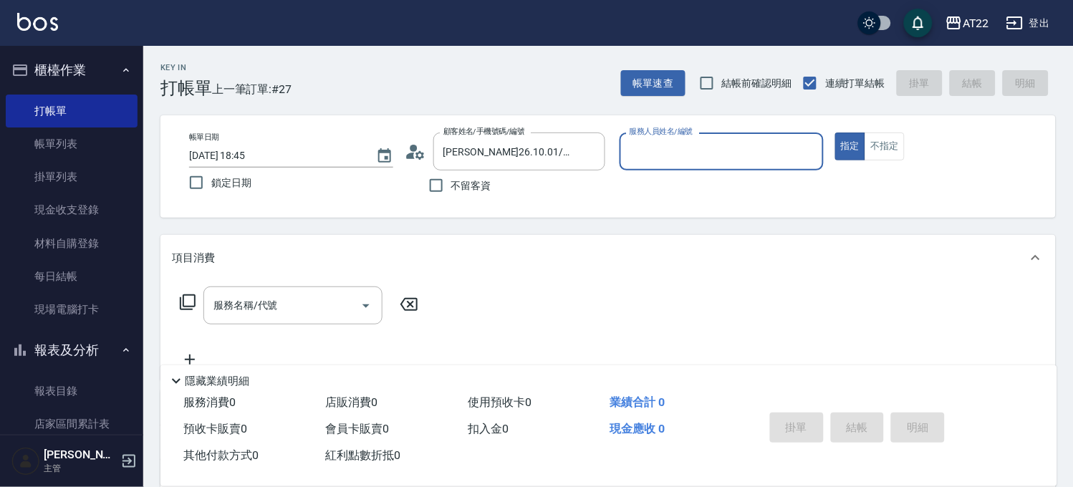
click at [669, 159] on input "服務人員姓名/編號" at bounding box center [721, 151] width 191 height 25
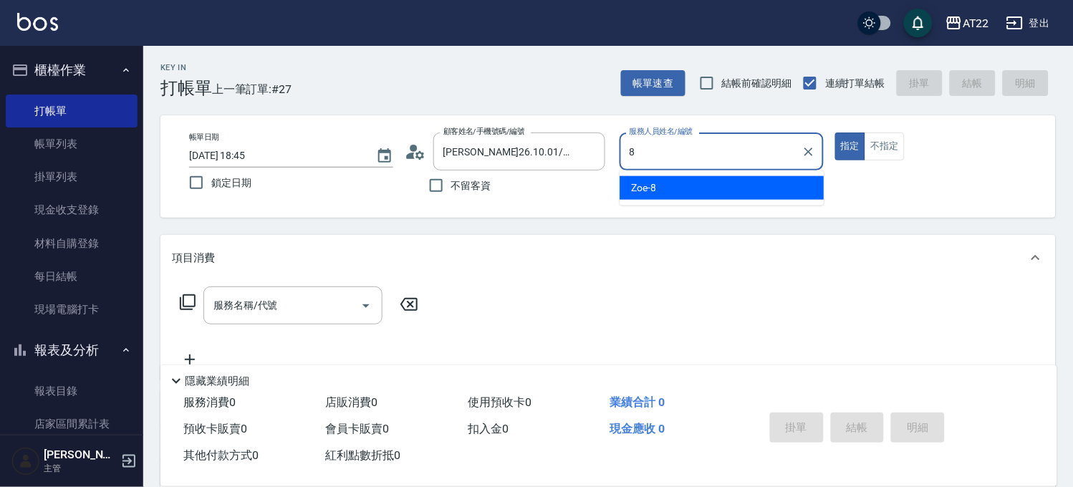
type input "Zoe-8"
type button "true"
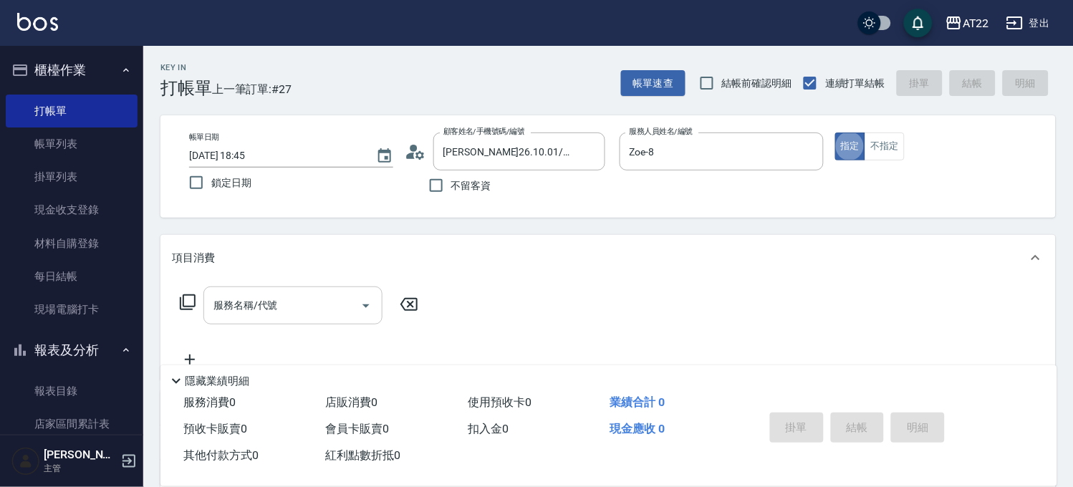
click at [268, 297] on input "服務名稱/代號" at bounding box center [282, 305] width 145 height 25
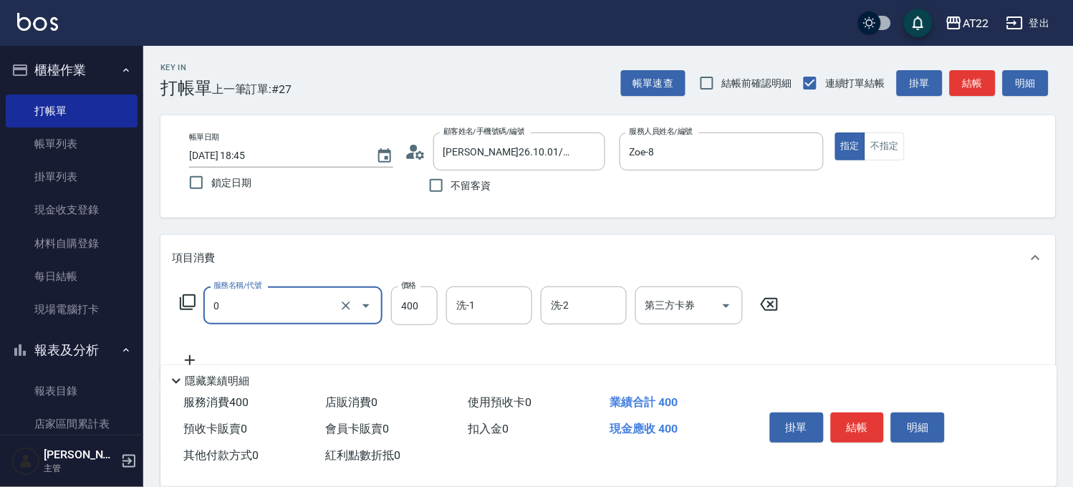
type input "有機洗髮(0)"
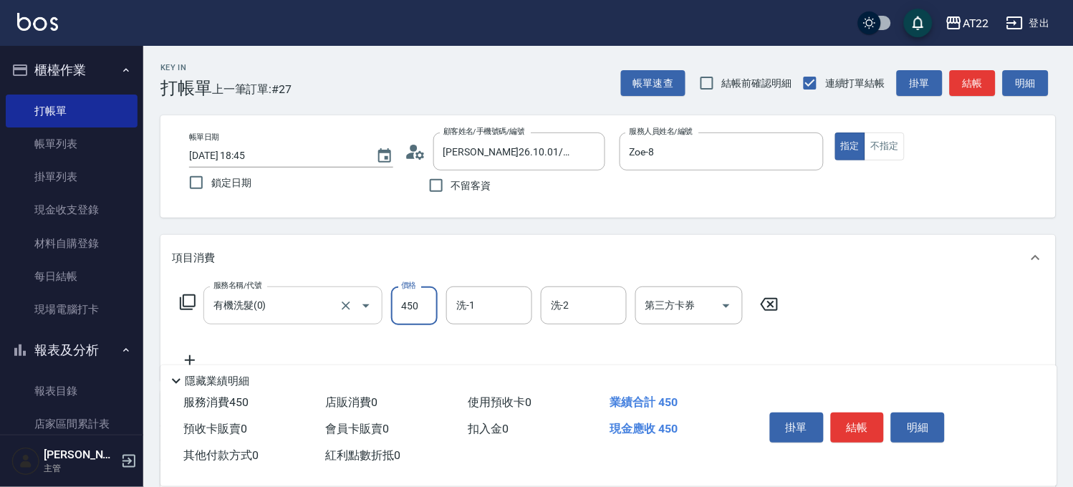
type input "450"
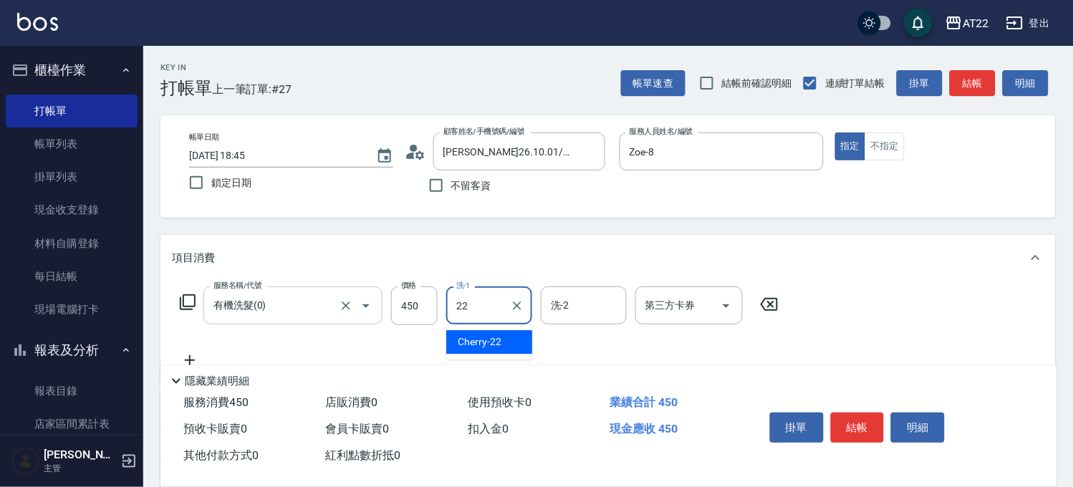
type input "Cherry-22"
click at [192, 355] on icon at bounding box center [190, 360] width 36 height 17
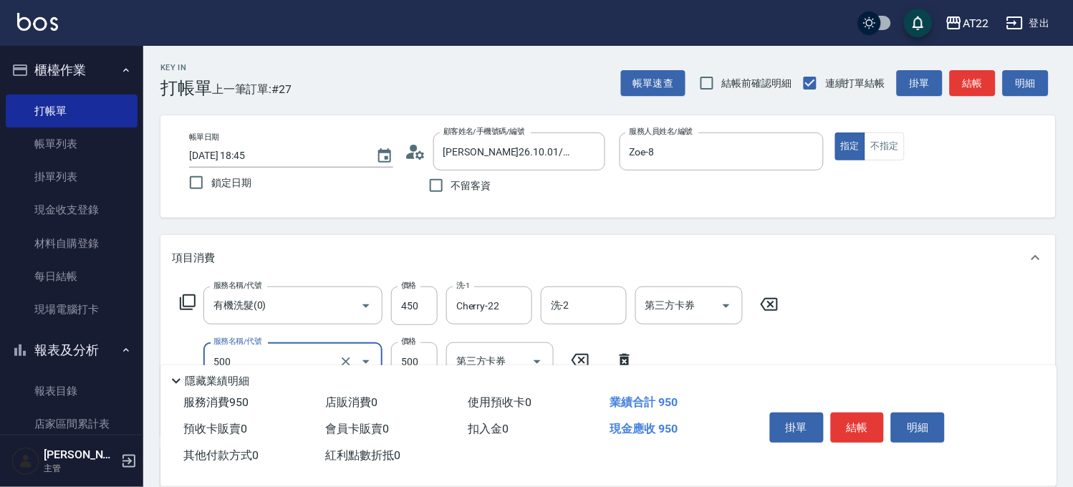
type input "剪髮(500)"
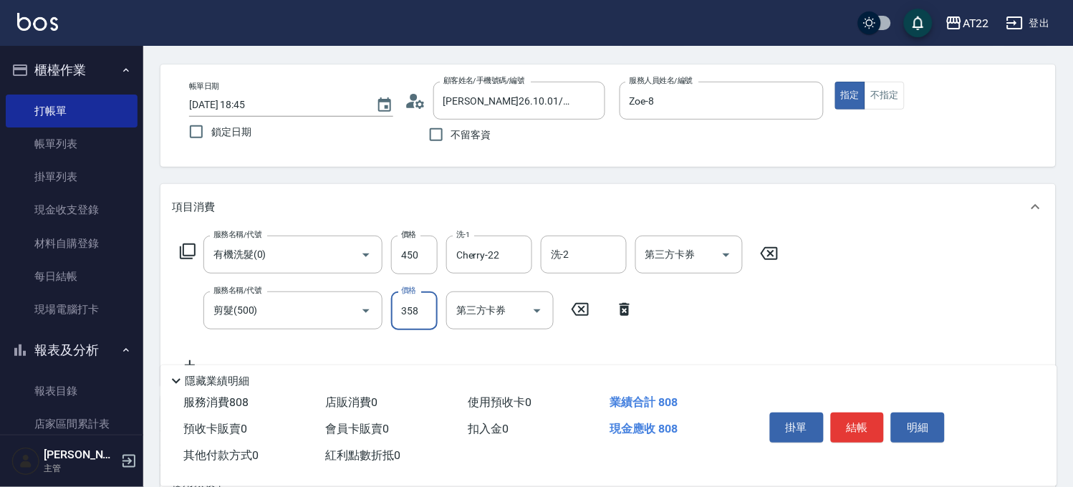
scroll to position [79, 0]
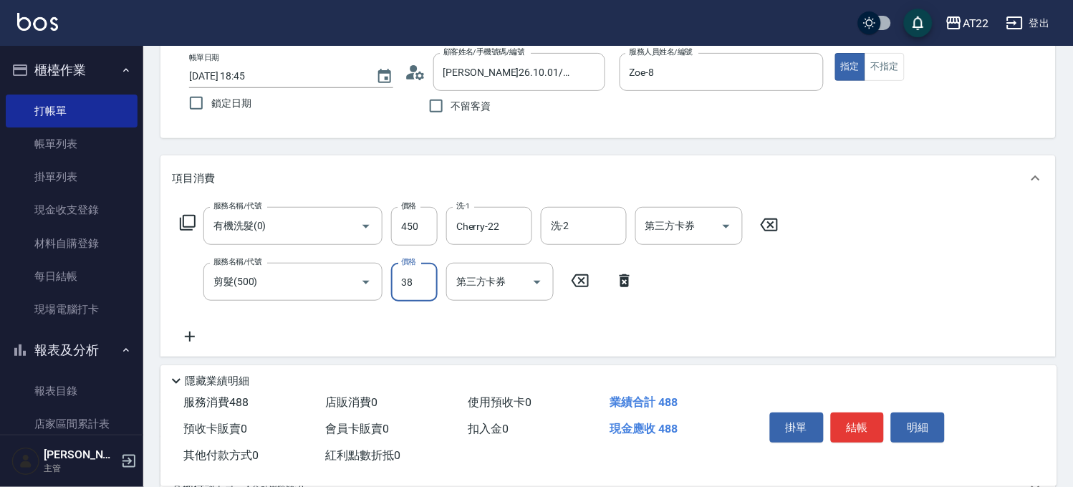
type input "380"
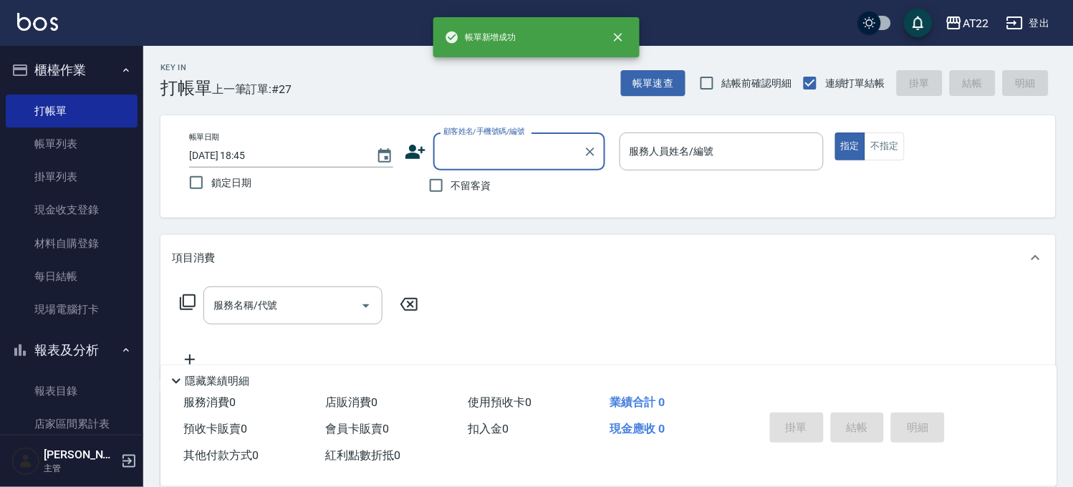
scroll to position [0, 0]
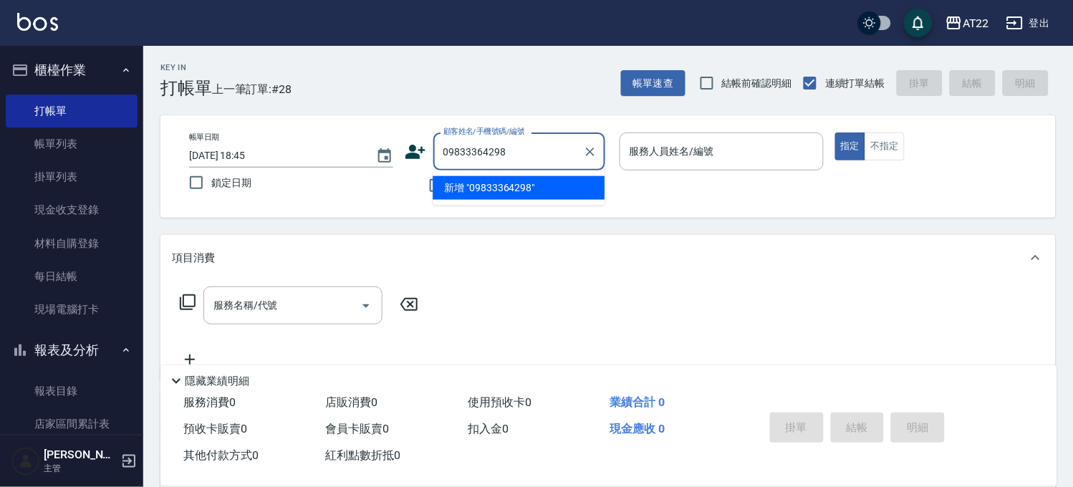
click at [533, 184] on li "新增 "09833364298"" at bounding box center [518, 188] width 172 height 24
type input "09833364298"
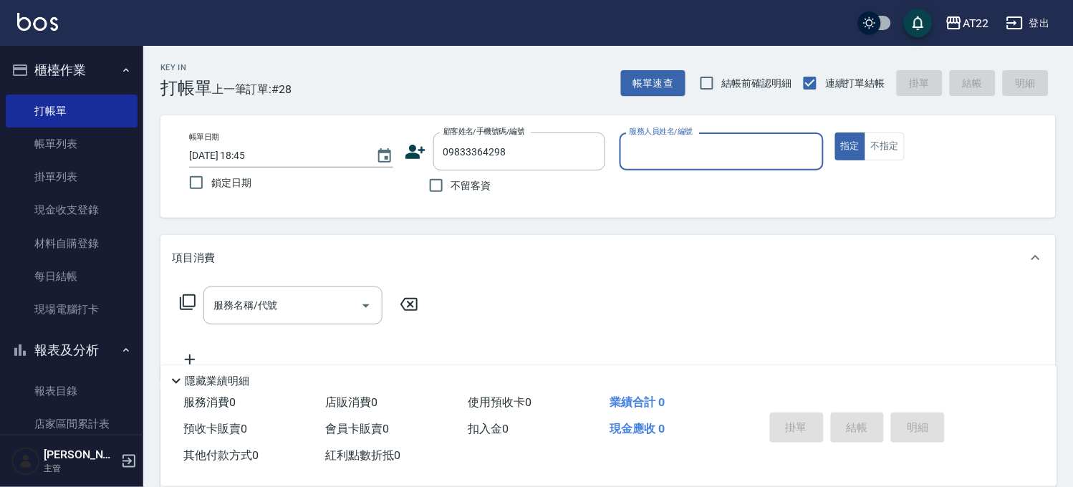
click at [677, 166] on div "服務人員姓名/編號" at bounding box center [721, 151] width 204 height 38
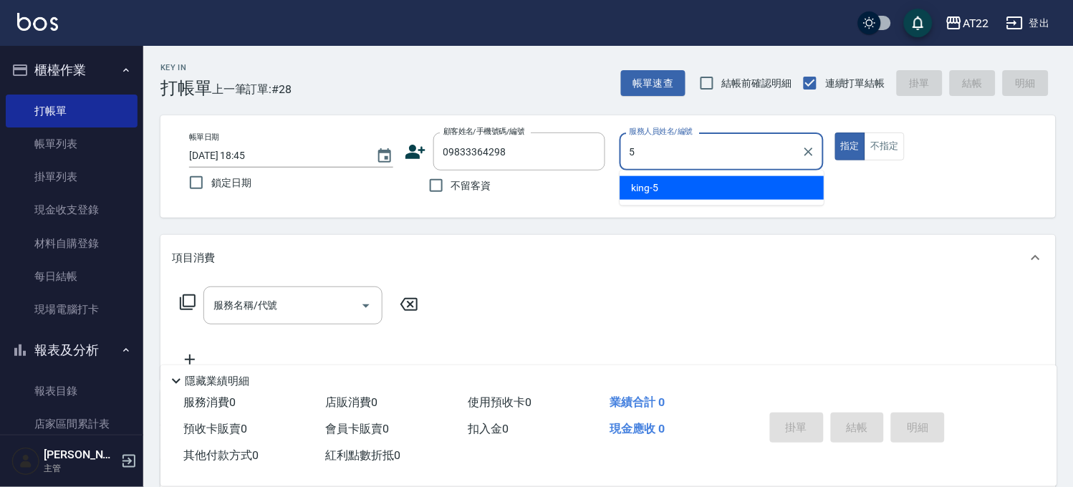
type input "king-5"
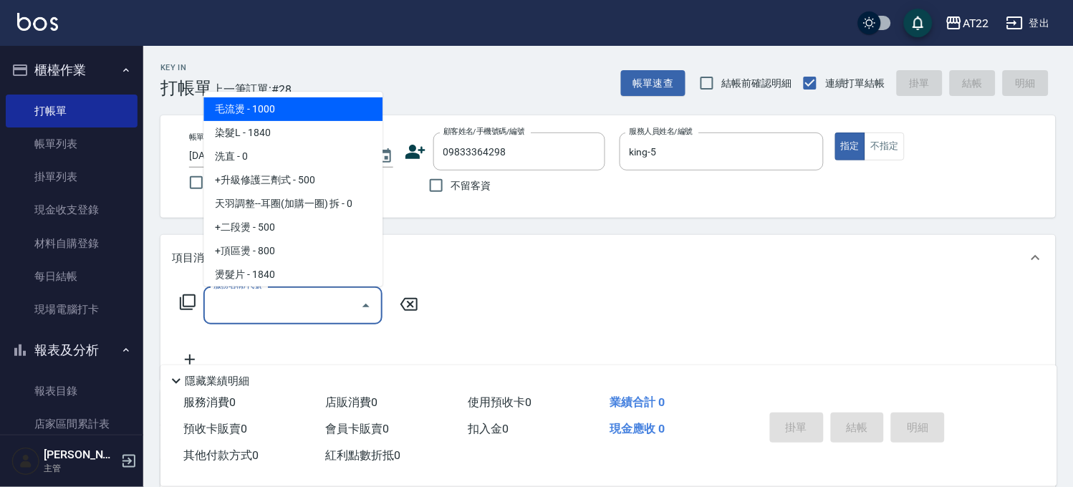
click at [272, 312] on input "服務名稱/代號" at bounding box center [282, 305] width 145 height 25
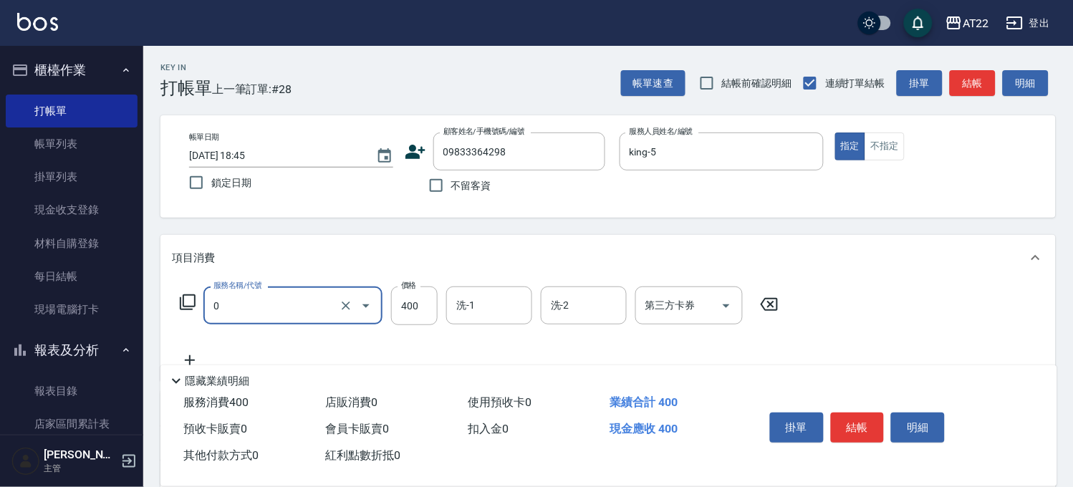
type input "有機洗髮(0)"
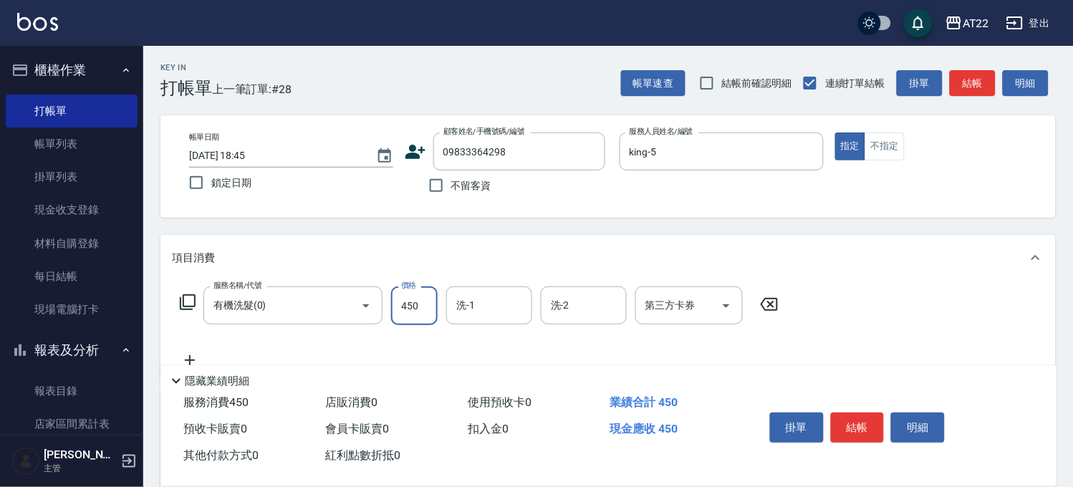
type input "450"
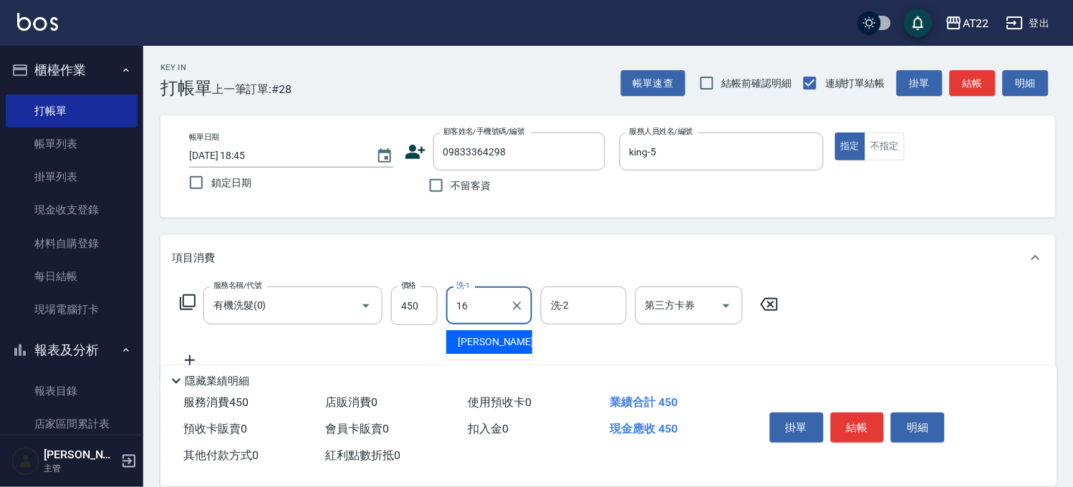
type input "Joe-16"
click at [185, 356] on icon at bounding box center [190, 360] width 36 height 17
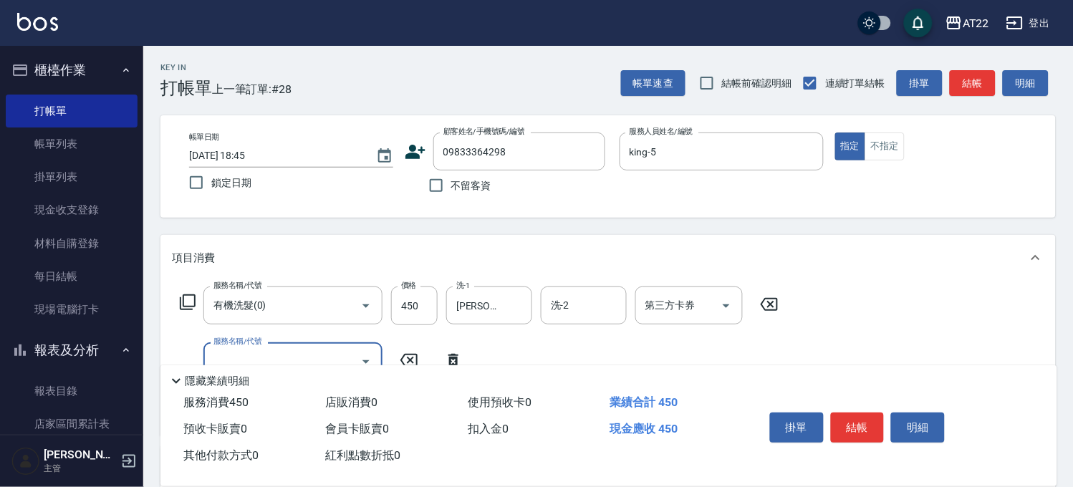
scroll to position [159, 0]
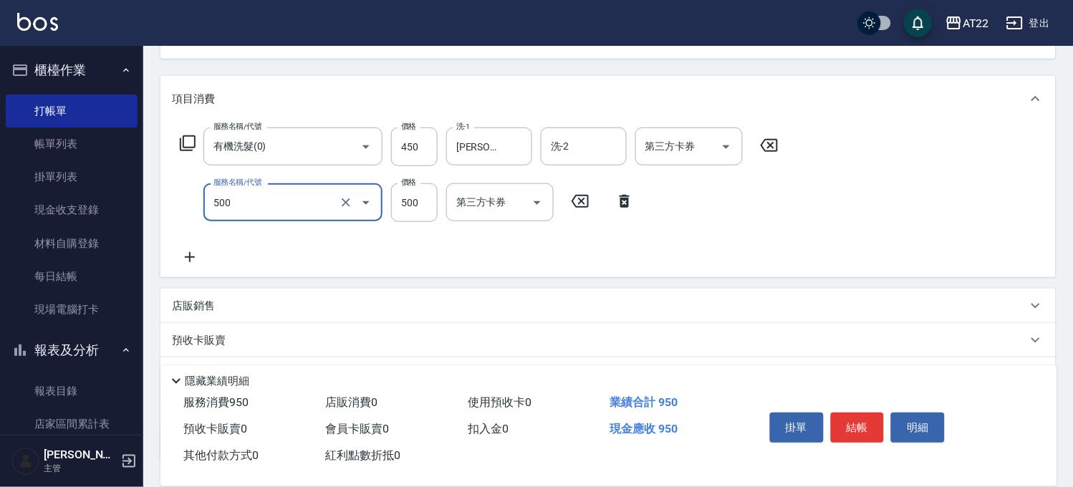
type input "剪髮(500)"
type input "380"
click at [190, 262] on icon at bounding box center [190, 256] width 36 height 17
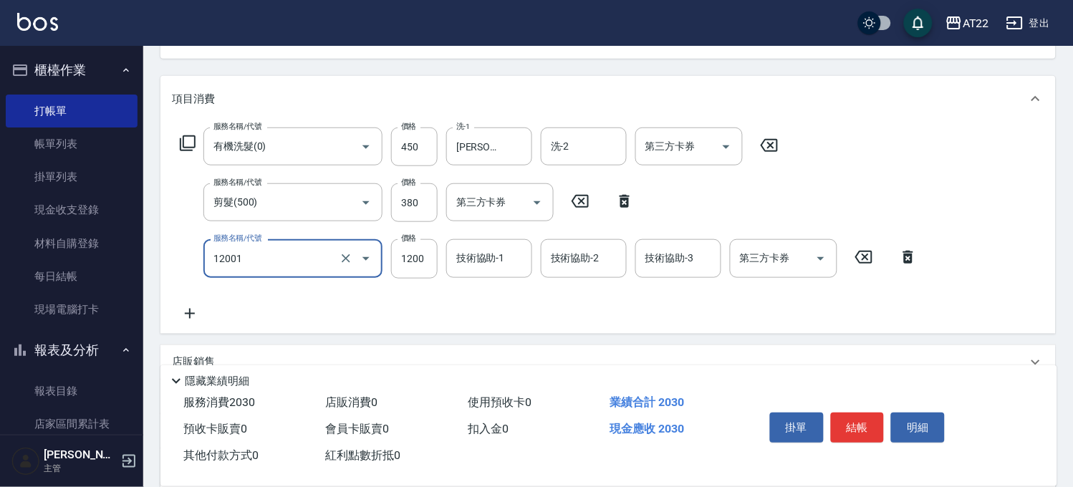
type input "燙髮S(12001)"
type input "1510"
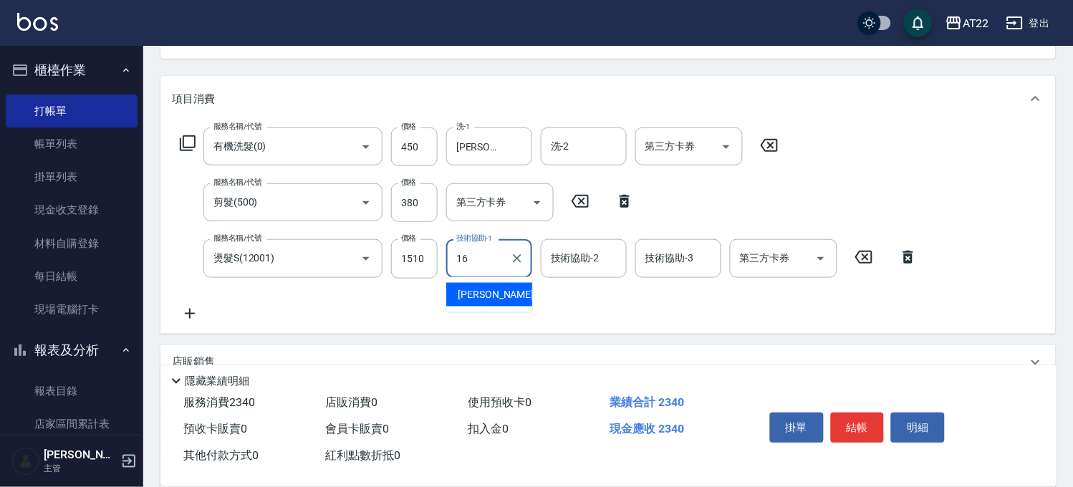
type input "[PERSON_NAME]-16"
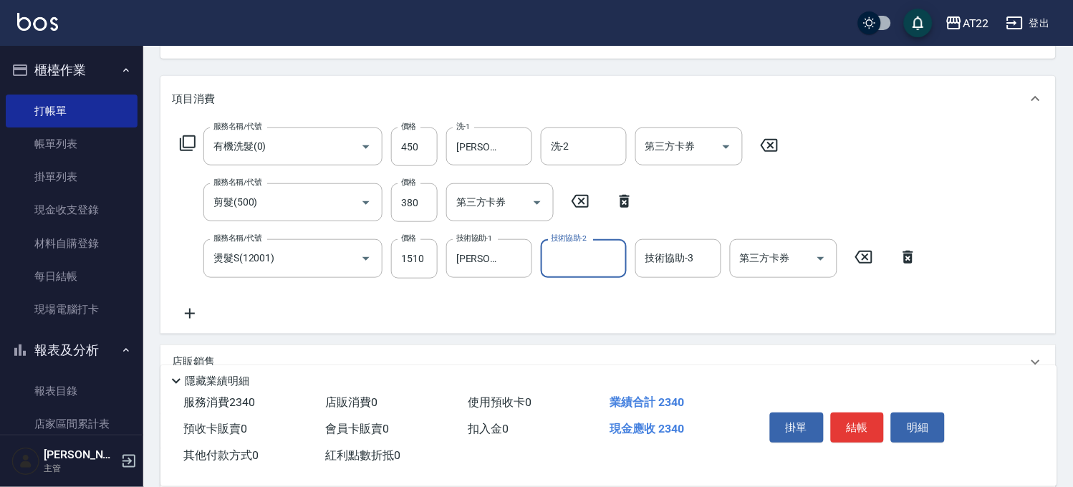
click at [192, 310] on icon at bounding box center [190, 313] width 36 height 17
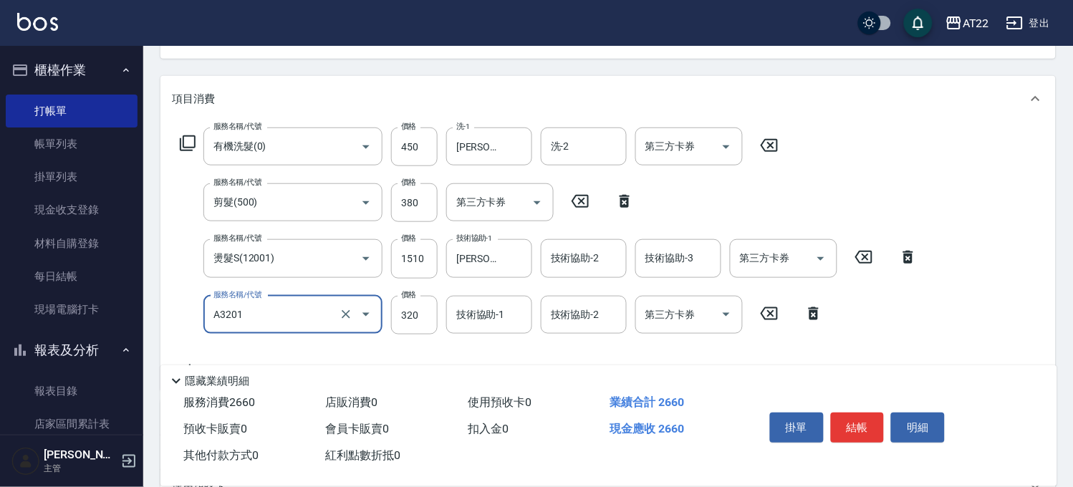
type input "頭皮隔離液(A3201)"
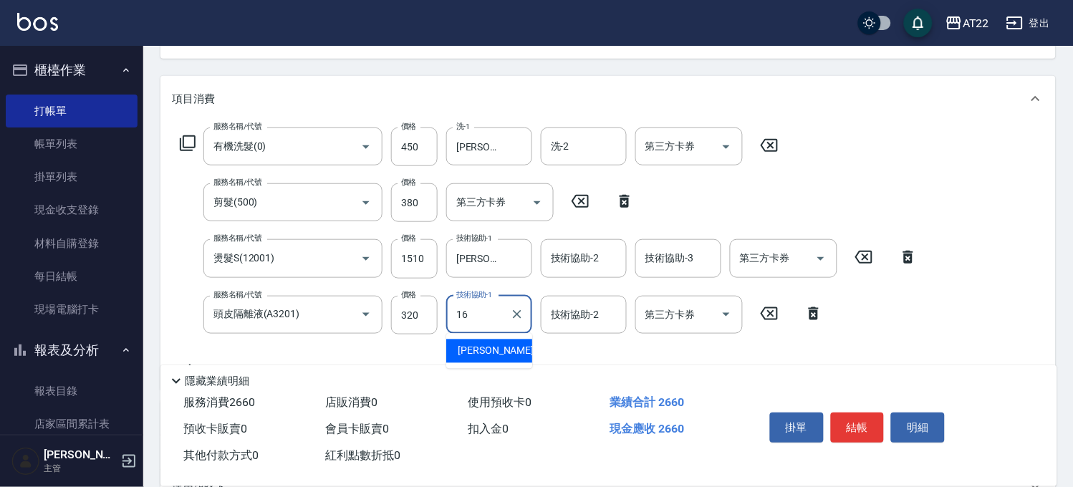
type input "[PERSON_NAME]-16"
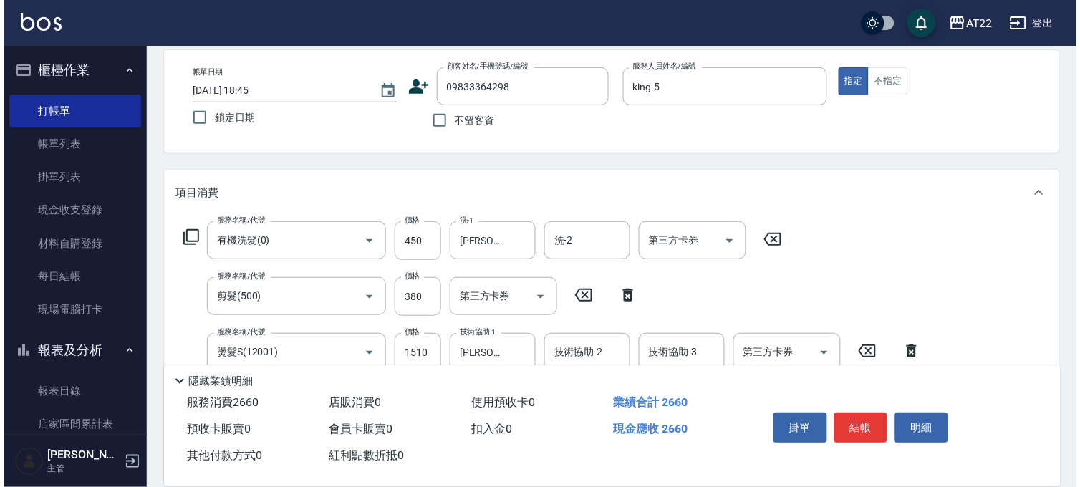
scroll to position [0, 0]
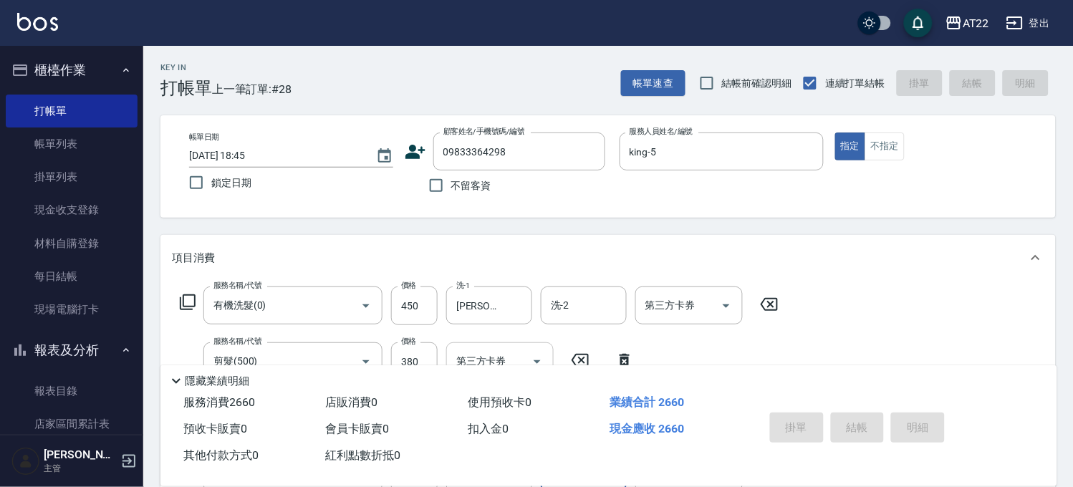
type input "2025/10/12 18:46"
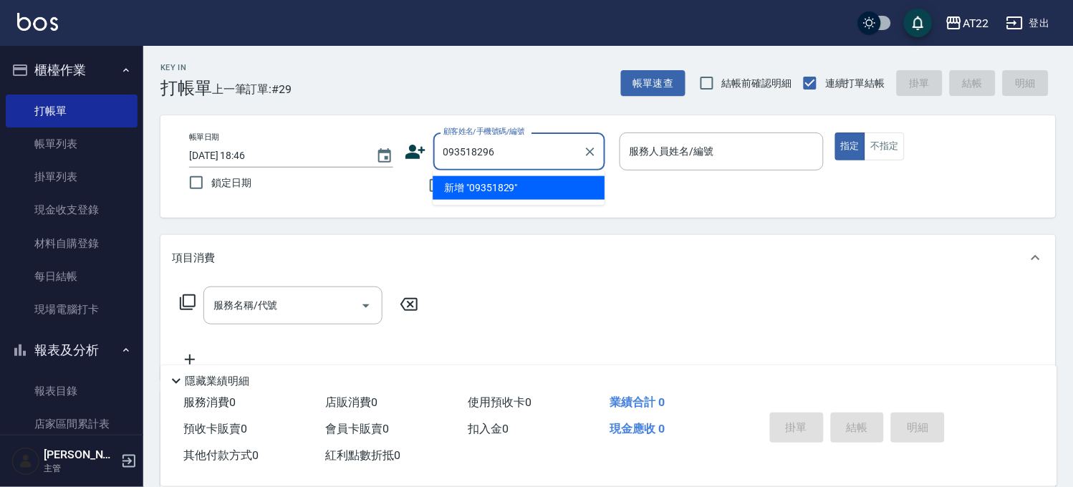
type input "0935182969"
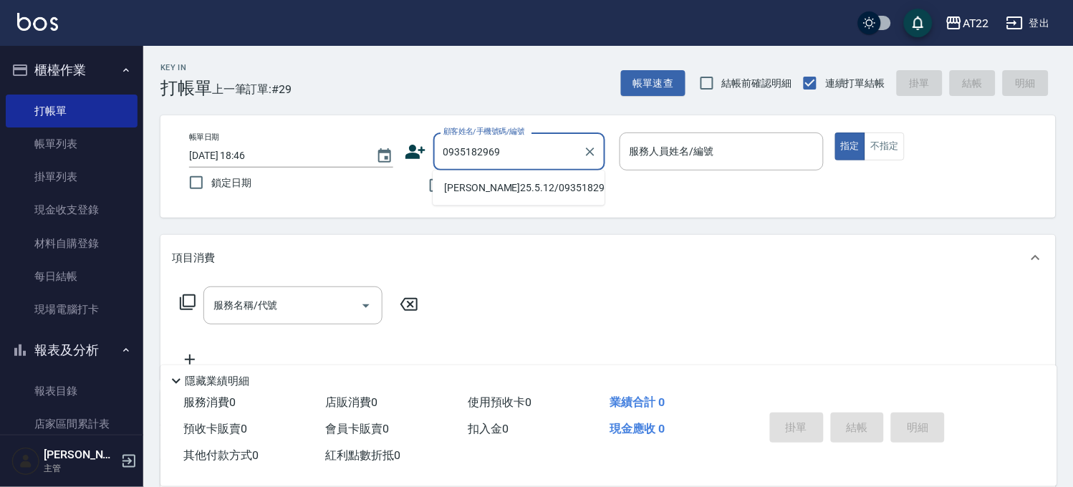
click at [549, 184] on li "[PERSON_NAME]25.5.12/0935182969/T82675" at bounding box center [518, 188] width 172 height 24
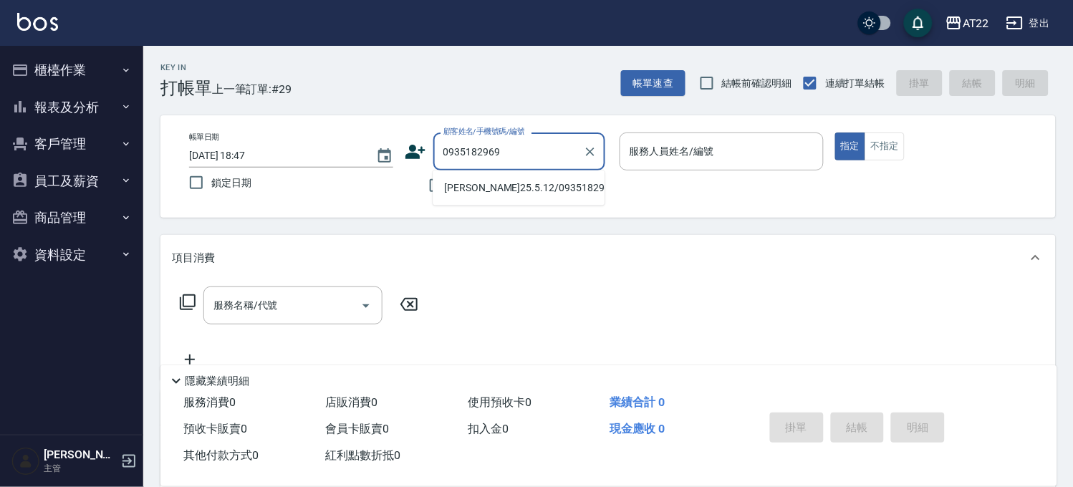
click at [531, 198] on li "[PERSON_NAME]25.5.12/0935182969/T82675" at bounding box center [518, 188] width 172 height 24
type input "[PERSON_NAME]25.5.12/0935182969/T82675"
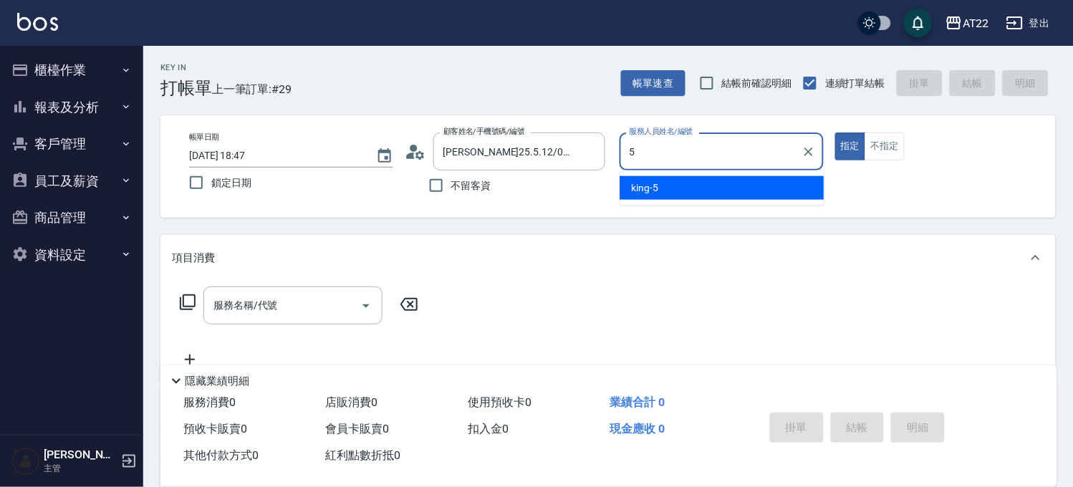
type input "king-5"
type button "true"
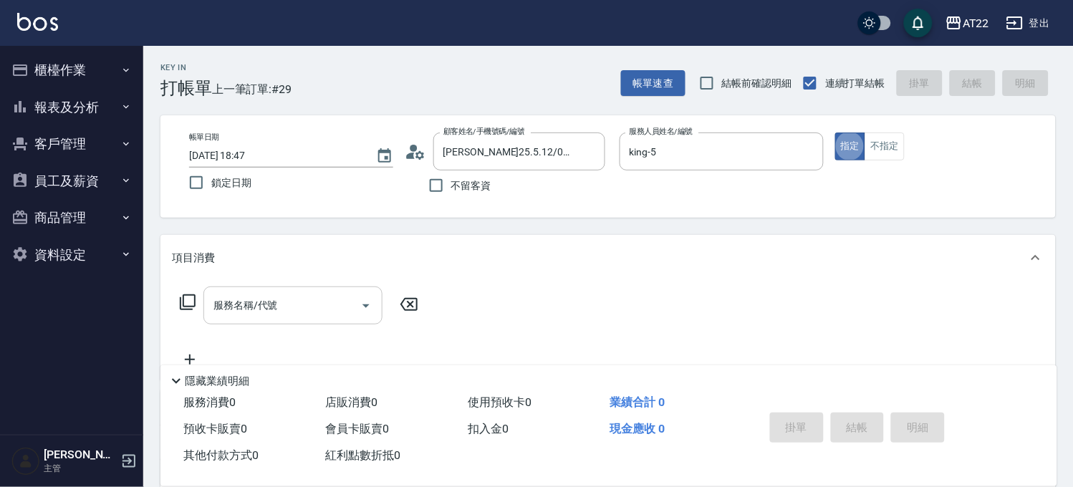
click at [285, 289] on div "服務名稱/代號" at bounding box center [292, 305] width 179 height 38
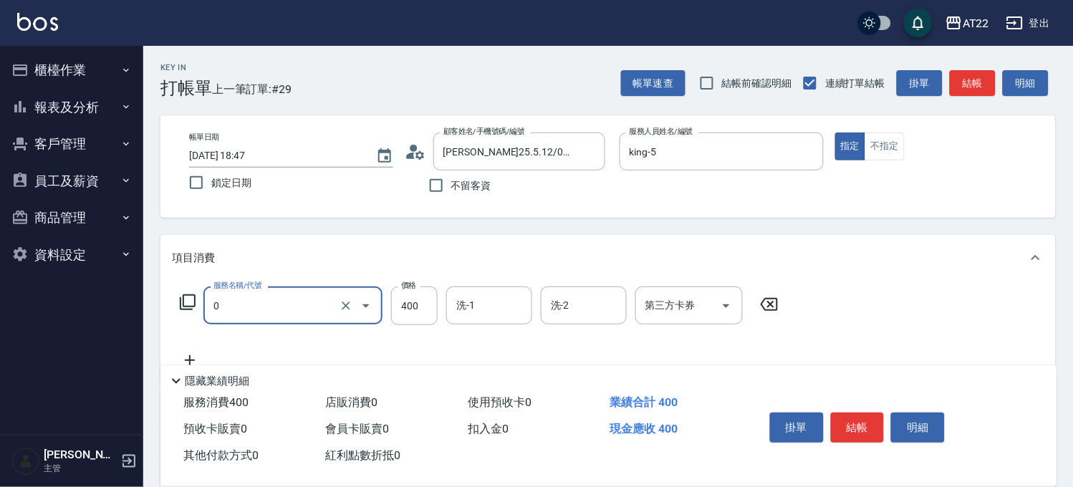
type input "有機洗髮(0)"
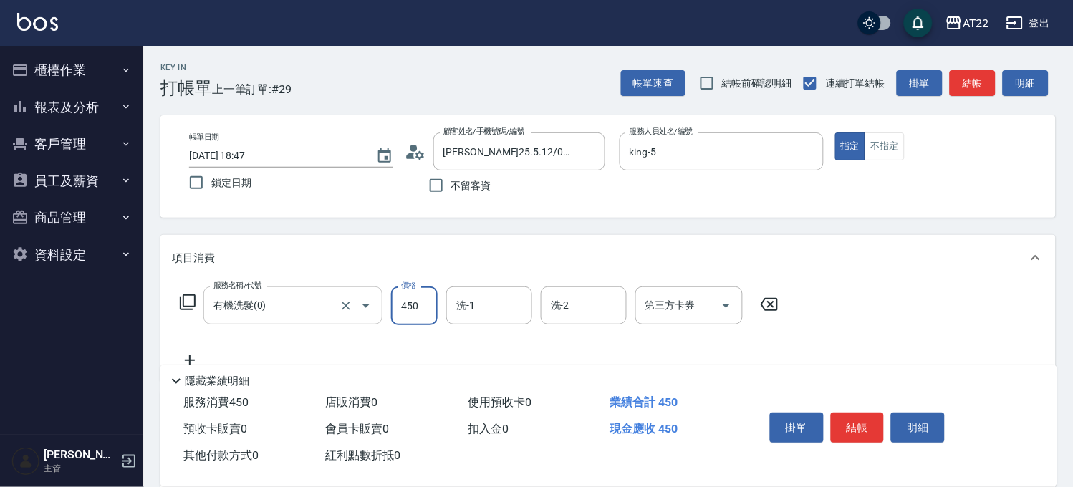
type input "450"
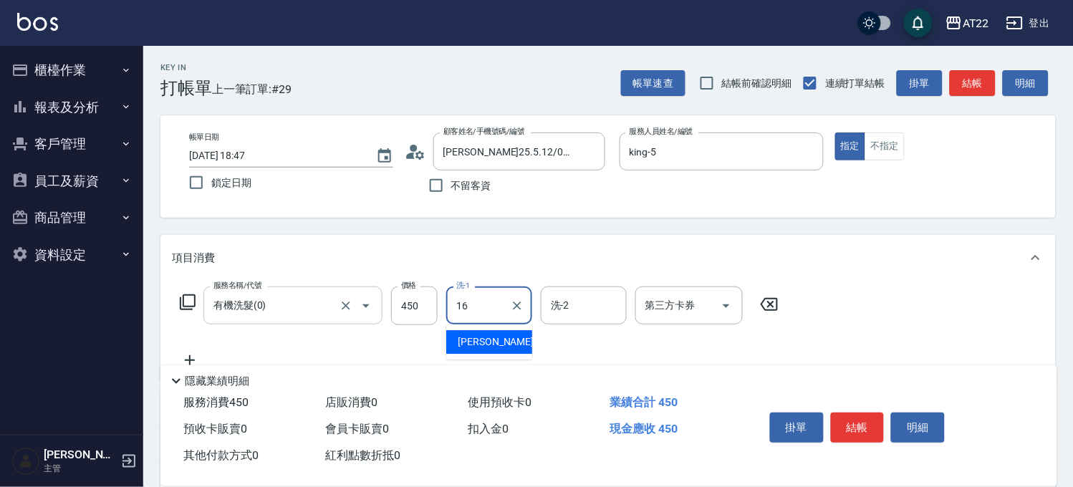
type input "[PERSON_NAME]-16"
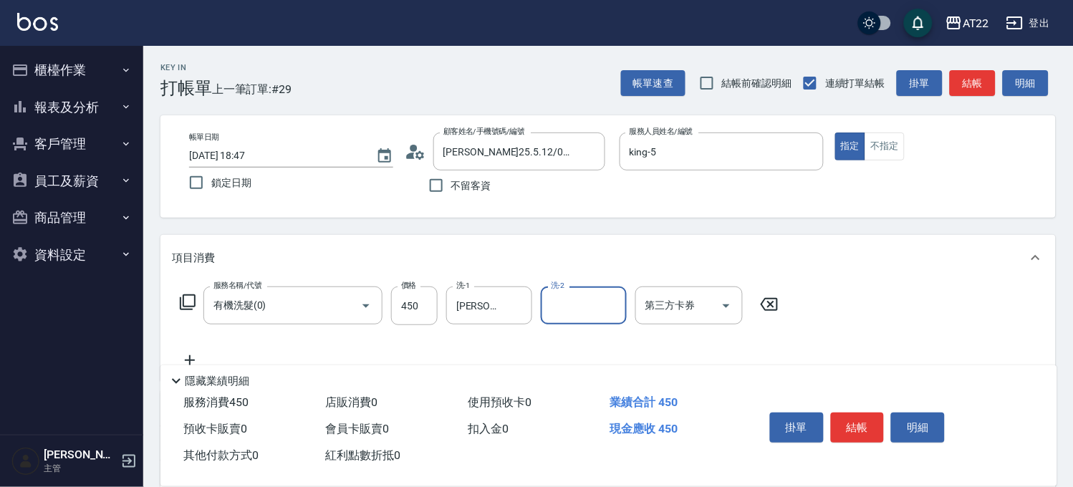
click at [191, 356] on icon at bounding box center [190, 360] width 36 height 17
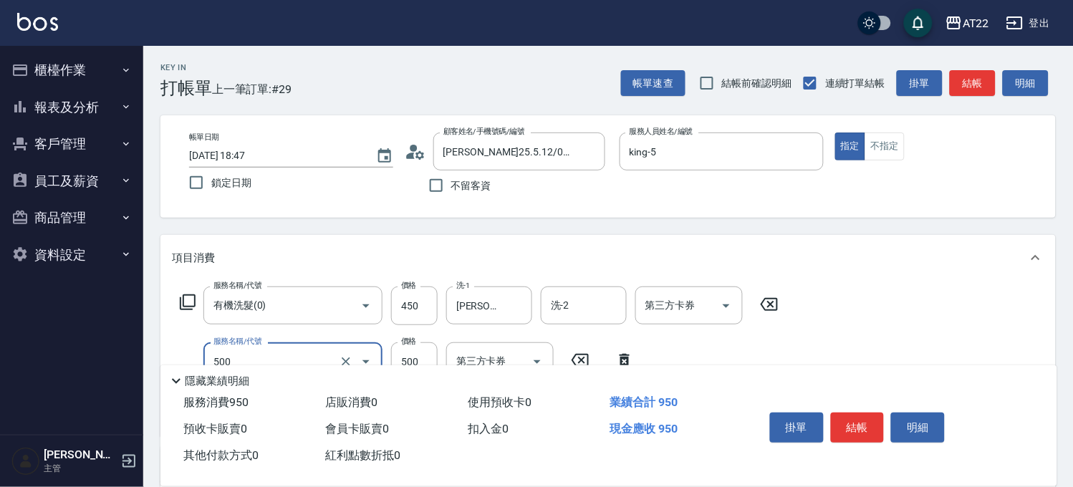
type input "剪髮(500)"
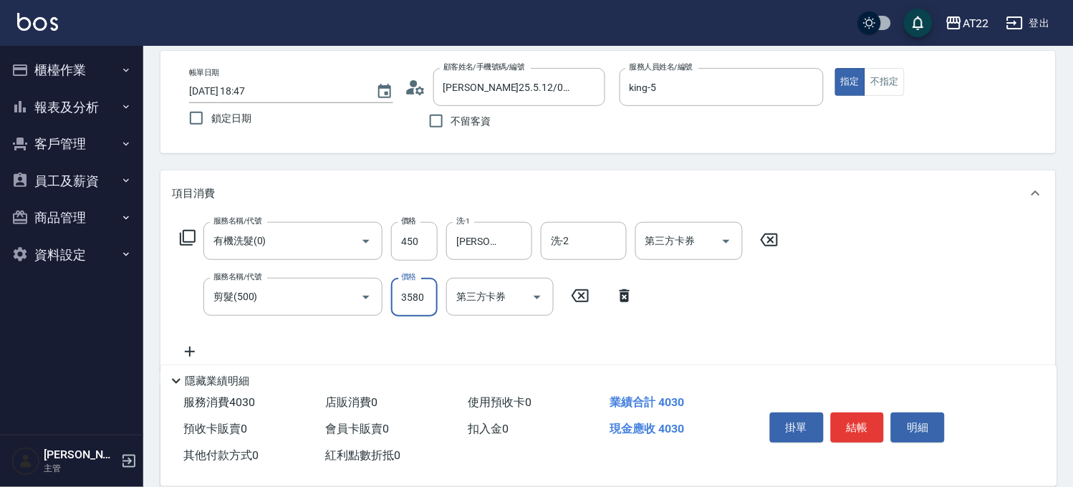
scroll to position [159, 0]
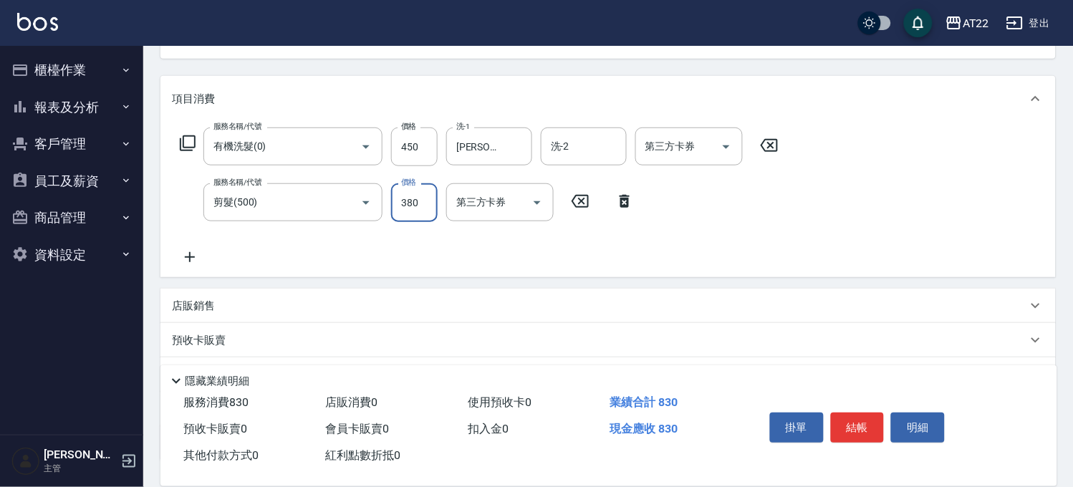
type input "380"
click at [174, 252] on icon at bounding box center [190, 256] width 36 height 17
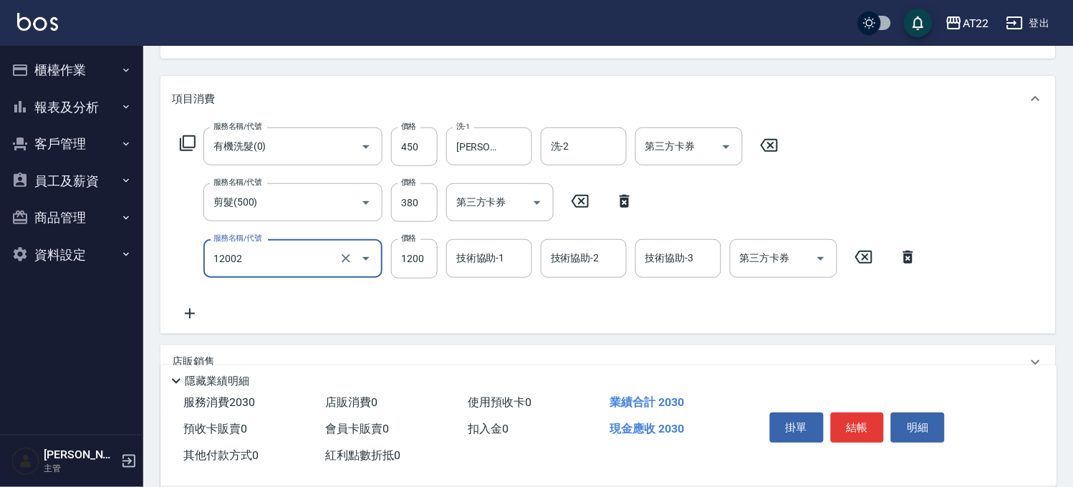
type input "染髮S(12002)"
type input "1330"
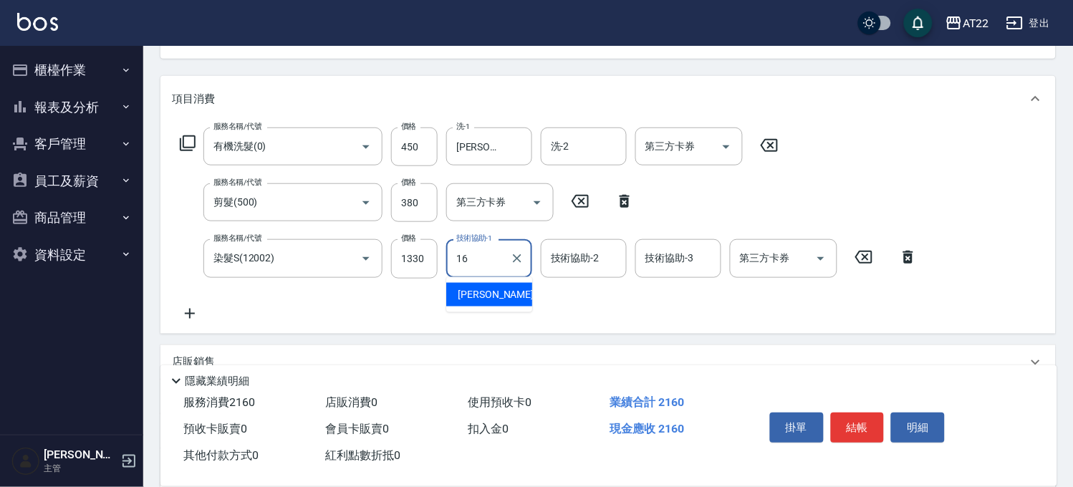
type input "Joe-16"
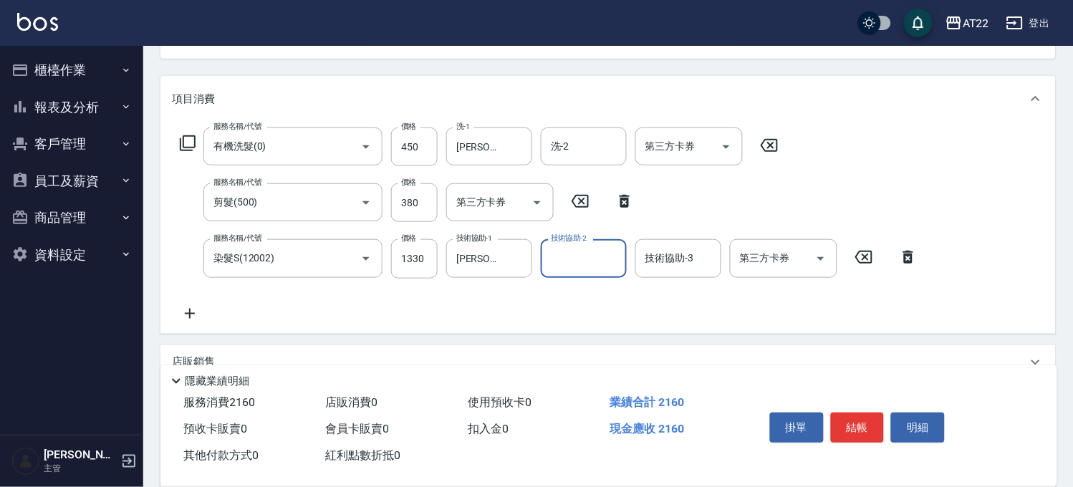
click at [186, 311] on icon at bounding box center [190, 313] width 36 height 17
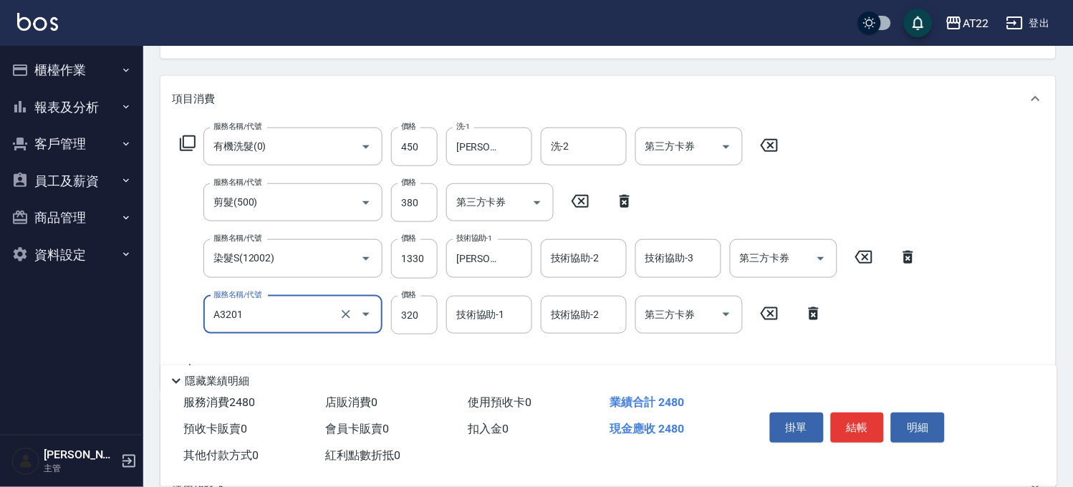
type input "頭皮隔離液(A3201)"
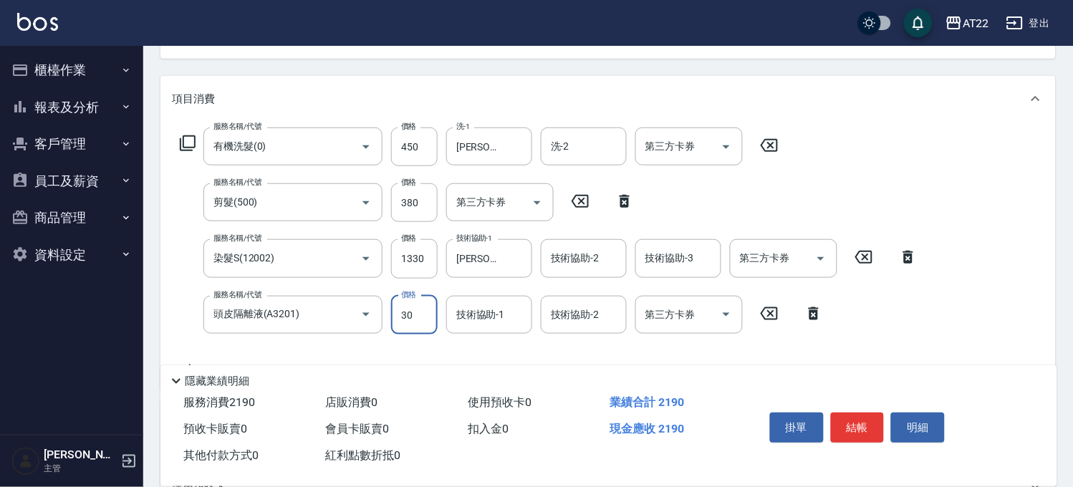
type input "320"
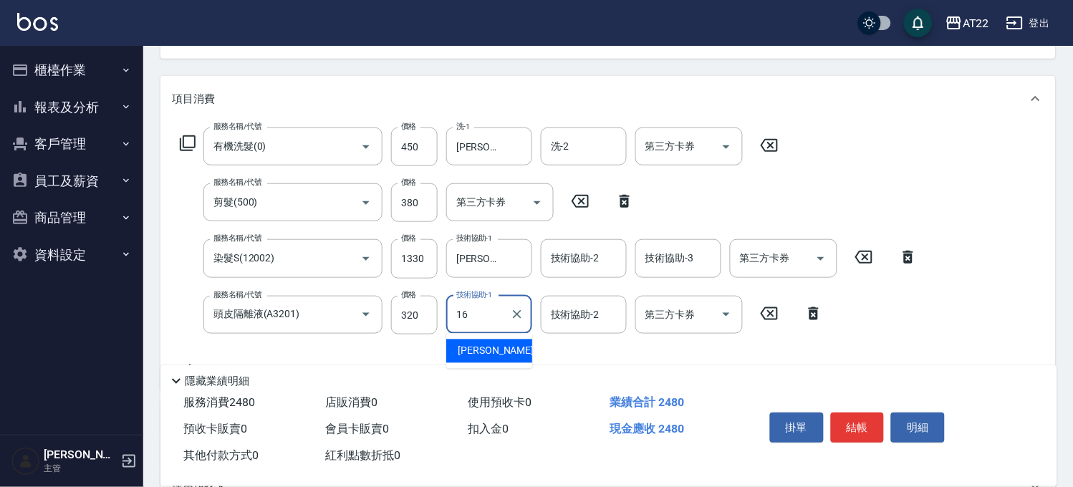
type input "Joe-16"
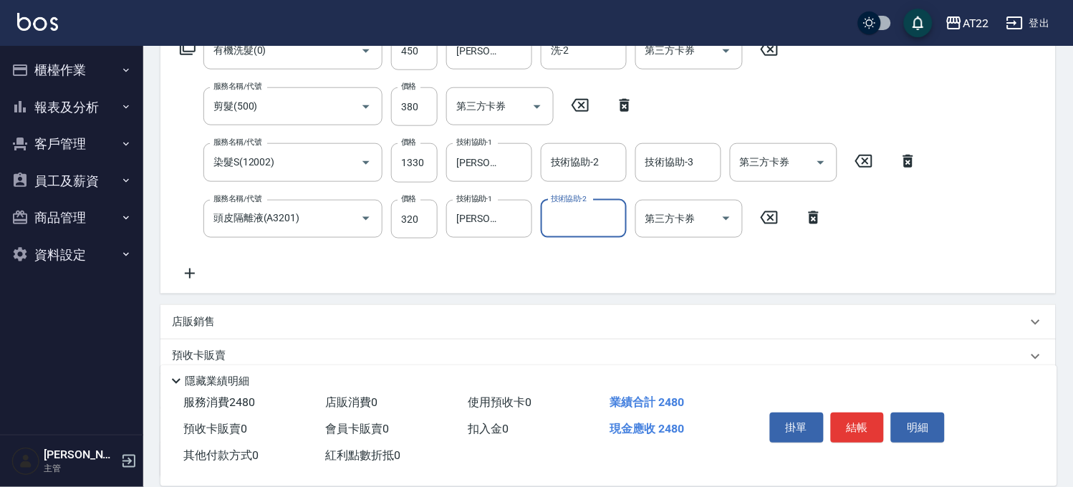
scroll to position [380, 0]
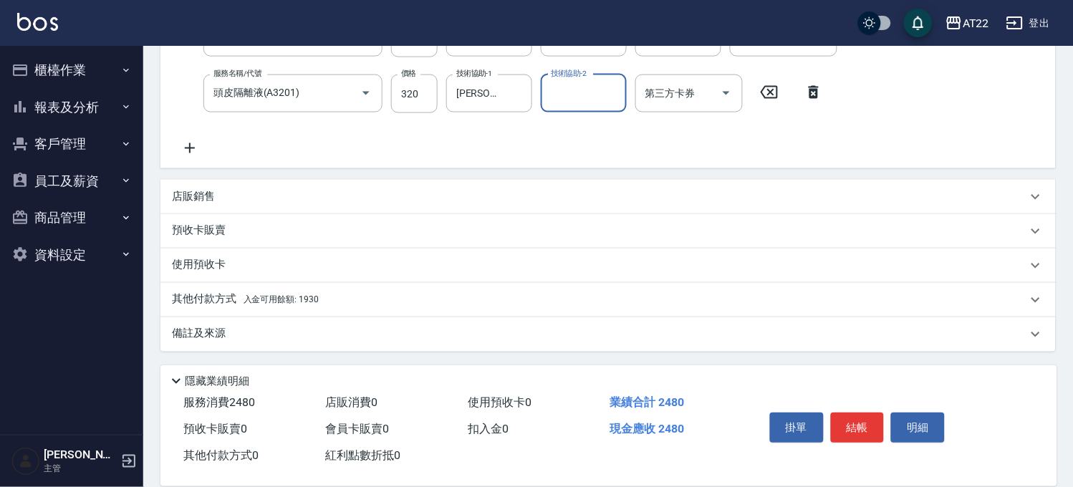
click at [328, 302] on div "其他付款方式 入金可用餘額: 1930" at bounding box center [599, 300] width 855 height 16
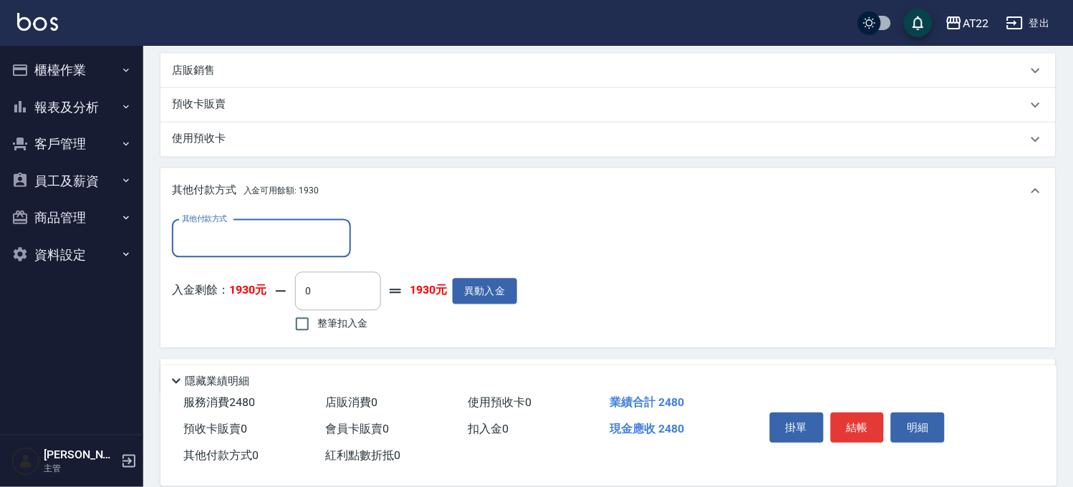
scroll to position [548, 0]
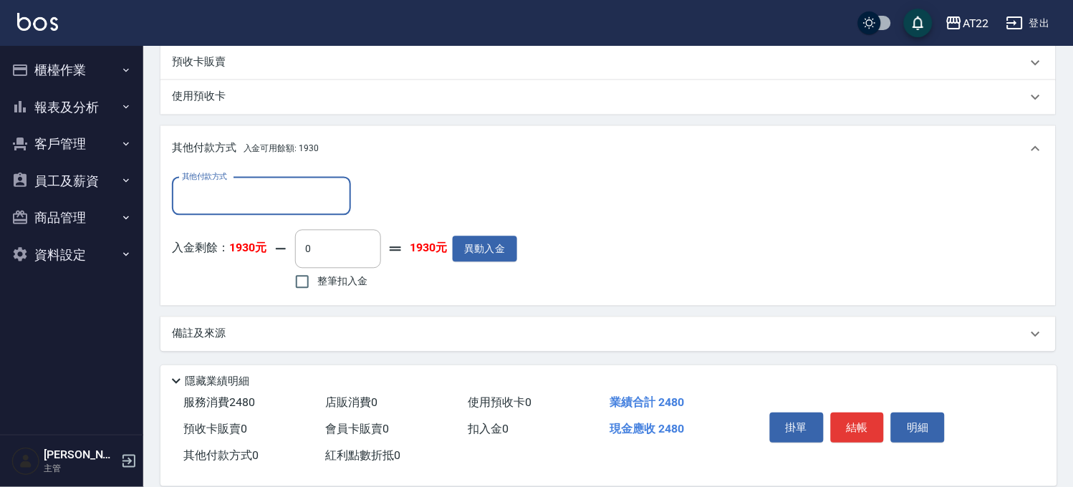
click at [320, 284] on span "整筆扣入金" at bounding box center [342, 281] width 50 height 15
click at [317, 284] on input "整筆扣入金" at bounding box center [302, 282] width 30 height 30
checkbox input "true"
type input "1930"
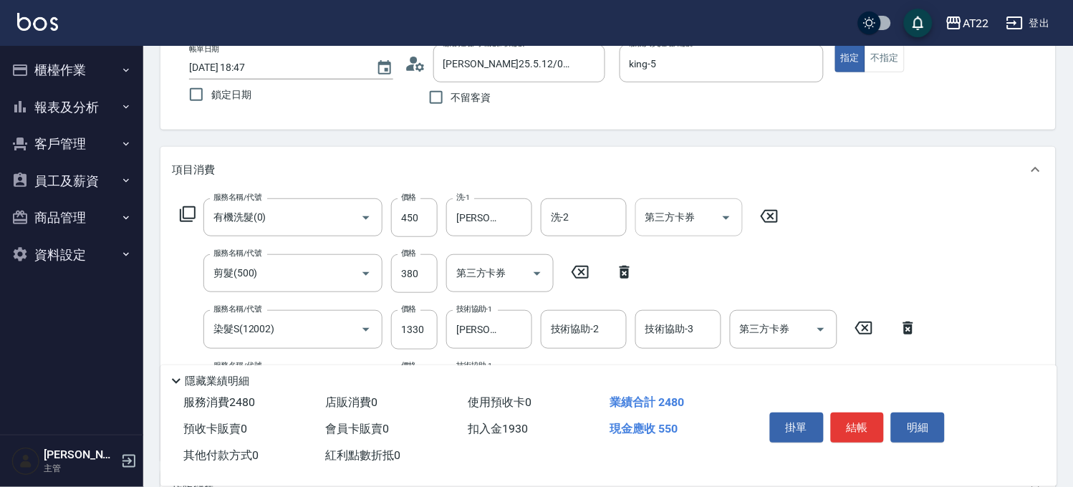
scroll to position [0, 0]
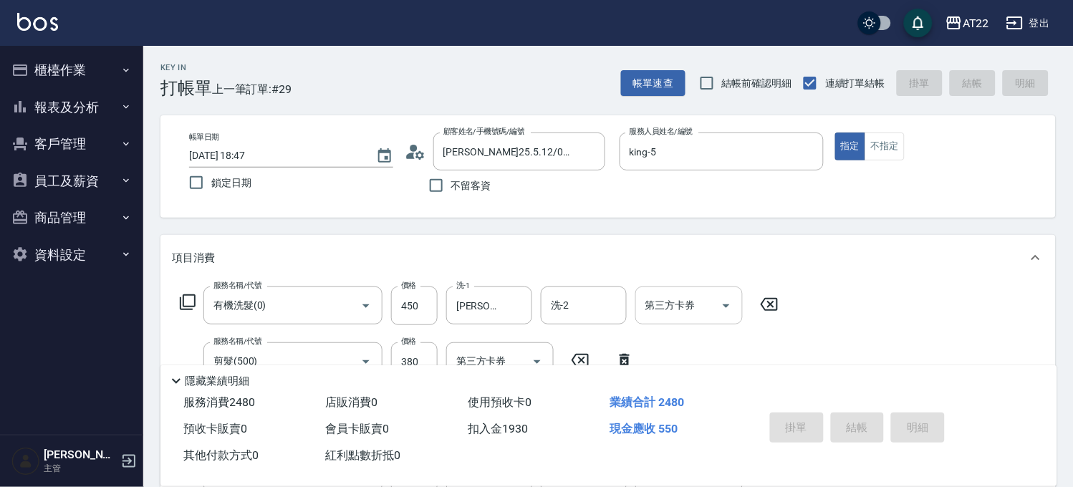
type input "2025/10/12 18:48"
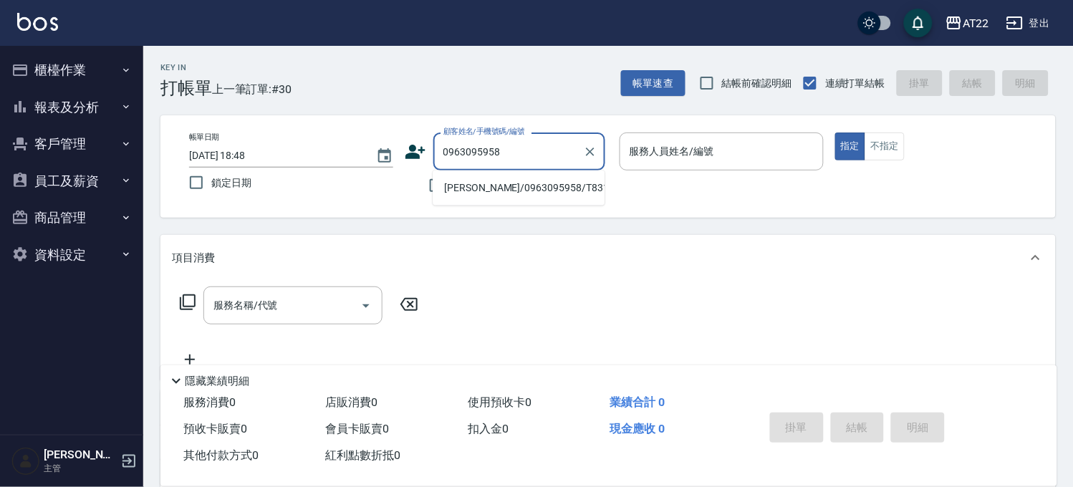
click at [526, 190] on li "簡仁楚/0963095958/T83110" at bounding box center [518, 188] width 172 height 24
type input "簡仁楚/0963095958/T83110"
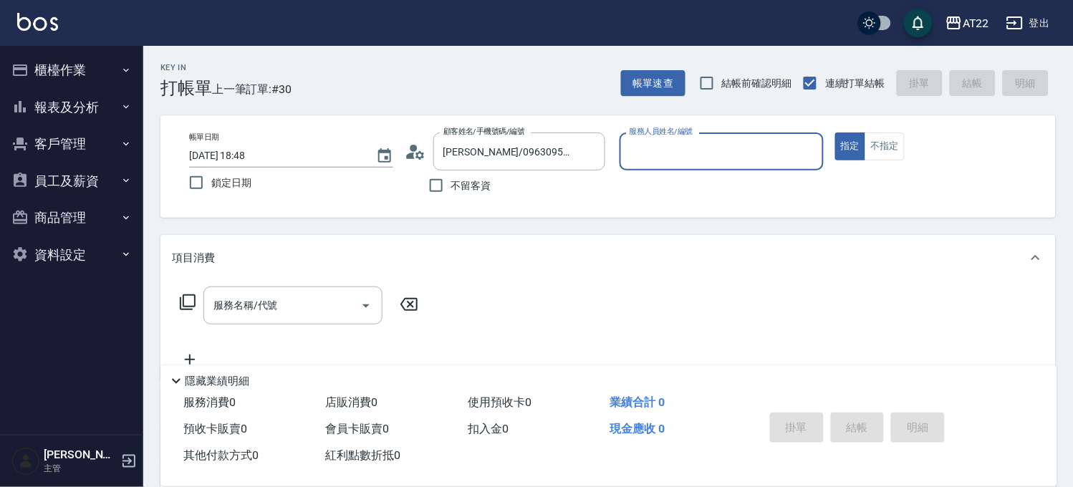
type input "Allen-7"
click at [222, 319] on input "服務名稱/代號" at bounding box center [282, 309] width 145 height 25
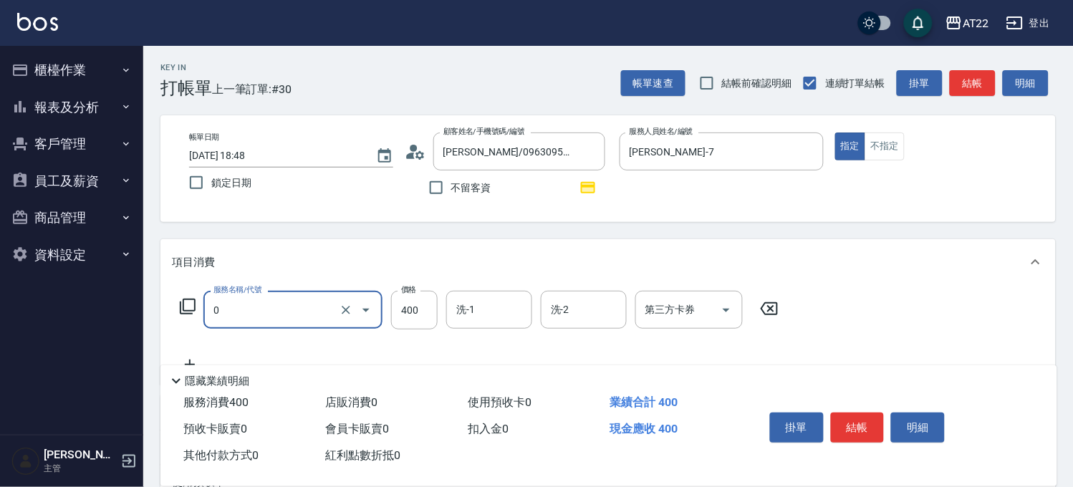
type input "有機洗髮(0)"
type input "450"
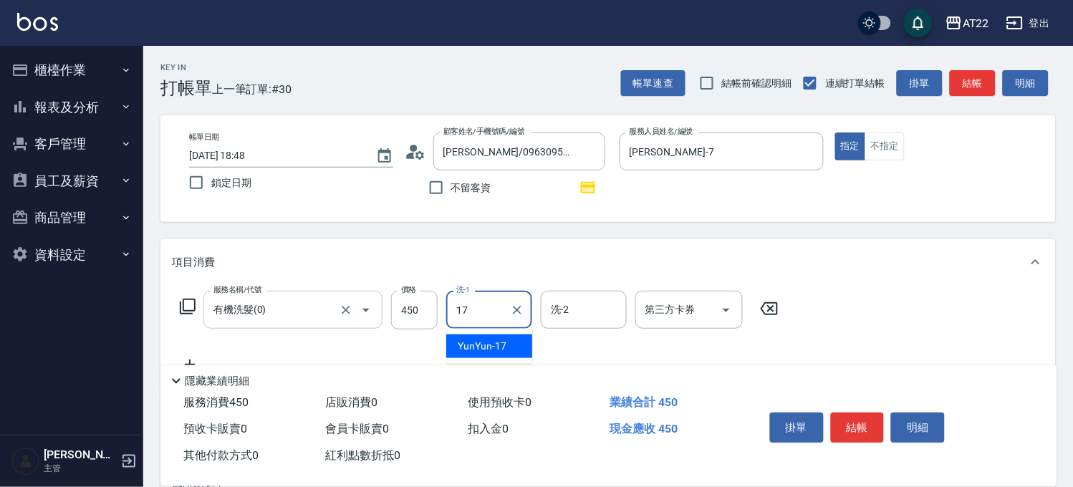
type input "YunYun-17"
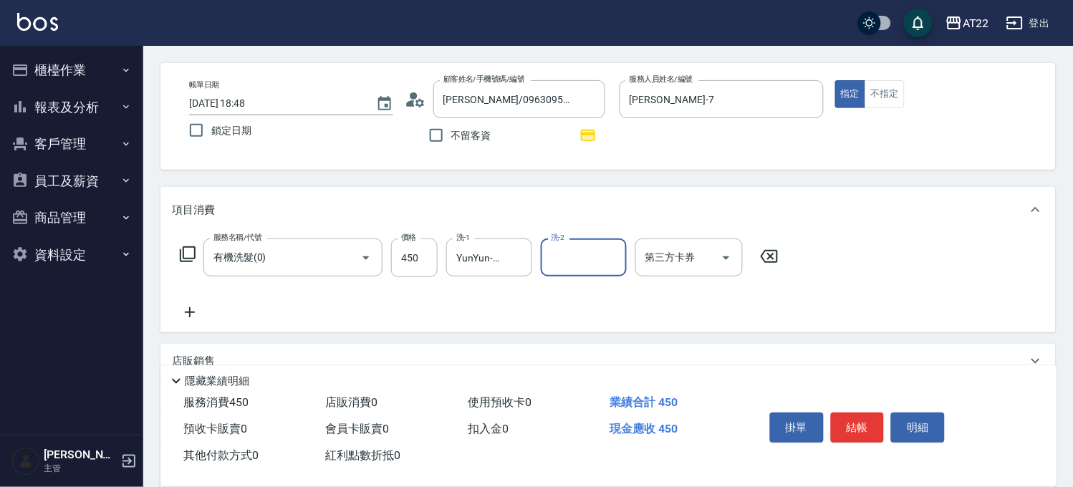
scroll to position [79, 0]
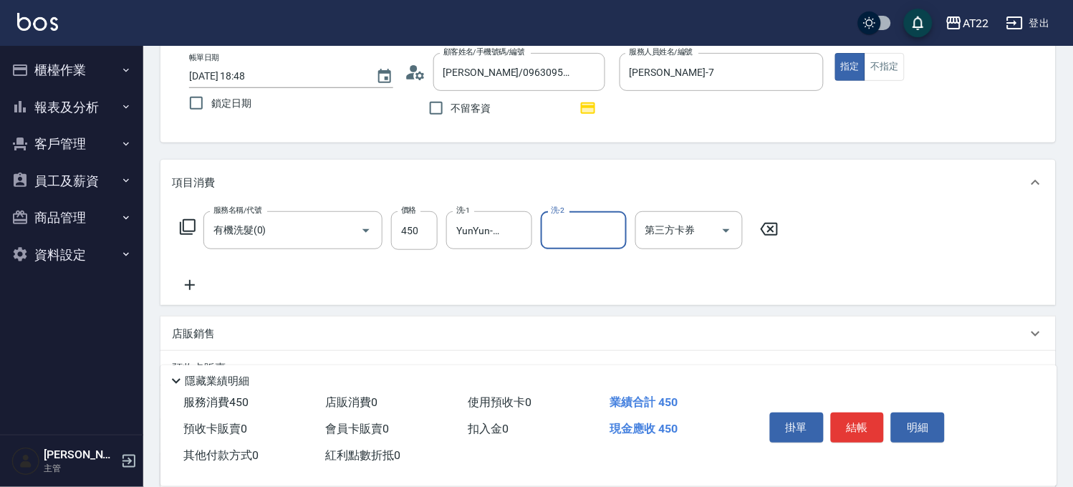
click at [190, 288] on icon at bounding box center [190, 285] width 10 height 10
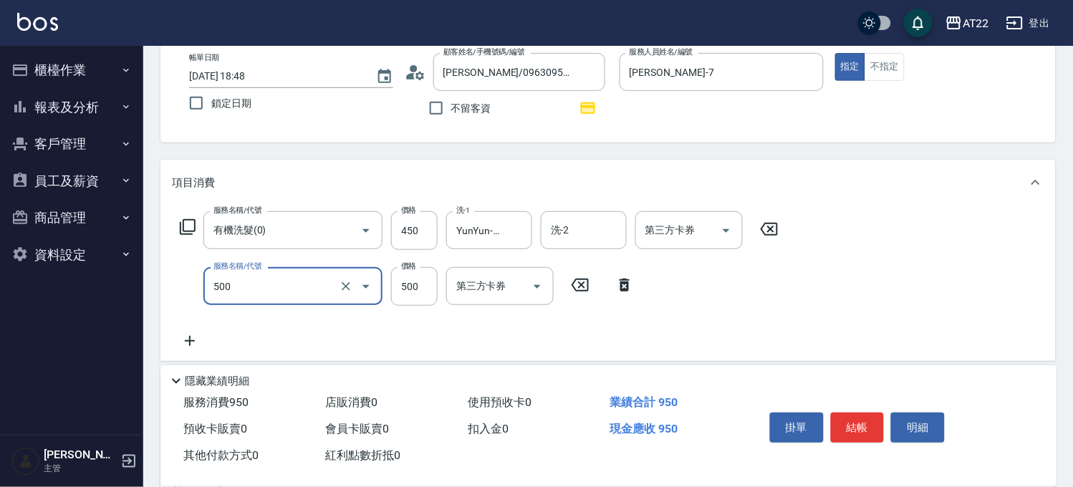
type input "剪髮(500)"
type input "380"
click at [202, 334] on icon at bounding box center [190, 340] width 36 height 17
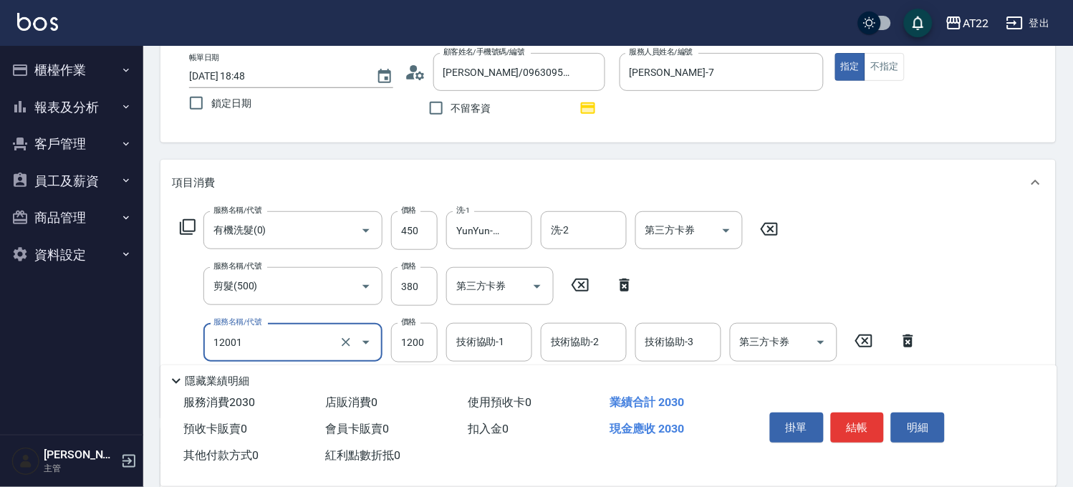
type input "燙髮S(12001)"
type input "1670"
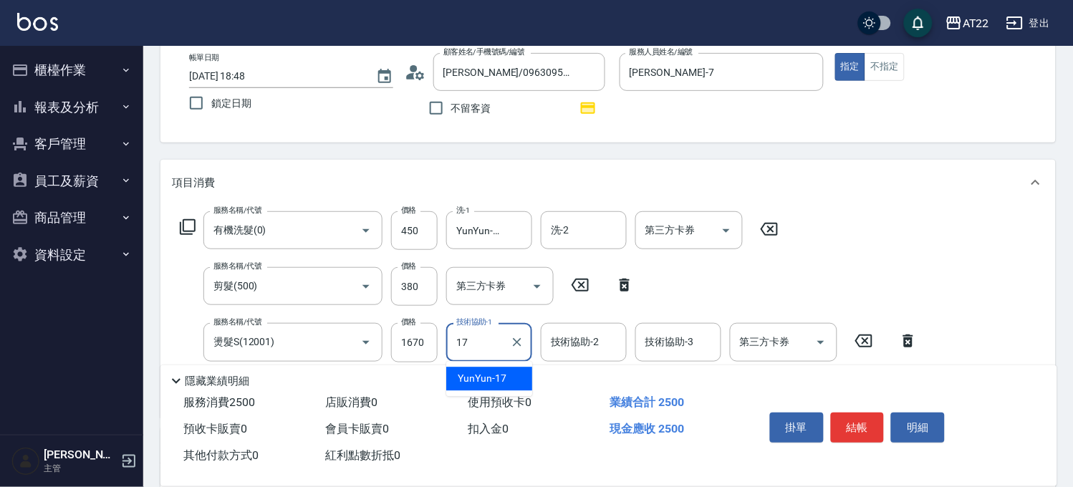
type input "YunYun-17"
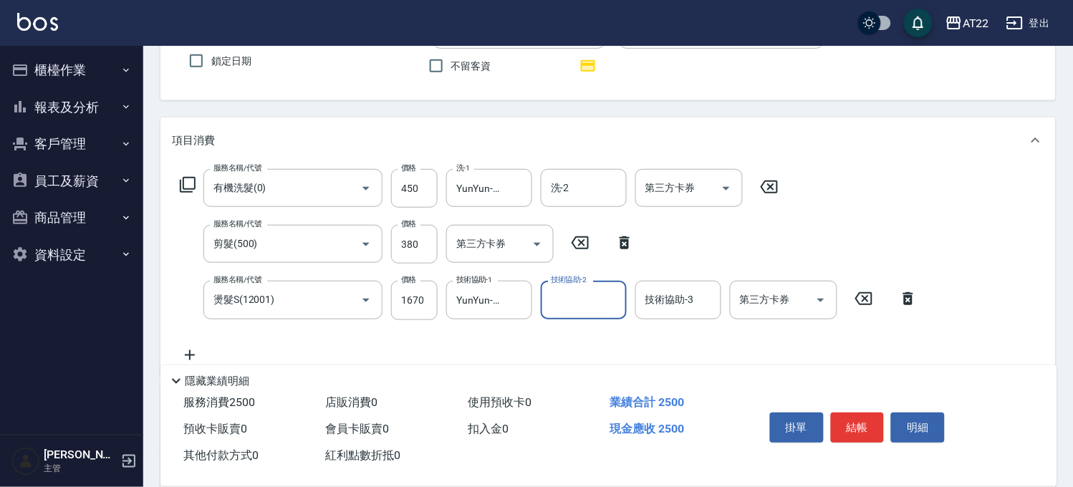
scroll to position [159, 0]
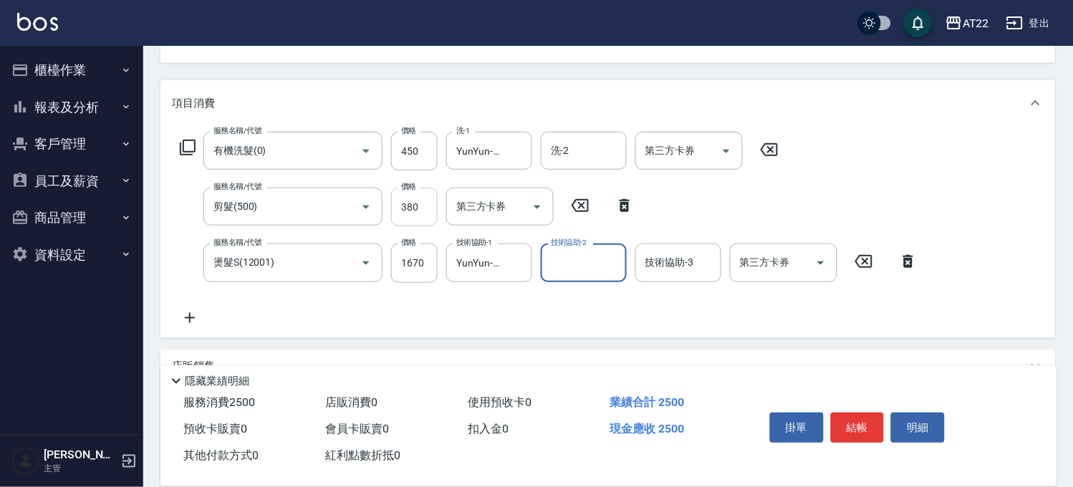
click at [418, 203] on input "380" at bounding box center [414, 207] width 47 height 39
type input "580"
click at [195, 309] on icon at bounding box center [190, 317] width 36 height 17
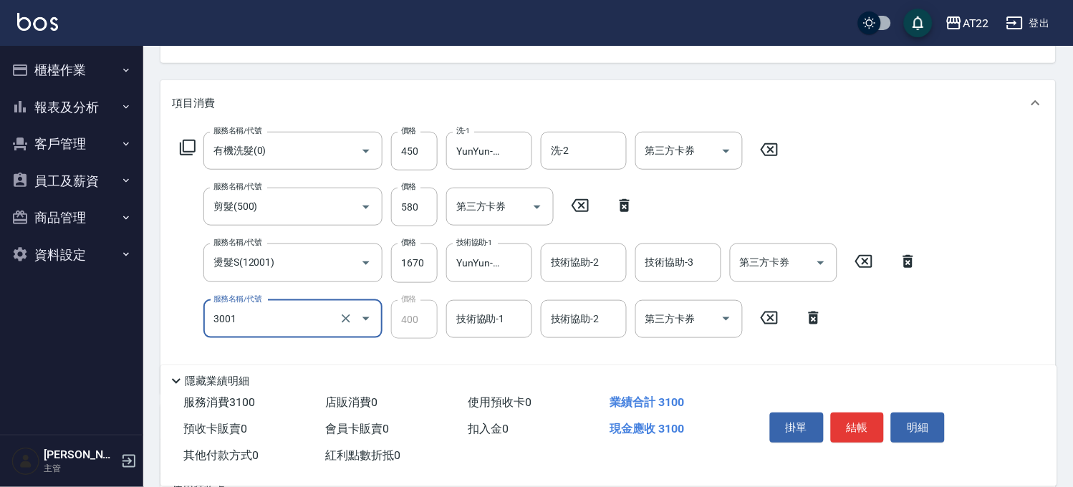
type input "側邊燙貼(3001)"
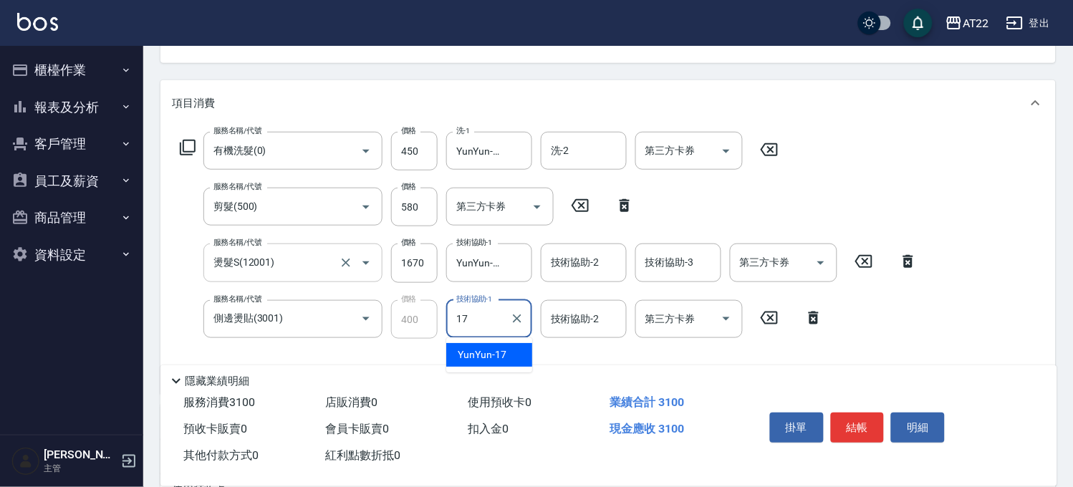
type input "YunYun-17"
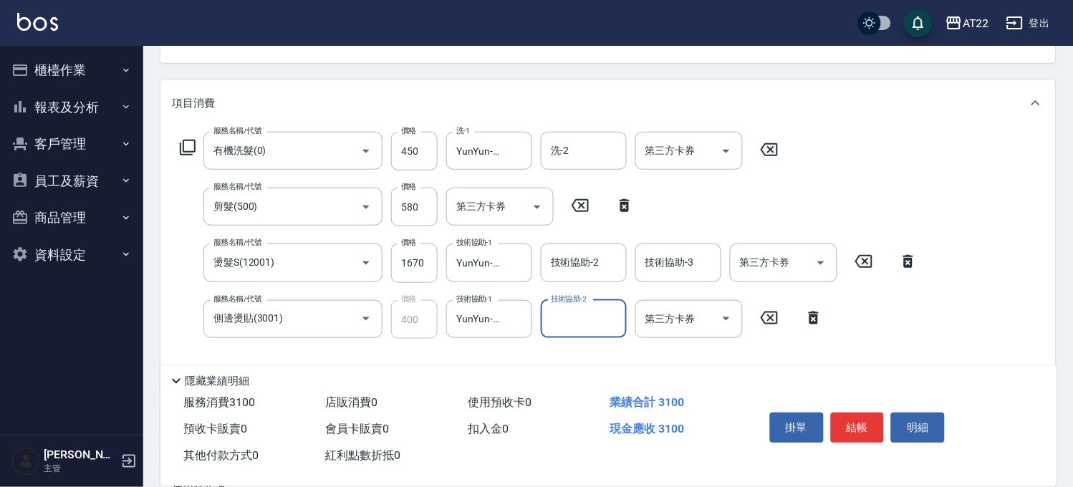
scroll to position [0, 0]
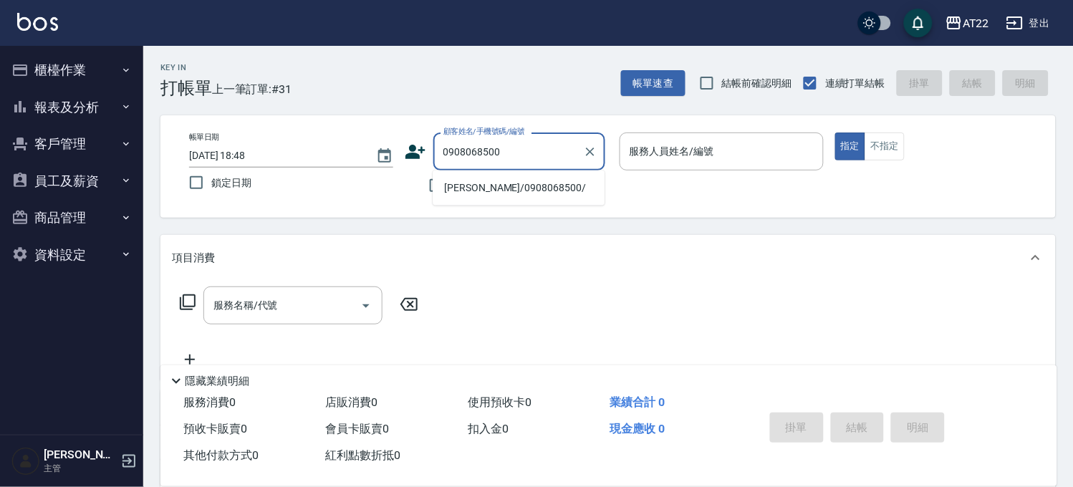
click at [539, 188] on li "鄭融禧/0908068500/" at bounding box center [518, 188] width 172 height 24
type input "鄭融禧/0908068500/"
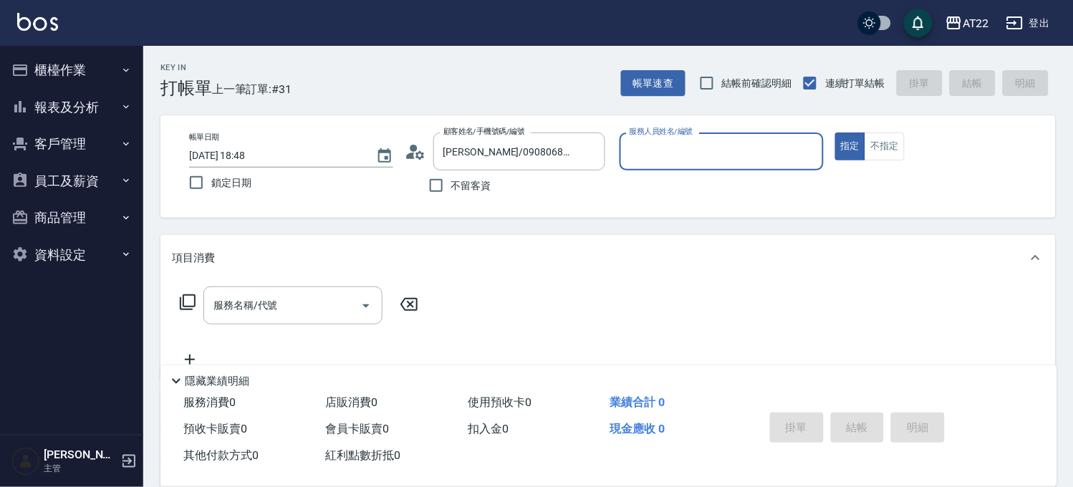
type input "1"
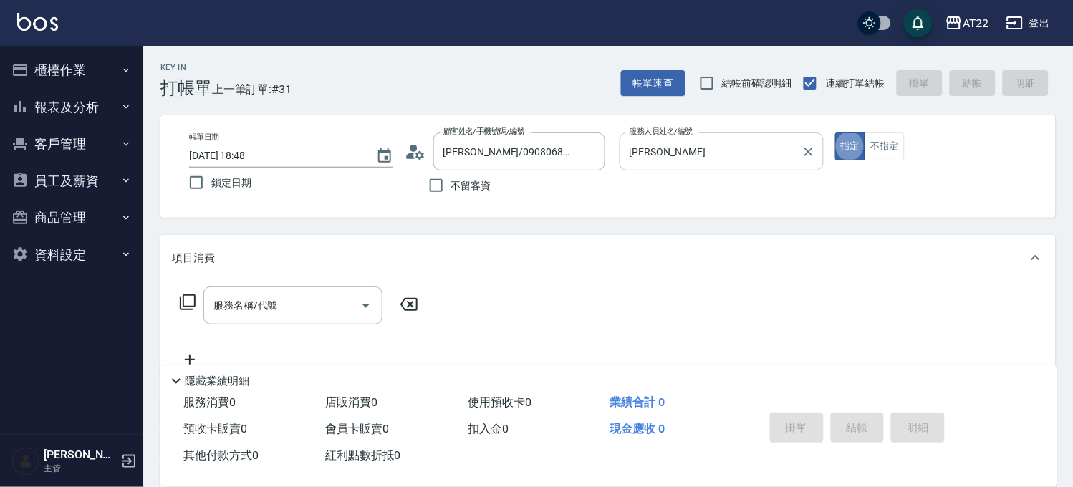
click at [685, 160] on input "郭怡岑-b" at bounding box center [711, 151] width 170 height 25
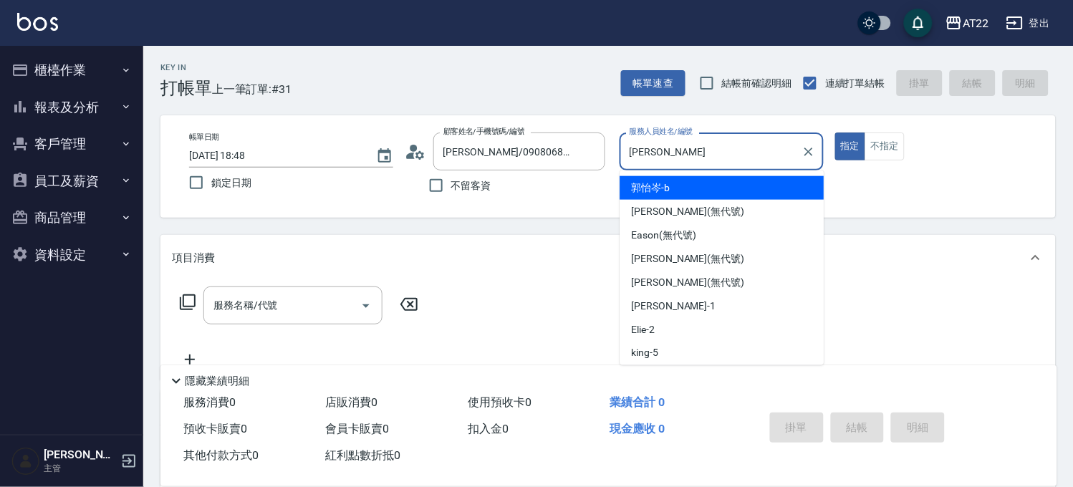
click at [685, 160] on input "郭怡岑-b" at bounding box center [711, 151] width 170 height 25
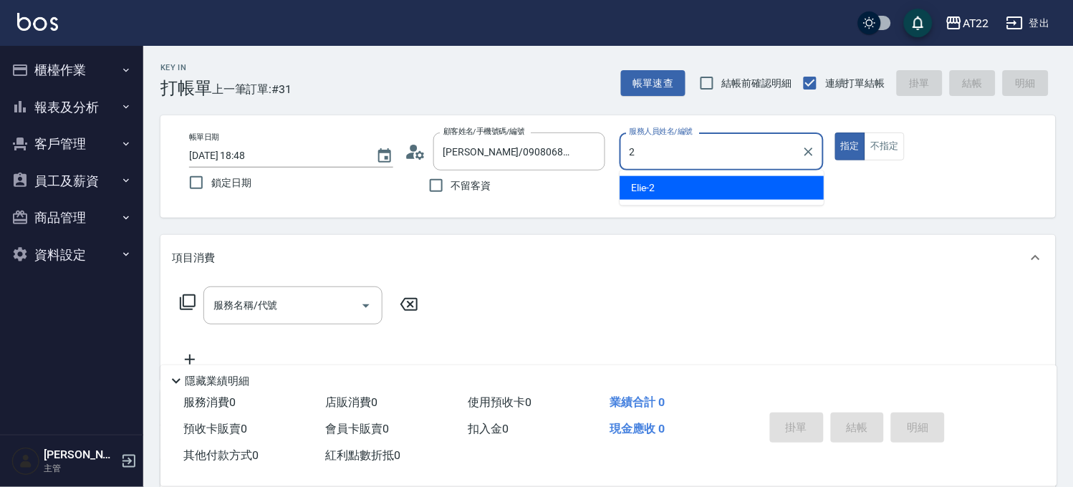
type input "Elie-2"
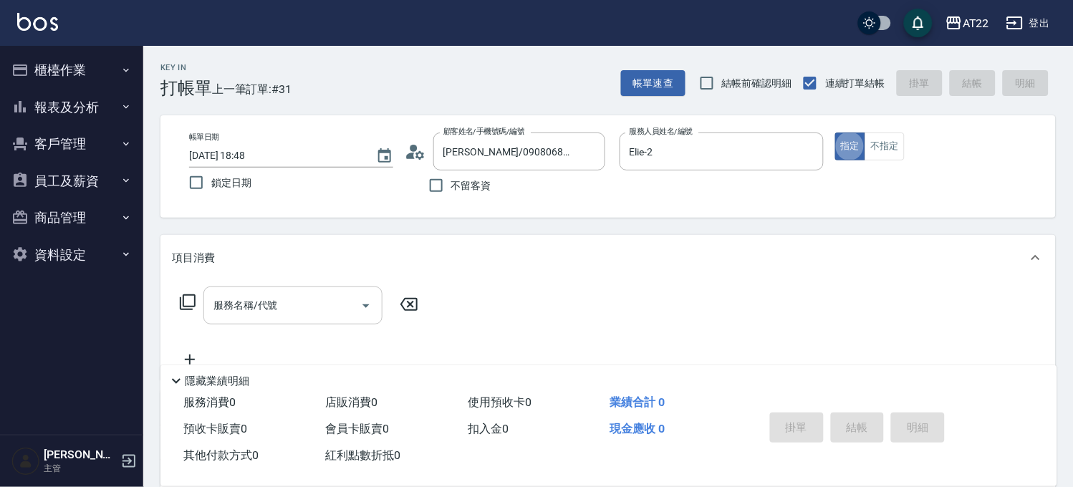
click at [296, 304] on input "服務名稱/代號" at bounding box center [282, 305] width 145 height 25
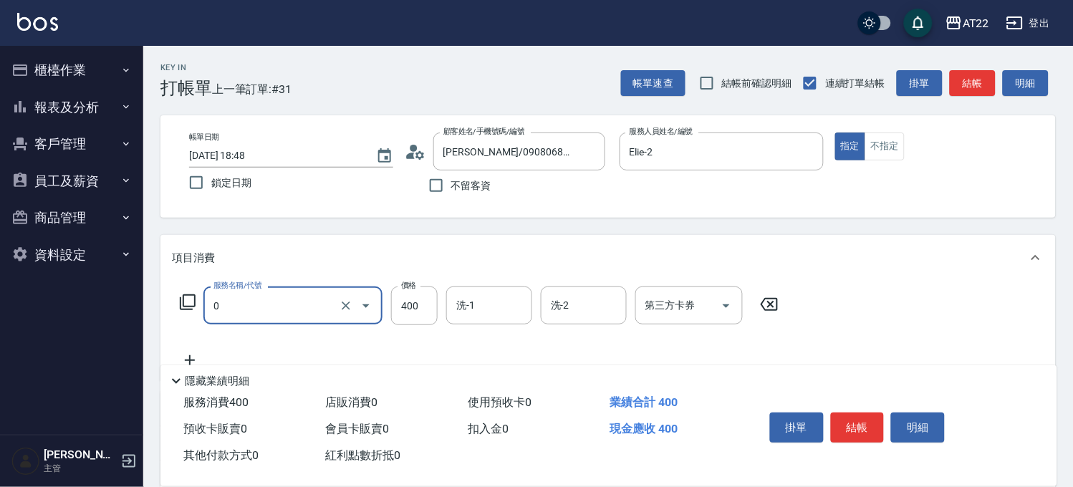
type input "有機洗髮(0)"
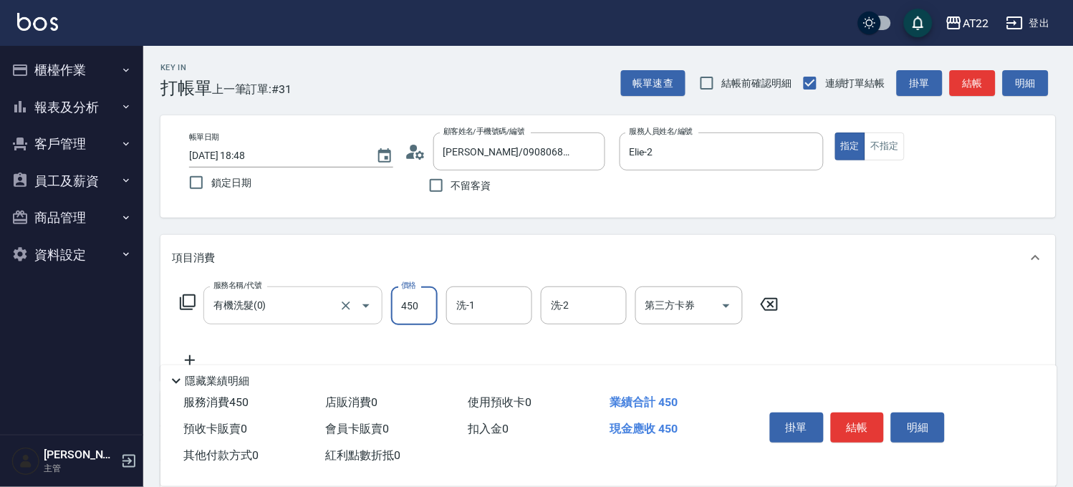
type input "450"
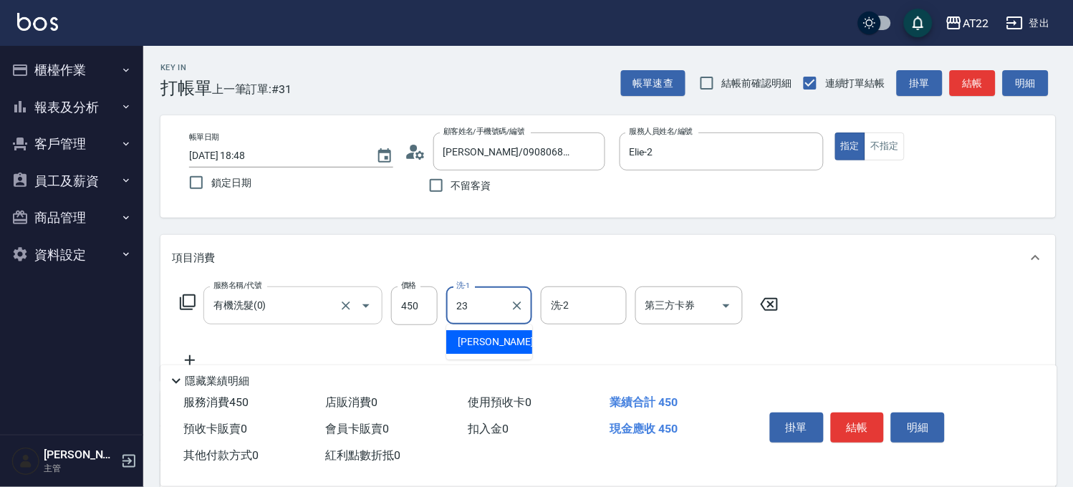
type input "Yuri-23"
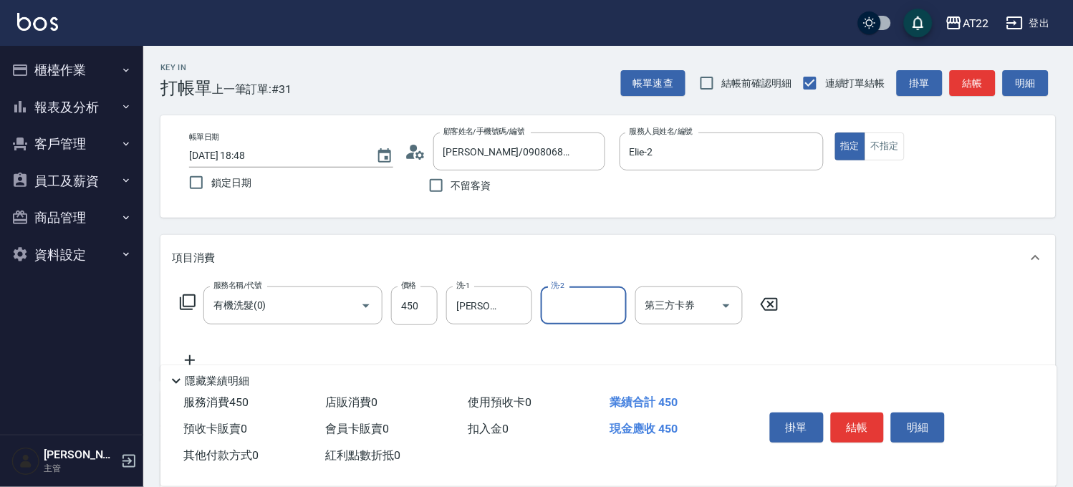
click at [196, 355] on icon at bounding box center [190, 360] width 36 height 17
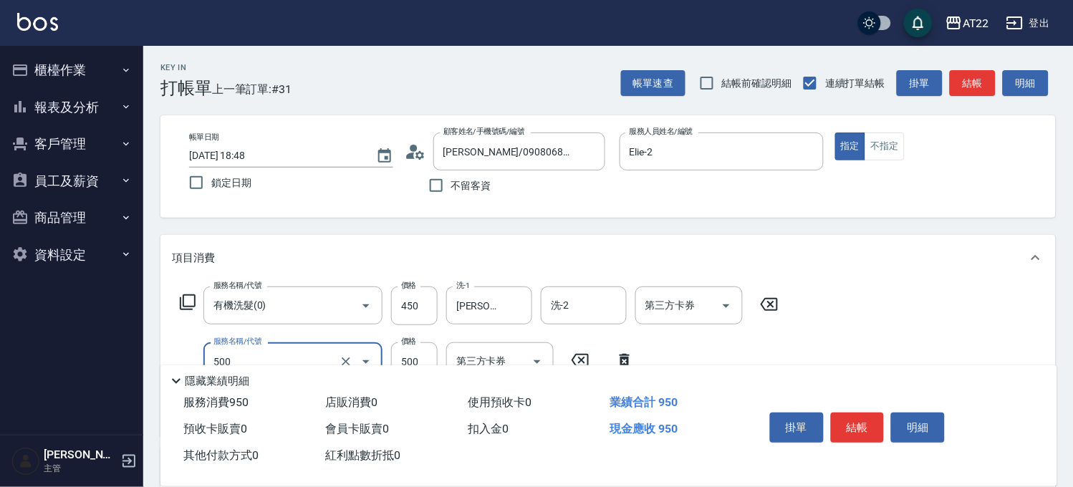
type input "剪髮(500)"
type input "250"
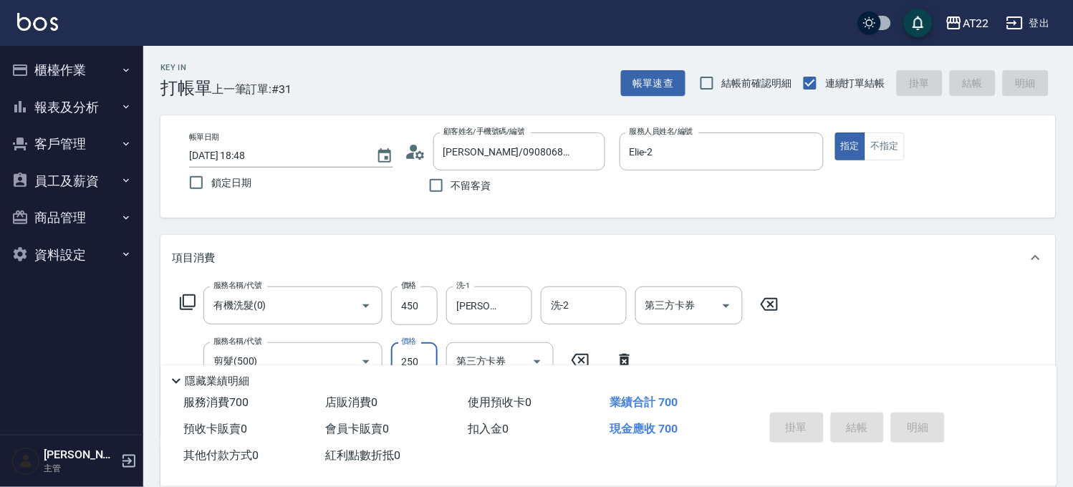
type input "2025/10/12 18:49"
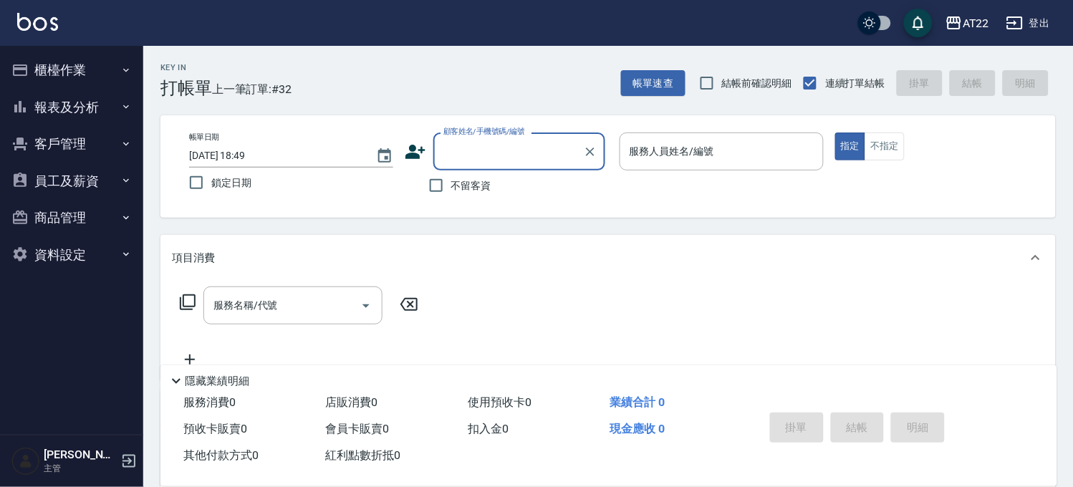
click at [419, 146] on icon at bounding box center [415, 151] width 21 height 21
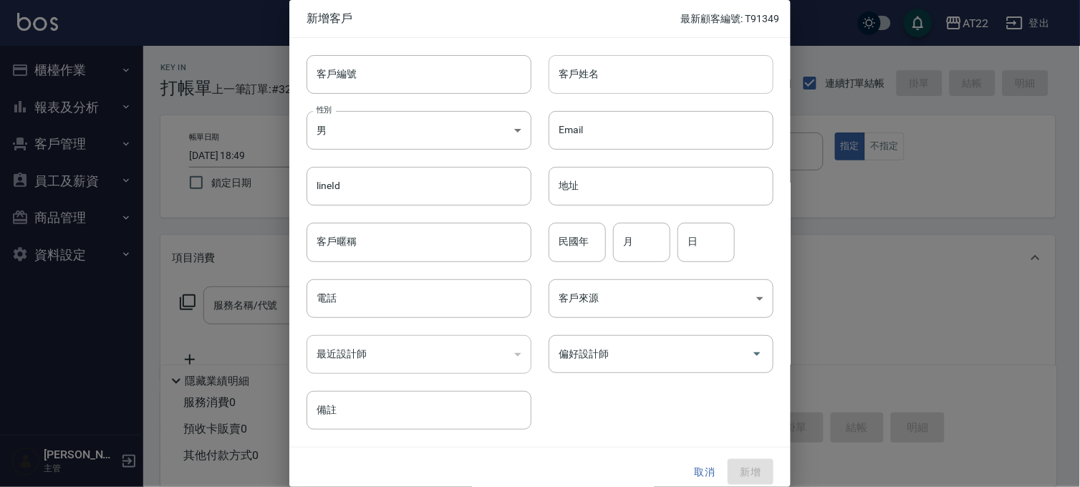
click at [682, 82] on input "客戶姓名" at bounding box center [660, 74] width 225 height 39
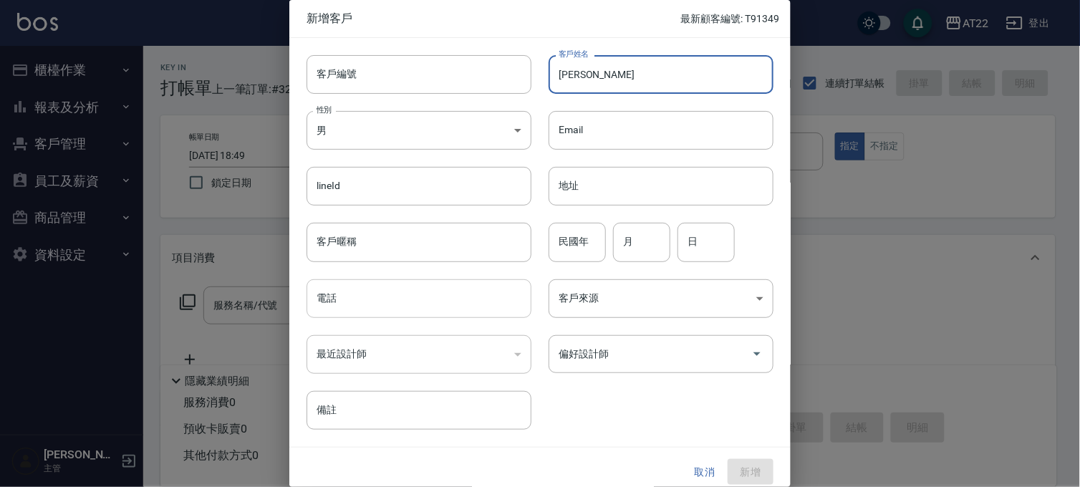
type input "劉正榮"
click at [359, 299] on input "電話" at bounding box center [418, 298] width 225 height 39
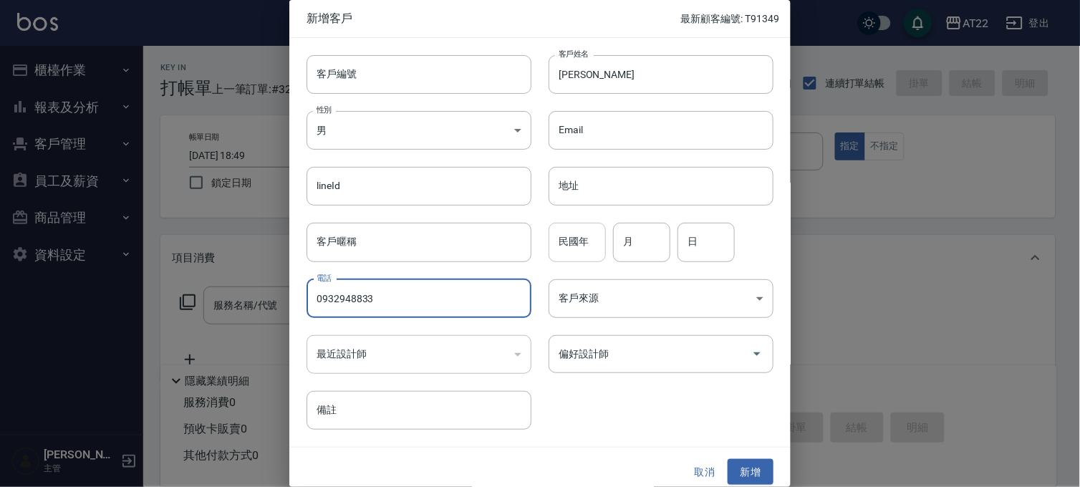
type input "0932948833"
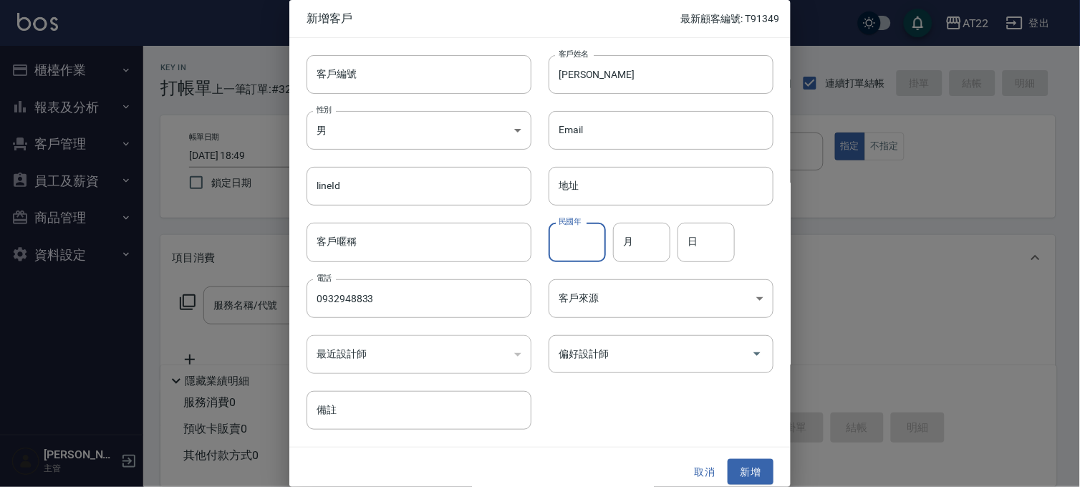
click at [583, 254] on input "民國年" at bounding box center [576, 242] width 57 height 39
type input "6"
type input "20"
click at [732, 469] on button "新增" at bounding box center [751, 472] width 46 height 26
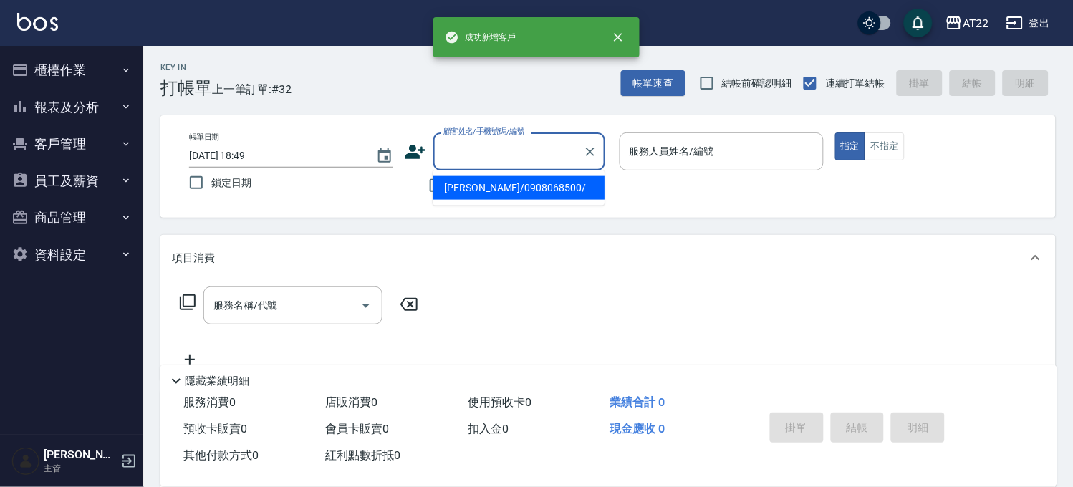
click at [506, 156] on input "顧客姓名/手機號碼/編號" at bounding box center [508, 151] width 137 height 25
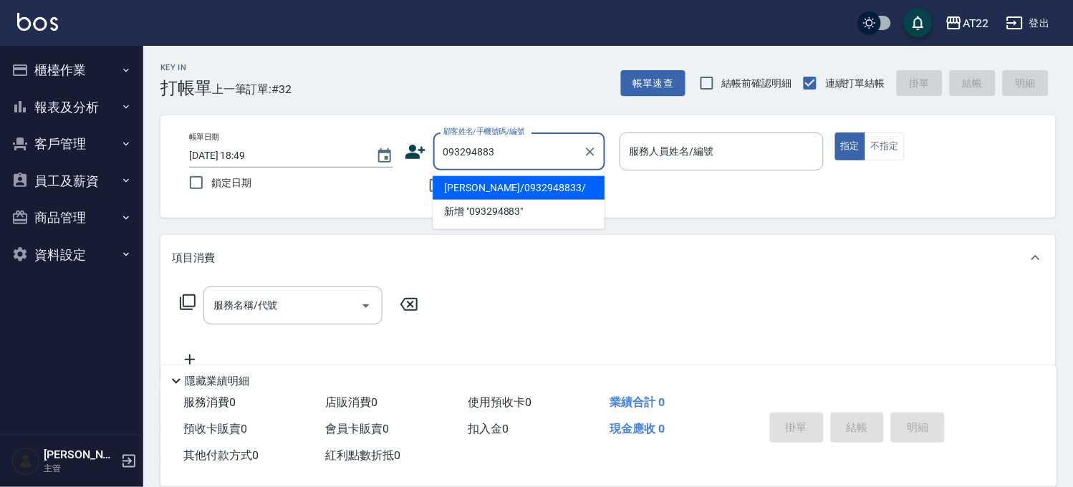
type input "劉正榮/0932948833/"
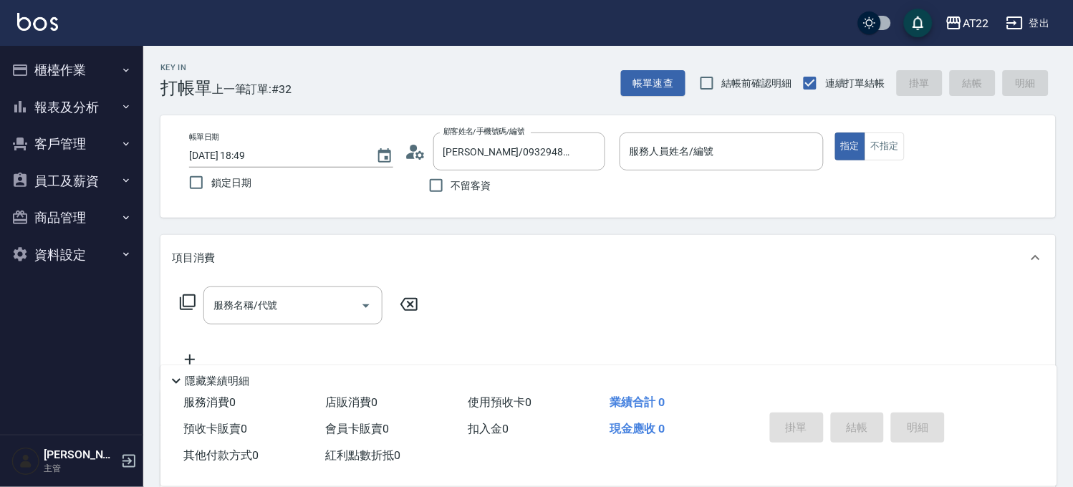
click at [412, 158] on icon at bounding box center [410, 156] width 9 height 6
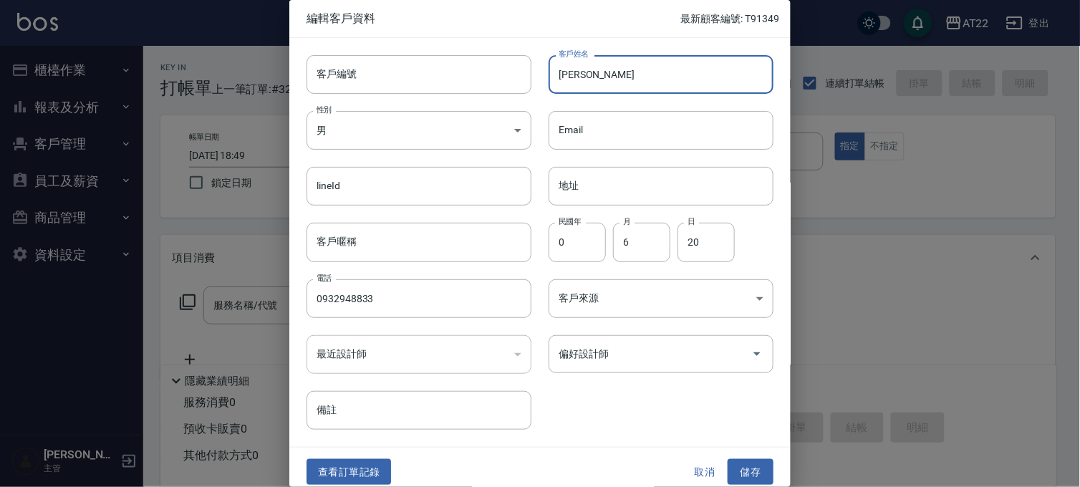
click at [610, 86] on input "劉正榮" at bounding box center [660, 74] width 225 height 39
type input "劉正蓉"
click at [733, 470] on button "儲存" at bounding box center [751, 472] width 46 height 26
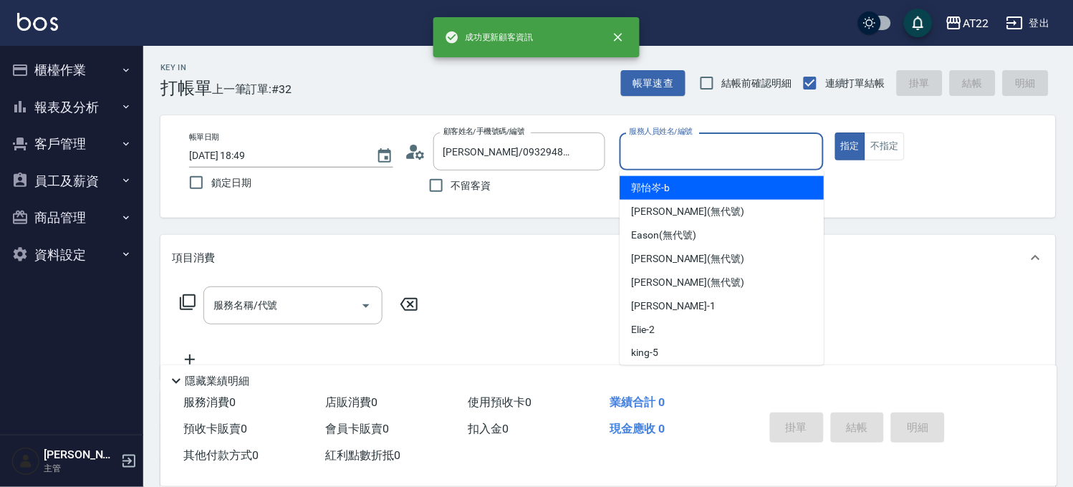
click at [691, 154] on input "服務人員姓名/編號" at bounding box center [721, 151] width 191 height 25
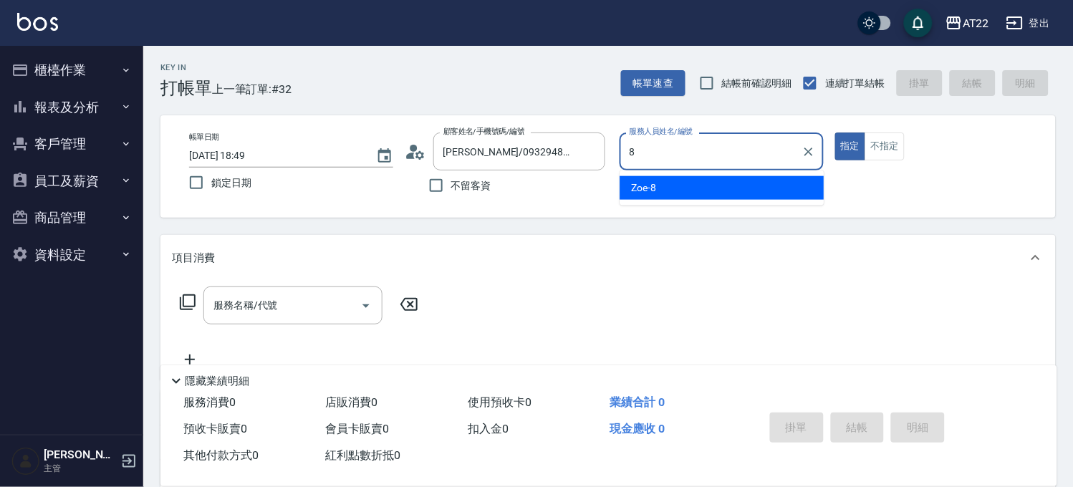
type input "Zoe-8"
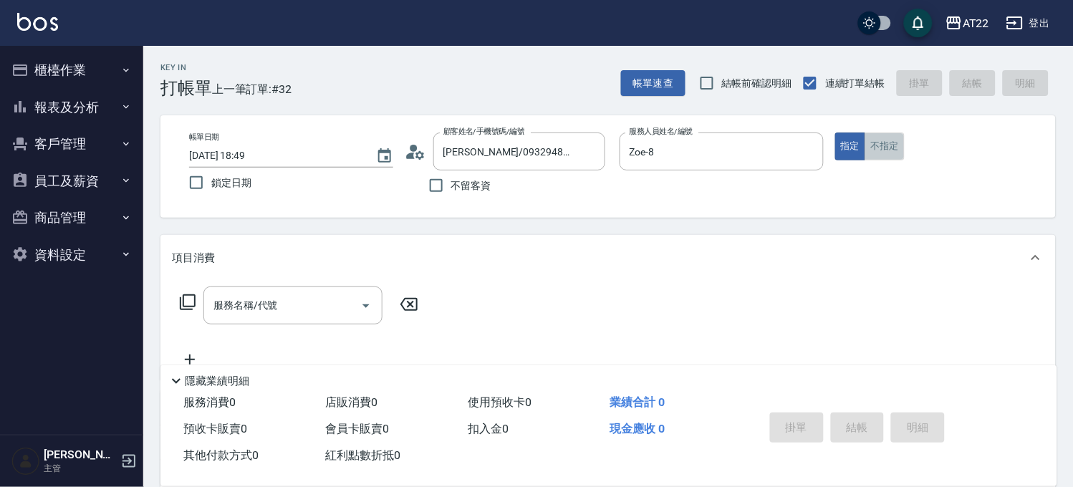
click at [885, 147] on button "不指定" at bounding box center [884, 146] width 40 height 28
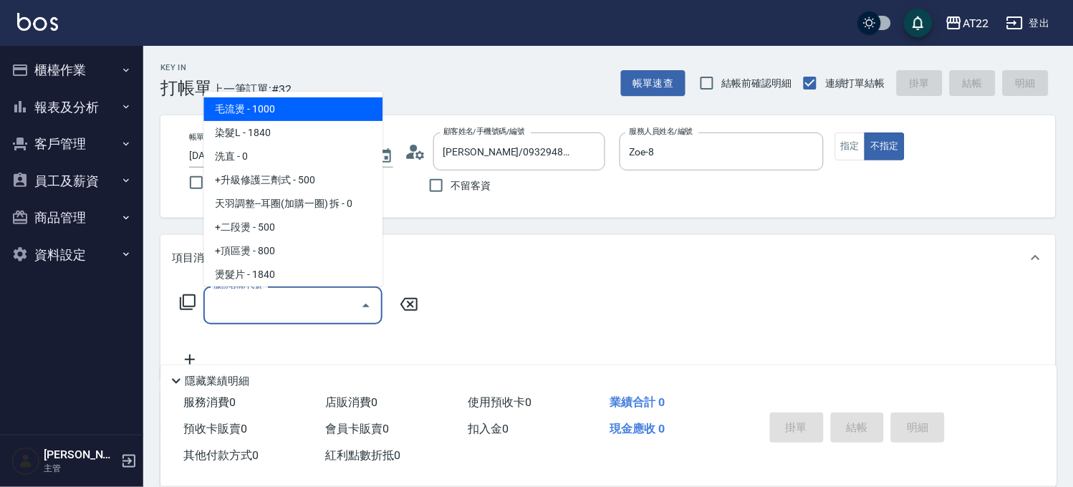
click at [273, 311] on input "服務名稱/代號" at bounding box center [282, 305] width 145 height 25
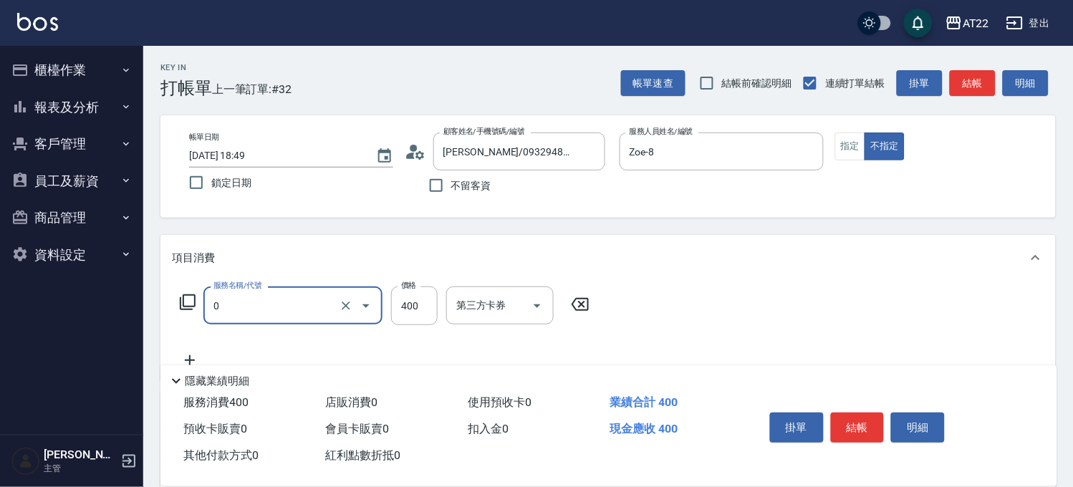
type input "有機洗髮(0)"
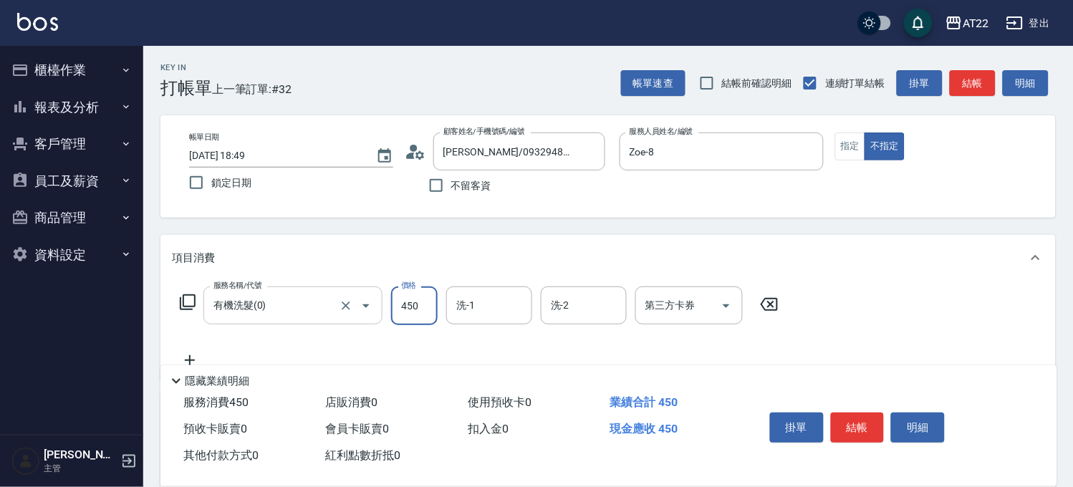
type input "450"
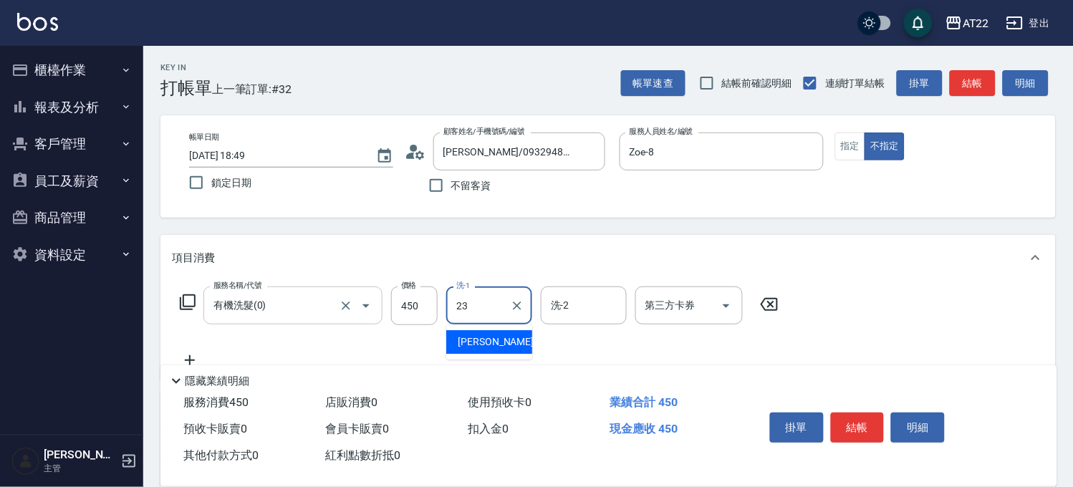
type input "Yuri-23"
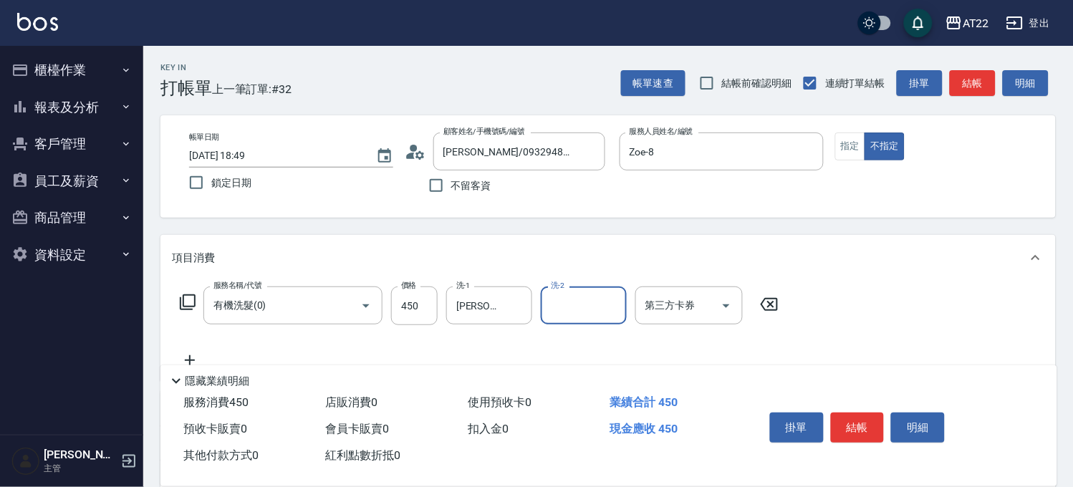
click at [200, 365] on div "隱藏業績明細" at bounding box center [608, 377] width 897 height 24
click at [195, 358] on icon at bounding box center [190, 360] width 36 height 17
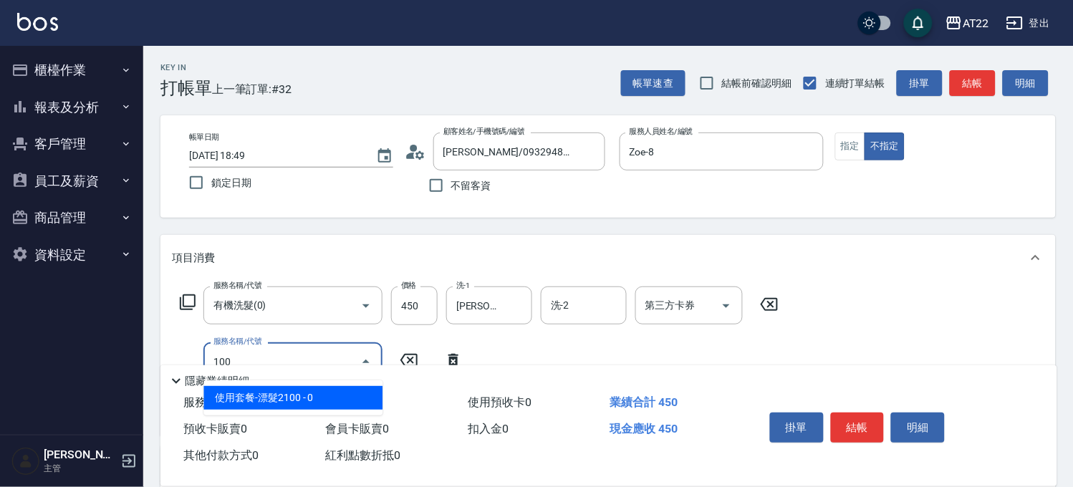
type input "1003"
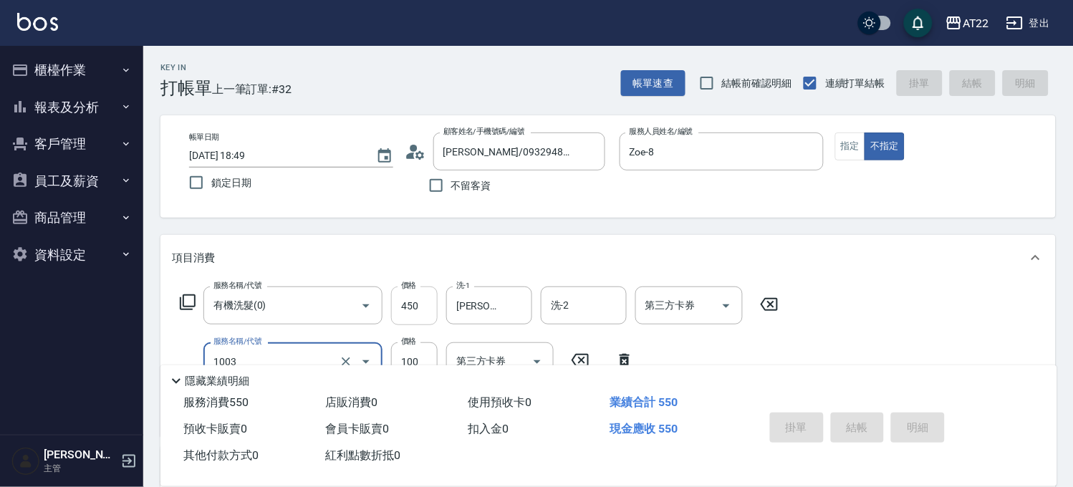
type input "2025/10/12 18:50"
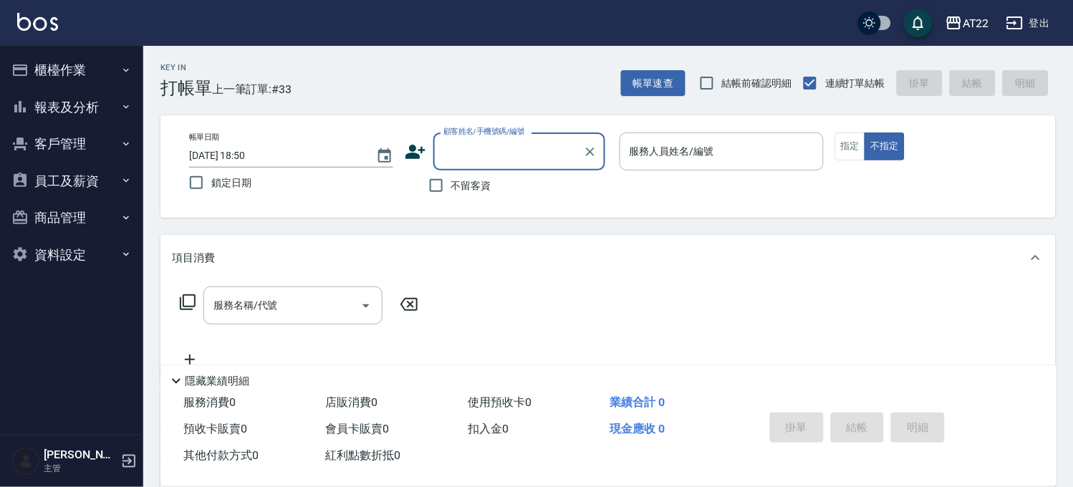
click at [405, 148] on icon at bounding box center [415, 151] width 21 height 21
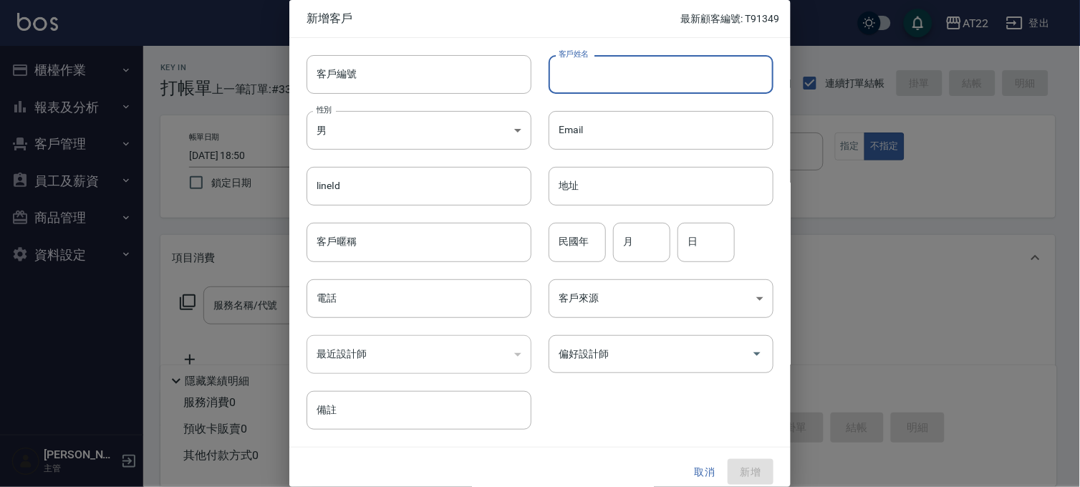
click at [649, 93] on input "客戶姓名" at bounding box center [660, 74] width 225 height 39
type input "劉正芳"
click at [552, 256] on input "民國年" at bounding box center [576, 242] width 57 height 39
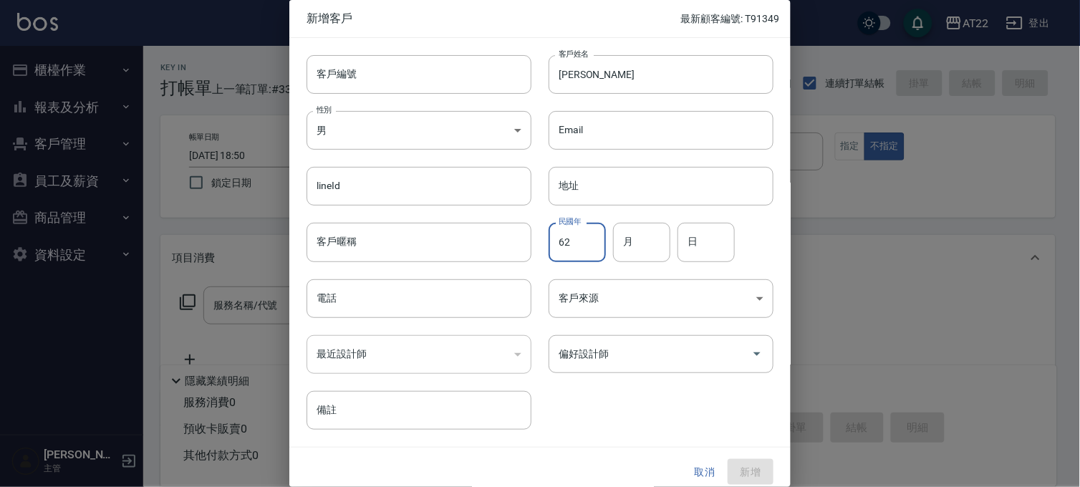
type input "62"
type input "2"
type input "14"
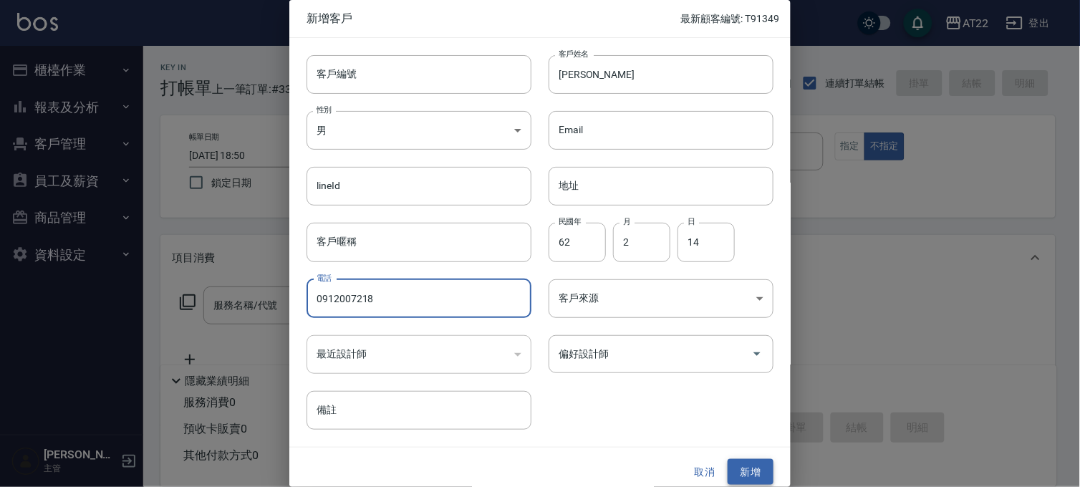
type input "0912007218"
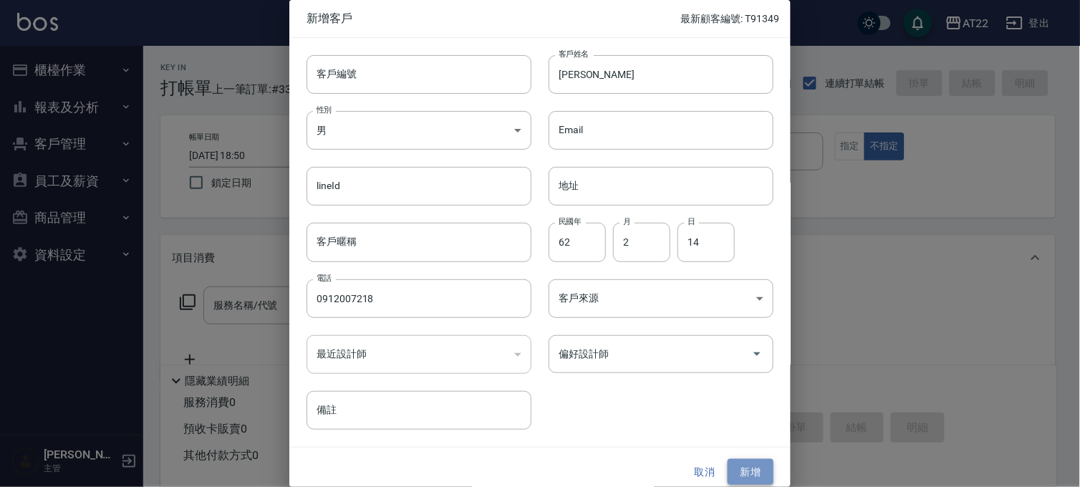
click at [738, 470] on button "新增" at bounding box center [751, 472] width 46 height 26
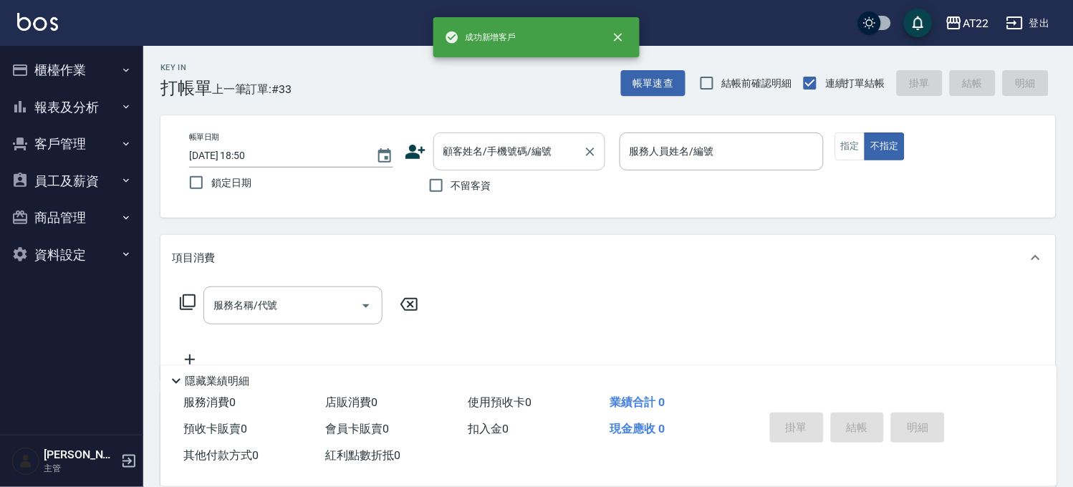
click at [524, 153] on input "顧客姓名/手機號碼/編號" at bounding box center [508, 151] width 137 height 25
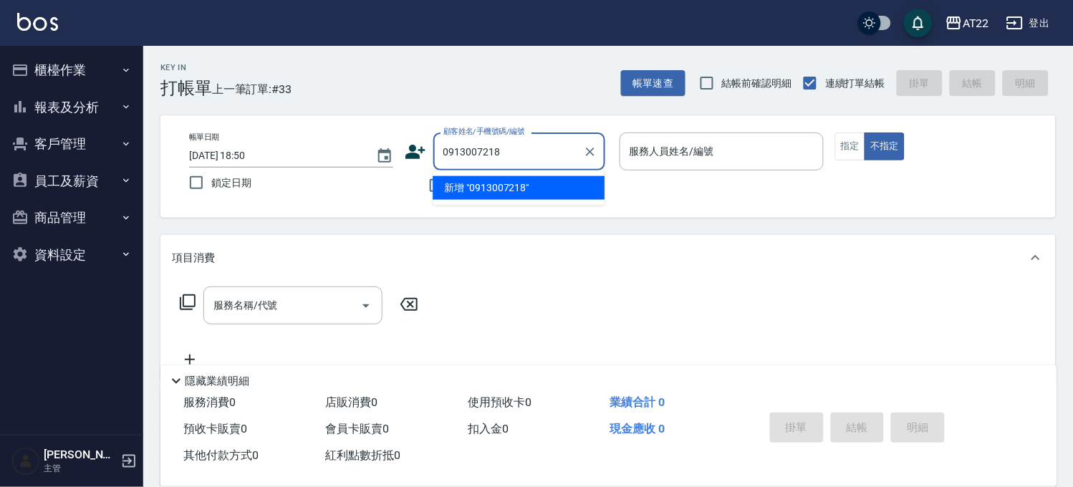
click at [536, 183] on li "新增 "0913007218"" at bounding box center [518, 188] width 172 height 24
type input "0913007218"
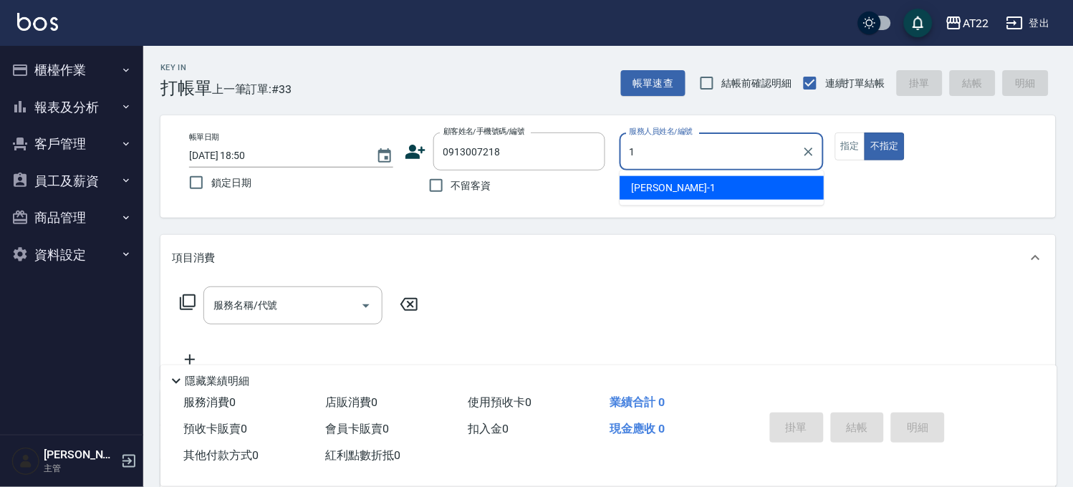
type input "孫一平-1"
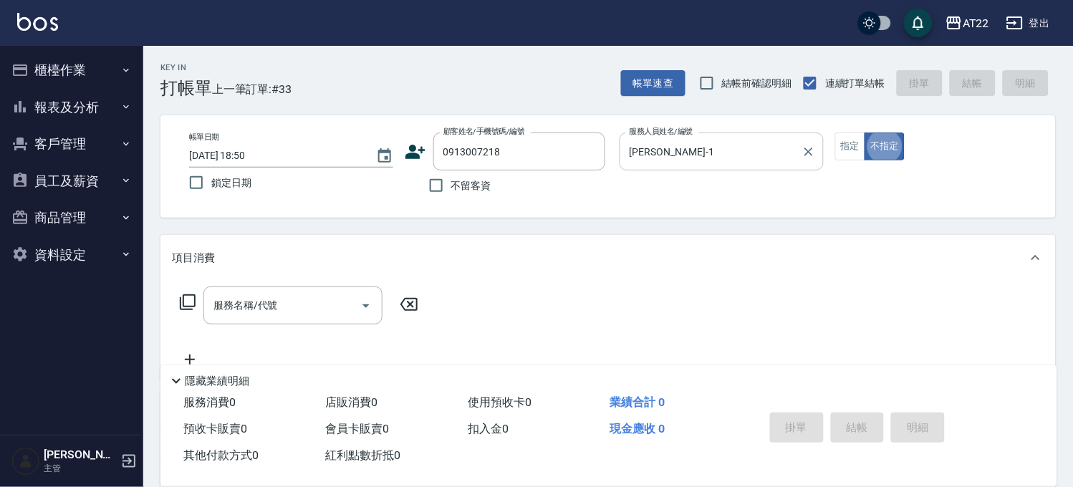
type button "false"
click at [295, 311] on input "服務名稱/代號" at bounding box center [282, 305] width 145 height 25
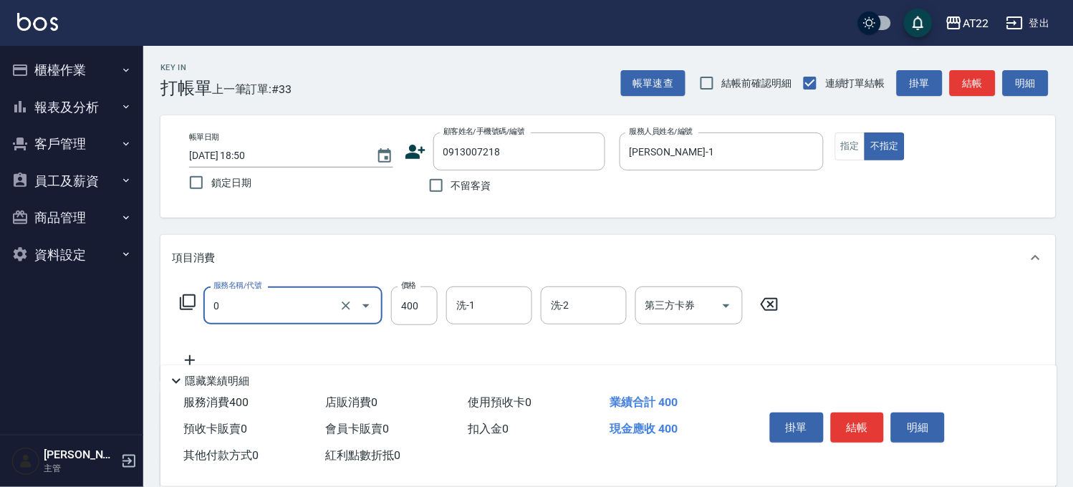
type input "有機洗髮(0)"
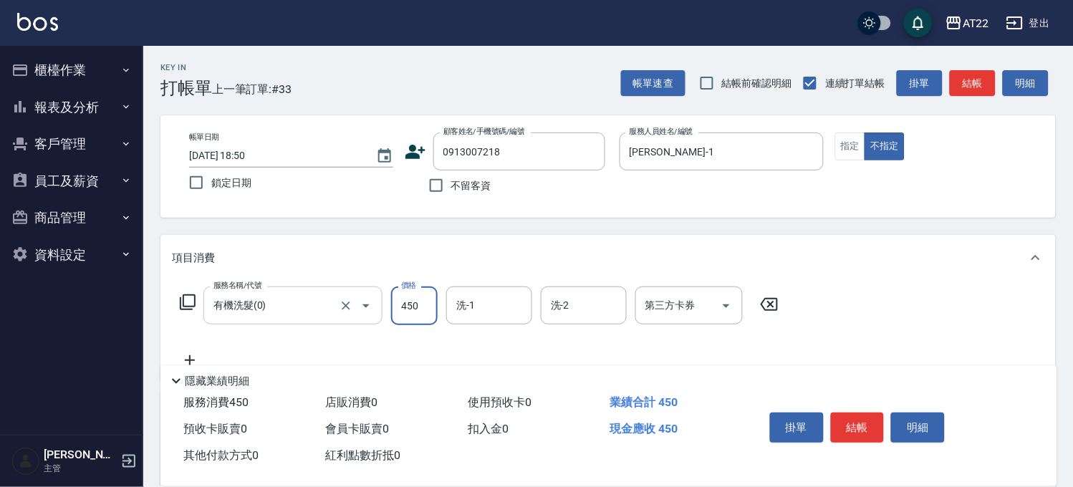
type input "450"
type input "1"
click at [192, 352] on icon at bounding box center [190, 360] width 36 height 17
click at [392, 308] on input "450" at bounding box center [414, 305] width 47 height 39
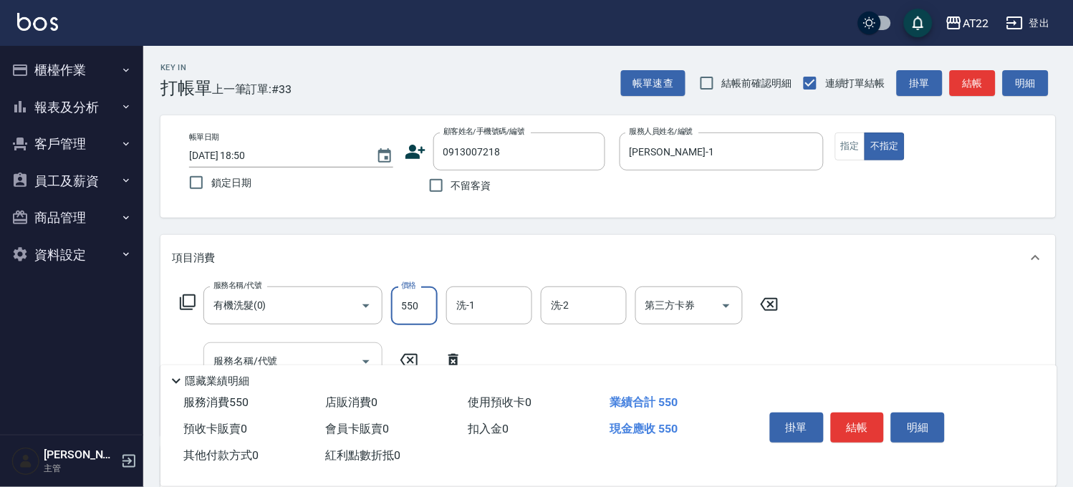
type input "550"
click at [301, 349] on input "服務名稱/代號" at bounding box center [282, 361] width 145 height 25
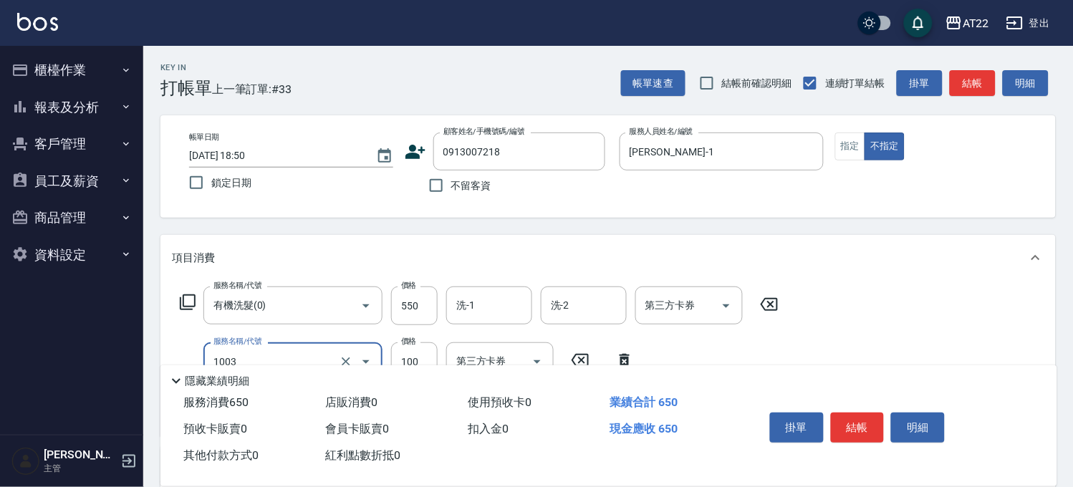
type input "造型(1003)"
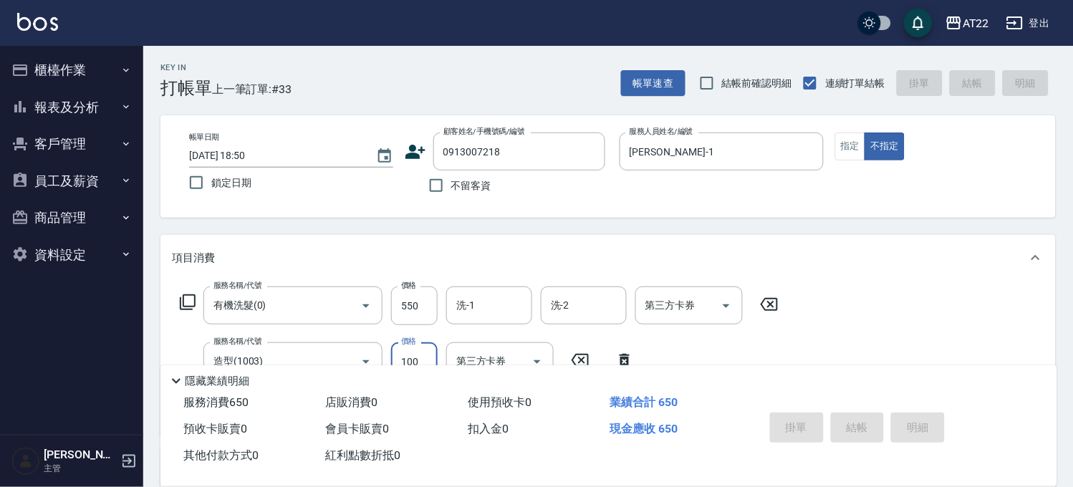
type input "2025/10/12 18:51"
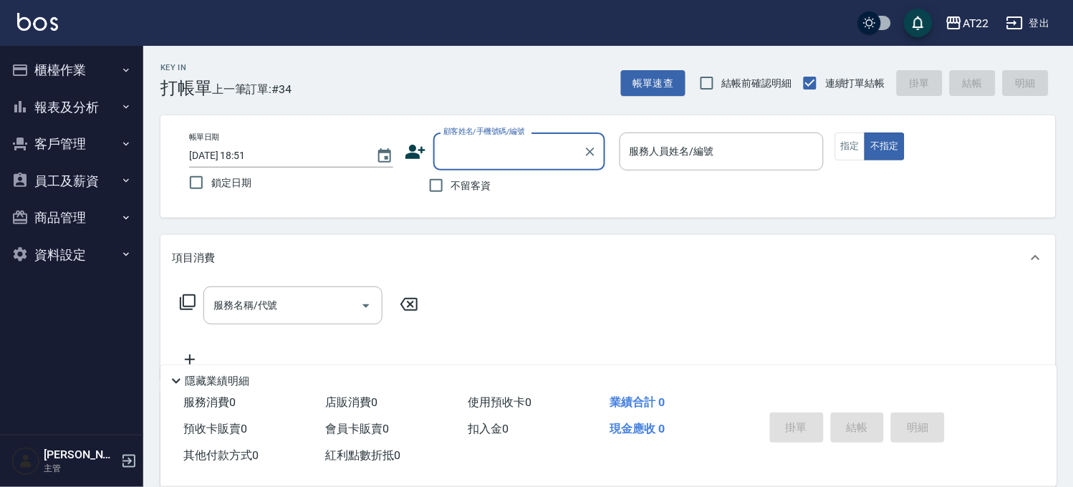
click at [74, 93] on button "報表及分析" at bounding box center [72, 107] width 132 height 37
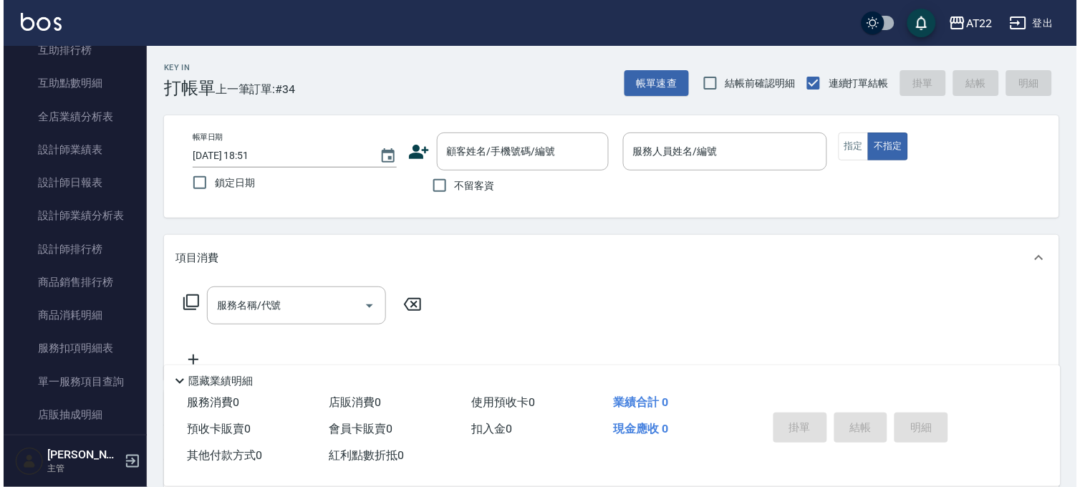
scroll to position [397, 0]
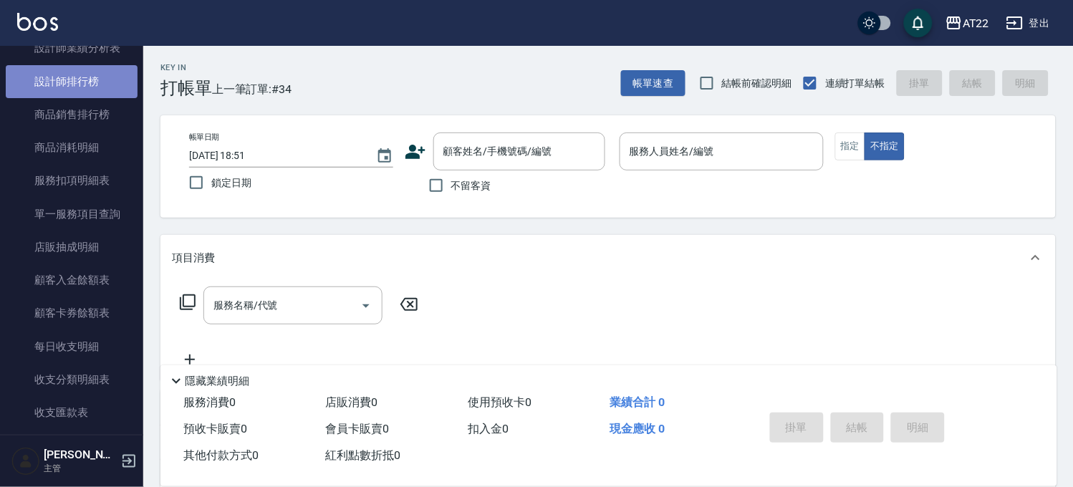
click at [88, 84] on link "設計師排行榜" at bounding box center [72, 81] width 132 height 33
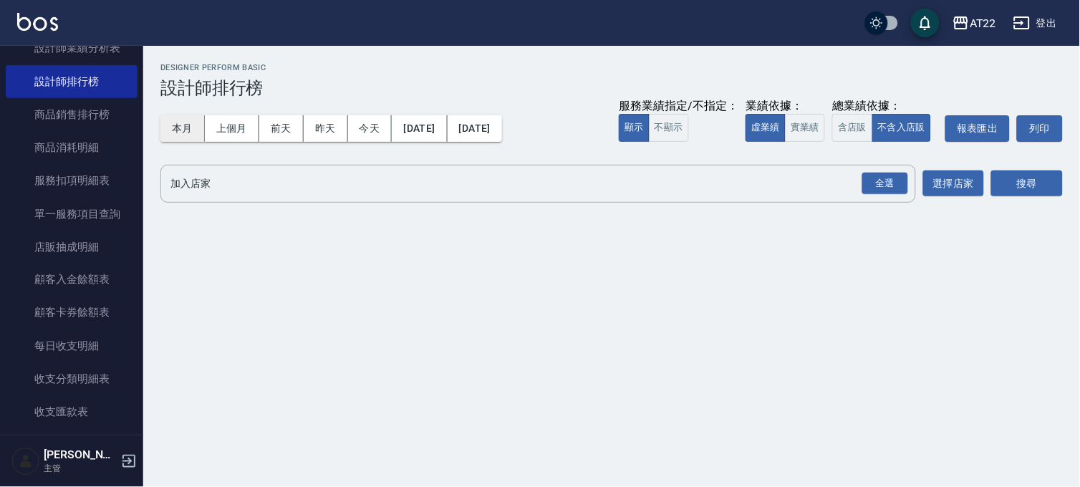
click at [169, 132] on button "本月" at bounding box center [182, 128] width 44 height 26
click at [889, 189] on div "全選" at bounding box center [885, 184] width 46 height 22
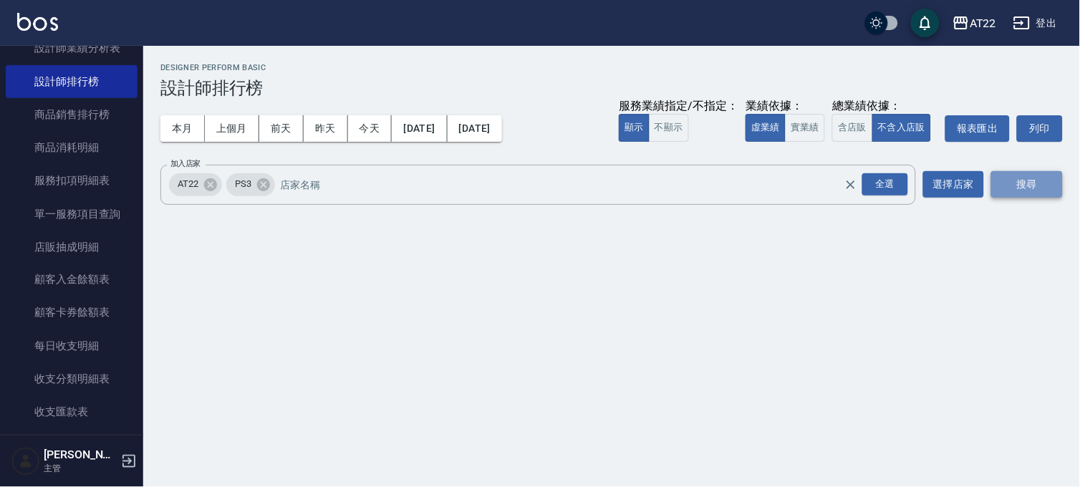
click at [1028, 188] on button "搜尋" at bounding box center [1027, 184] width 72 height 26
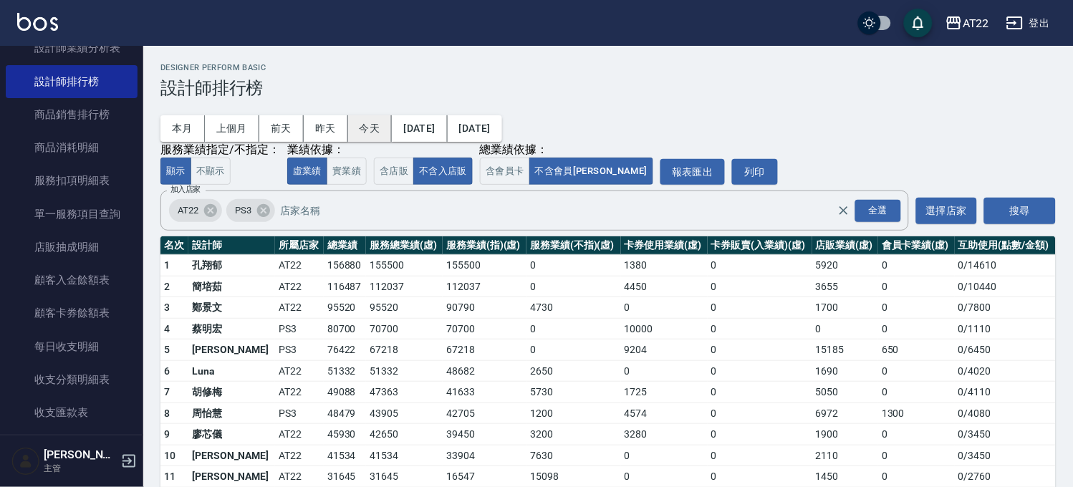
click at [363, 129] on button "今天" at bounding box center [370, 128] width 44 height 26
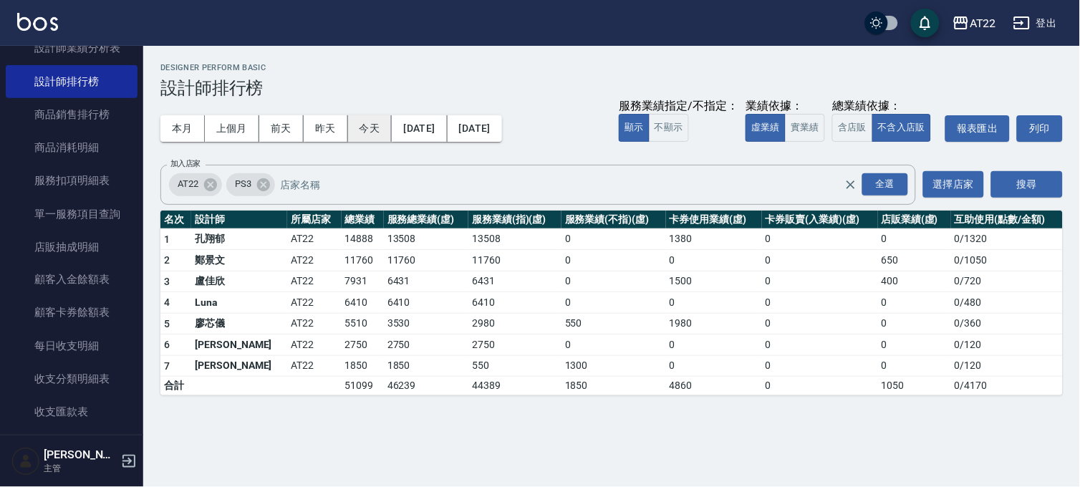
click at [374, 122] on button "今天" at bounding box center [370, 128] width 44 height 26
click at [190, 127] on button "本月" at bounding box center [182, 128] width 44 height 26
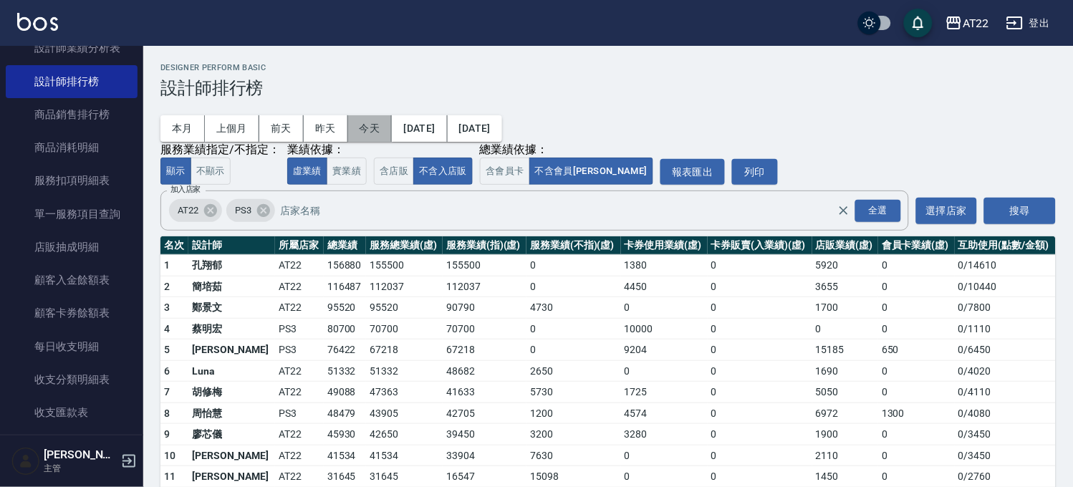
click at [384, 130] on button "今天" at bounding box center [370, 128] width 44 height 26
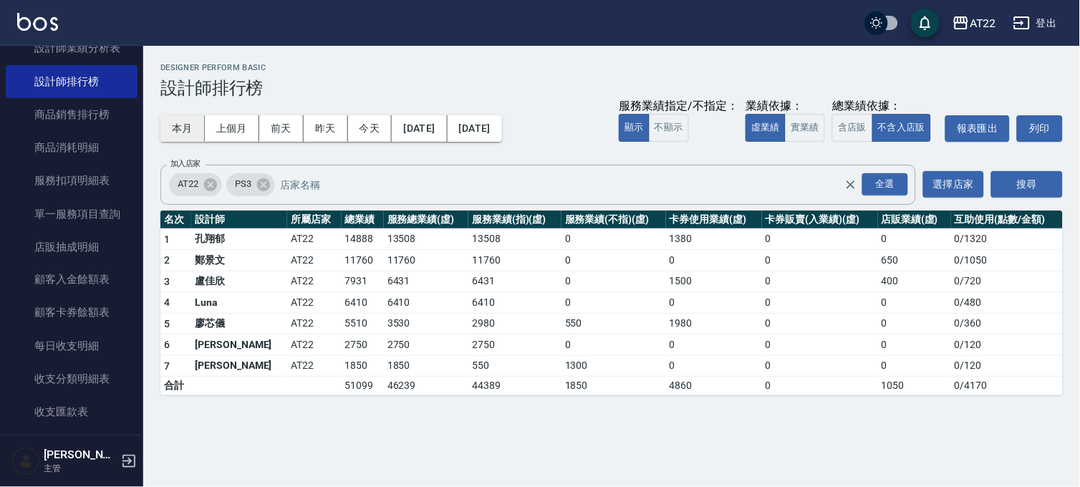
click at [180, 134] on button "本月" at bounding box center [182, 128] width 44 height 26
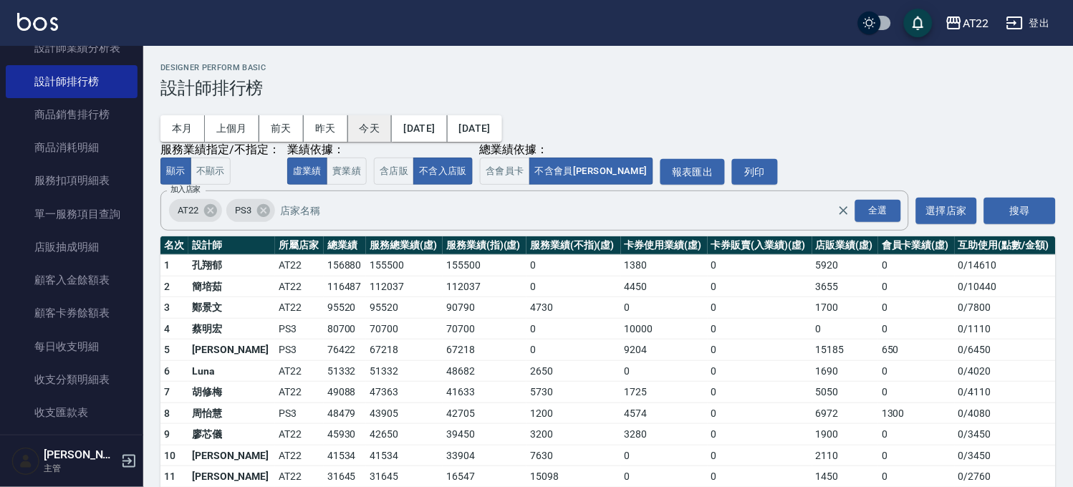
click at [380, 133] on button "今天" at bounding box center [370, 128] width 44 height 26
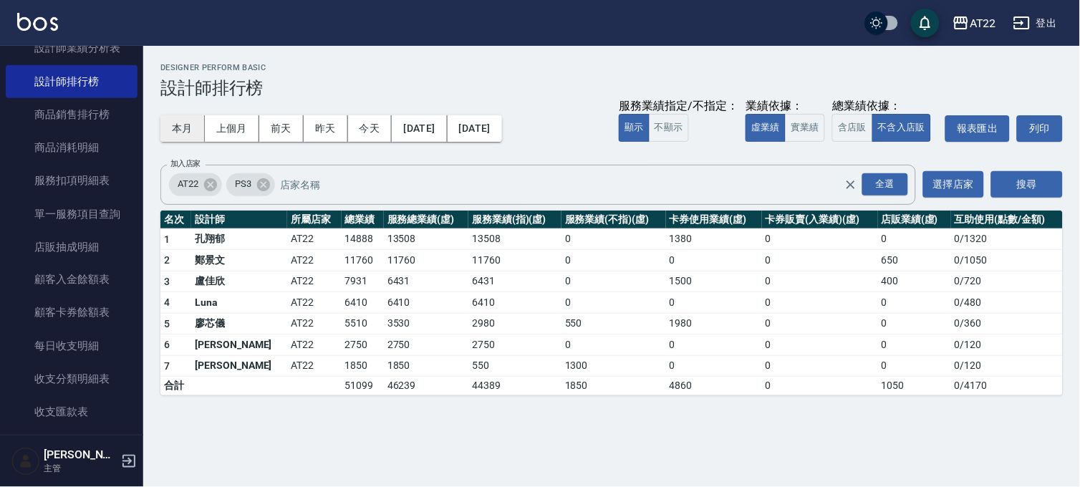
click at [180, 125] on button "本月" at bounding box center [182, 128] width 44 height 26
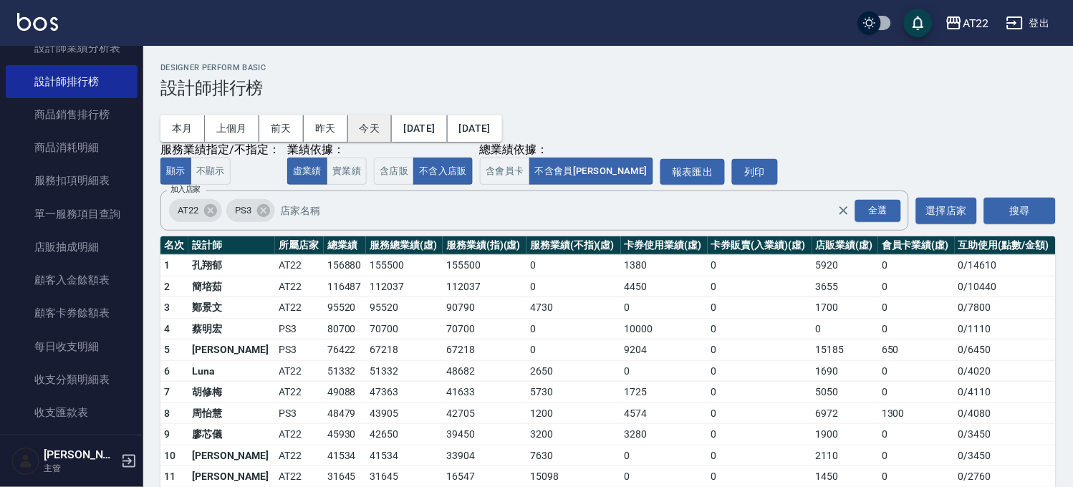
click at [368, 135] on button "今天" at bounding box center [370, 128] width 44 height 26
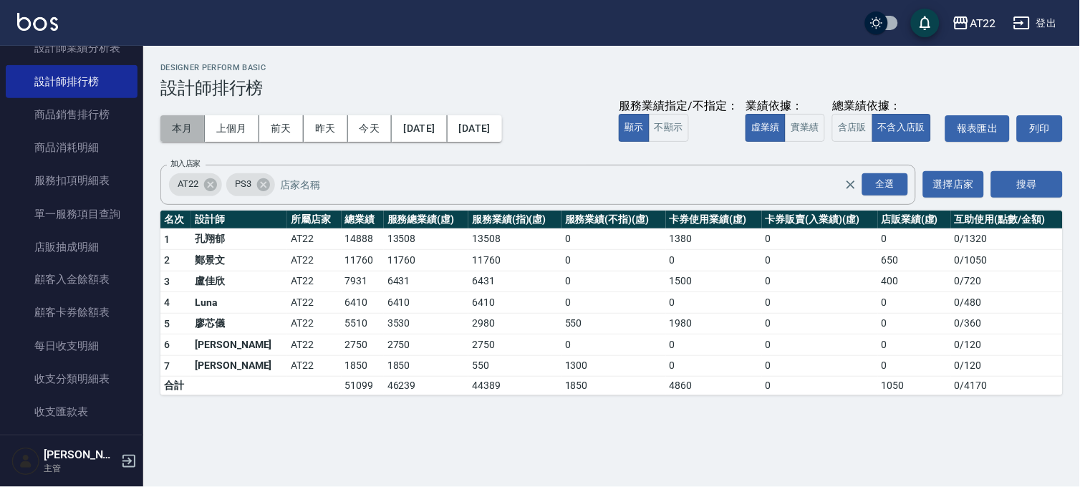
click at [187, 131] on button "本月" at bounding box center [182, 128] width 44 height 26
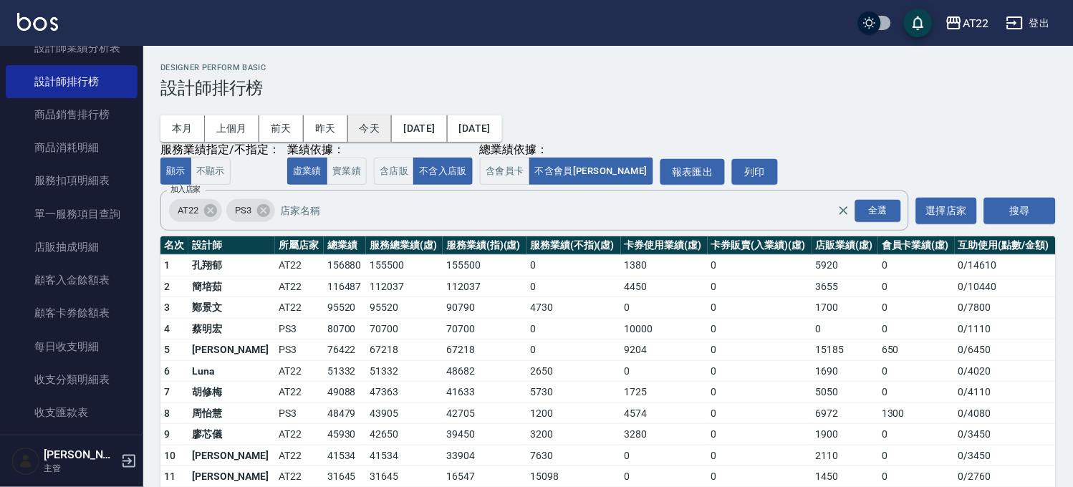
click at [377, 137] on button "今天" at bounding box center [370, 128] width 44 height 26
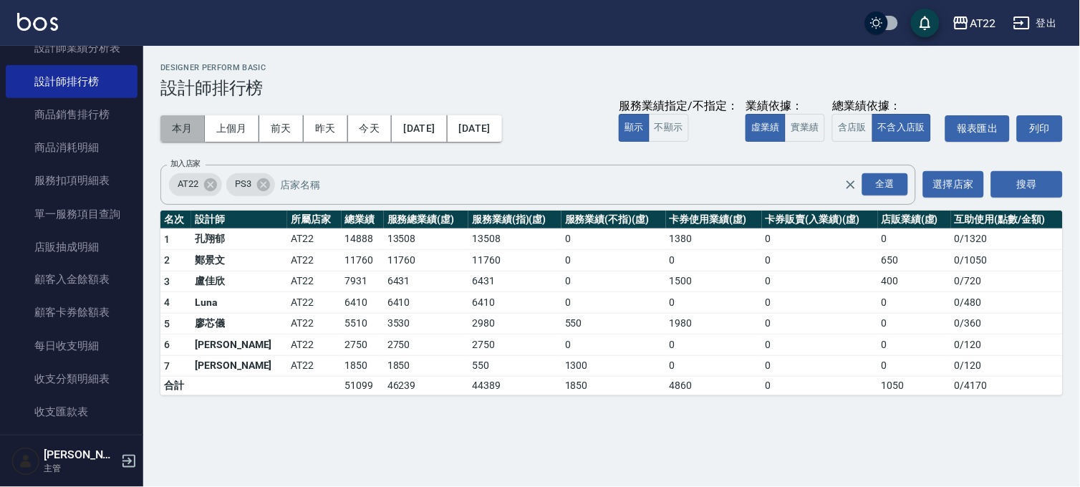
click at [185, 129] on button "本月" at bounding box center [182, 128] width 44 height 26
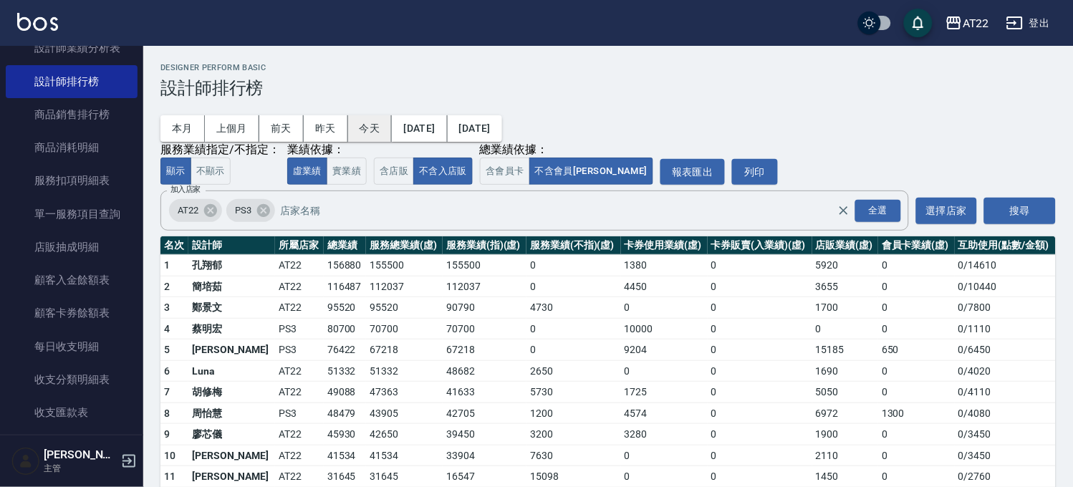
click at [363, 127] on button "今天" at bounding box center [370, 128] width 44 height 26
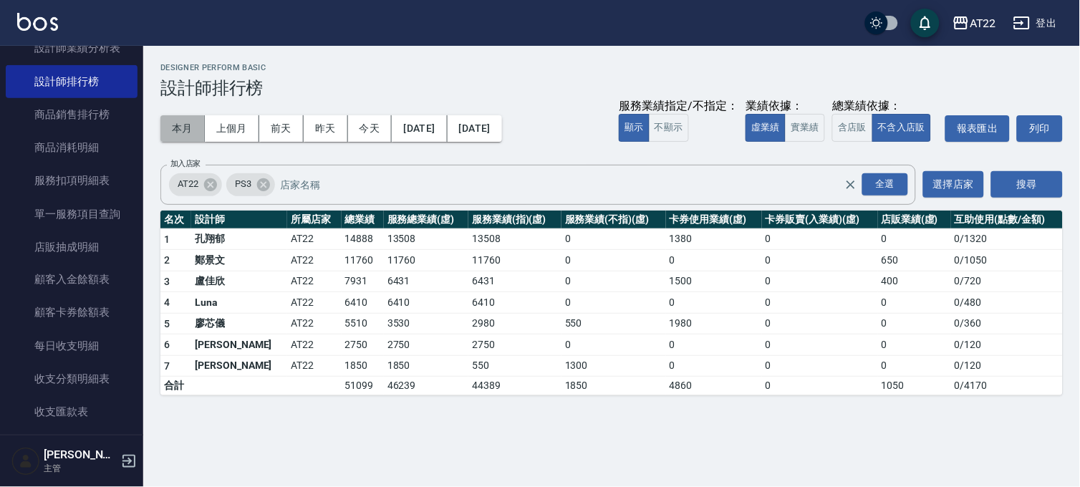
click at [183, 131] on button "本月" at bounding box center [182, 128] width 44 height 26
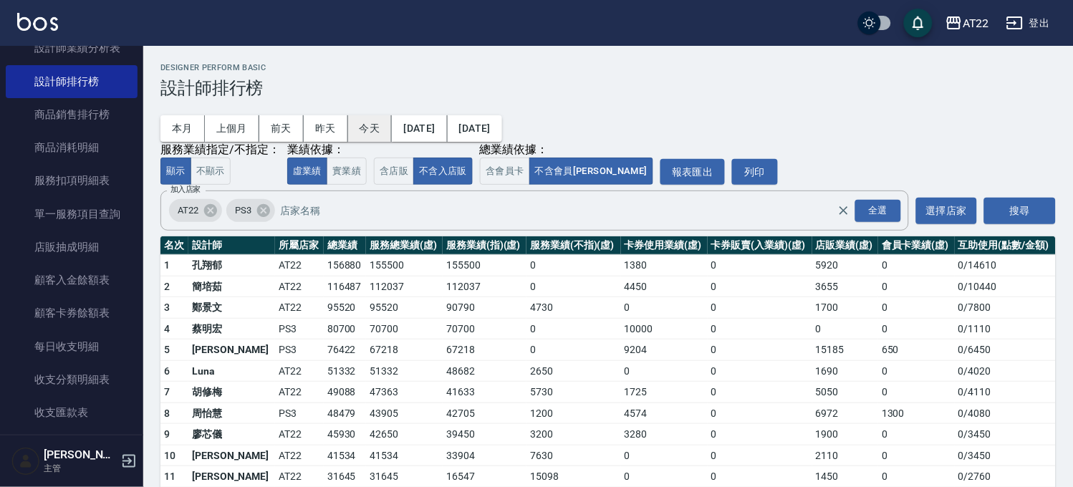
click at [369, 137] on button "今天" at bounding box center [370, 128] width 44 height 26
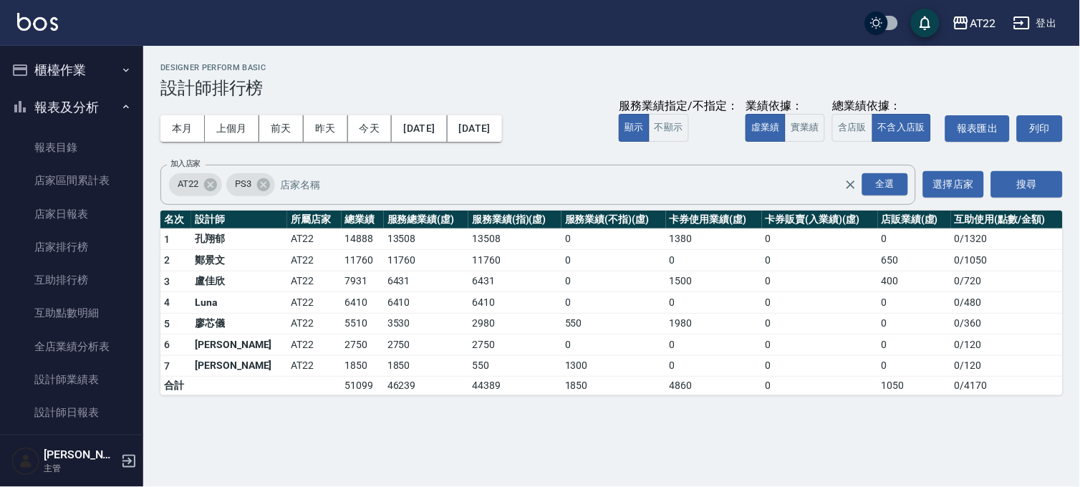
drag, startPoint x: 81, startPoint y: 74, endPoint x: 80, endPoint y: 140, distance: 65.9
click at [81, 74] on button "櫃檯作業" at bounding box center [72, 70] width 132 height 37
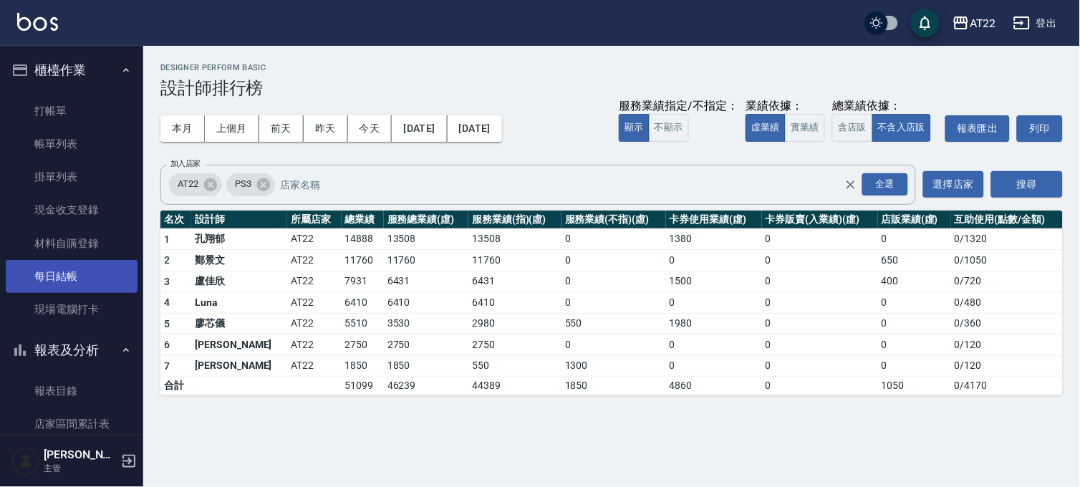
click at [81, 266] on link "每日結帳" at bounding box center [72, 276] width 132 height 33
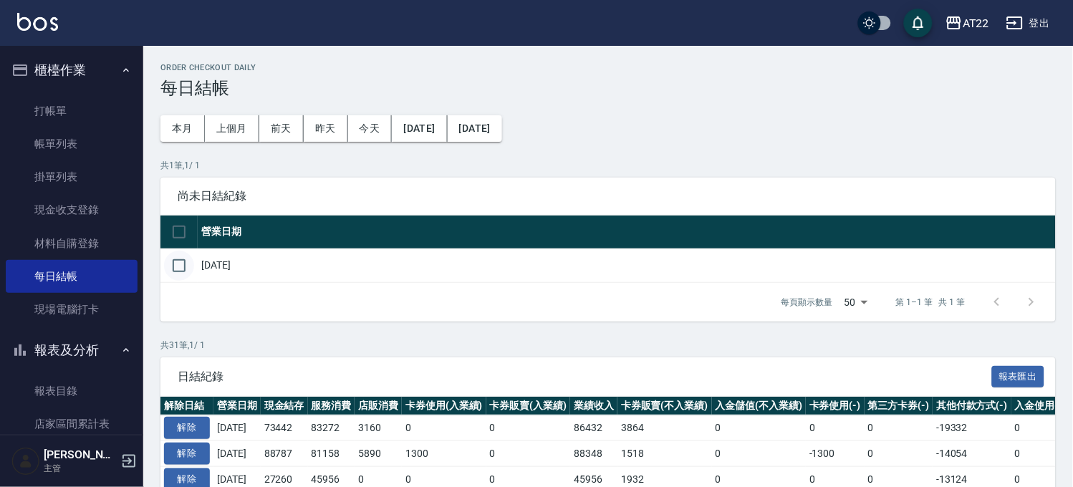
click at [184, 266] on input "checkbox" at bounding box center [179, 266] width 30 height 30
checkbox input "true"
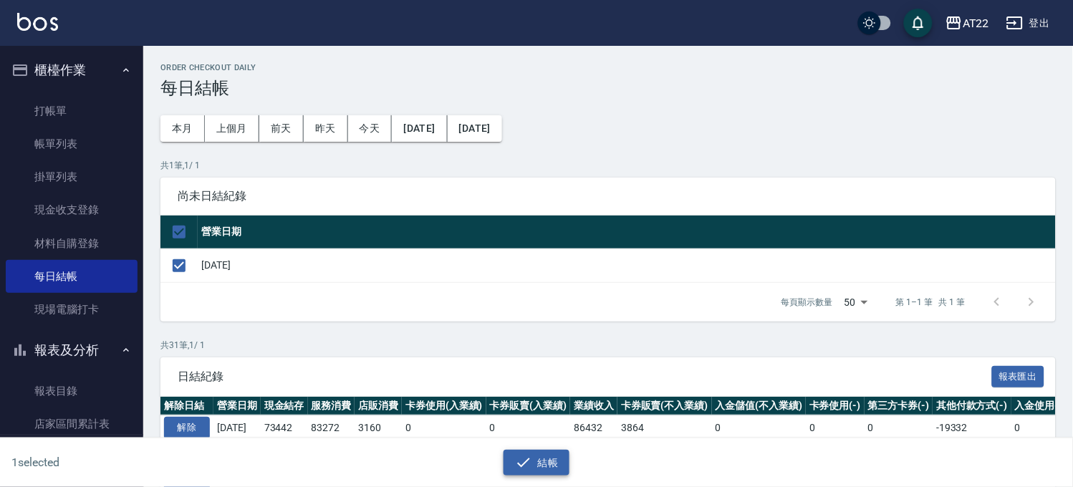
click at [554, 462] on button "結帳" at bounding box center [536, 463] width 67 height 26
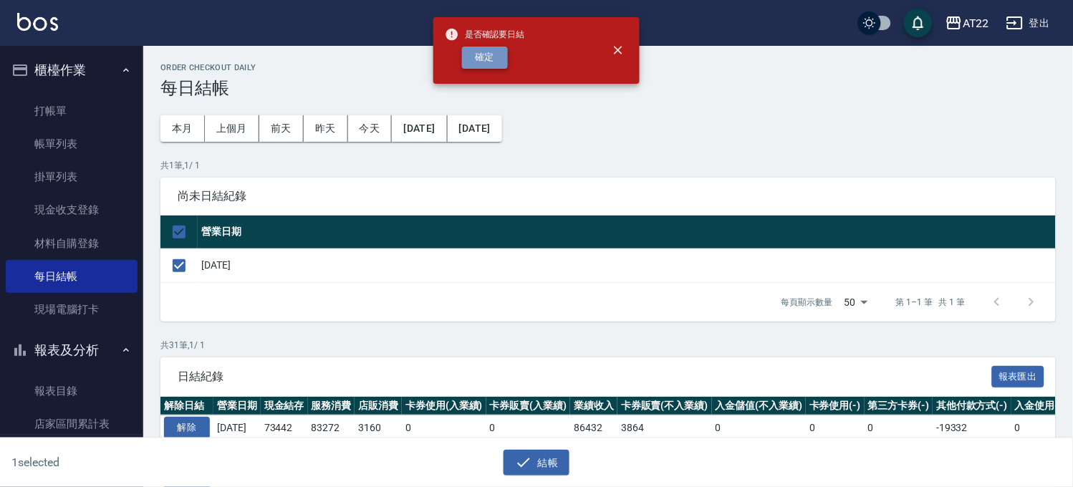
click at [495, 61] on button "確定" at bounding box center [485, 58] width 46 height 22
checkbox input "false"
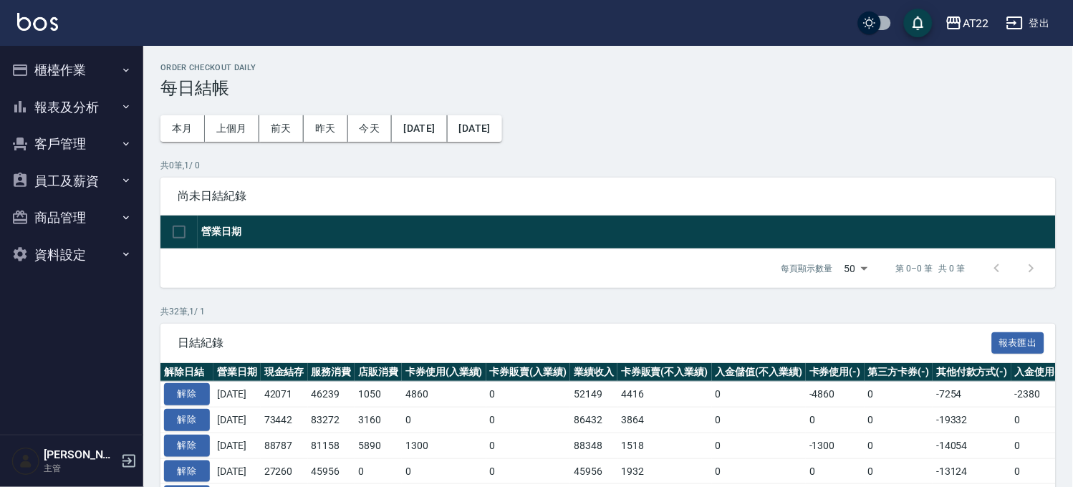
click at [103, 65] on button "櫃檯作業" at bounding box center [72, 70] width 132 height 37
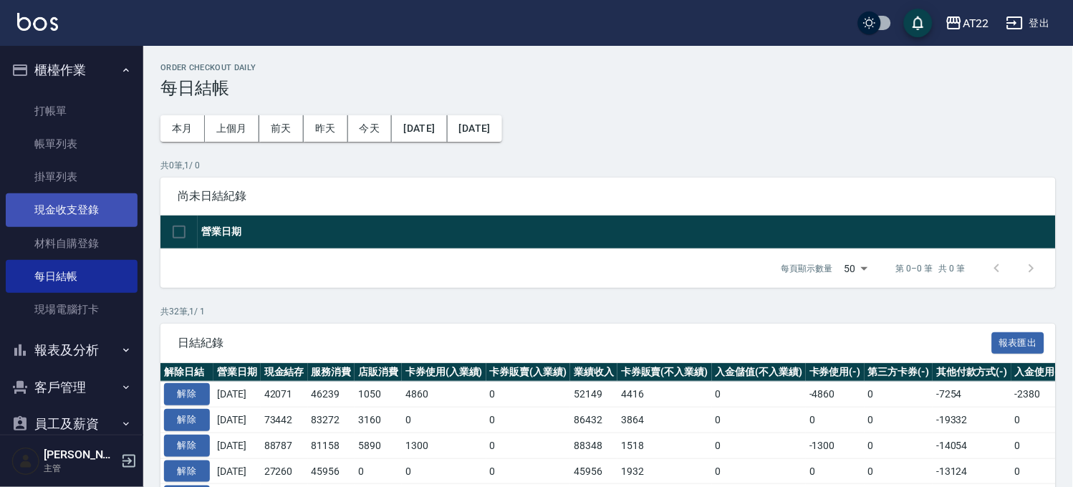
click at [95, 215] on link "現金收支登錄" at bounding box center [72, 209] width 132 height 33
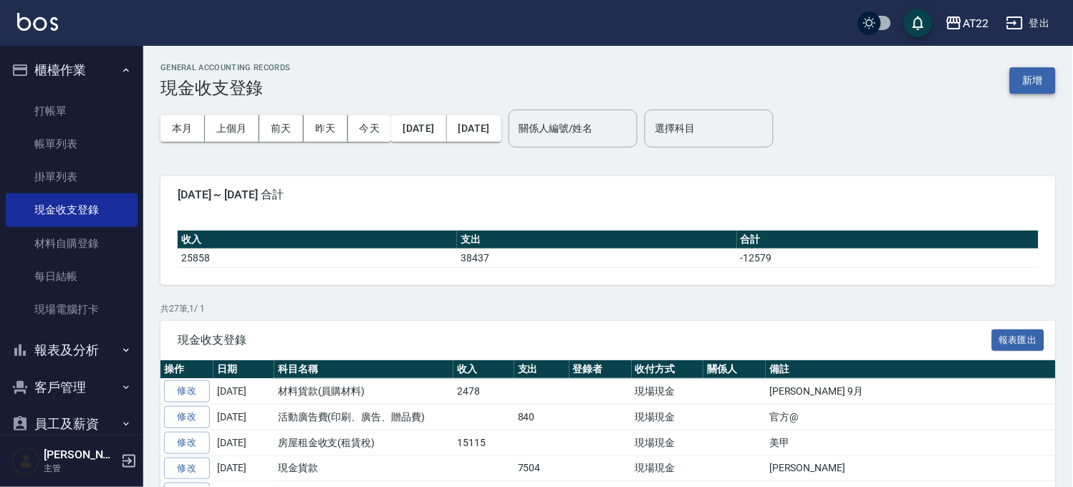
click at [1041, 77] on button "新增" at bounding box center [1033, 80] width 46 height 26
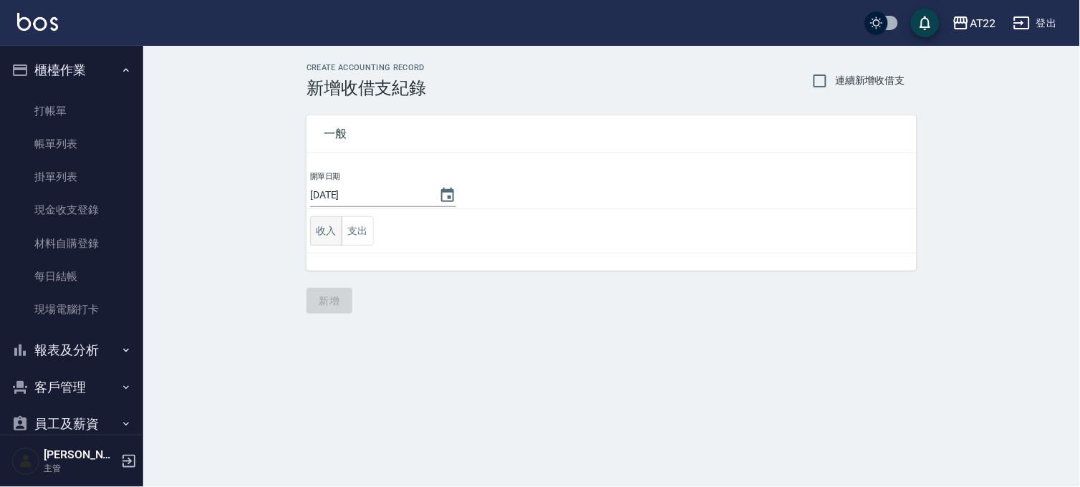
click at [332, 230] on button "收入" at bounding box center [326, 230] width 32 height 29
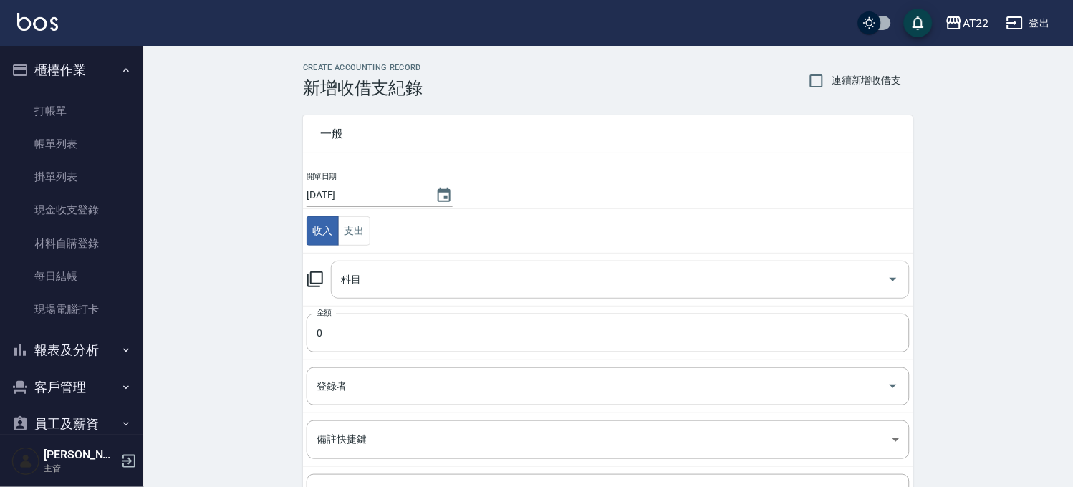
click at [594, 294] on div "科目" at bounding box center [620, 280] width 579 height 38
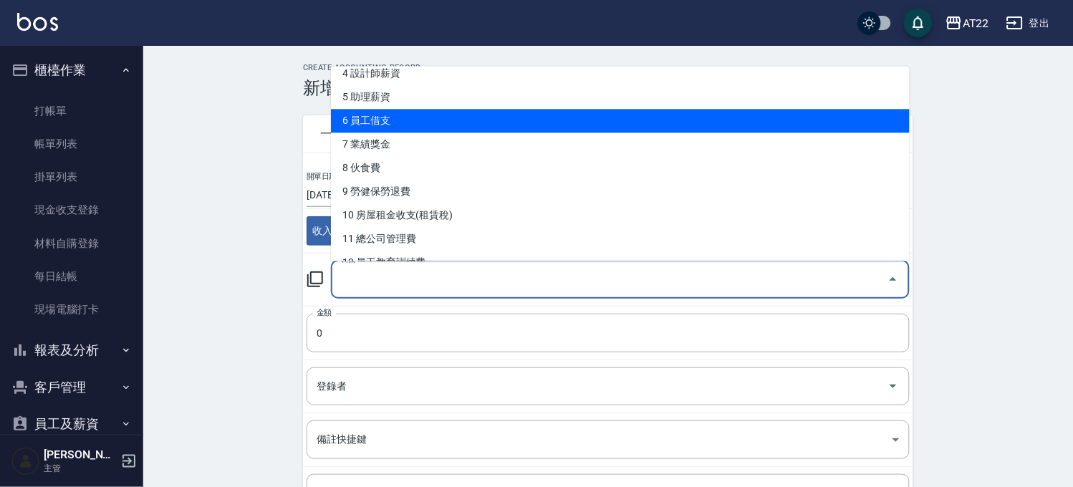
scroll to position [238, 0]
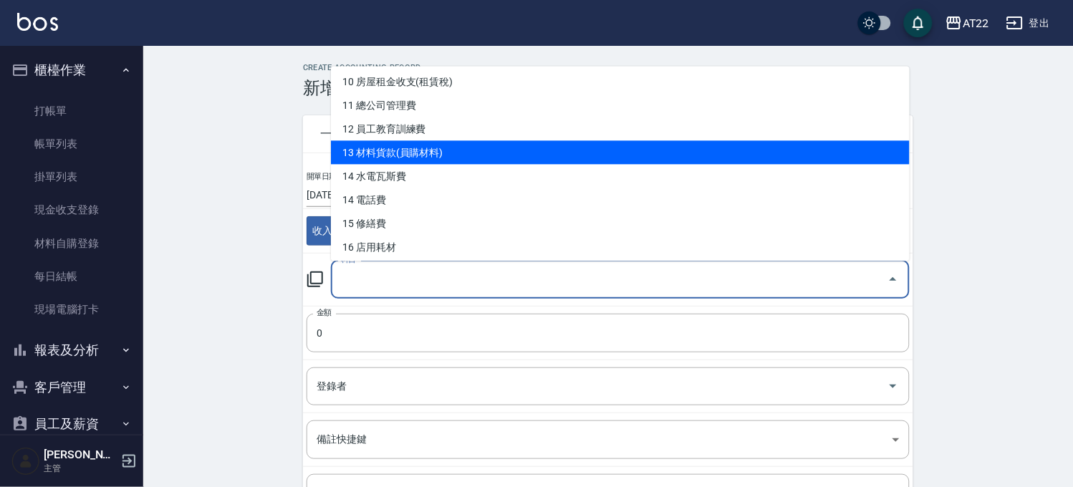
click at [470, 156] on li "13 材料貨款(員購材料)" at bounding box center [620, 152] width 579 height 24
type input "13 材料貨款(員購材料)"
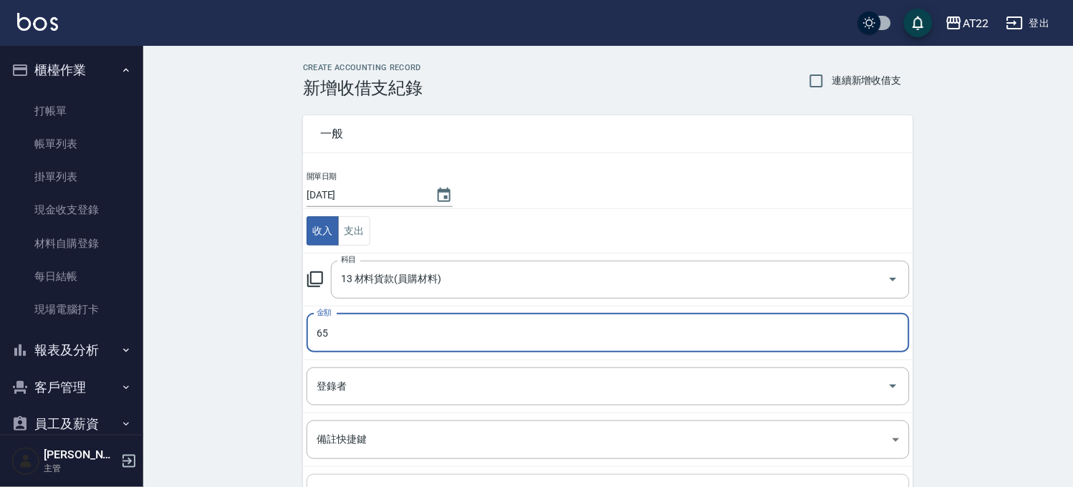
type input "65"
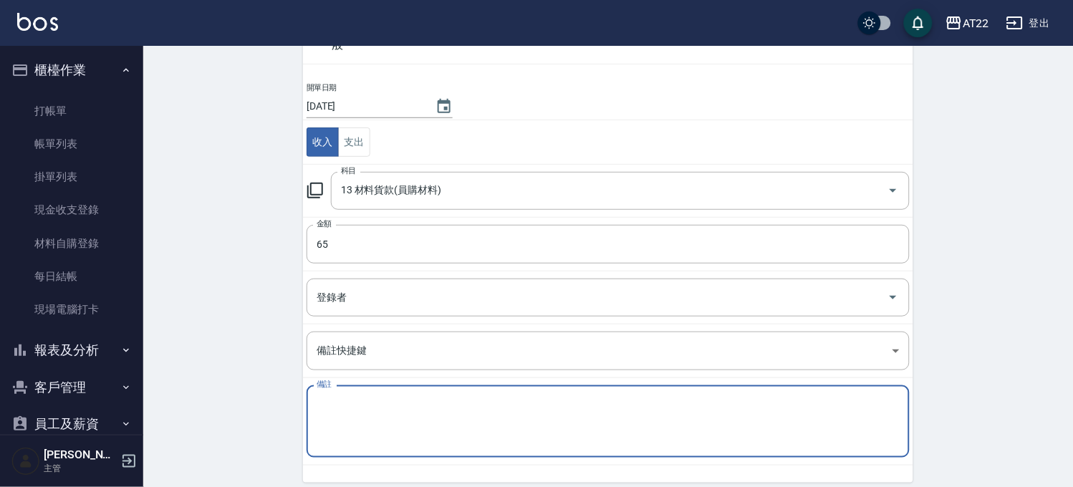
scroll to position [145, 0]
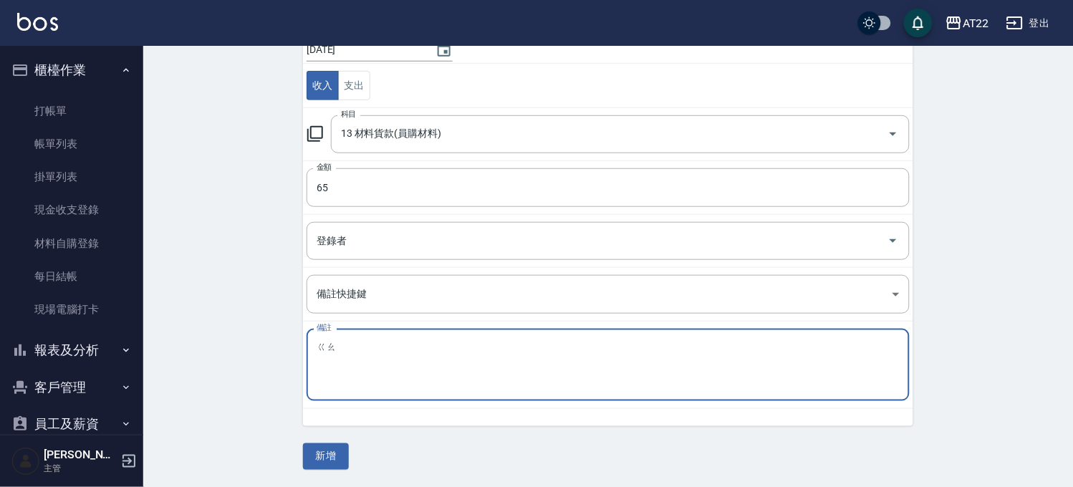
type textarea "告"
type textarea "高蛋白"
click at [339, 455] on button "新增" at bounding box center [326, 456] width 46 height 26
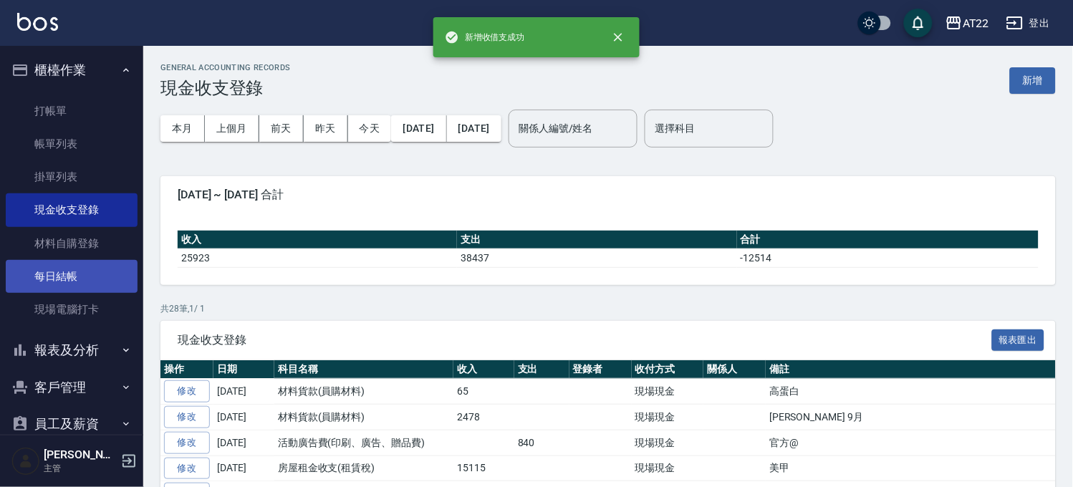
click at [68, 269] on link "每日結帳" at bounding box center [72, 276] width 132 height 33
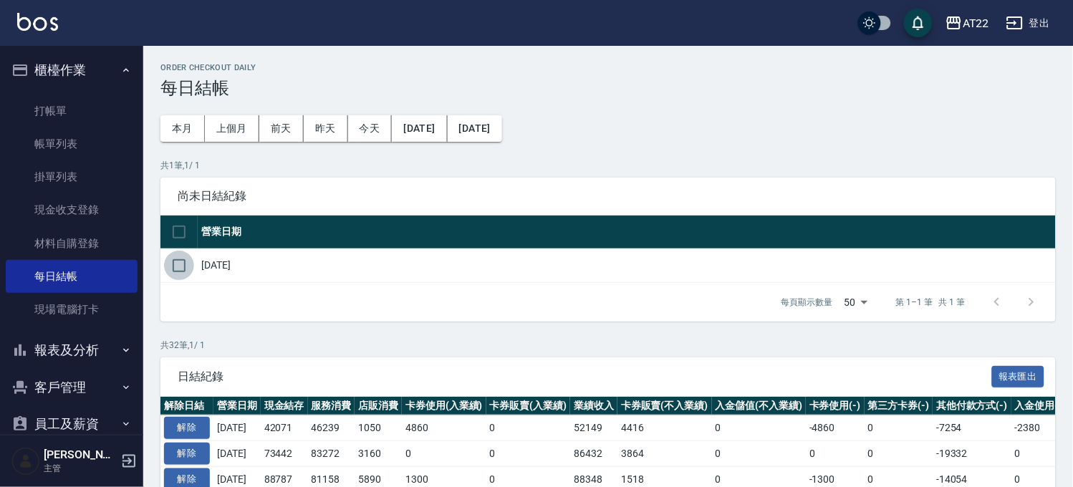
click at [175, 267] on input "checkbox" at bounding box center [179, 266] width 30 height 30
checkbox input "true"
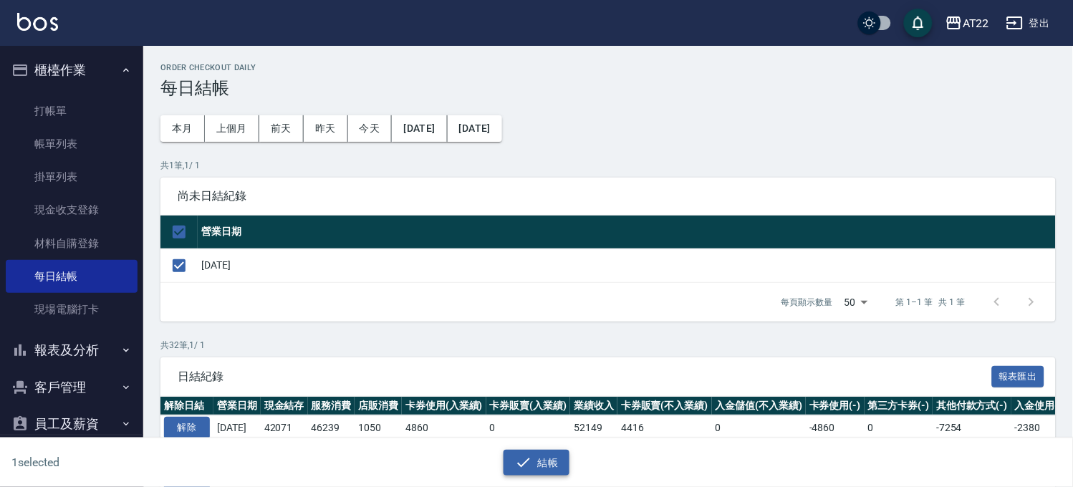
click at [521, 462] on icon "button" at bounding box center [523, 462] width 17 height 17
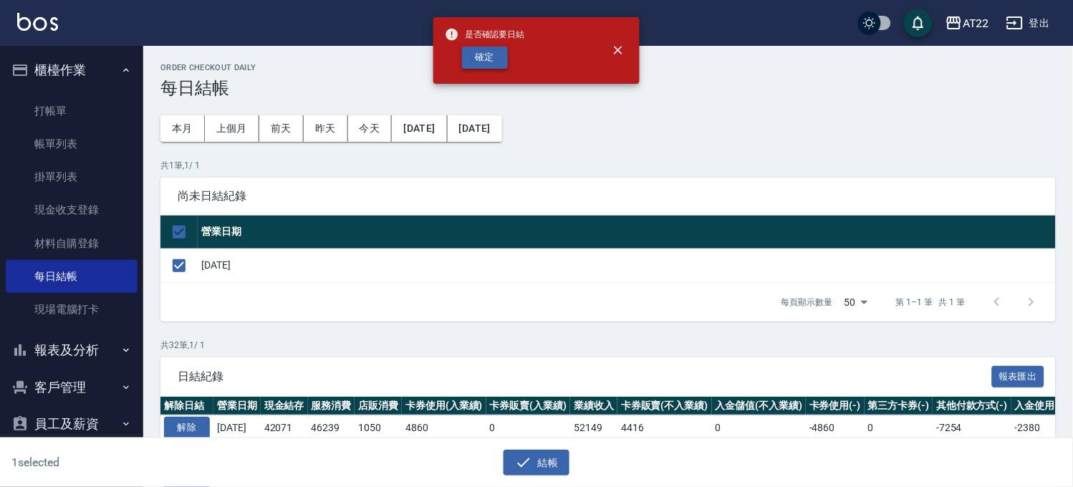
click at [480, 61] on button "確定" at bounding box center [485, 58] width 46 height 22
checkbox input "false"
